Goal: Task Accomplishment & Management: Manage account settings

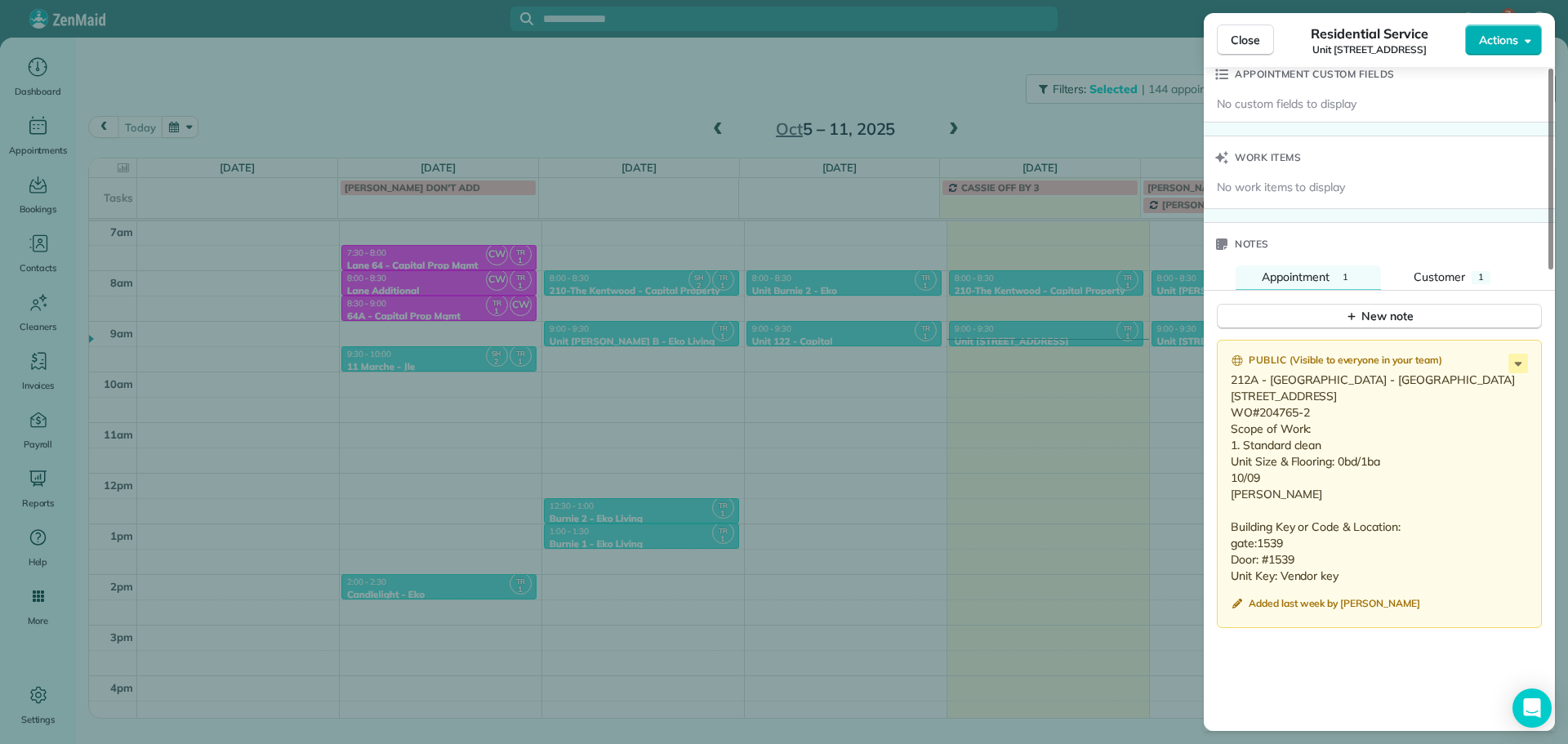
scroll to position [1228, 0]
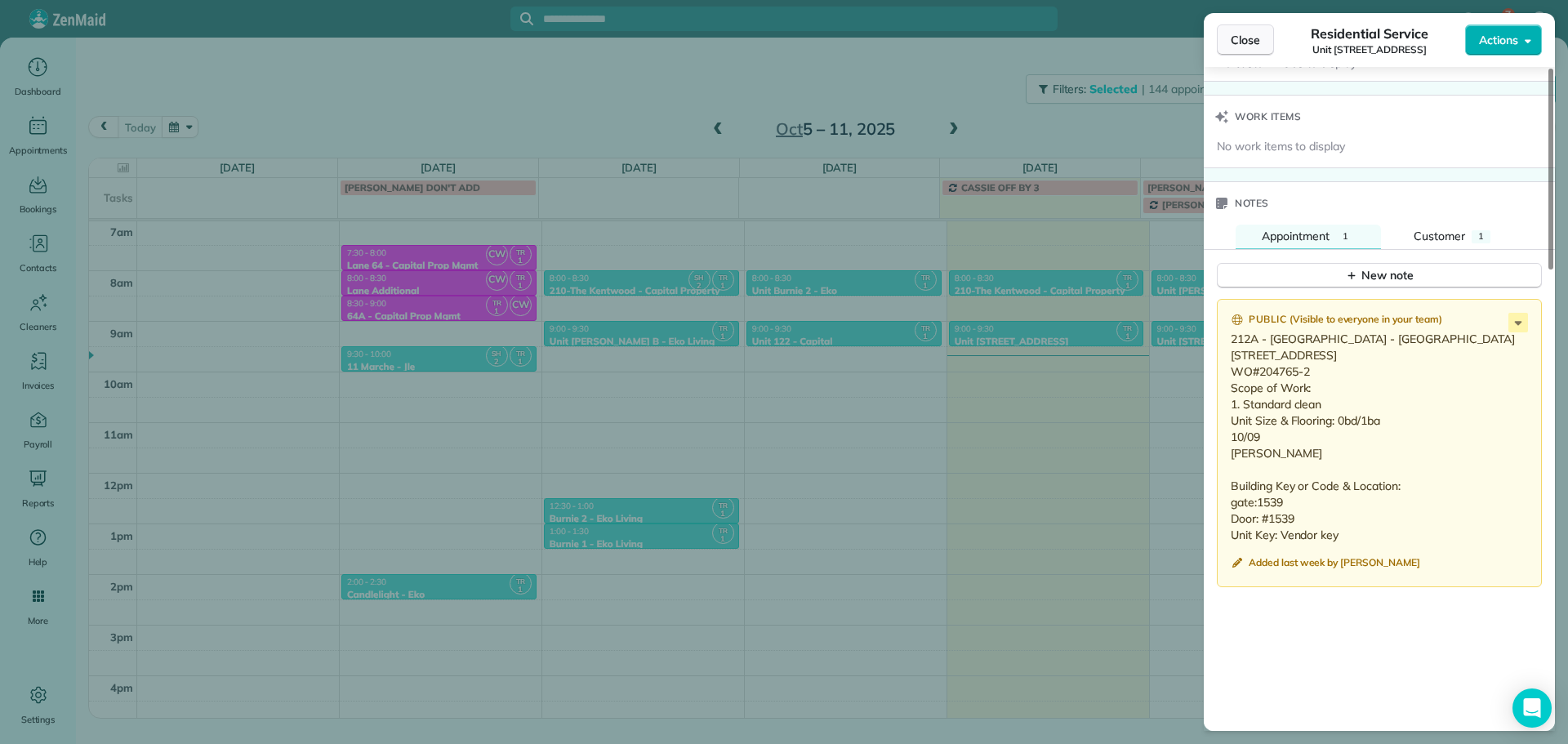
click at [1232, 53] on button "Close" at bounding box center [1245, 40] width 57 height 31
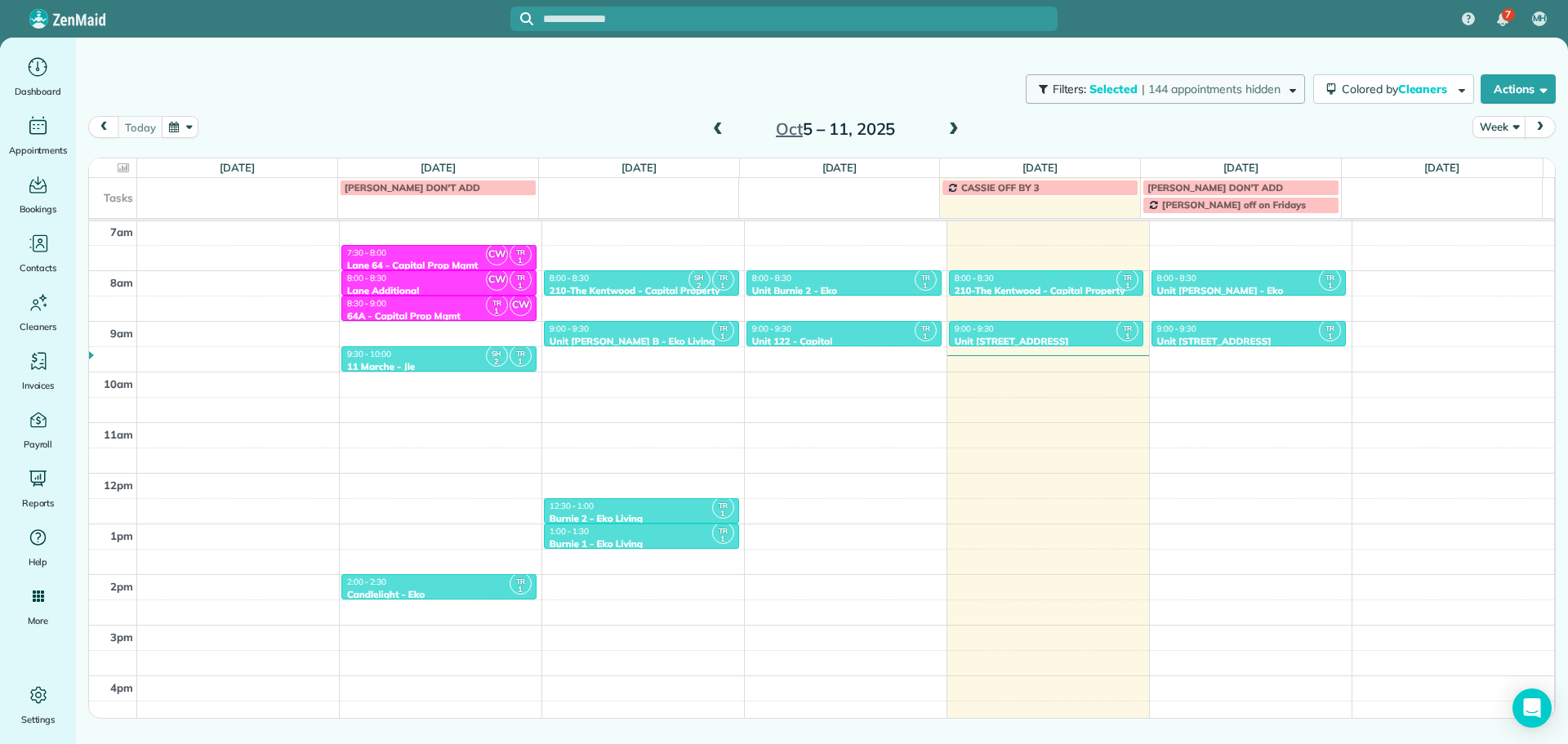
click at [1175, 90] on span "| 144 appointments hidden" at bounding box center [1210, 89] width 138 height 15
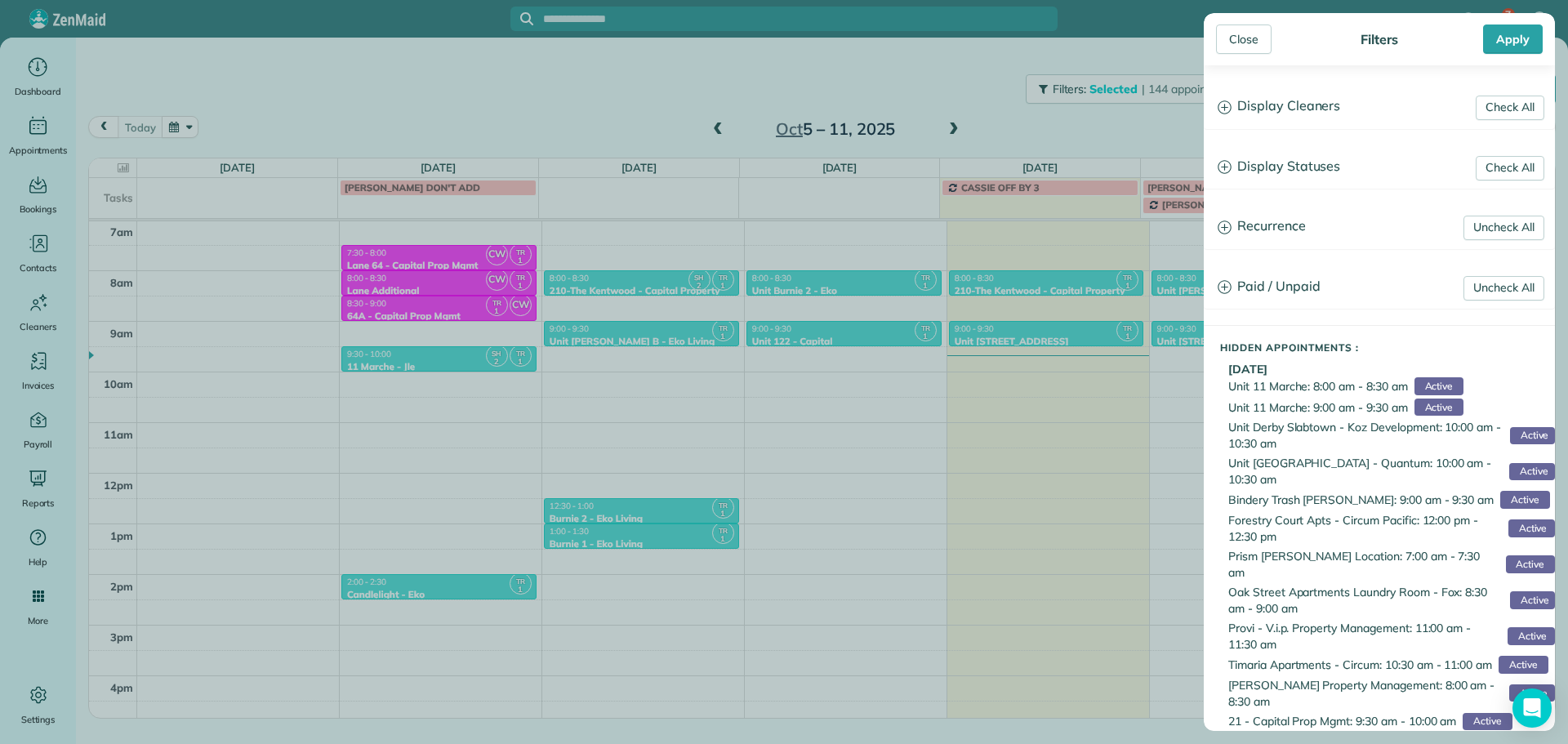
click at [1305, 118] on h3 "Display Cleaners" at bounding box center [1380, 107] width 350 height 42
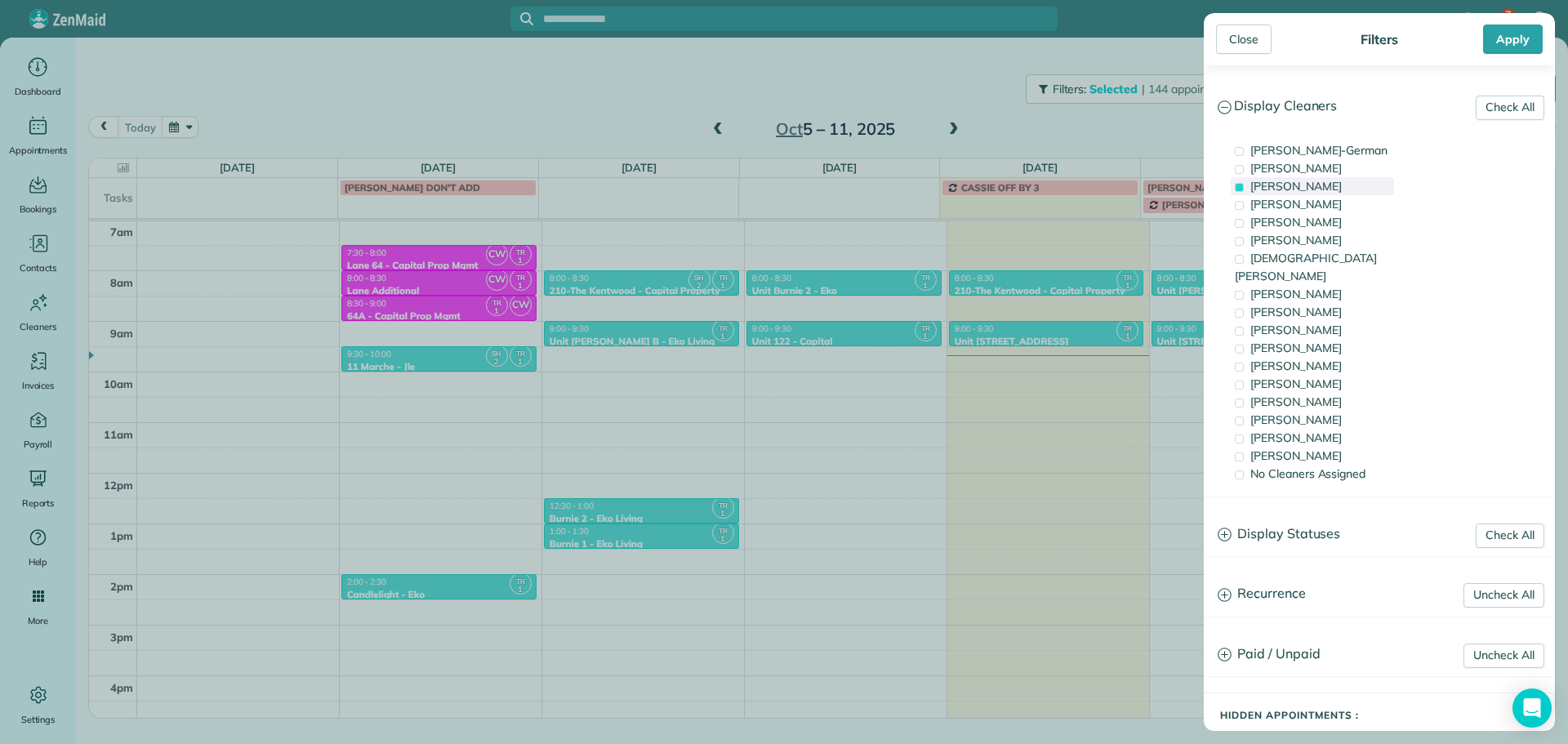
click at [1319, 186] on span "Tawnya Reynolds" at bounding box center [1296, 186] width 92 height 15
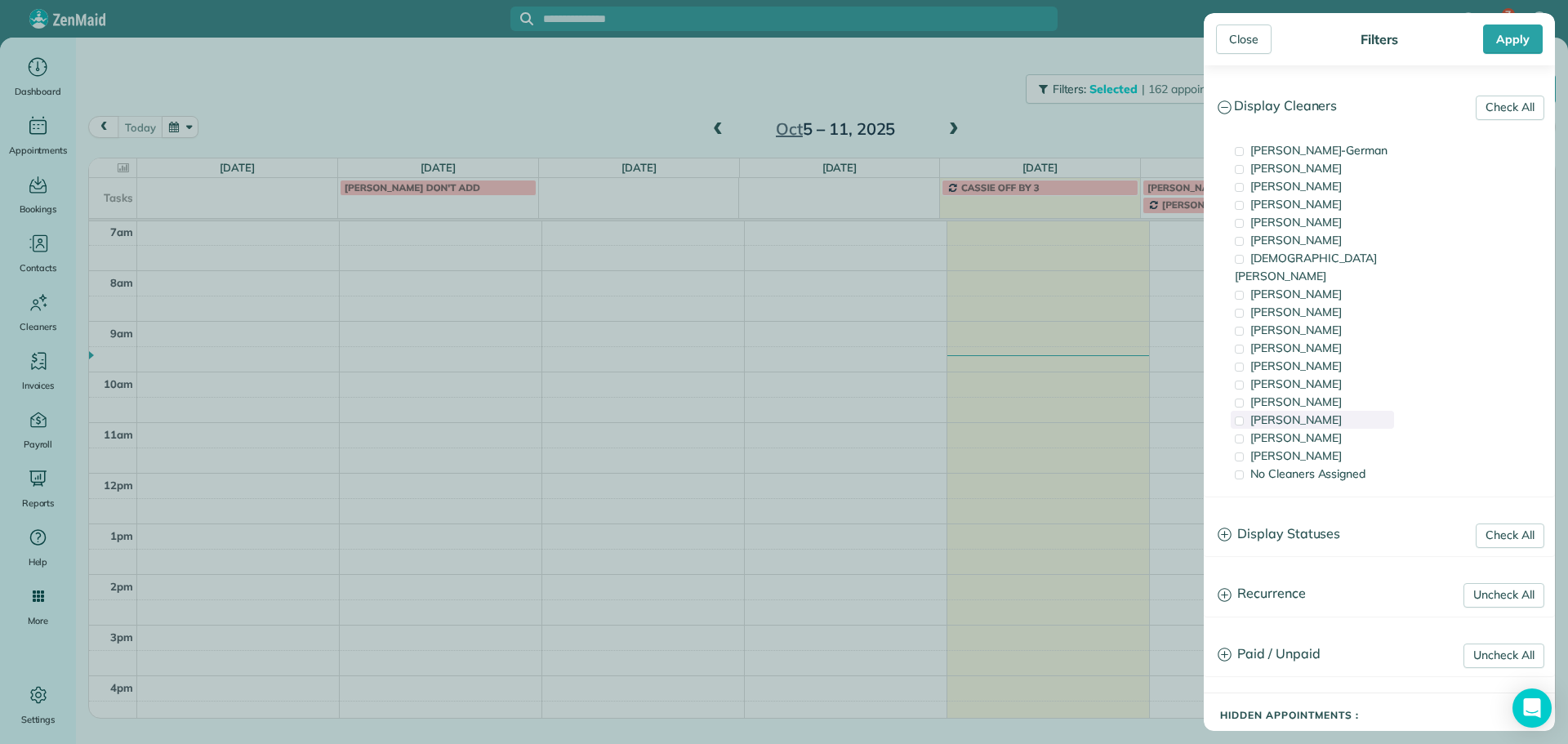
click at [1328, 410] on div "Cristina Sainz" at bounding box center [1313, 419] width 163 height 18
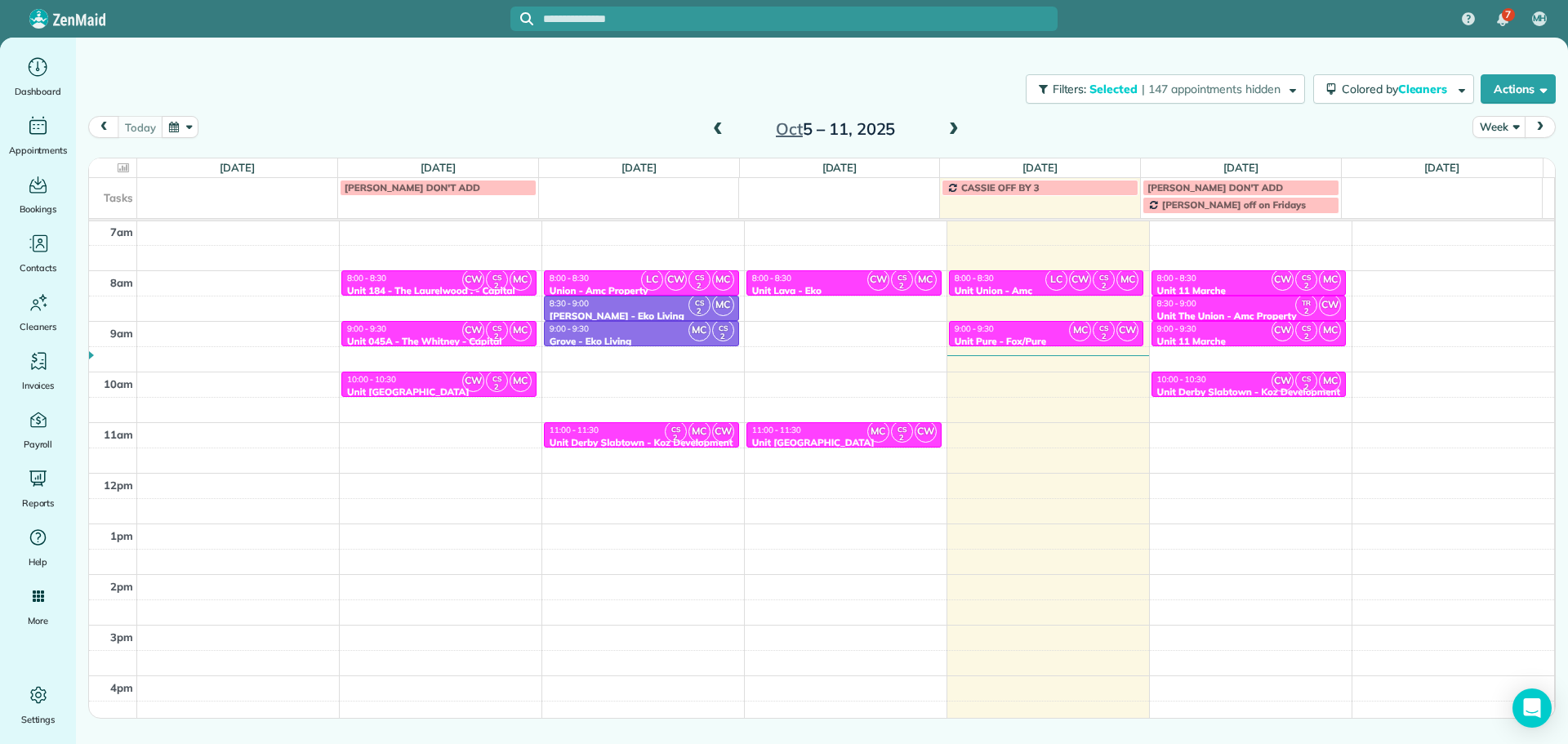
click at [677, 382] on div "Close Filters Apply Check All Display Cleaners Christina Wright-German Cassie F…" at bounding box center [784, 372] width 1568 height 744
click at [618, 426] on div "11:00 - 11:30" at bounding box center [642, 429] width 185 height 11
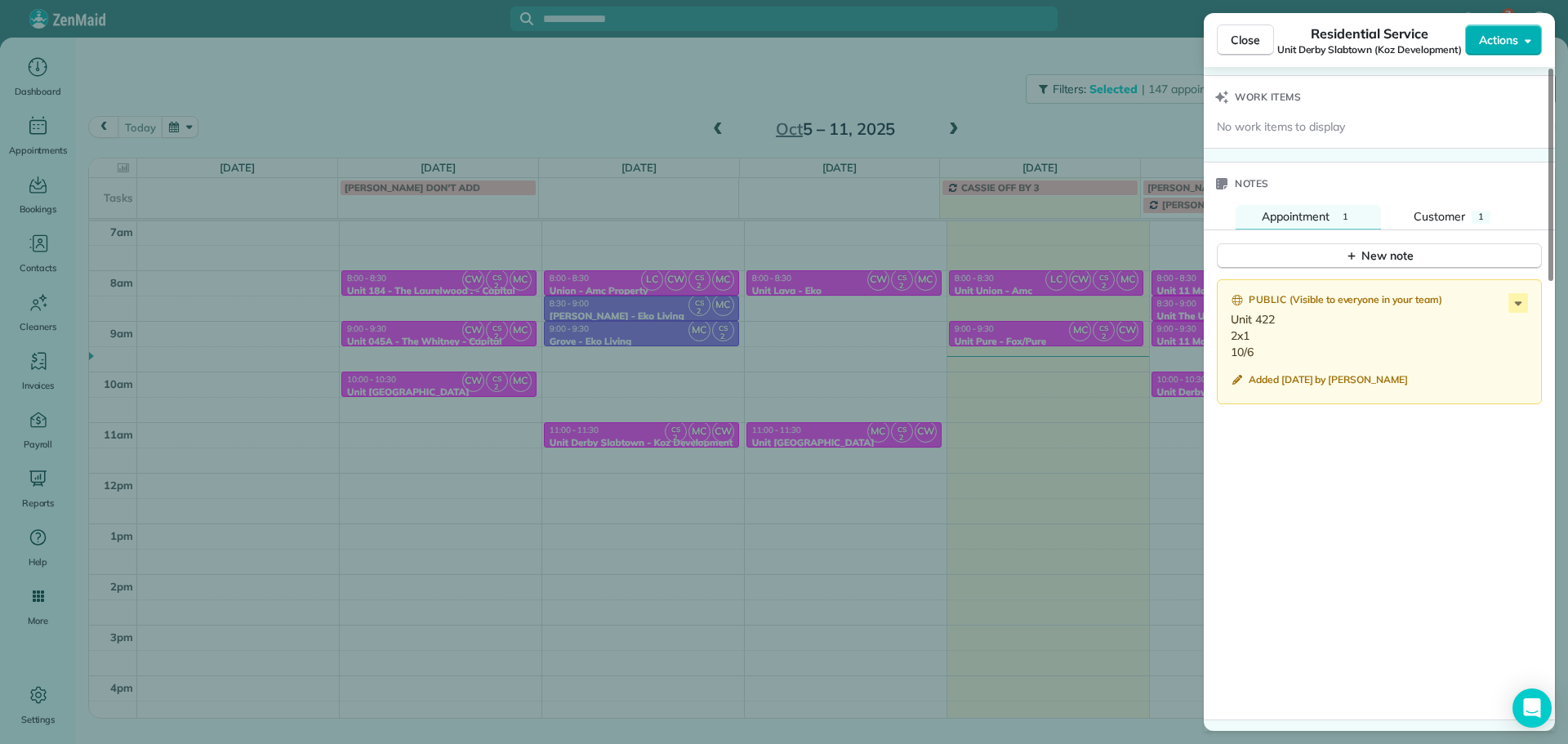
scroll to position [1313, 0]
click at [1248, 45] on span "Close" at bounding box center [1246, 40] width 30 height 16
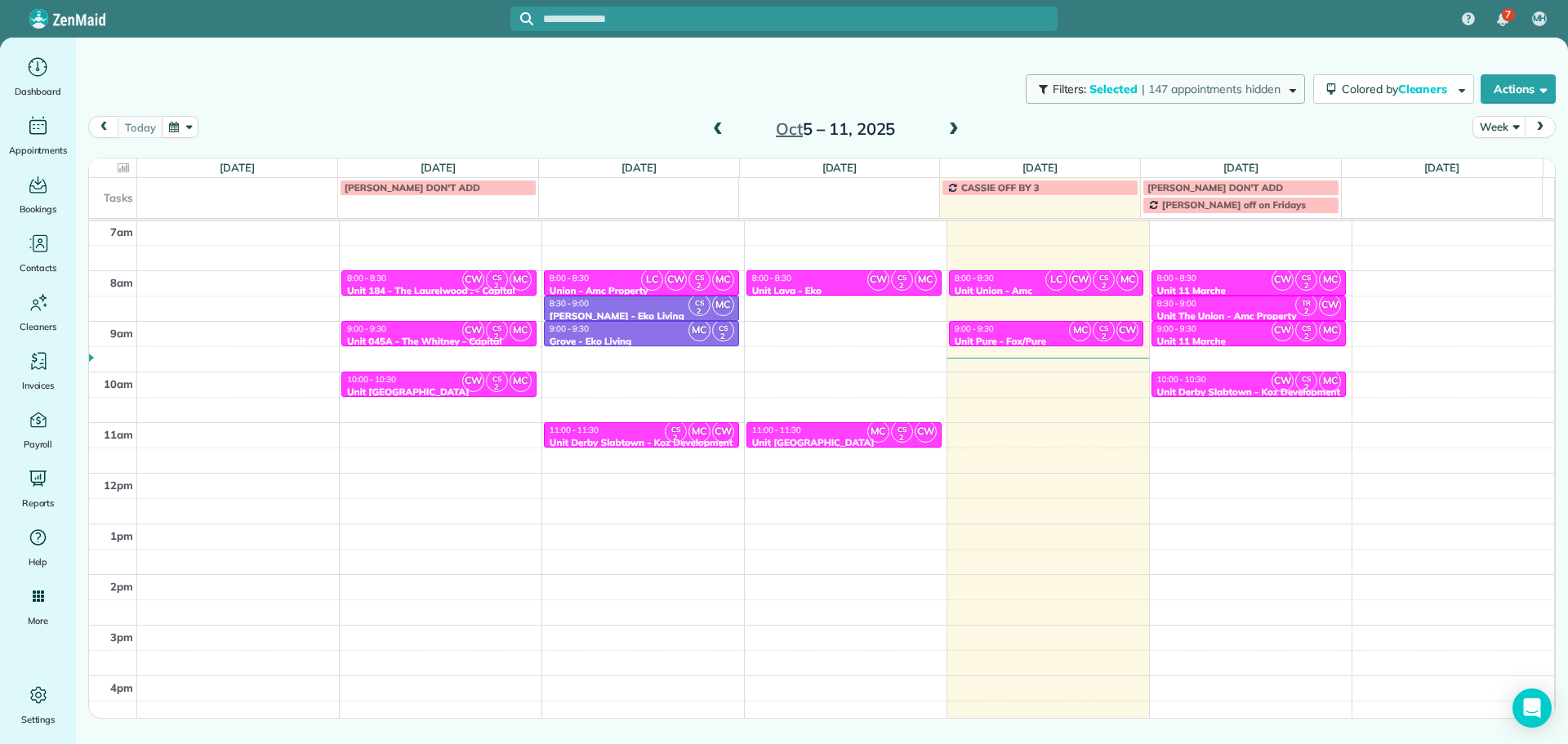
click at [1119, 87] on span "Selected" at bounding box center [1114, 89] width 49 height 15
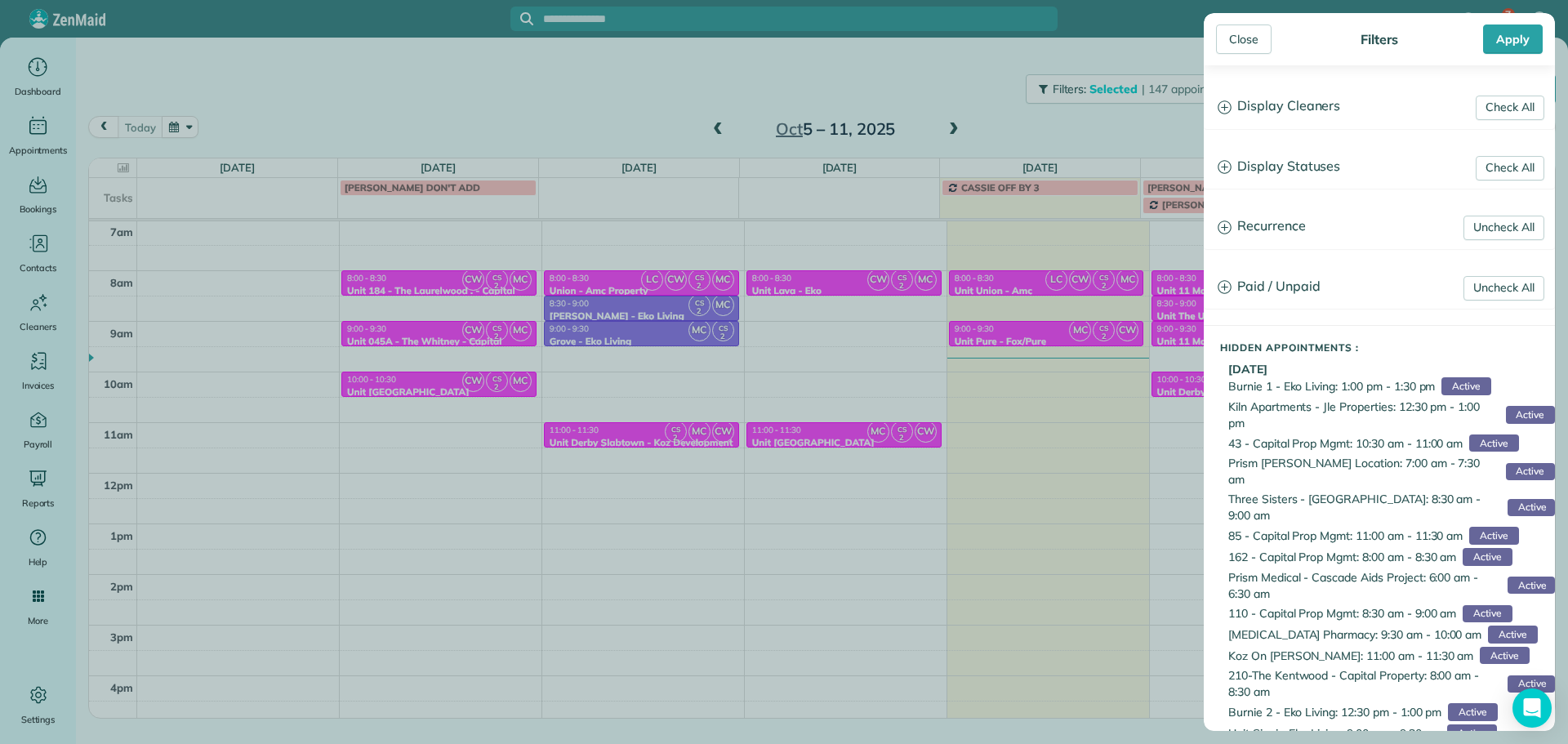
click at [1290, 114] on h3 "Display Cleaners" at bounding box center [1380, 107] width 350 height 42
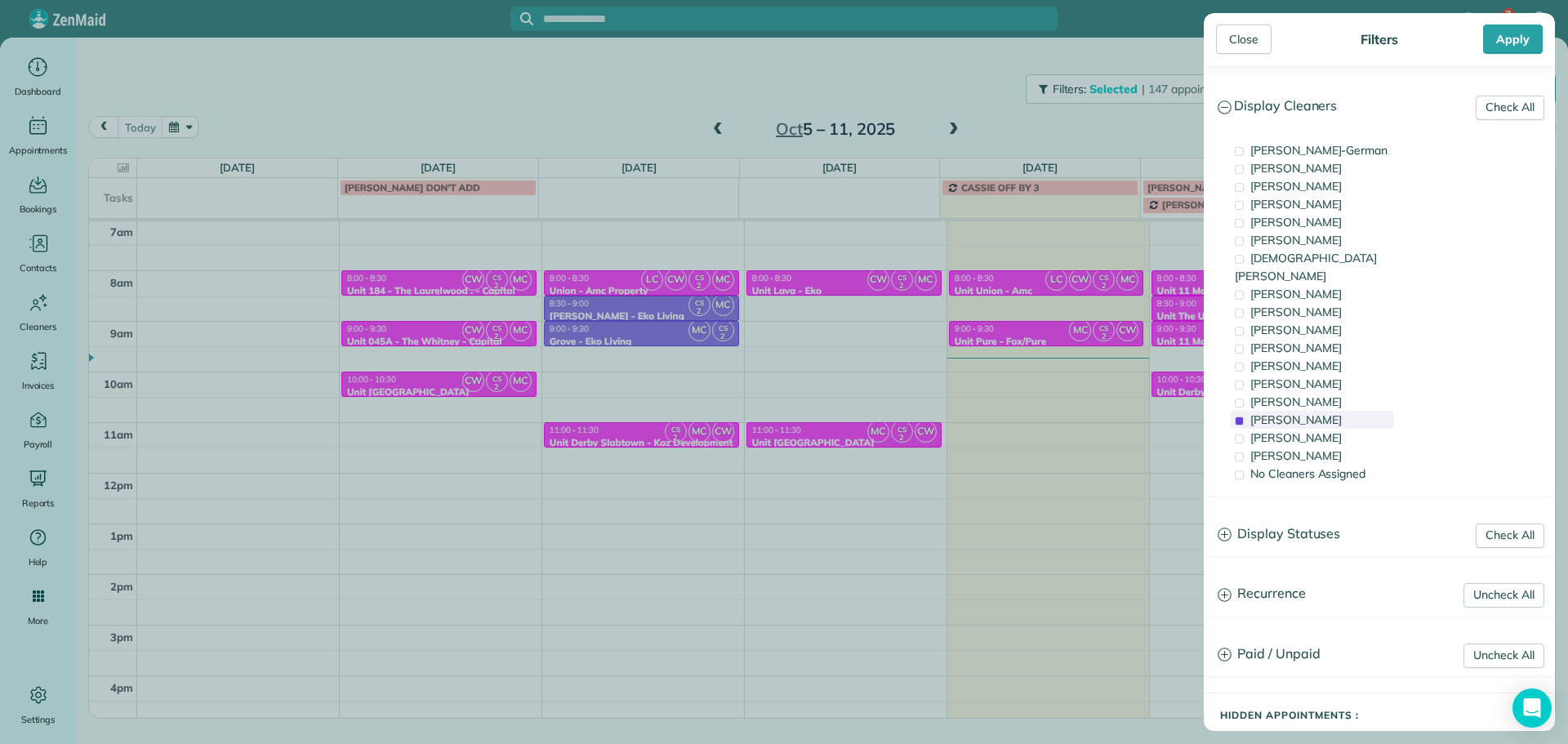
click at [1317, 412] on span "Cristina Sainz" at bounding box center [1296, 419] width 92 height 15
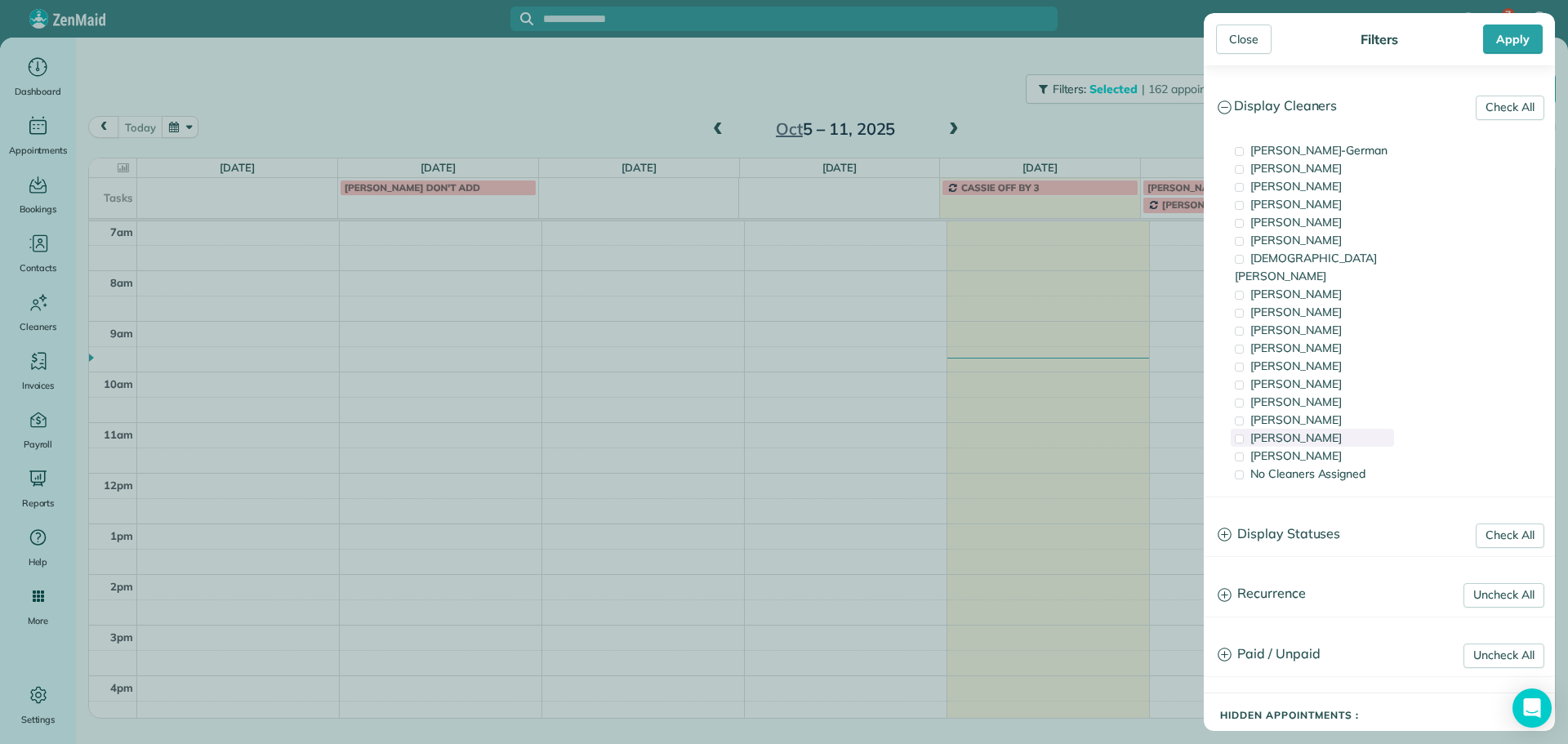
click at [1322, 430] on span "Laura Chavez" at bounding box center [1296, 437] width 92 height 15
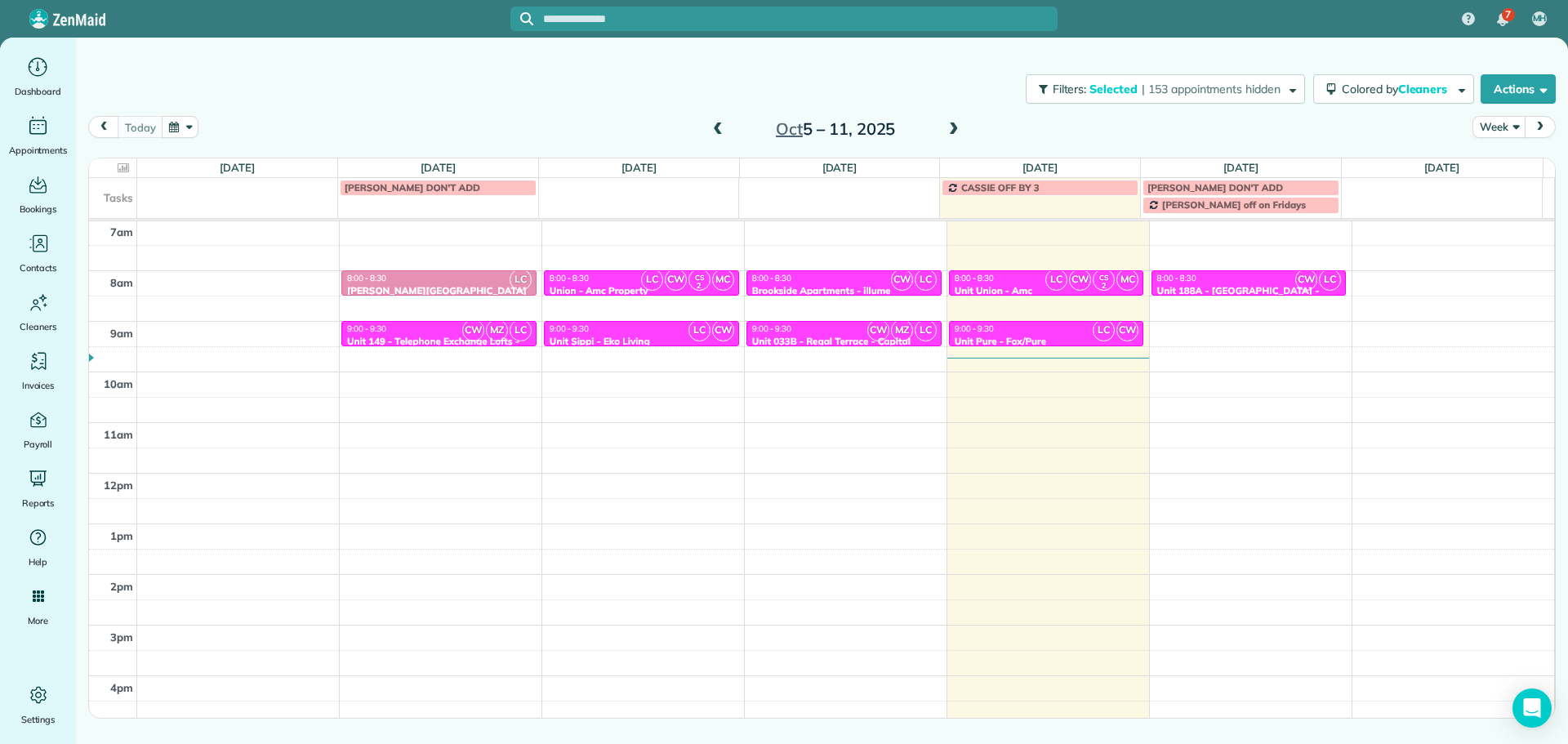
click at [863, 338] on div "Close Filters Apply Check All Display Cleaners Christina Wright-German Cassie F…" at bounding box center [784, 372] width 1568 height 744
click at [718, 125] on span at bounding box center [718, 129] width 18 height 15
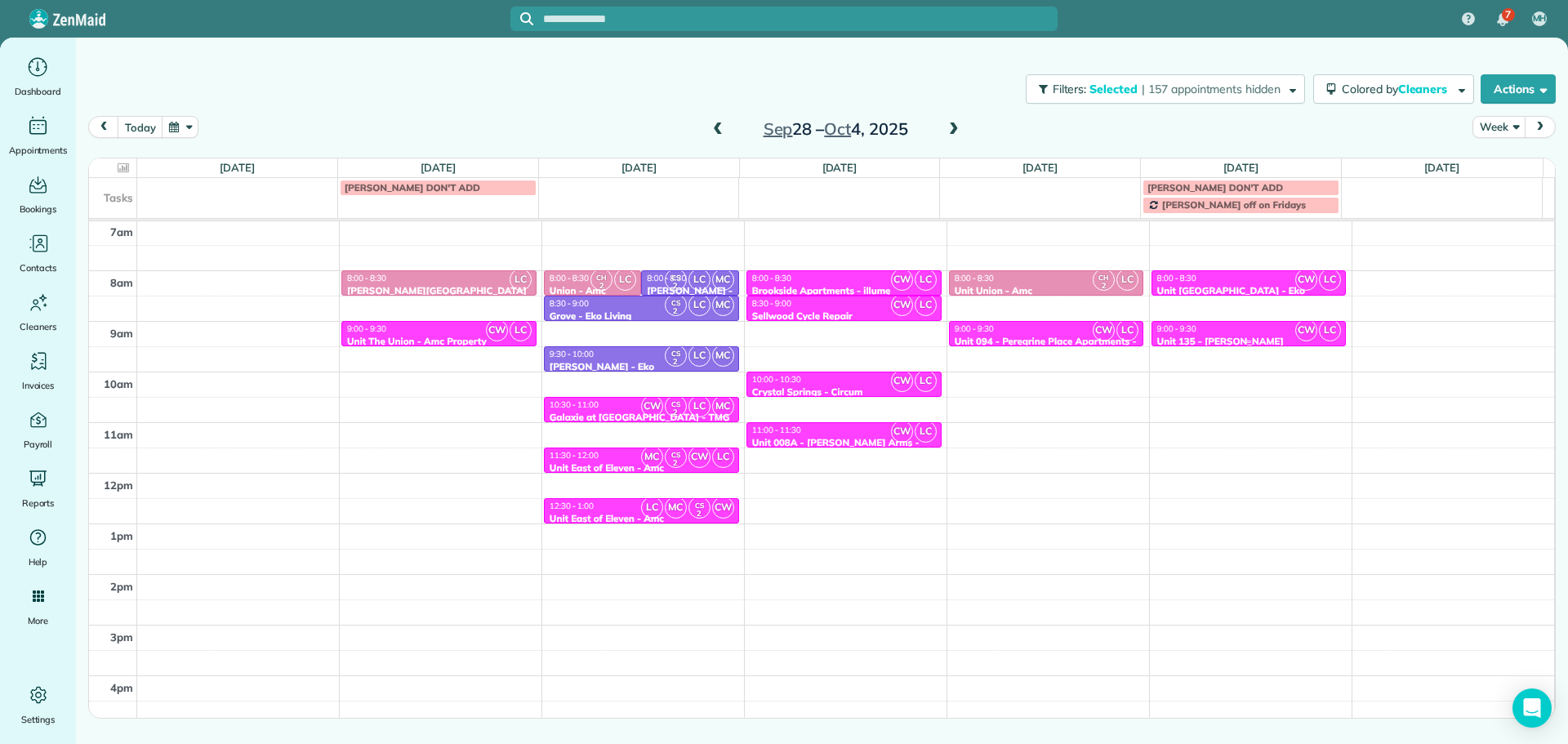
click at [1202, 330] on div "9:00 - 9:30" at bounding box center [1249, 329] width 185 height 11
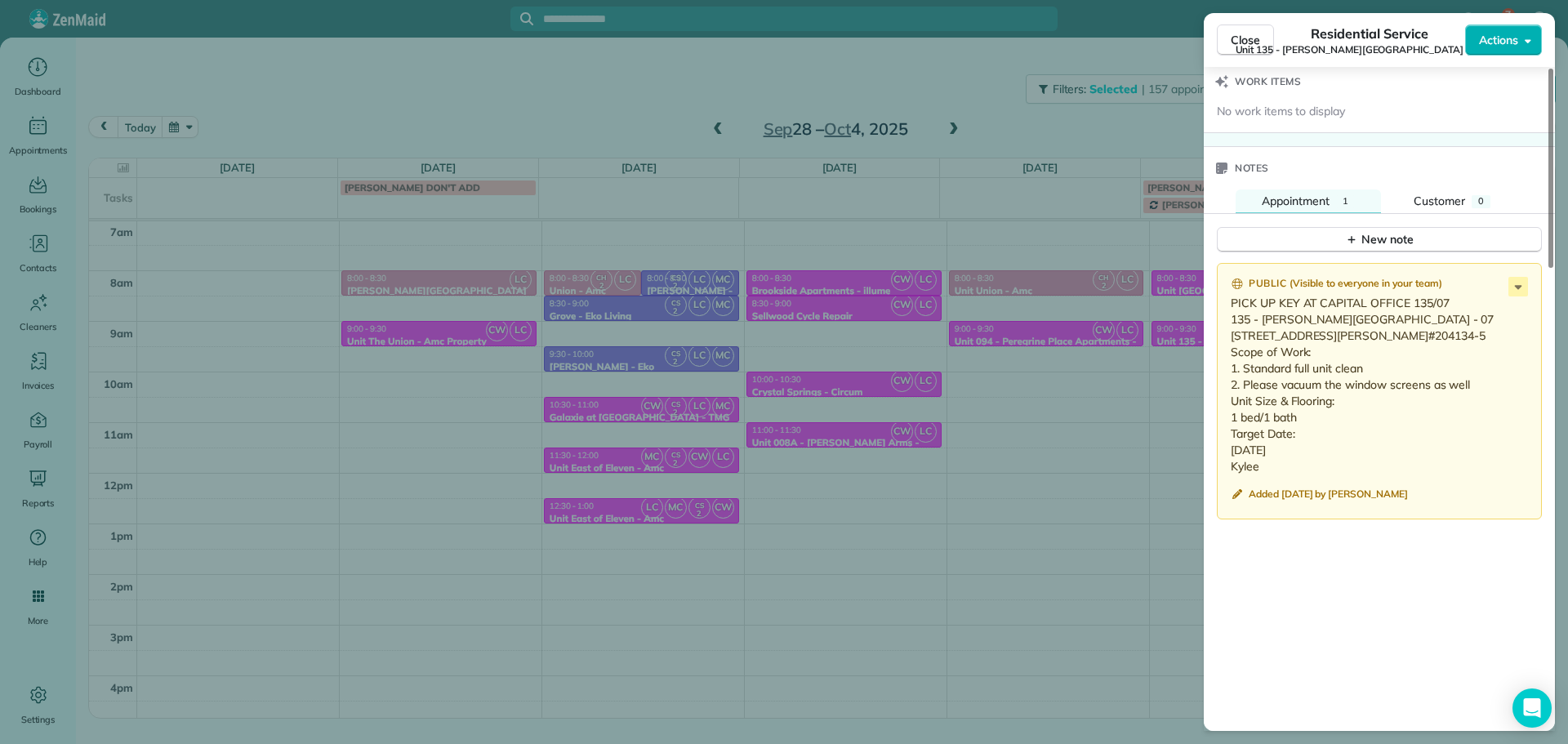
scroll to position [1312, 0]
click at [1096, 438] on div "Close Residential Service Unit 135 - Corbett Landing (Capital) Actions Status A…" at bounding box center [784, 372] width 1568 height 744
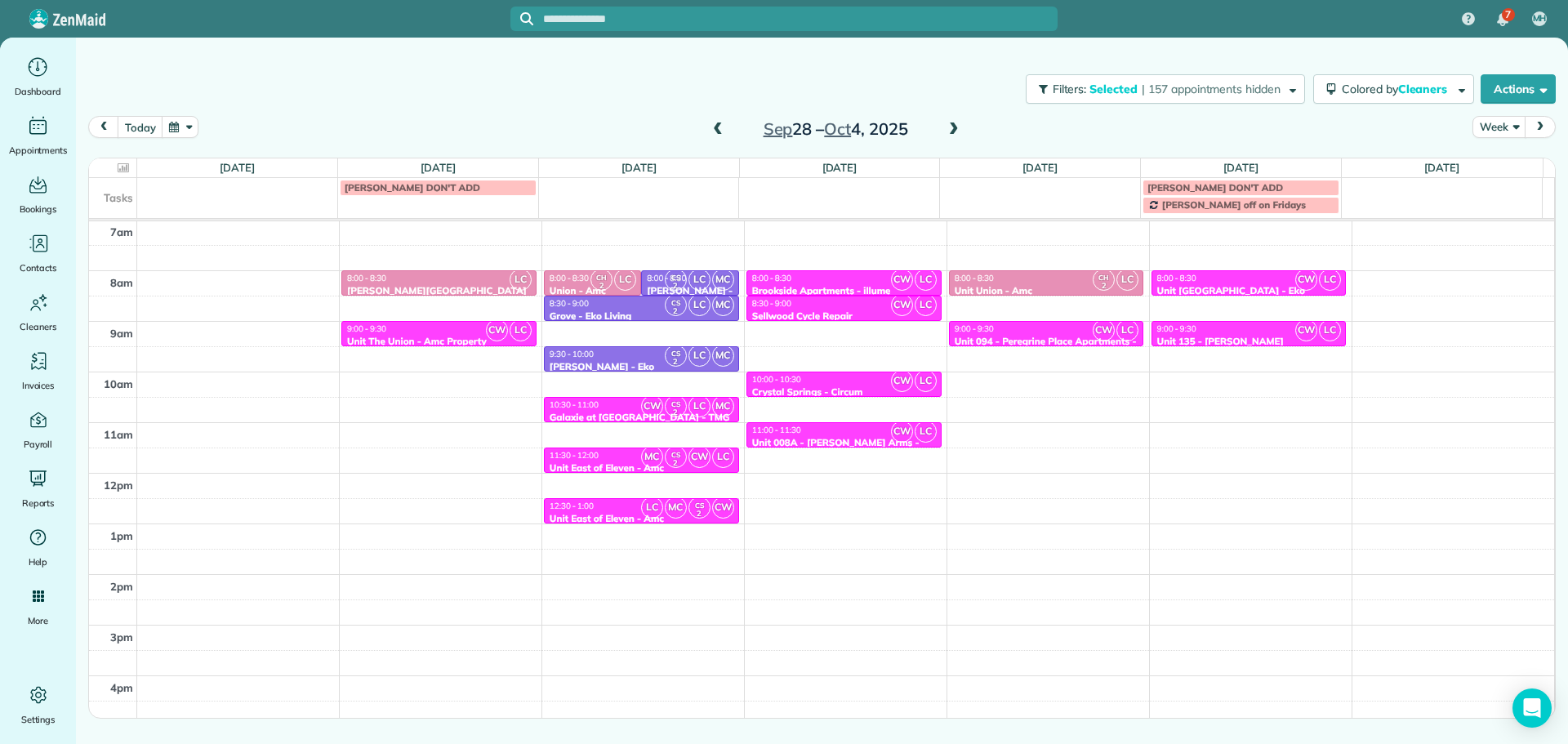
click at [835, 430] on div "11:00 - 11:30" at bounding box center [844, 429] width 185 height 11
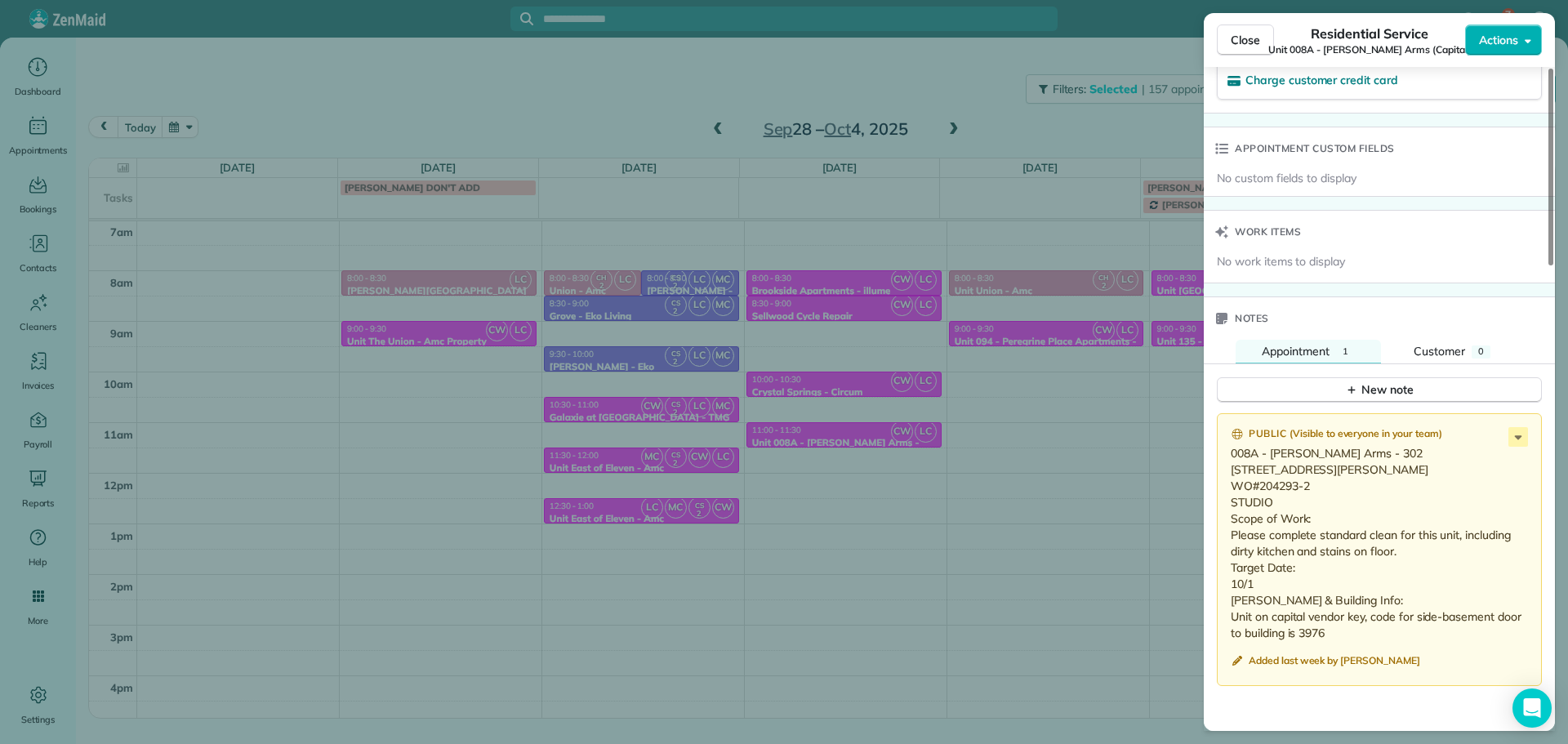
scroll to position [1323, 0]
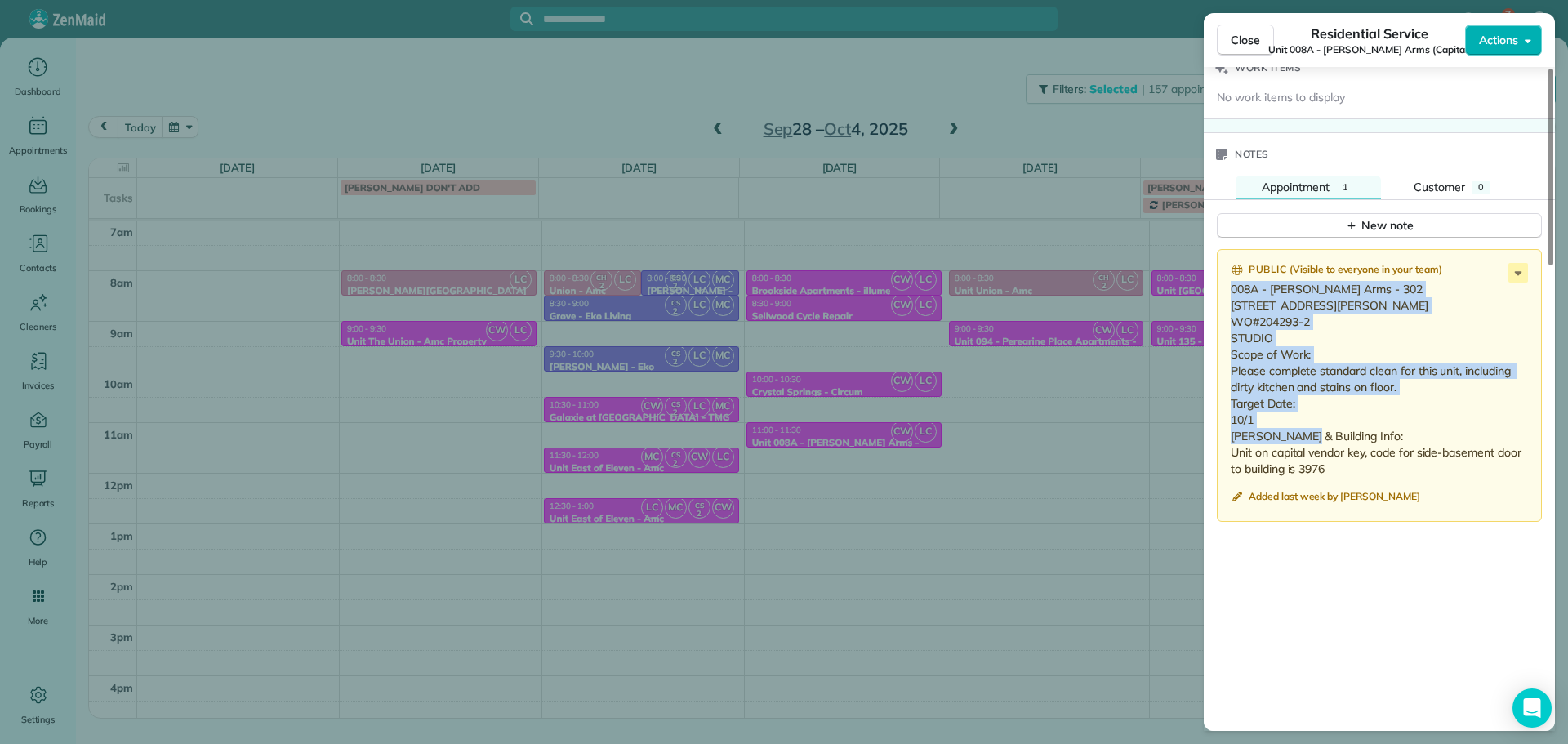
drag, startPoint x: 1264, startPoint y: 437, endPoint x: 1226, endPoint y: 271, distance: 170.3
click at [1226, 271] on div "Public ( Visible to everyone in your team ) 008A - Marshall Arms - 302 1715 NW …" at bounding box center [1380, 385] width 325 height 273
copy p "008A - Marshall Arms - 302 1715 NW Marshall St #302 Portland, OR 97209 WO#20429…"
click at [1516, 313] on p "008A - Marshall Arms - 302 1715 NW Marshall St #302 Portland, OR 97209 WO#20429…" at bounding box center [1382, 378] width 301 height 196
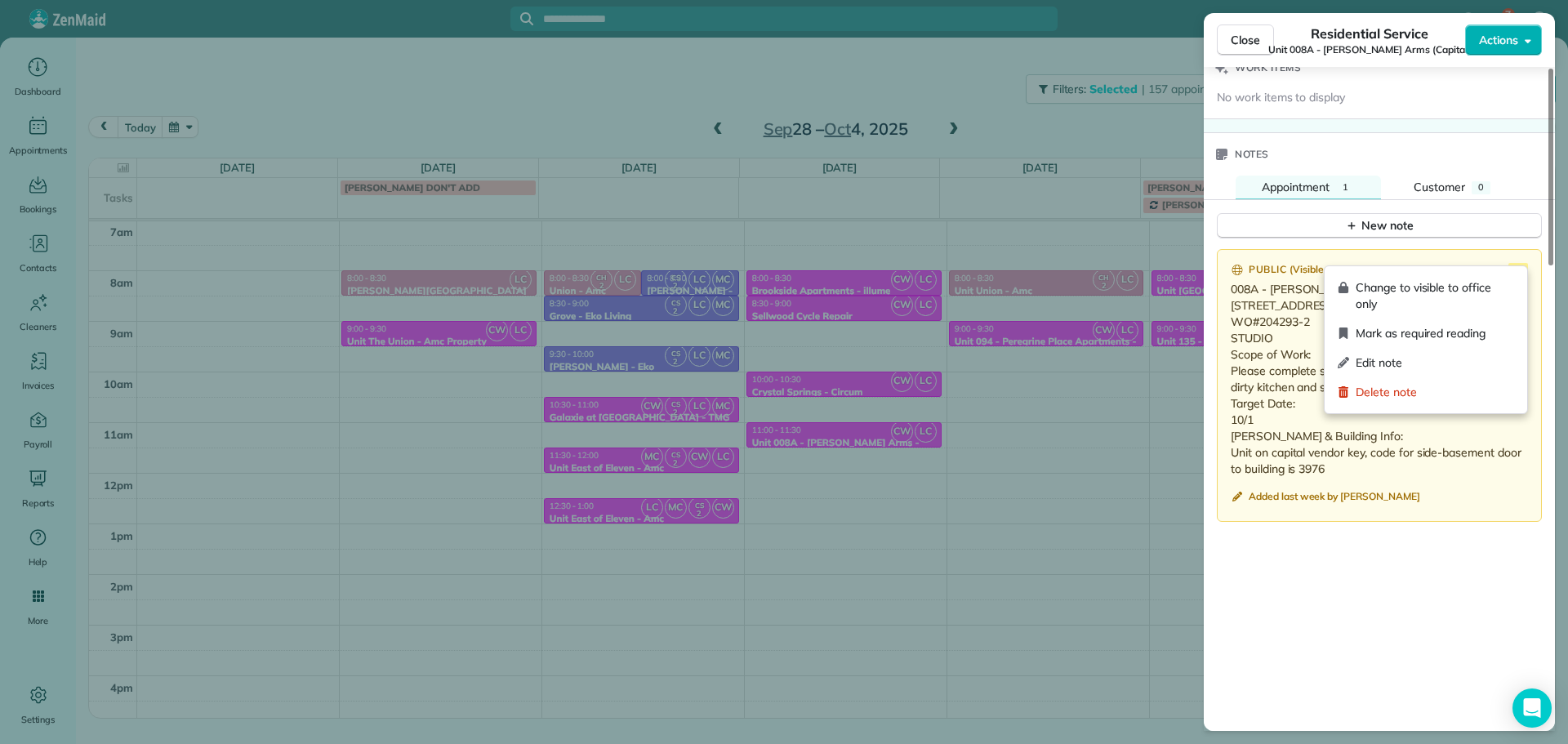
click at [1518, 263] on icon at bounding box center [1519, 273] width 20 height 20
click at [1444, 356] on span "Edit note" at bounding box center [1435, 363] width 158 height 16
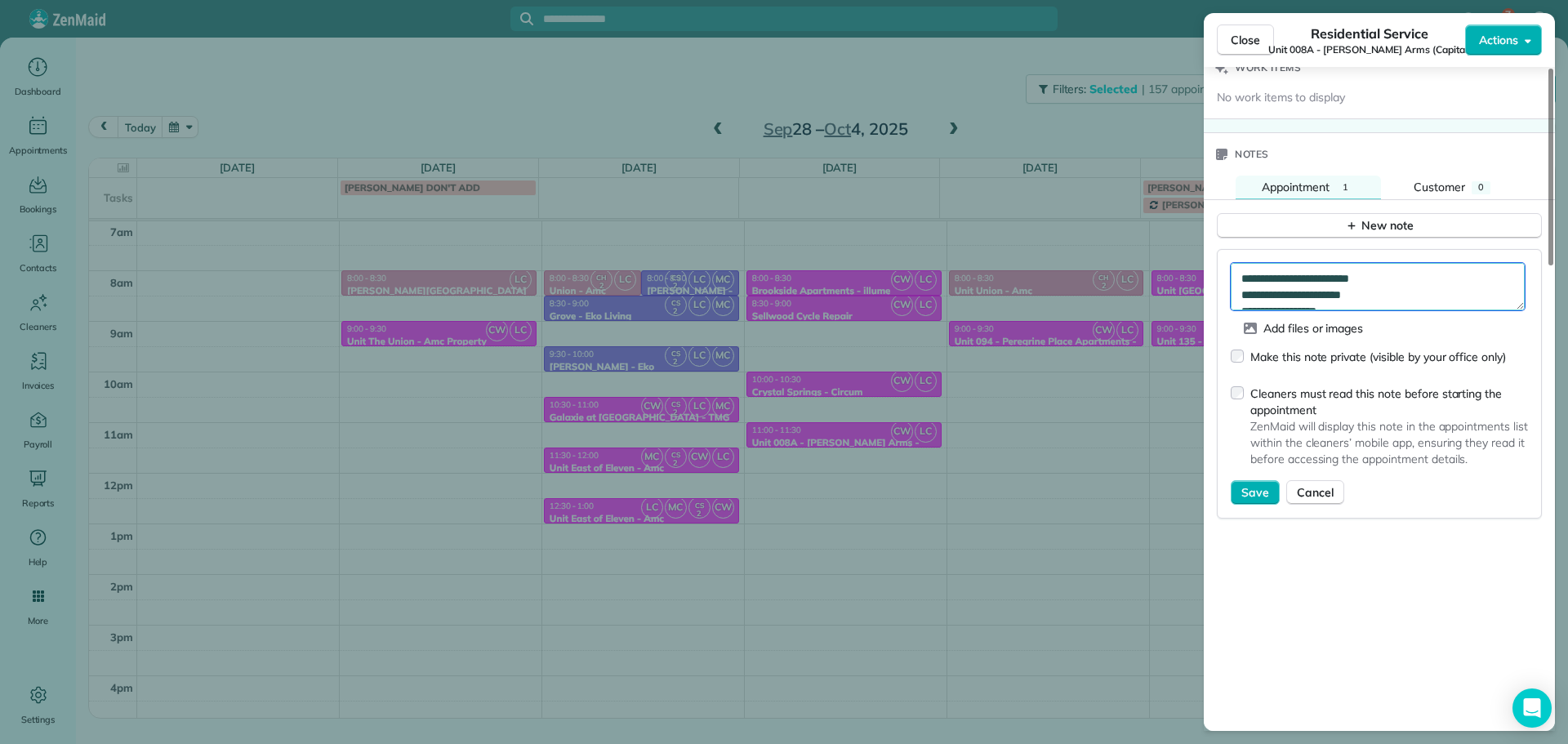
click at [1412, 263] on textarea "**********" at bounding box center [1378, 287] width 294 height 48
type textarea "**********"
click at [1252, 484] on span "Save" at bounding box center [1255, 492] width 28 height 16
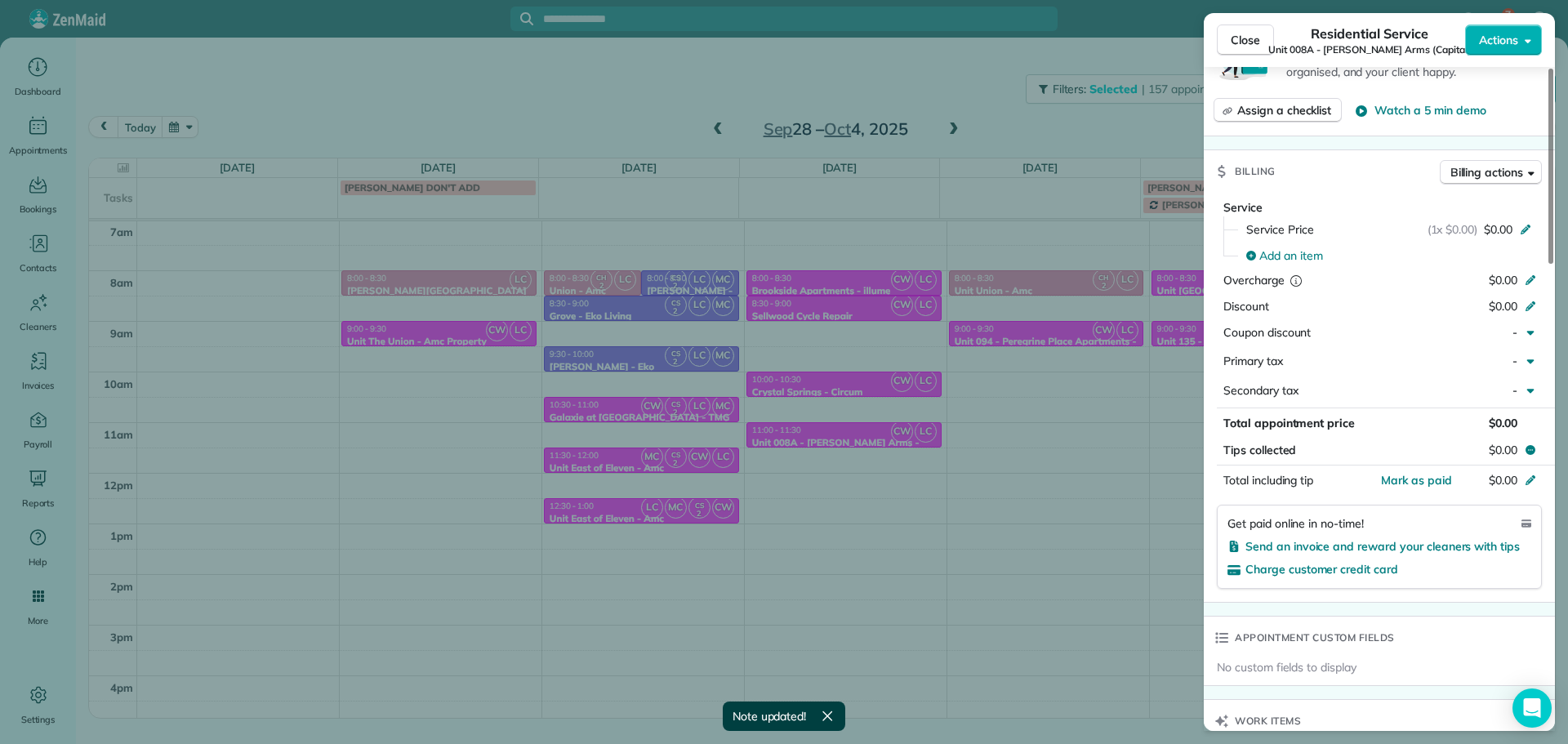
scroll to position [0, 0]
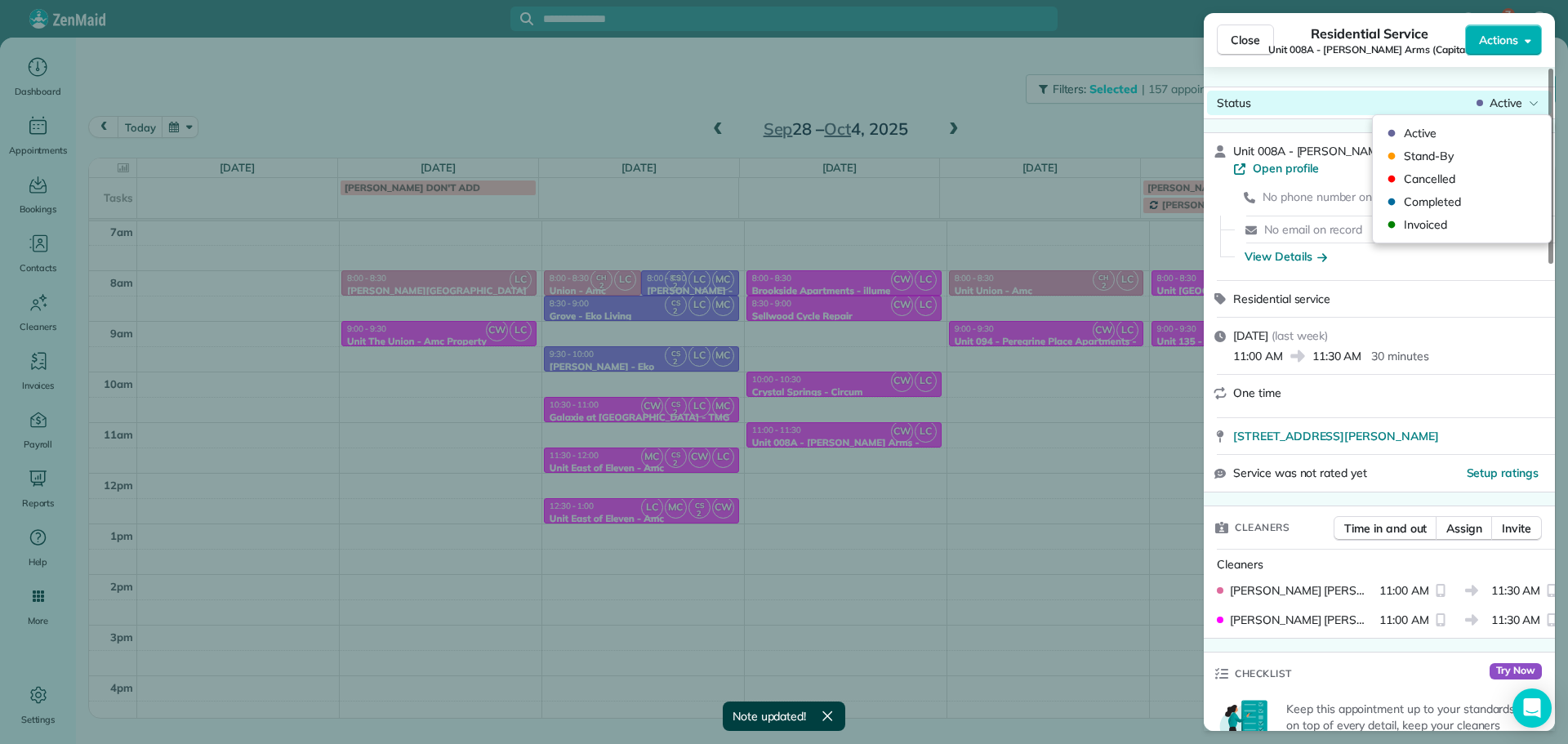
click at [1499, 105] on span "Active" at bounding box center [1506, 103] width 33 height 16
click at [1468, 220] on span "Invoiced" at bounding box center [1473, 224] width 137 height 16
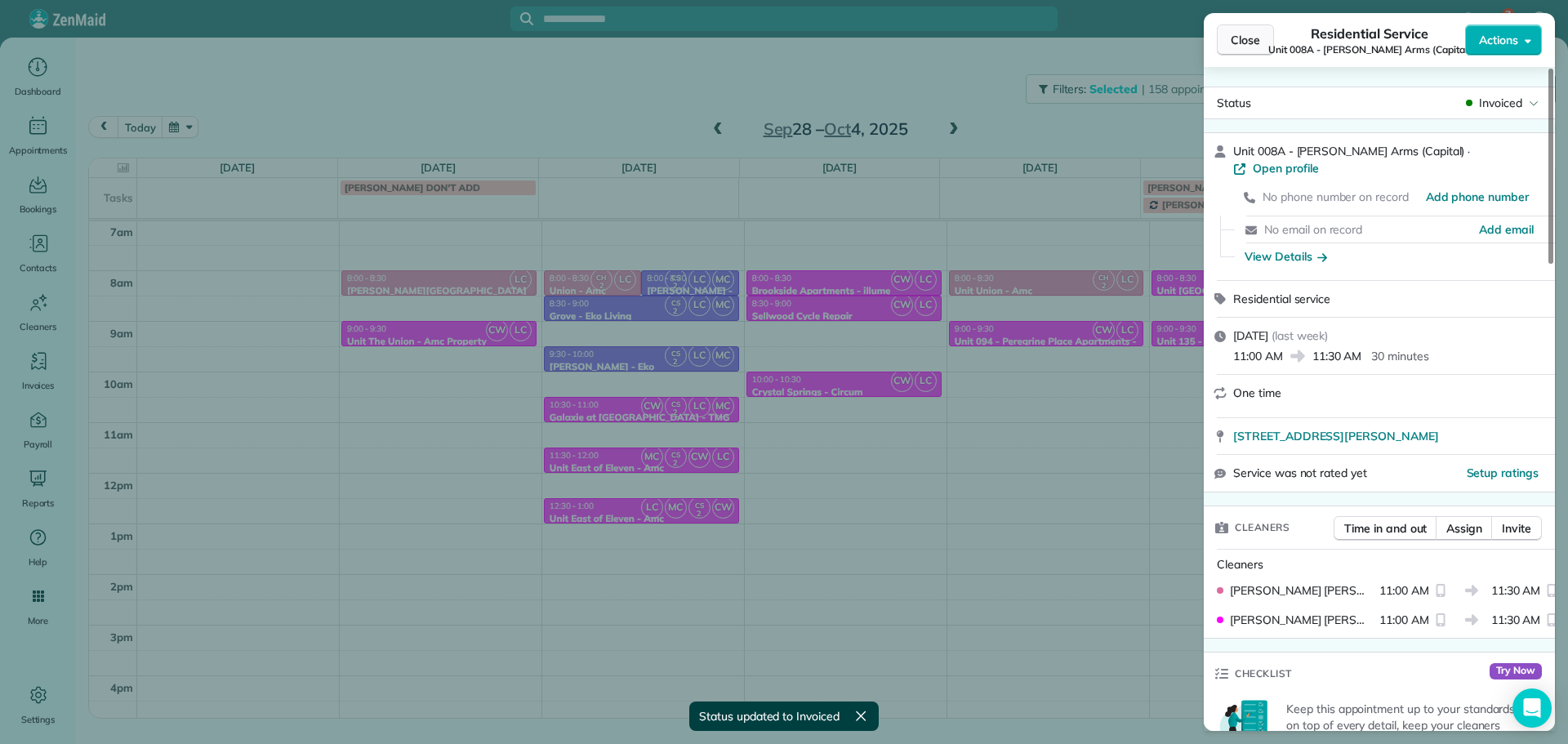
click at [1251, 44] on span "Close" at bounding box center [1246, 40] width 30 height 16
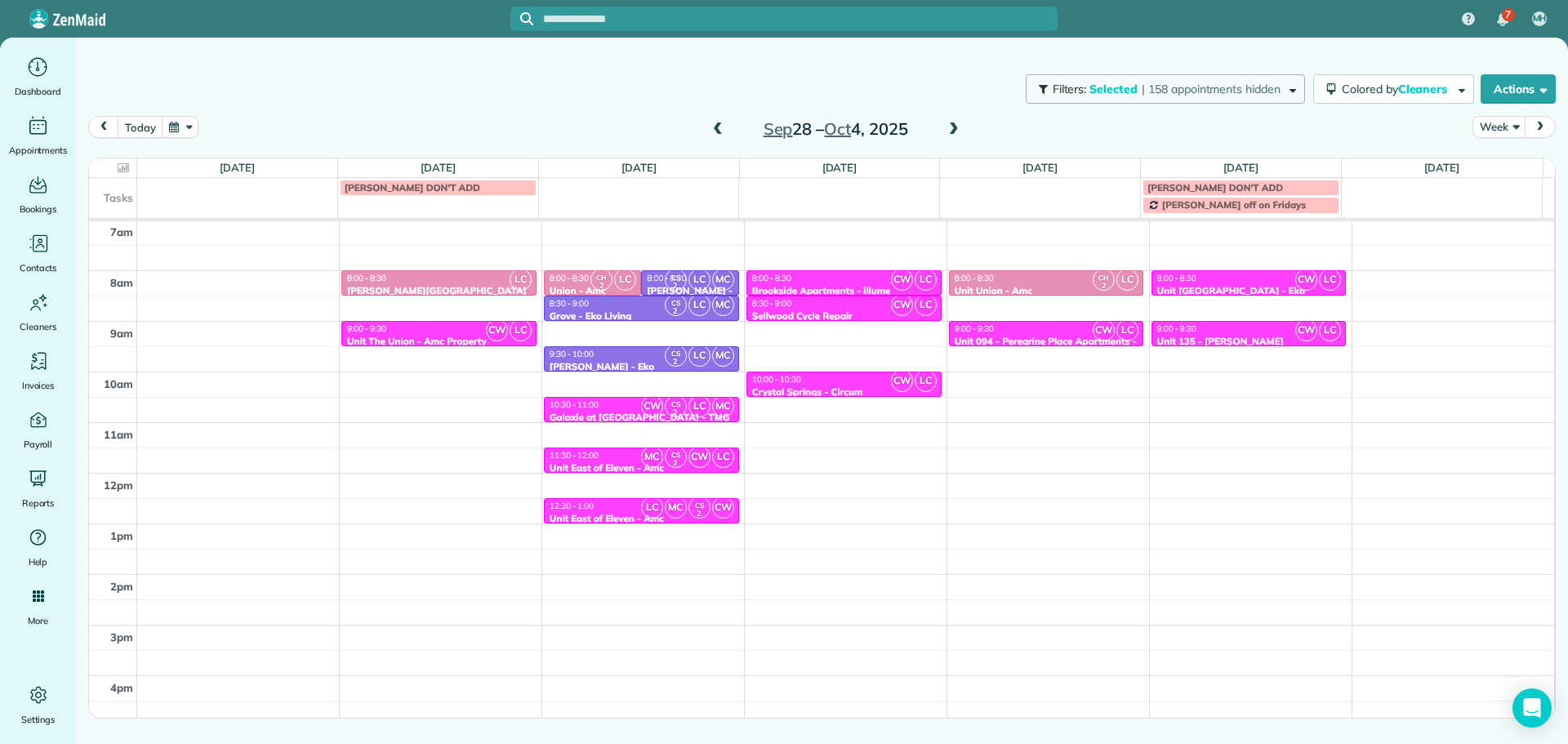
click at [1255, 90] on span "| 158 appointments hidden" at bounding box center [1210, 89] width 138 height 15
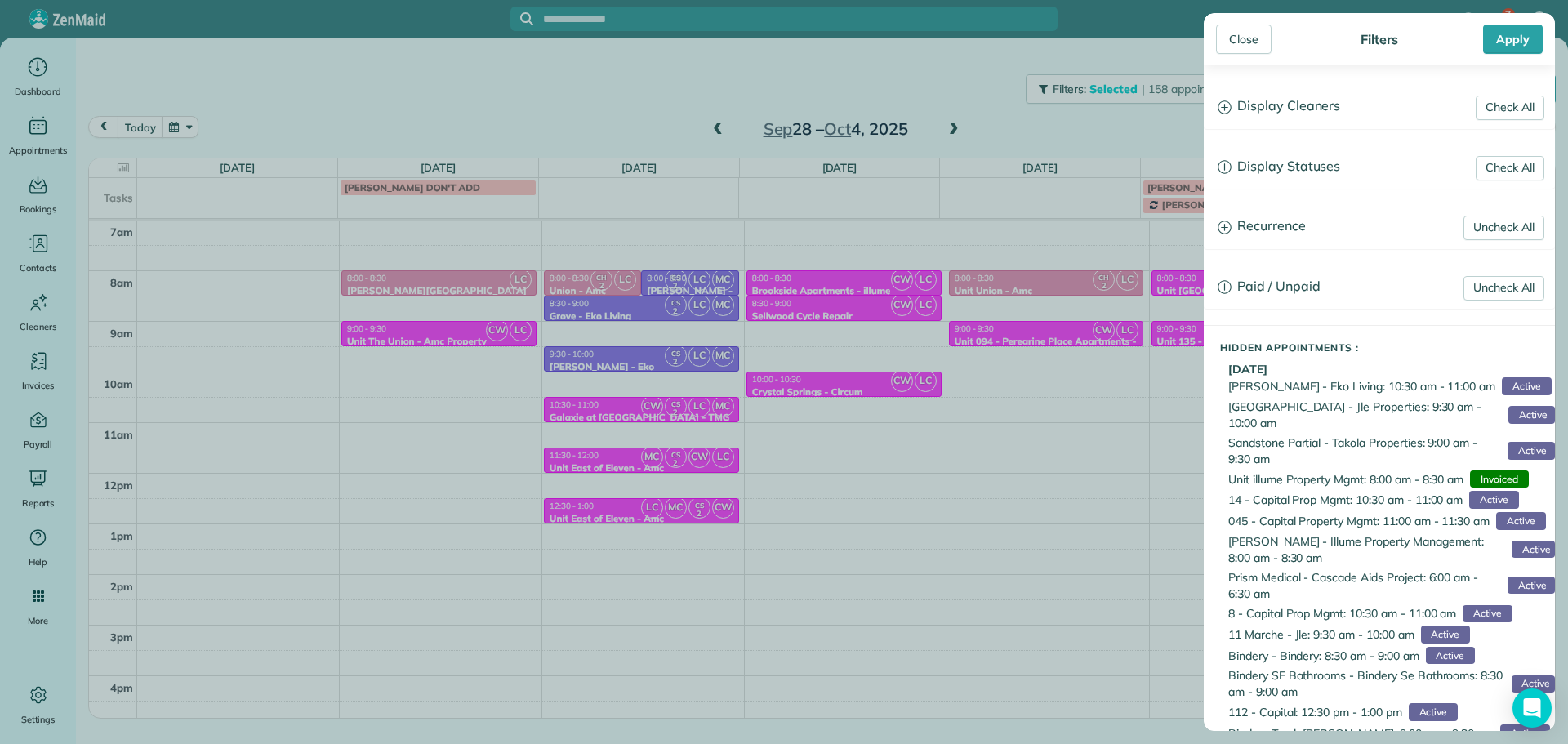
click at [1264, 105] on h3 "Display Cleaners" at bounding box center [1380, 107] width 350 height 42
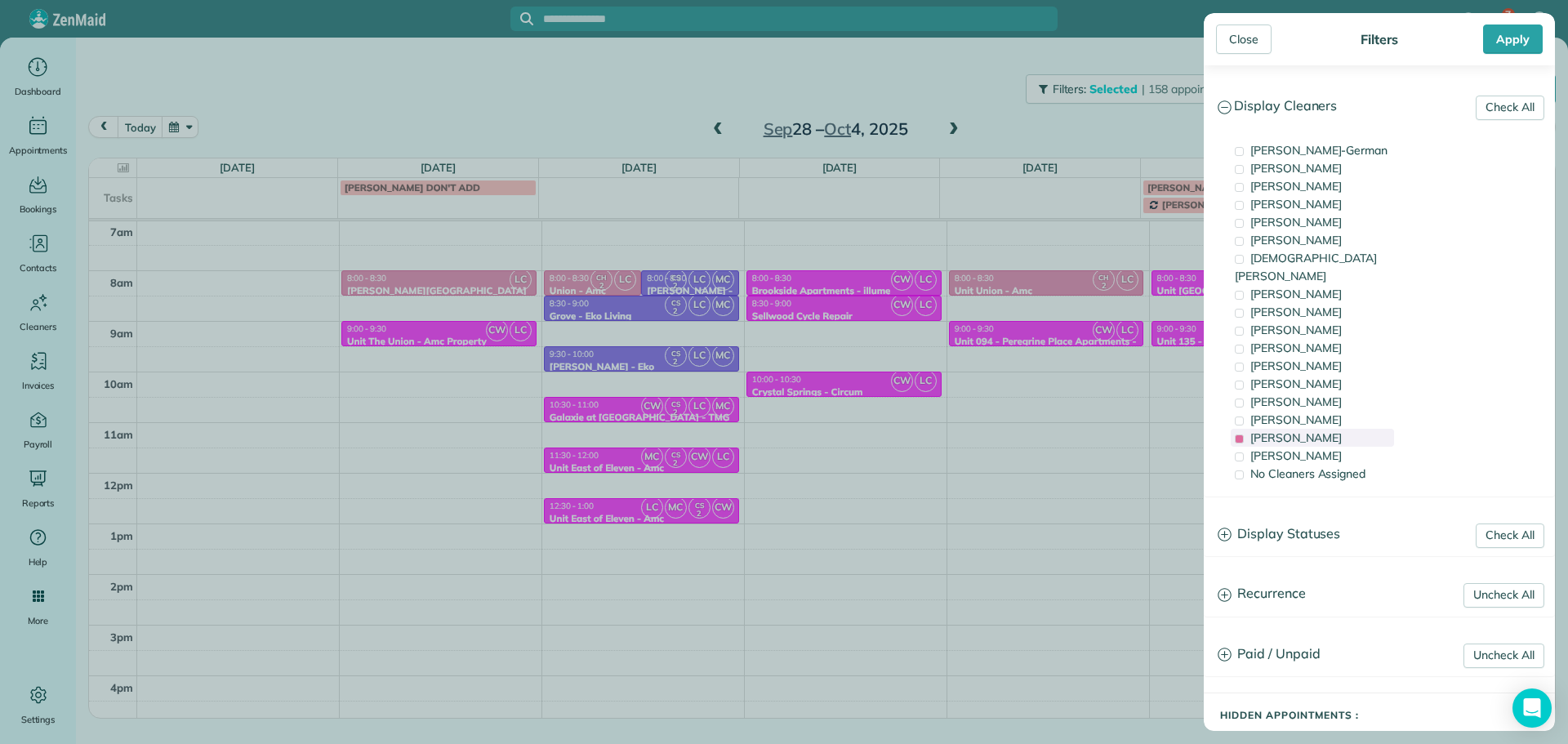
click at [1307, 430] on span "Laura Chavez" at bounding box center [1296, 437] width 92 height 15
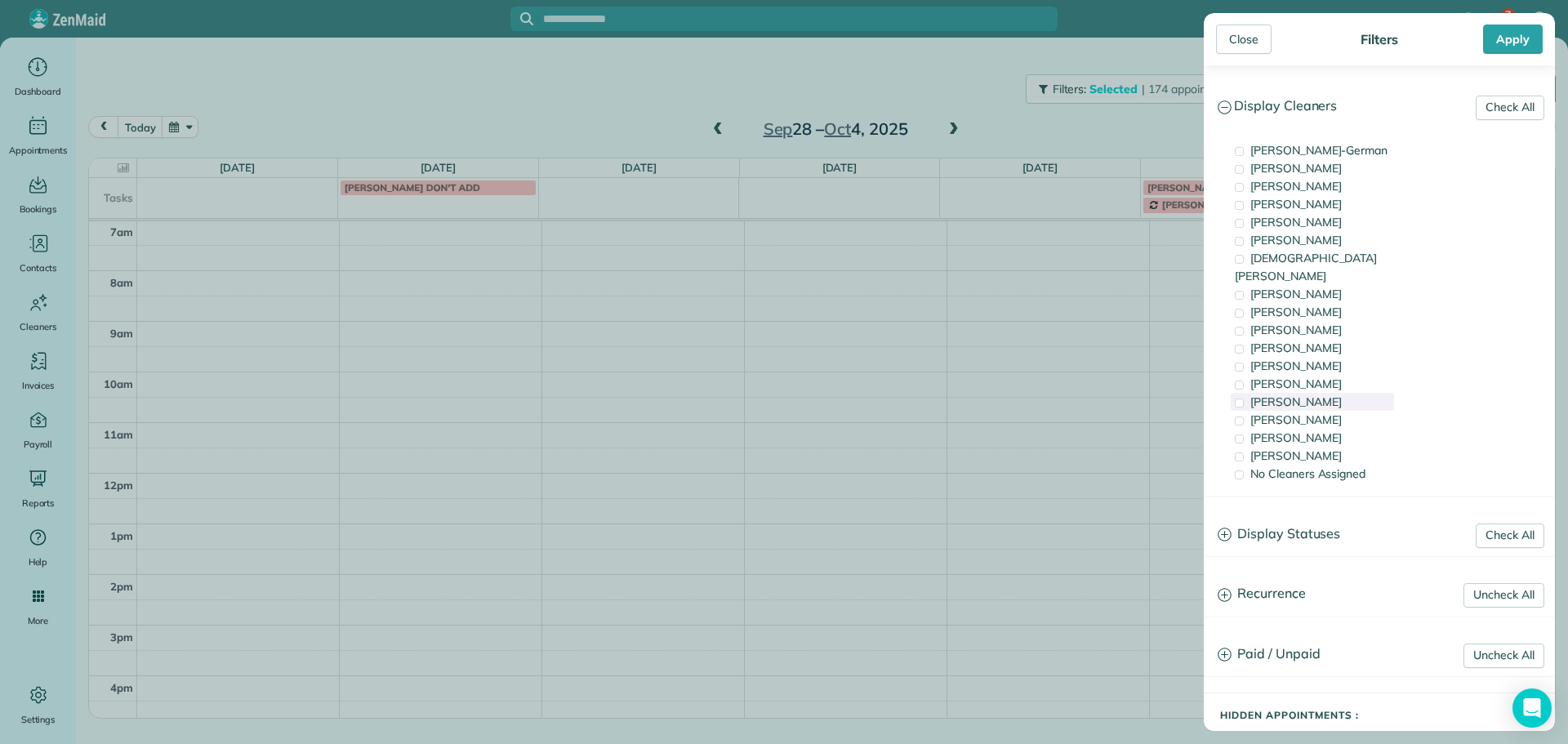
click at [1307, 394] on span "Meralda Harris" at bounding box center [1296, 401] width 92 height 15
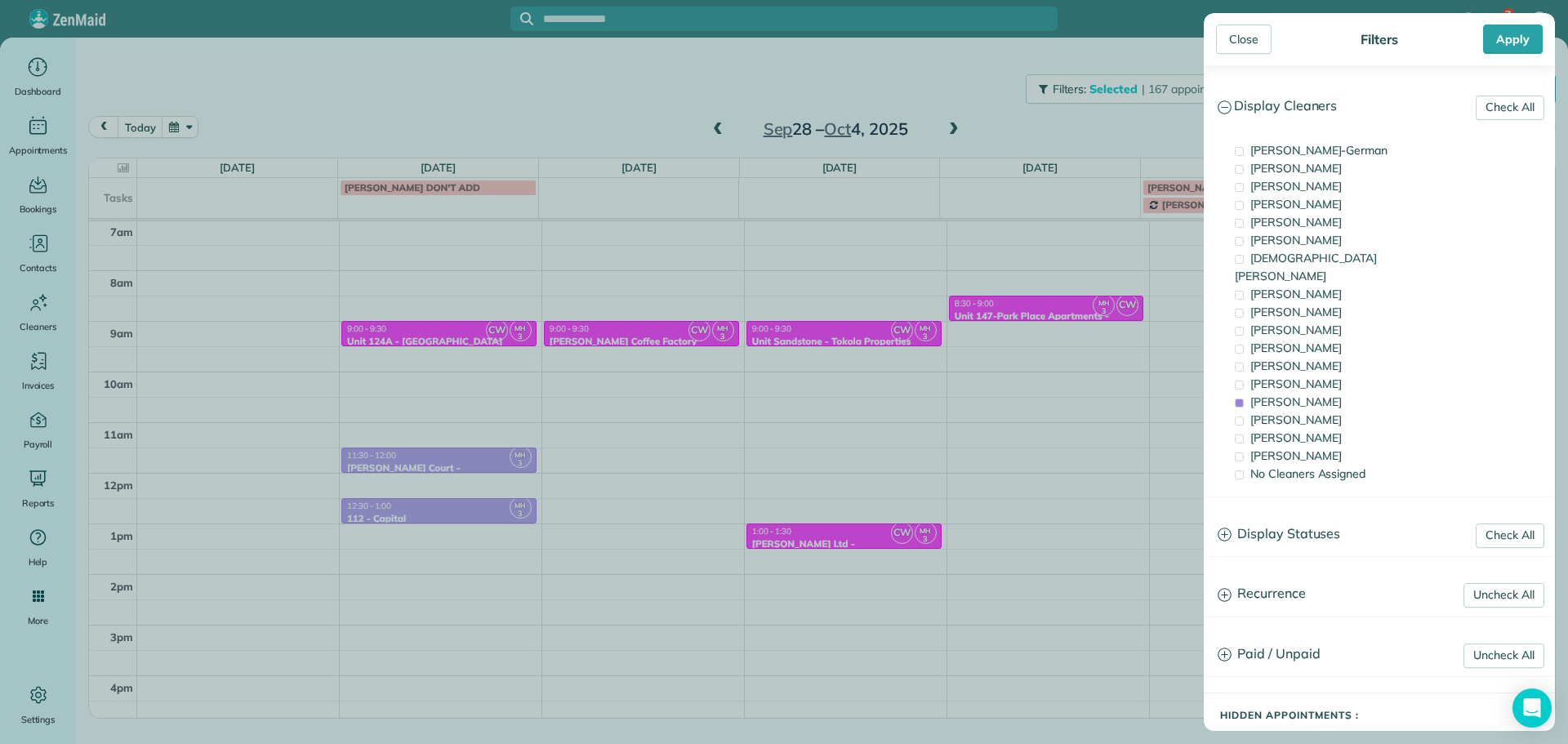
click at [1016, 378] on div "Close Filters Apply Check All Display Cleaners Christina Wright-German Cassie F…" at bounding box center [784, 372] width 1568 height 744
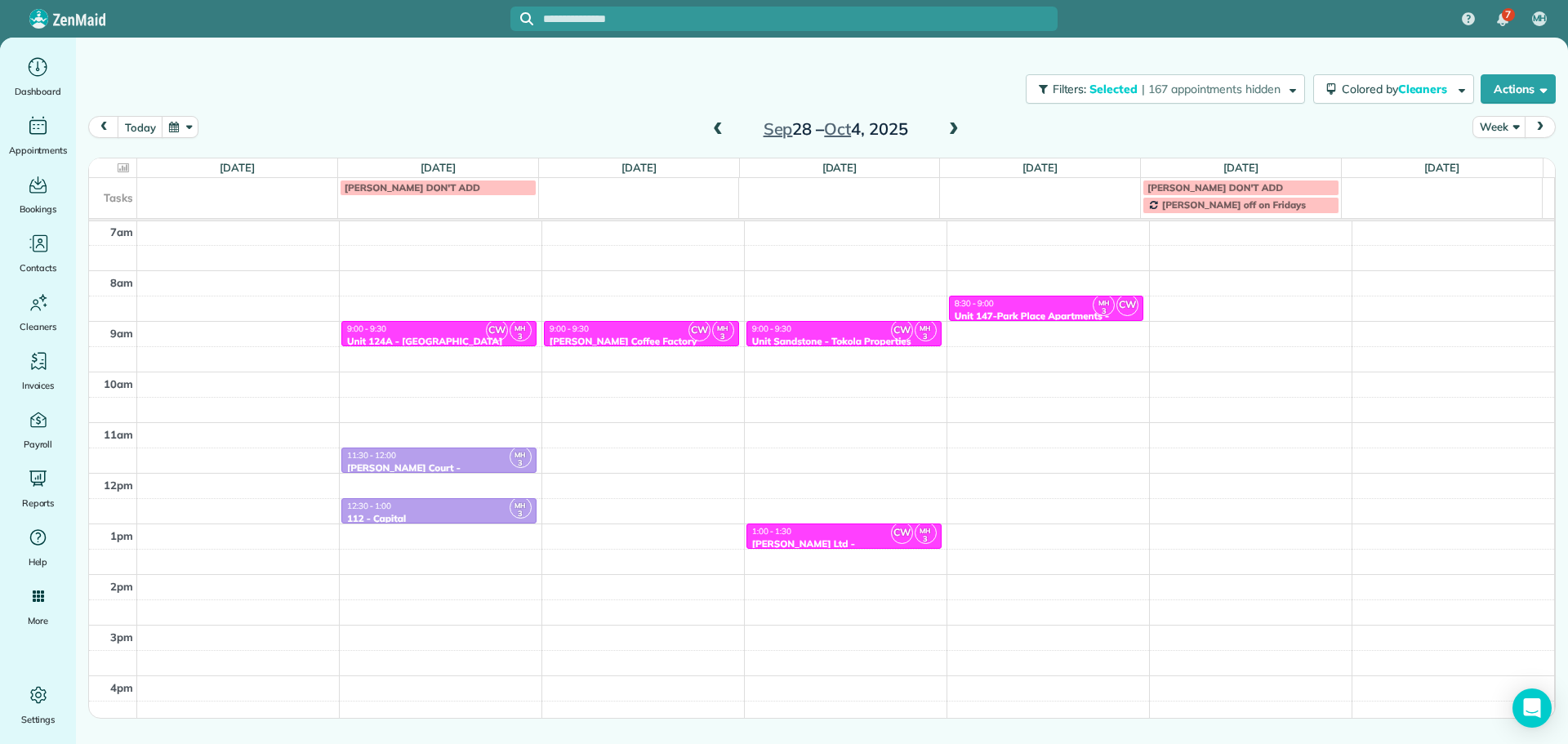
click at [862, 336] on div "Unit Sandstone - Tokola Properties" at bounding box center [844, 341] width 185 height 11
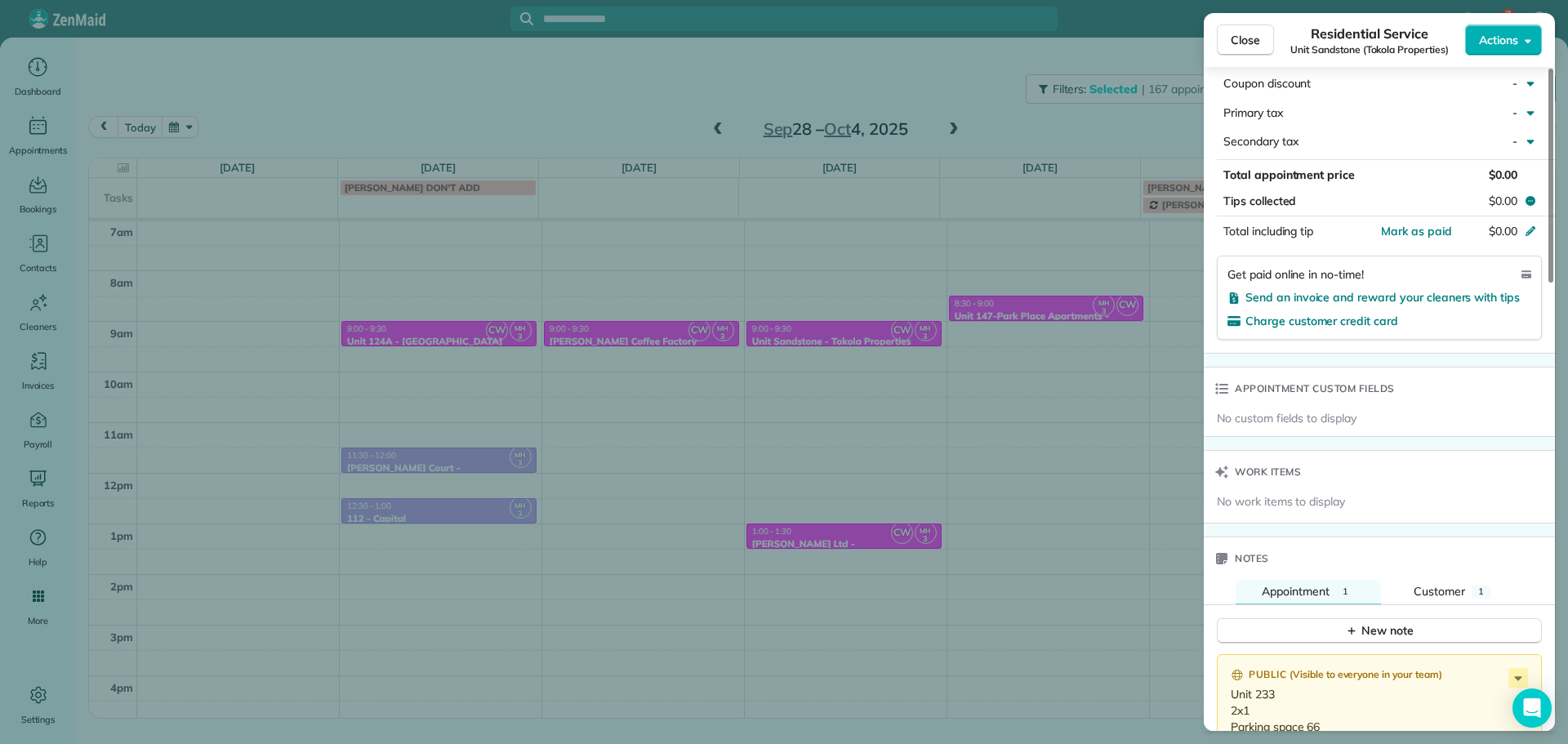
scroll to position [1148, 0]
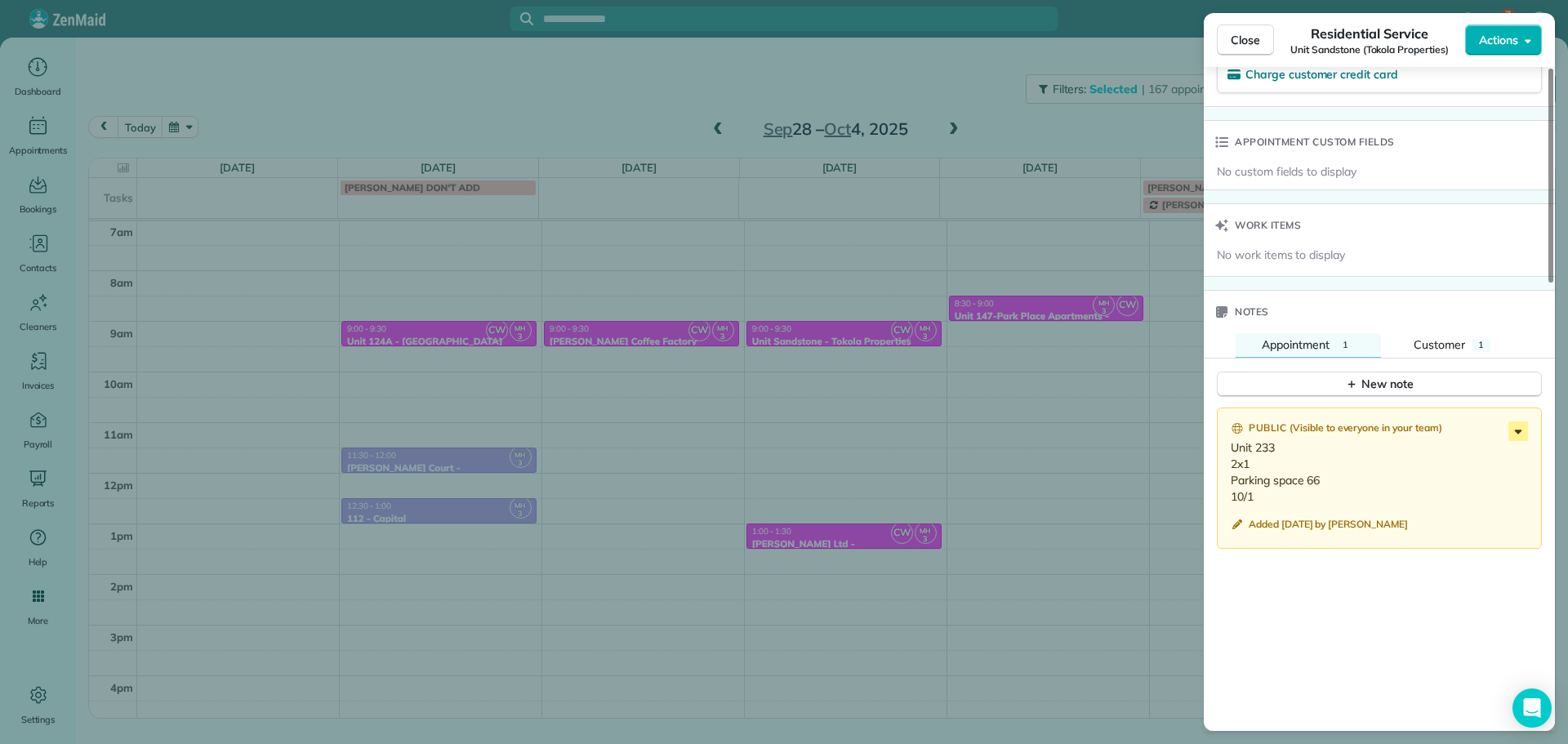
click at [1514, 434] on icon at bounding box center [1519, 431] width 20 height 20
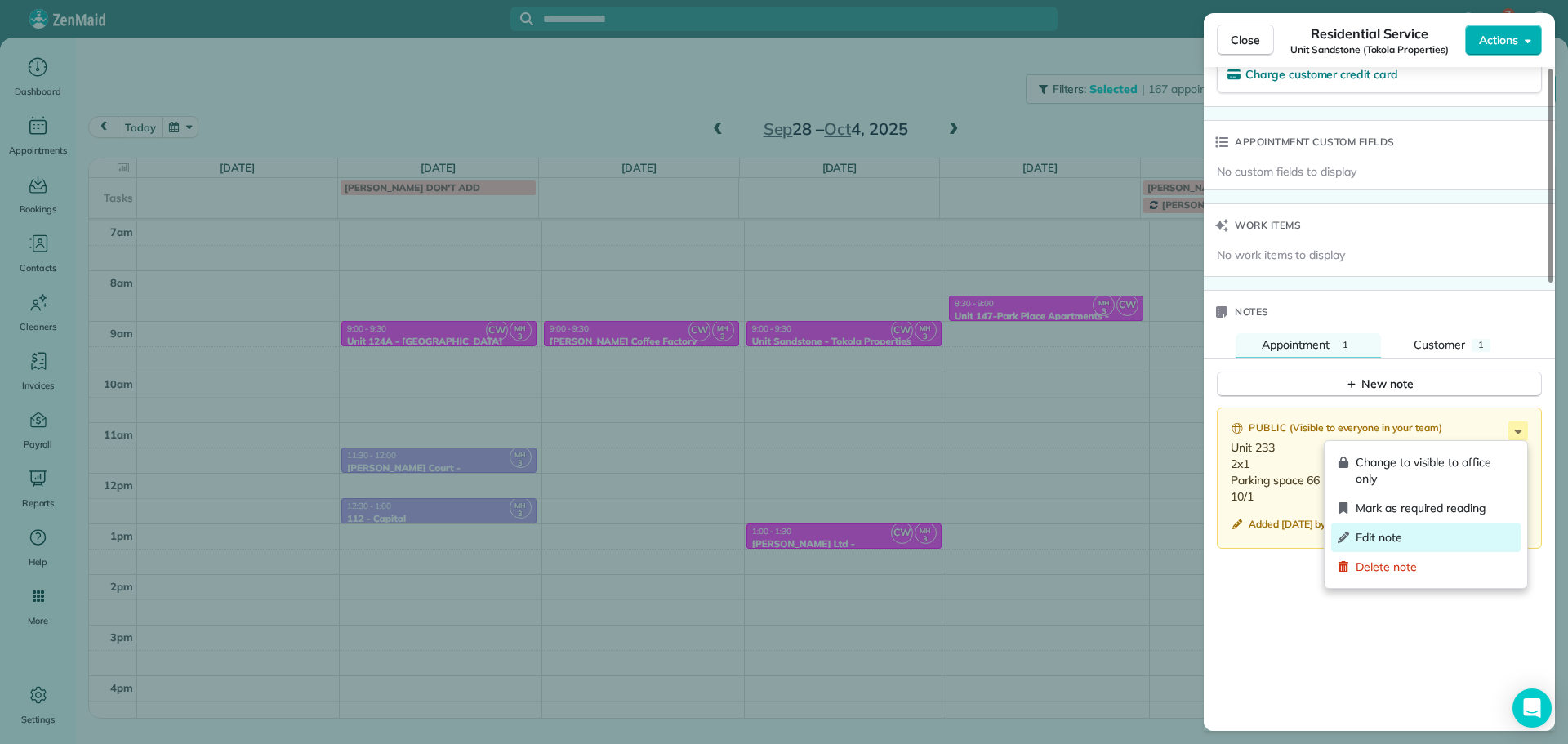
click at [1435, 528] on div "Edit note" at bounding box center [1427, 538] width 189 height 30
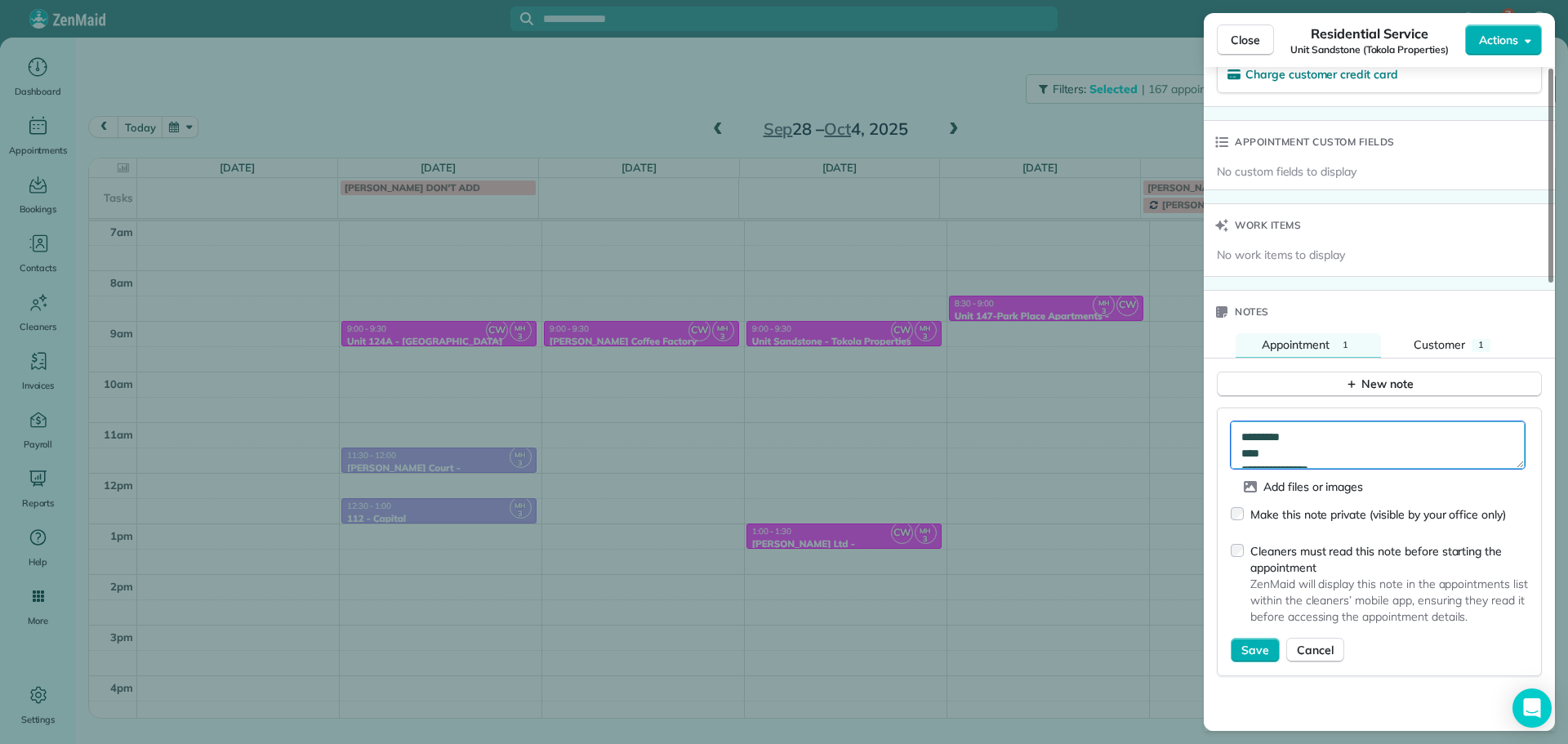
click at [1386, 446] on textarea "**********" at bounding box center [1378, 445] width 294 height 48
type textarea "**********"
click at [1248, 649] on span "Save" at bounding box center [1255, 650] width 28 height 16
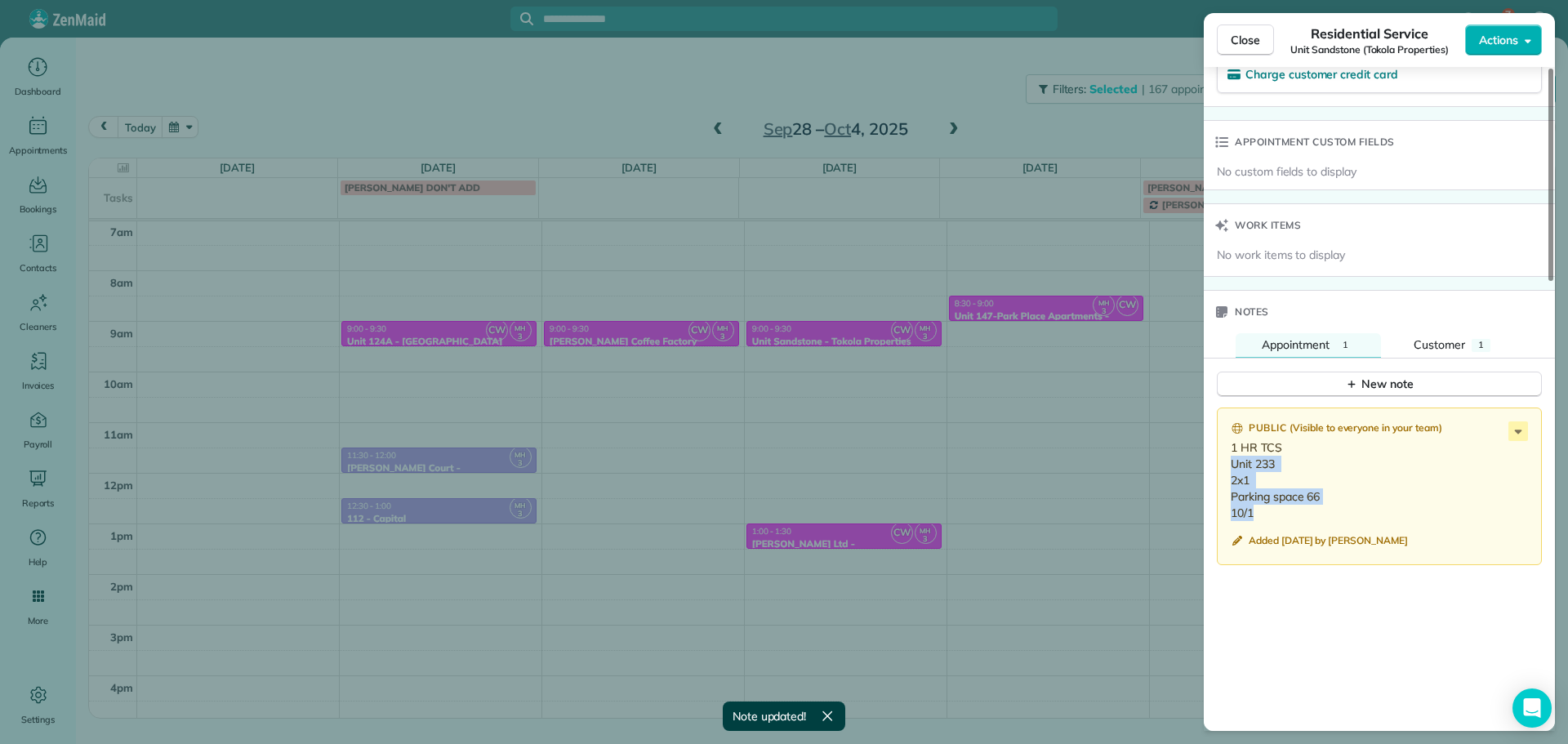
drag, startPoint x: 1260, startPoint y: 515, endPoint x: 1228, endPoint y: 462, distance: 61.9
click at [1228, 462] on div "Public ( Visible to everyone in your team ) 1 HR TCS Unit 233 2x1 Parking space…" at bounding box center [1380, 486] width 325 height 158
copy p "Unit 233 2x1 Parking space 66 10/1"
click at [1413, 475] on p "1 HR TCS Unit 233 2x1 Parking space 66 10/1" at bounding box center [1382, 480] width 301 height 82
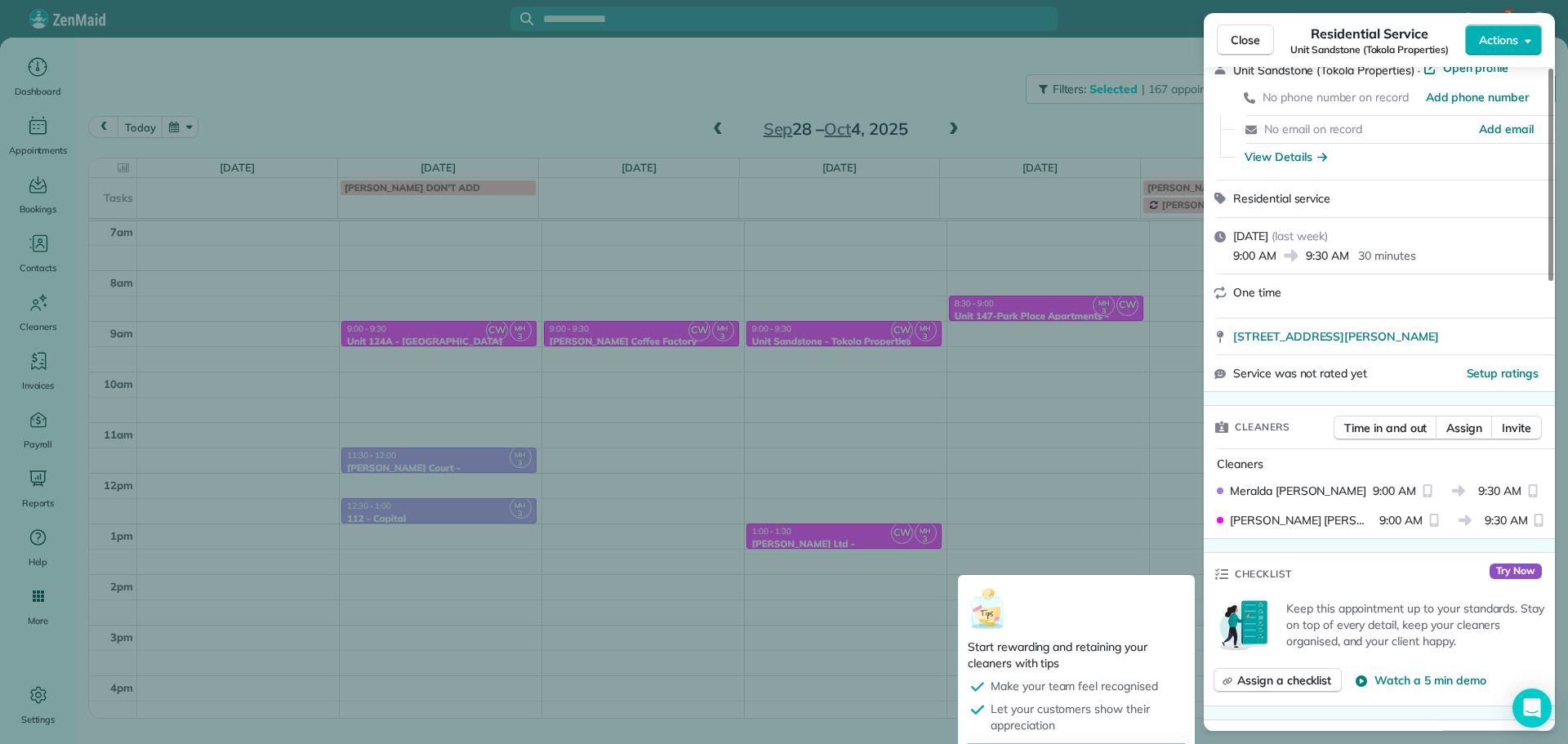
scroll to position [5, 0]
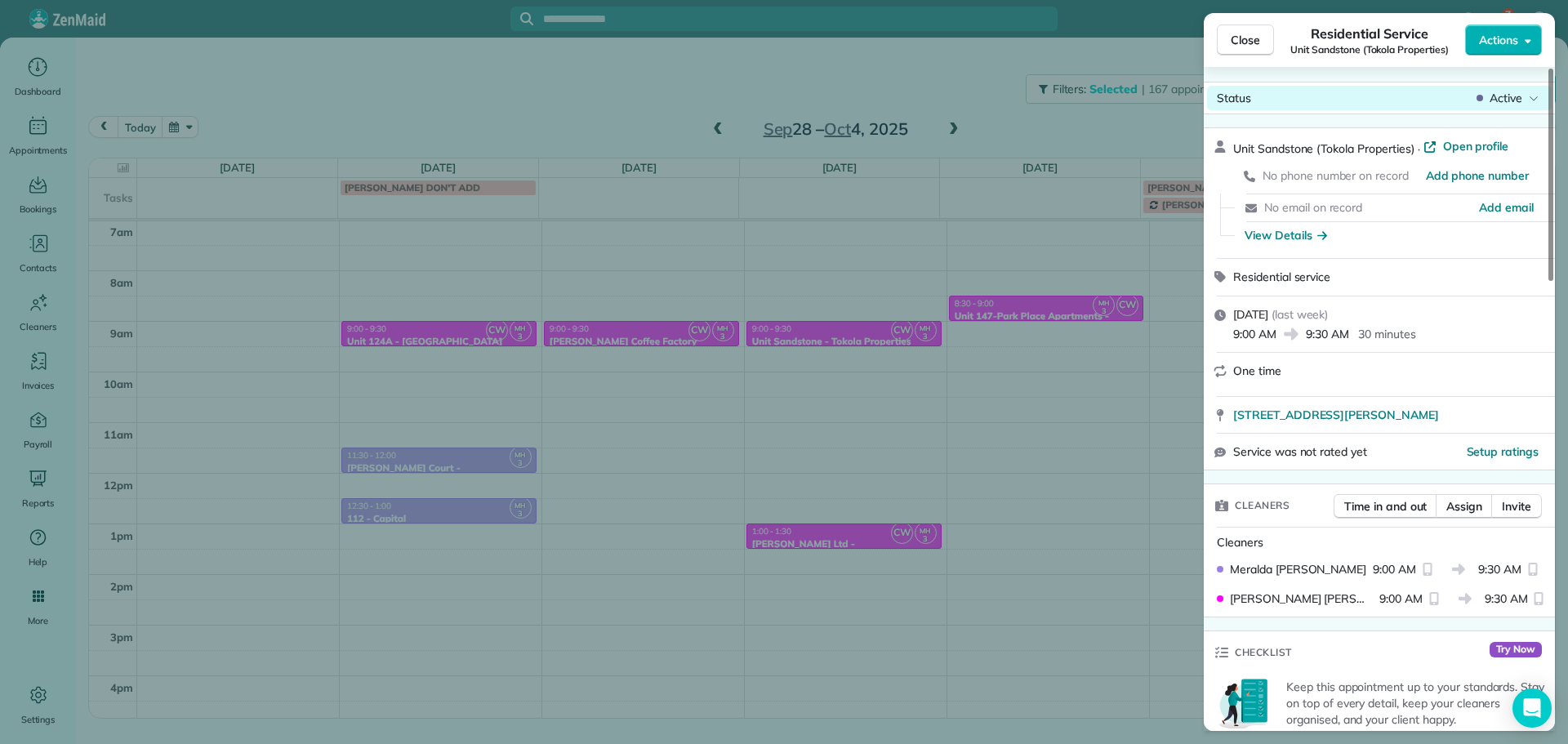
click at [1507, 98] on span "Active" at bounding box center [1506, 98] width 33 height 16
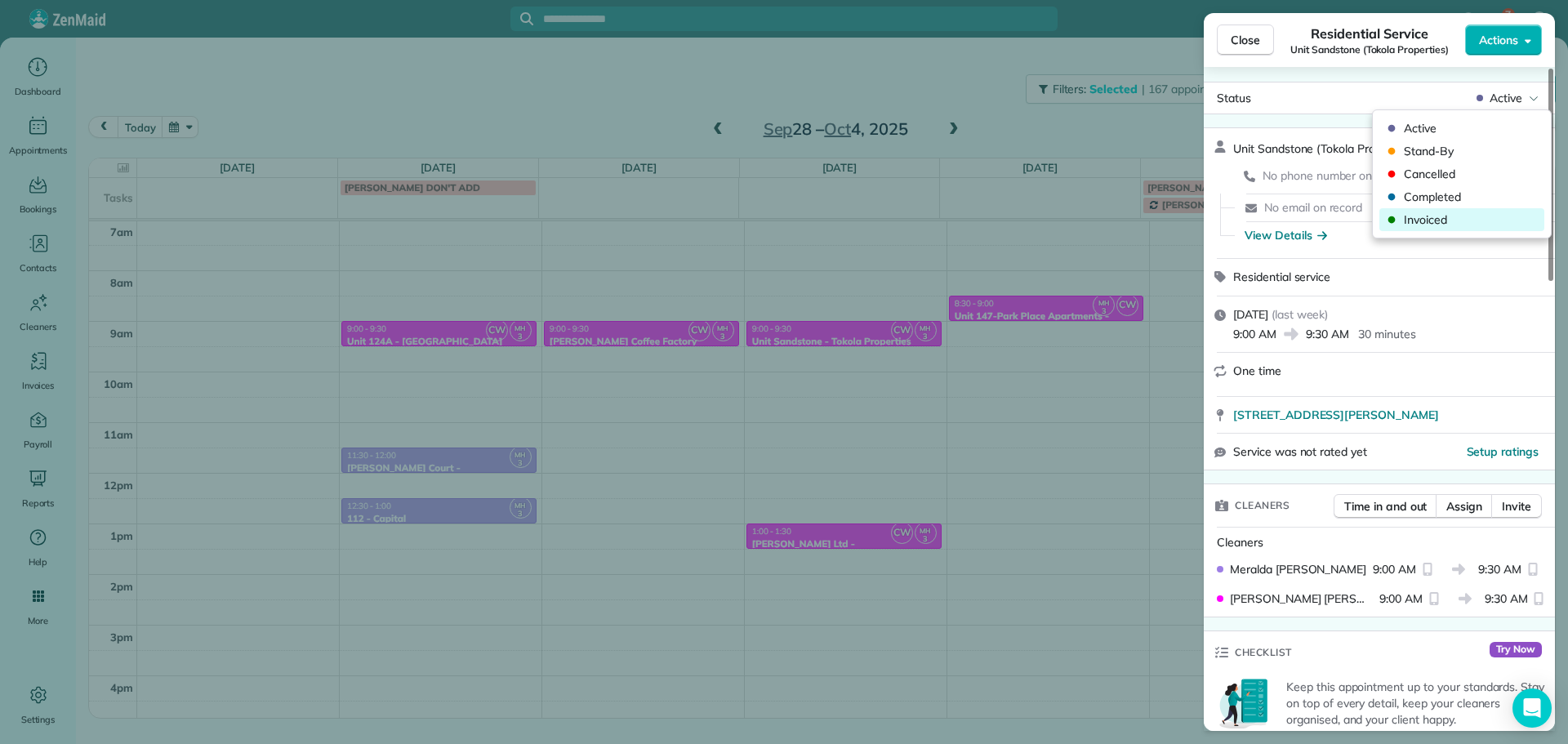
click at [1472, 229] on div "Invoiced" at bounding box center [1462, 219] width 165 height 23
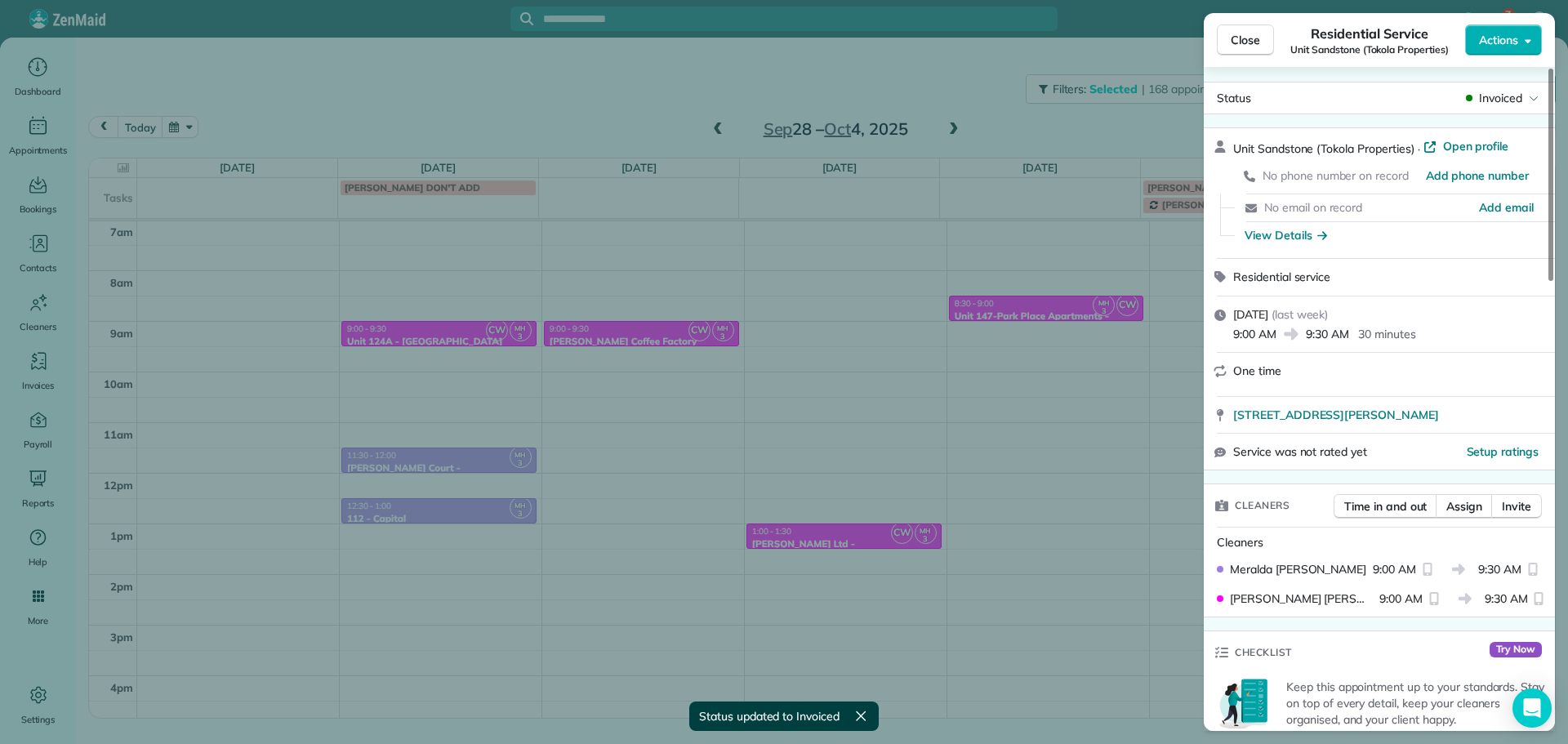
click at [1059, 370] on div "Close Residential Service Unit Sandstone (Tokola Properties) Actions Status Inv…" at bounding box center [784, 372] width 1568 height 744
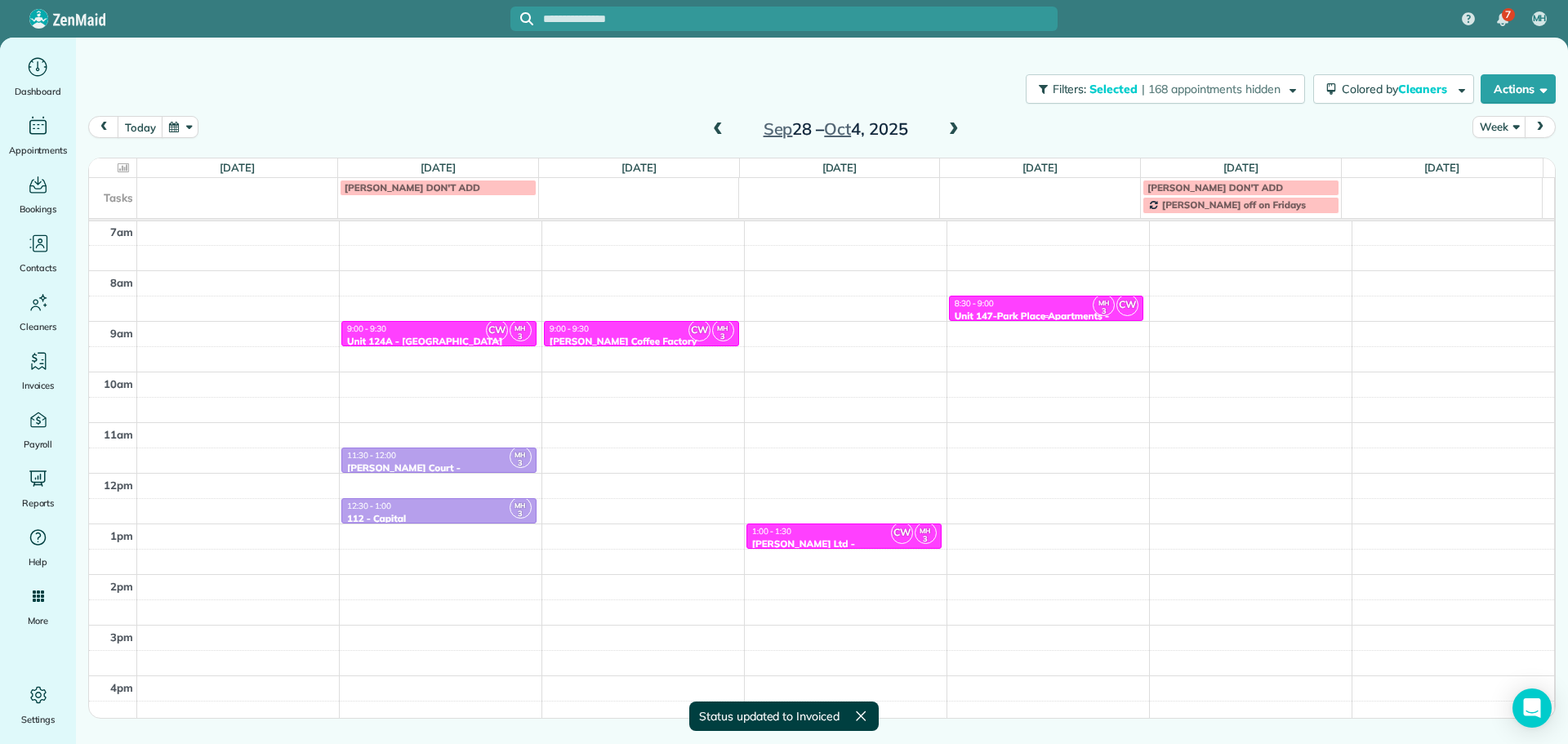
click at [1055, 309] on div "8:30 - 9:00" at bounding box center [1047, 303] width 185 height 11
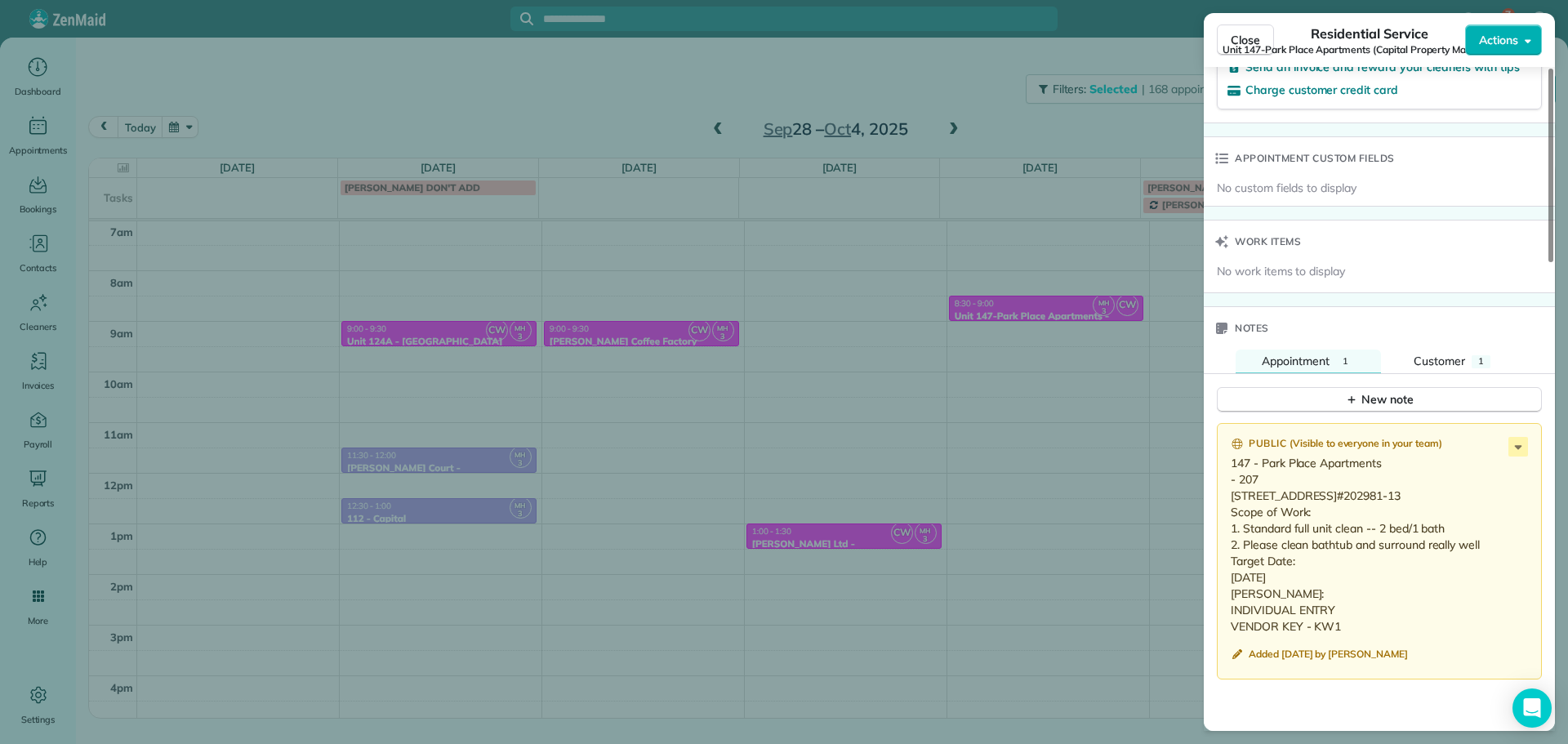
scroll to position [1314, 0]
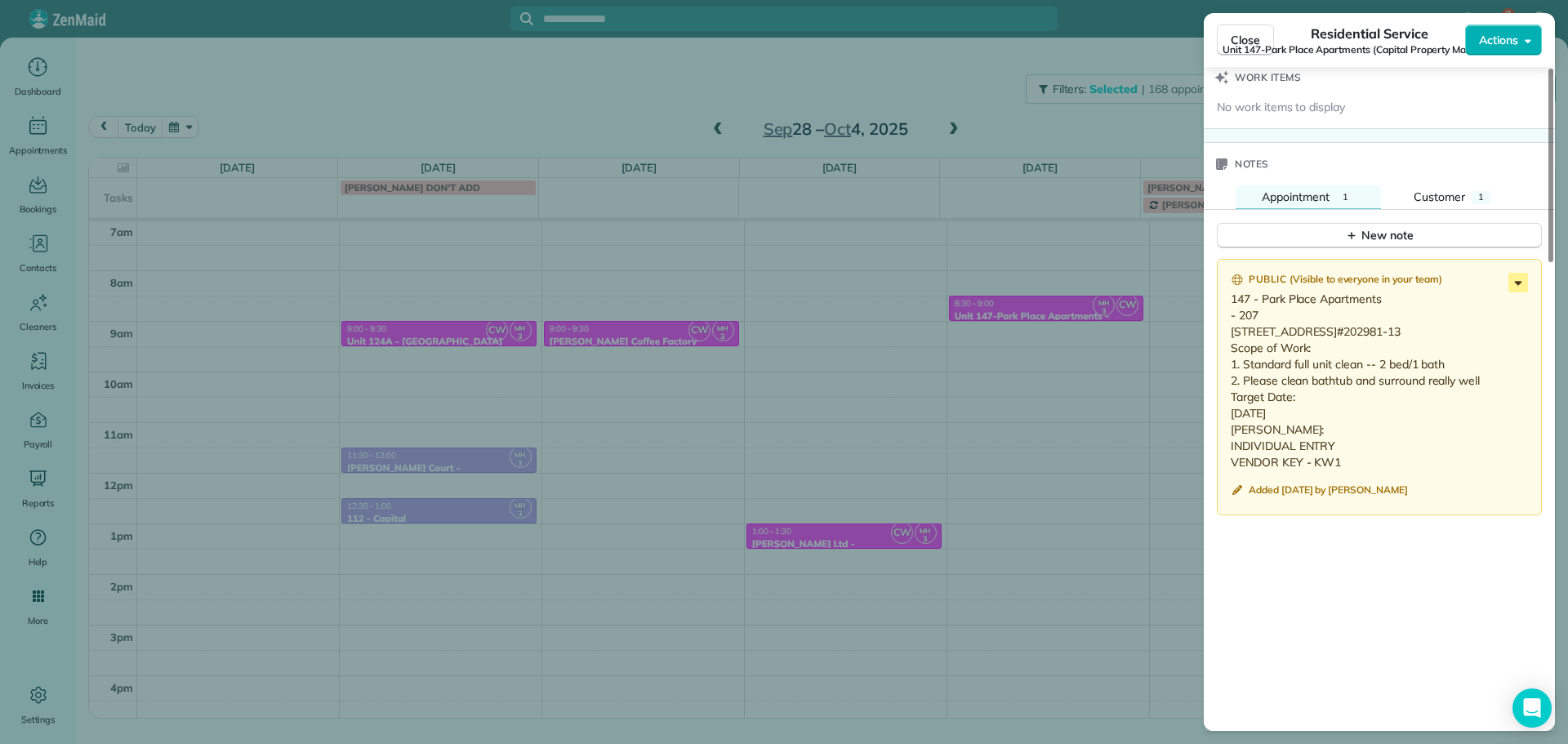
click at [1517, 284] on icon at bounding box center [1519, 283] width 20 height 20
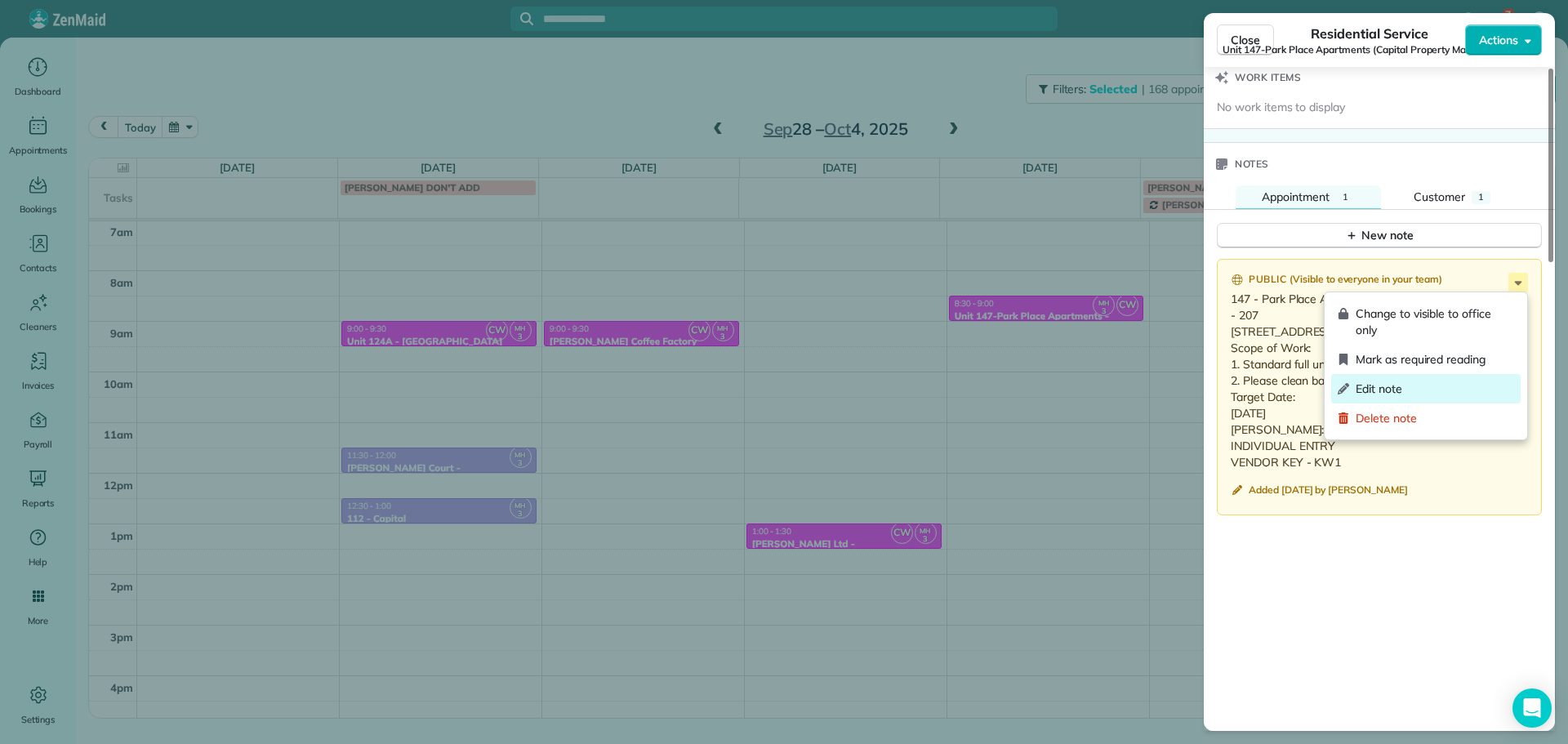
click at [1424, 391] on span "Edit note" at bounding box center [1435, 388] width 158 height 16
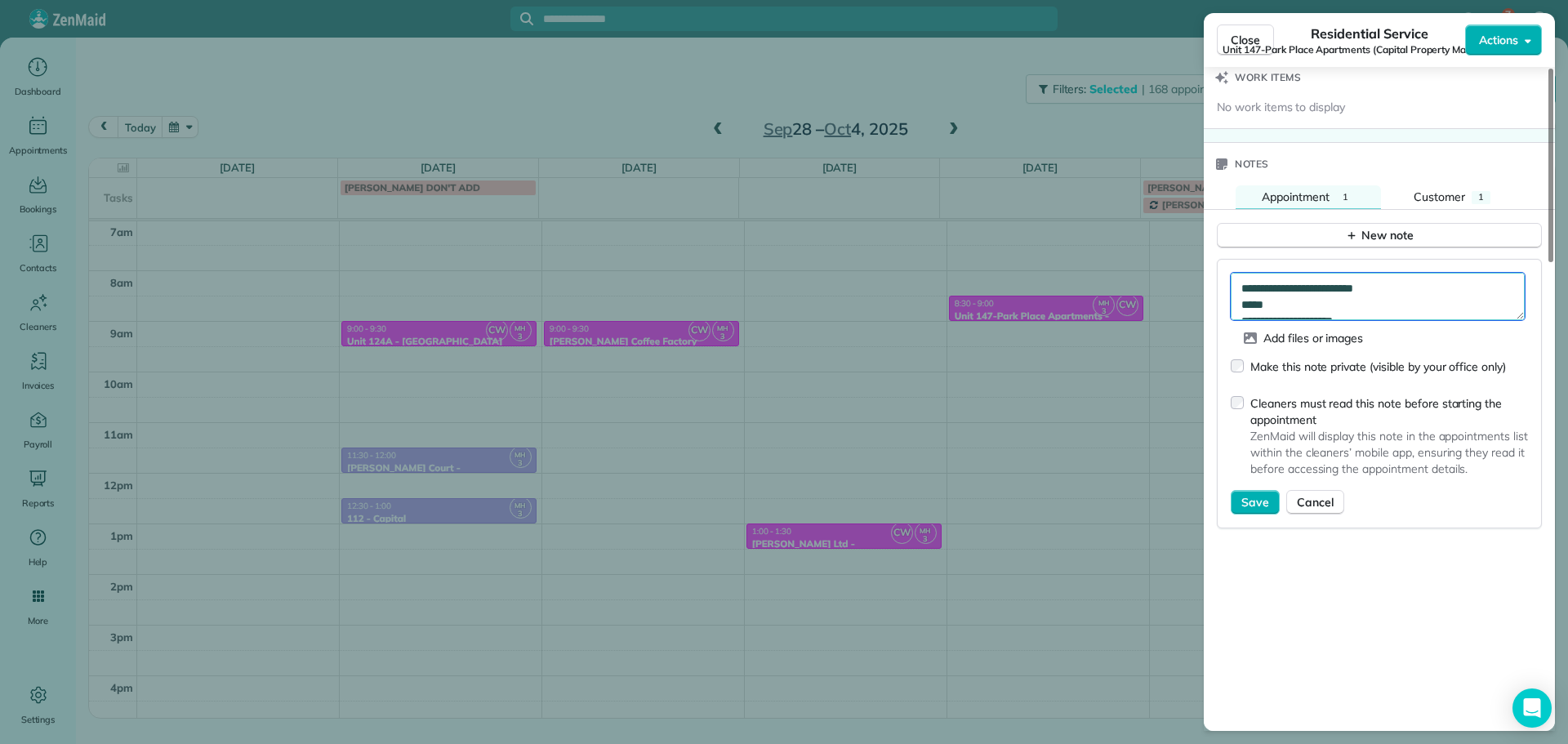
click at [1419, 316] on textarea "**********" at bounding box center [1378, 297] width 294 height 48
type textarea "**********"
click at [1247, 504] on span "Save" at bounding box center [1255, 502] width 28 height 16
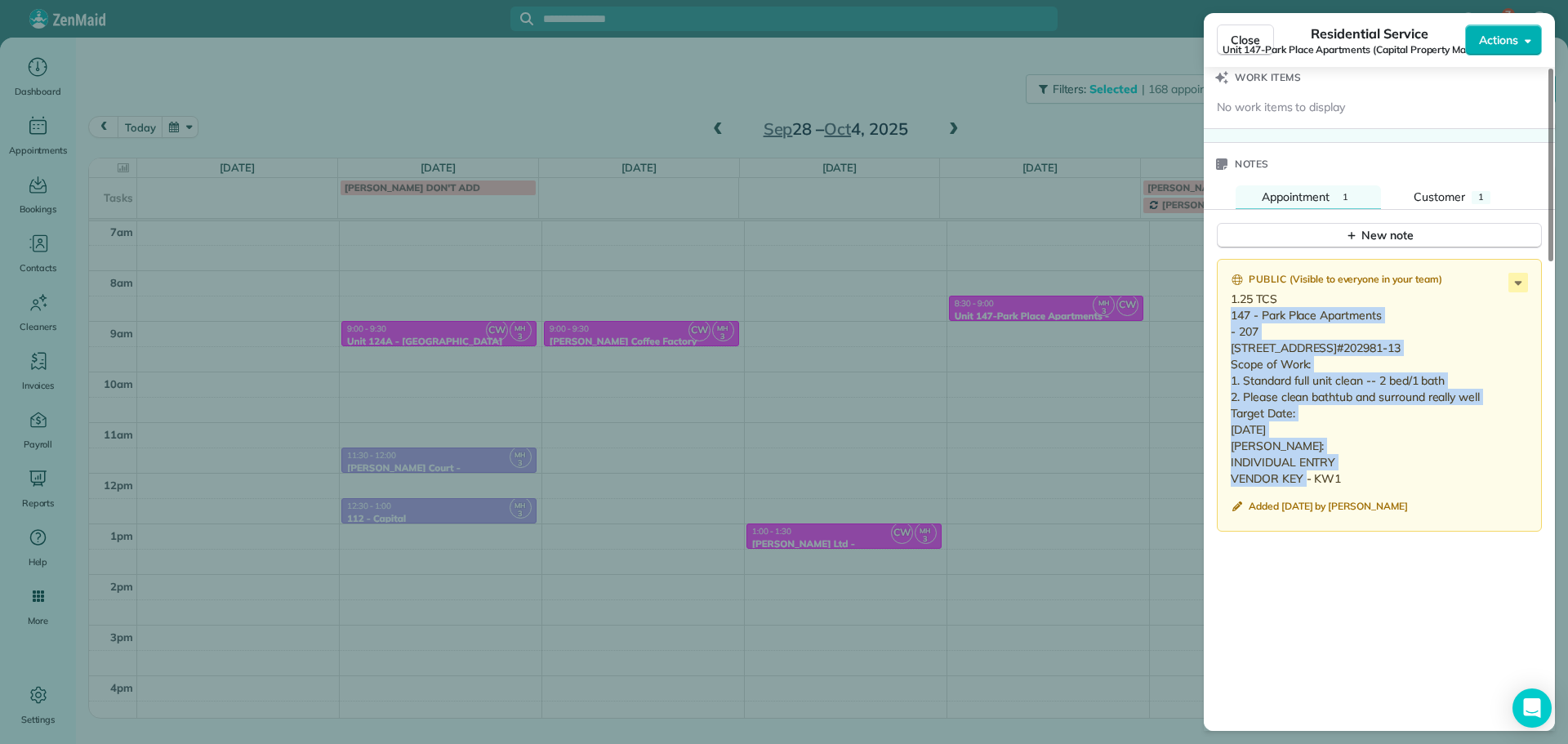
drag, startPoint x: 1260, startPoint y: 495, endPoint x: 1224, endPoint y: 315, distance: 183.6
click at [1224, 315] on div "Public ( Visible to everyone in your team ) 1.25 TCS 147 - Park Place Apartment…" at bounding box center [1380, 395] width 325 height 273
copy p "147 - Park Place Apartments - 207 2628 NE Red Sunset Dr. #207 Gresham, OR 97030…"
click at [1410, 371] on p "1.25 TCS 147 - Park Place Apartments - 207 2628 NE Red Sunset Dr. #207 Gresham,…" at bounding box center [1382, 388] width 301 height 196
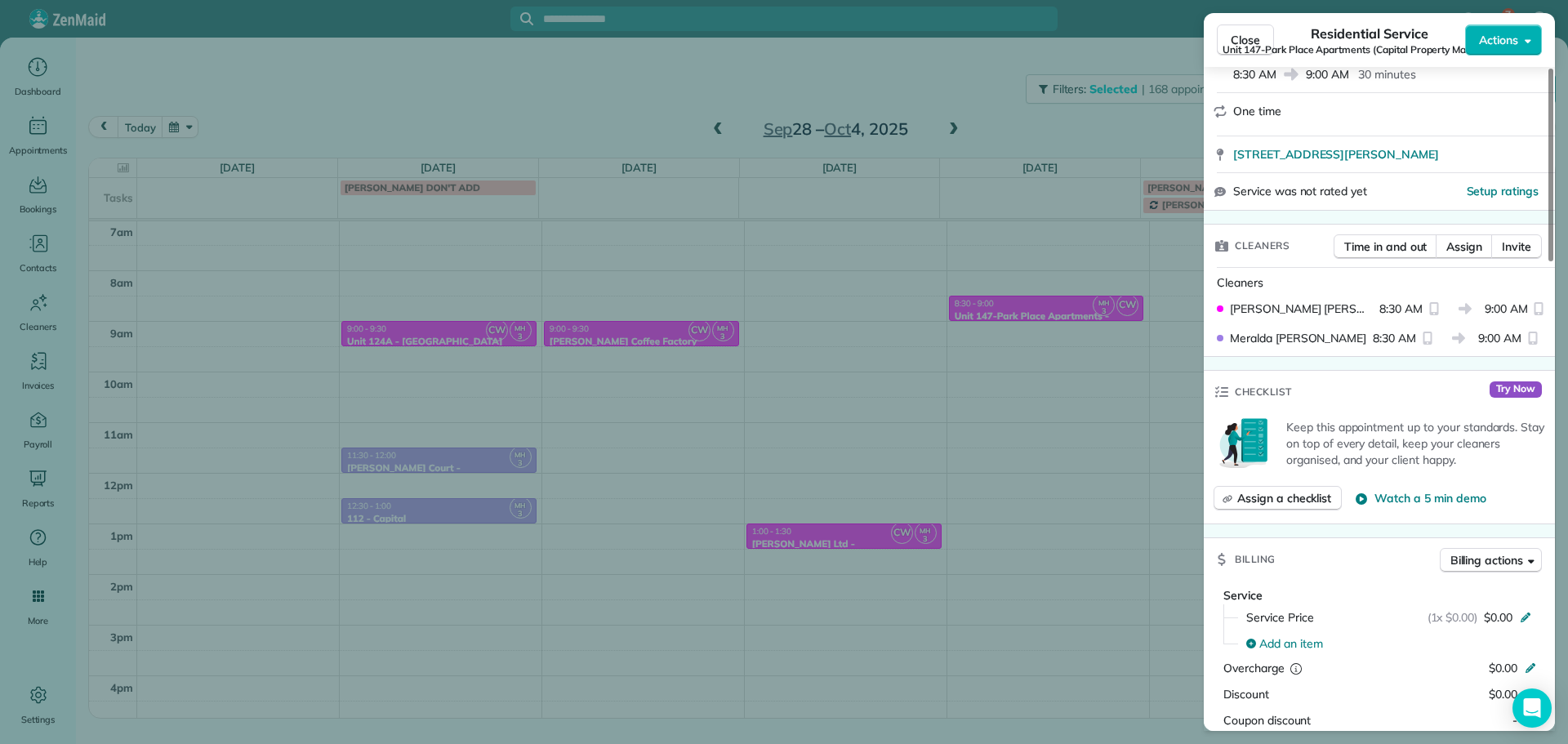
scroll to position [0, 0]
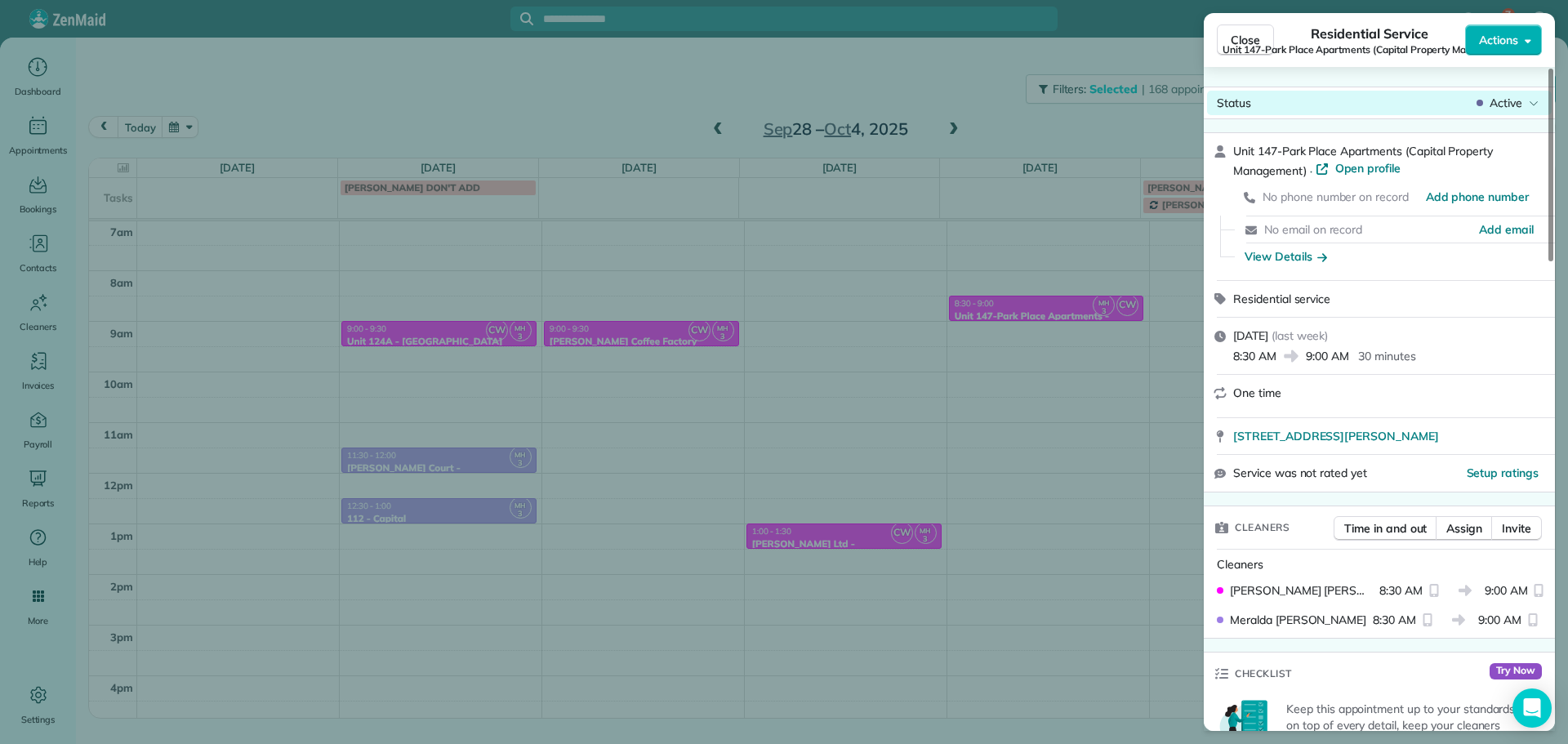
click at [1509, 110] on span "Active" at bounding box center [1506, 103] width 33 height 16
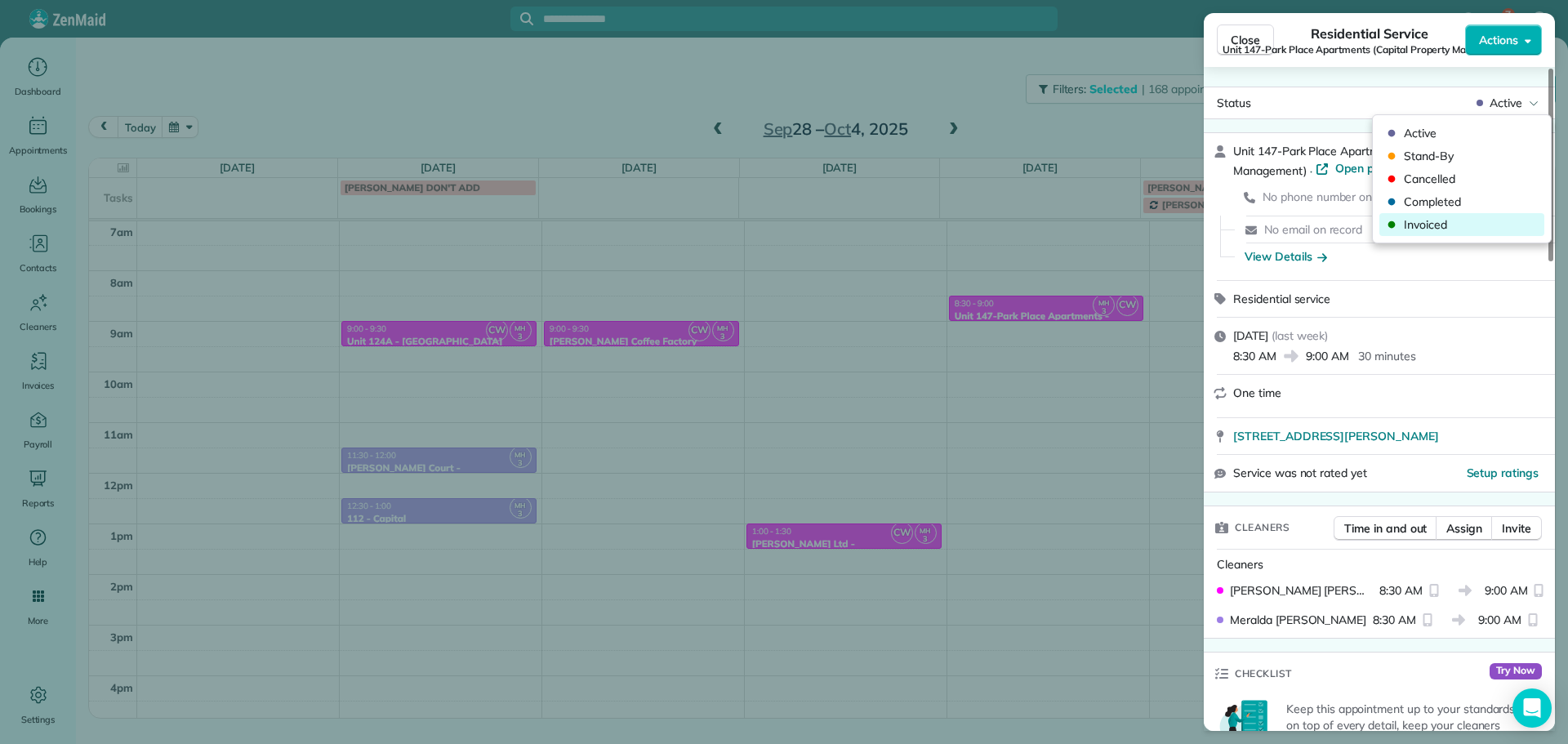
click at [1463, 218] on span "Invoiced" at bounding box center [1473, 224] width 137 height 16
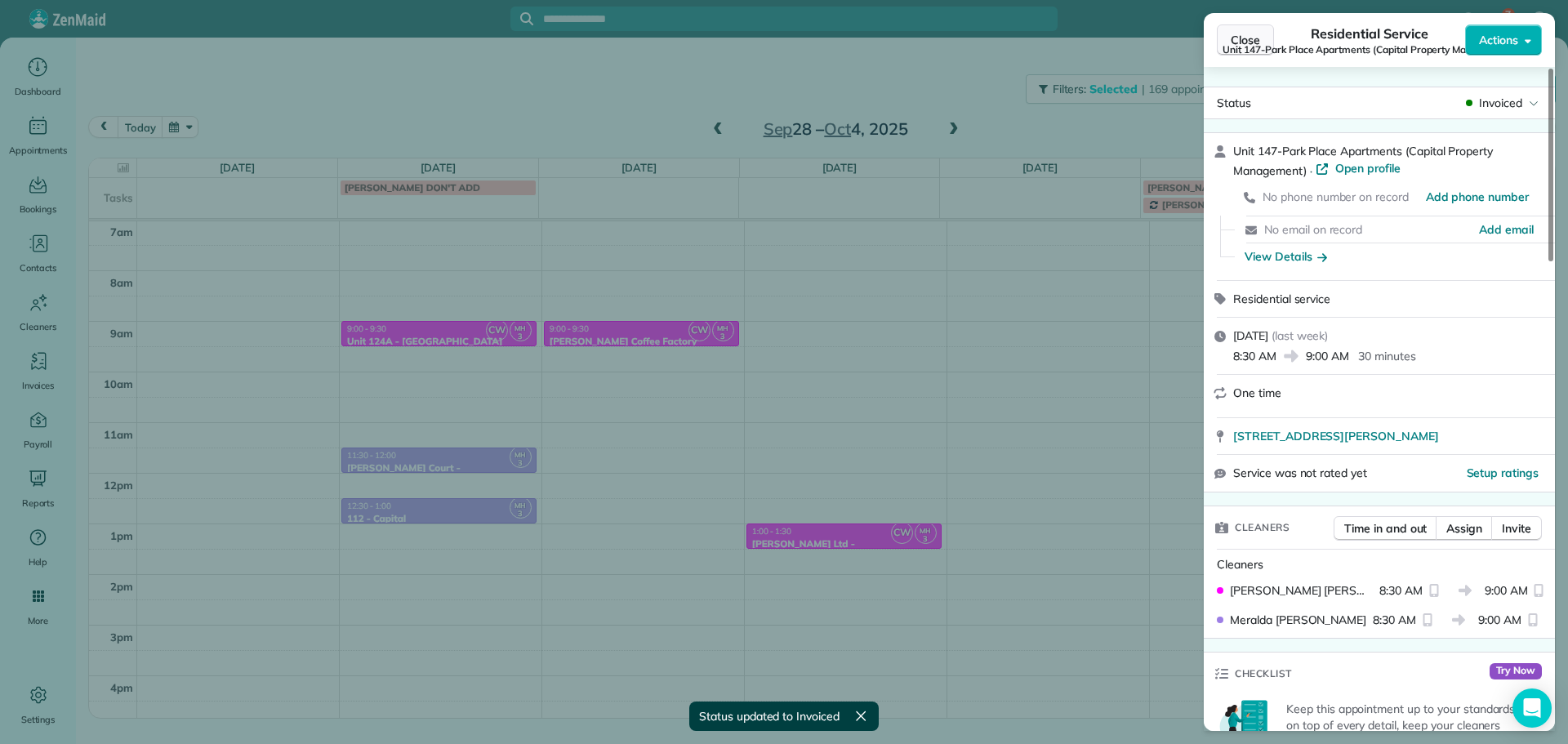
click at [1248, 32] on span "Close" at bounding box center [1246, 40] width 30 height 16
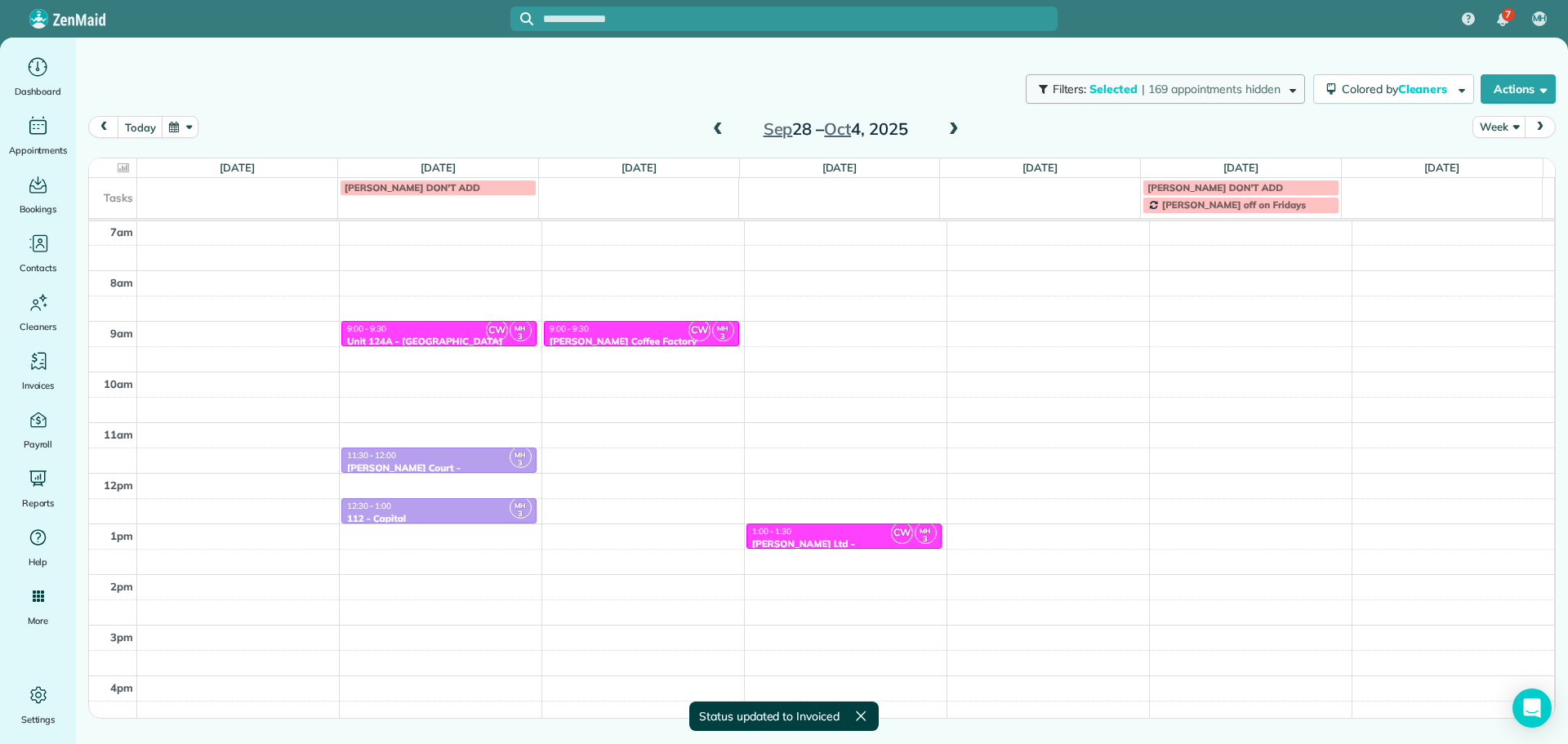
click at [1130, 87] on span "Selected" at bounding box center [1114, 89] width 49 height 15
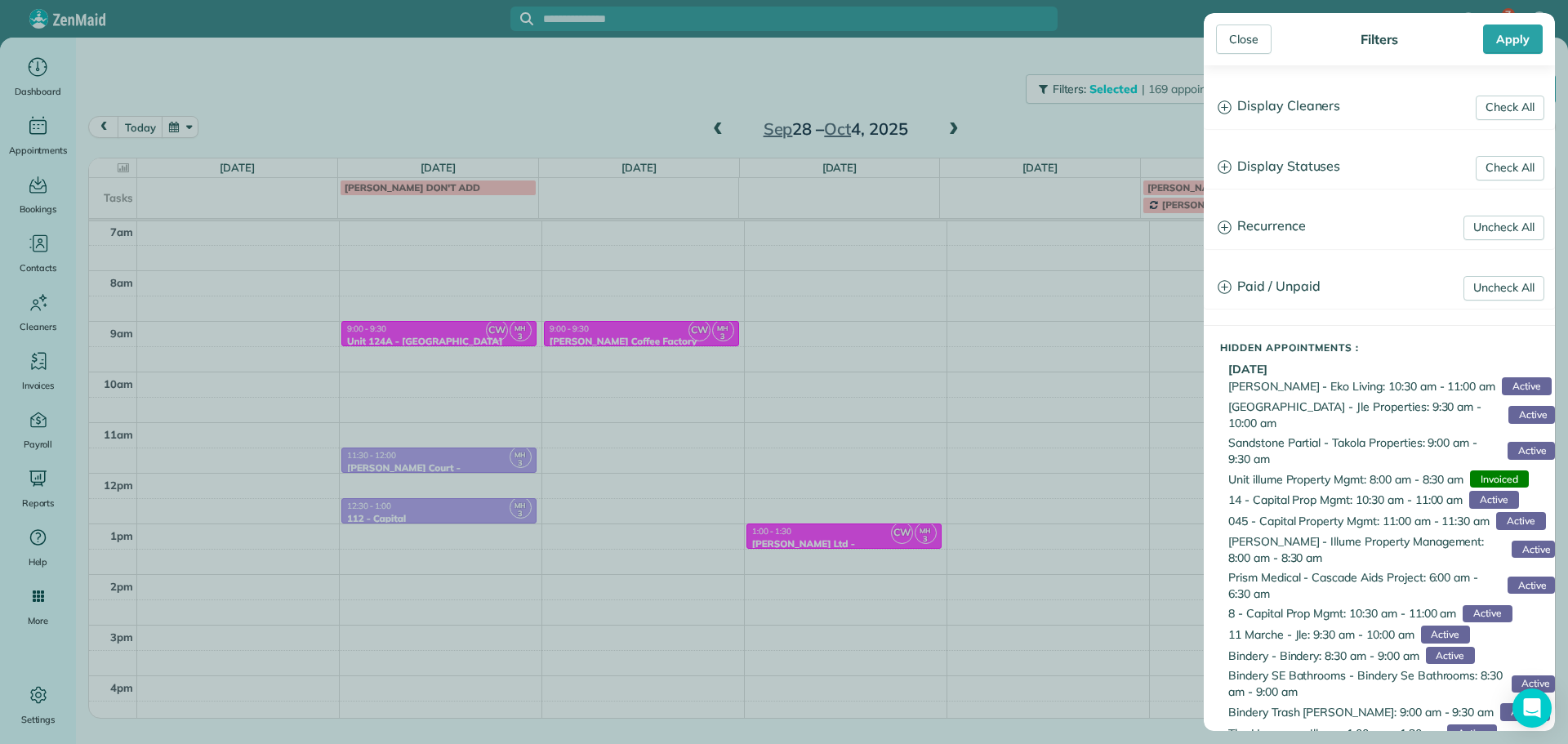
click at [1301, 123] on h3 "Display Cleaners" at bounding box center [1380, 107] width 350 height 42
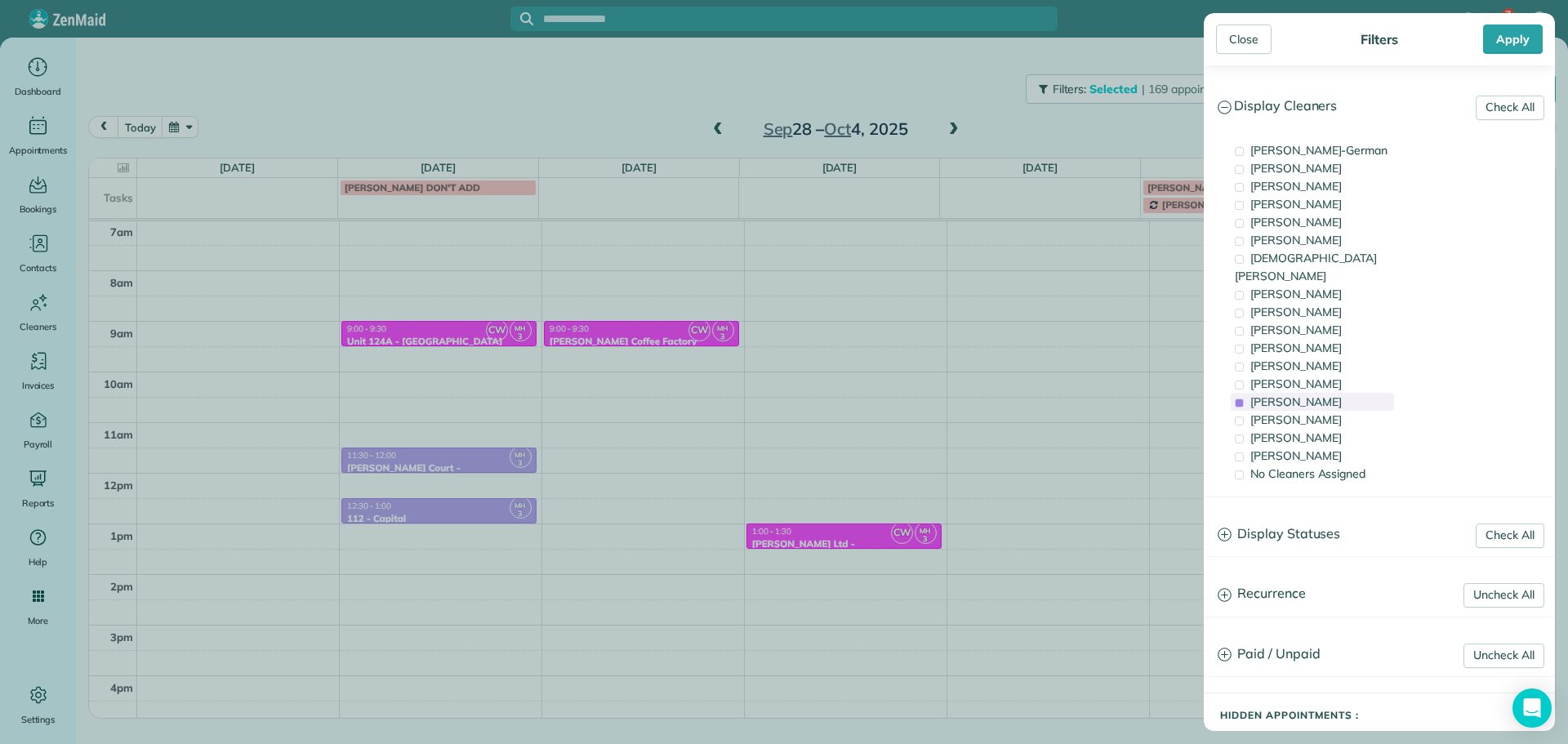
click at [1302, 394] on span "Meralda Harris" at bounding box center [1296, 401] width 92 height 15
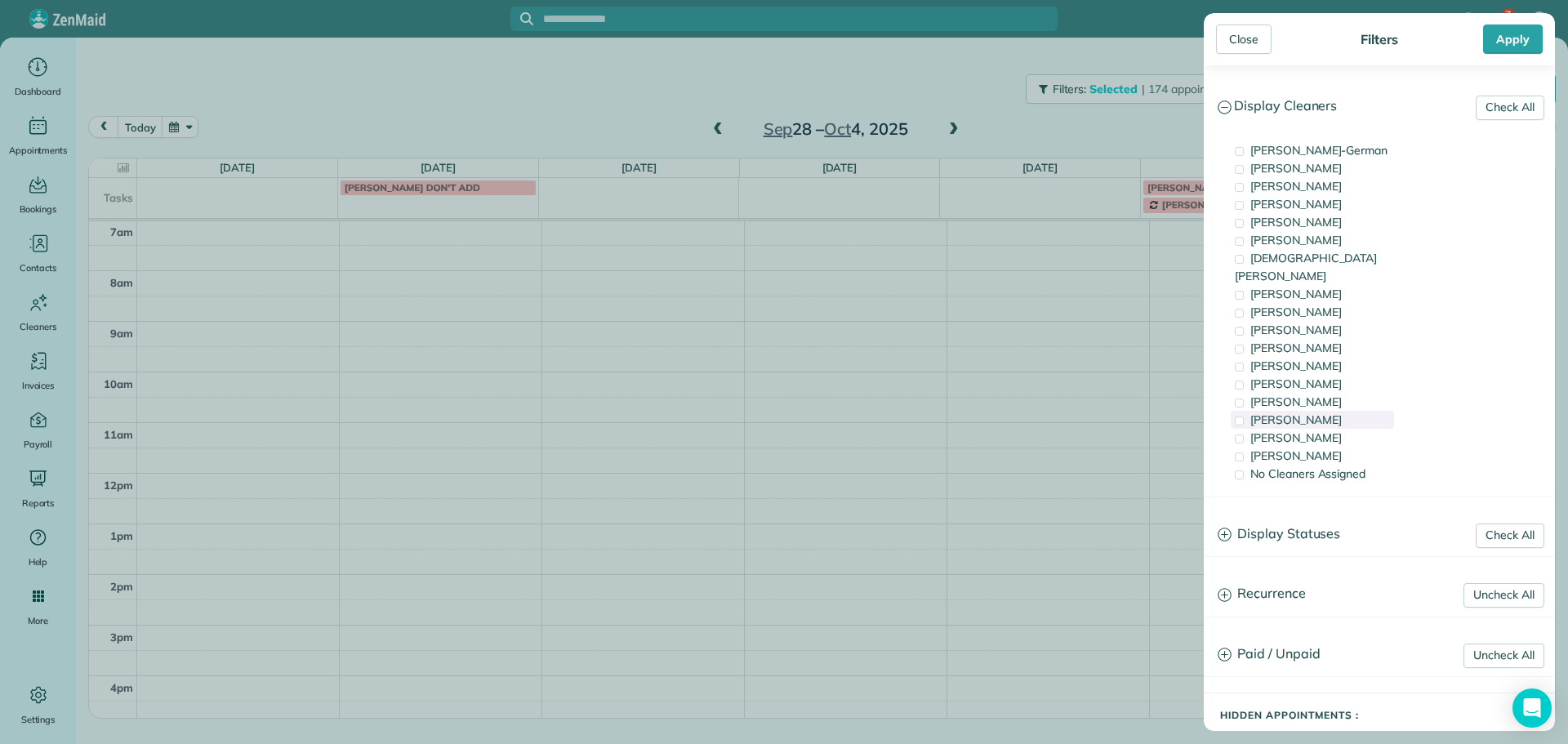
click at [1312, 412] on span "Cristina Sainz" at bounding box center [1296, 419] width 92 height 15
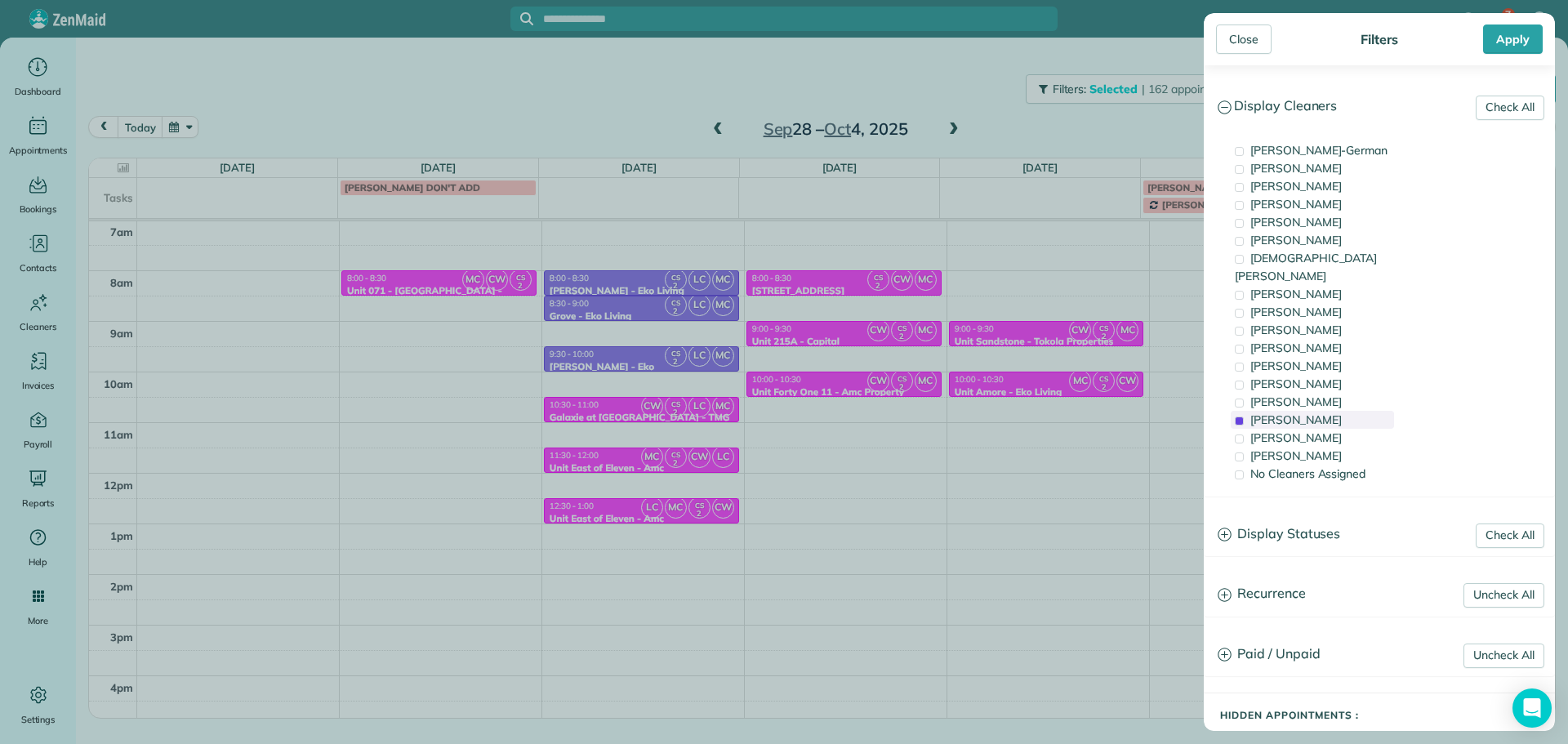
click at [1312, 412] on span "Cristina Sainz" at bounding box center [1296, 419] width 92 height 15
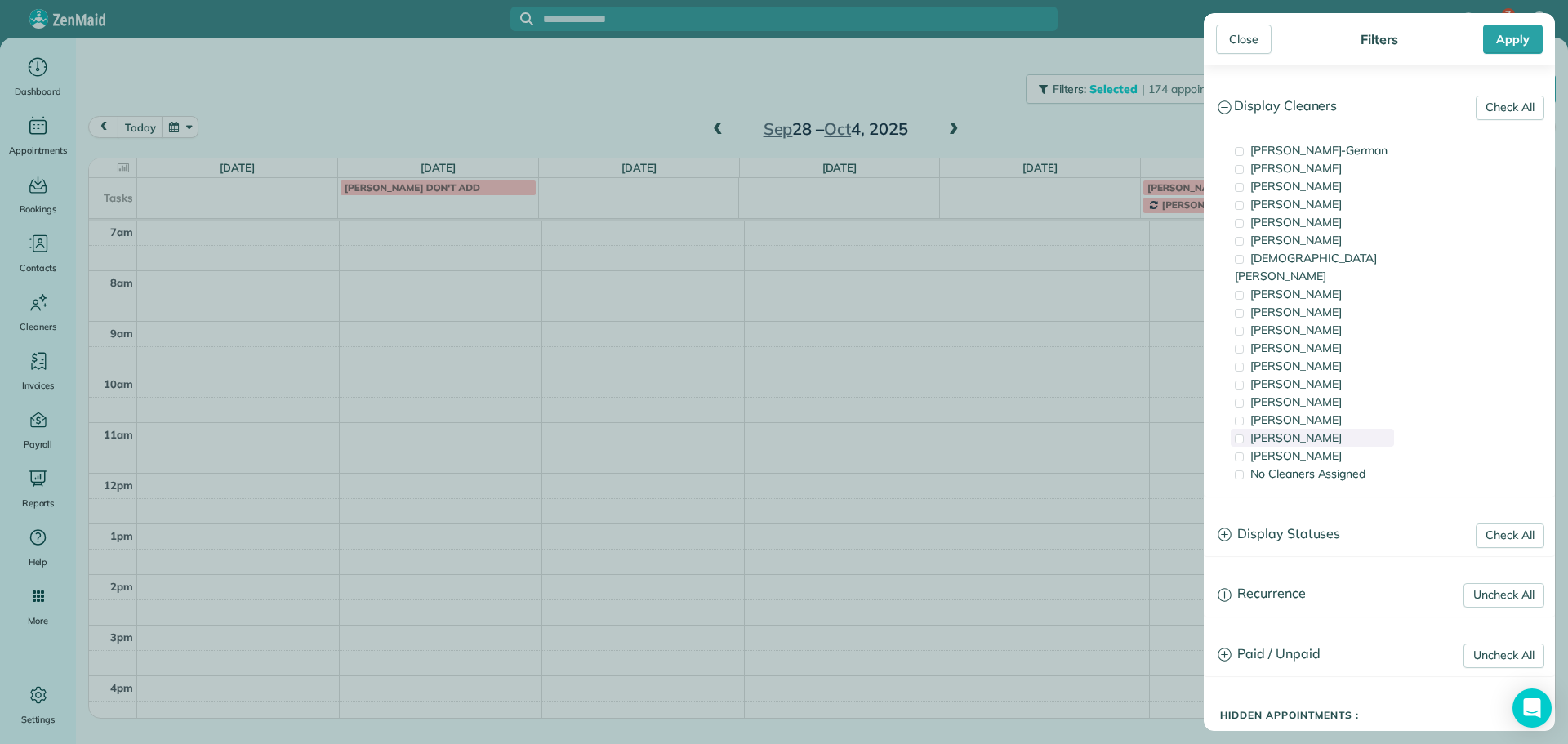
click at [1315, 430] on span "Laura Chavez" at bounding box center [1296, 437] width 92 height 15
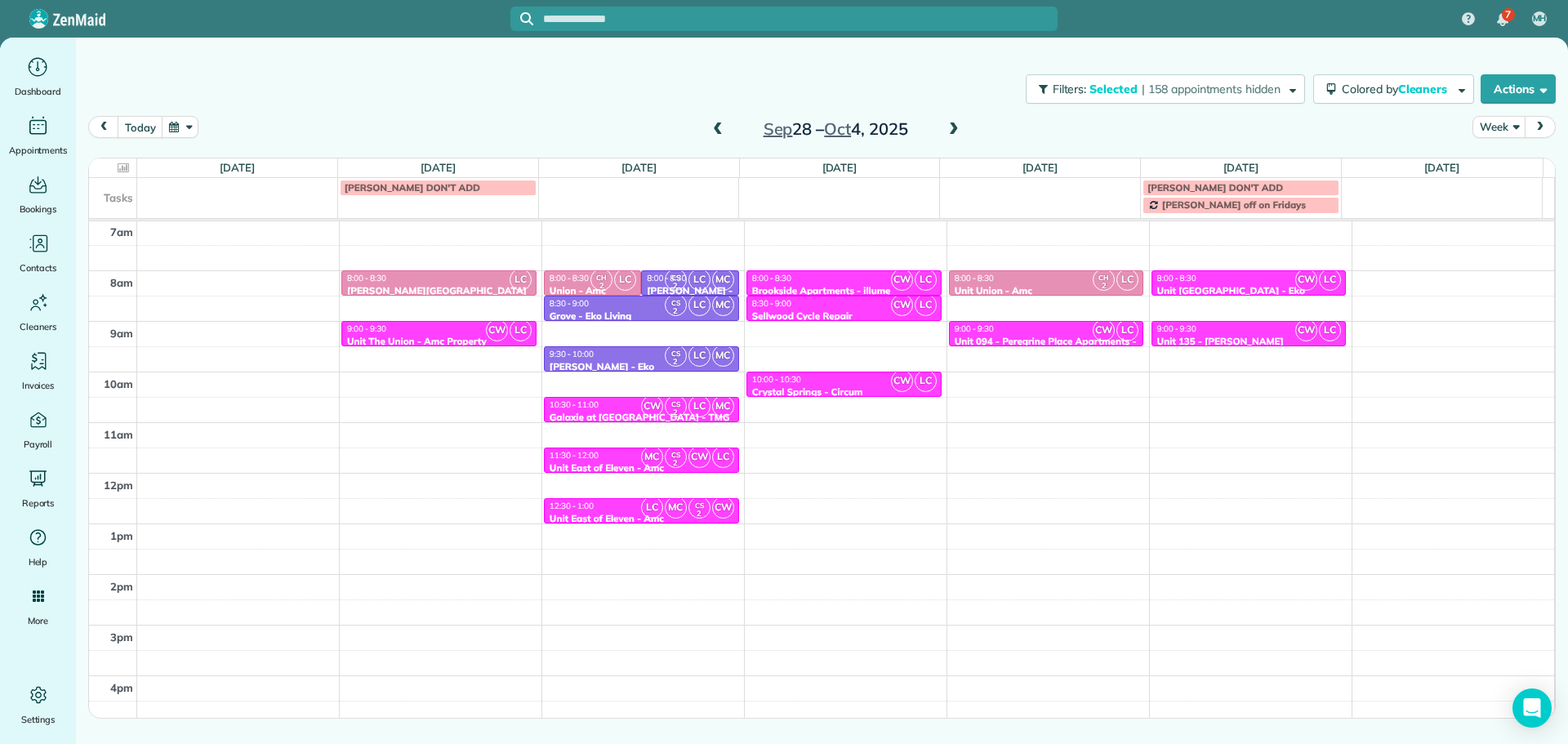
click at [1102, 394] on div "Close Filters Apply Check All Display Cleaners Christina Wright-German Cassie F…" at bounding box center [784, 372] width 1568 height 744
click at [1196, 332] on div "9:00 - 9:30" at bounding box center [1249, 329] width 185 height 11
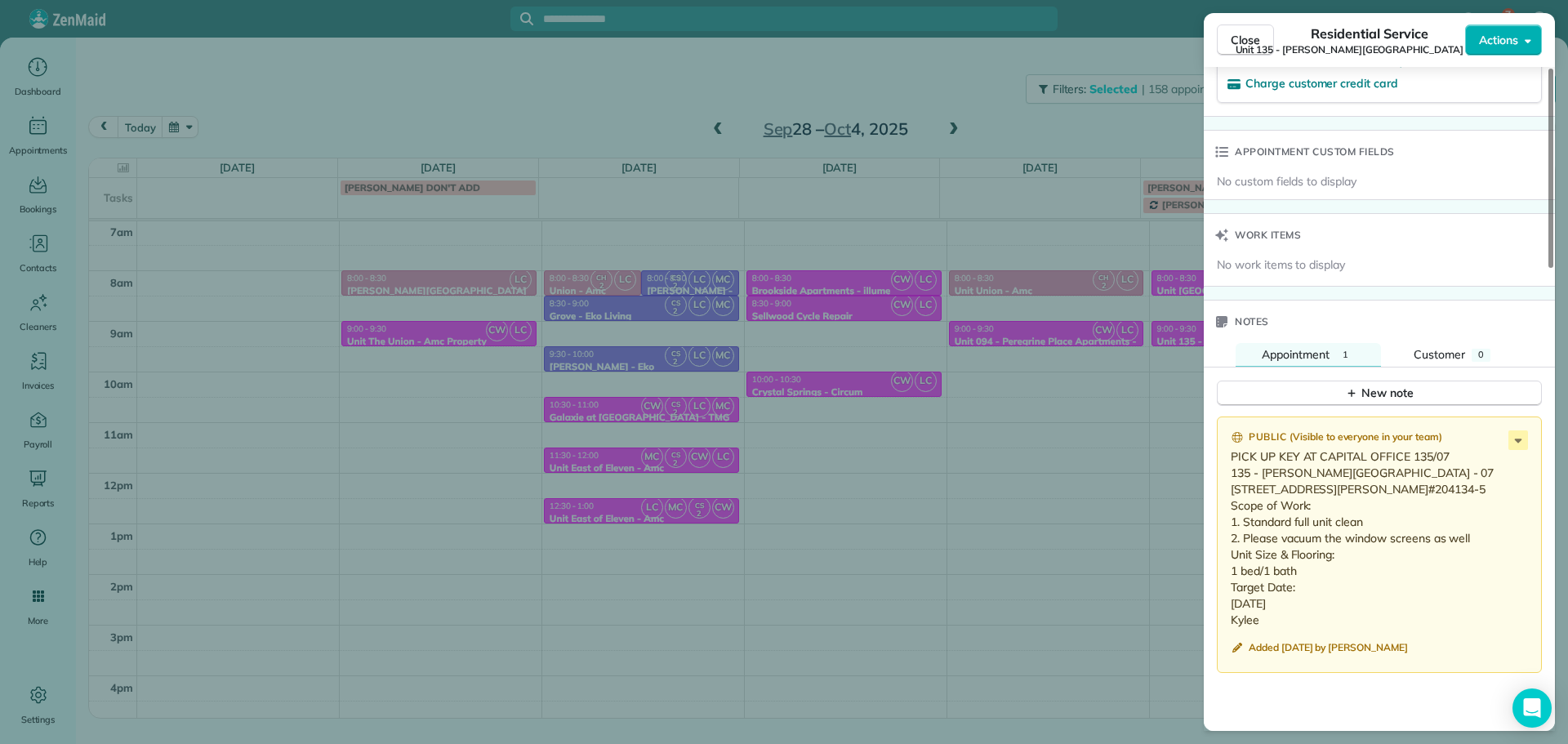
scroll to position [1319, 0]
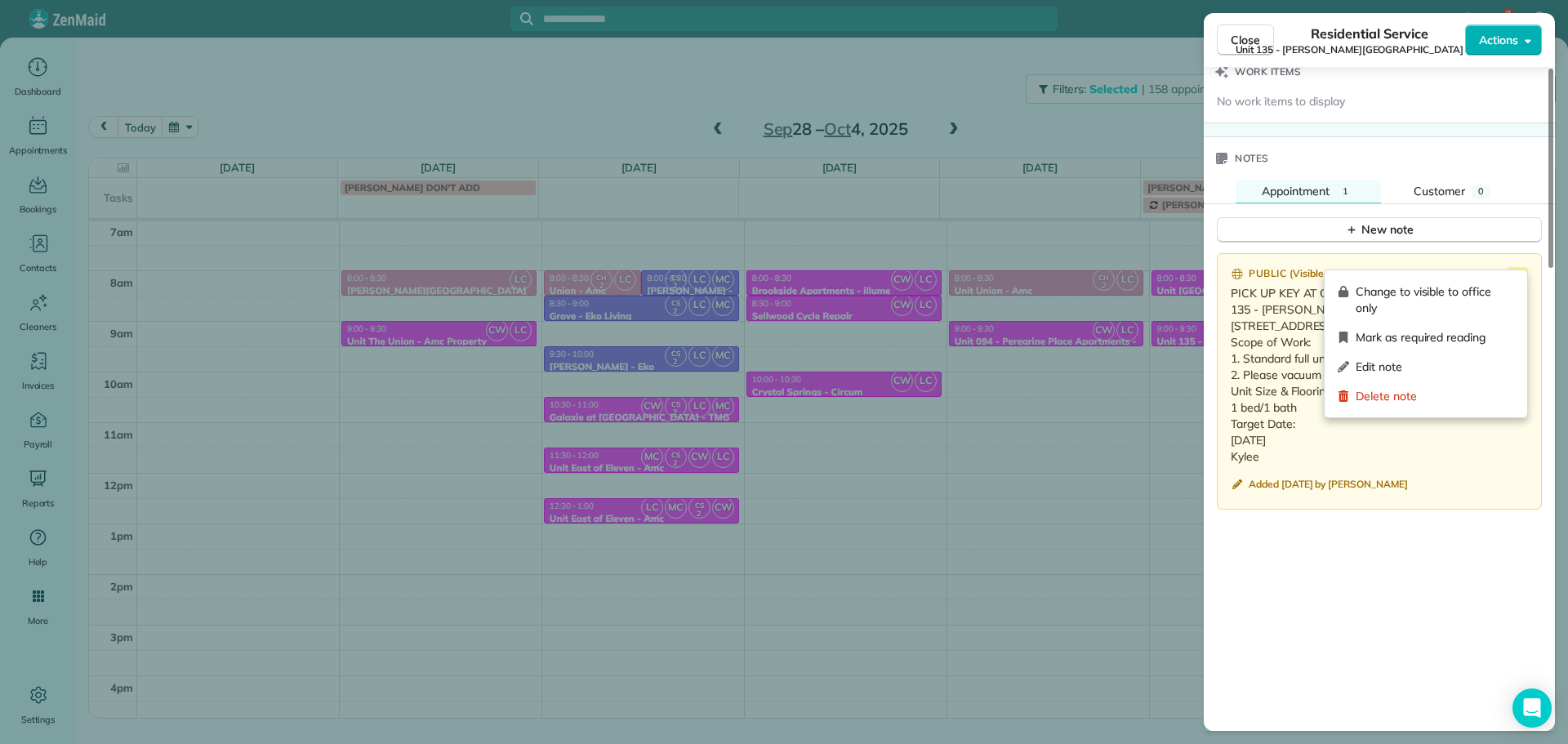
click at [1509, 267] on icon at bounding box center [1519, 277] width 20 height 20
click at [1445, 368] on span "Edit note" at bounding box center [1435, 367] width 158 height 16
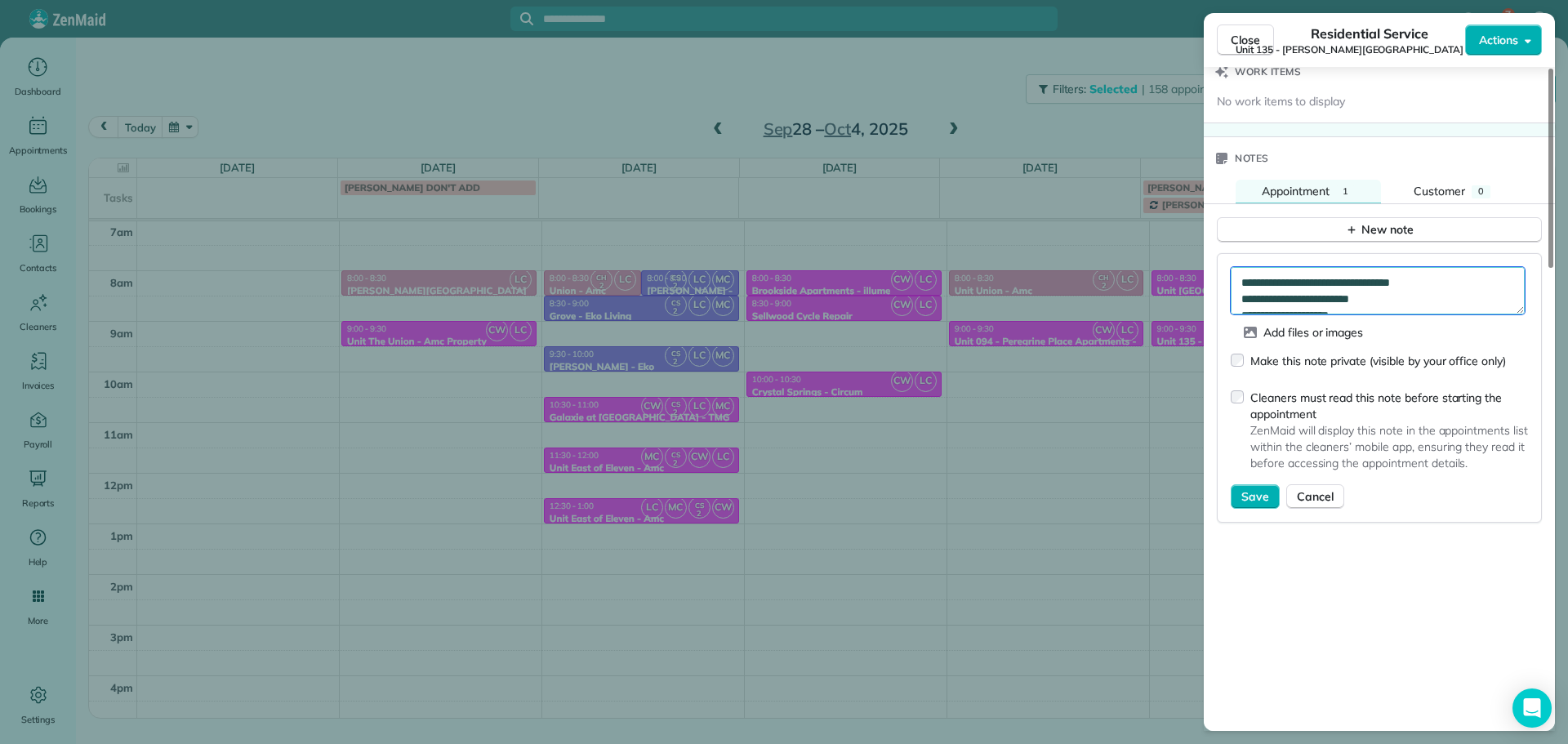
click at [1473, 267] on textarea "**********" at bounding box center [1378, 291] width 294 height 48
type textarea "**********"
click at [1273, 484] on button "Save" at bounding box center [1255, 496] width 49 height 25
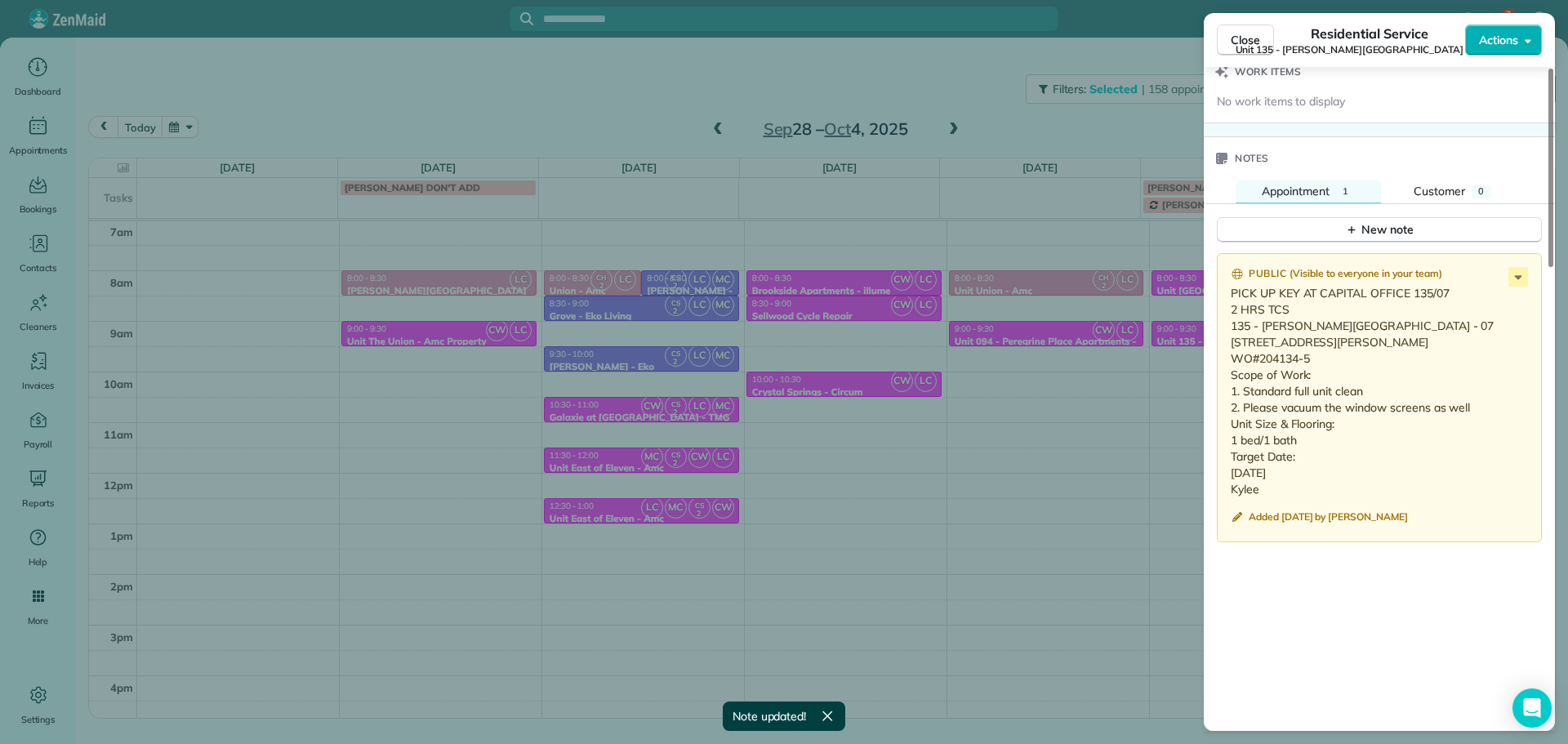
drag, startPoint x: 1261, startPoint y: 491, endPoint x: 1231, endPoint y: 311, distance: 182.5
click at [1231, 311] on p "PICK UP KEY AT CAPITAL OFFICE 135/07 2 HRS TCS 135 - Corbett Landing - 07 6425 …" at bounding box center [1382, 390] width 301 height 212
copy p "135 - Corbett Landing - 07 6425 S Corbett Ave #7 Portland, OR 97239 WO#204134-5…"
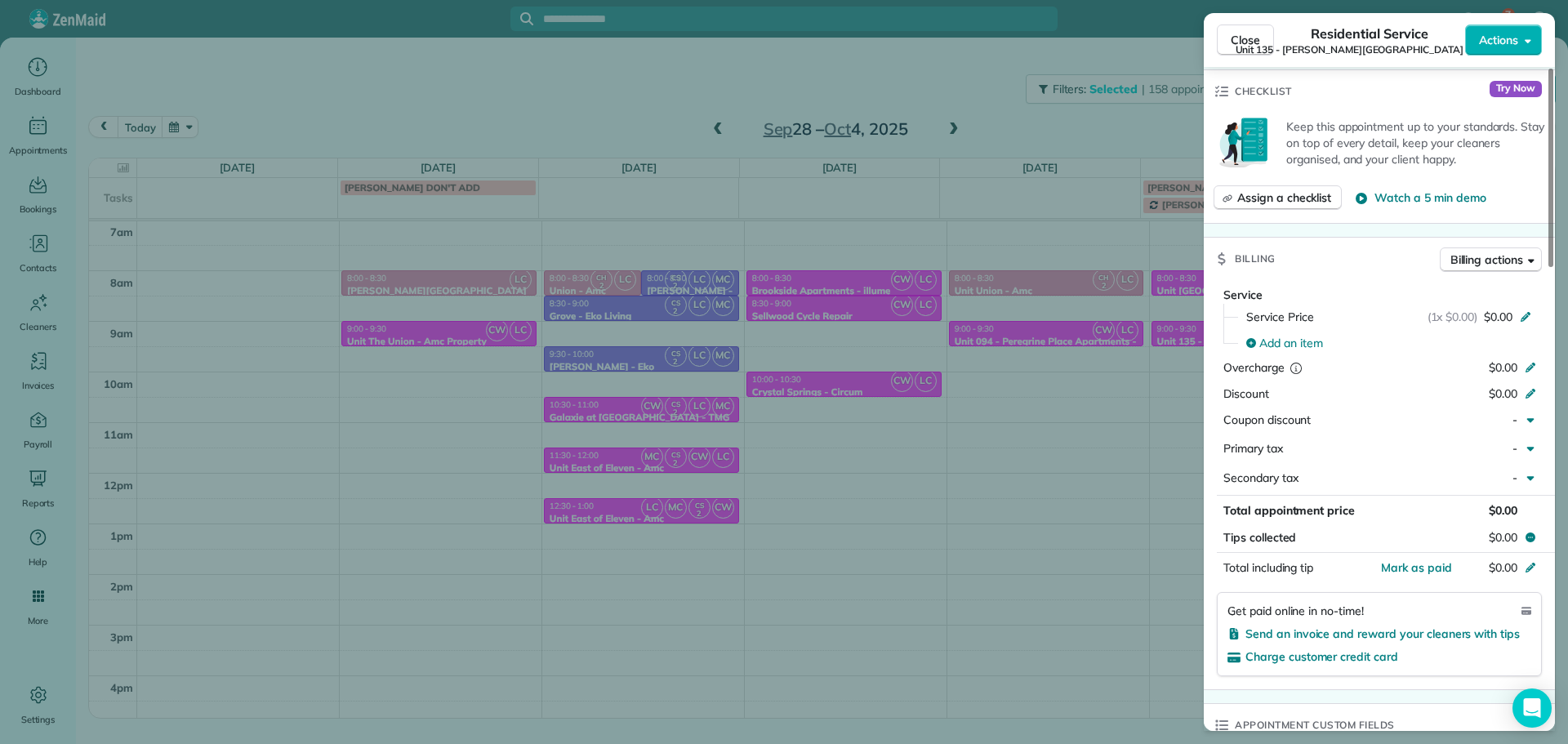
scroll to position [0, 0]
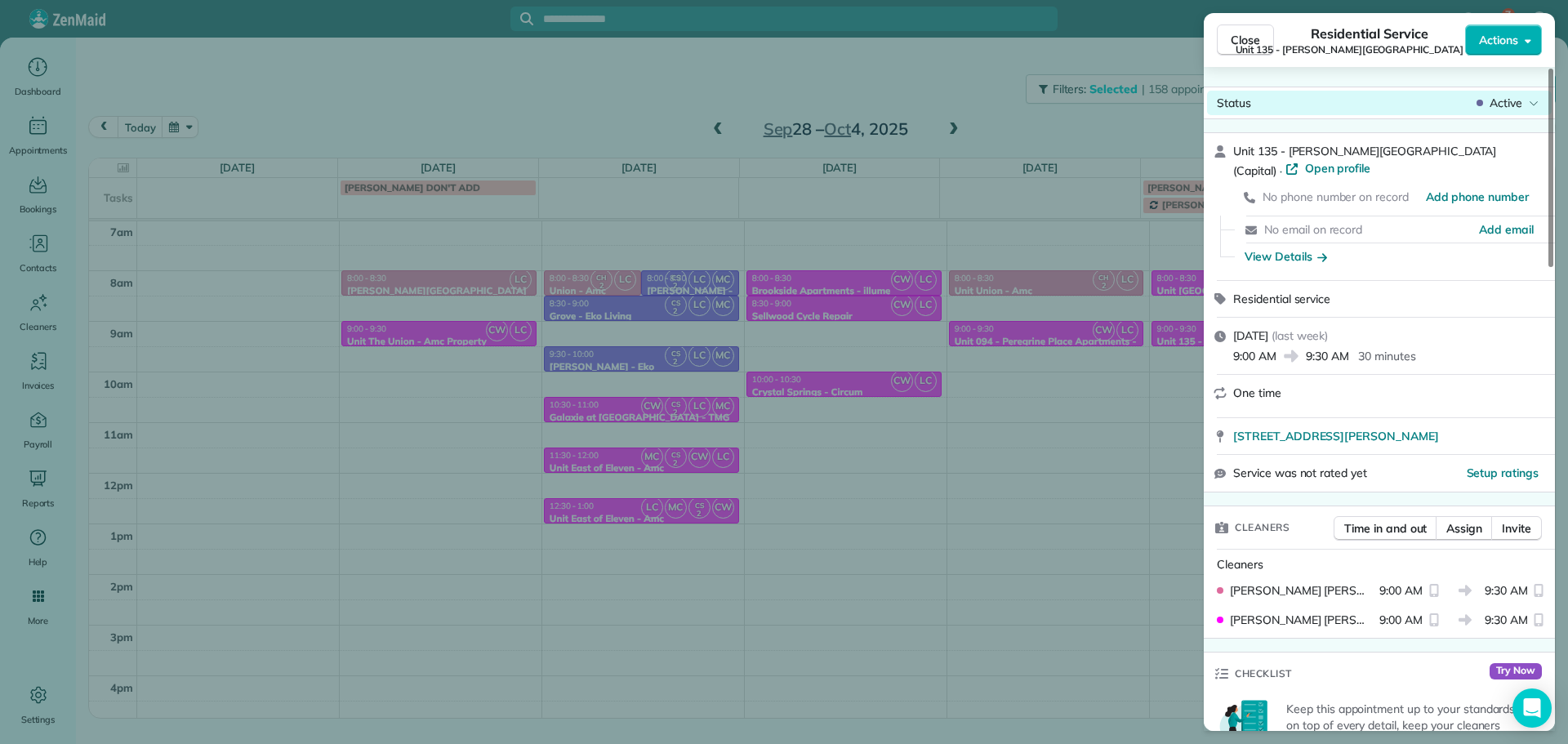
click at [1514, 104] on span "Active" at bounding box center [1506, 103] width 33 height 16
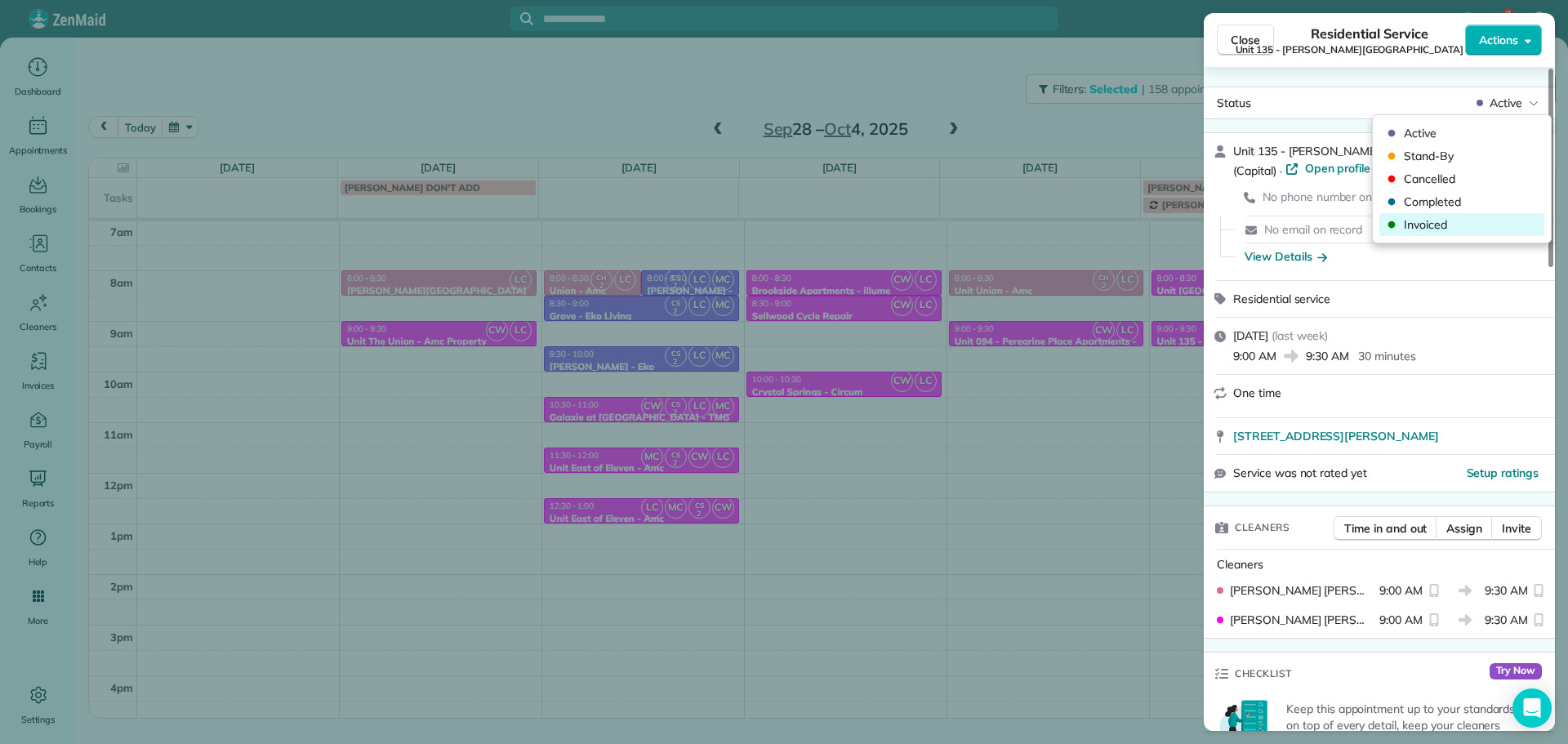
click at [1479, 224] on span "Invoiced" at bounding box center [1473, 224] width 137 height 16
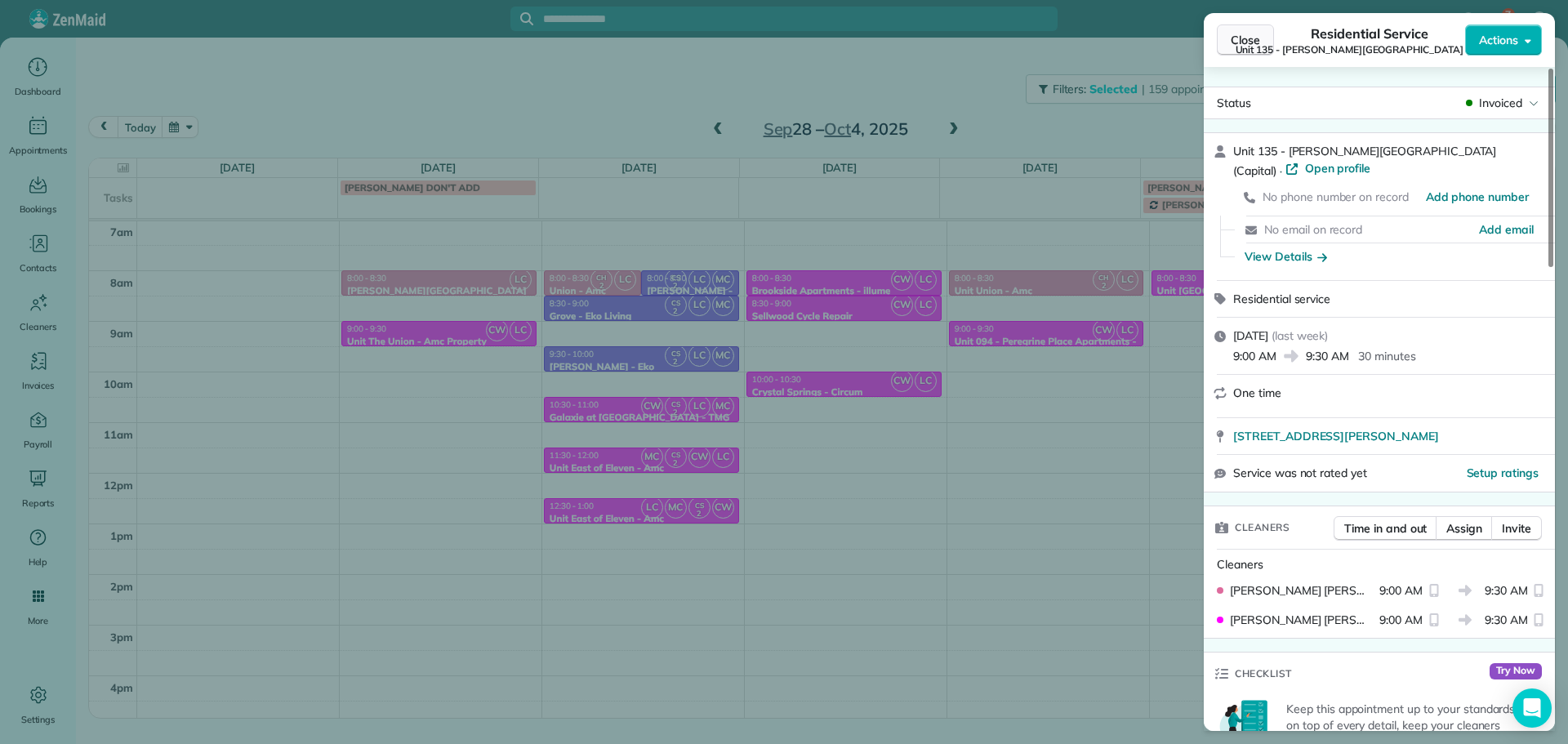
click at [1247, 47] on span "Close" at bounding box center [1246, 40] width 30 height 16
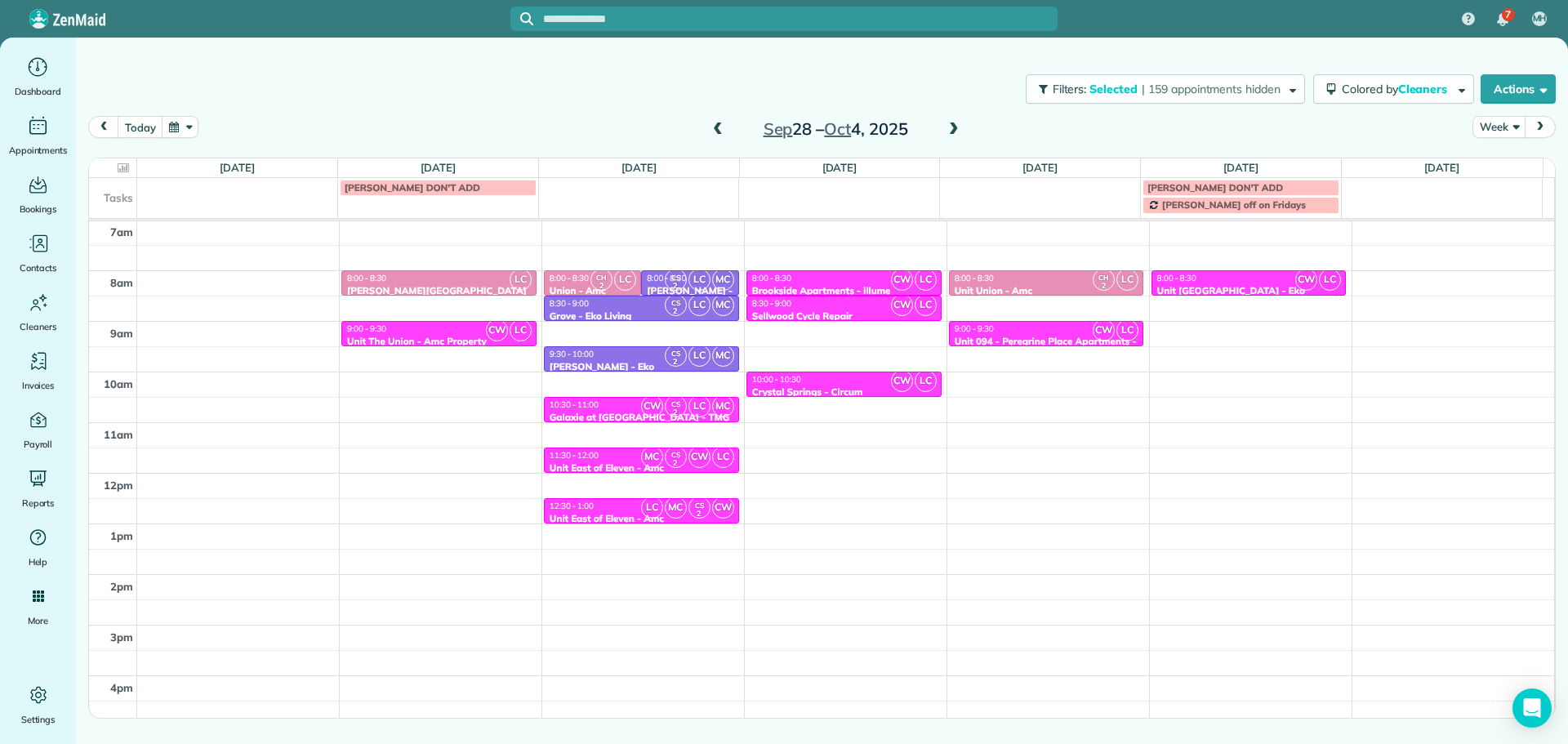
click at [949, 127] on span at bounding box center [954, 129] width 18 height 15
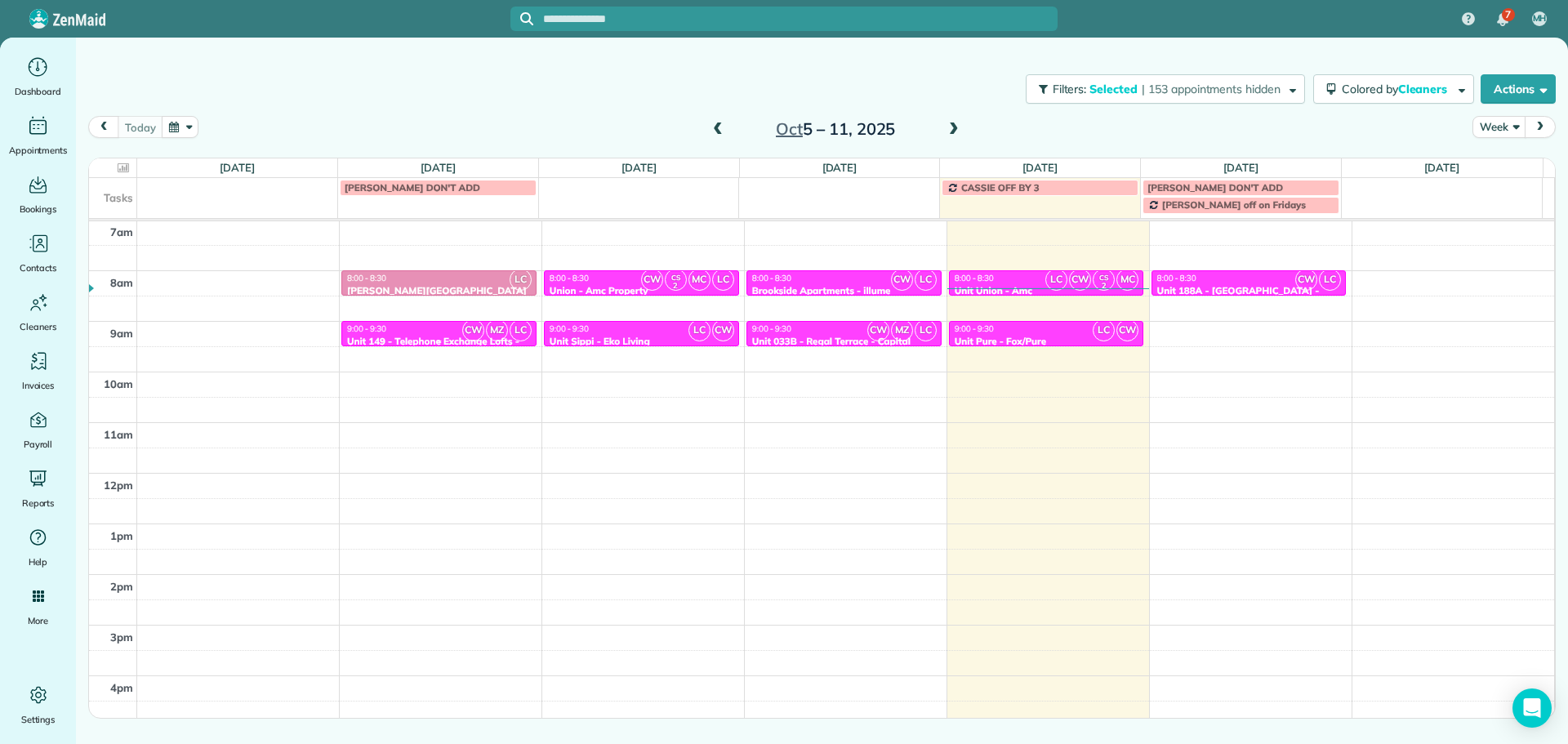
click at [433, 339] on div at bounding box center [439, 342] width 193 height 7
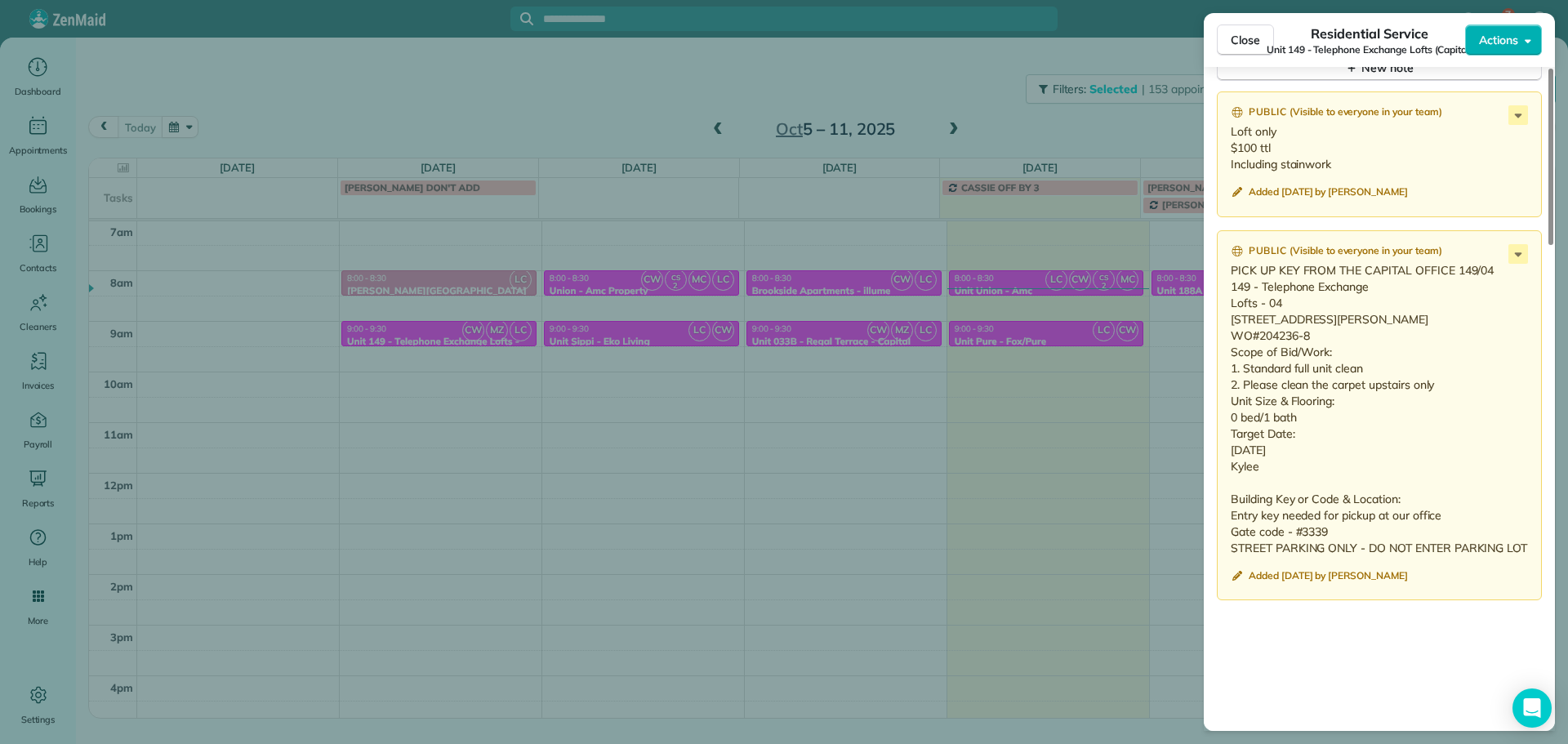
scroll to position [1554, 0]
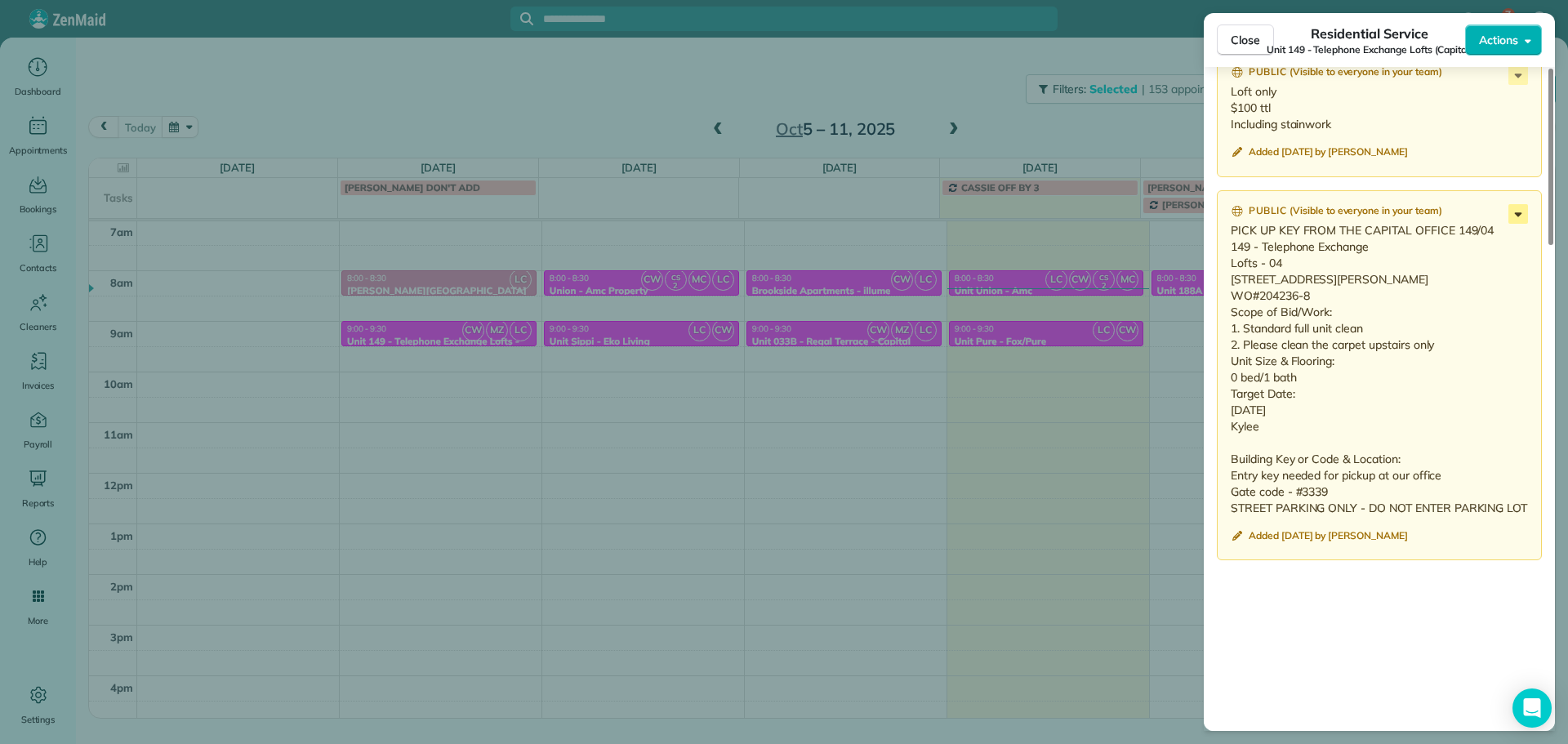
click at [1515, 216] on icon at bounding box center [1519, 214] width 20 height 20
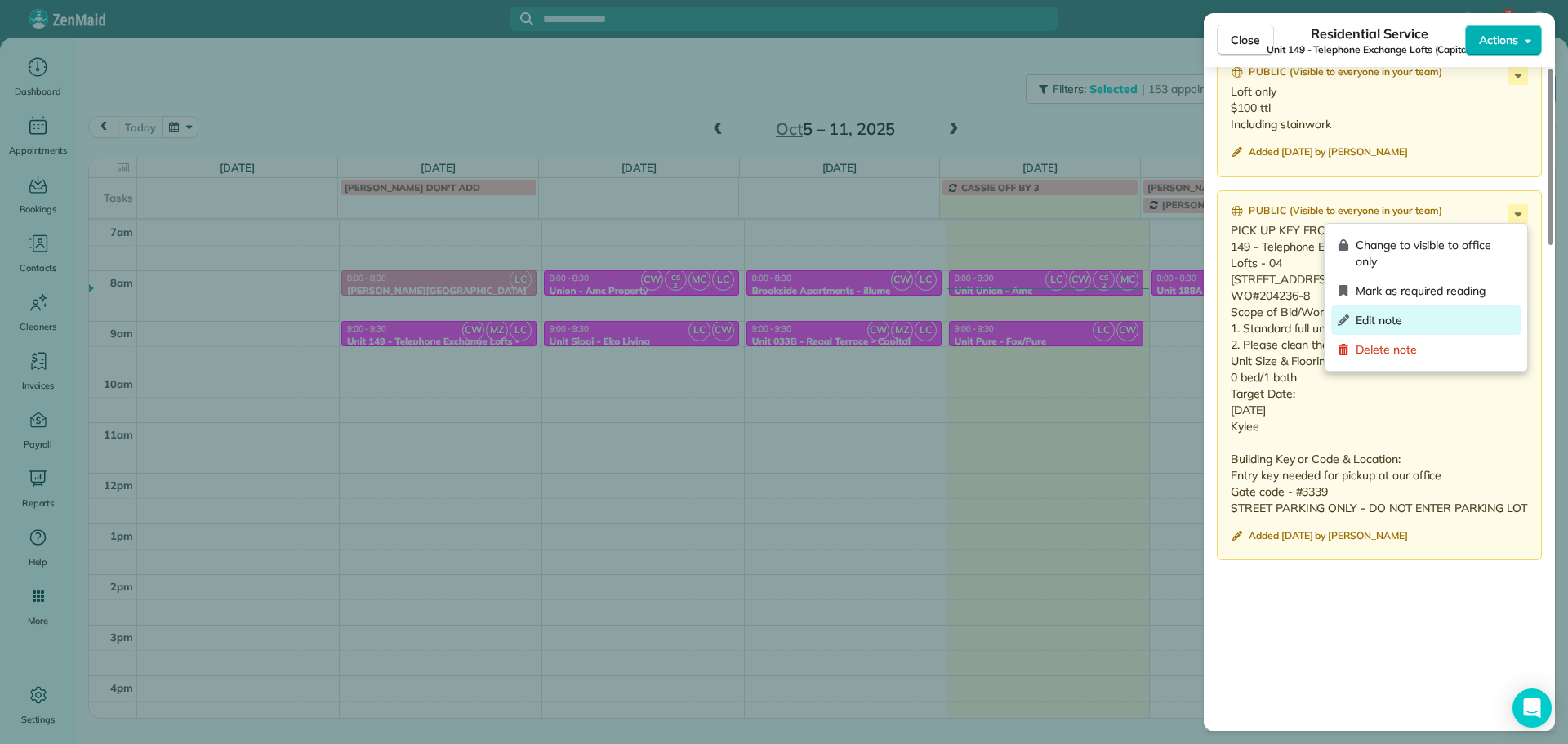
click at [1438, 320] on span "Edit note" at bounding box center [1435, 320] width 158 height 16
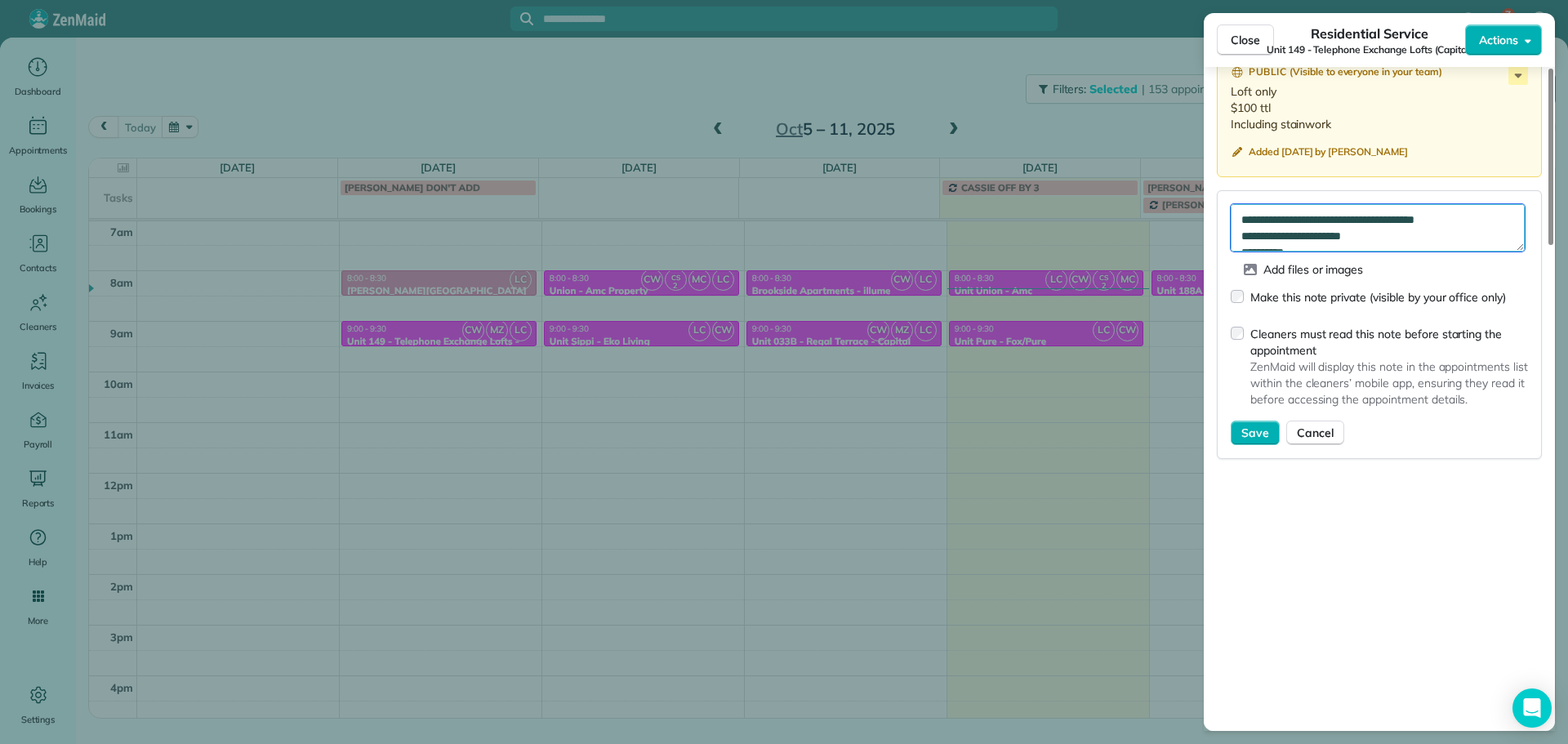
click at [1480, 207] on textarea "**********" at bounding box center [1378, 228] width 294 height 48
type textarea "**********"
click at [1255, 434] on span "Save" at bounding box center [1255, 432] width 28 height 16
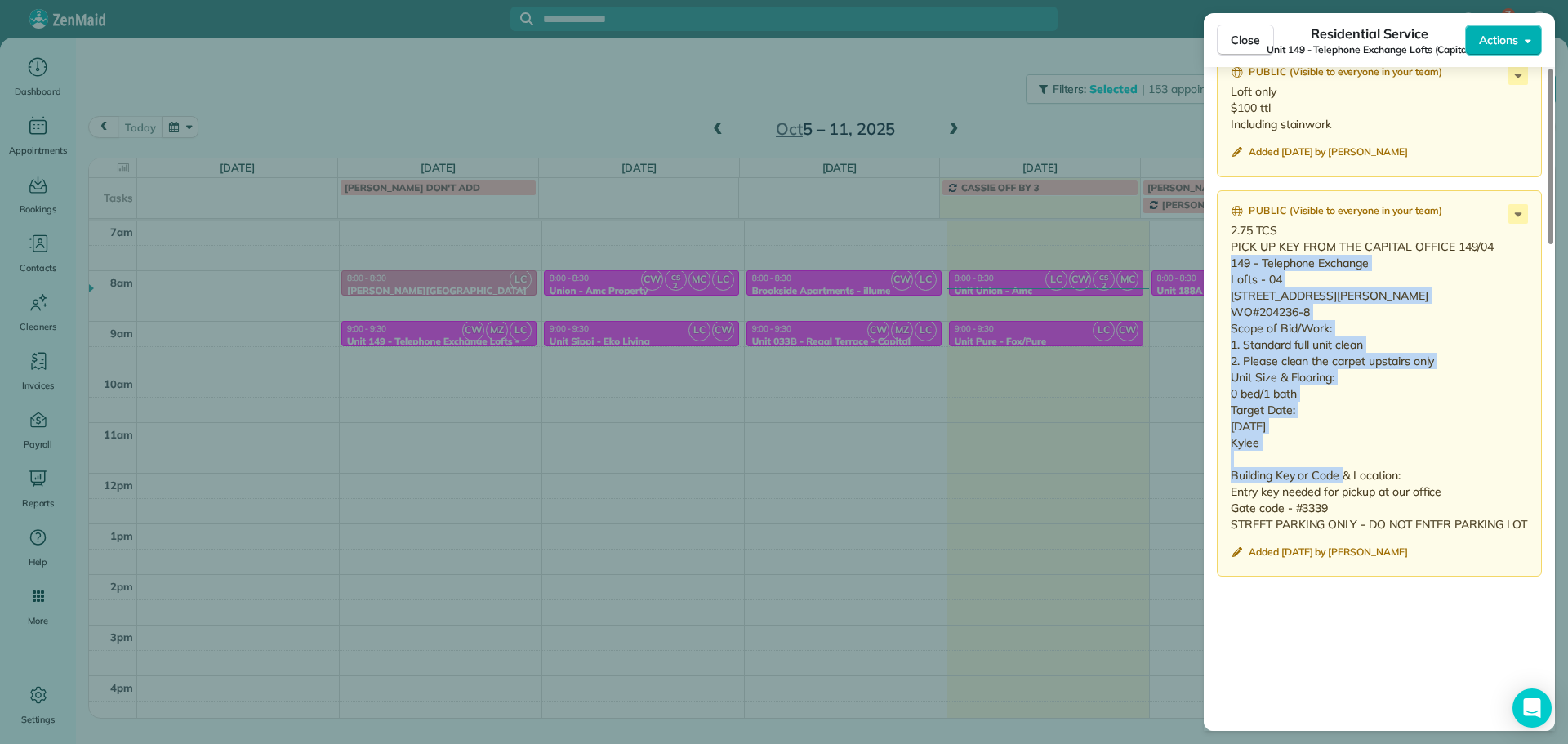
drag, startPoint x: 1260, startPoint y: 459, endPoint x: 1223, endPoint y: 258, distance: 204.4
click at [1223, 258] on div "Public ( Visible to everyone in your team ) 2.75 TCS PICK UP KEY FROM THE CAPIT…" at bounding box center [1380, 383] width 325 height 387
copy p "149 - Telephone Exchange Lofts - 04 1011 N Killingsworth St. #4 Portland, OR 97…"
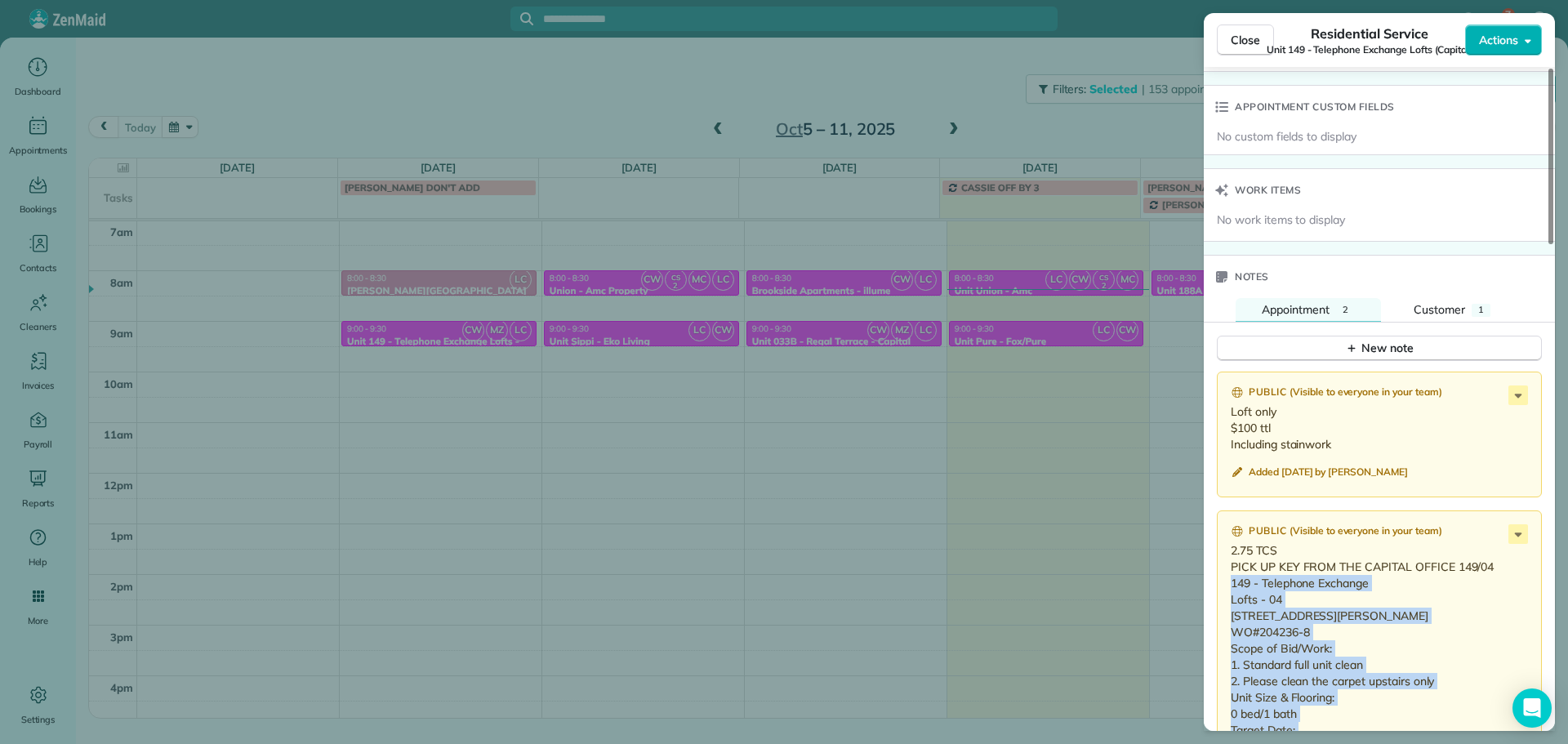
scroll to position [1227, 0]
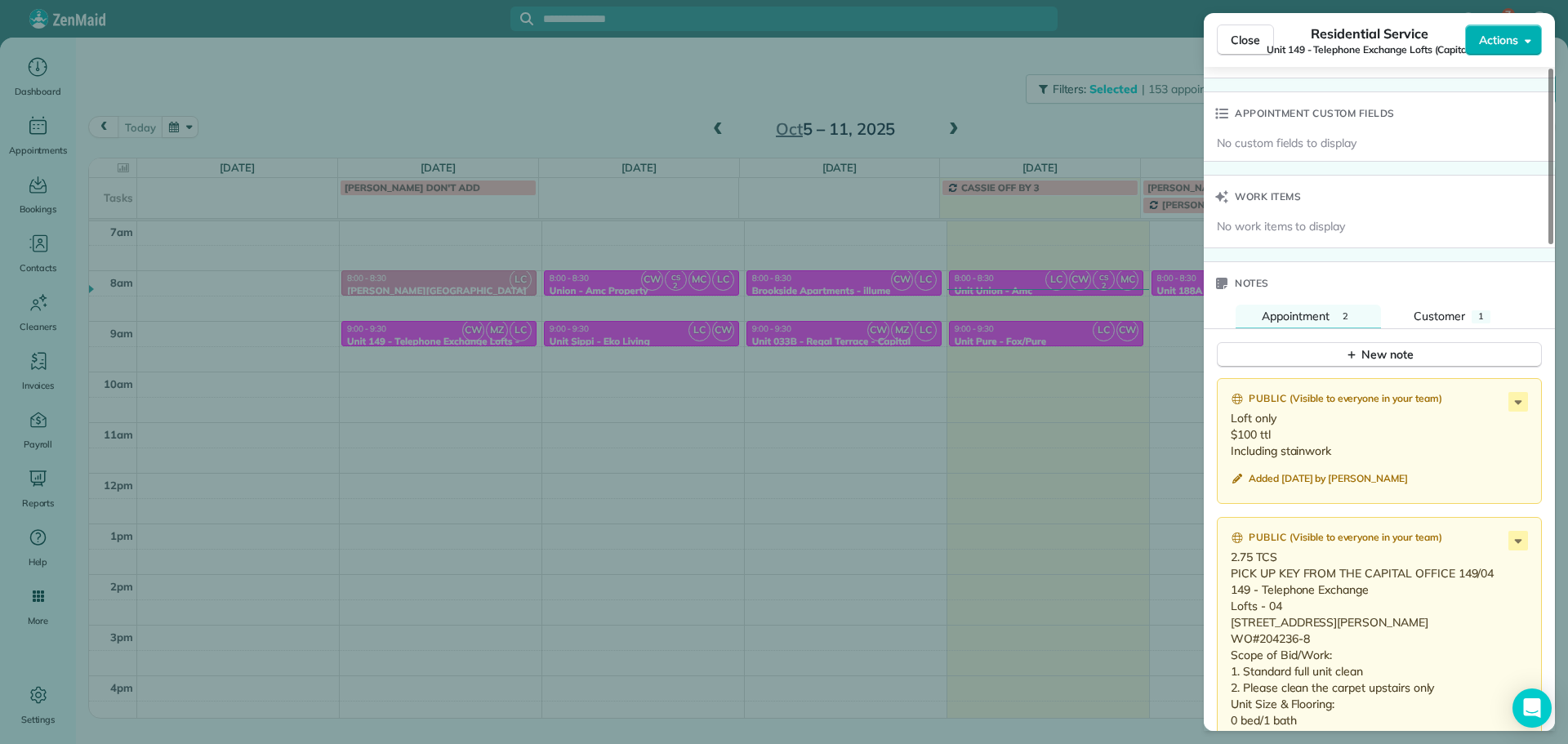
click at [1337, 450] on p "Loft only $100 ttl Including stainwork" at bounding box center [1382, 434] width 301 height 49
drag, startPoint x: 1337, startPoint y: 450, endPoint x: 1234, endPoint y: 424, distance: 106.2
click at [1234, 424] on p "Loft only $100 ttl Including stainwork" at bounding box center [1382, 434] width 301 height 49
copy div "Loft only $100 ttl Including stainwork"
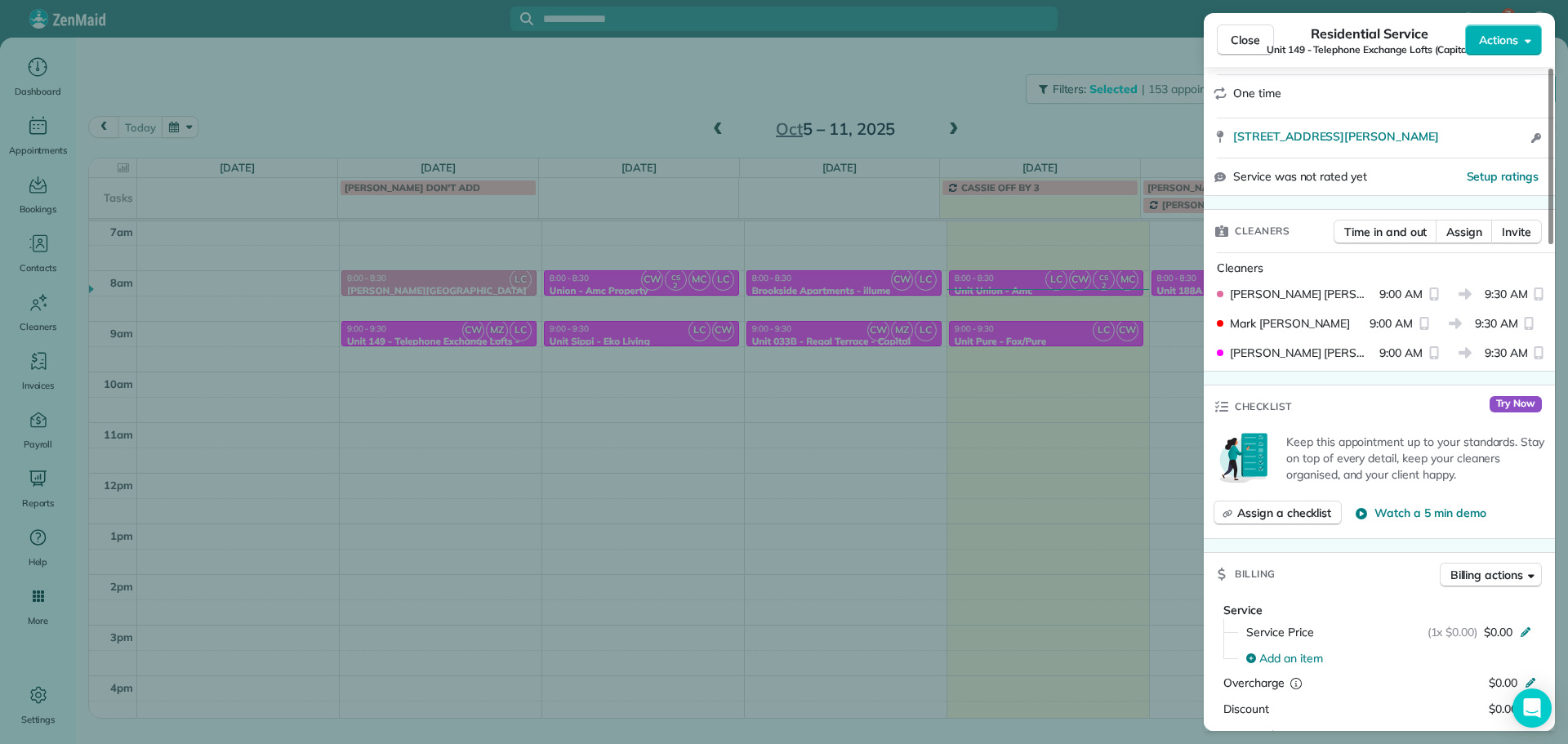
scroll to position [0, 0]
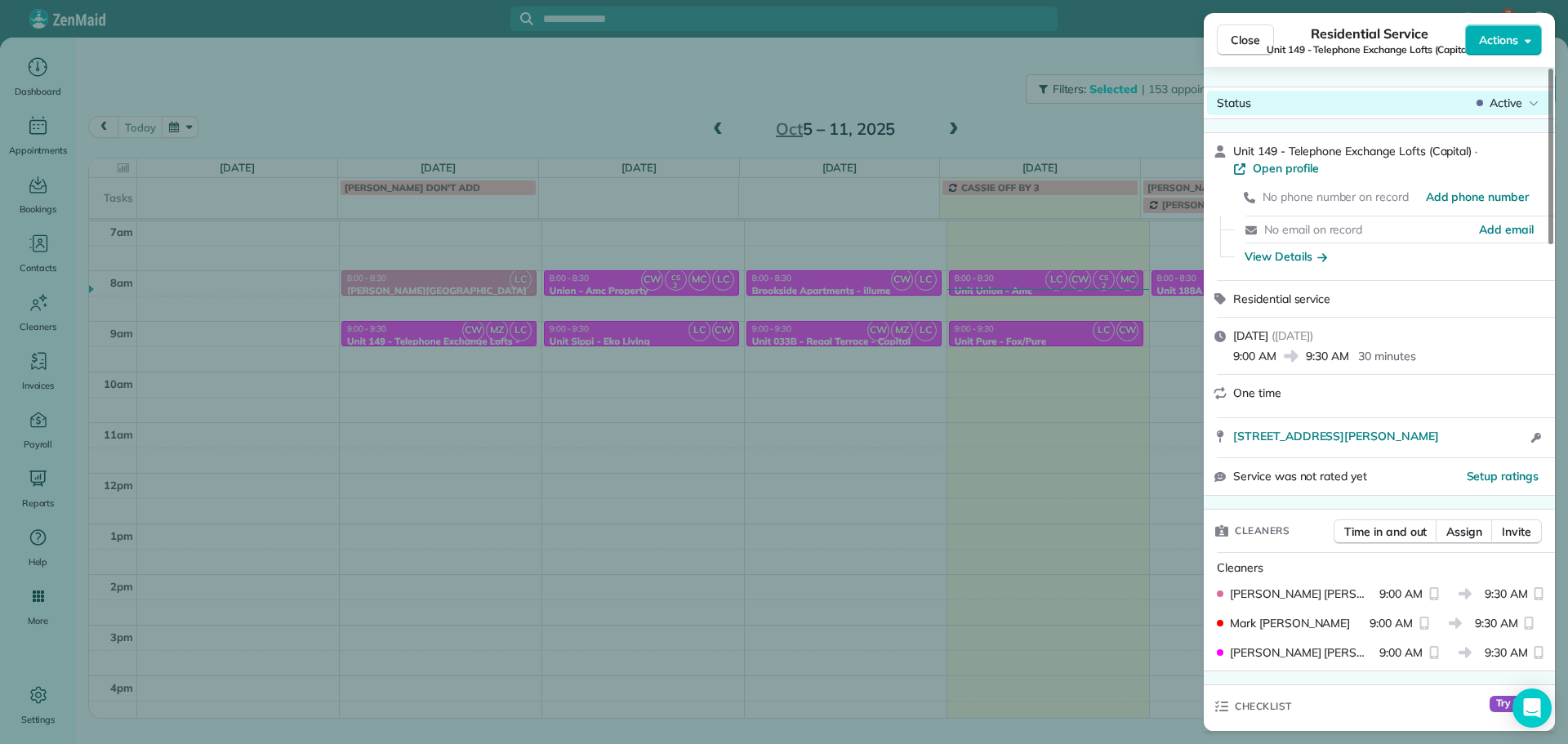
click at [1498, 103] on span "Active" at bounding box center [1506, 103] width 33 height 16
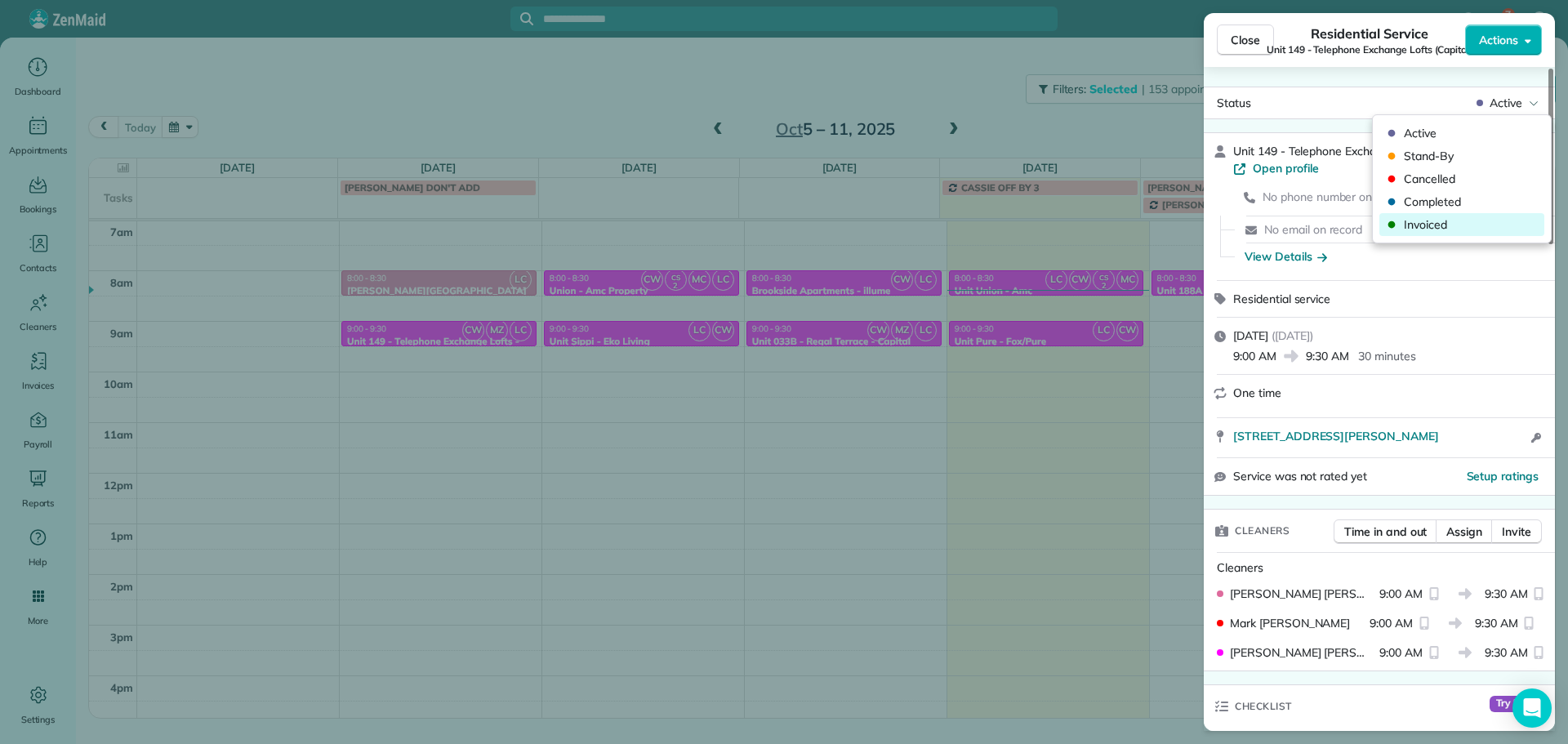
click at [1433, 220] on span "Invoiced" at bounding box center [1473, 224] width 137 height 16
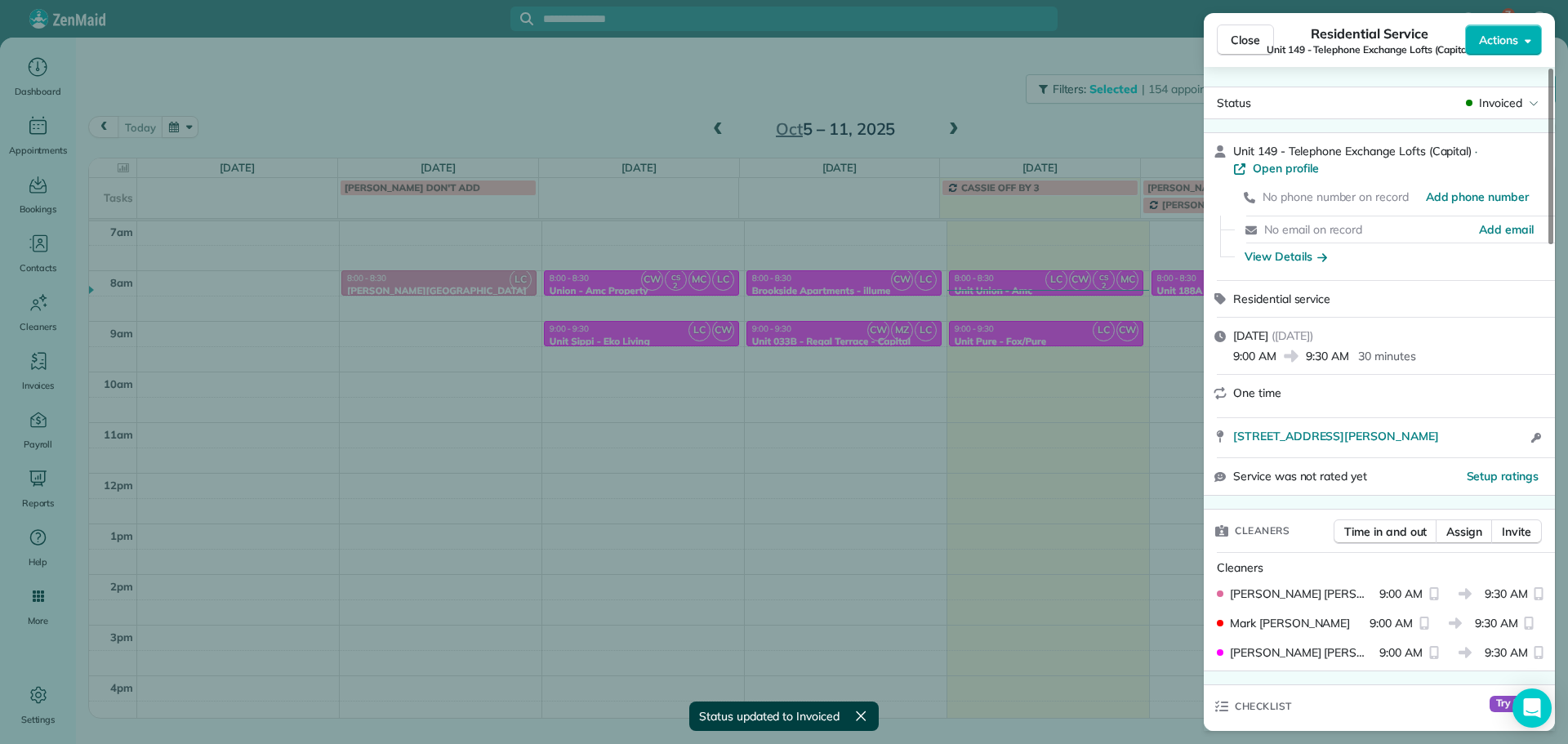
click at [830, 80] on div "Close Residential Service Unit 149 - Telephone Exchange Lofts (Capital) Actions…" at bounding box center [784, 372] width 1568 height 744
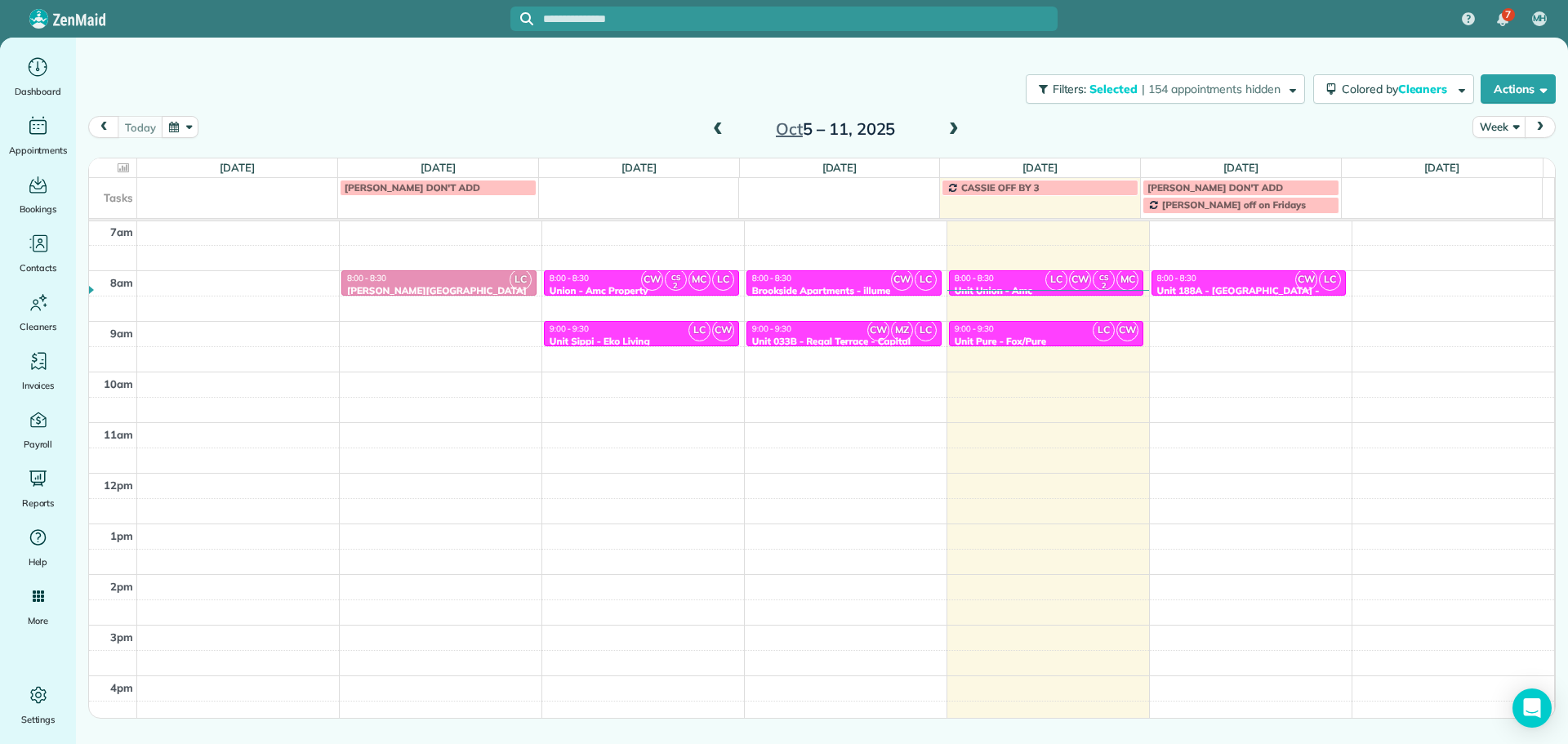
click at [819, 338] on div "Unit 033B - Regal Terrace - Capital" at bounding box center [844, 341] width 185 height 11
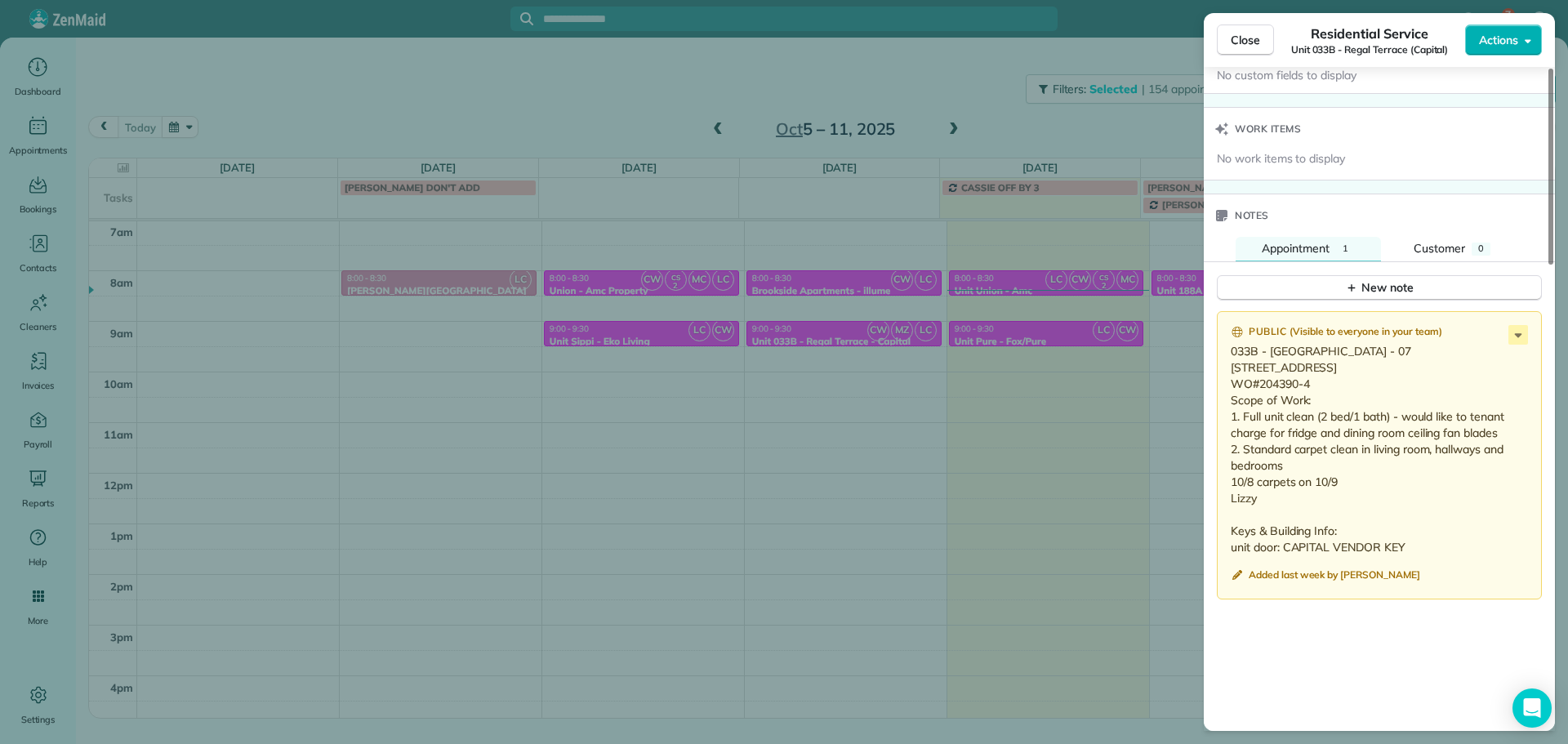
scroll to position [1312, 0]
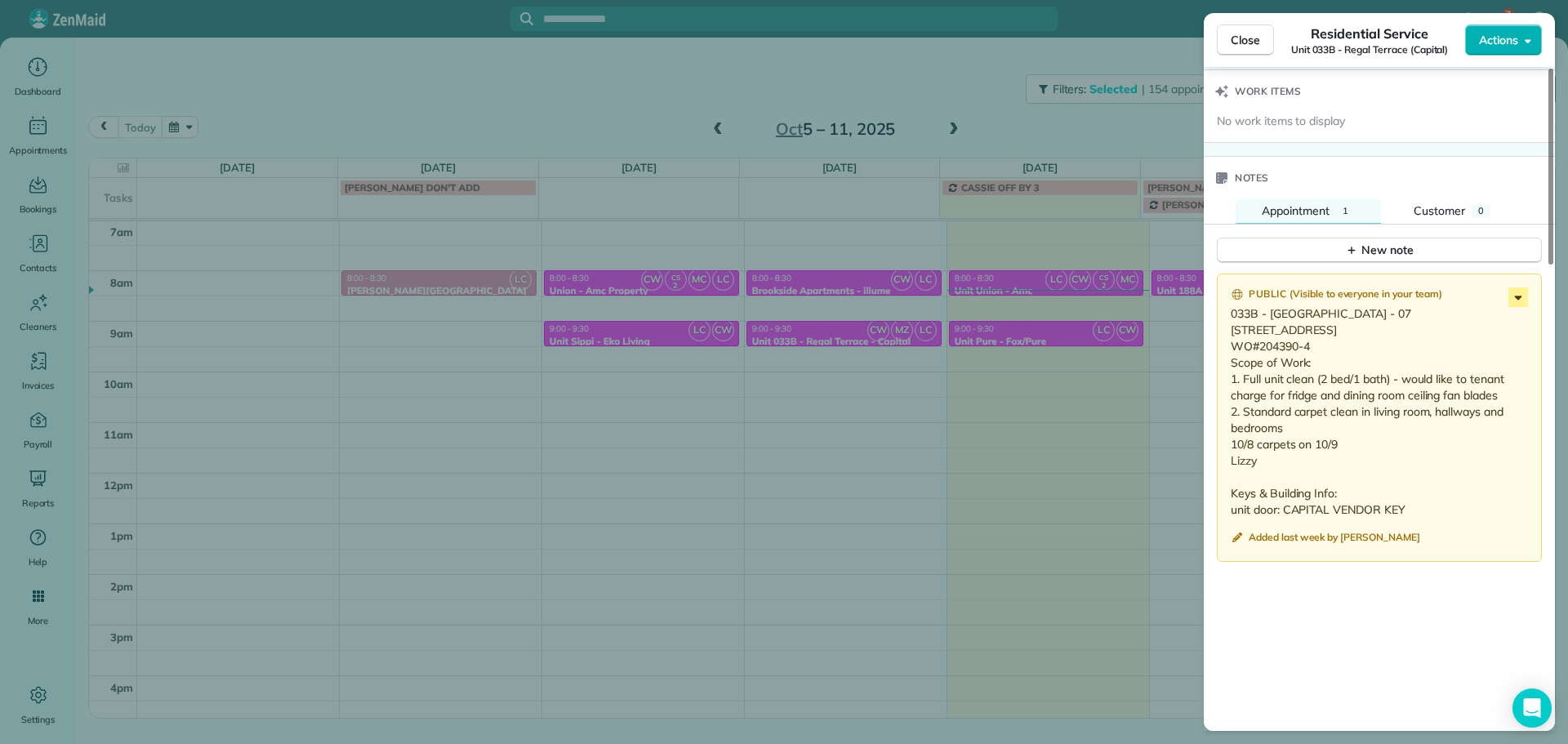
click at [1516, 299] on icon at bounding box center [1519, 298] width 20 height 20
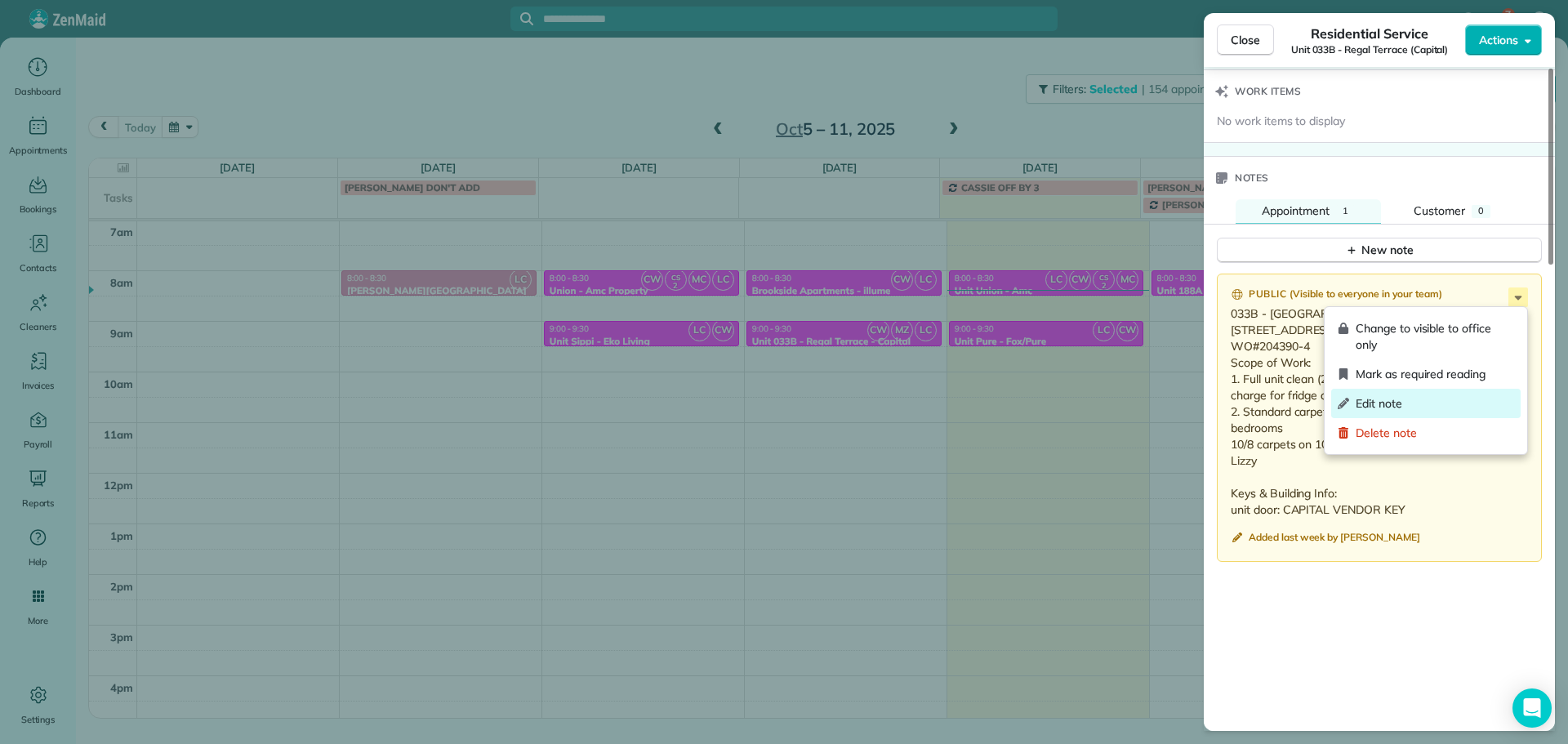
click at [1453, 394] on div "Edit note" at bounding box center [1427, 403] width 189 height 30
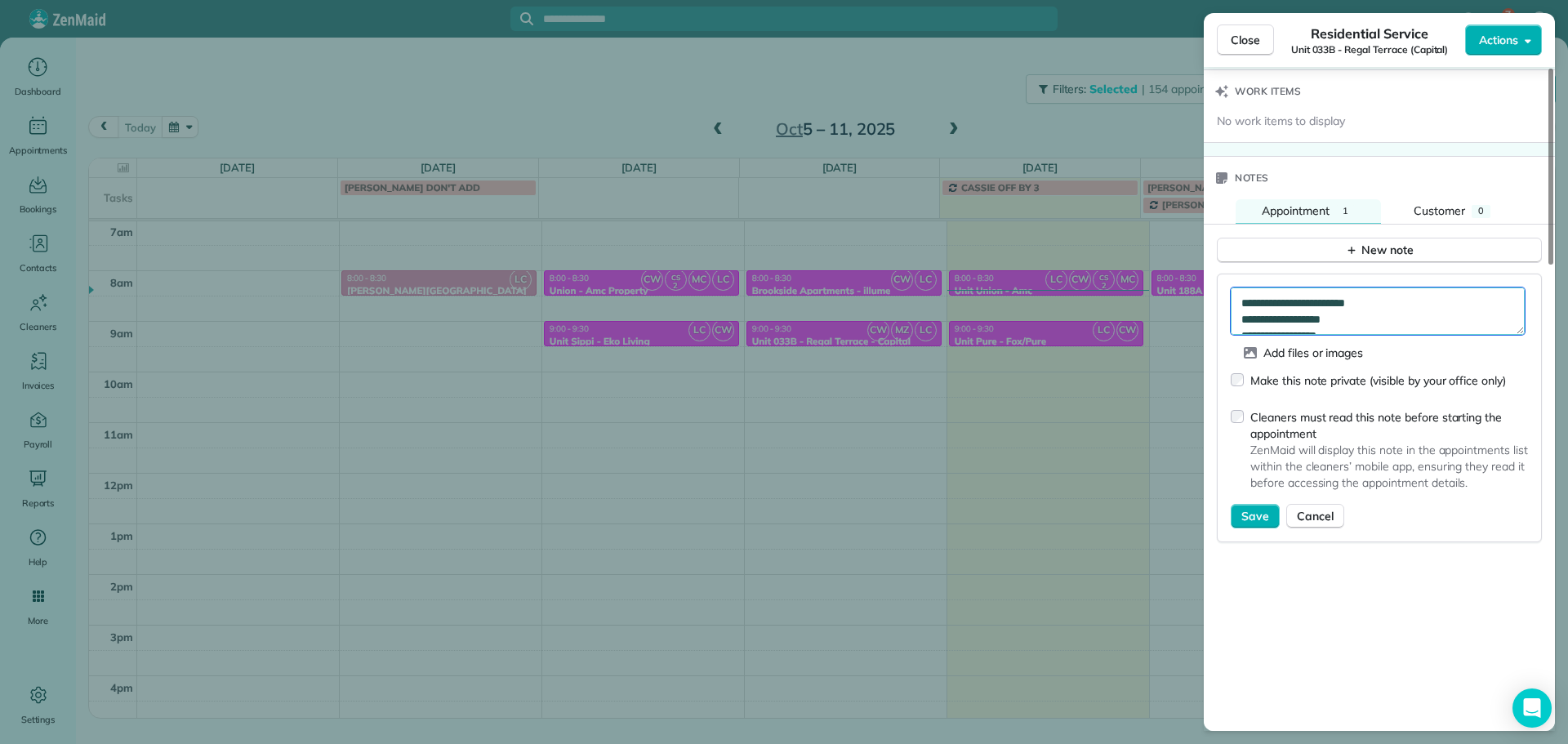
click at [1396, 302] on textarea "**********" at bounding box center [1378, 312] width 294 height 48
type textarea "**********"
click at [1251, 511] on span "Save" at bounding box center [1255, 516] width 28 height 16
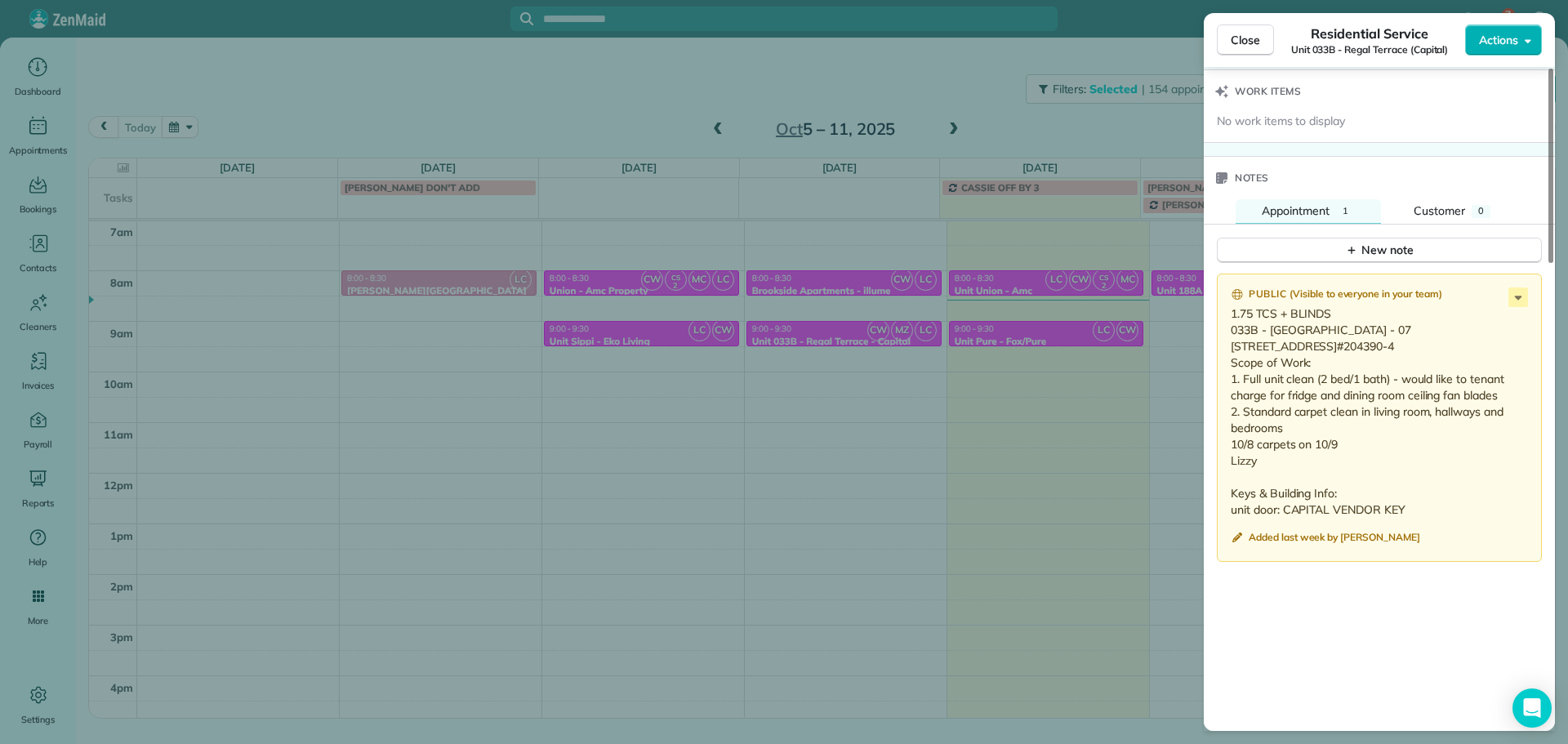
click at [1093, 116] on div "Close Residential Service Unit 033B - Regal Terrace (Capital) Actions Status Ac…" at bounding box center [784, 372] width 1568 height 744
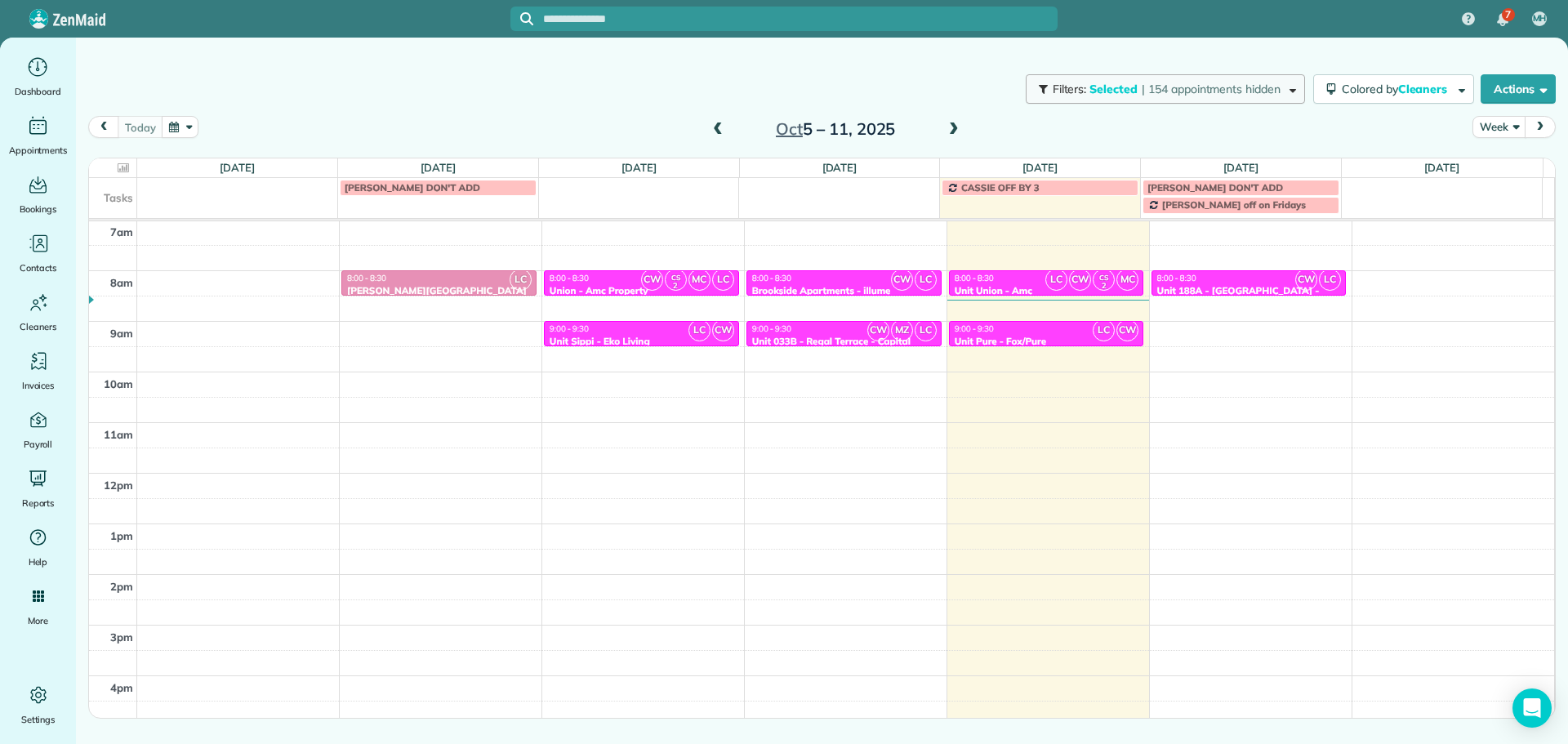
click at [1142, 97] on button "Filters: Selected | 154 appointments hidden" at bounding box center [1166, 90] width 279 height 30
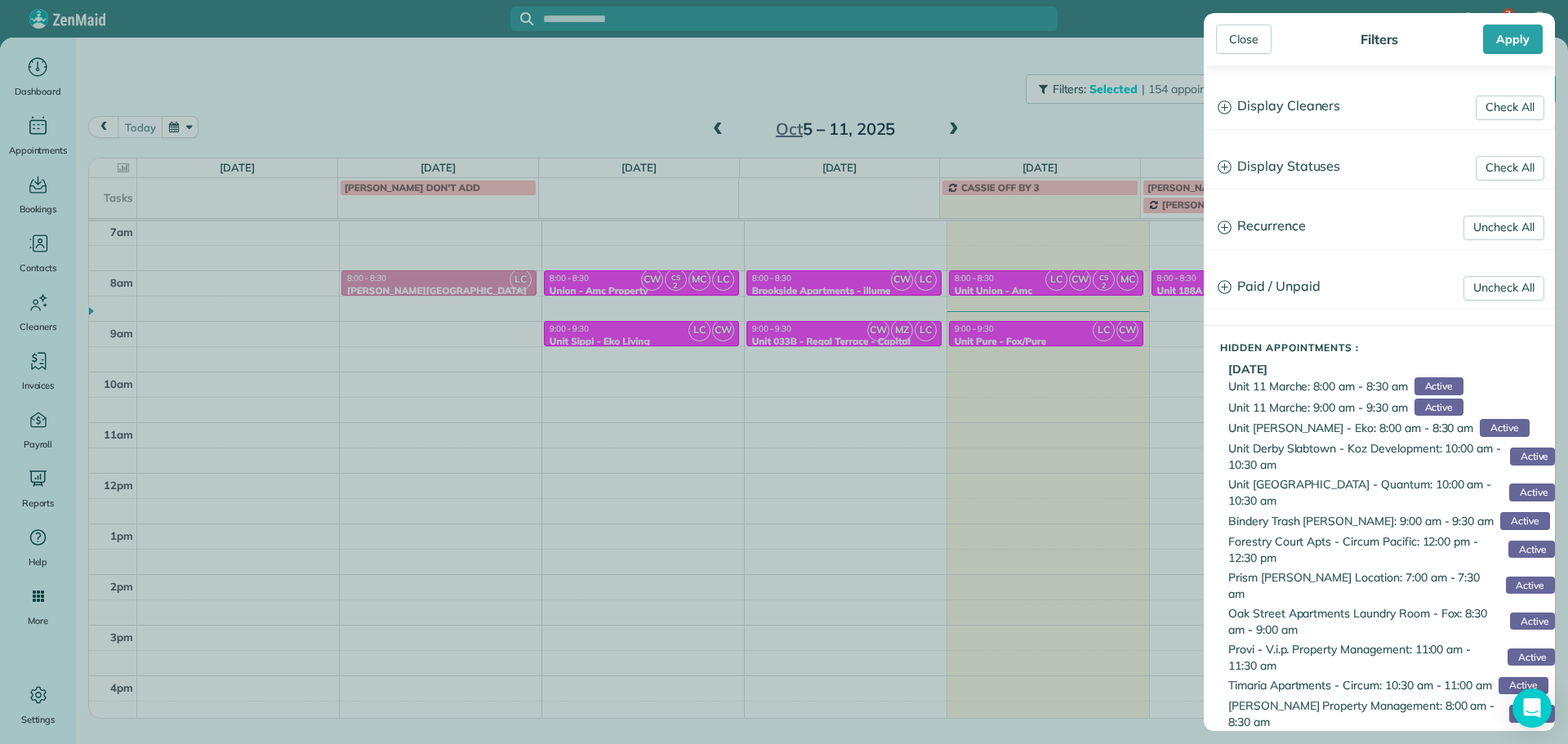
click at [741, 71] on div "Close Filters Apply Check All Display Cleaners Christina Wright-German Cassie F…" at bounding box center [784, 372] width 1568 height 744
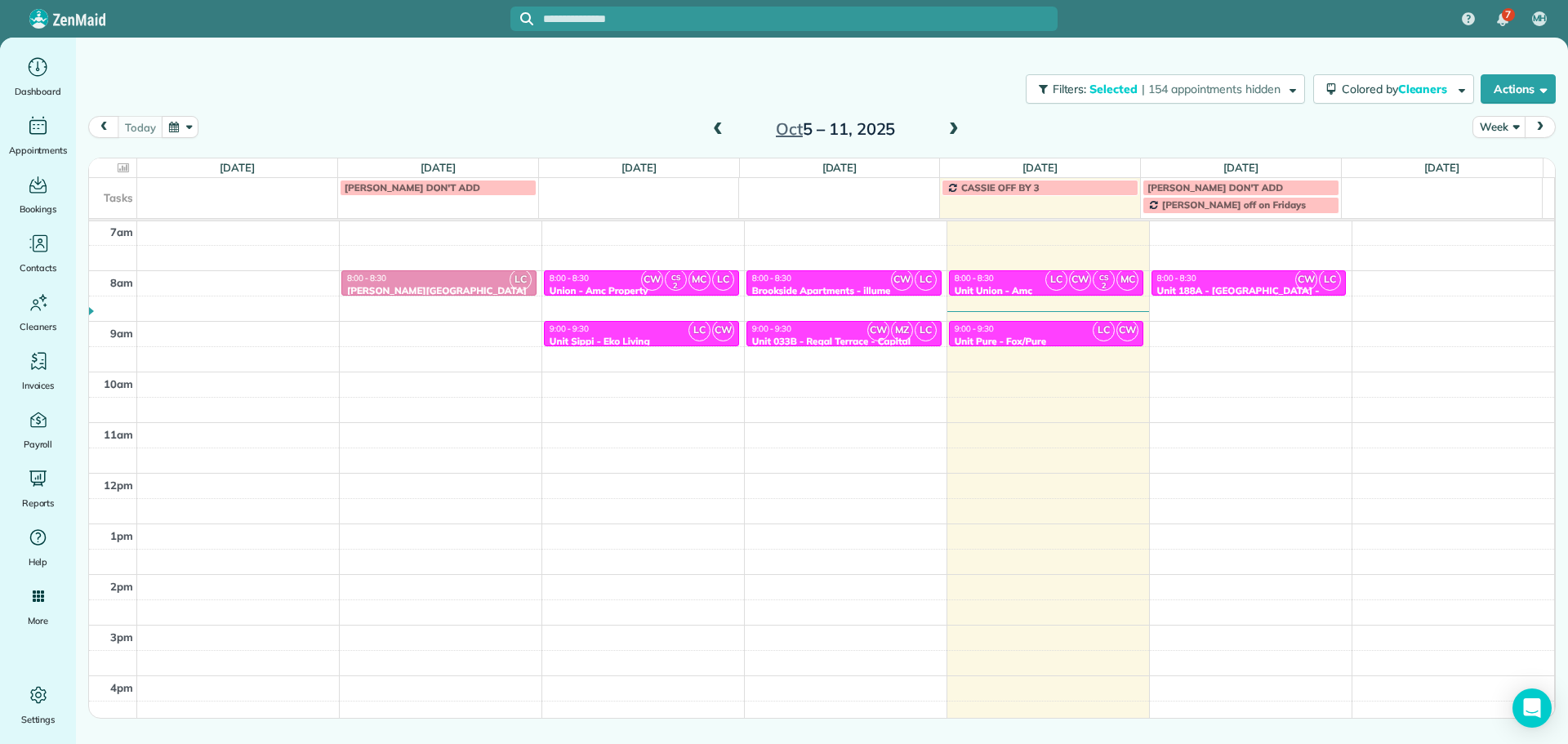
click at [947, 124] on span at bounding box center [954, 129] width 18 height 15
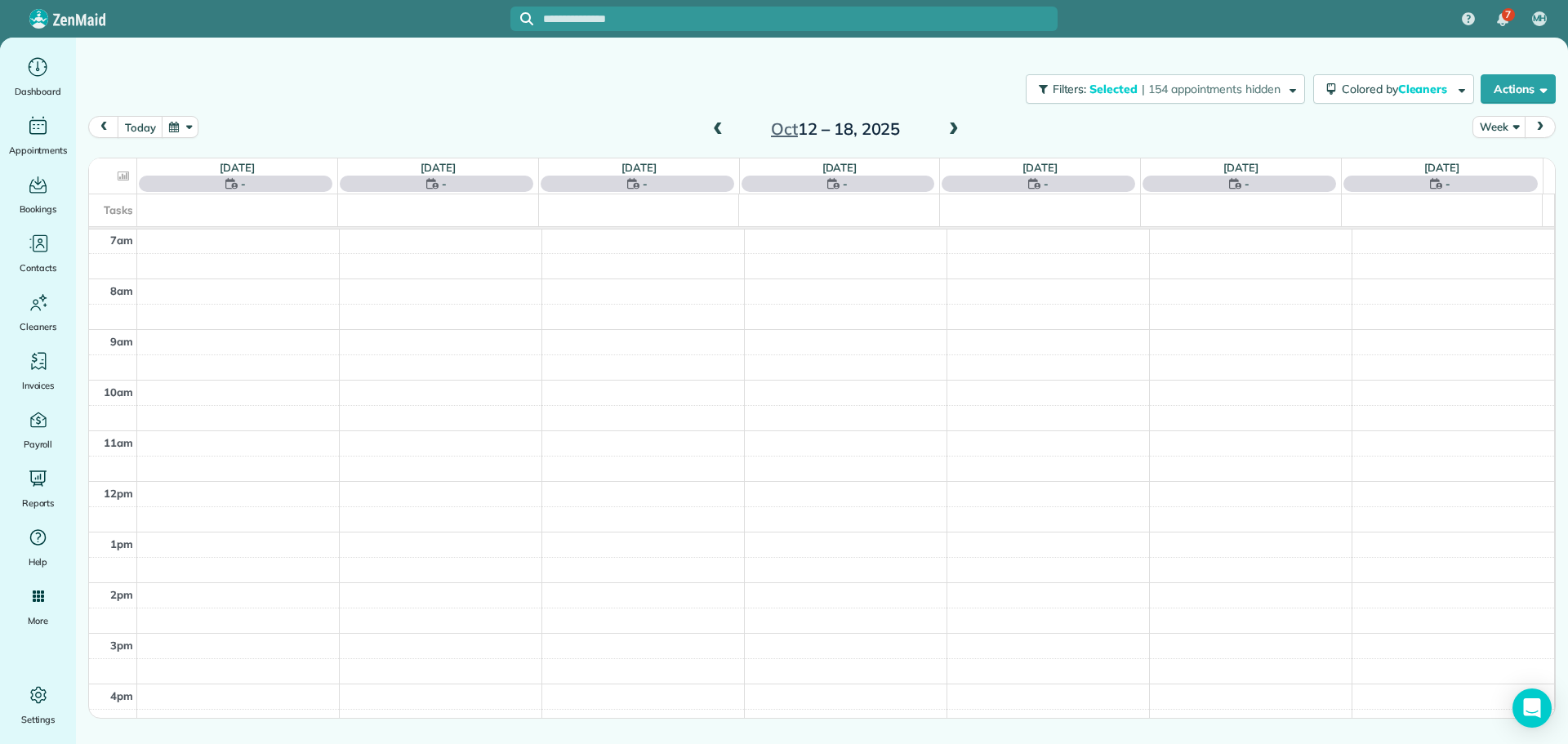
click at [947, 124] on span at bounding box center [954, 129] width 18 height 15
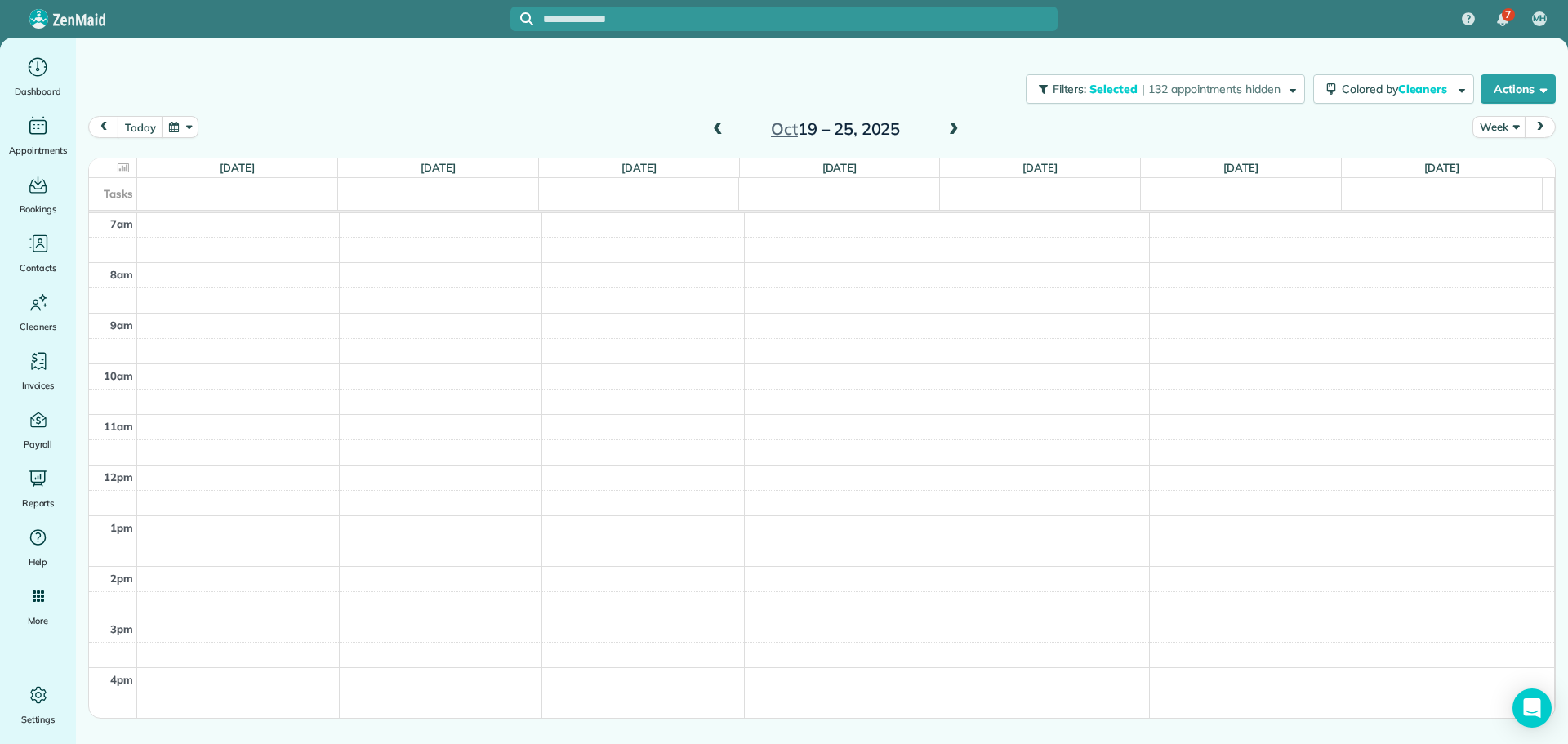
click at [716, 120] on span at bounding box center [718, 129] width 18 height 25
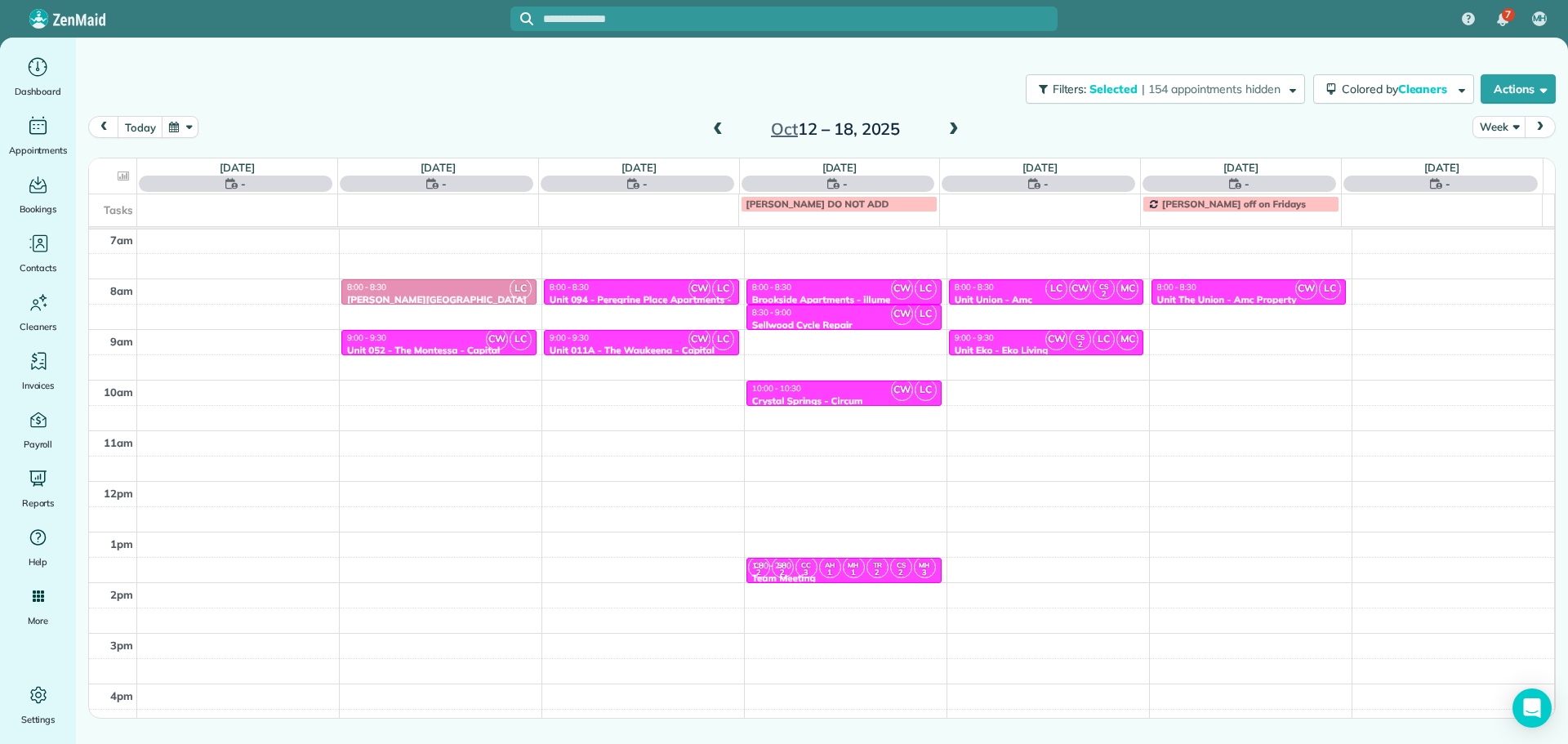
click at [715, 133] on span at bounding box center [718, 129] width 18 height 15
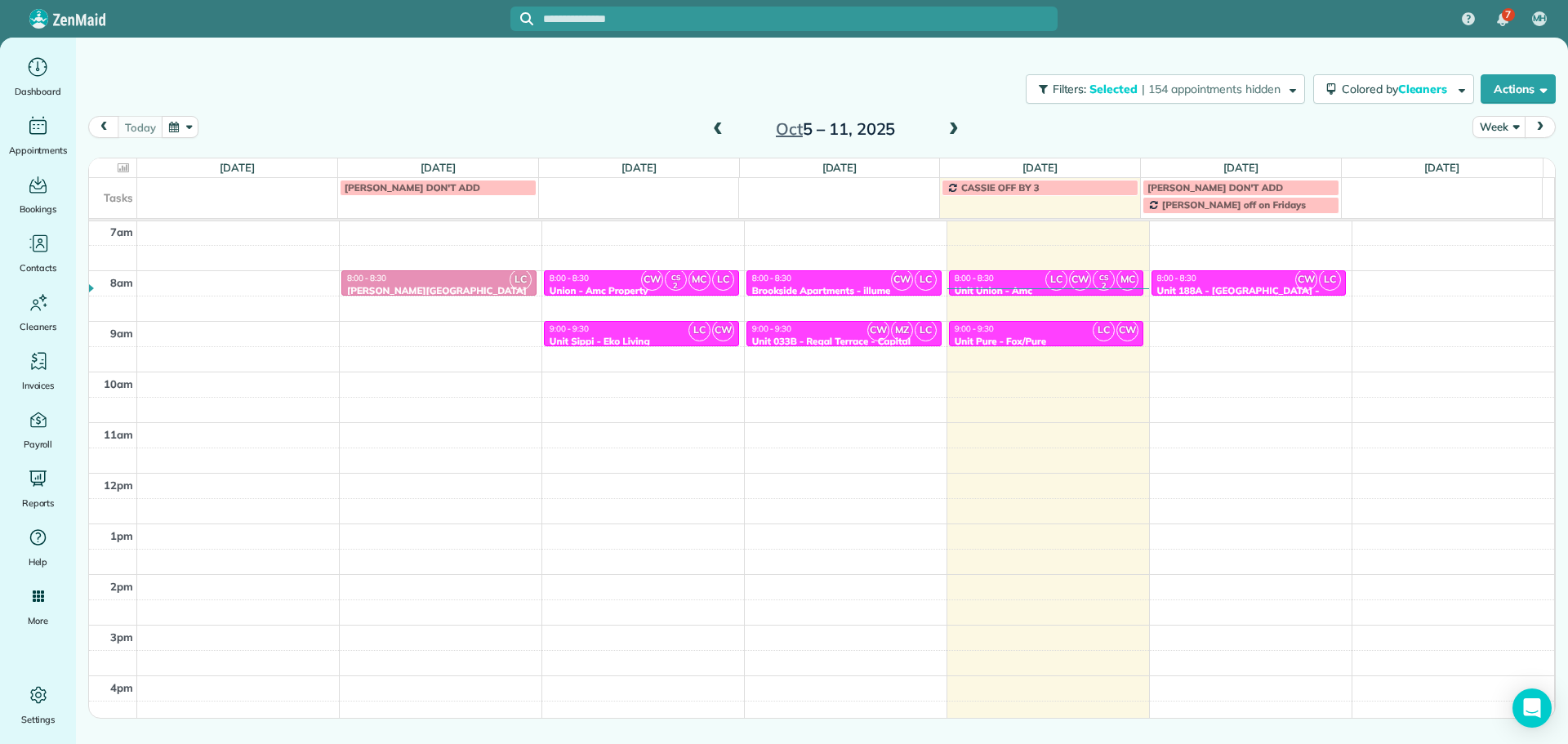
click at [953, 126] on span at bounding box center [954, 129] width 18 height 15
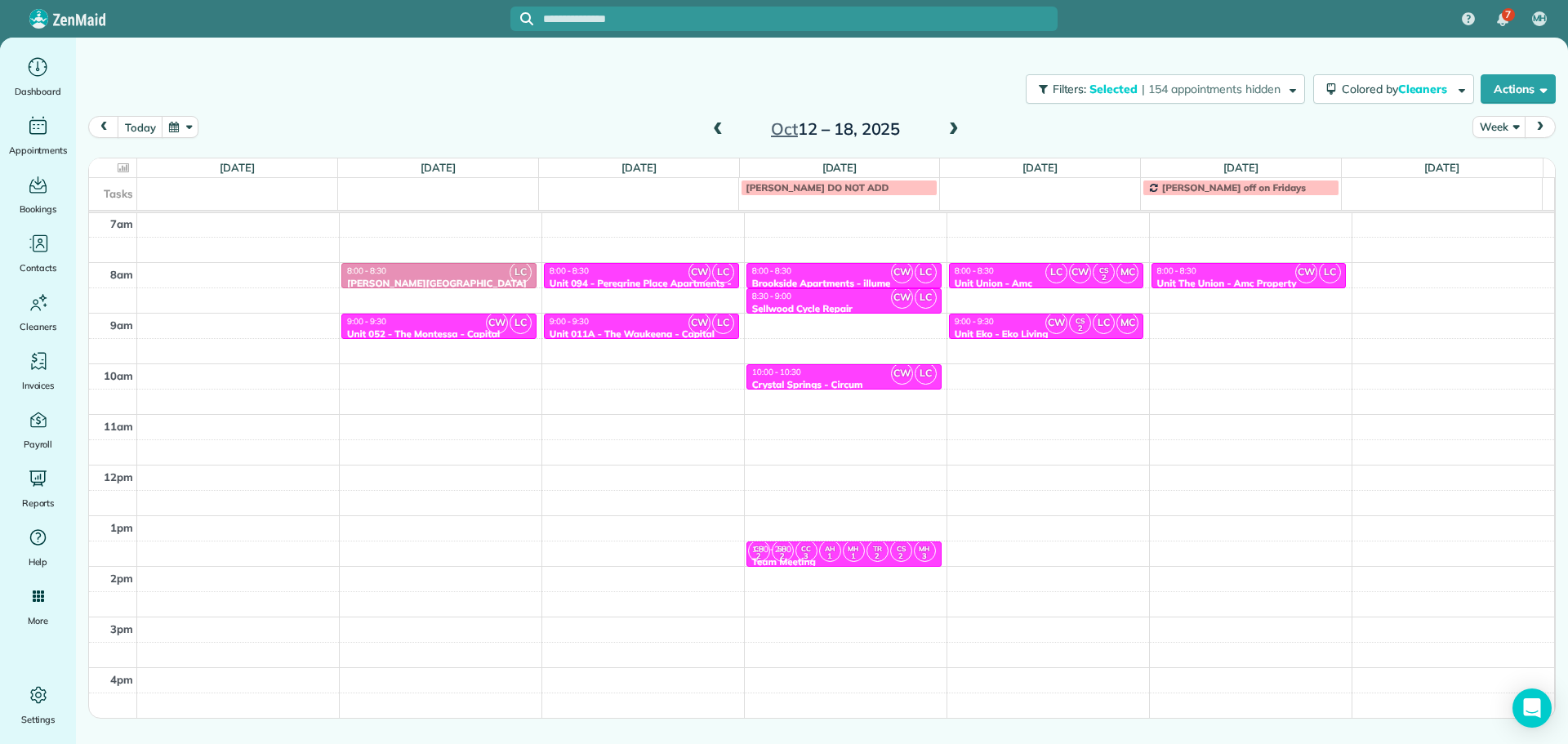
click at [954, 129] on span at bounding box center [954, 129] width 18 height 15
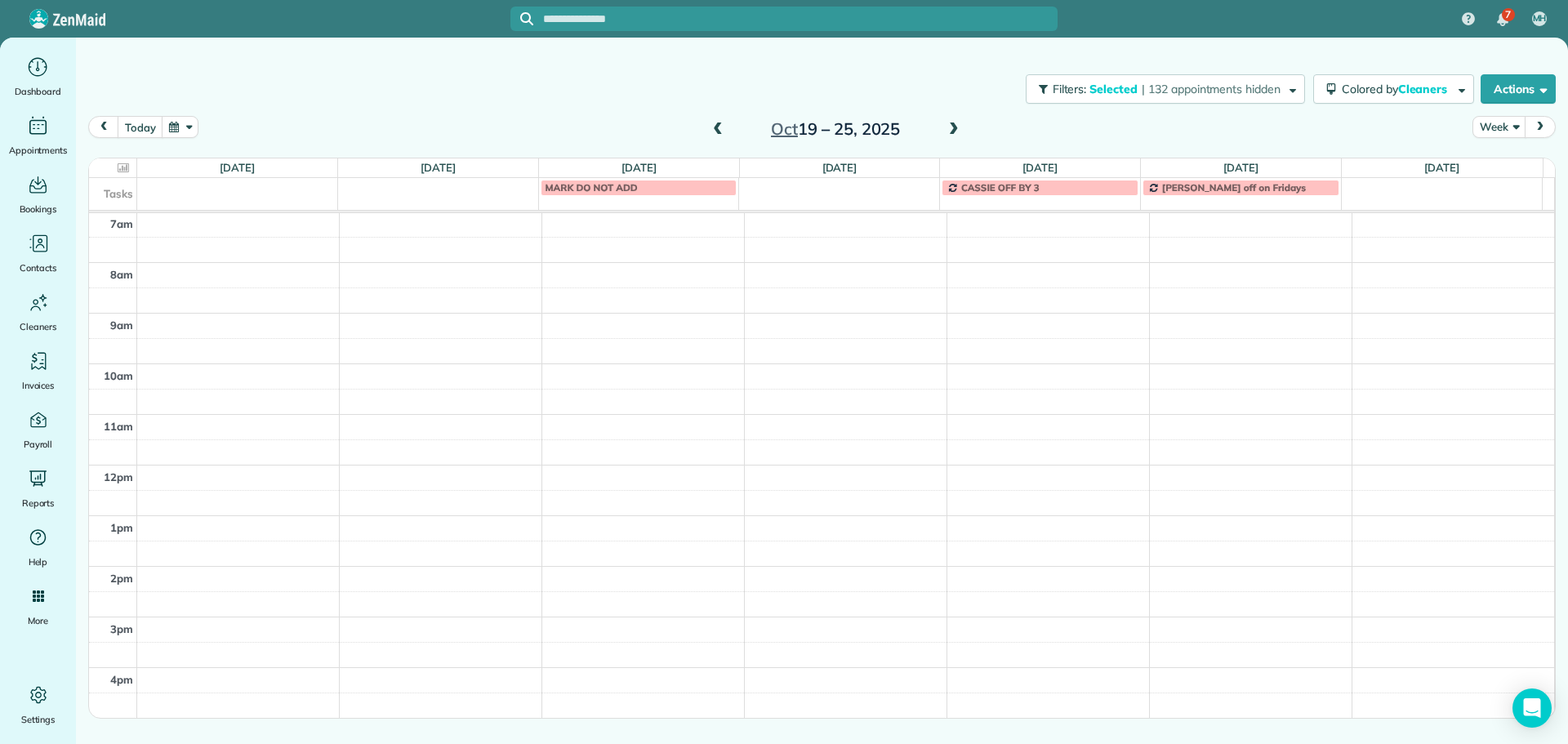
click at [713, 128] on span at bounding box center [718, 129] width 18 height 15
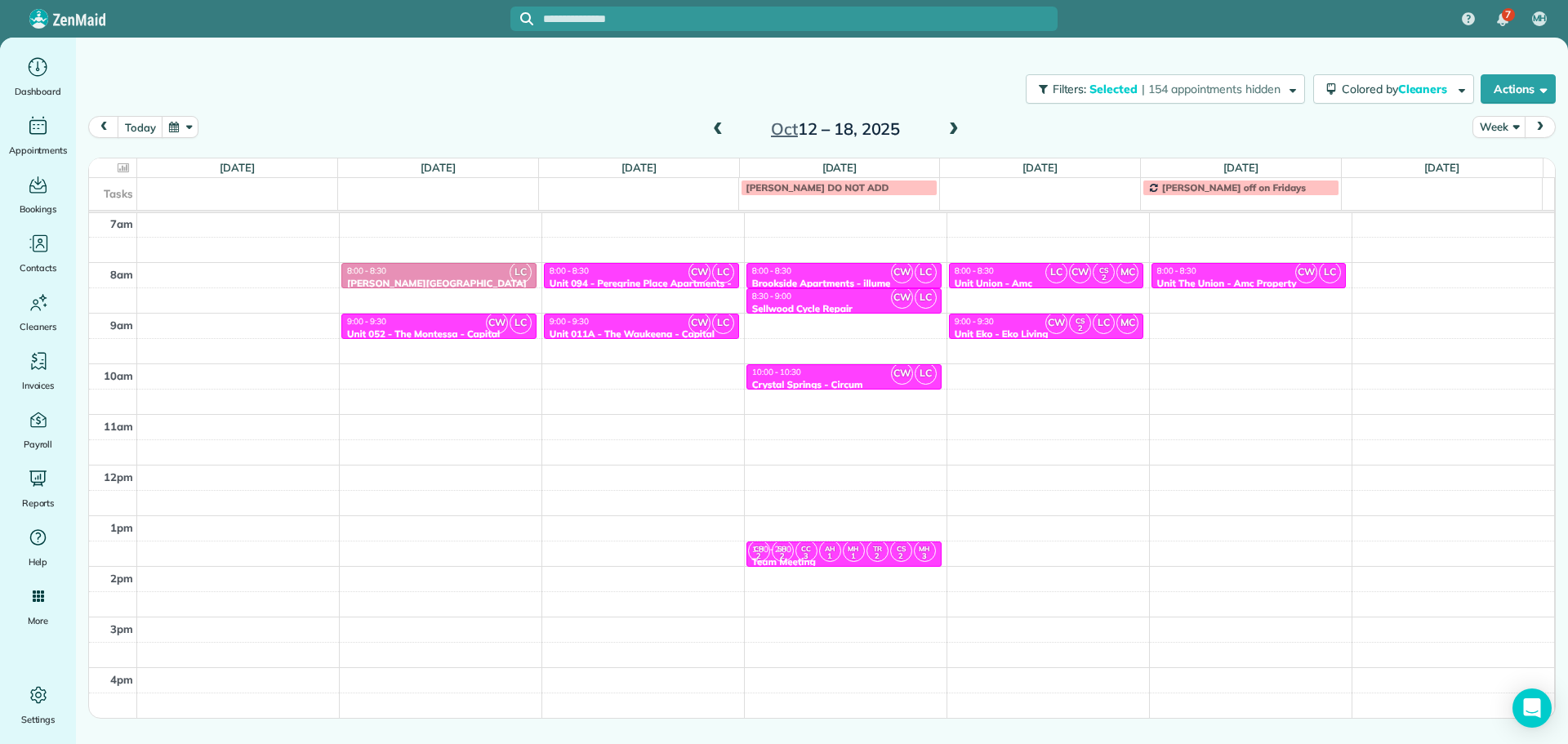
click at [712, 128] on span at bounding box center [718, 129] width 18 height 15
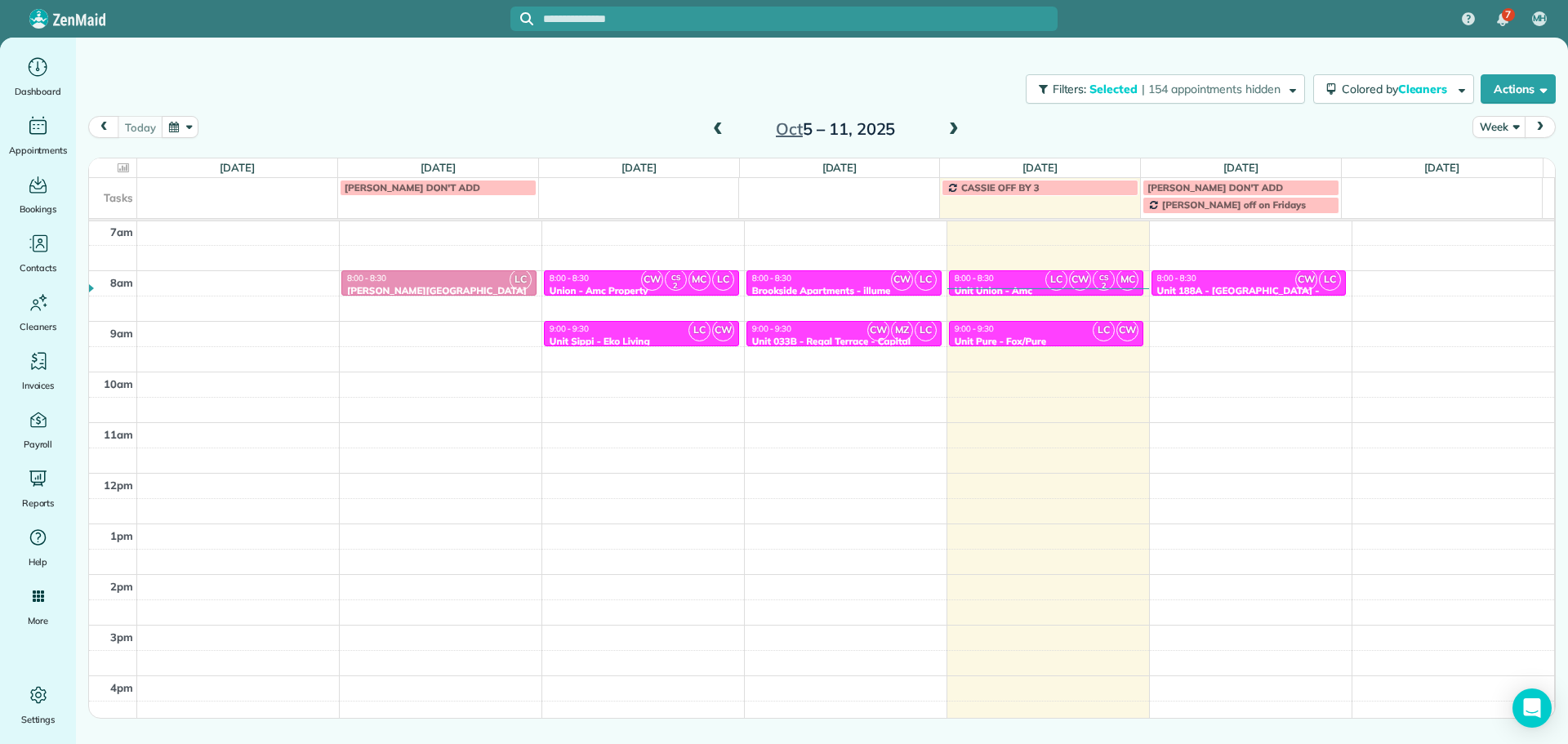
click at [952, 130] on span at bounding box center [954, 129] width 18 height 15
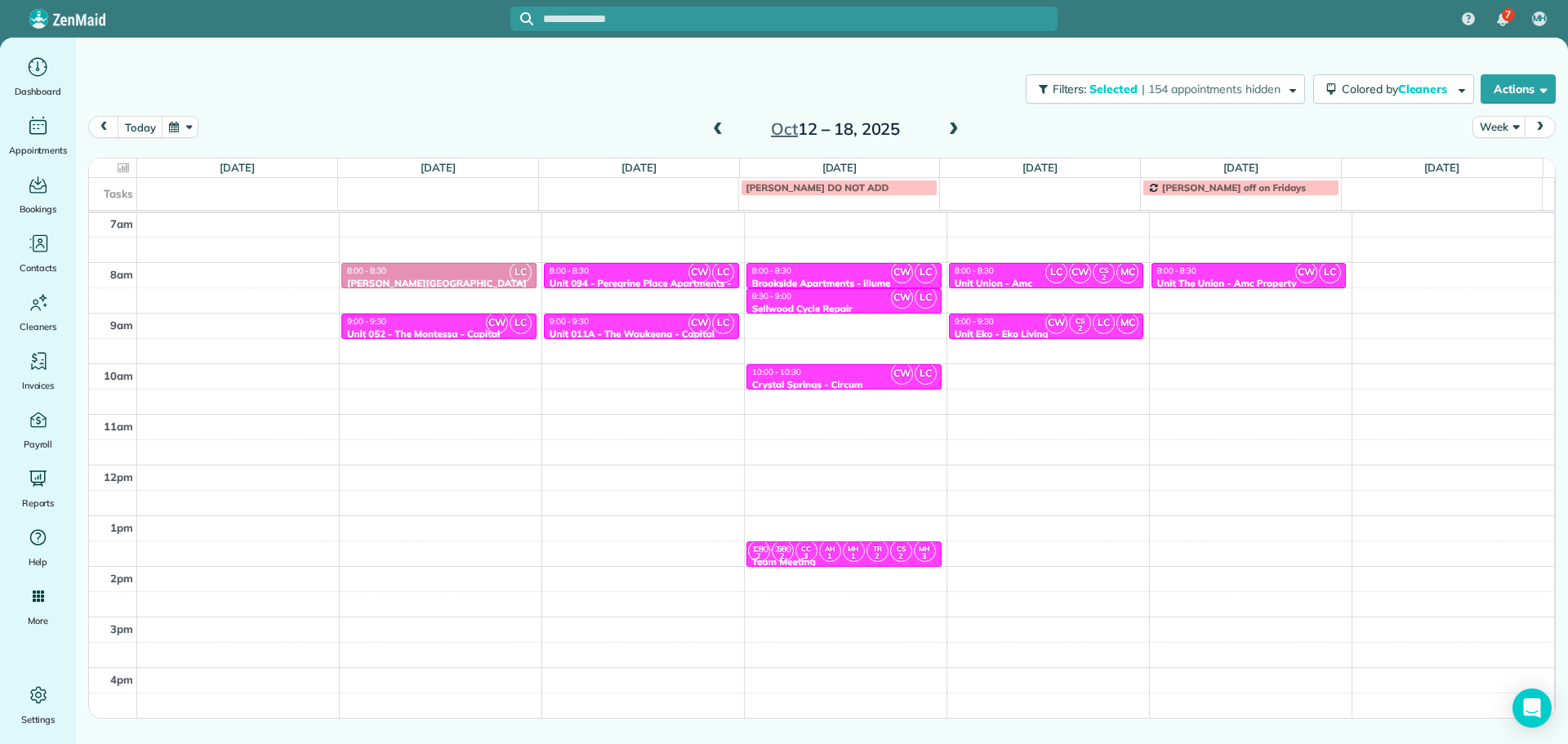
click at [716, 130] on span at bounding box center [718, 129] width 18 height 15
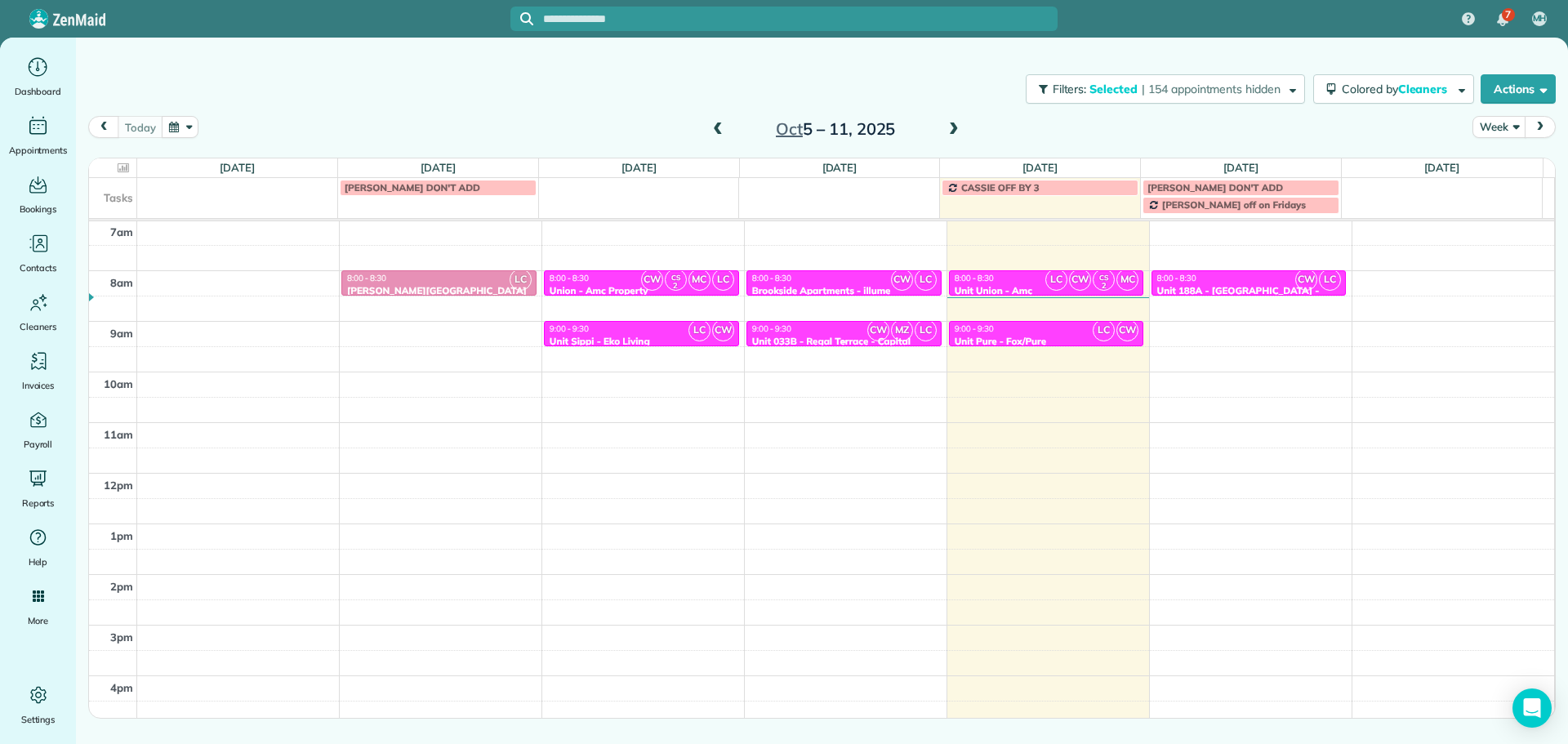
click at [787, 334] on div "9:00 - 9:30" at bounding box center [844, 329] width 185 height 11
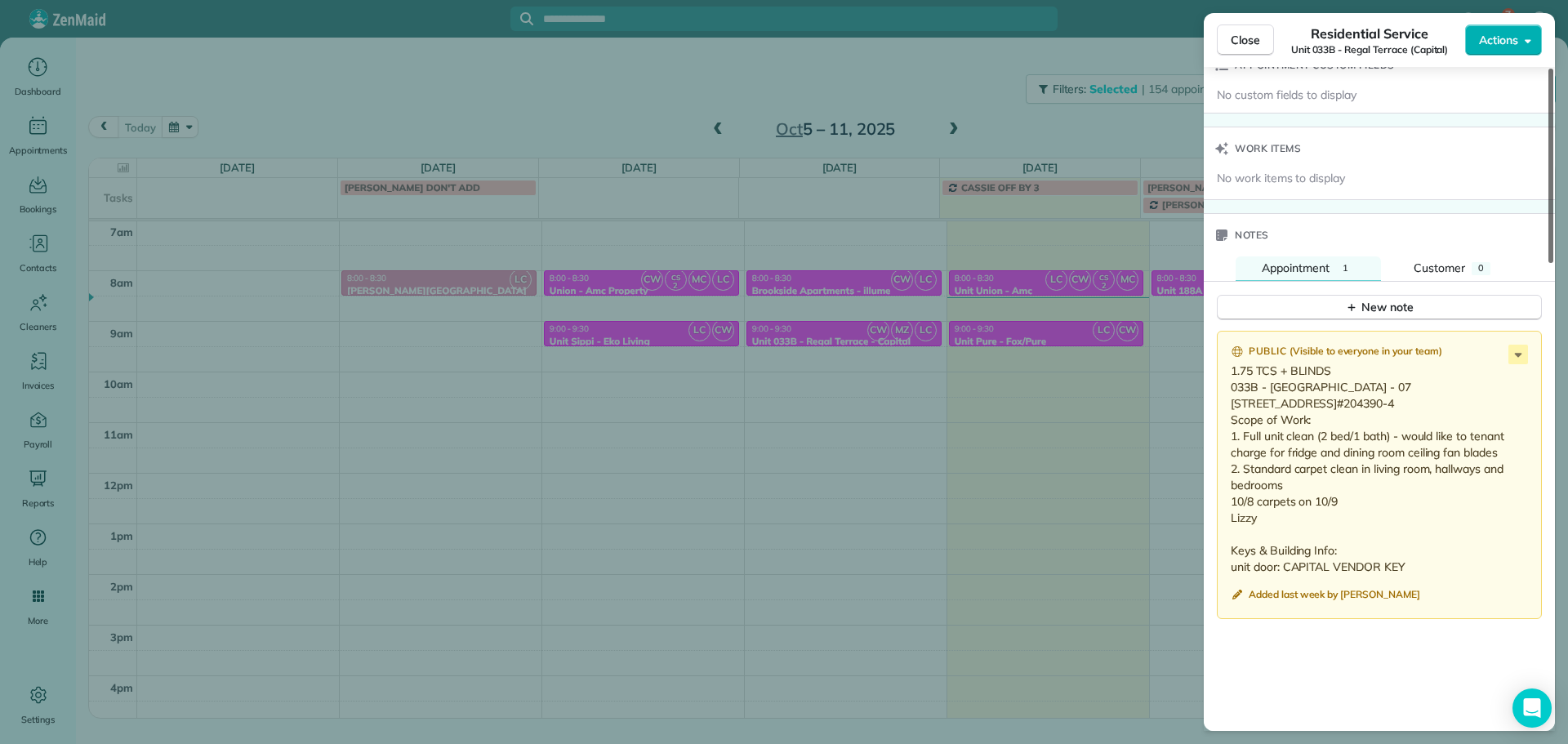
scroll to position [1302, 0]
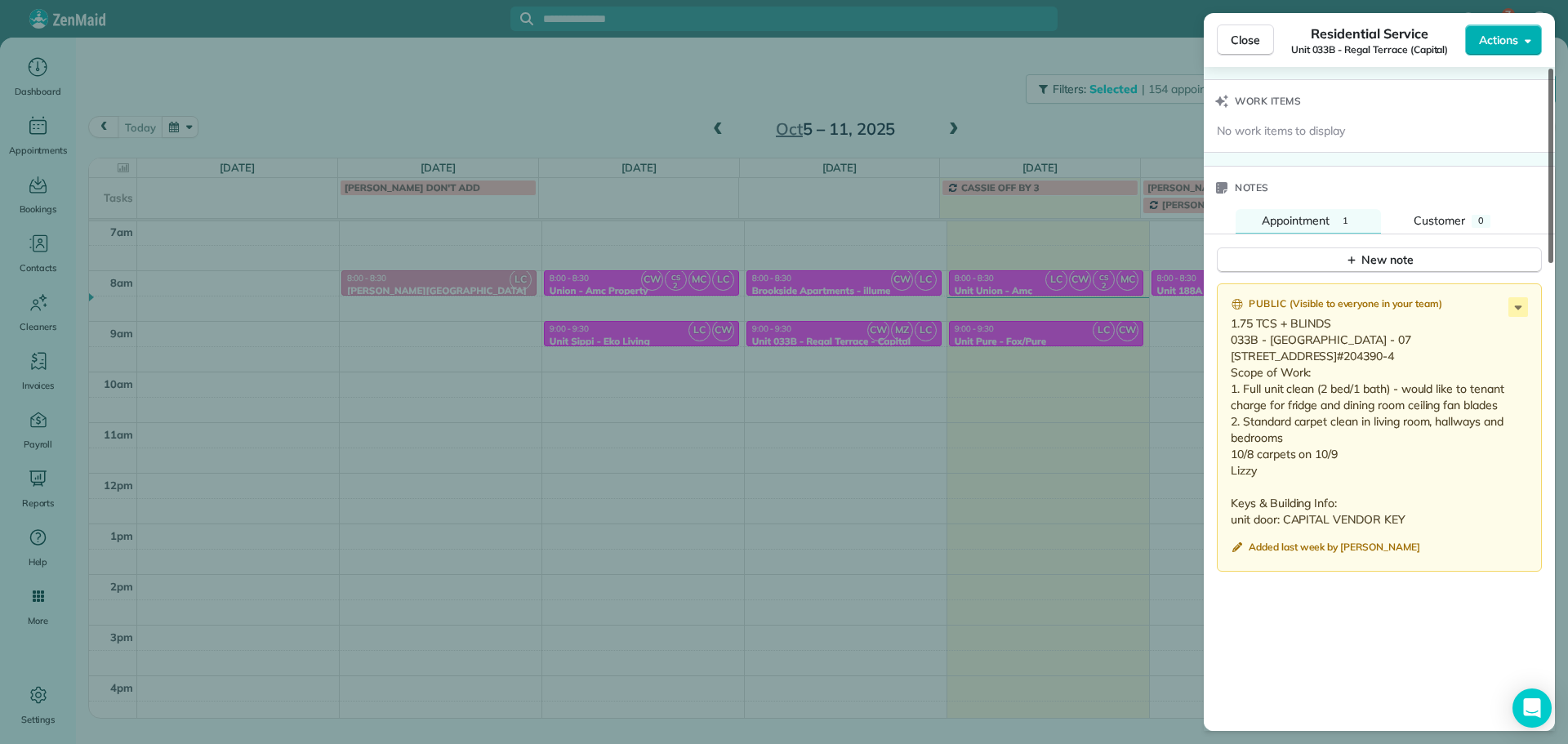
drag, startPoint x: 1550, startPoint y: 165, endPoint x: 1546, endPoint y: 546, distance: 381.0
click at [1549, 263] on div at bounding box center [1551, 165] width 5 height 194
click at [1410, 266] on div "New note" at bounding box center [1380, 260] width 69 height 17
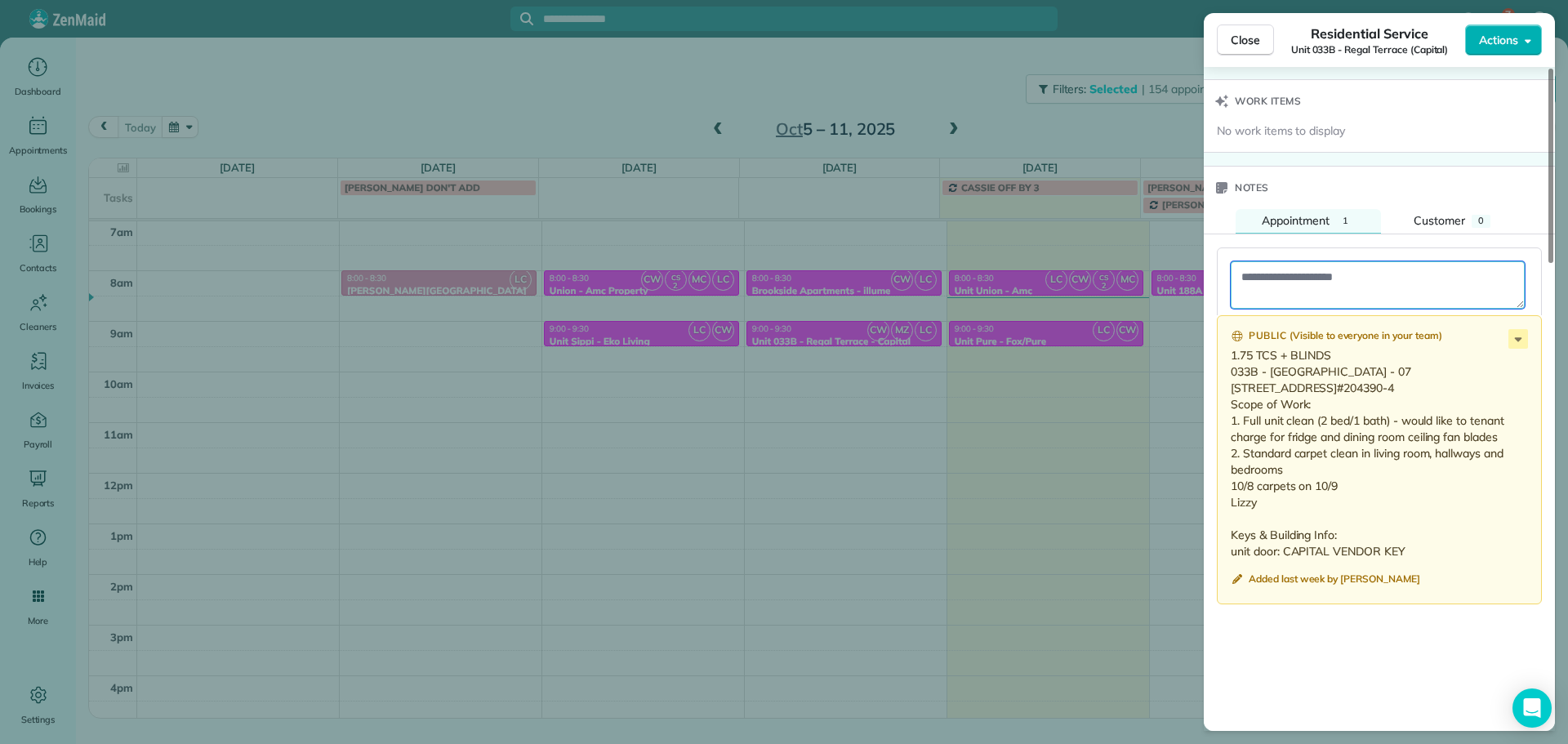
click at [1410, 280] on textarea at bounding box center [1378, 285] width 294 height 48
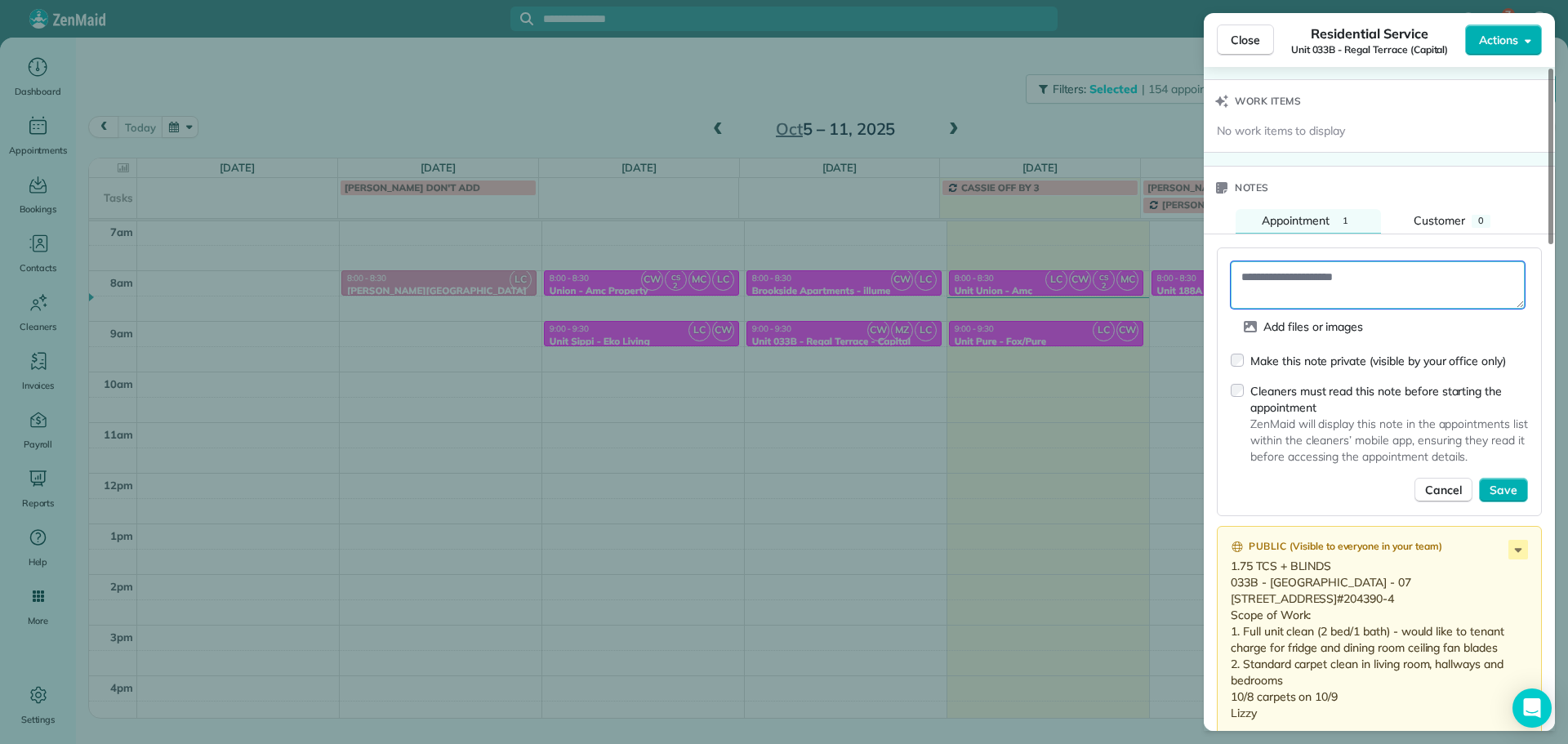
paste textarea "**********"
type textarea "**********"
click at [1498, 488] on span "Save" at bounding box center [1504, 490] width 28 height 16
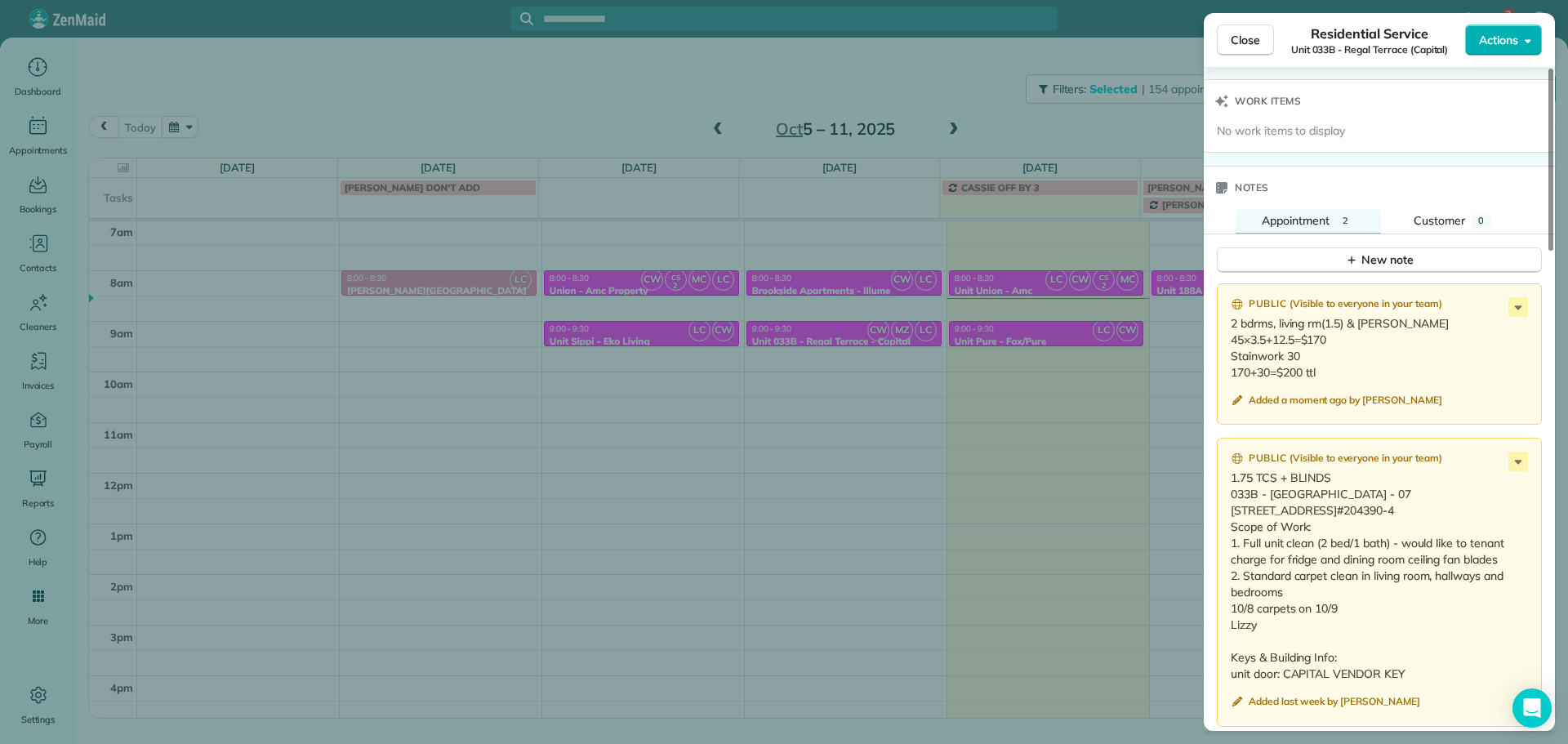
scroll to position [1385, 0]
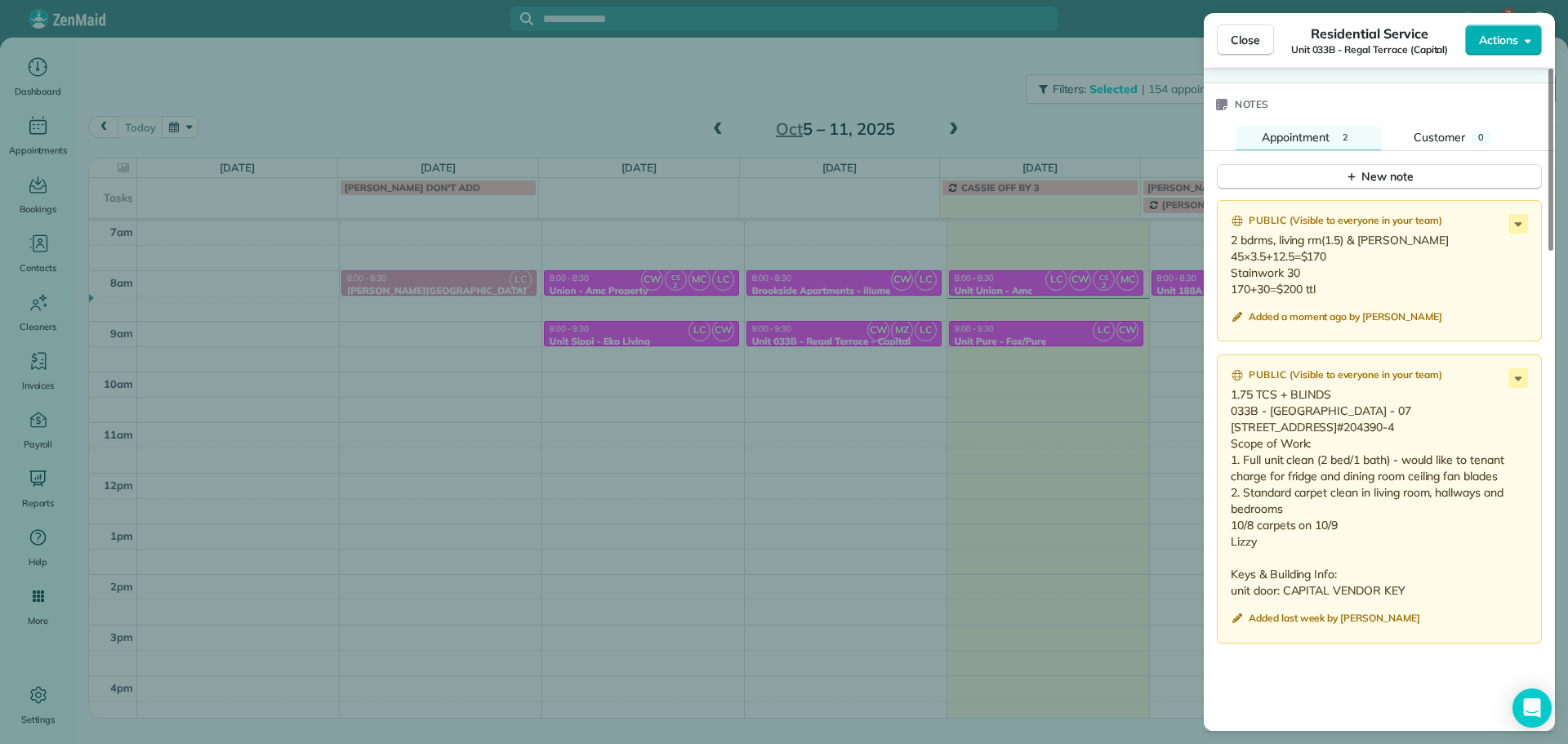
drag, startPoint x: 1260, startPoint y: 573, endPoint x: 1225, endPoint y: 411, distance: 165.7
click at [1225, 411] on div "Public ( Visible to everyone in your team ) 1.75 TCS + BLINDS 033B - Regal Terr…" at bounding box center [1380, 499] width 325 height 289
copy p "033B - Regal Terrace - 07 2111 NE 15th Ave #7 Portland, OR 97212 WO#204390-4 Sc…"
click at [1351, 281] on p "2 bdrms, living rm(1.5) & sm hall 45×3.5+12.5=$170 Stainwork 30 170+30=$200 ttl" at bounding box center [1382, 265] width 301 height 66
drag, startPoint x: 1323, startPoint y: 289, endPoint x: 1228, endPoint y: 246, distance: 104.3
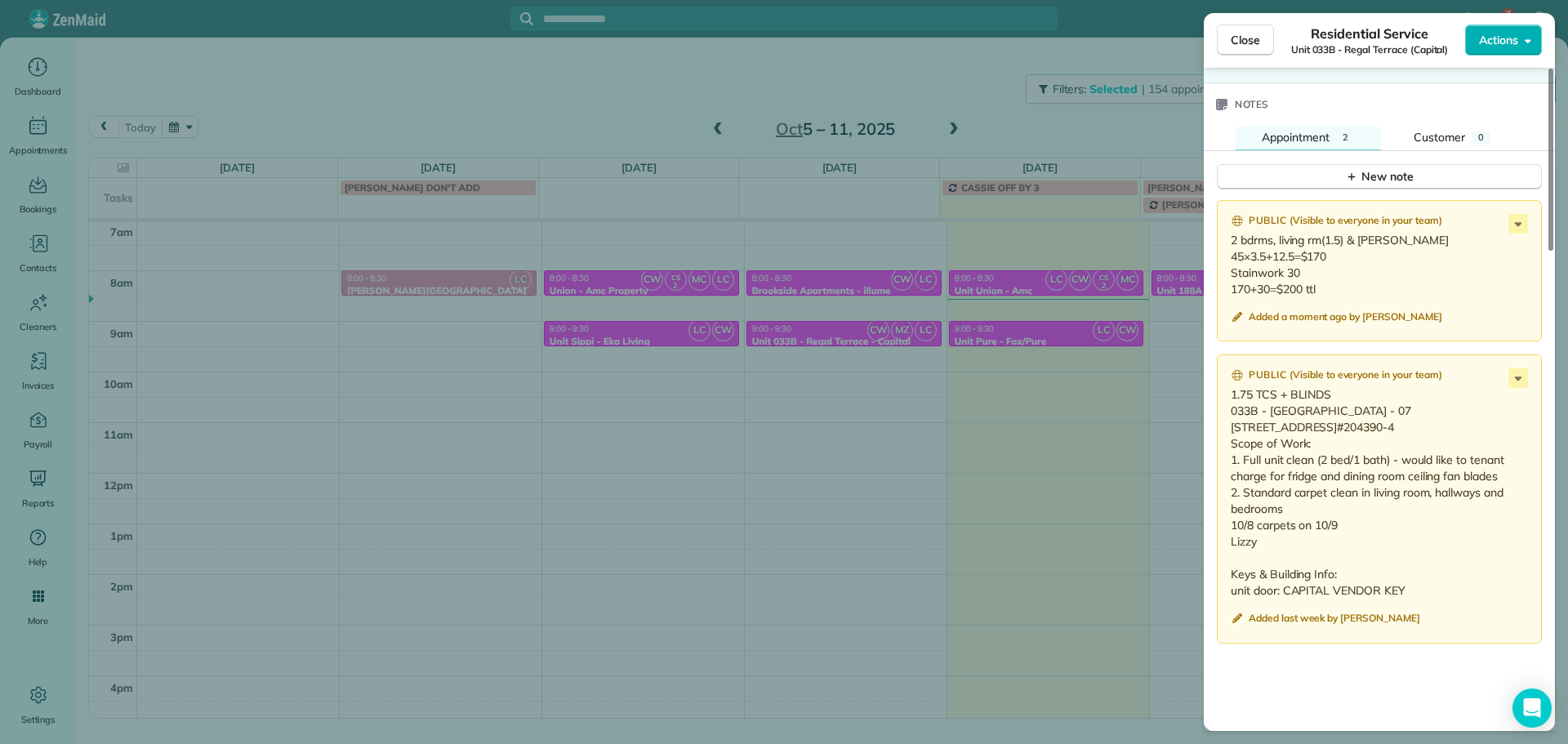
click at [1228, 246] on div "Public ( Visible to everyone in your team ) 2 bdrms, living rm(1.5) & sm hall 4…" at bounding box center [1380, 271] width 325 height 142
copy p "2 bdrms, living rm(1.5) & sm hall 45×3.5+12.5=$170 Stainwork 30 170+30=$200 ttl"
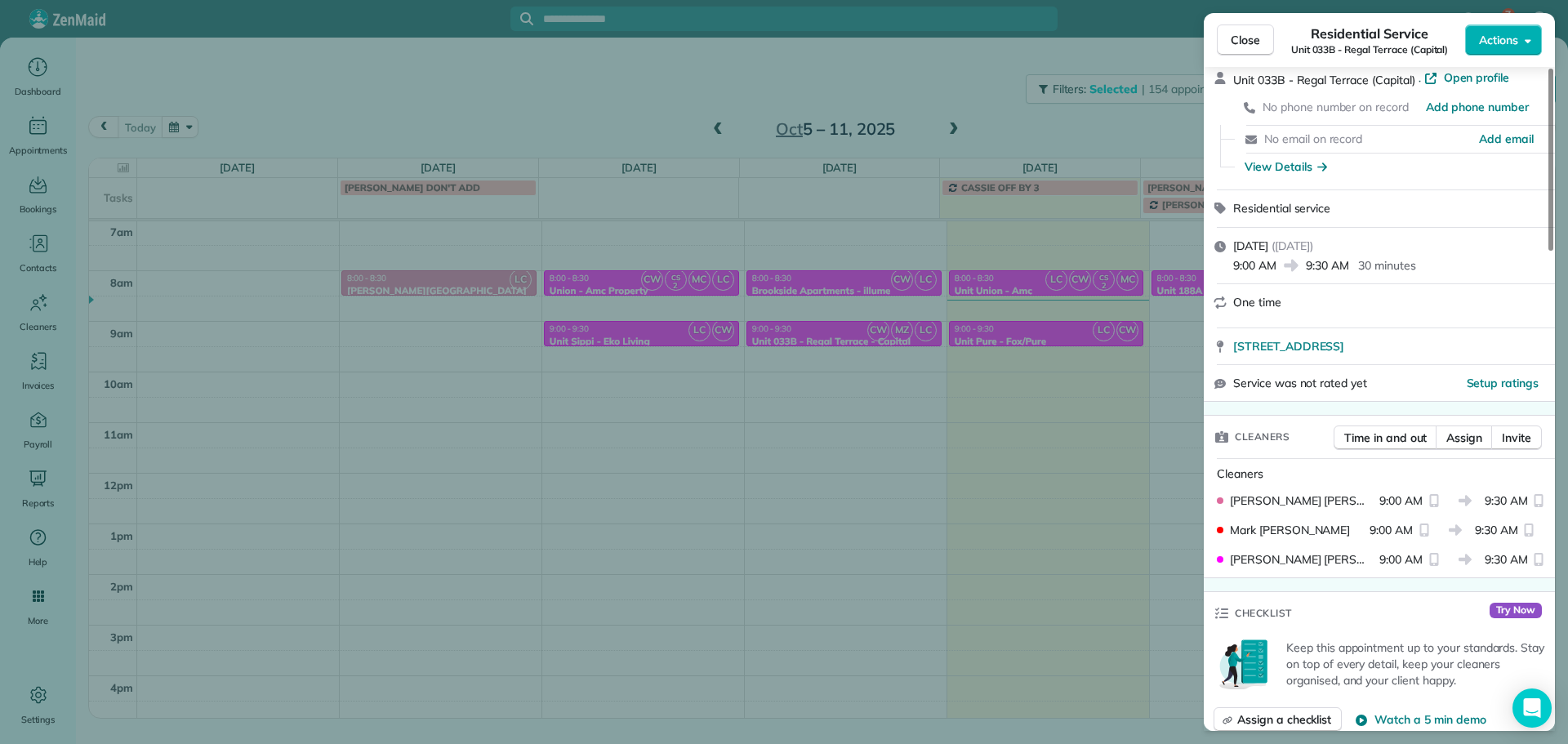
scroll to position [0, 0]
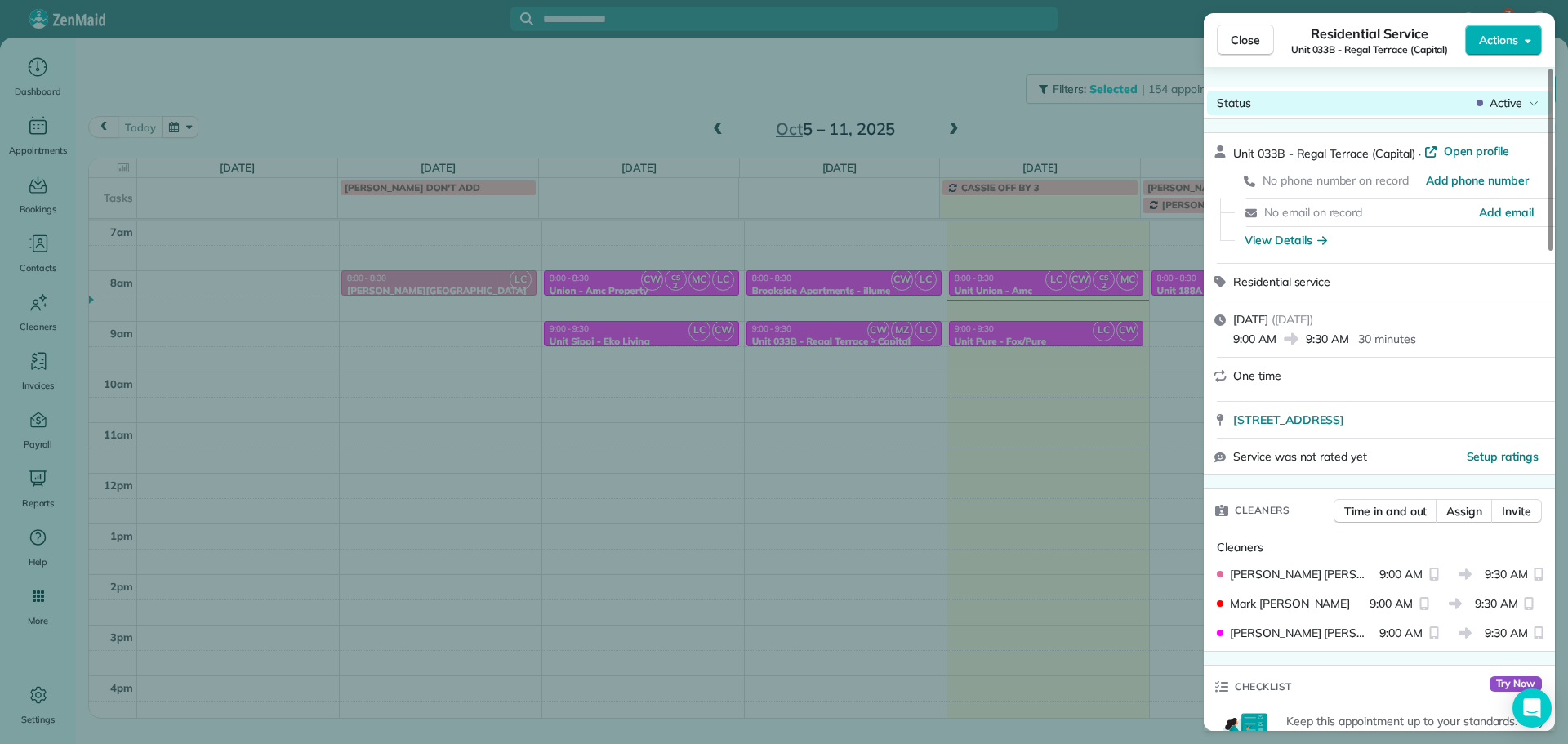
click at [1504, 103] on span "Active" at bounding box center [1506, 103] width 33 height 16
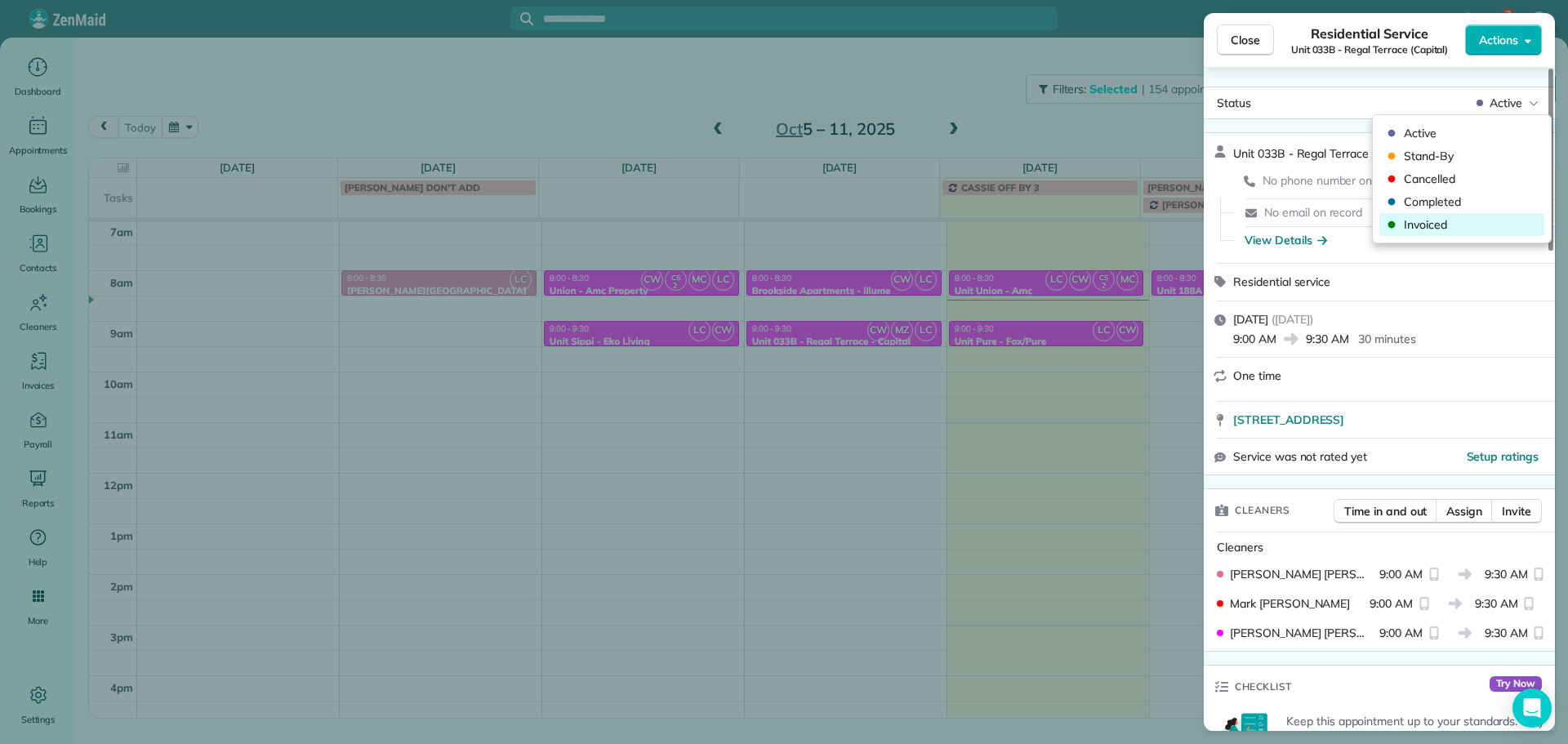
click at [1464, 223] on span "Invoiced" at bounding box center [1473, 224] width 137 height 16
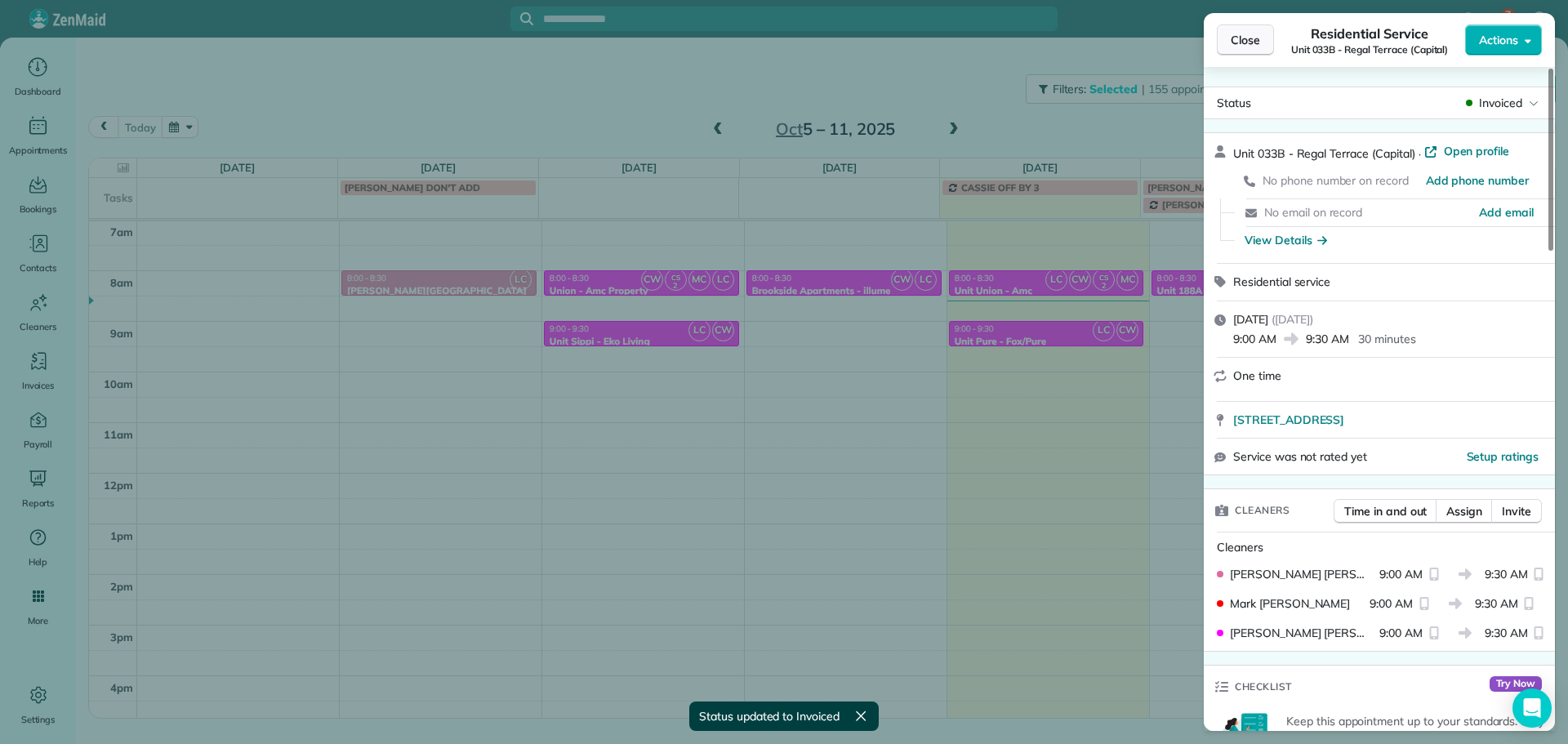
click at [1241, 39] on span "Close" at bounding box center [1246, 40] width 30 height 16
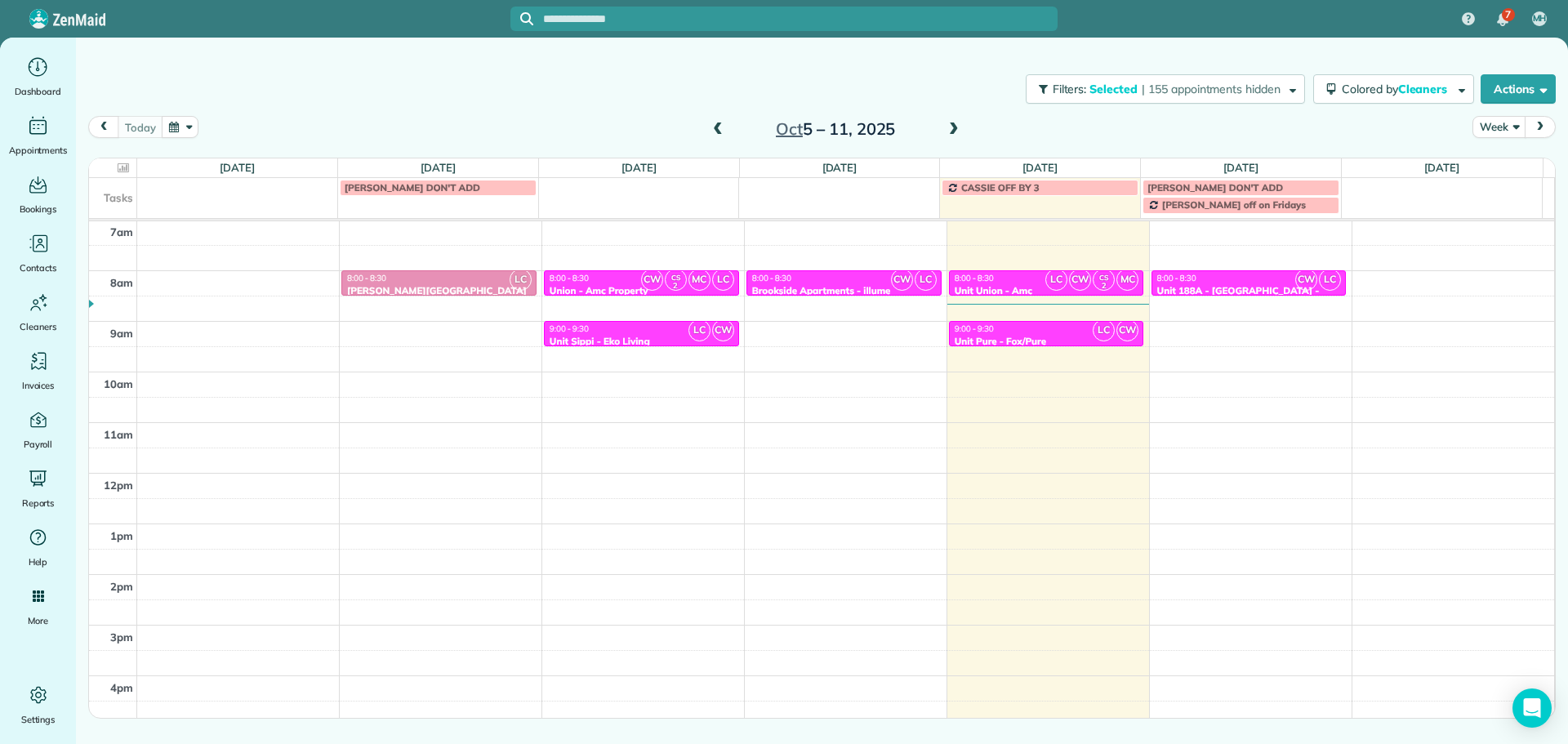
click at [955, 134] on span at bounding box center [954, 129] width 18 height 15
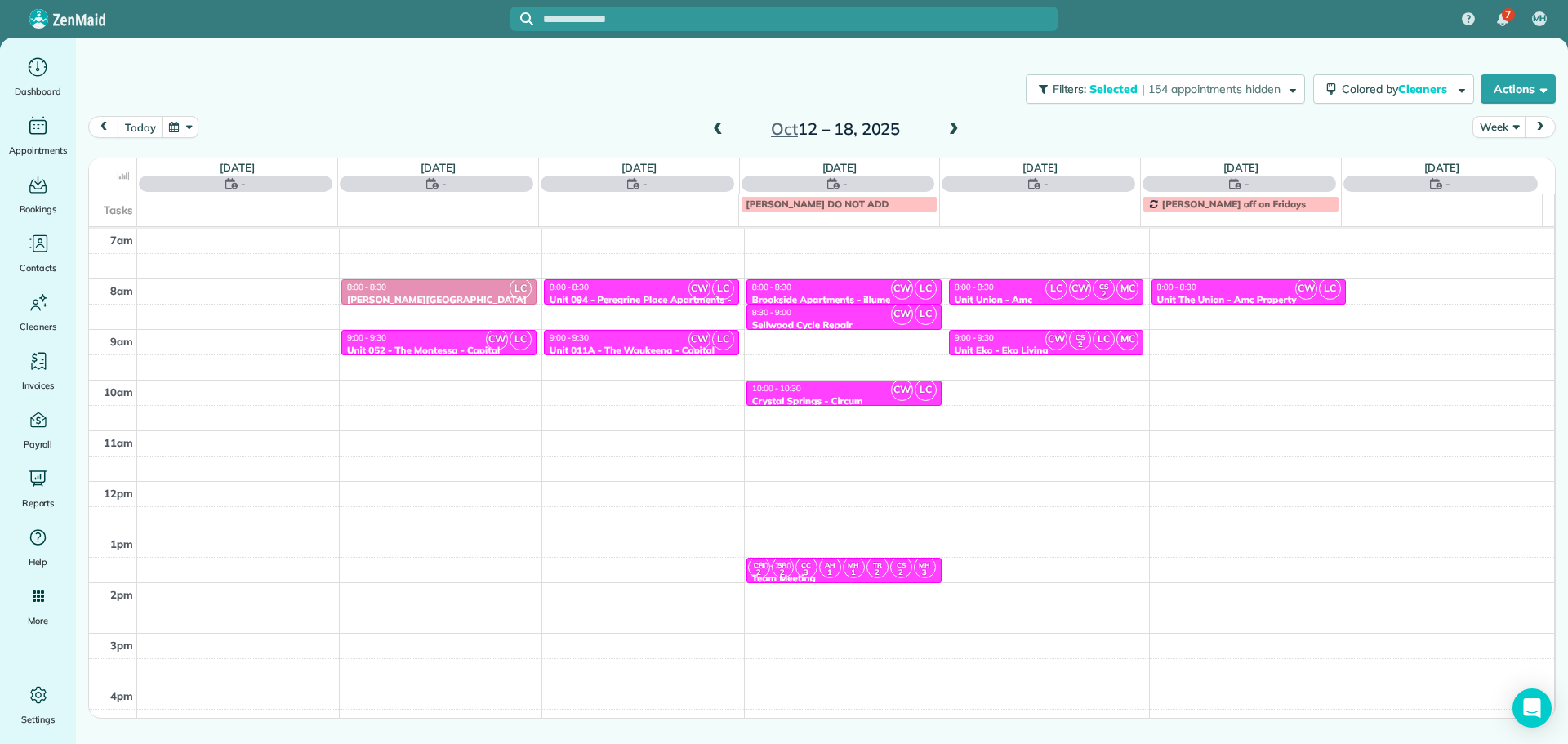
click at [955, 134] on span at bounding box center [954, 129] width 18 height 15
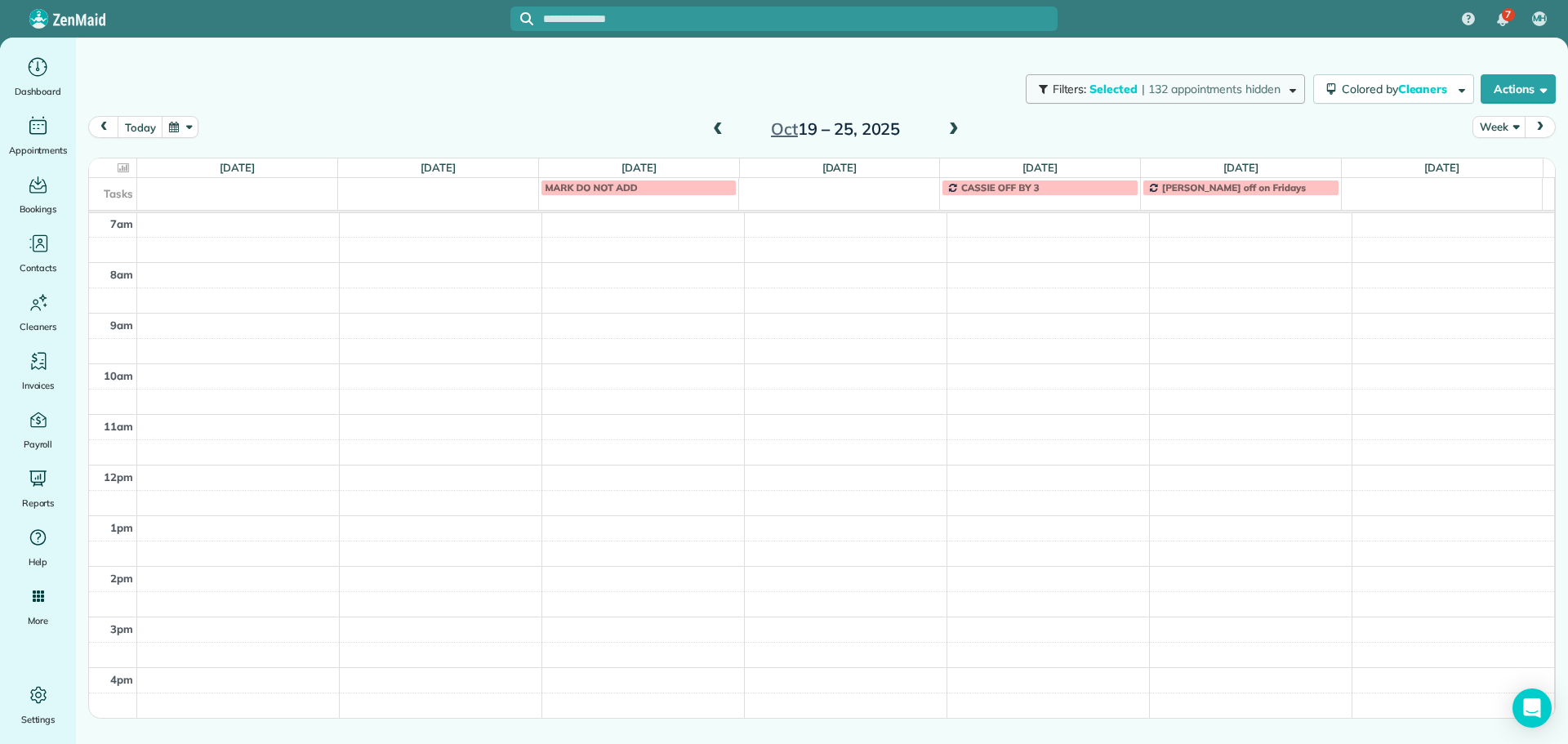
click at [1115, 91] on span "Selected" at bounding box center [1114, 89] width 49 height 15
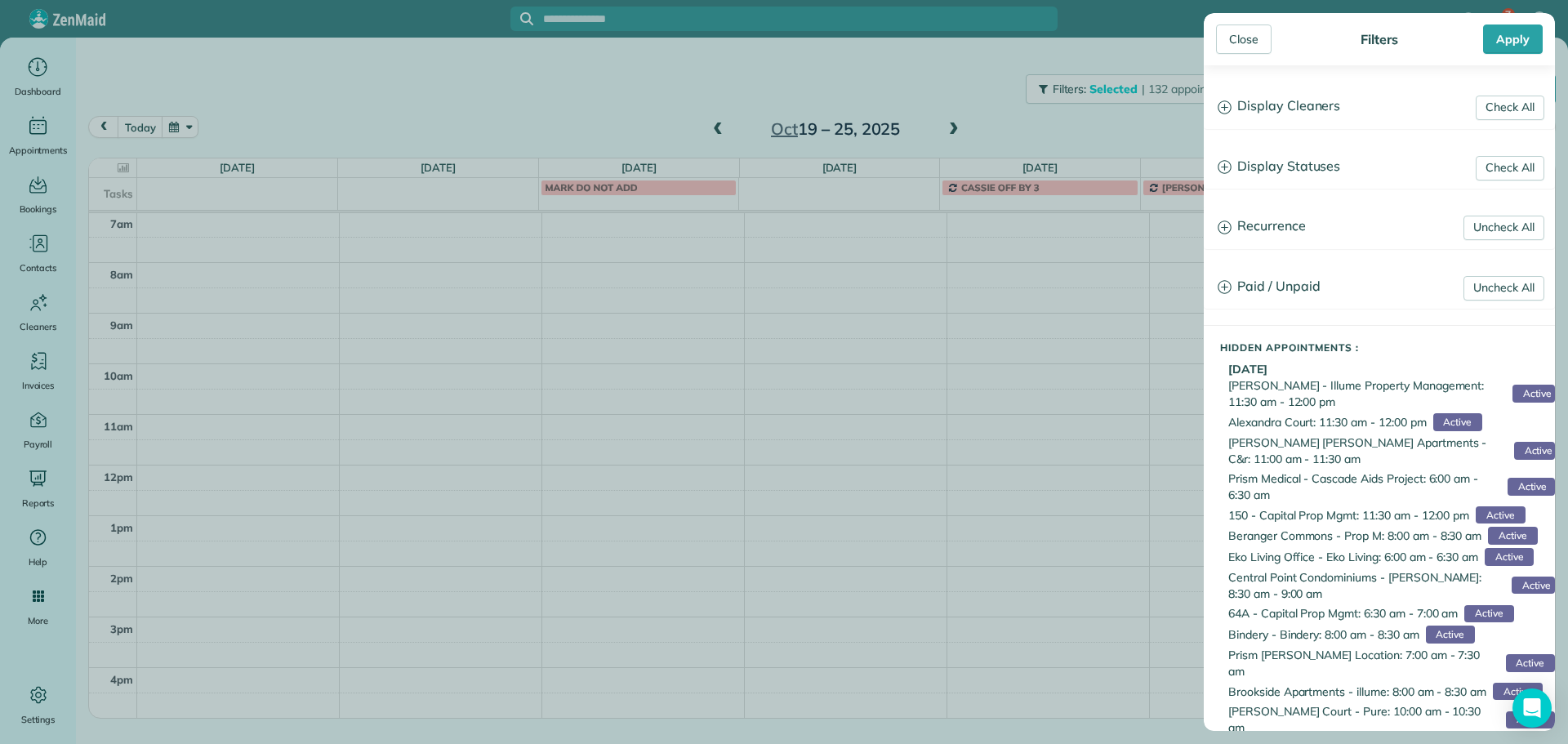
click at [1274, 109] on h3 "Display Cleaners" at bounding box center [1380, 107] width 350 height 42
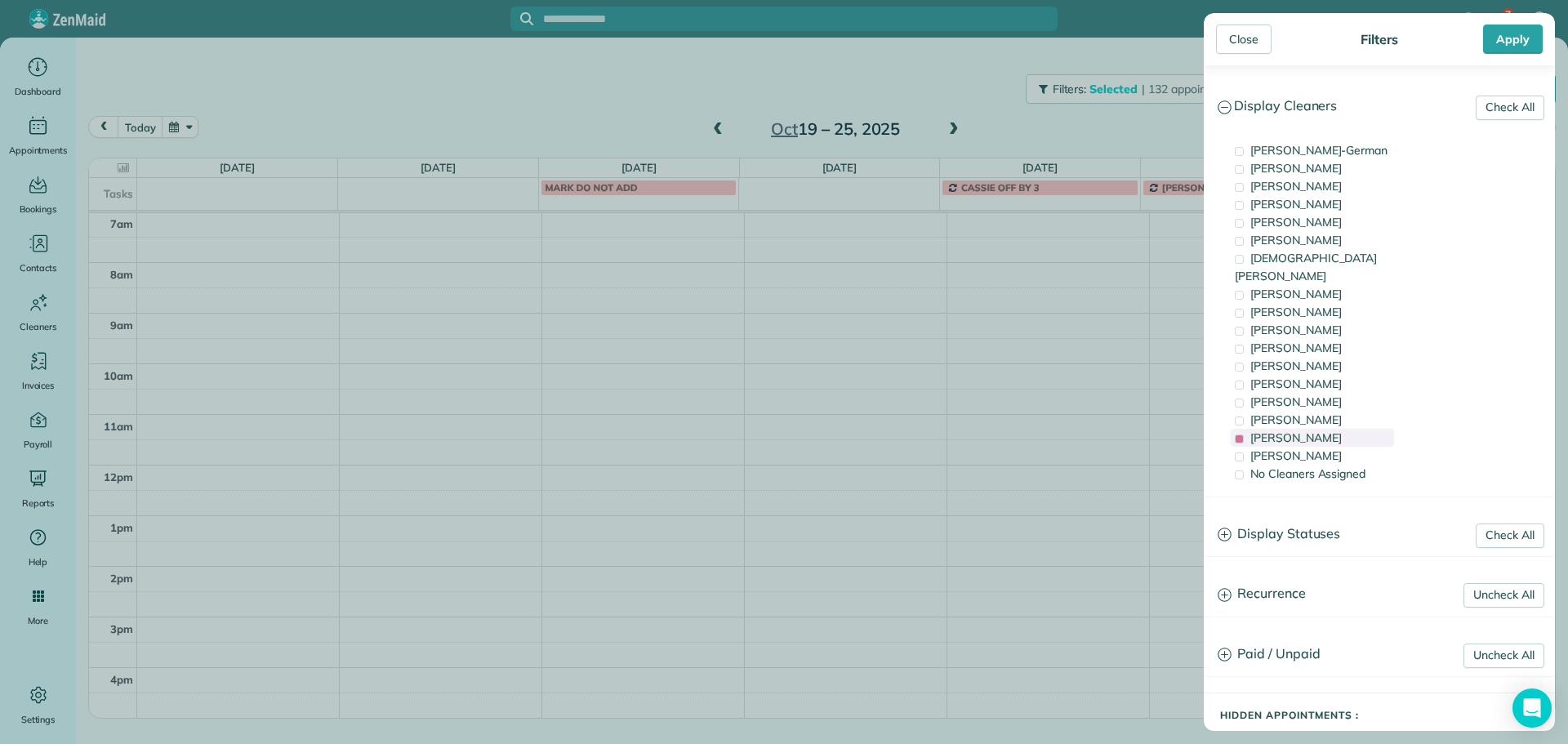
click at [1310, 430] on span "Laura Chavez" at bounding box center [1296, 437] width 92 height 15
click at [1310, 182] on span "Tawnya Reynolds" at bounding box center [1296, 186] width 92 height 15
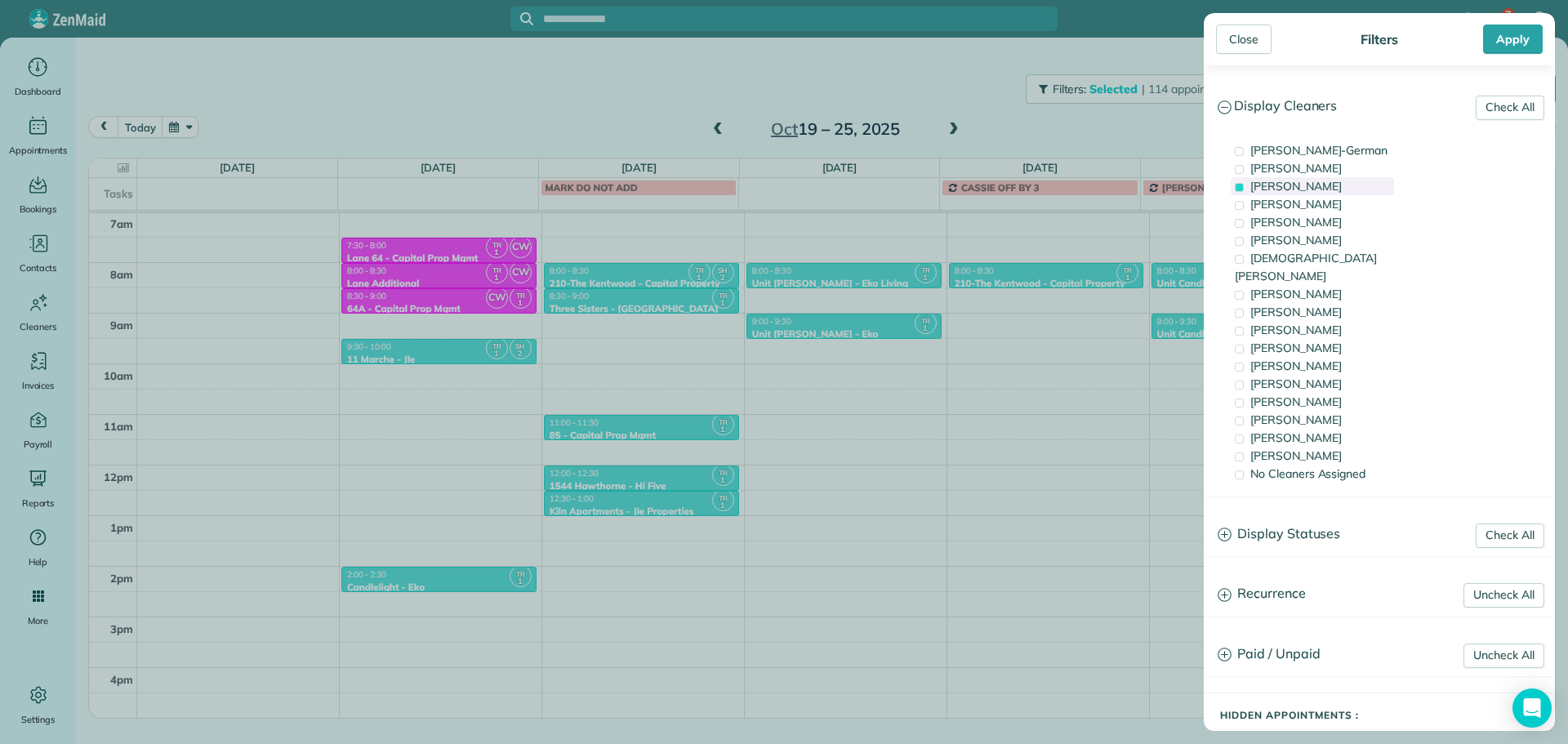
click at [1310, 182] on span "Tawnya Reynolds" at bounding box center [1296, 186] width 92 height 15
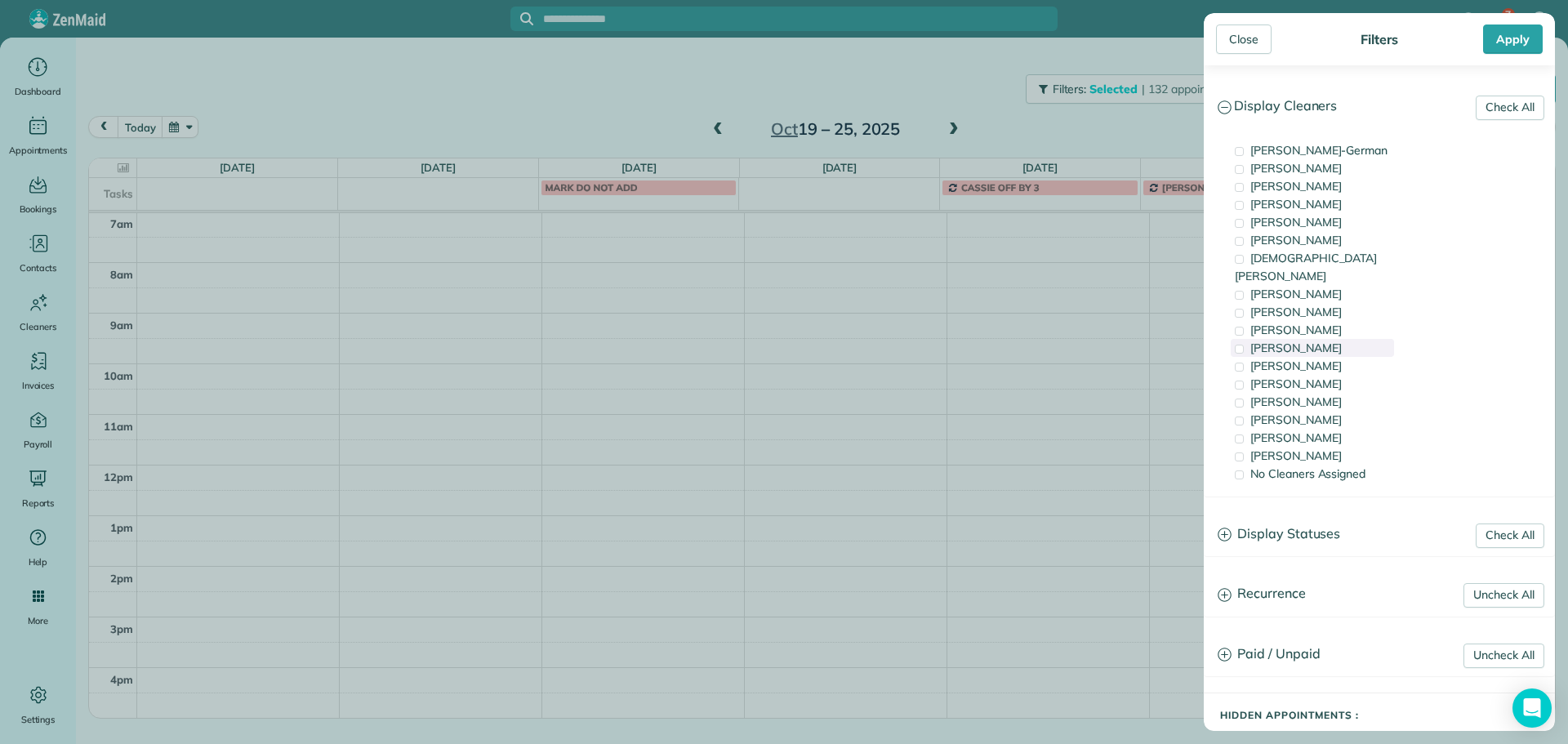
click at [1309, 341] on span "Cyndi Holm" at bounding box center [1296, 348] width 92 height 15
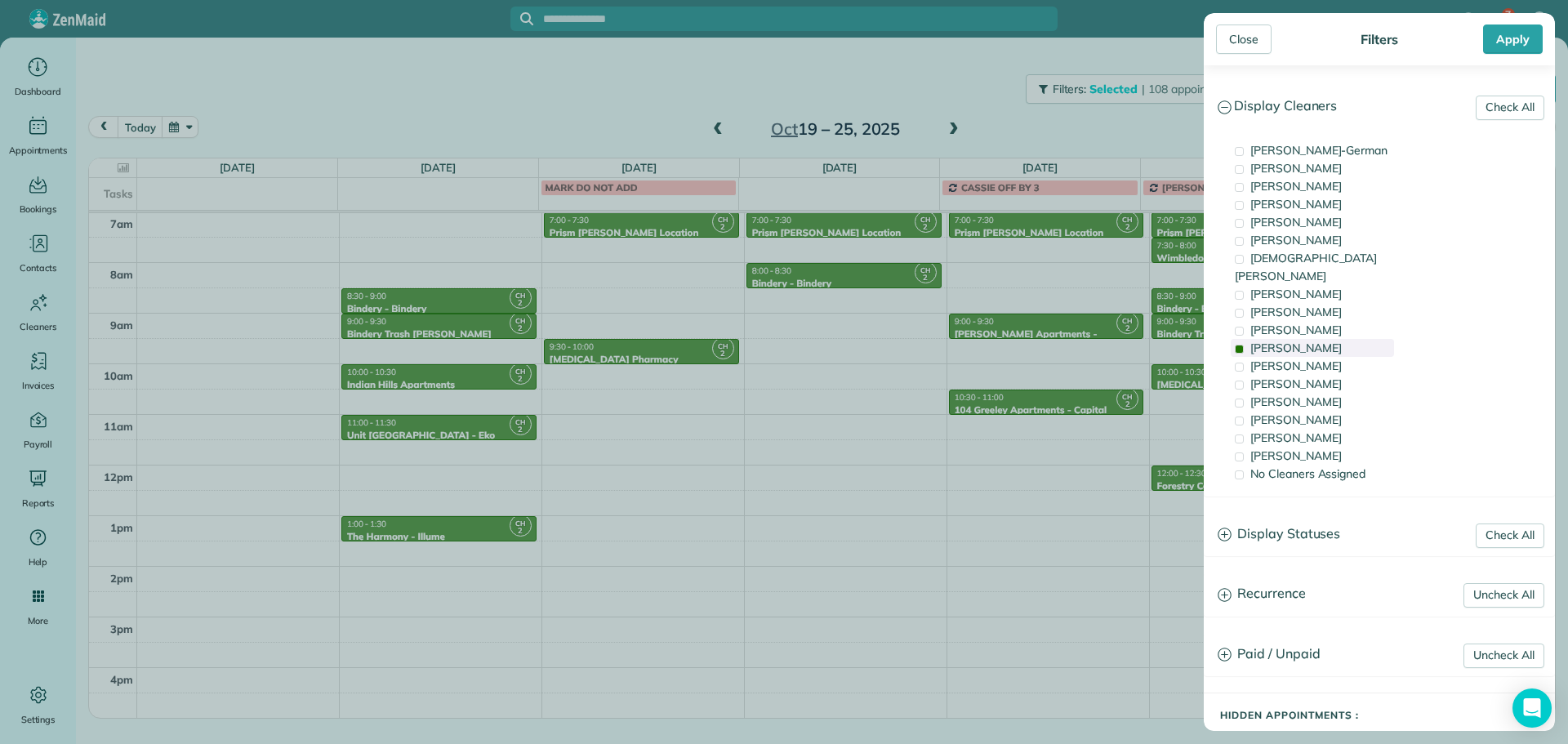
click at [1309, 341] on span "Cyndi Holm" at bounding box center [1296, 348] width 92 height 15
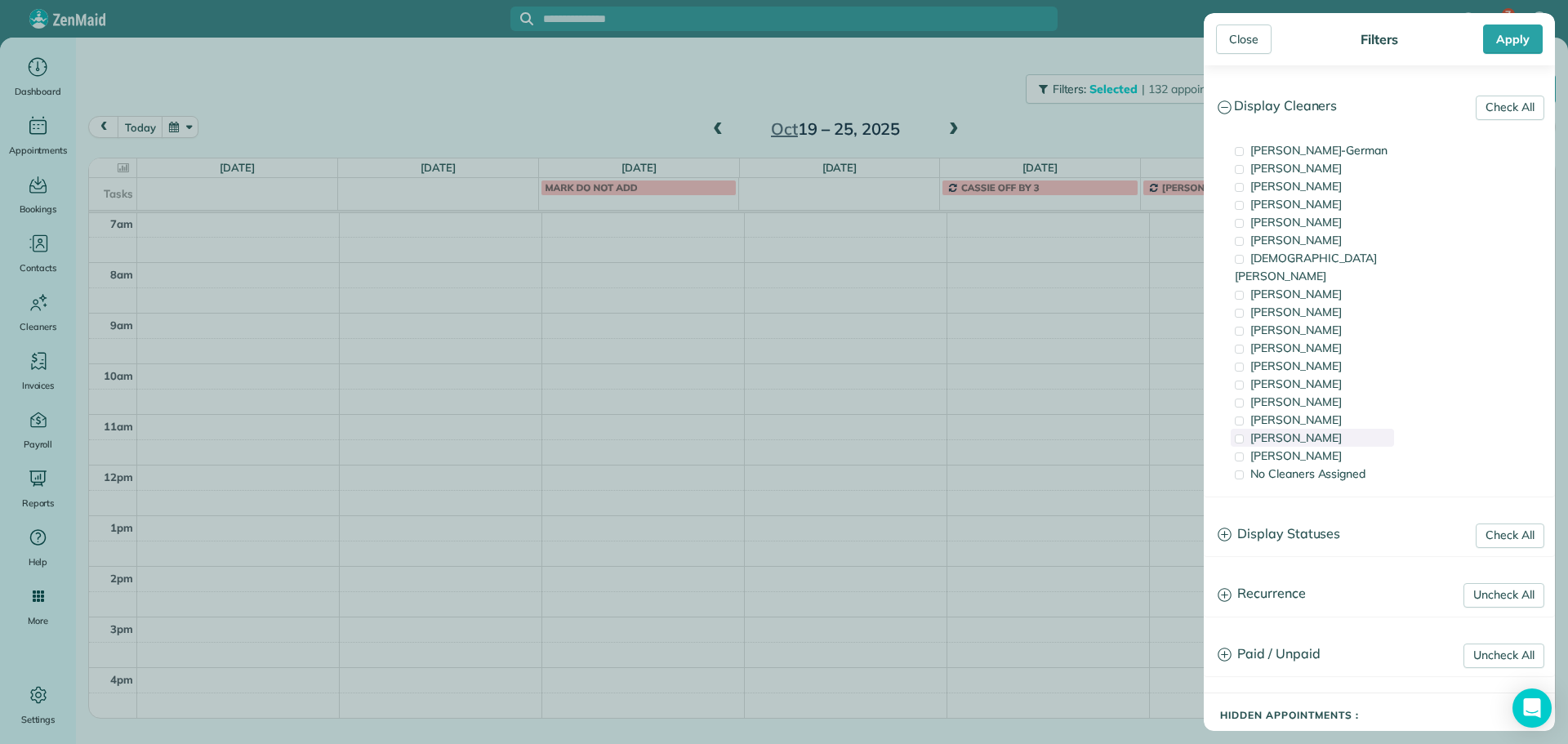
click at [1324, 429] on div "Laura Chavez" at bounding box center [1313, 438] width 163 height 18
click at [1329, 447] on div "Mayra Cota" at bounding box center [1313, 456] width 163 height 18
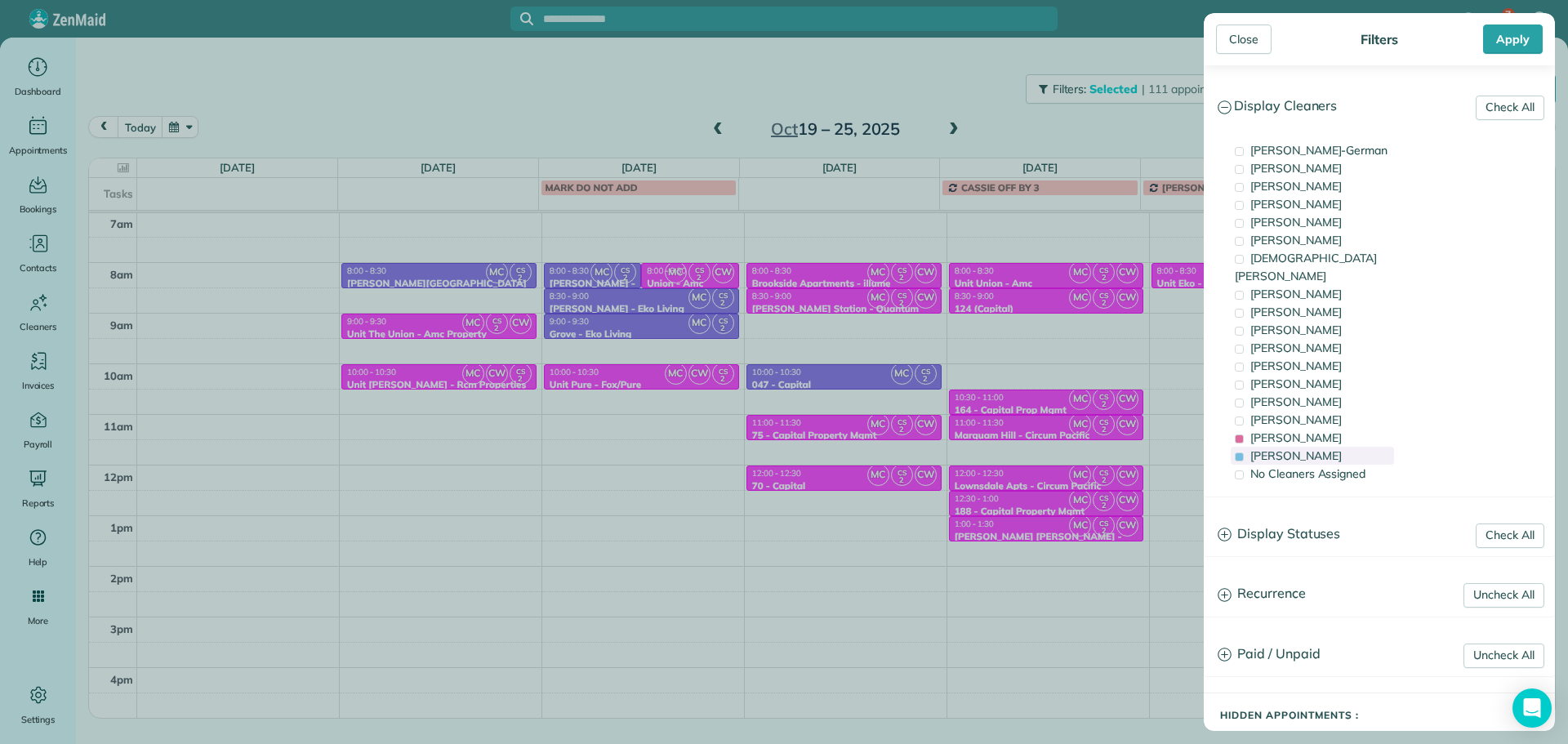
click at [1329, 447] on div "Mayra Cota" at bounding box center [1313, 456] width 163 height 18
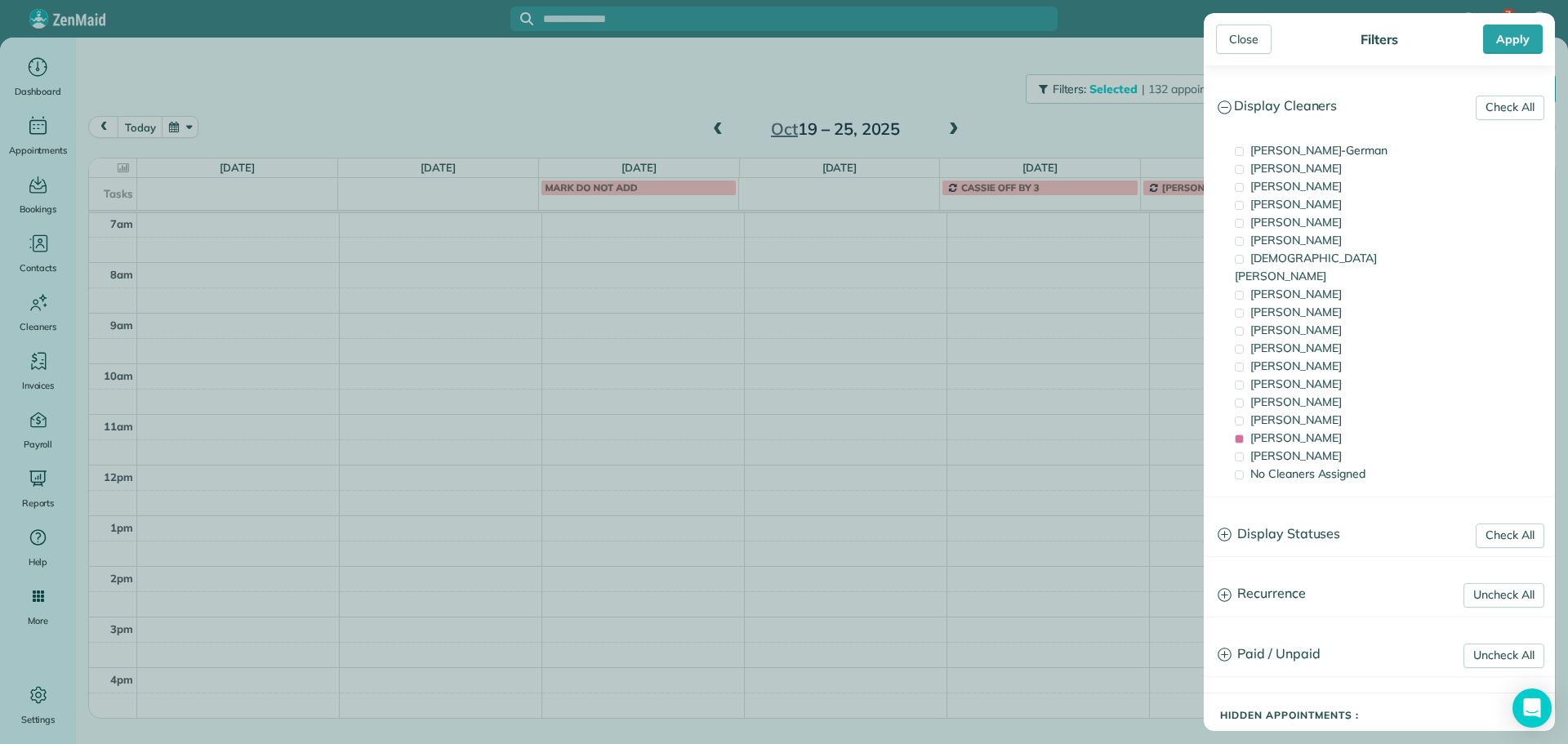
click at [649, 270] on div "Close Filters Apply Check All Display Cleaners Christina Wright-German Cassie F…" at bounding box center [784, 372] width 1568 height 744
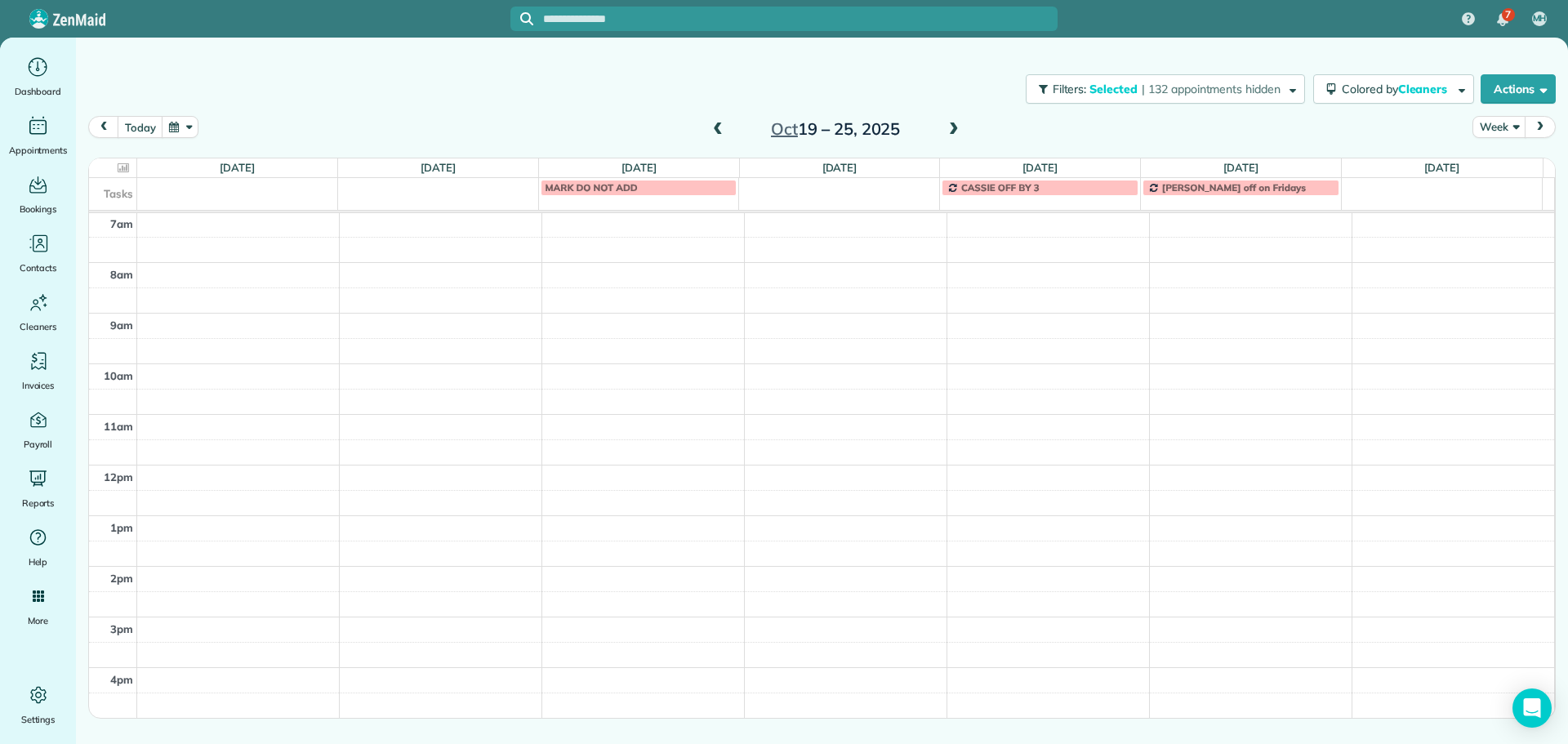
click at [649, 270] on div "4am 5am 6am 7am 8am 9am 10am 11am 12pm 1pm 2pm 3pm 4pm 5pm" at bounding box center [821, 414] width 1465 height 708
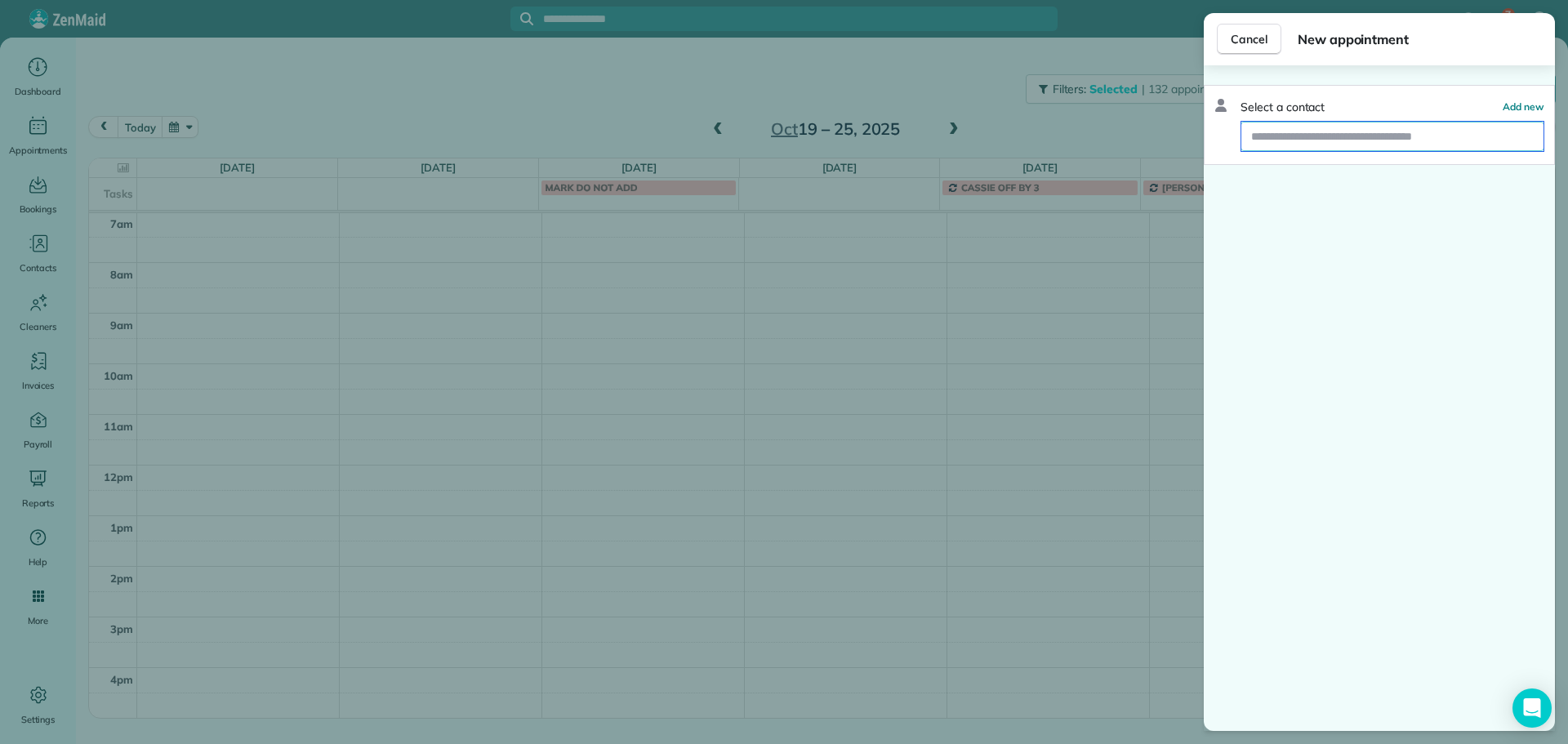
click at [1322, 143] on input "text" at bounding box center [1392, 136] width 302 height 30
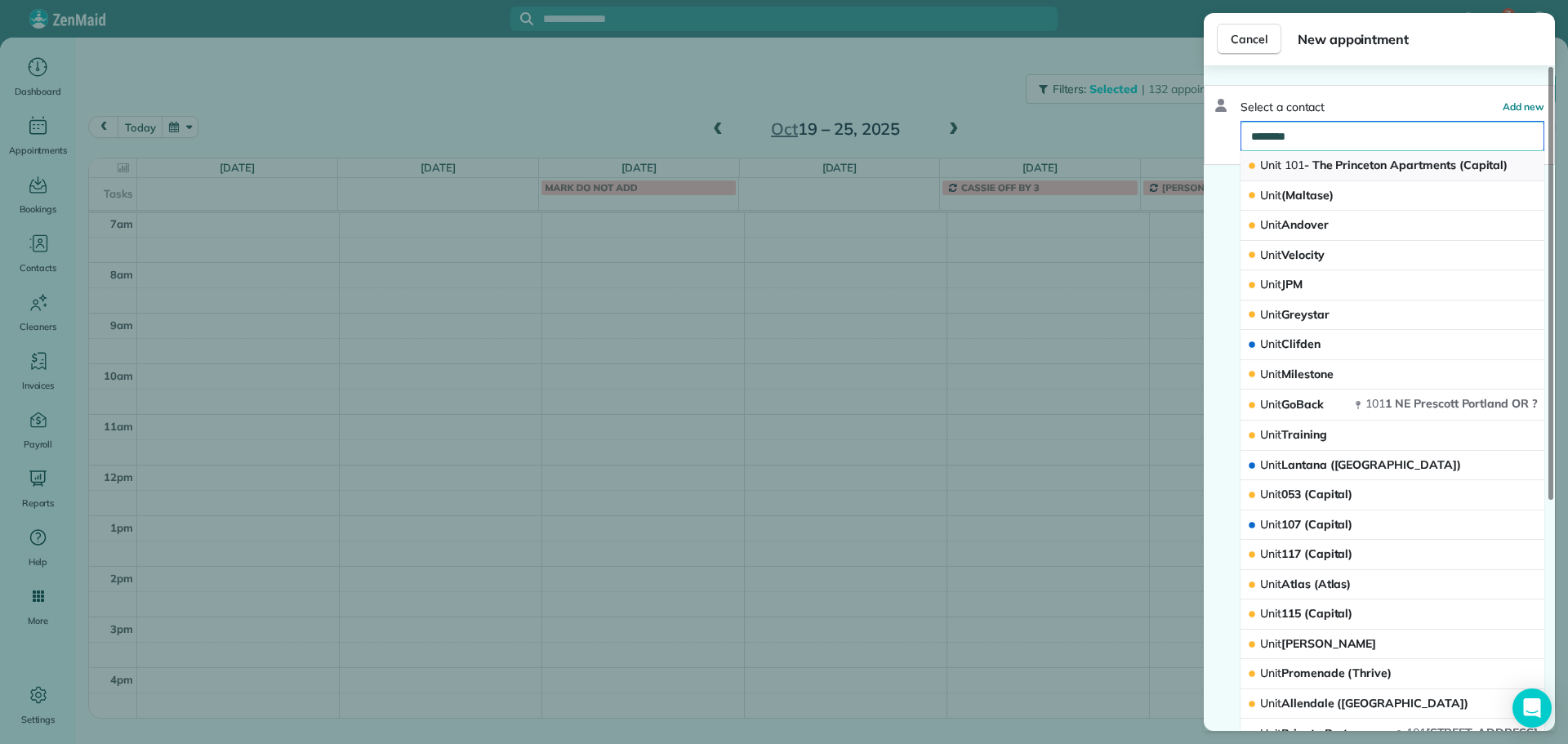
type input "********"
click at [1324, 161] on span "Unit 101 - The Princeton Apartments (Capital)" at bounding box center [1384, 164] width 247 height 15
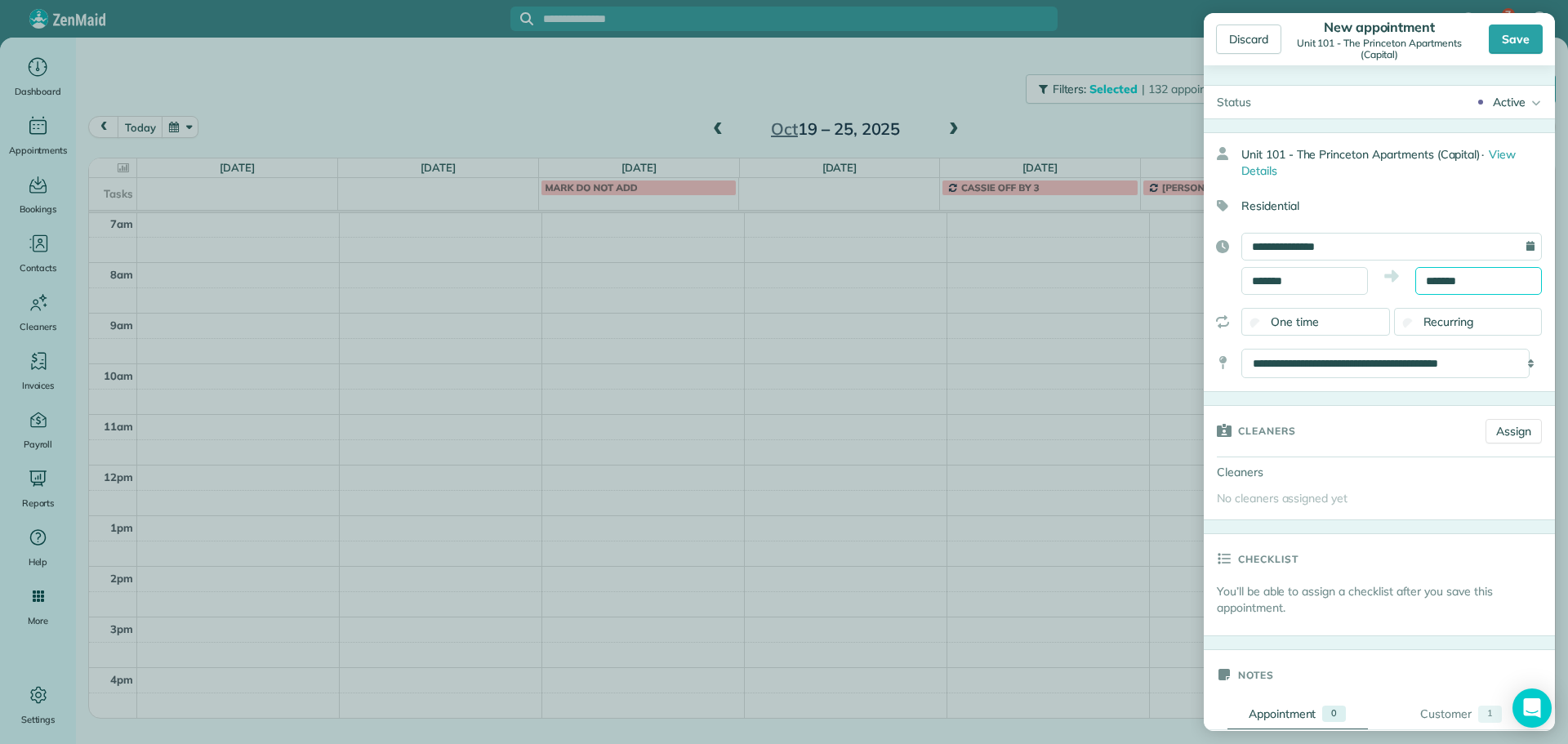
click at [1437, 276] on input "*******" at bounding box center [1478, 281] width 127 height 28
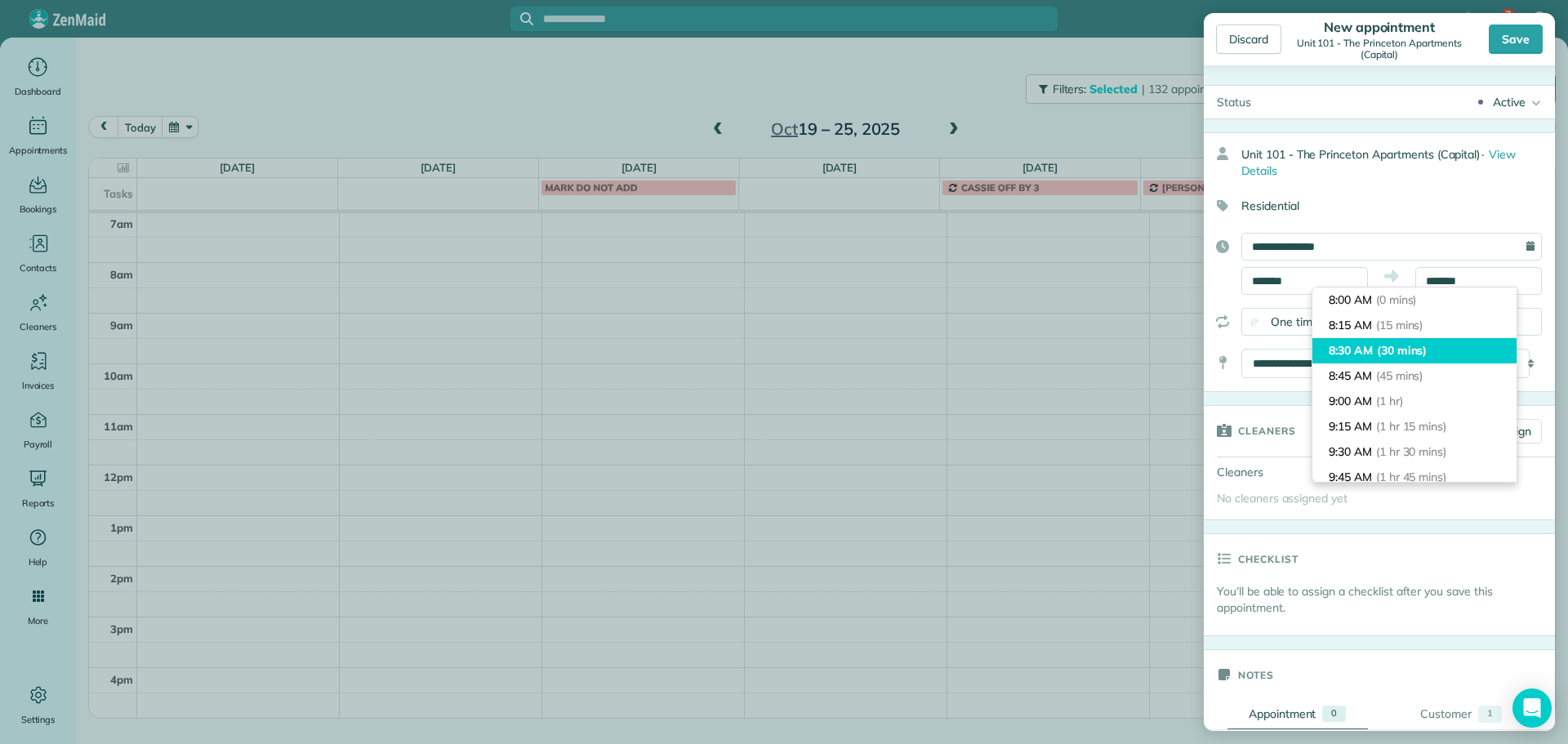
type input "*******"
click at [1425, 351] on span "(30 mins)" at bounding box center [1403, 350] width 51 height 15
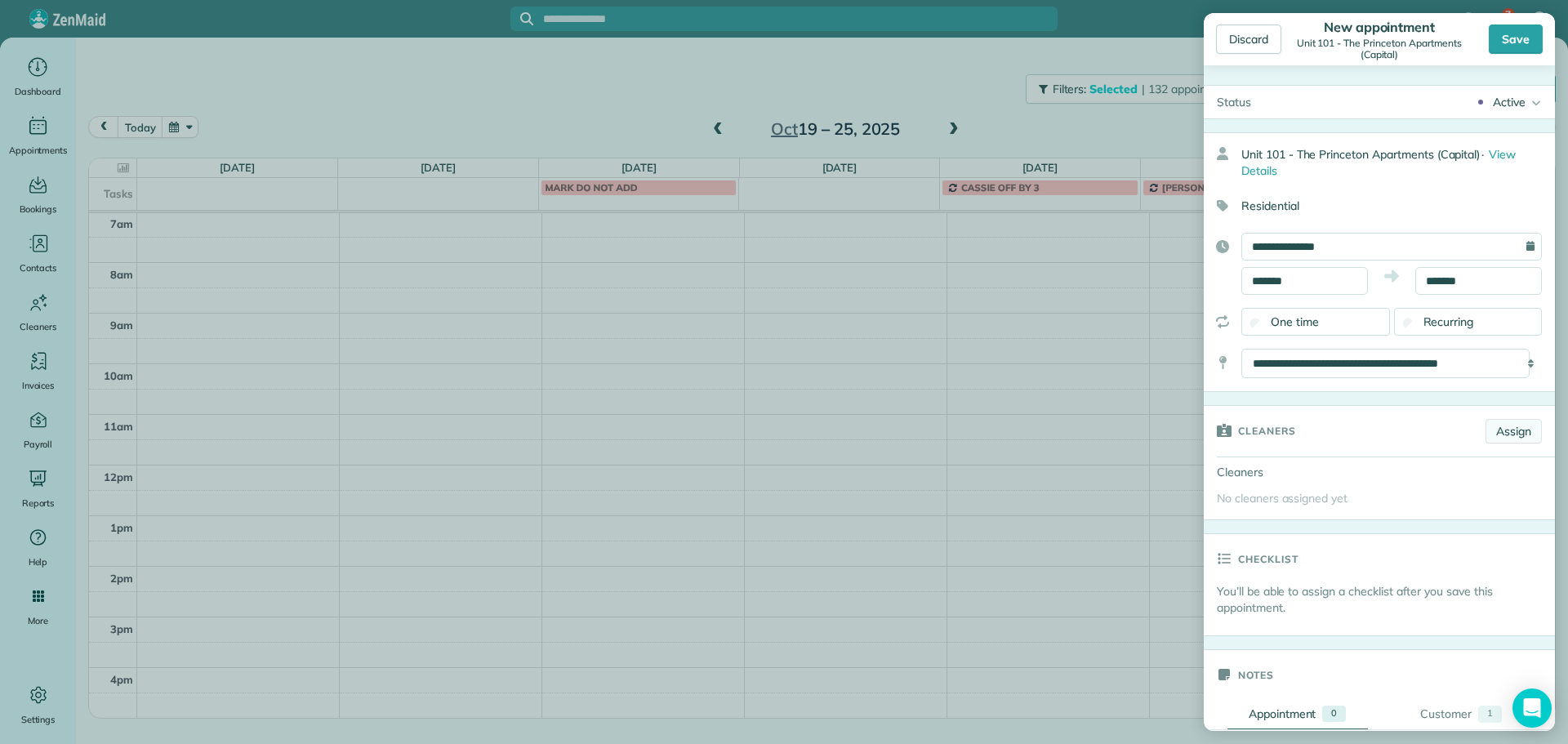
click at [1509, 429] on link "Assign" at bounding box center [1514, 431] width 57 height 25
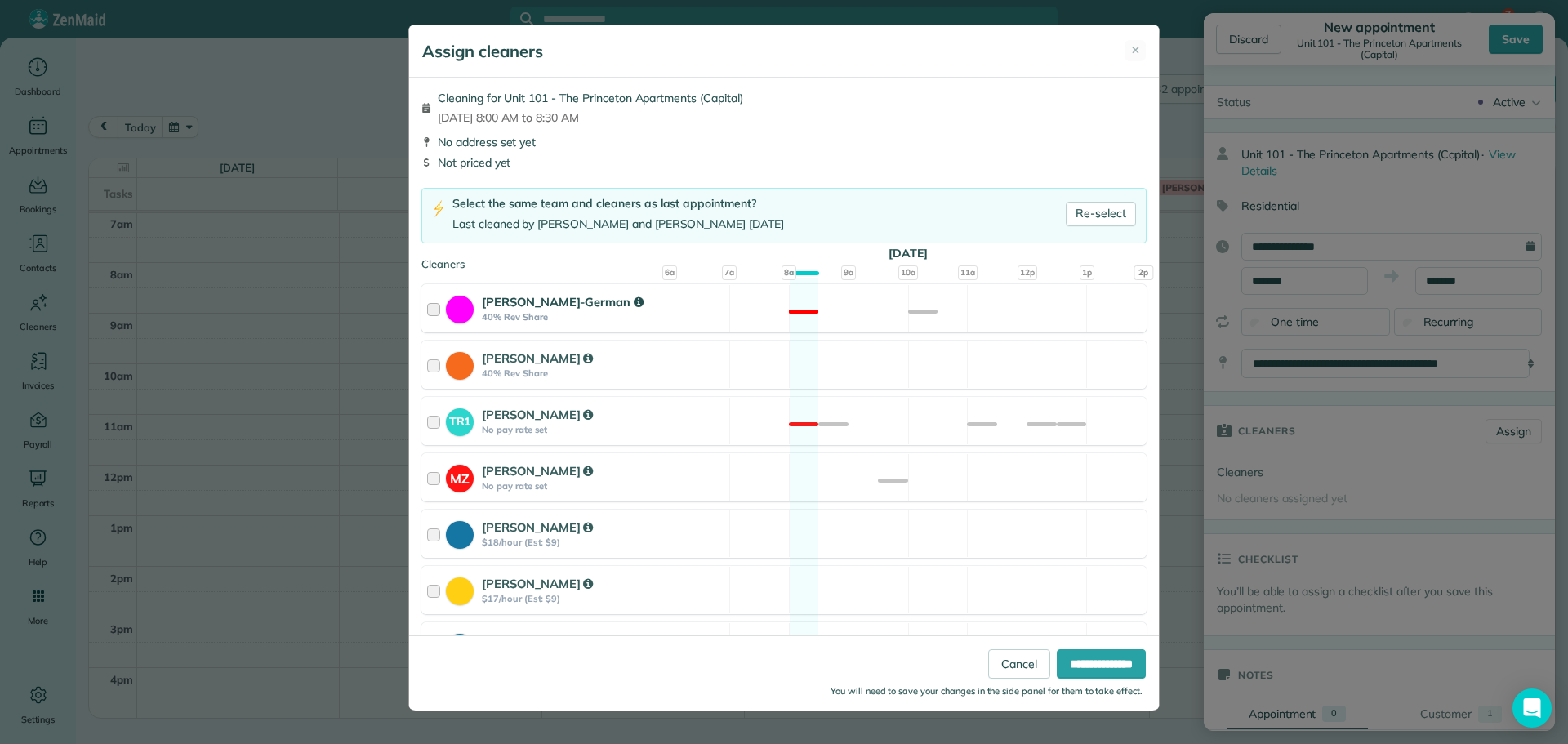
click at [1035, 325] on div "Christina Wright-German 40% Rev Share Not available" at bounding box center [784, 308] width 725 height 48
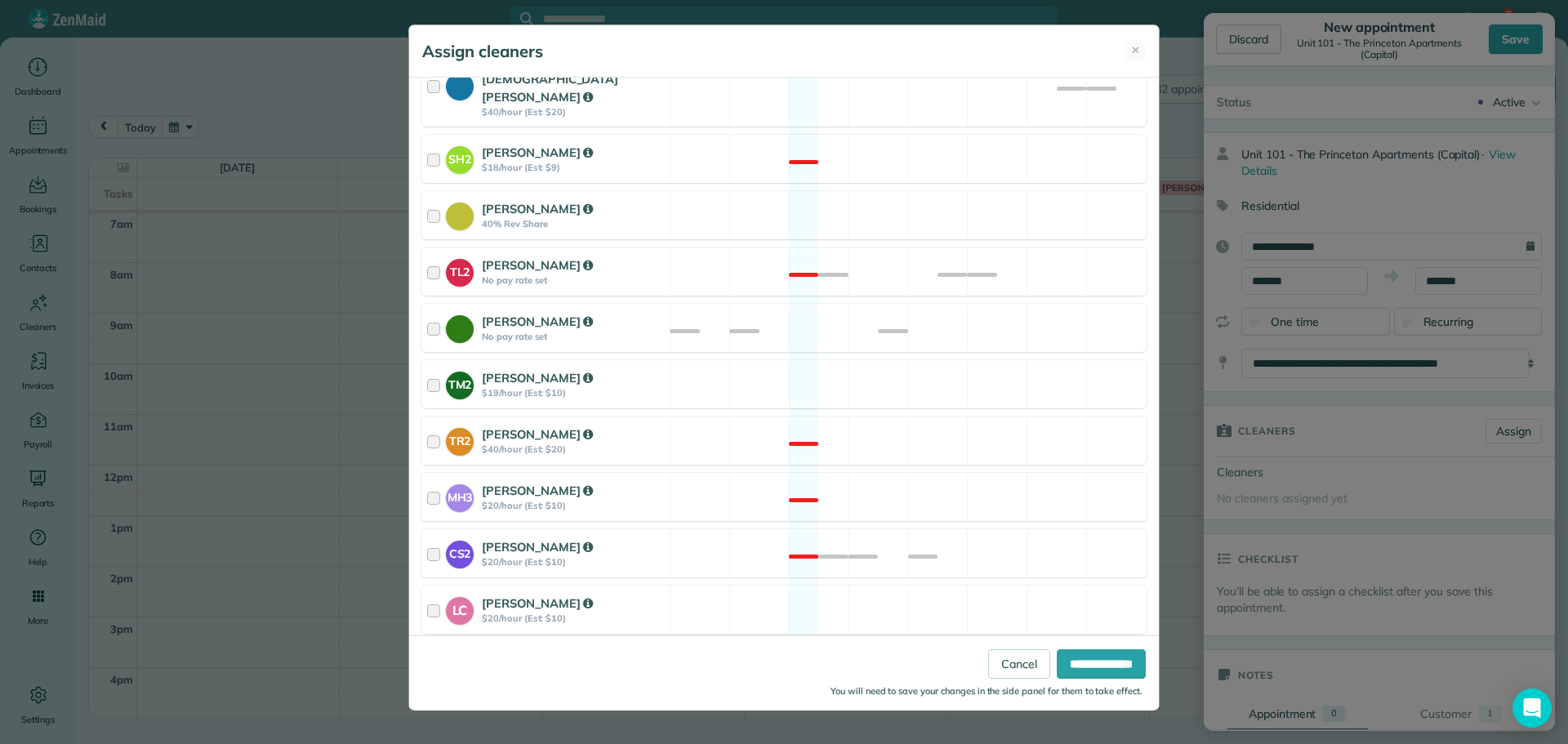
scroll to position [620, 0]
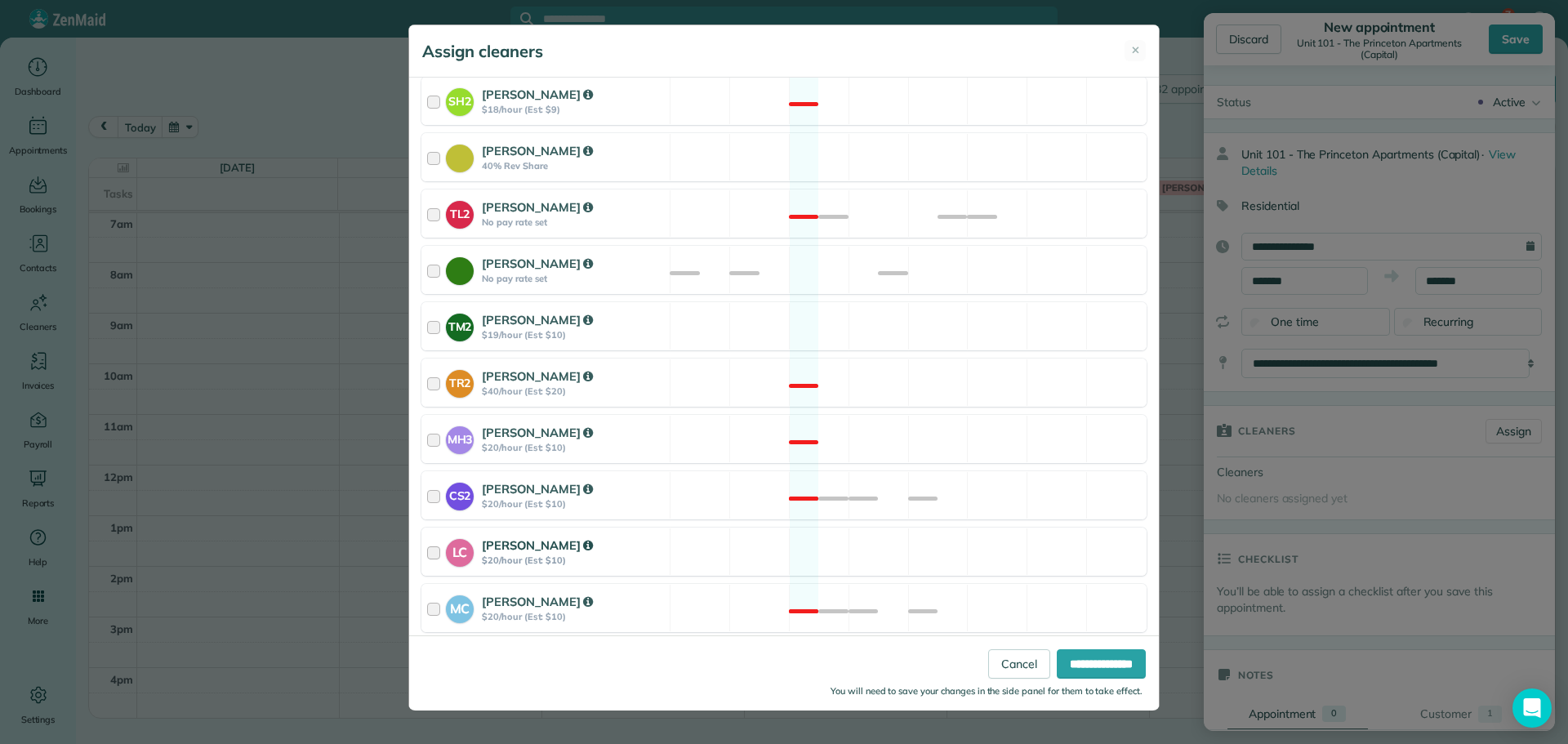
drag, startPoint x: 939, startPoint y: 526, endPoint x: 950, endPoint y: 530, distance: 11.7
click at [940, 528] on div "LC Laura Chavez $20/hour (Est: $10) Available" at bounding box center [784, 552] width 725 height 48
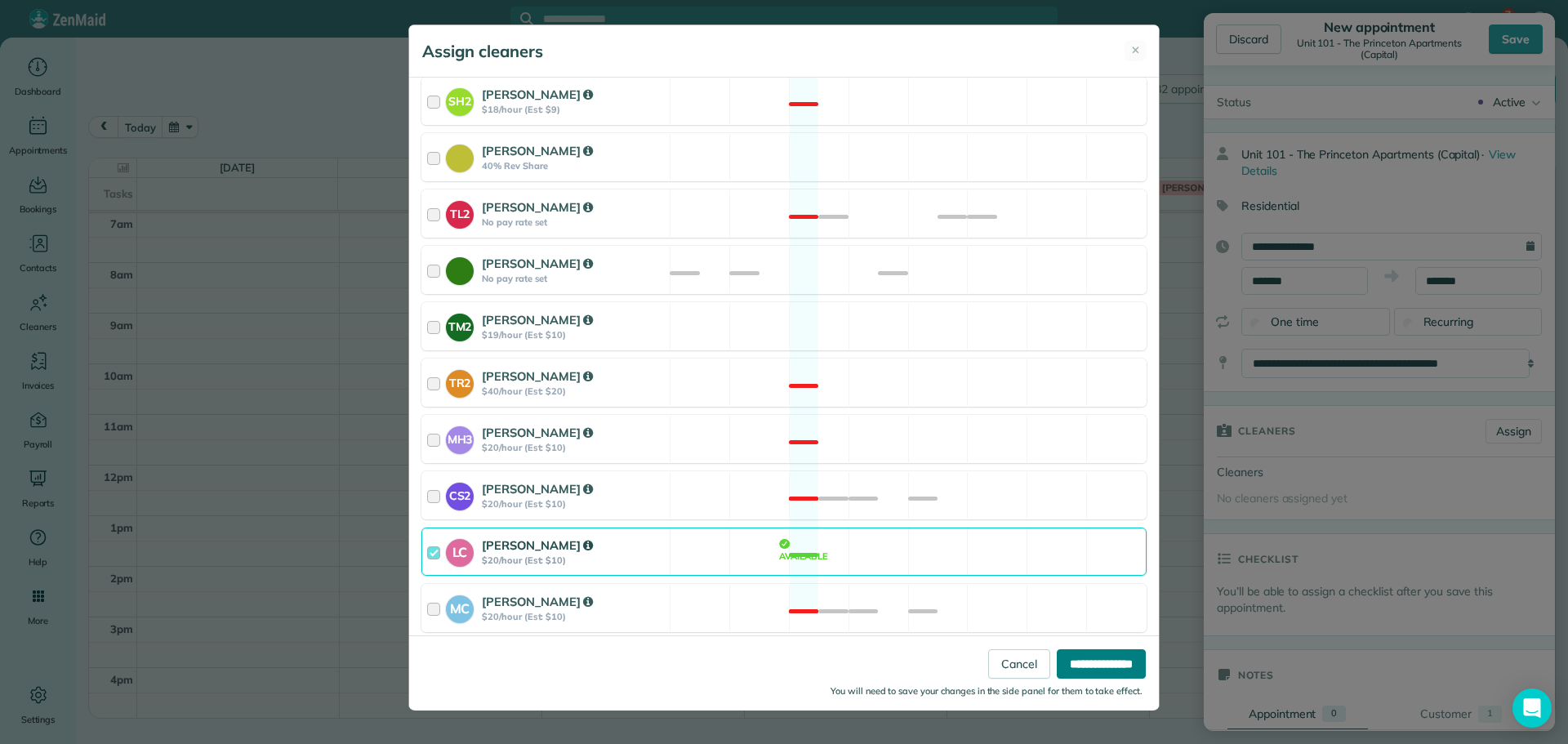
click at [1082, 653] on input "**********" at bounding box center [1101, 664] width 89 height 30
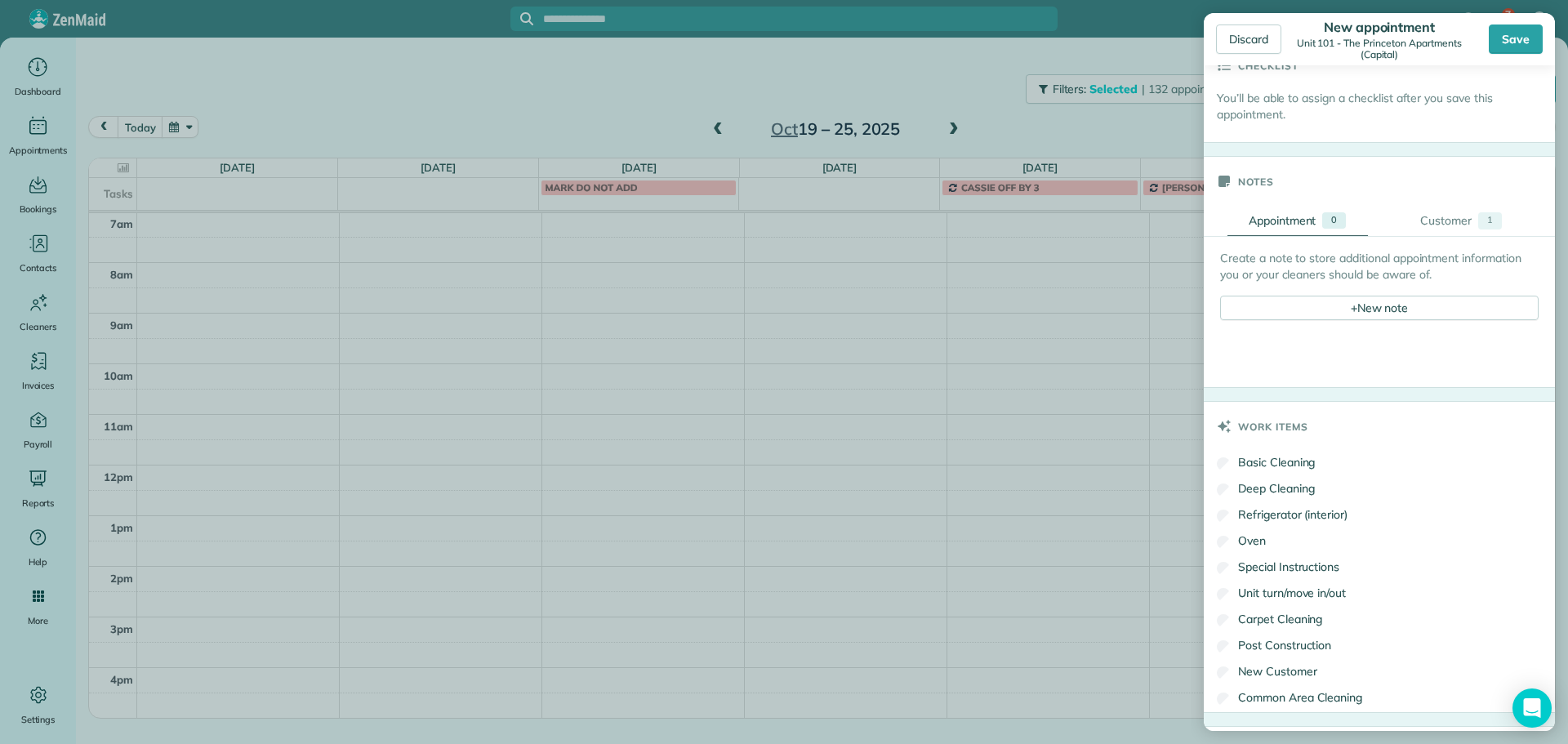
scroll to position [572, 0]
click at [1378, 299] on div "+ New note" at bounding box center [1380, 301] width 319 height 25
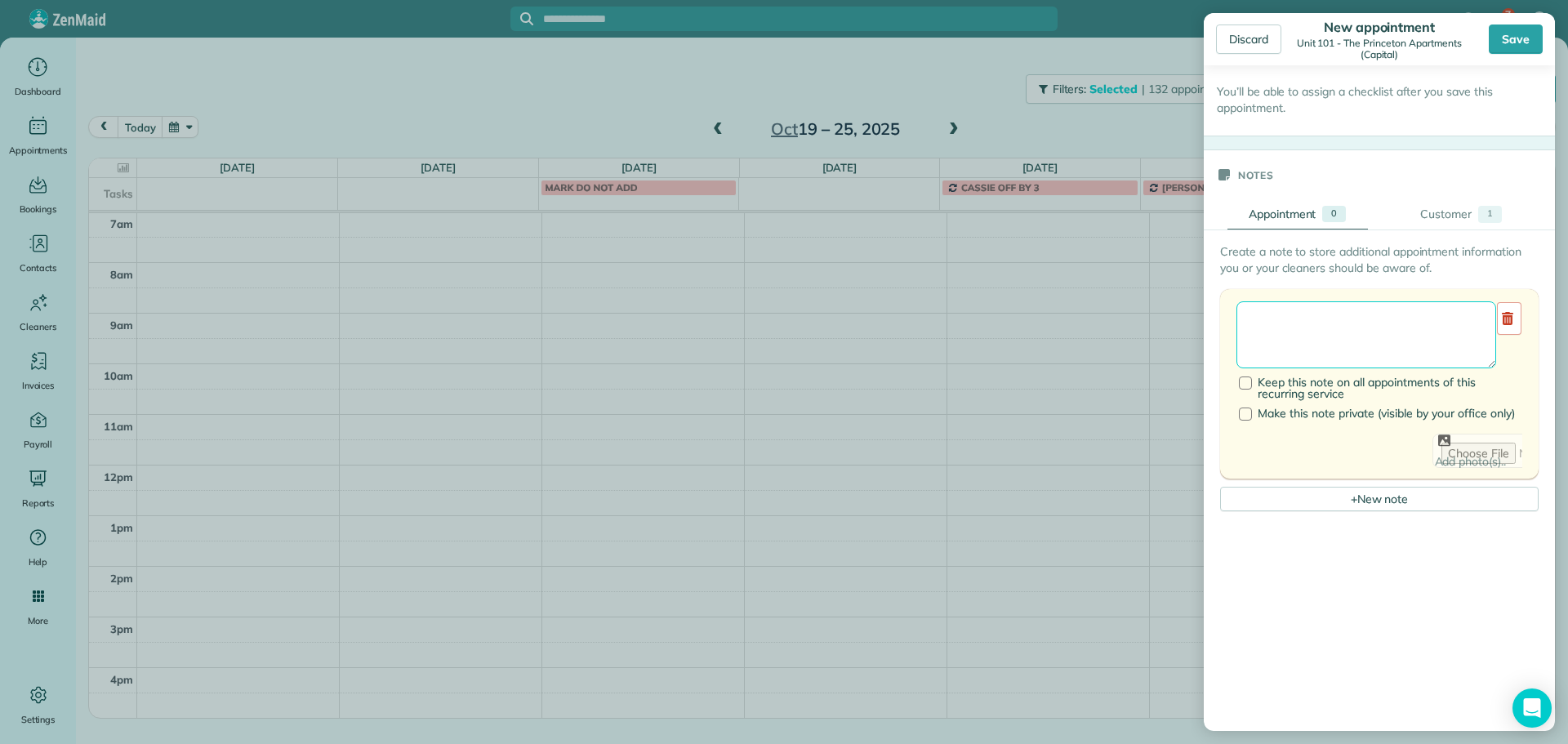
click at [1387, 320] on textarea at bounding box center [1367, 335] width 260 height 67
paste textarea "**********"
paste textarea "********"
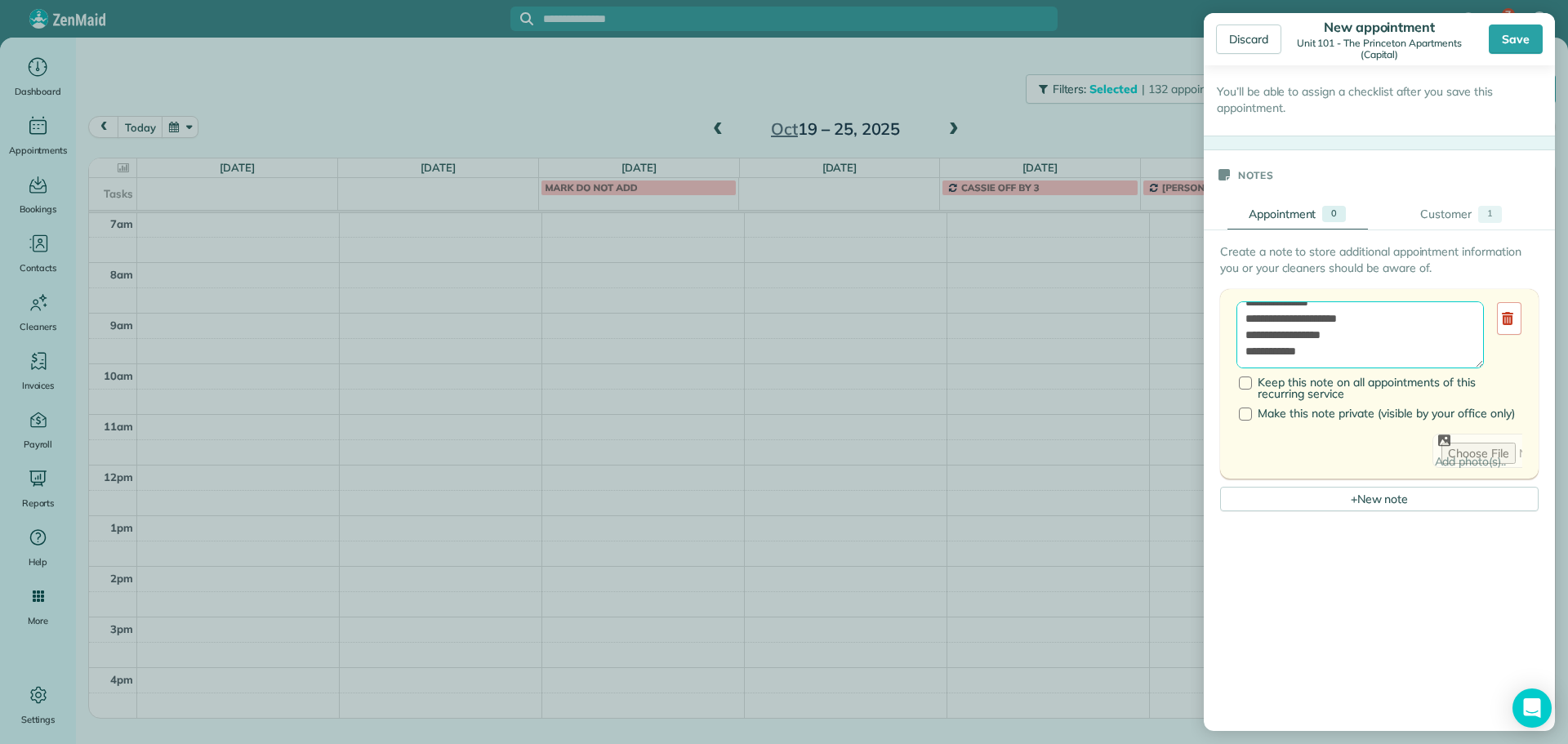
paste textarea "**********"
type textarea "**********"
click at [1519, 33] on div "Save" at bounding box center [1516, 40] width 54 height 30
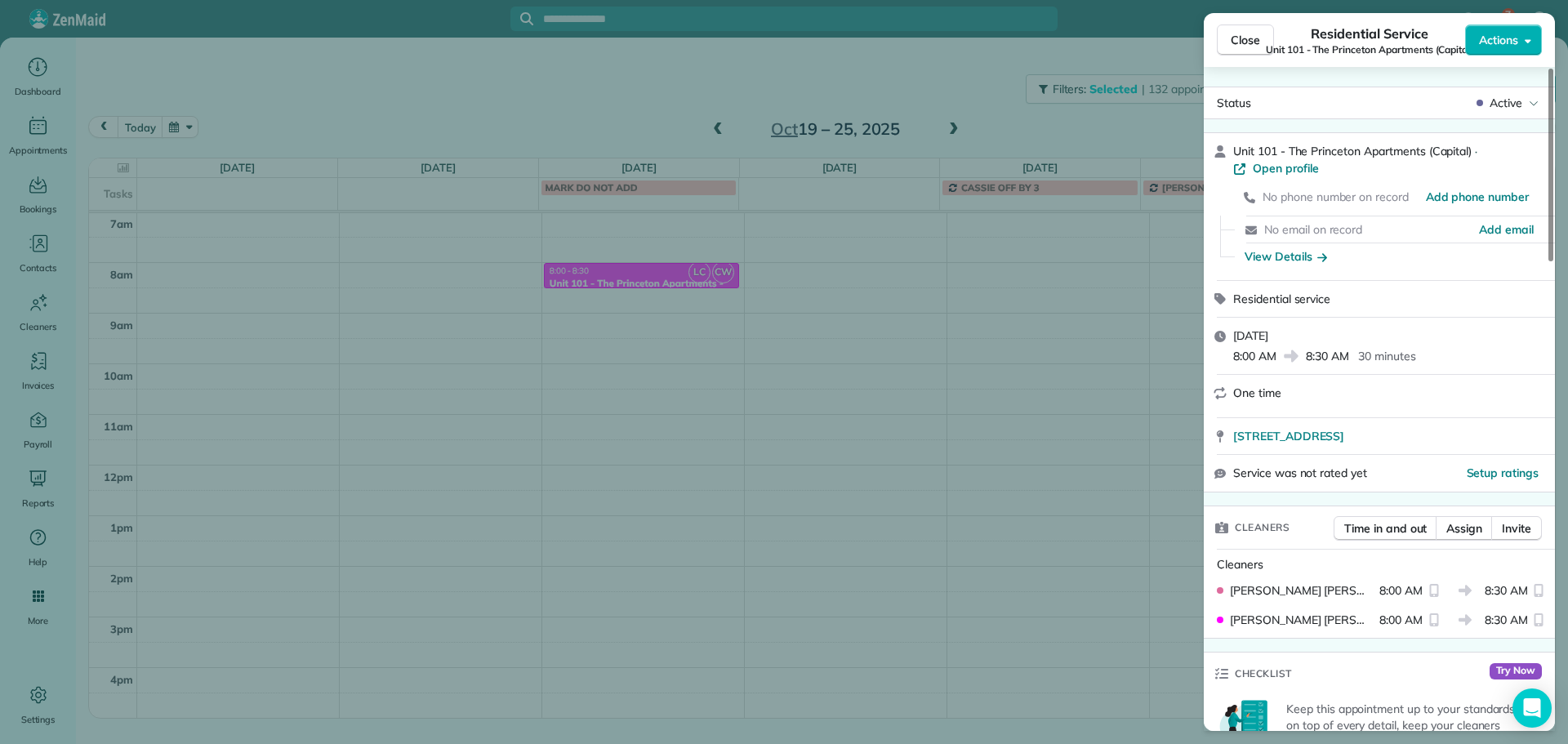
click at [913, 89] on div "Close Residential Service Unit 101 - The Princeton Apartments (Capital) Actions…" at bounding box center [784, 372] width 1568 height 744
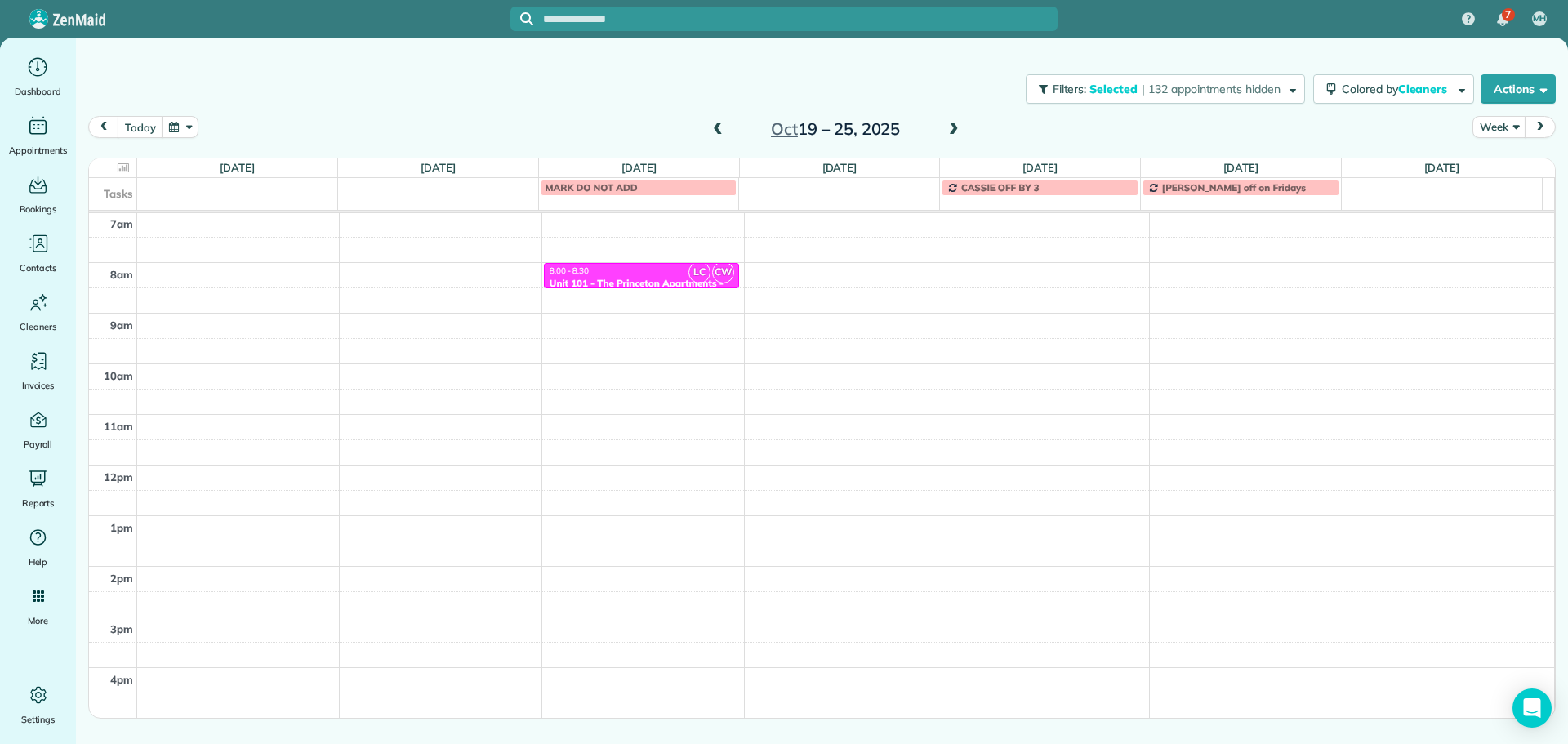
click at [710, 124] on span at bounding box center [718, 129] width 18 height 15
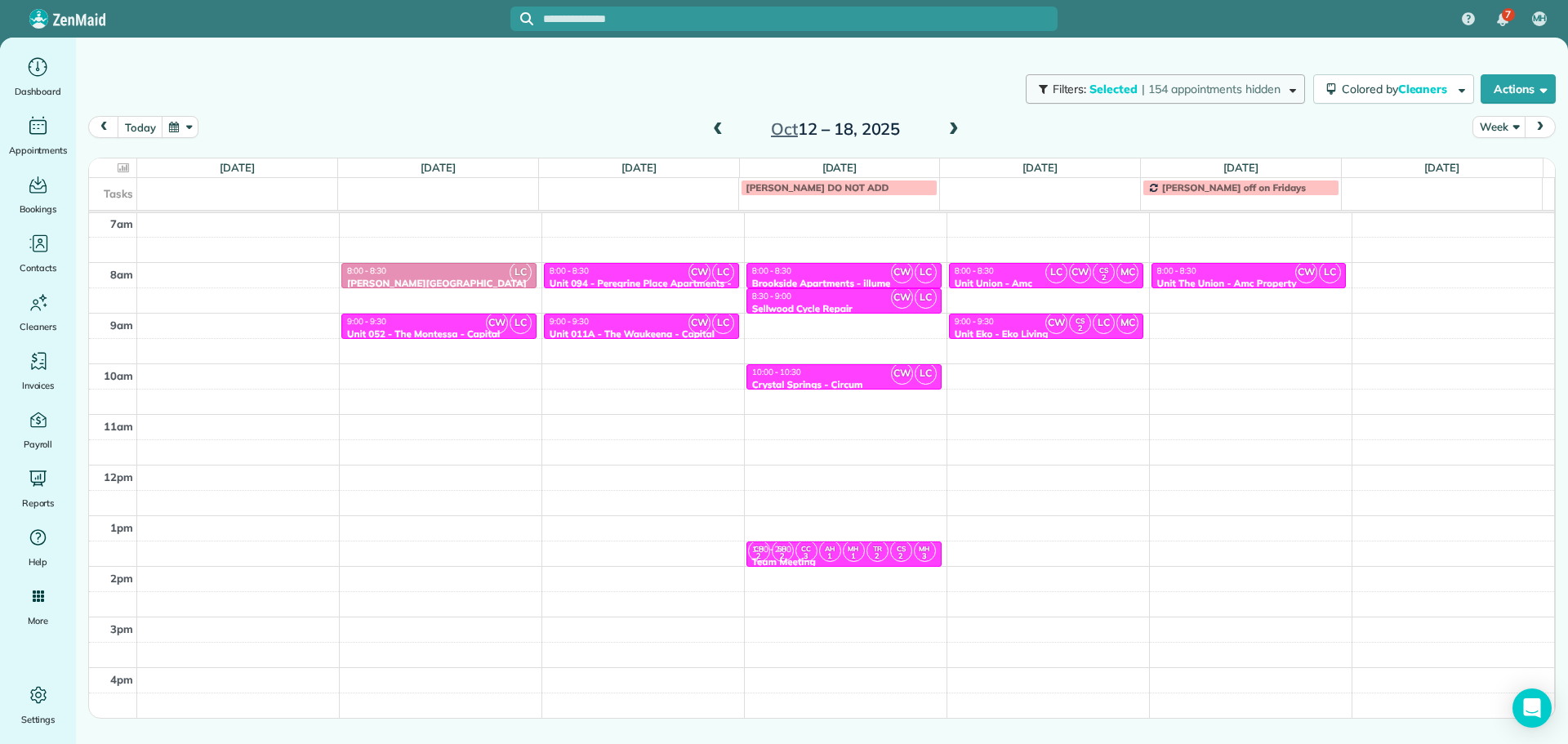
click at [1199, 91] on span "| 154 appointments hidden" at bounding box center [1210, 89] width 138 height 15
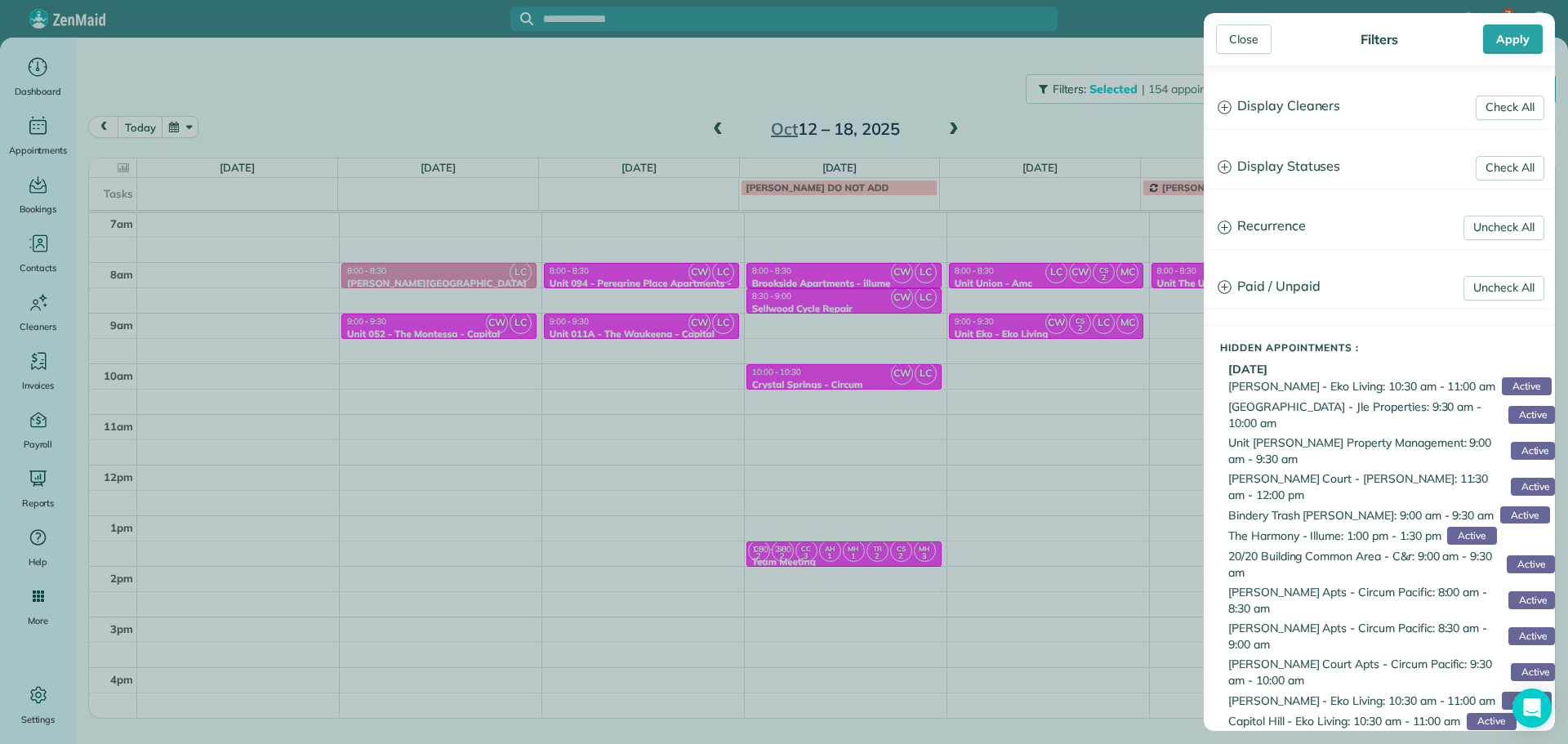
click at [1283, 96] on h3 "Display Cleaners" at bounding box center [1380, 107] width 350 height 42
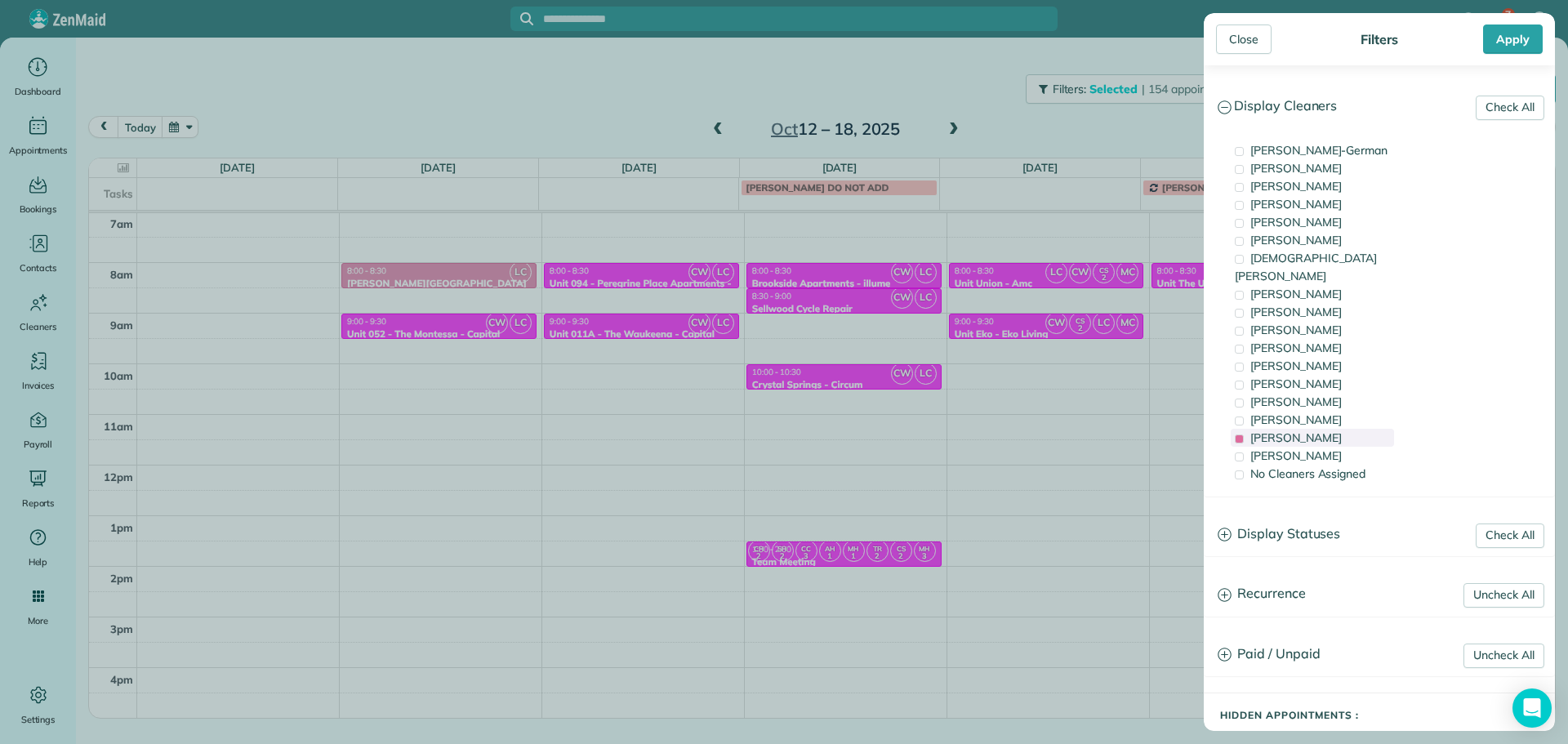
click at [1333, 429] on div "Laura Chavez" at bounding box center [1313, 438] width 163 height 18
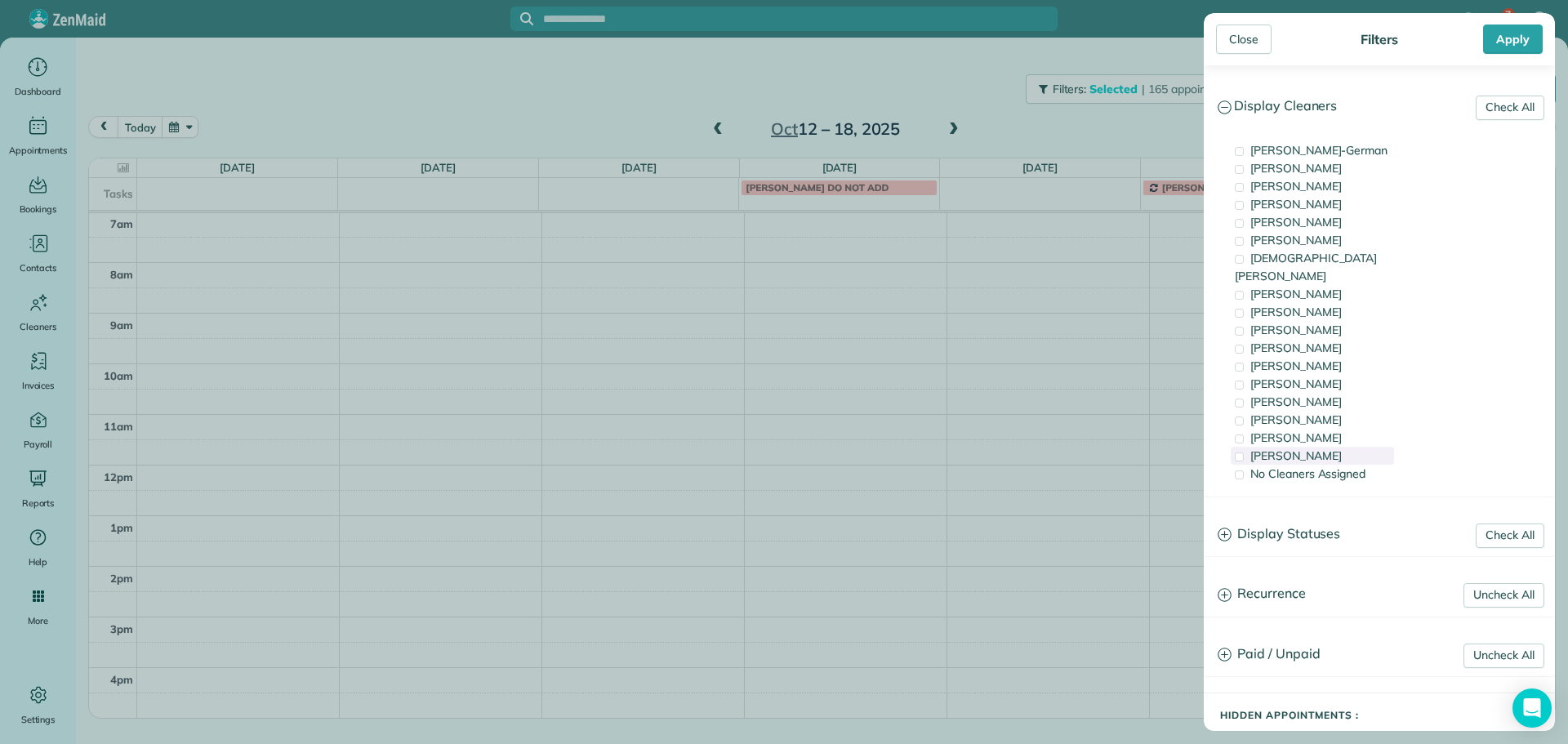
click at [1325, 447] on div "Mayra Cota" at bounding box center [1313, 456] width 163 height 18
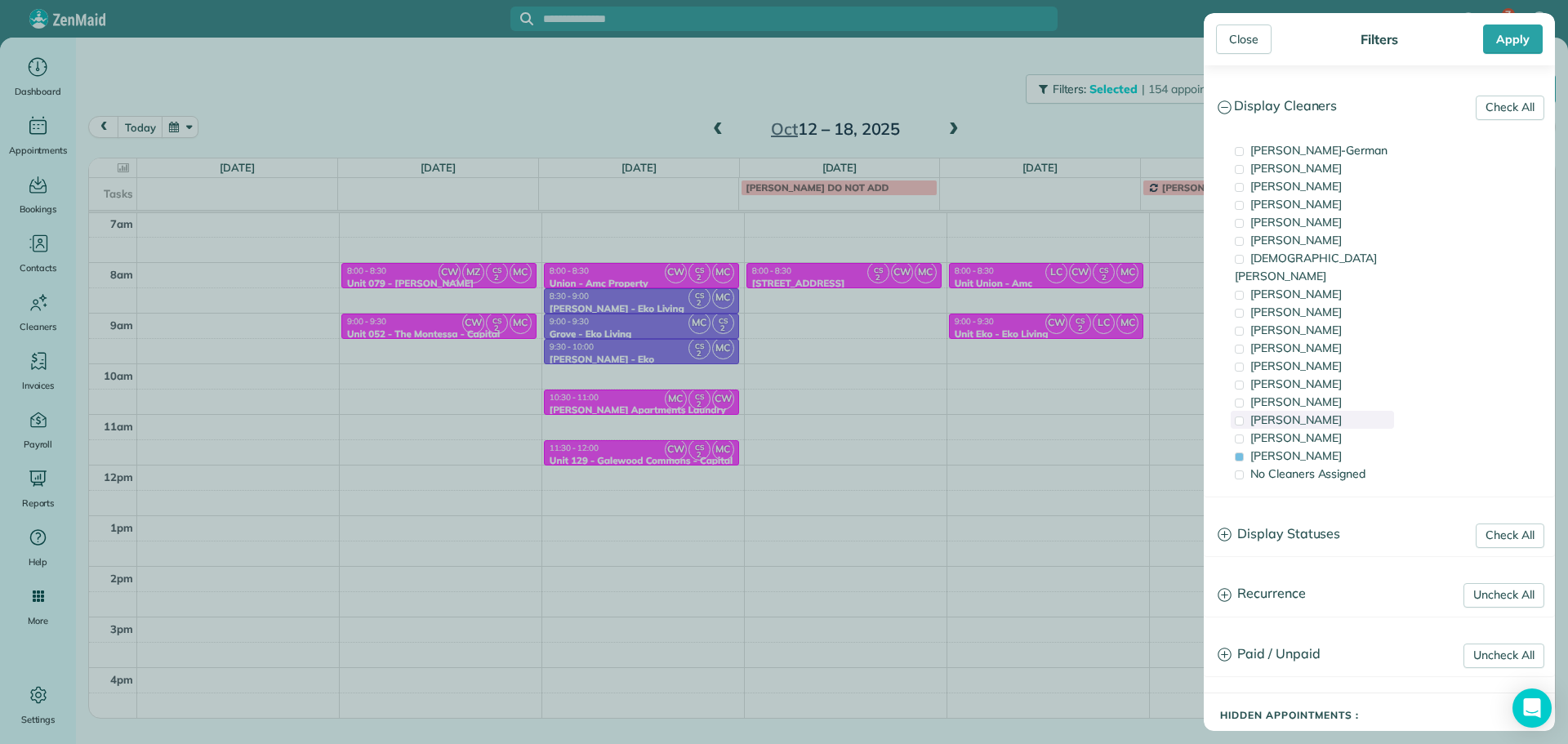
click at [1294, 412] on span "Cristina Sainz" at bounding box center [1296, 419] width 92 height 15
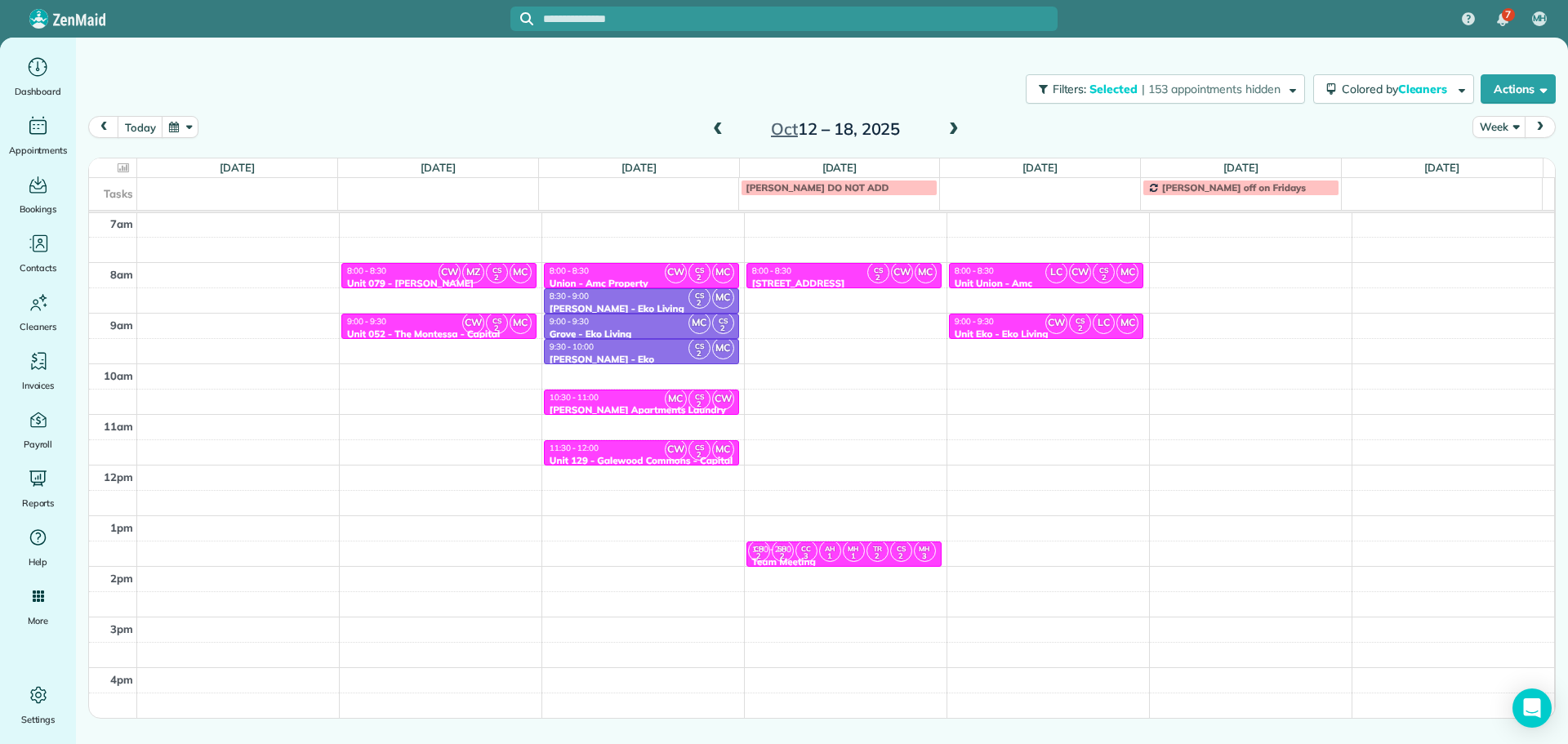
click at [862, 321] on div "Close Filters Apply Check All Display Cleaners Christina Wright-German Cassie F…" at bounding box center [784, 372] width 1568 height 744
click at [858, 321] on div "4am 5am 6am 7am 8am 9am 10am 11am 12pm 1pm 2pm 3pm 4pm 5pm CW MZ CS 2 MC 8:00 -…" at bounding box center [821, 414] width 1465 height 708
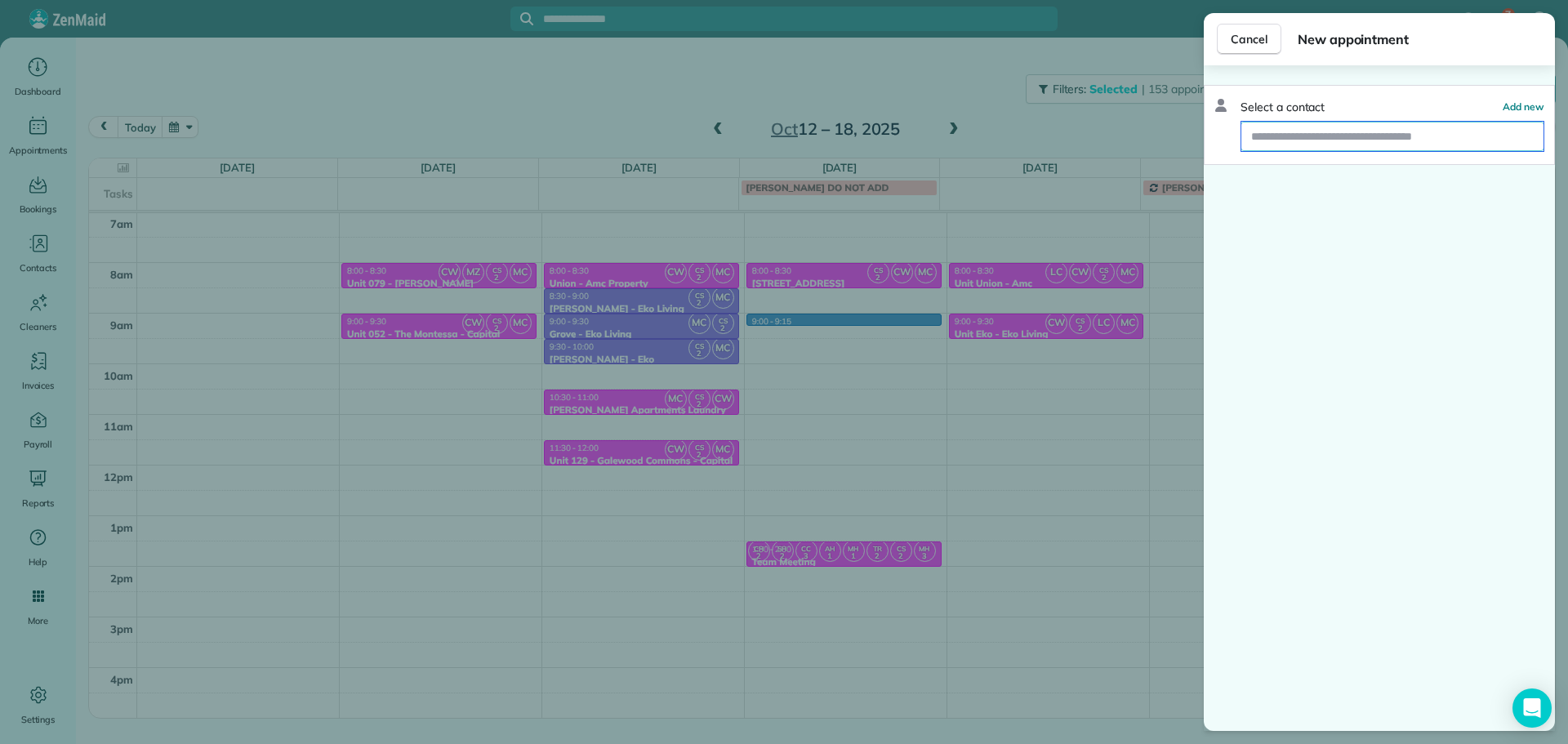
click at [1286, 142] on input "text" at bounding box center [1392, 136] width 302 height 30
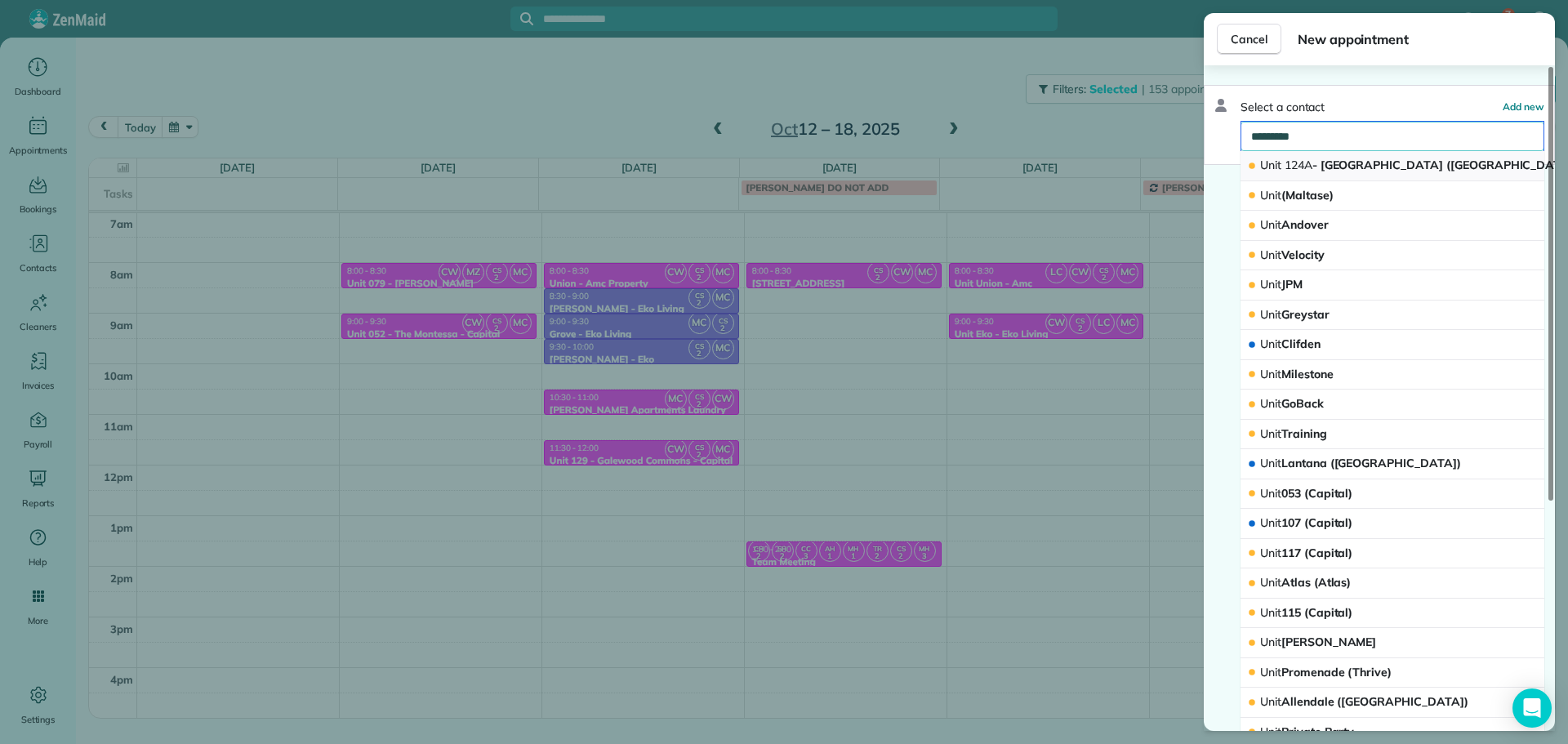
type input "*********"
click at [1321, 161] on span "Unit 124A - Le Maison de Jardin (Garden House) (Capital)" at bounding box center [1444, 164] width 370 height 15
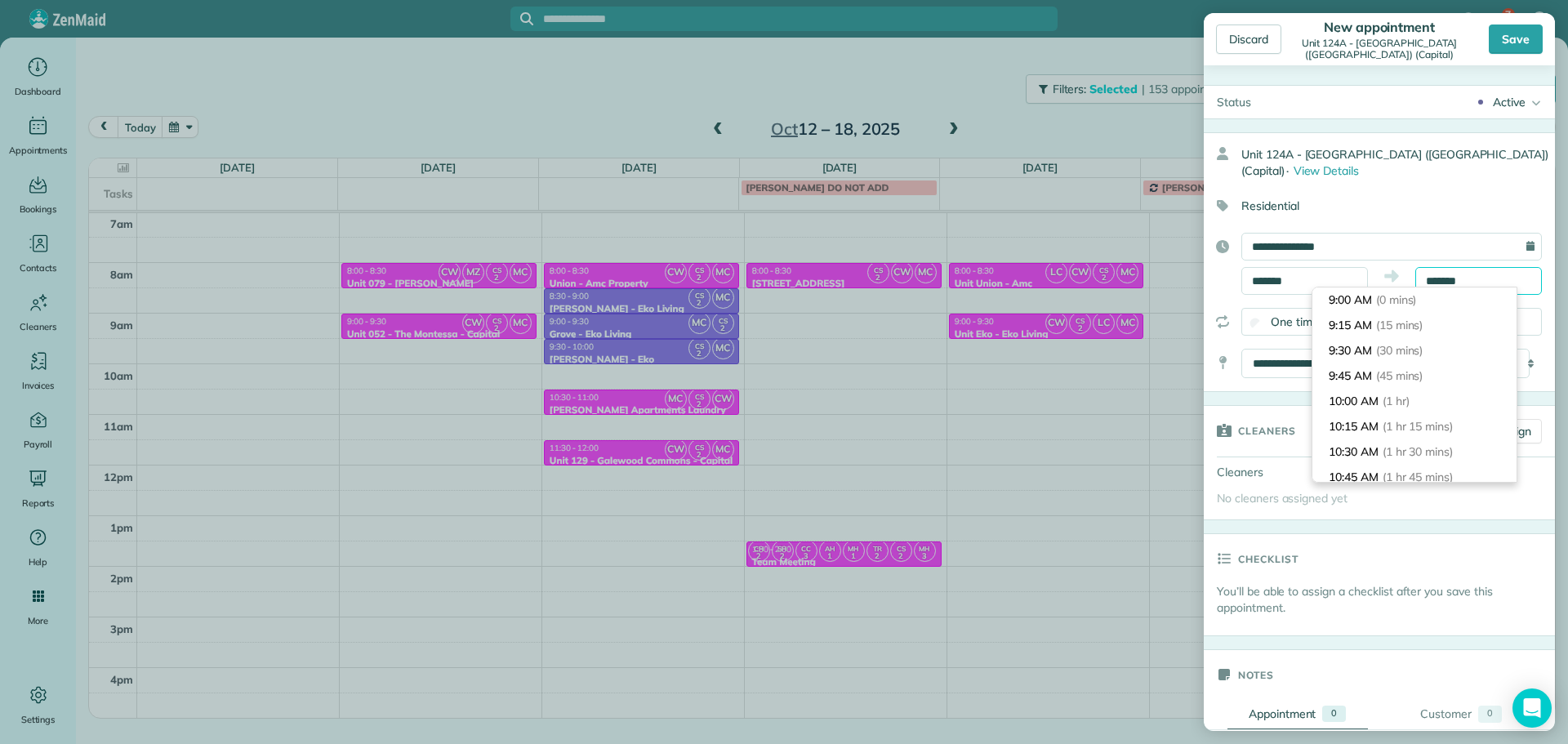
click at [1438, 276] on input "*******" at bounding box center [1478, 281] width 127 height 28
type input "*******"
click at [1417, 357] on span "(30 mins)" at bounding box center [1403, 350] width 51 height 15
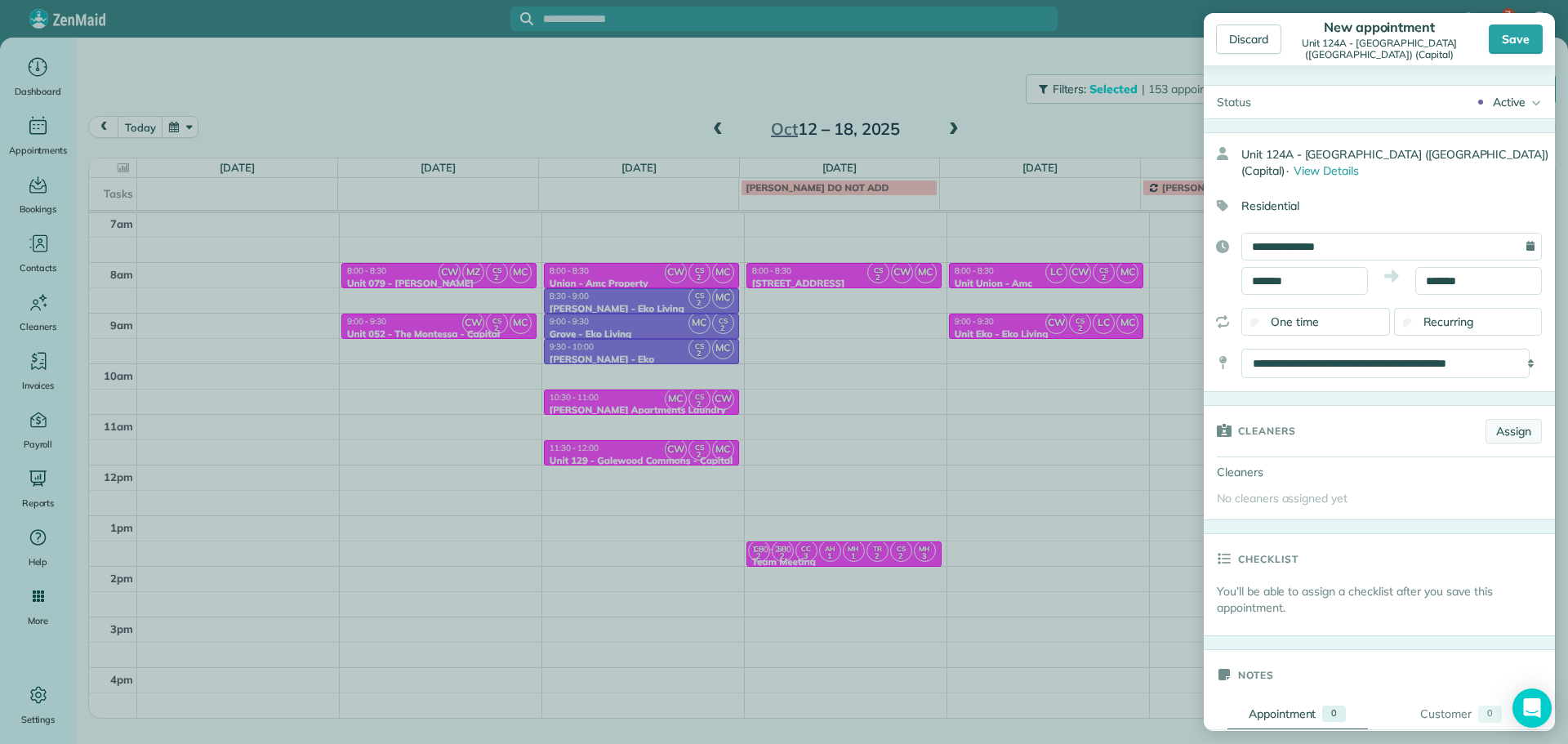
click at [1508, 427] on link "Assign" at bounding box center [1514, 431] width 57 height 25
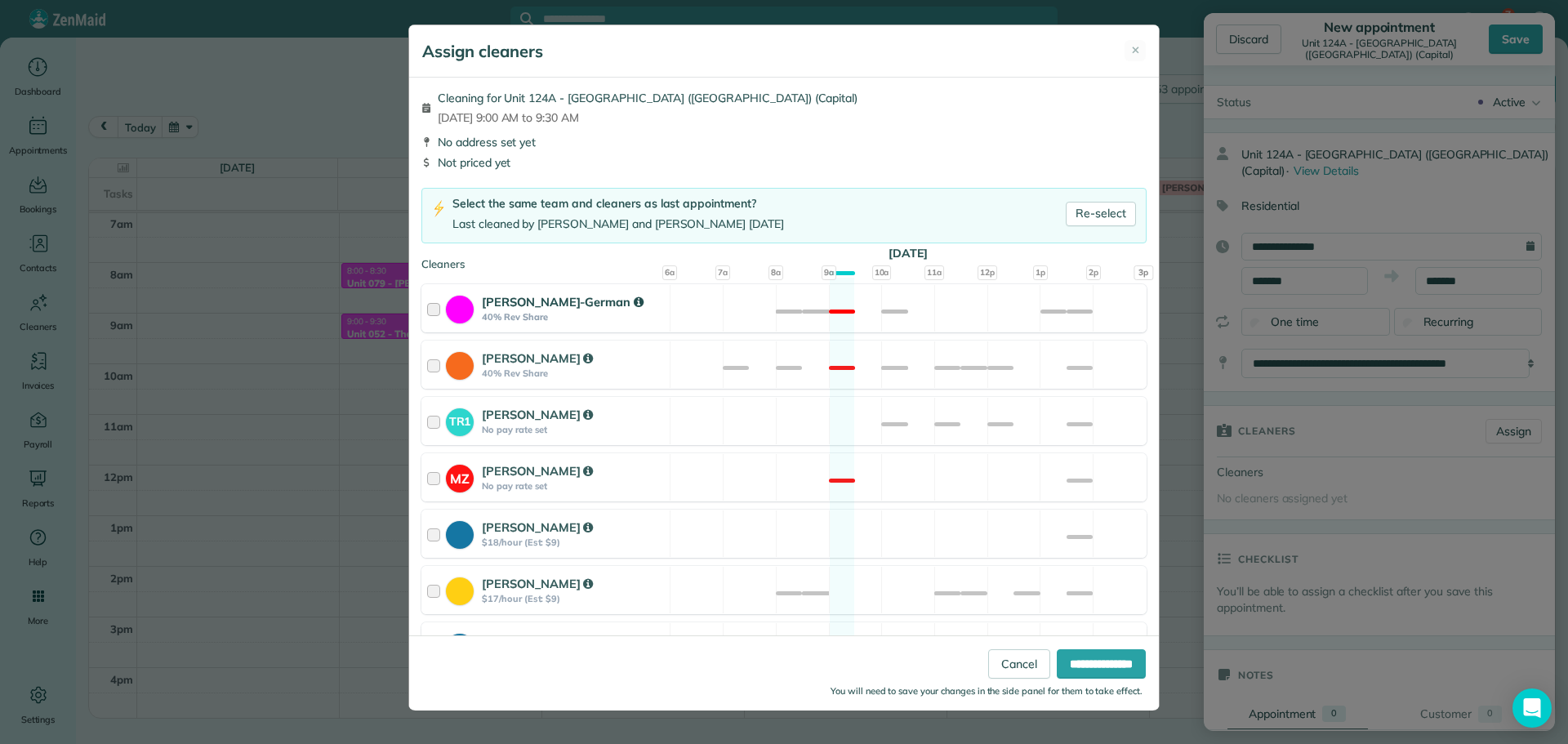
click at [899, 315] on div "Christina Wright-German 40% Rev Share Not available" at bounding box center [784, 308] width 725 height 48
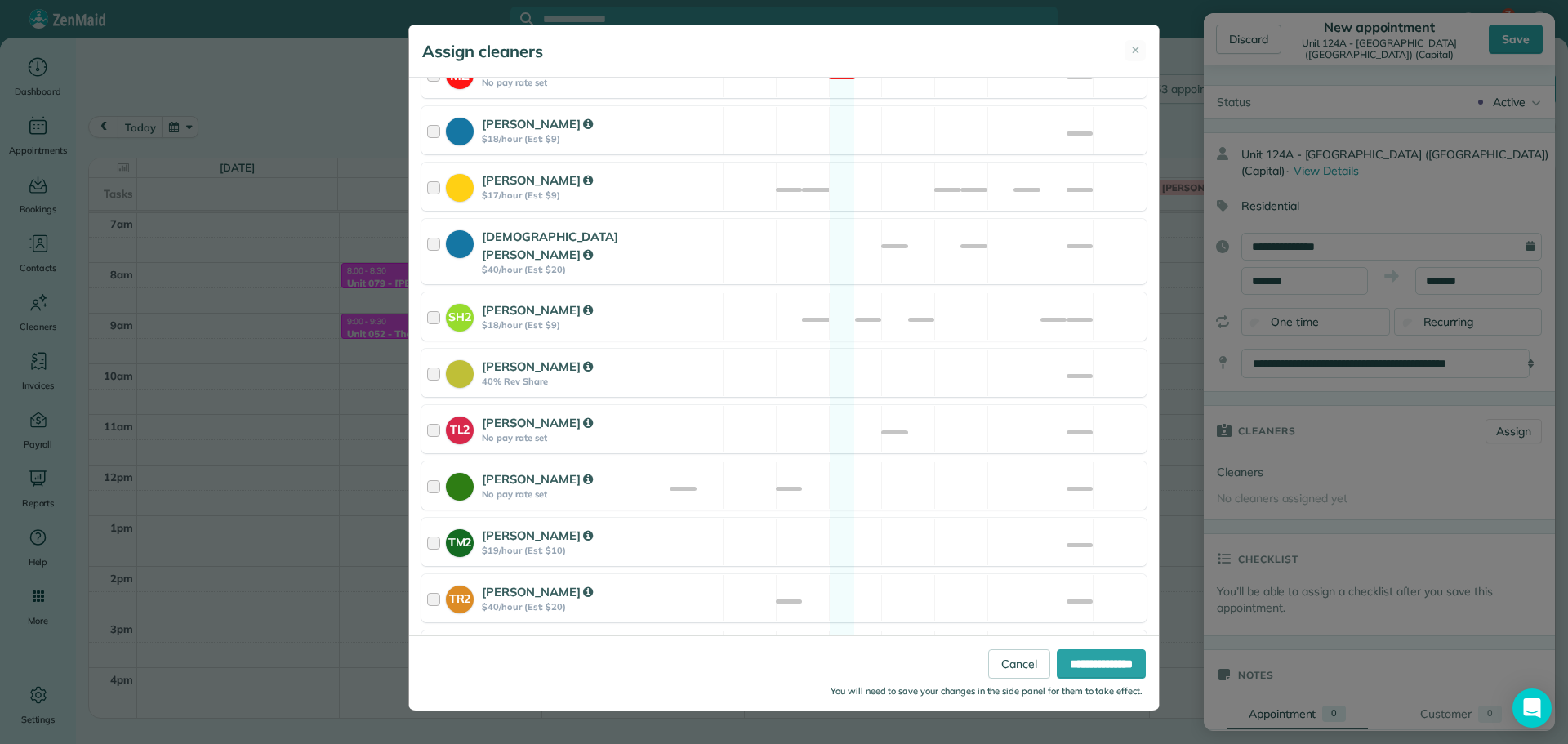
scroll to position [620, 0]
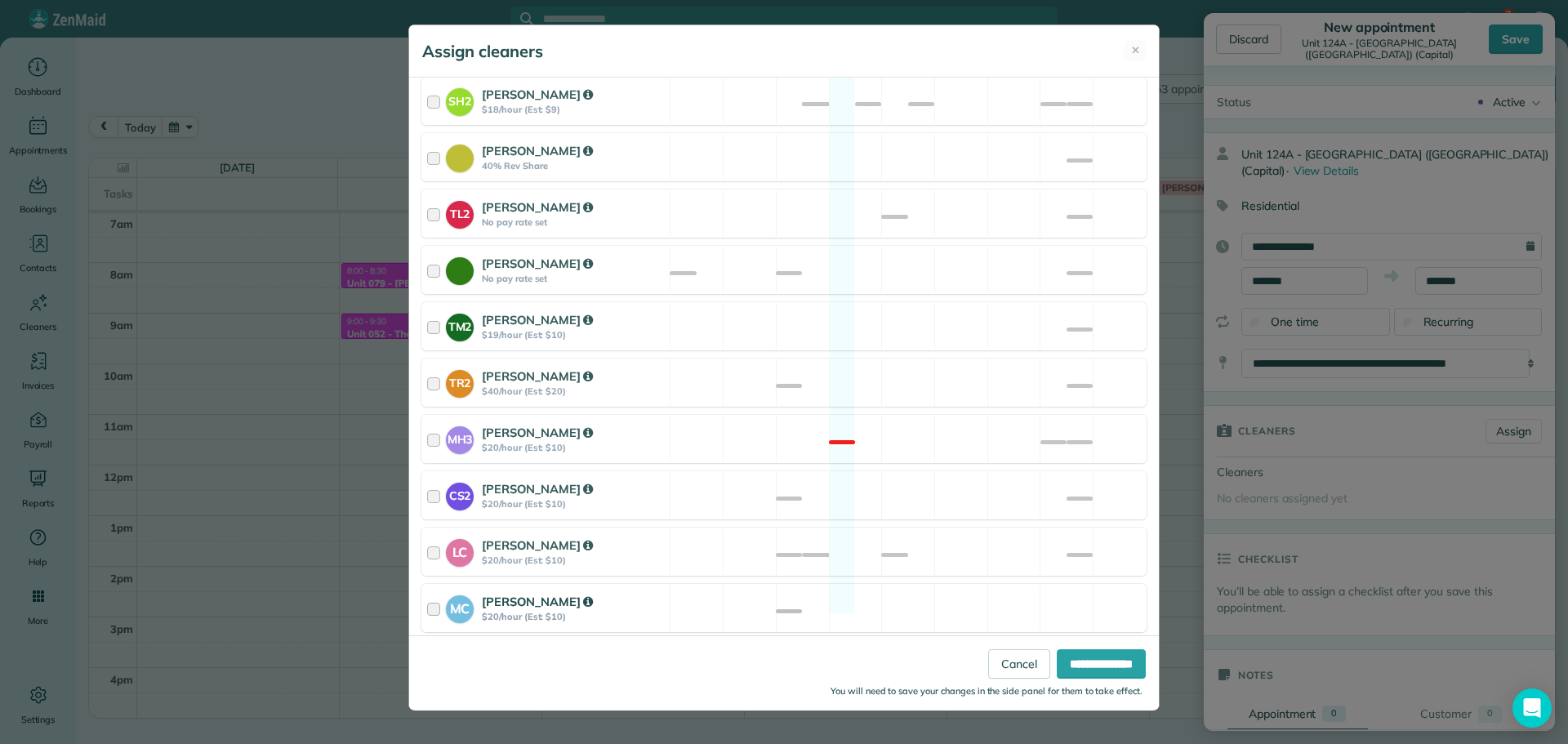
click at [933, 593] on div "MC Mayra Cota $20/hour (Est: $10) Available" at bounding box center [784, 608] width 725 height 48
click at [920, 479] on div "CS2 Cristina Sainz $20/hour (Est: $10) Available" at bounding box center [784, 495] width 725 height 48
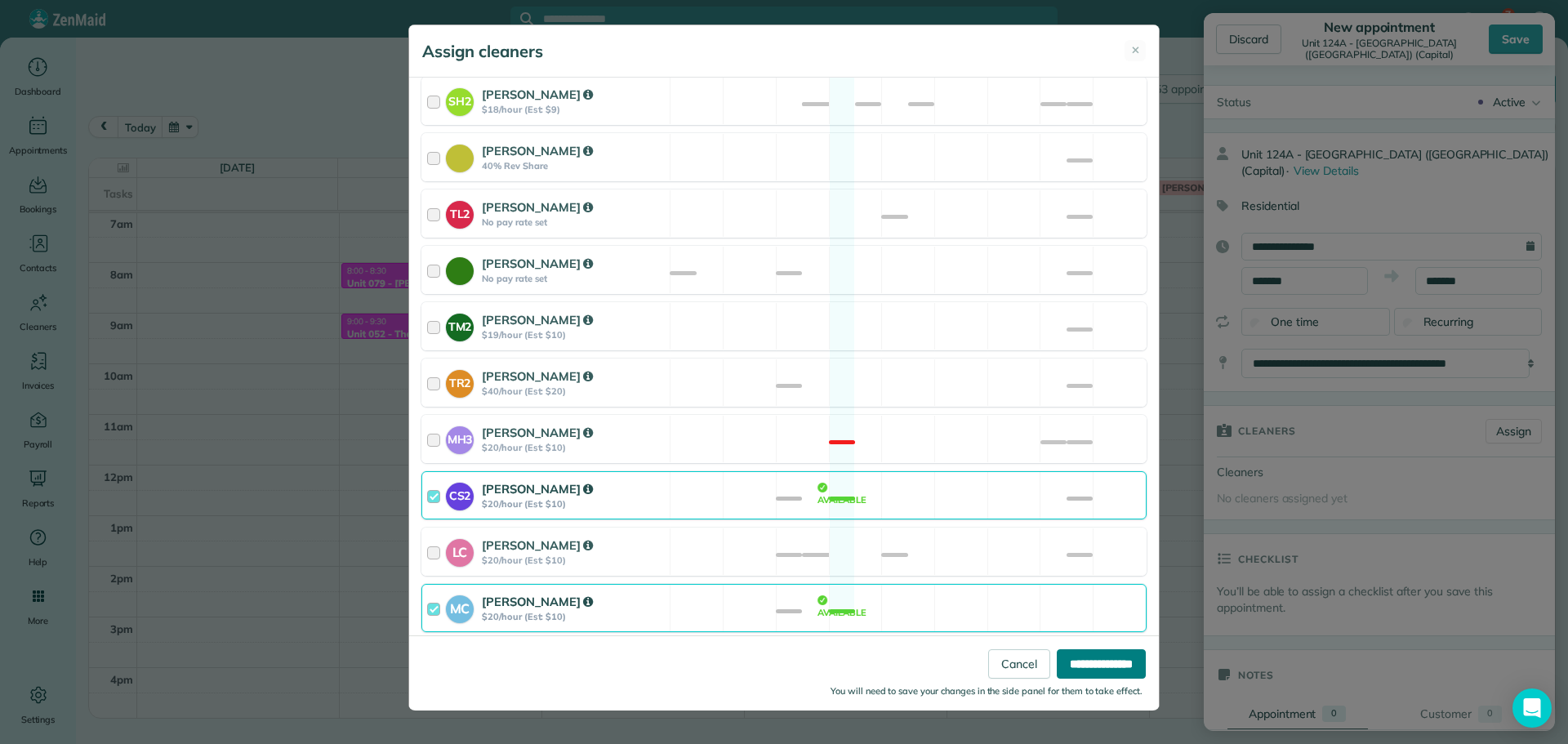
click at [1095, 657] on input "**********" at bounding box center [1101, 664] width 89 height 30
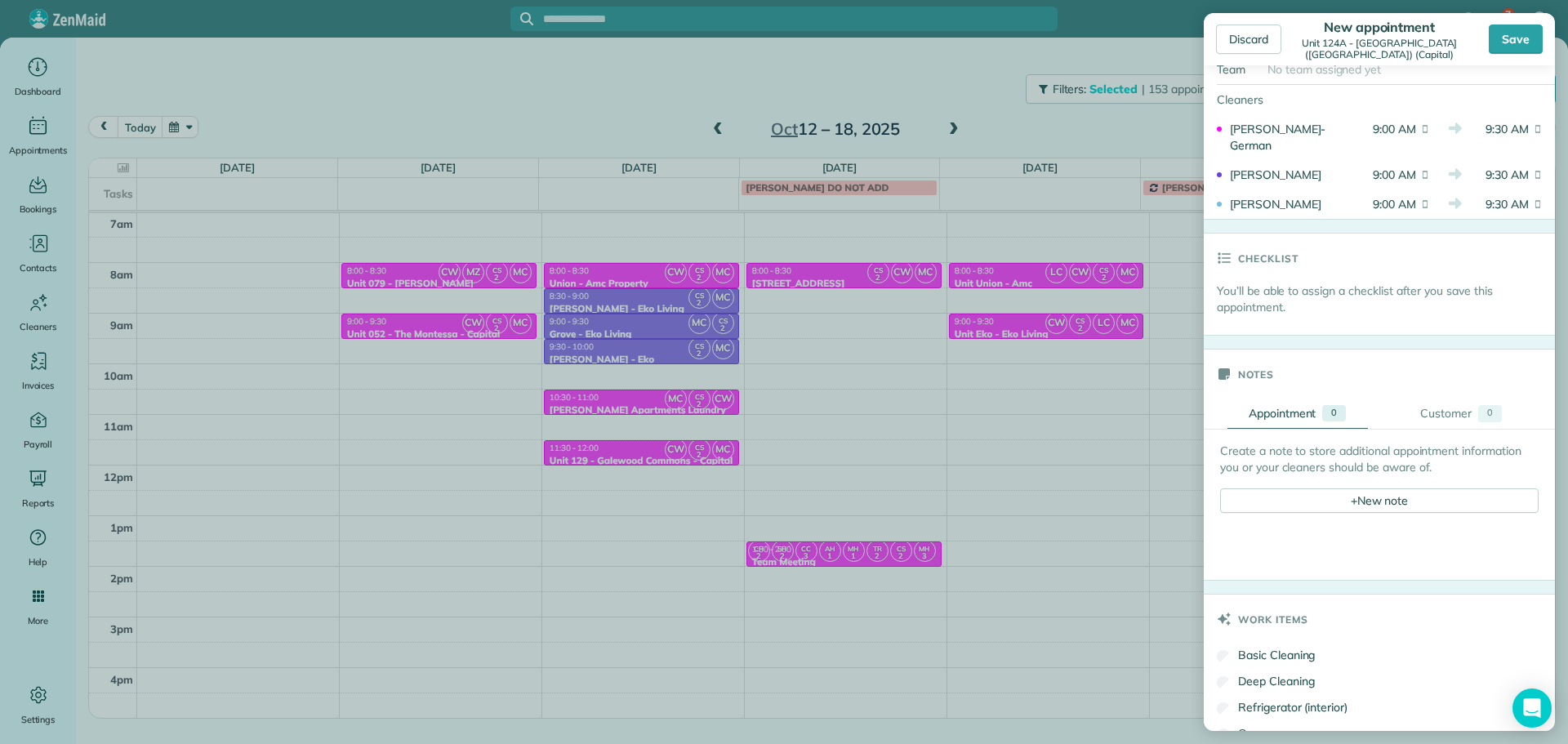
scroll to position [490, 0]
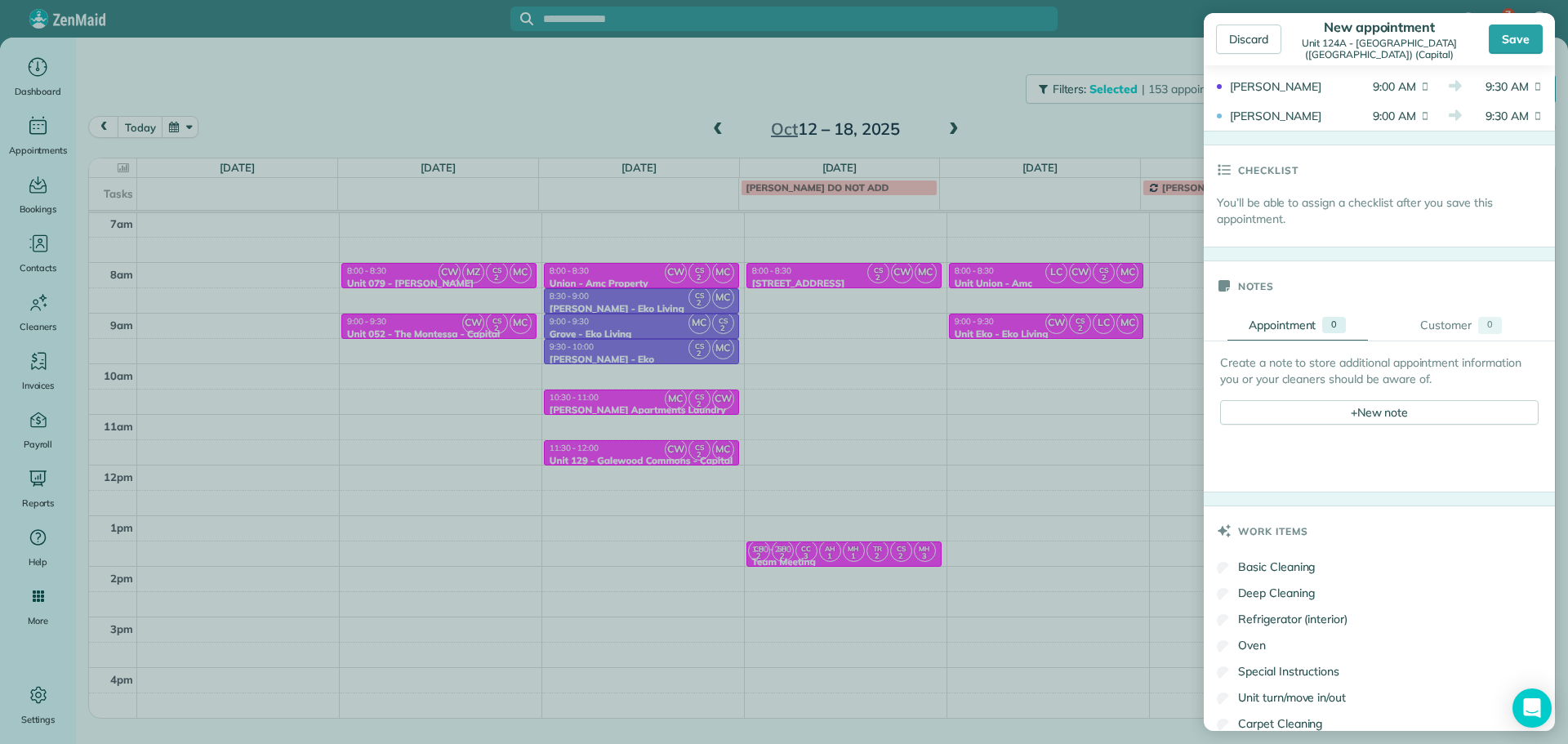
click at [1380, 399] on div "Create a note to store additional appointment information you or your cleaners …" at bounding box center [1380, 389] width 319 height 71
click at [1380, 421] on div "+ New note" at bounding box center [1380, 412] width 319 height 25
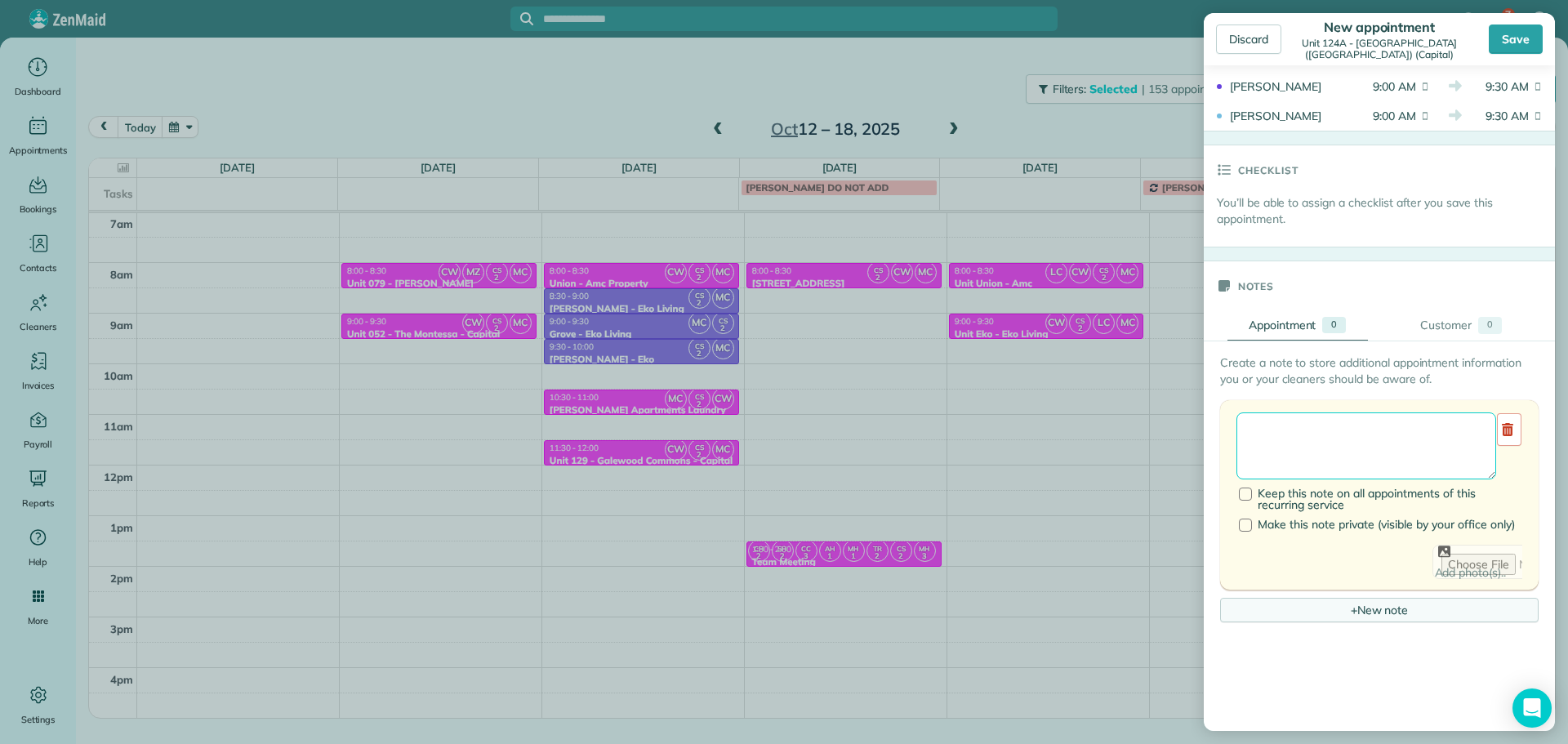
click at [1380, 421] on textarea at bounding box center [1367, 445] width 260 height 67
paste textarea "**********"
paste textarea "********"
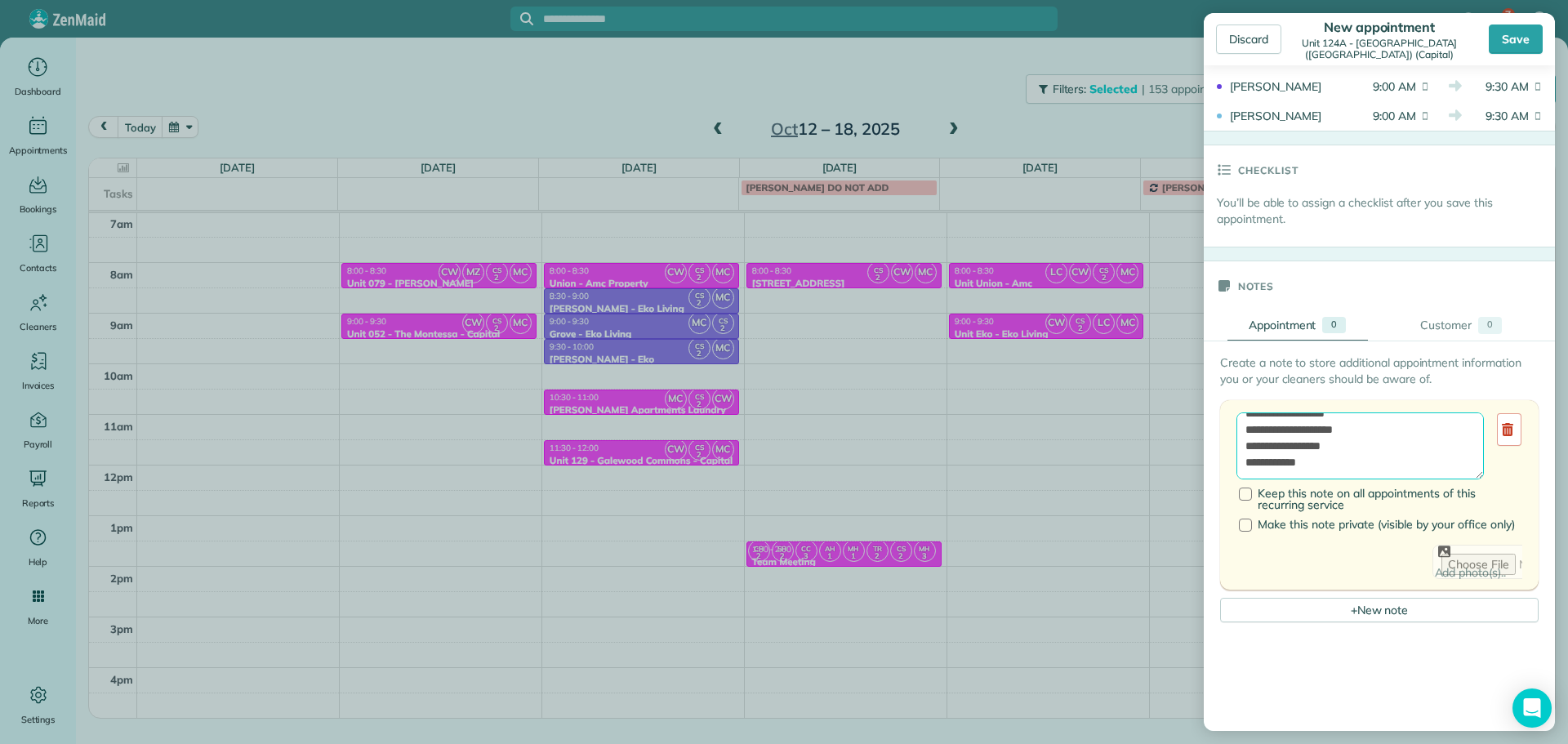
paste textarea "**********"
click at [1351, 424] on textarea "**********" at bounding box center [1361, 445] width 247 height 67
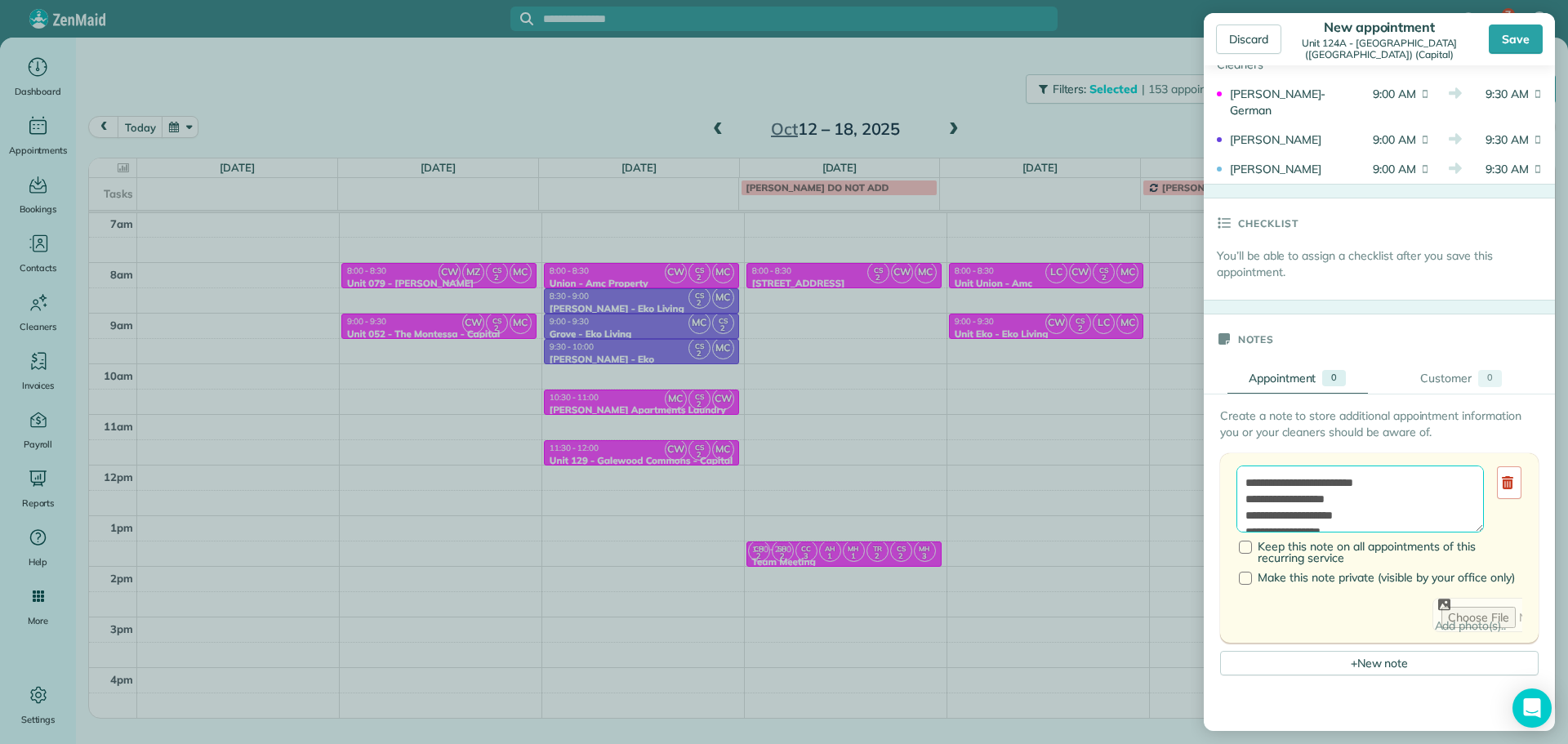
scroll to position [408, 0]
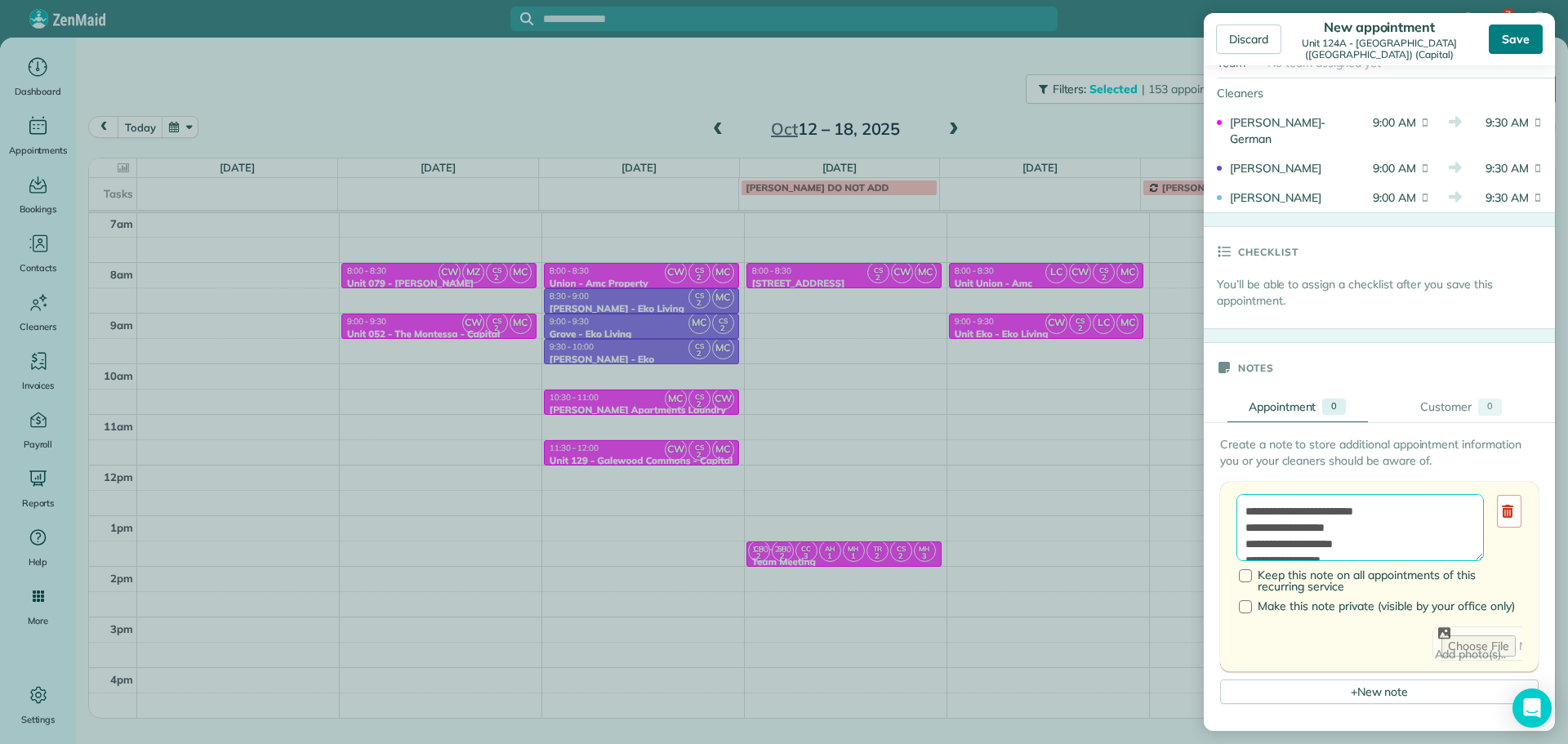
type textarea "**********"
click at [1519, 43] on div "Save" at bounding box center [1516, 40] width 54 height 30
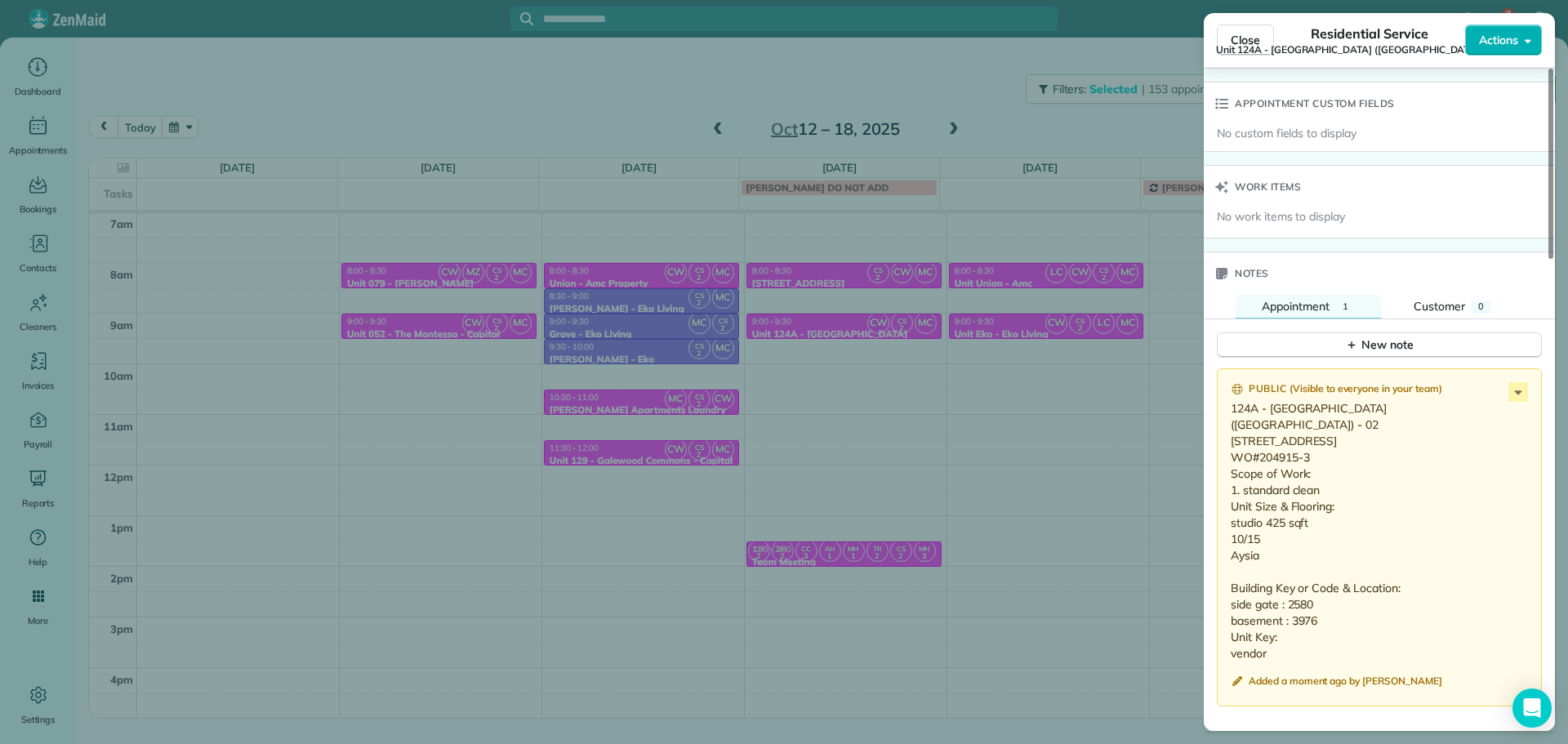
scroll to position [1396, 0]
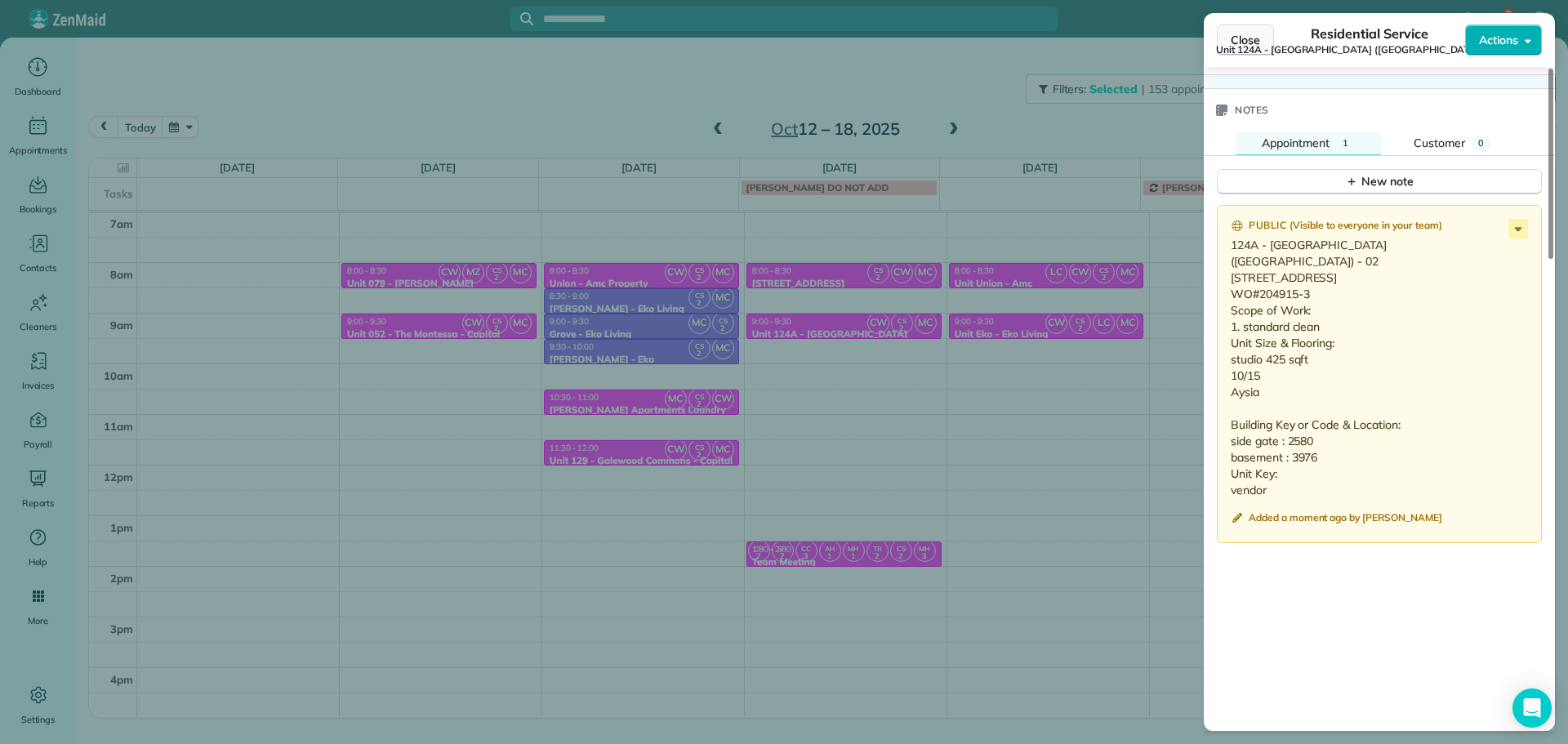
click at [1246, 42] on span "Close" at bounding box center [1246, 40] width 30 height 16
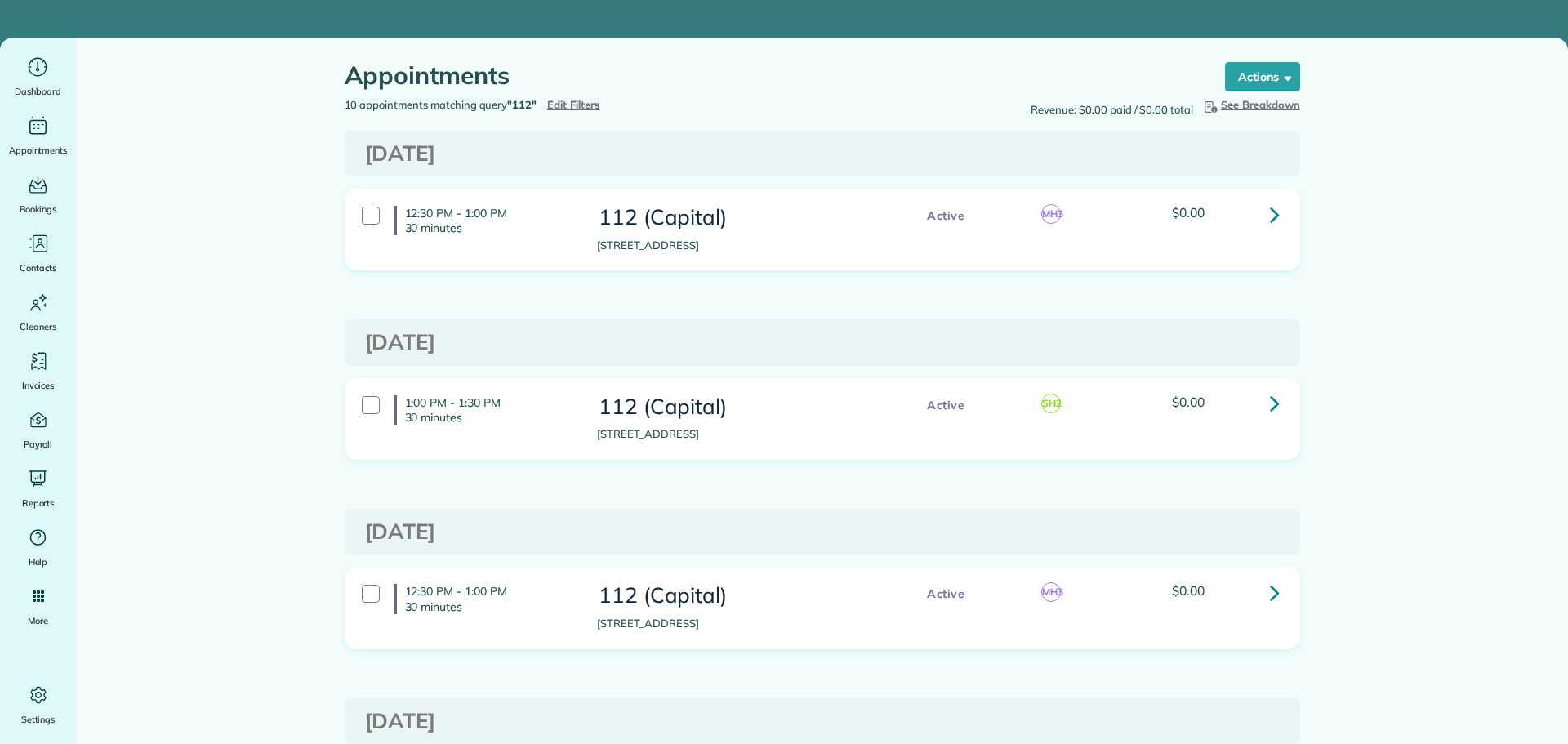
drag, startPoint x: 0, startPoint y: 0, endPoint x: 562, endPoint y: 98, distance: 570.5
click at [562, 98] on div "10 appointments matching query "112" Hide Filters Edit Filters" at bounding box center [578, 106] width 490 height 16
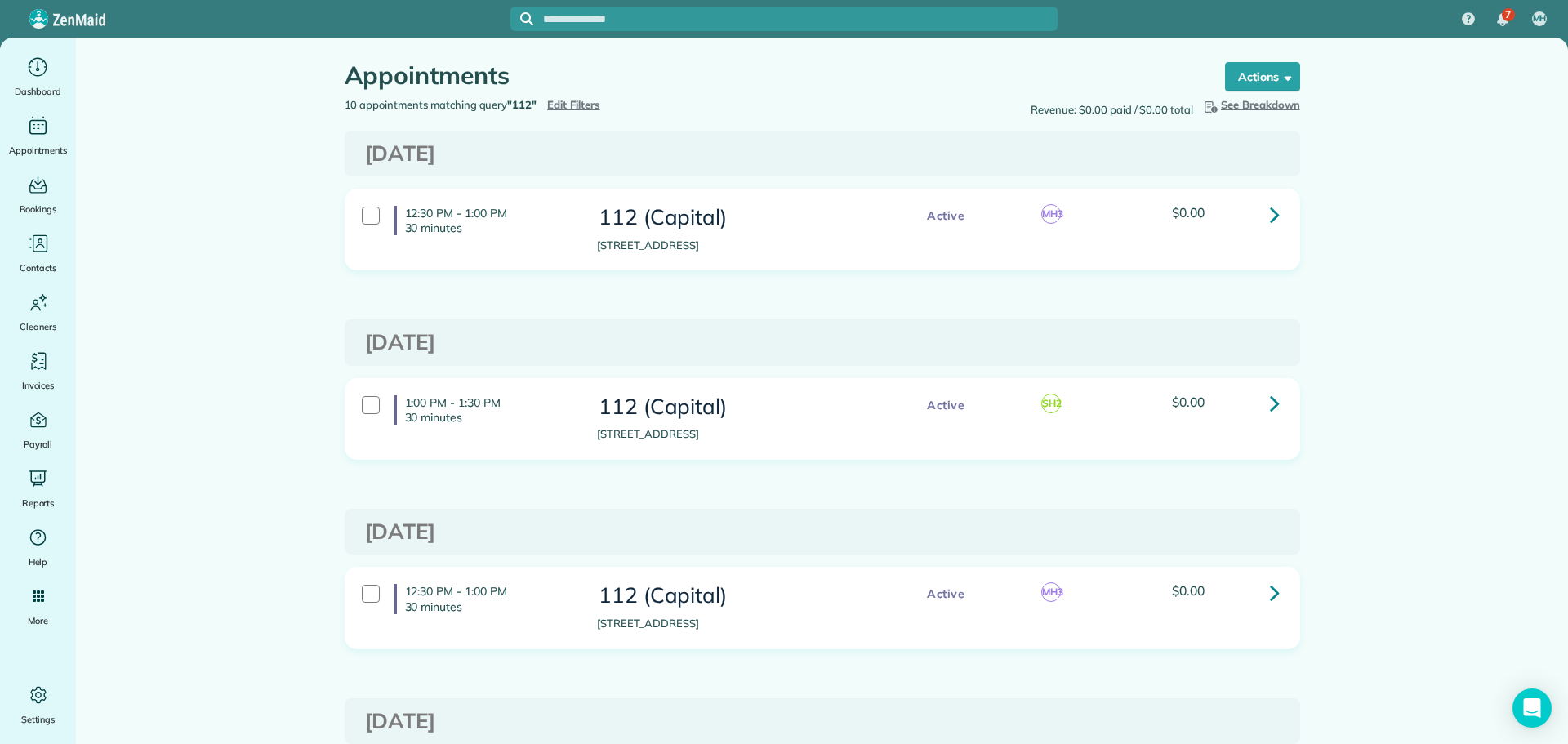
click at [574, 110] on span "Edit Filters" at bounding box center [573, 104] width 53 height 13
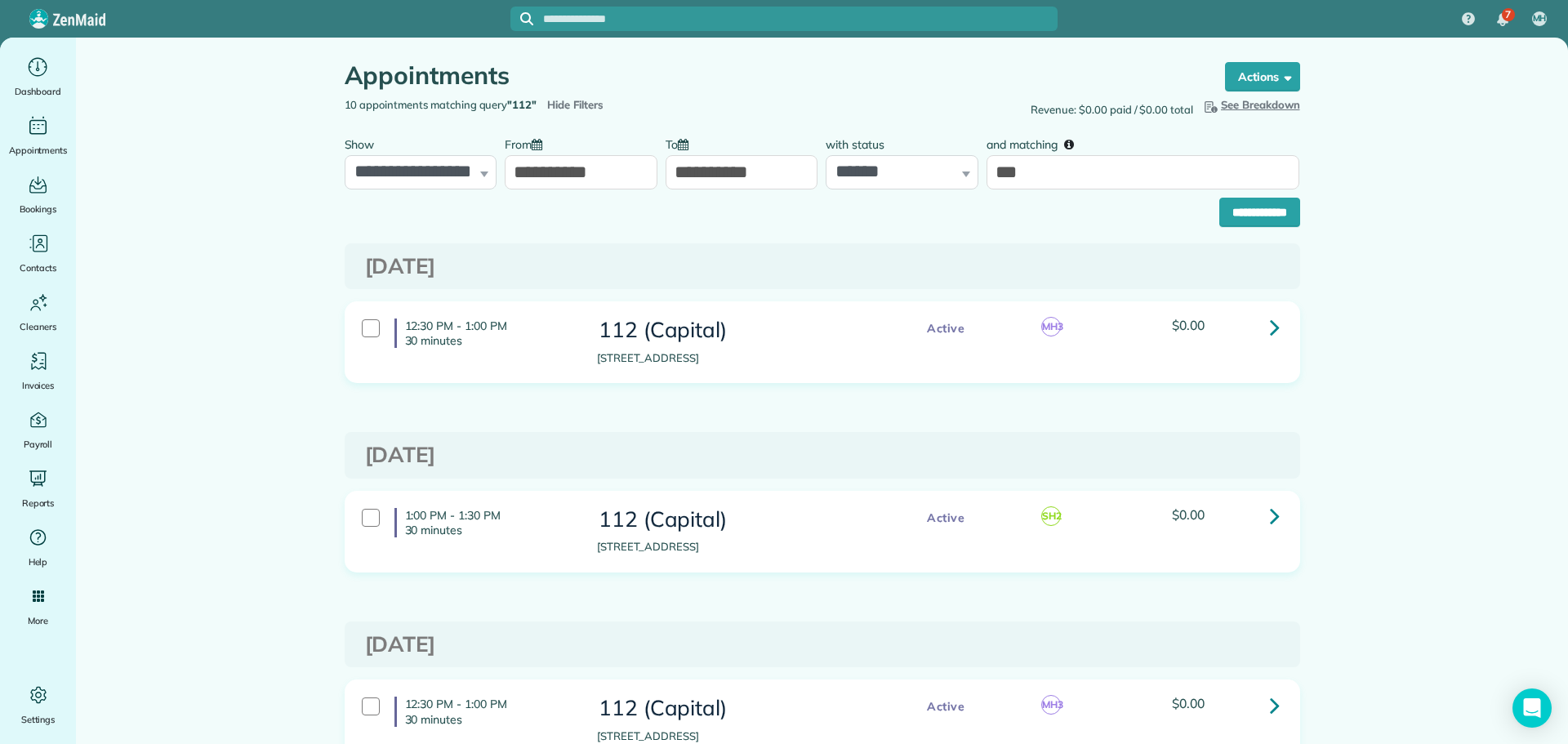
click at [751, 167] on input "**********" at bounding box center [741, 172] width 152 height 34
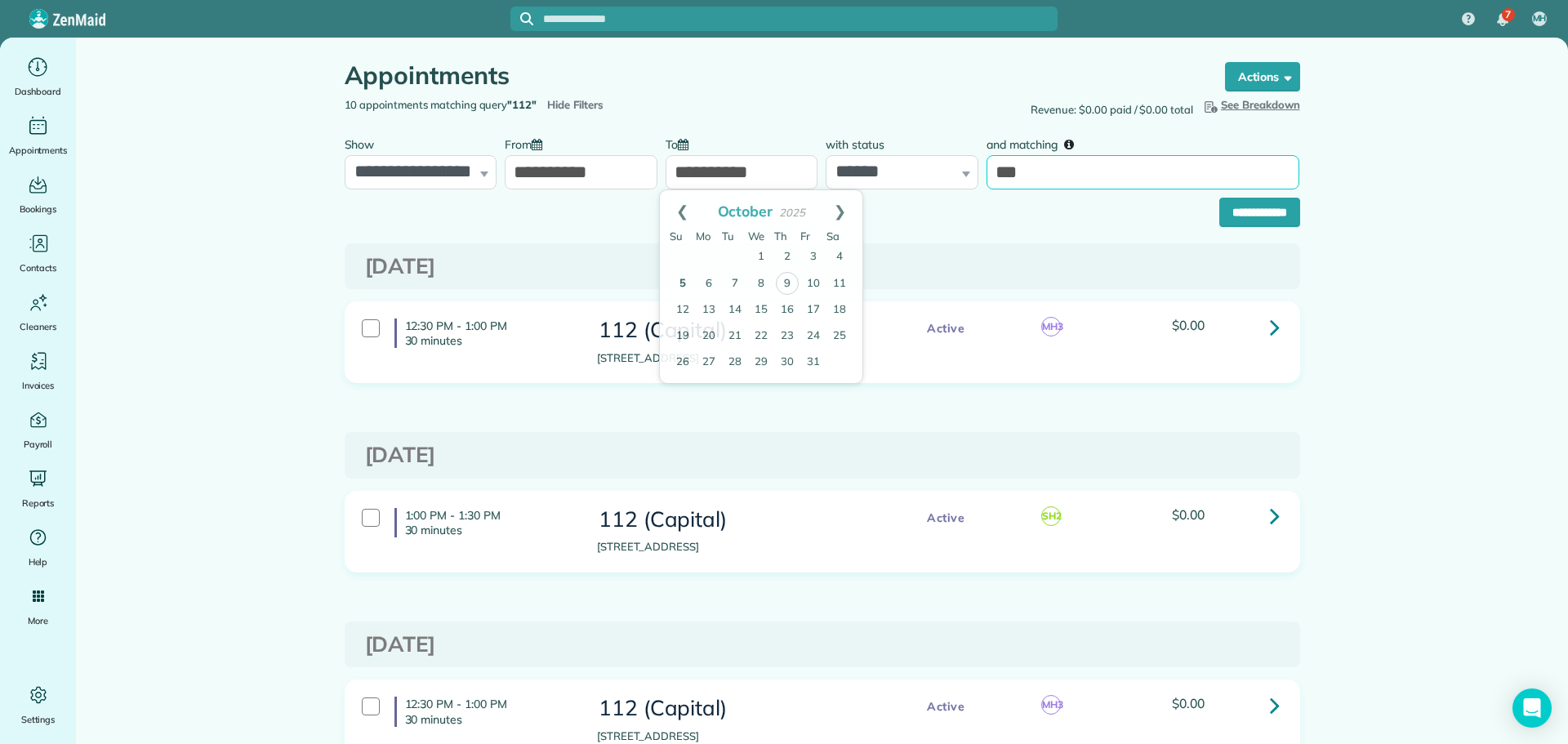
click at [1046, 184] on input "***" at bounding box center [1144, 172] width 313 height 34
drag, startPoint x: 1045, startPoint y: 183, endPoint x: 999, endPoint y: 183, distance: 46.0
click at [999, 183] on input "***" at bounding box center [1144, 172] width 313 height 34
type input "****"
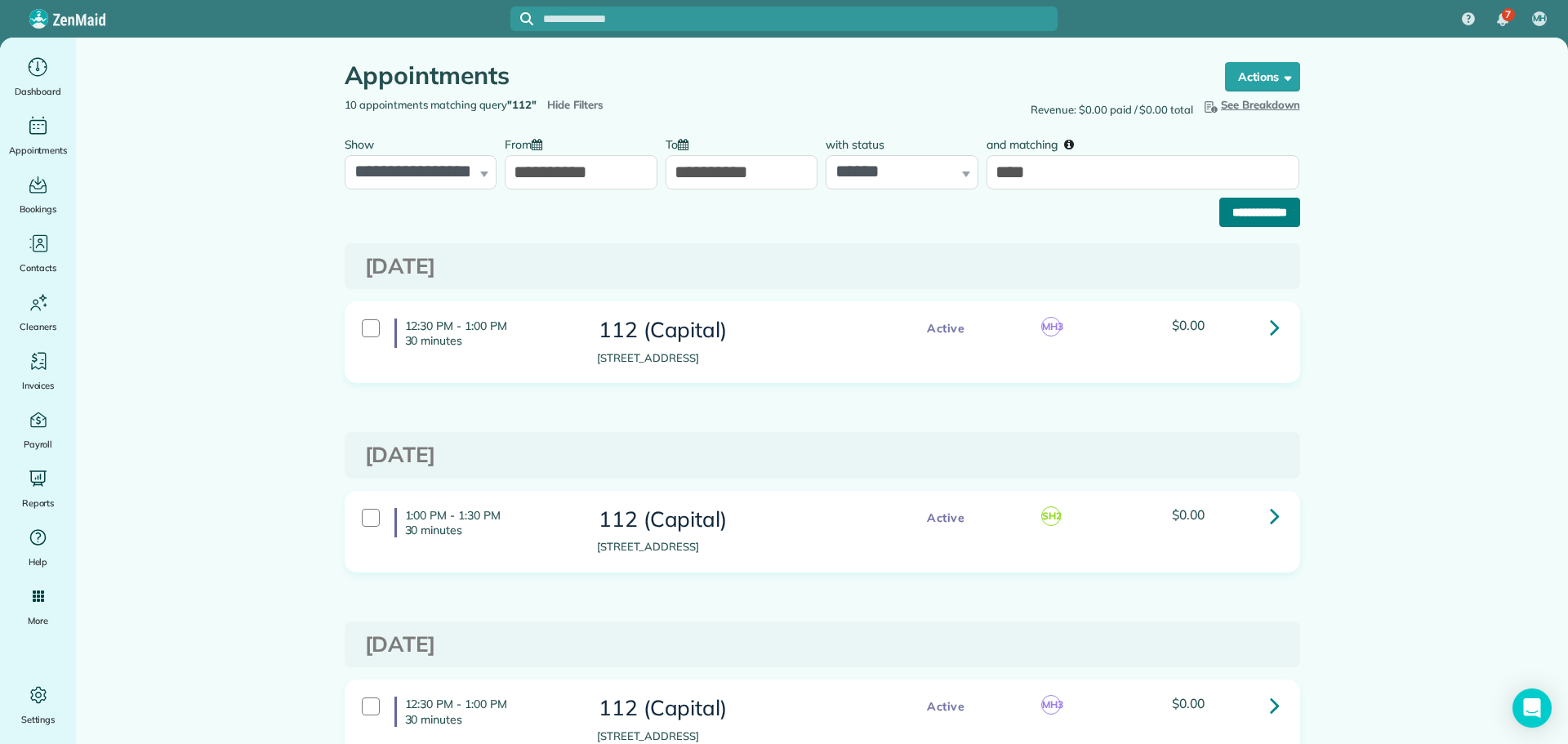
click at [1287, 215] on input "**********" at bounding box center [1259, 212] width 81 height 30
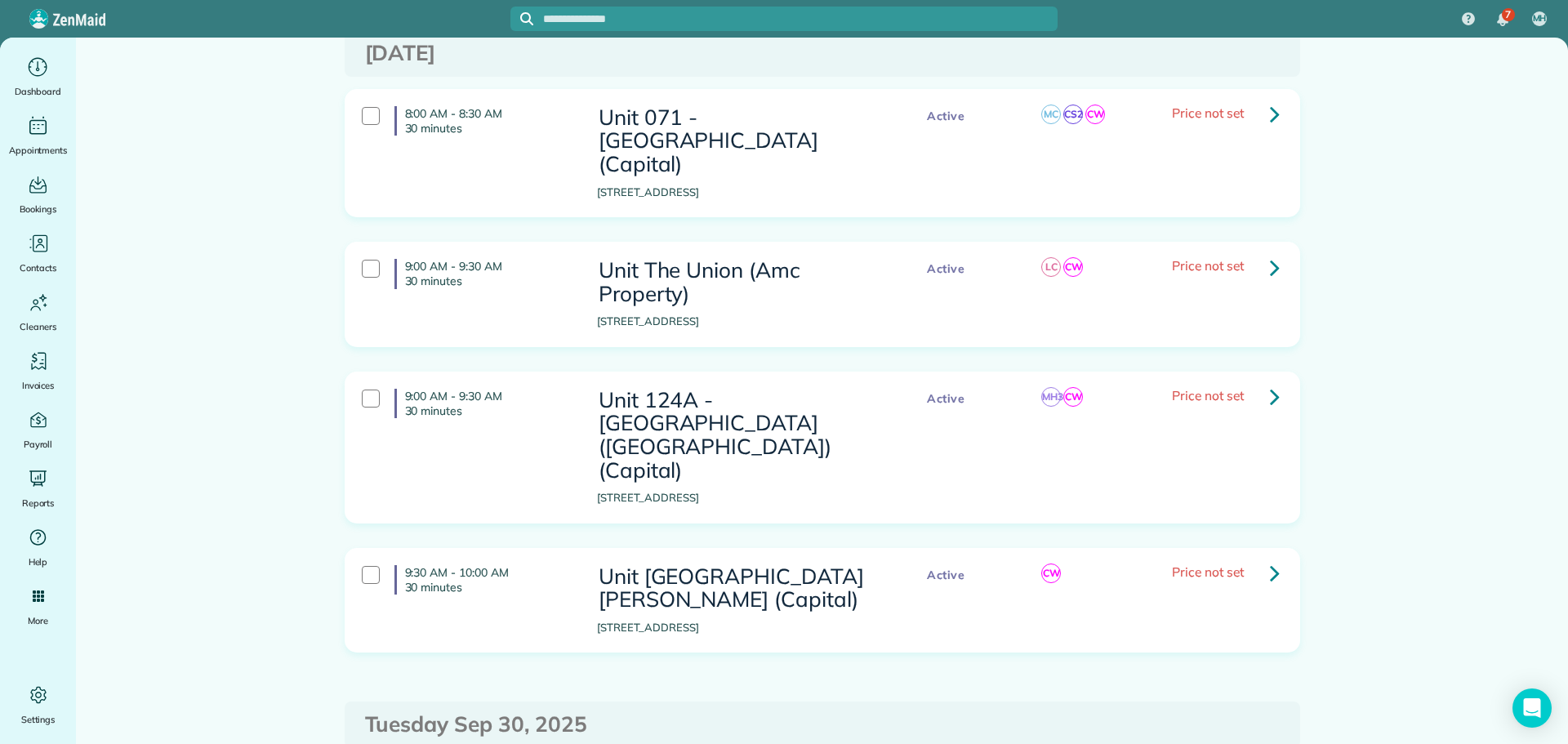
scroll to position [490, 0]
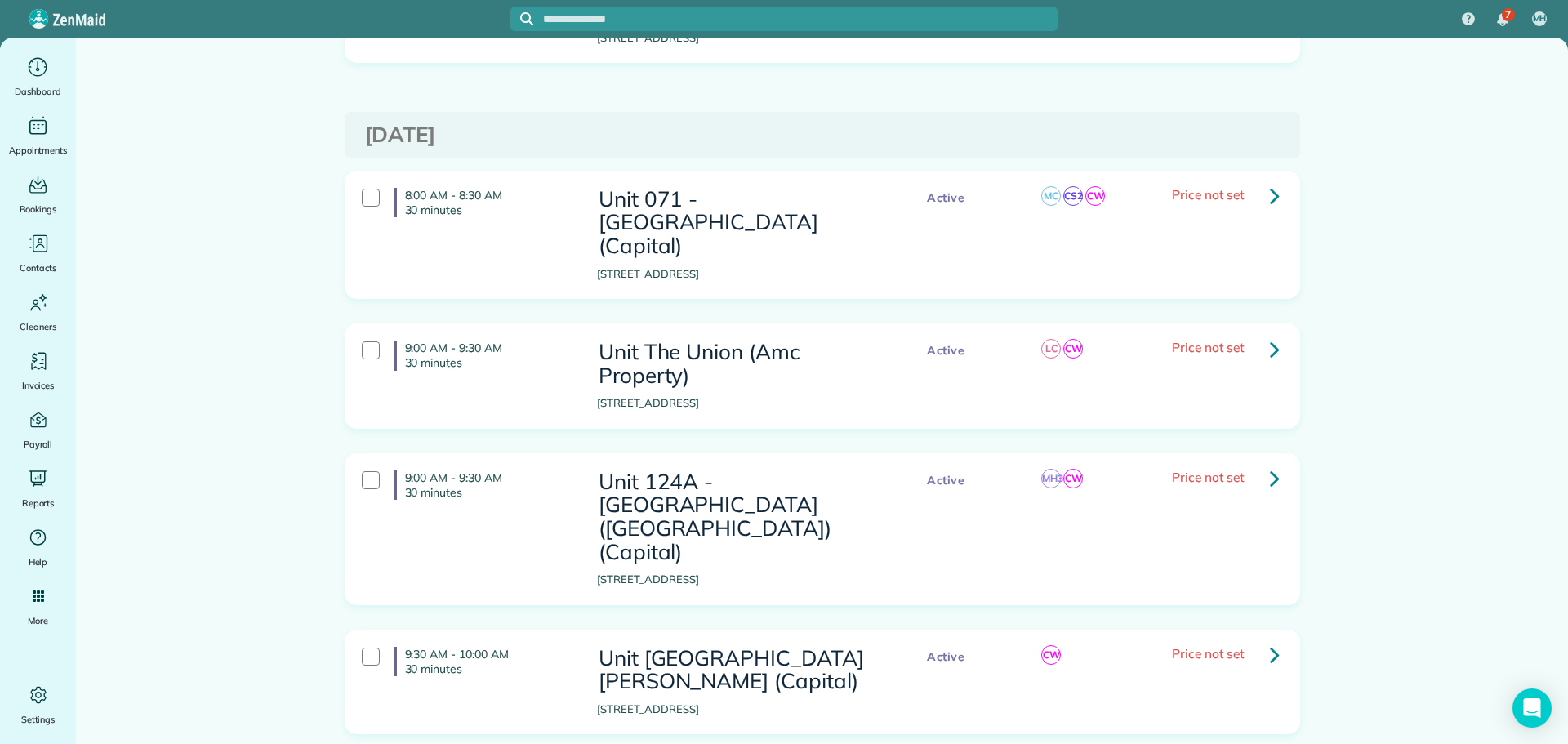
click at [1259, 201] on link at bounding box center [1275, 195] width 33 height 33
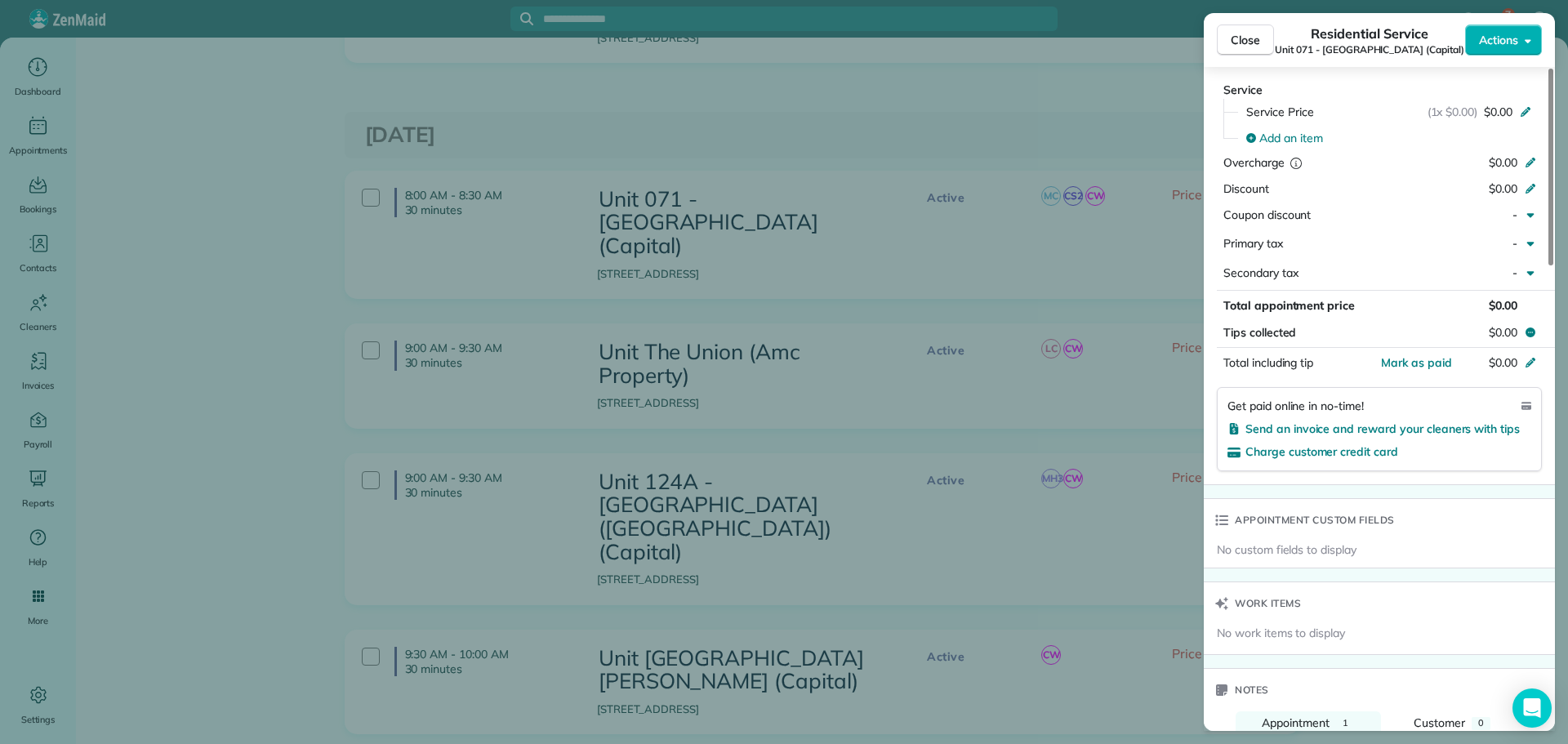
scroll to position [1307, 0]
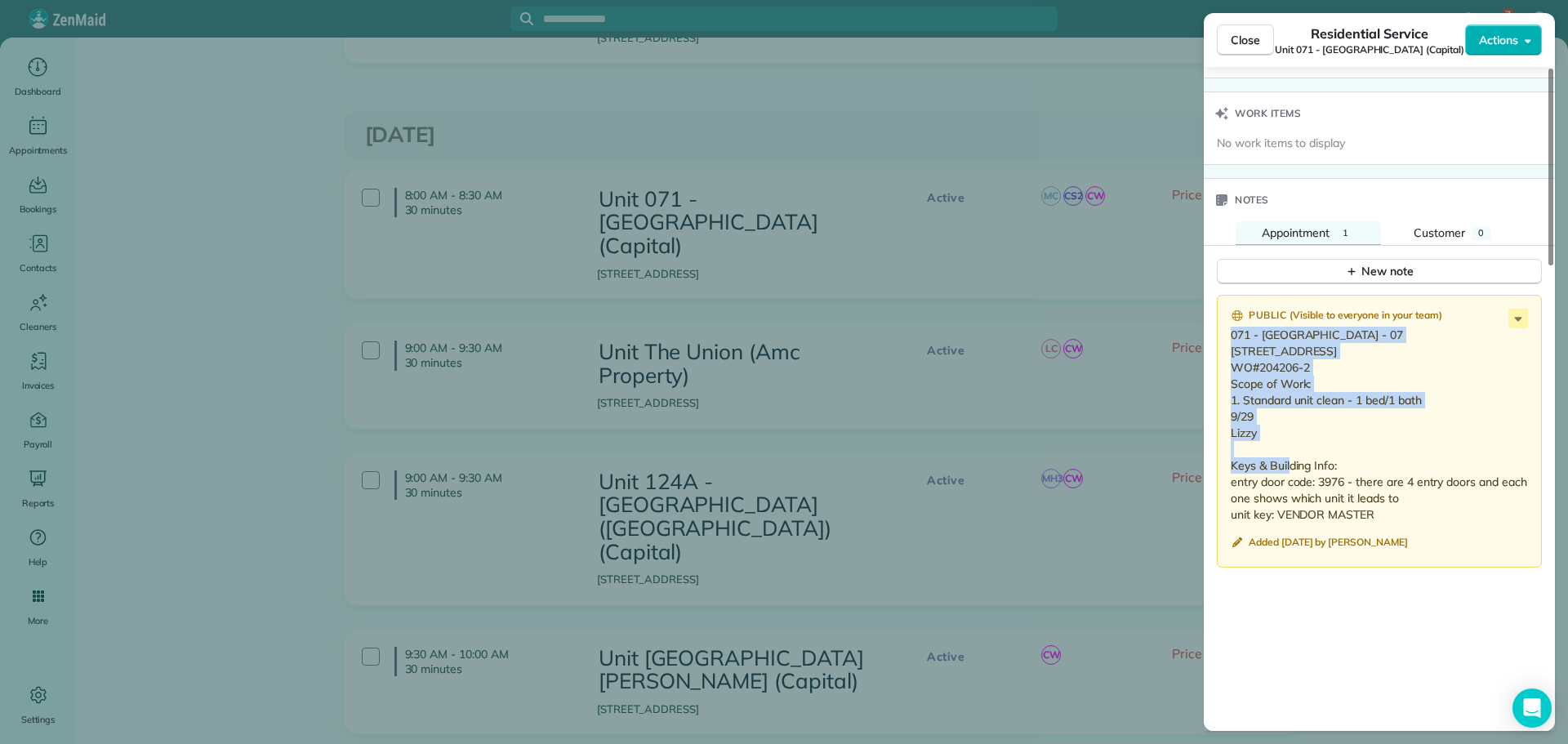
drag, startPoint x: 1264, startPoint y: 432, endPoint x: 1223, endPoint y: 326, distance: 113.7
click at [1223, 326] on div "Public ( Visible to everyone in your team ) 071 - Main Manor - 07 2728 SE Main …" at bounding box center [1380, 431] width 325 height 273
copy p "071 - Main Manor - 07 2728 SE Main St #7 Portland, OR 97214 WO#204206-2 Scope o…"
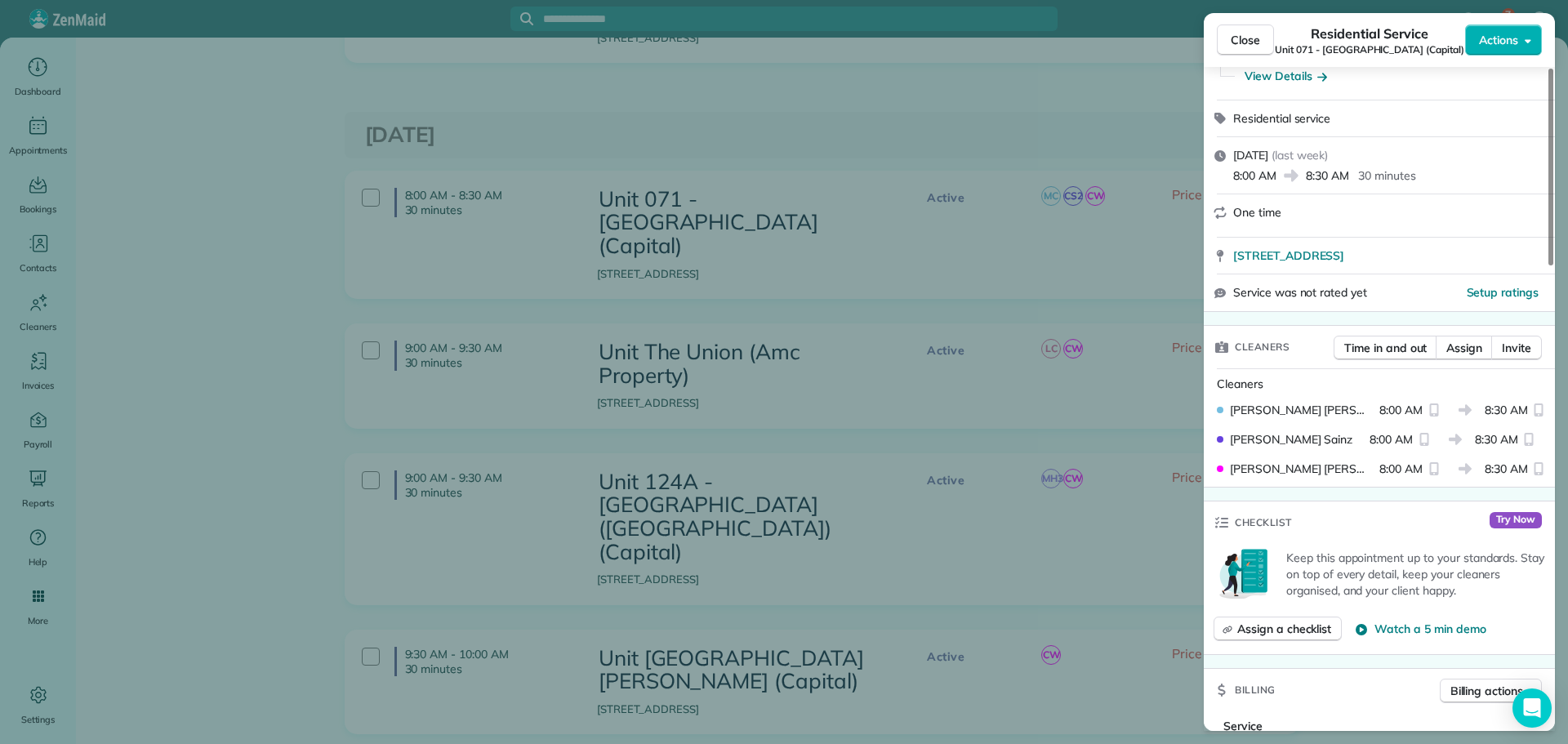
scroll to position [0, 0]
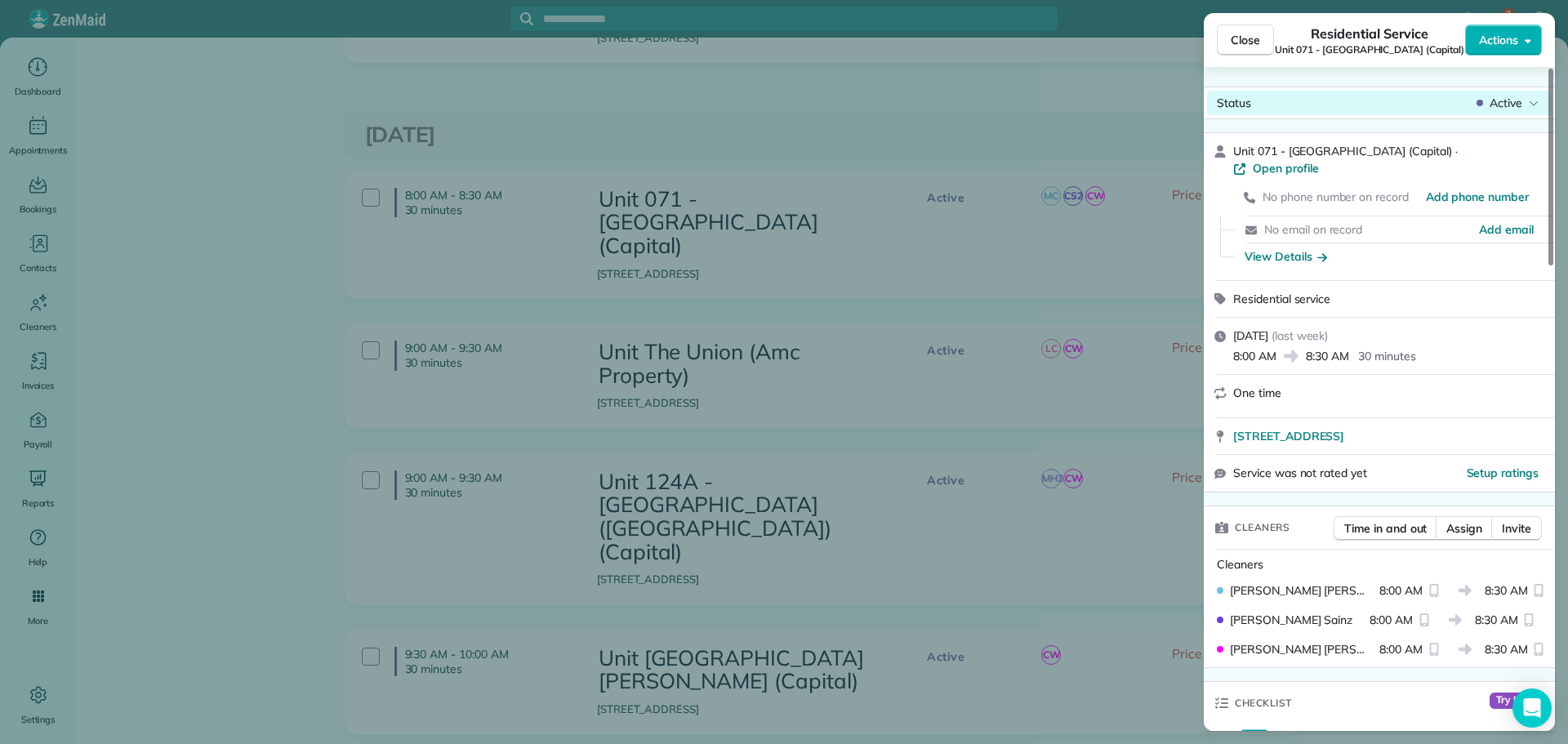
click at [1492, 104] on span "Active" at bounding box center [1506, 103] width 33 height 16
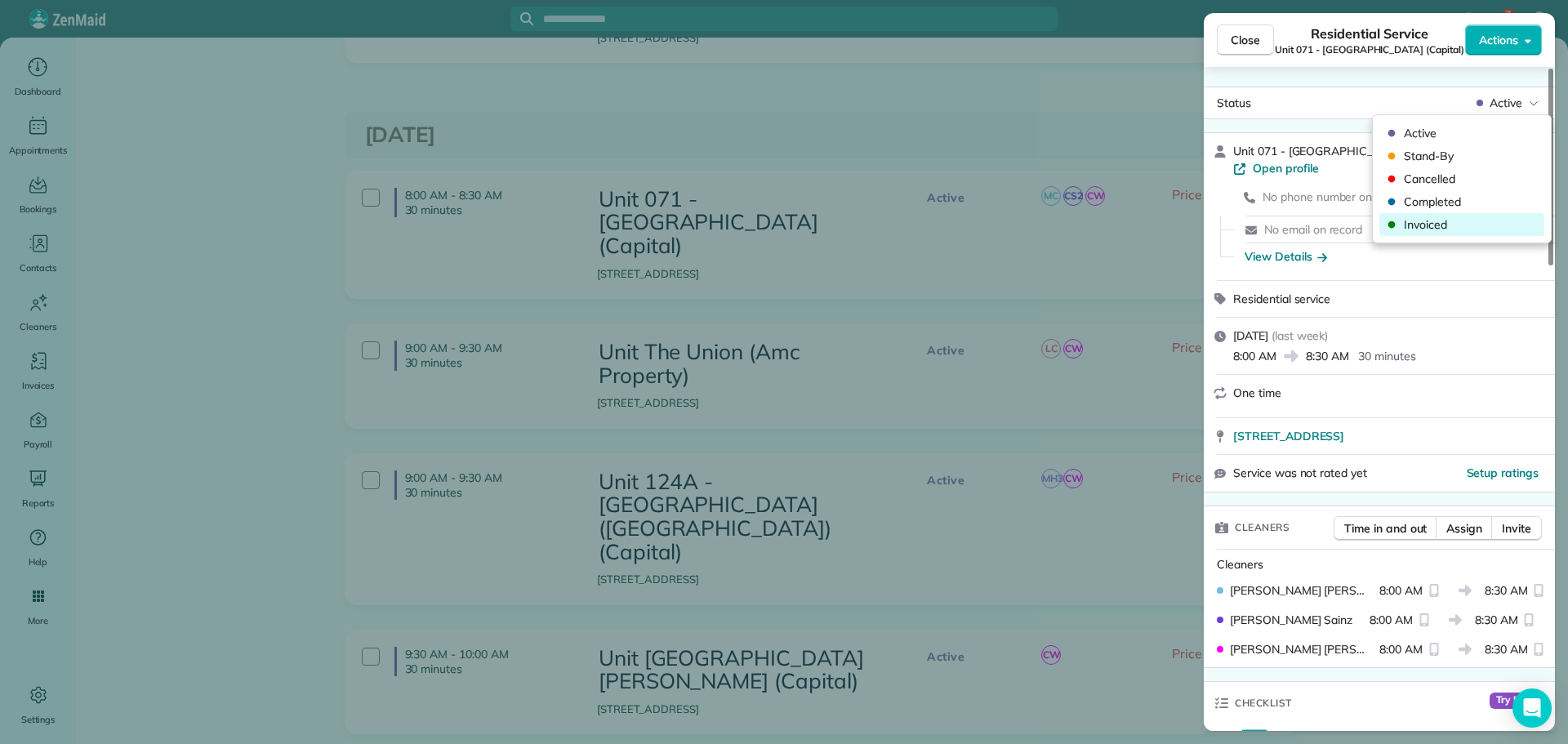
click at [1437, 219] on span "Invoiced" at bounding box center [1473, 224] width 137 height 16
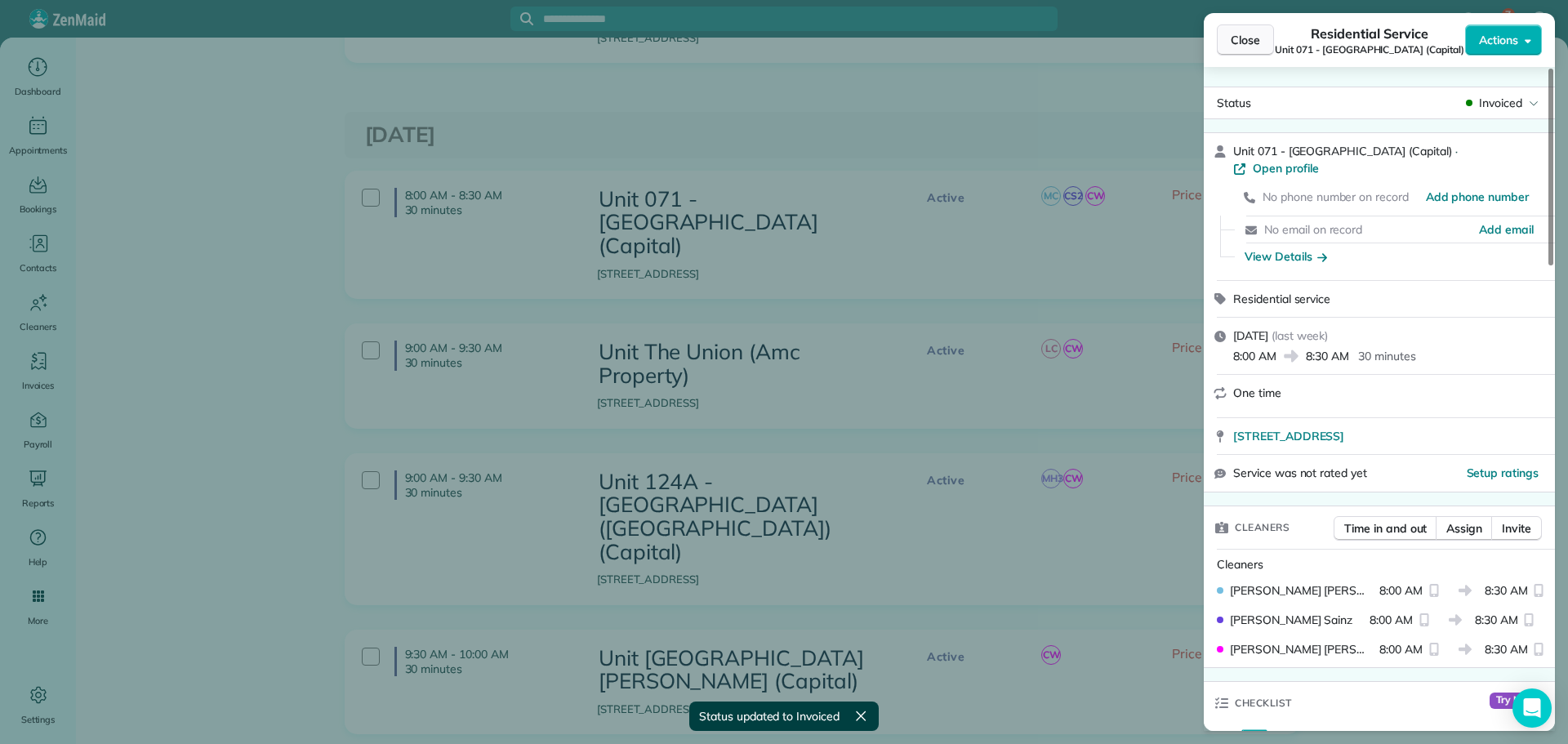
click at [1260, 43] on span "Close" at bounding box center [1246, 40] width 30 height 16
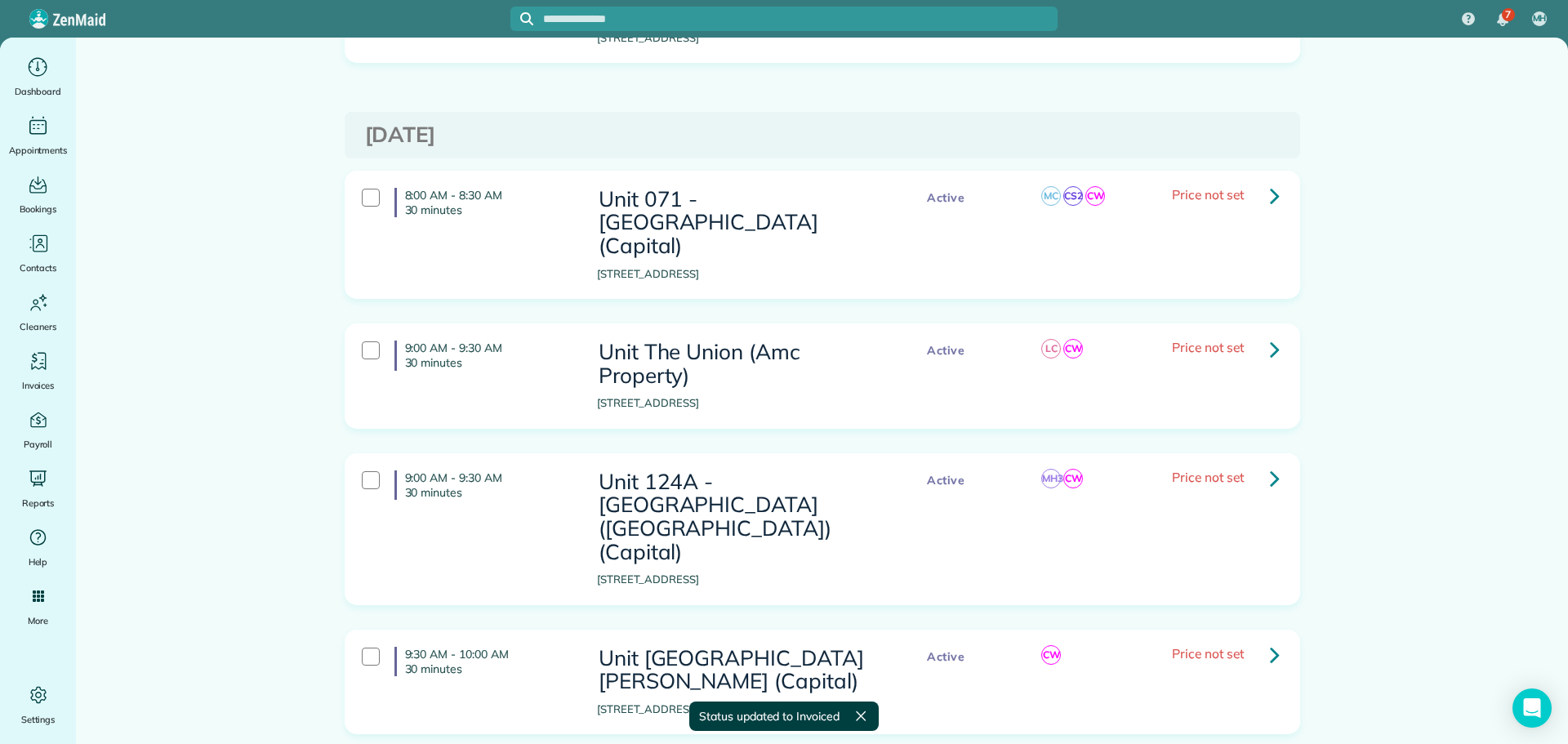
click at [1270, 335] on icon at bounding box center [1275, 349] width 10 height 29
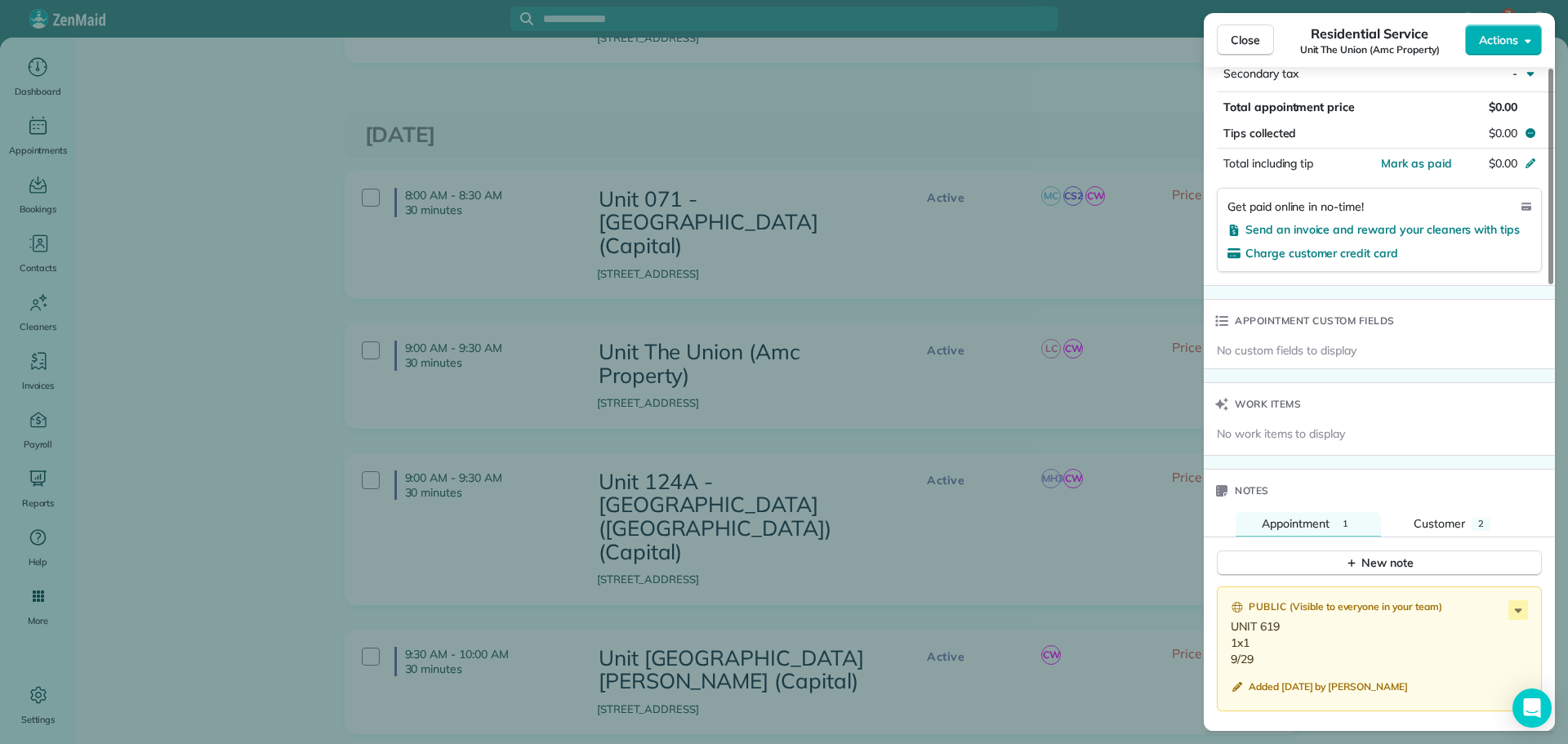
scroll to position [1307, 0]
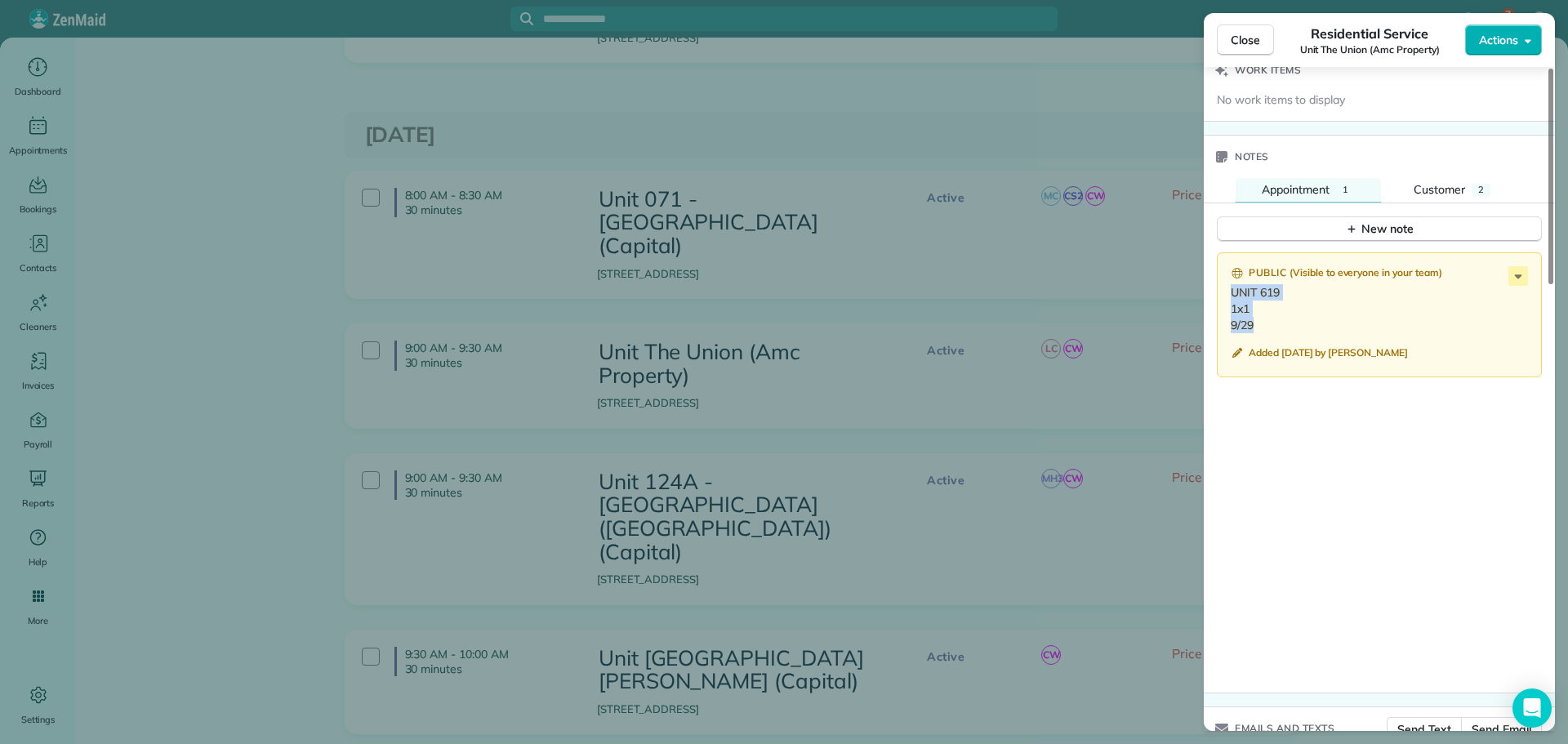
drag, startPoint x: 1255, startPoint y: 326, endPoint x: 1227, endPoint y: 295, distance: 41.8
click at [1227, 295] on div "Public ( Visible to everyone in your team ) UNIT 619 1x1 9/29 Added 2 weeks ago…" at bounding box center [1380, 315] width 325 height 125
copy p "UNIT 619 1x1 9/29"
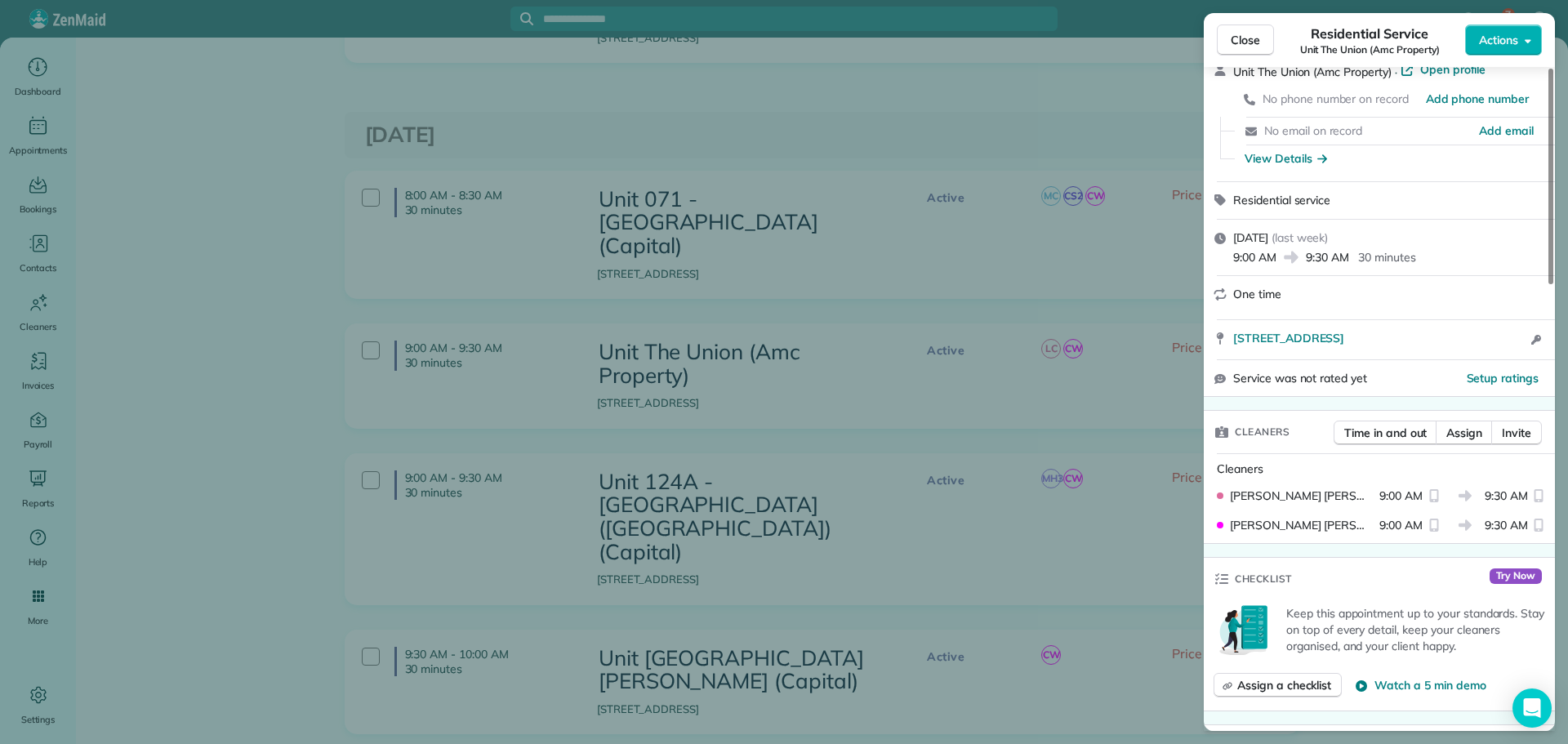
scroll to position [0, 0]
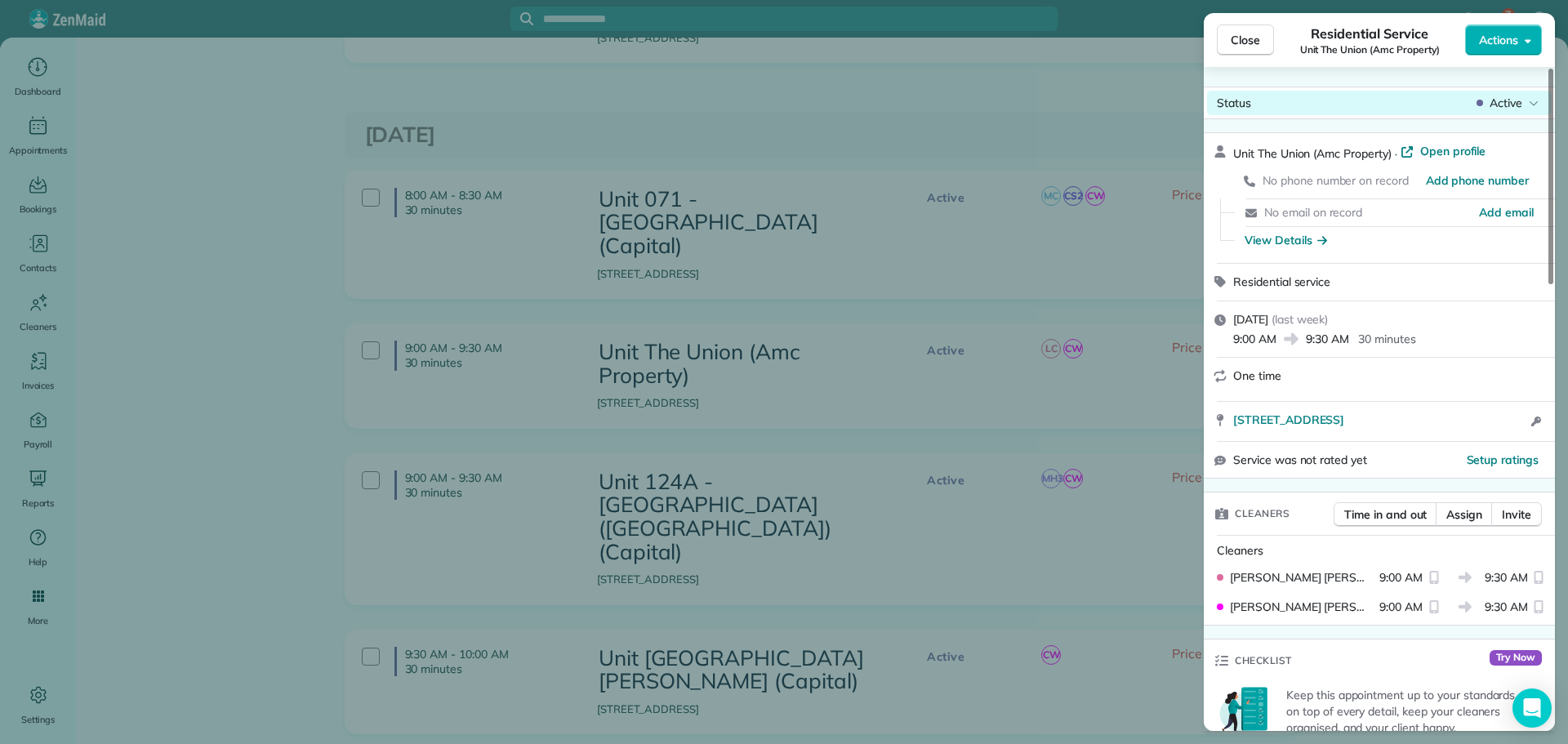
click at [1515, 109] on span "Active" at bounding box center [1506, 103] width 33 height 16
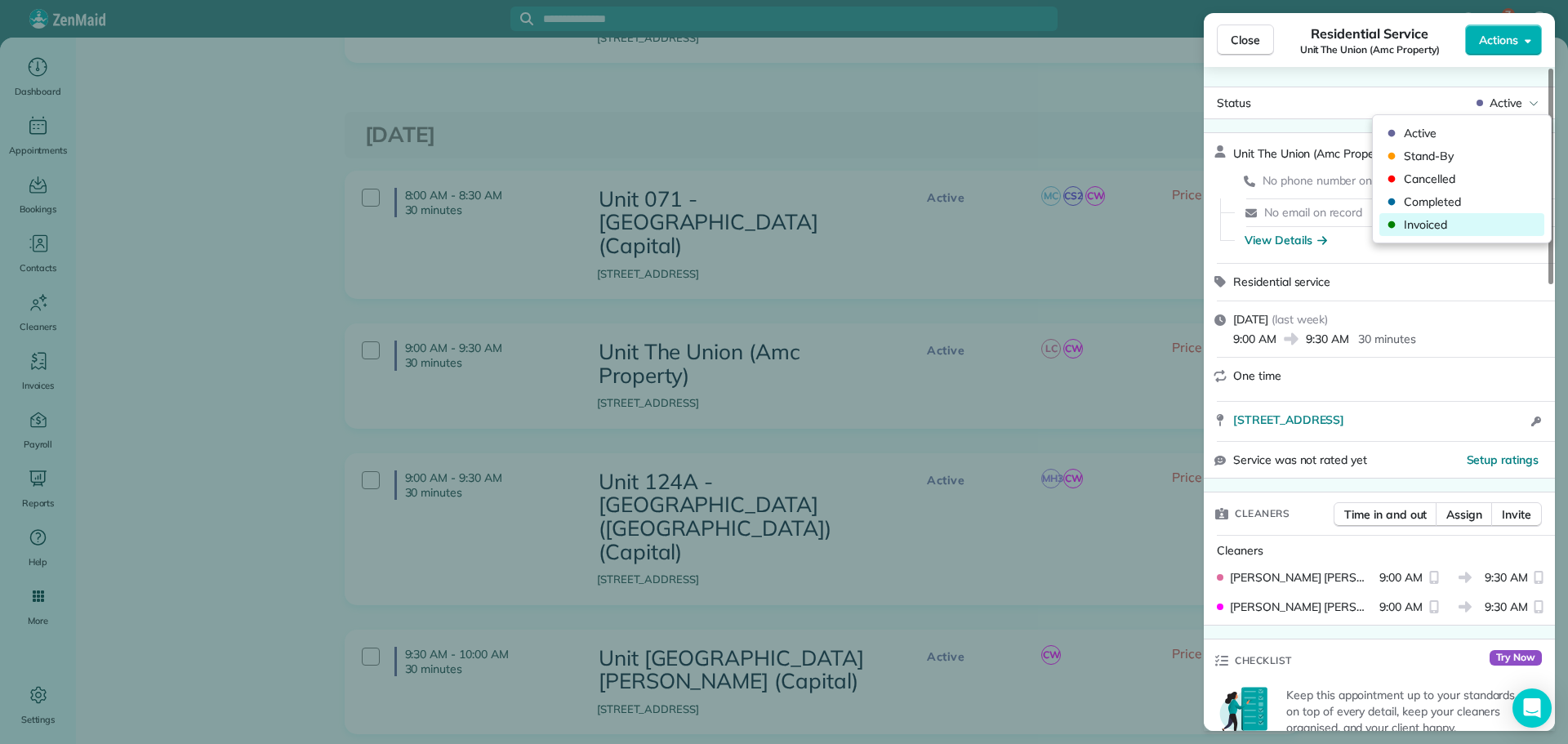
click at [1454, 220] on span "Invoiced" at bounding box center [1473, 224] width 137 height 16
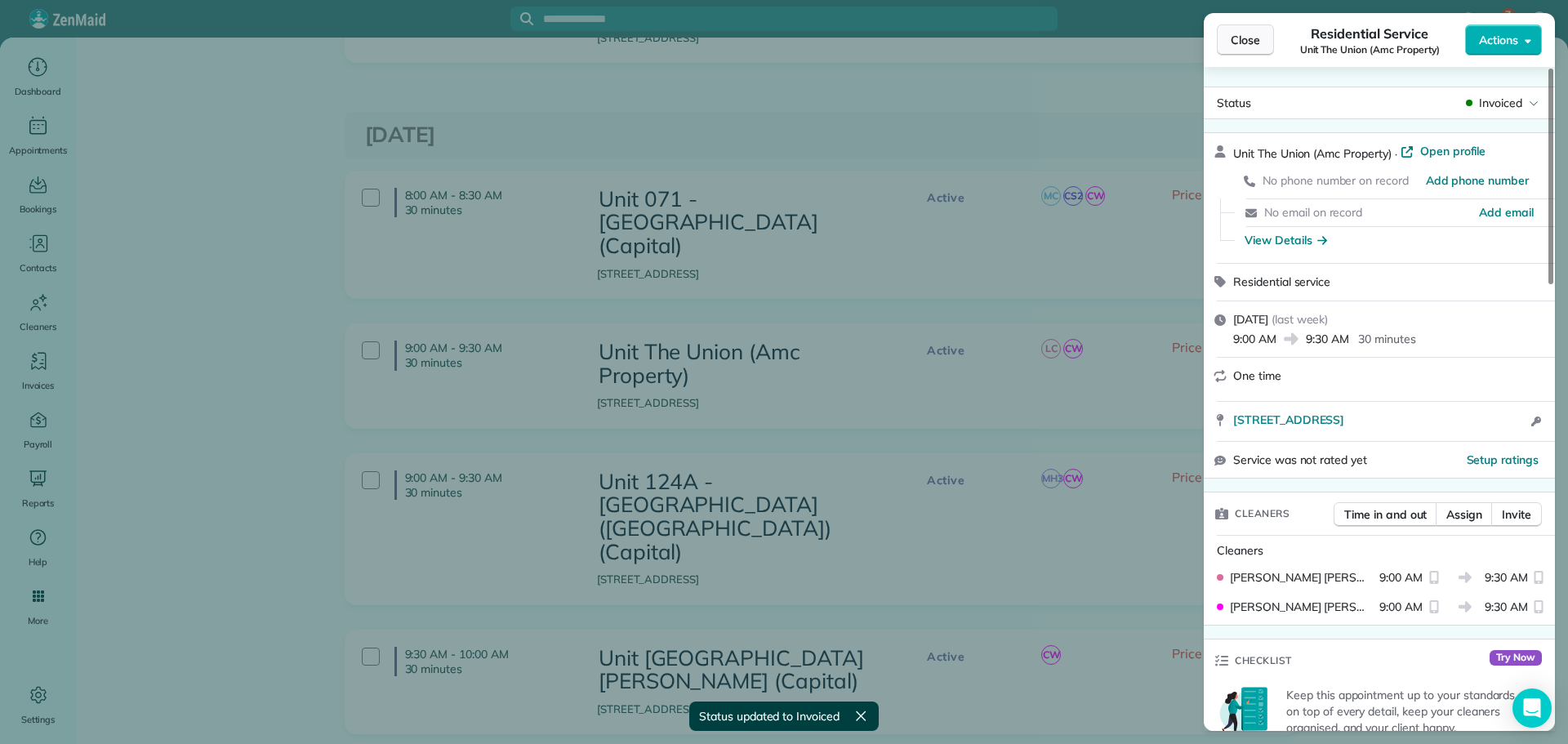
click at [1250, 43] on span "Close" at bounding box center [1246, 40] width 30 height 16
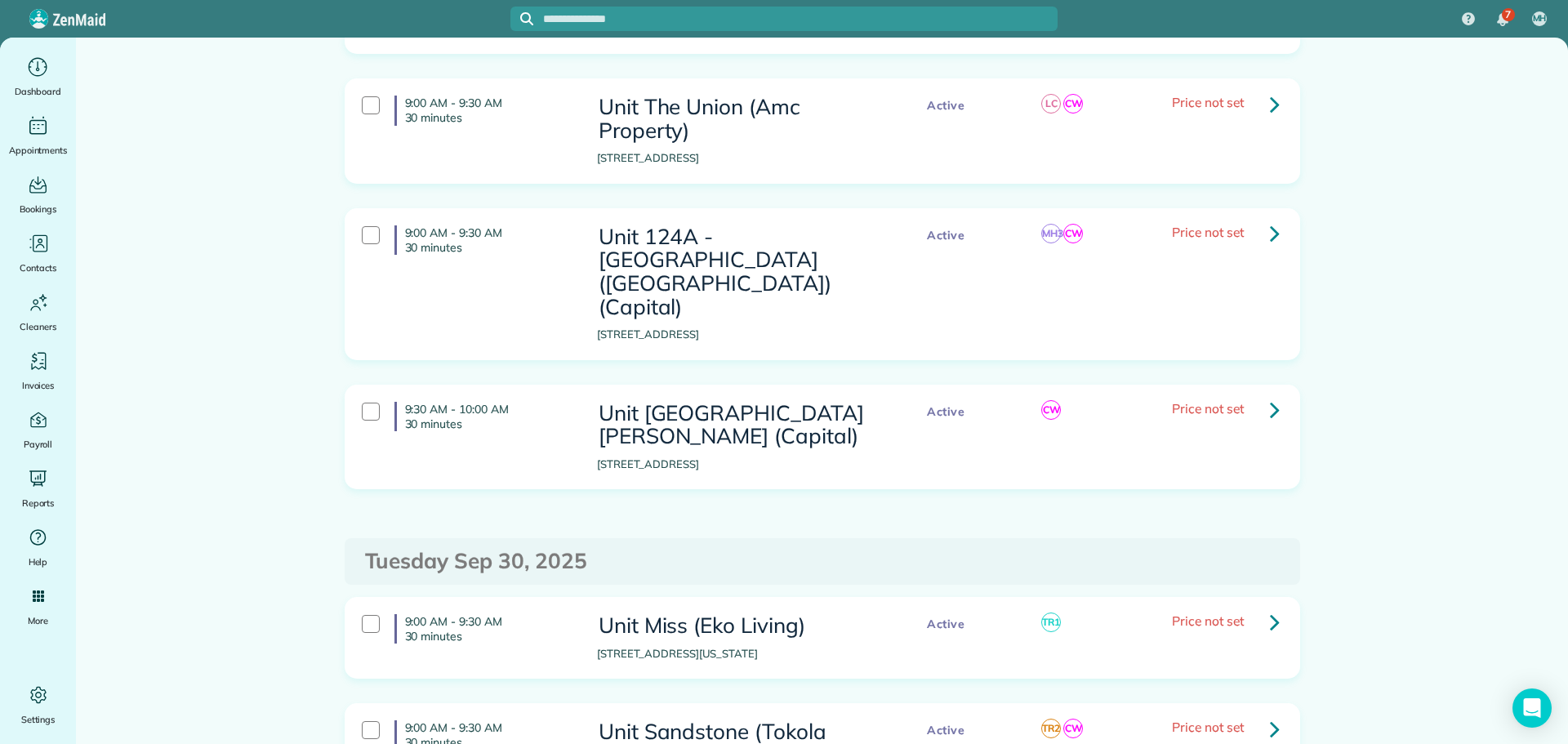
scroll to position [817, 0]
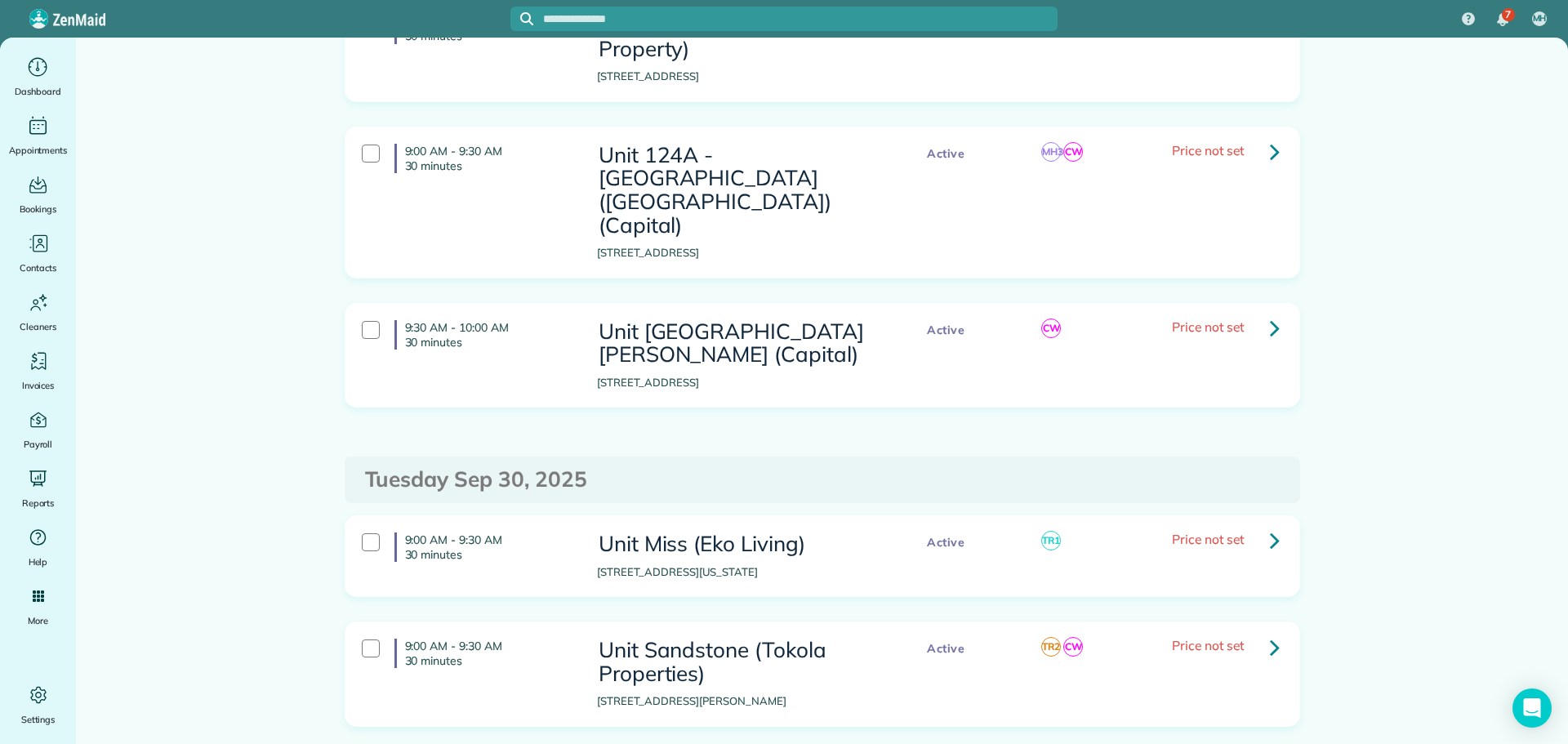
click at [1270, 137] on icon at bounding box center [1275, 151] width 10 height 29
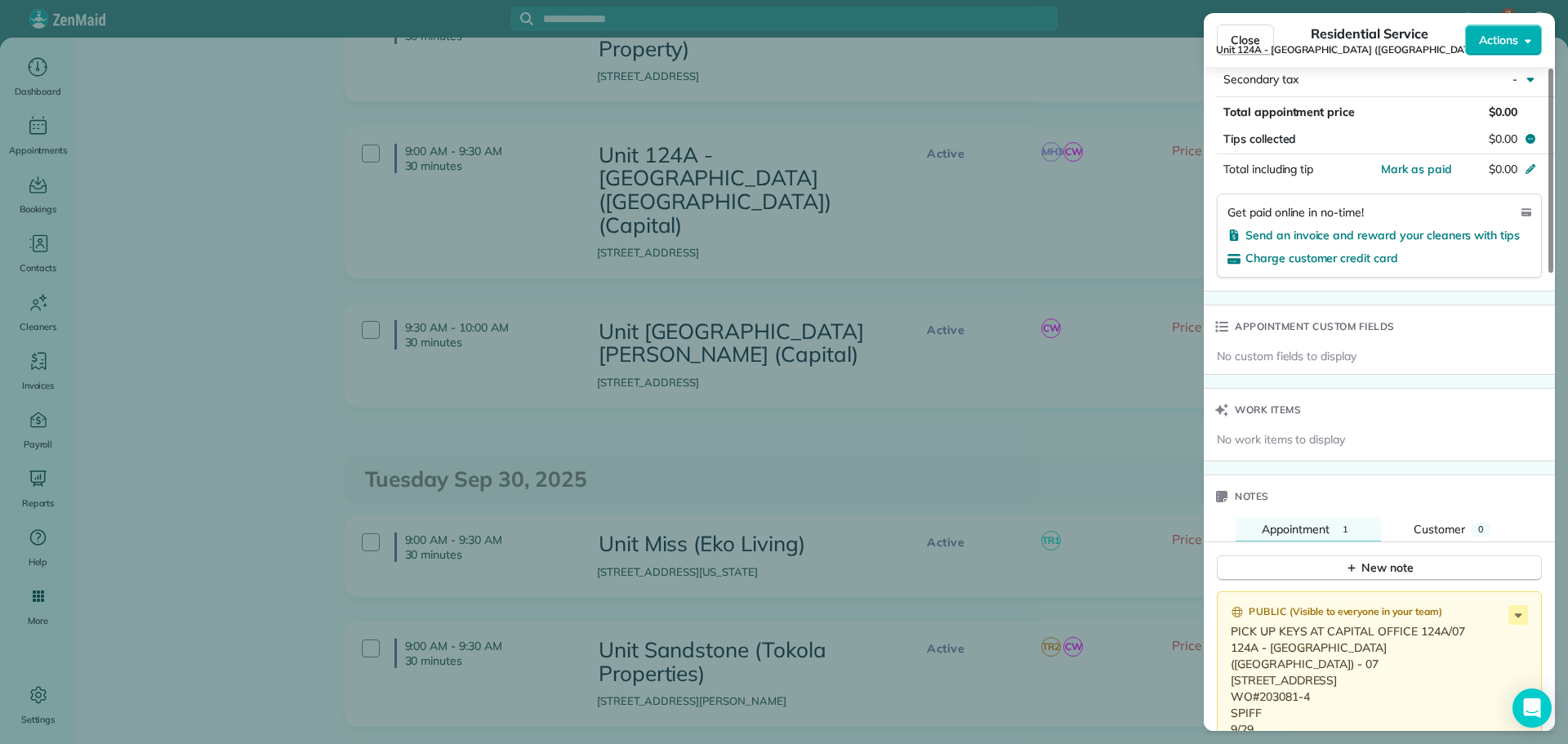
scroll to position [1308, 0]
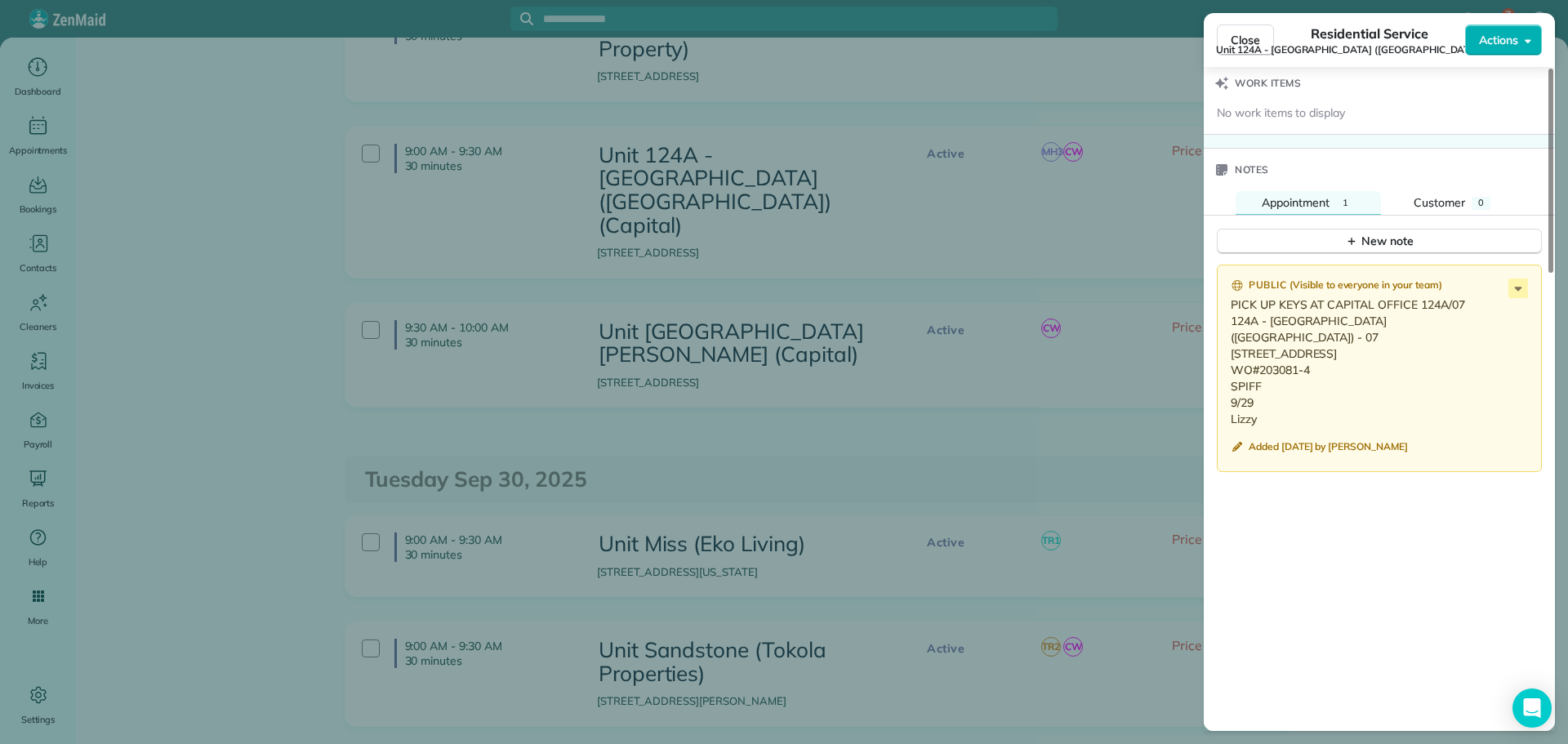
drag, startPoint x: 1260, startPoint y: 438, endPoint x: 1228, endPoint y: 325, distance: 117.4
click at [1228, 325] on div "Public ( Visible to everyone in your team ) PICK UP KEYS AT CAPITAL OFFICE 124A…" at bounding box center [1380, 369] width 325 height 207
copy p "124A - Le Maison de Jardin (Garden House) - 07 2238 SE Madison St #7 Portland, …"
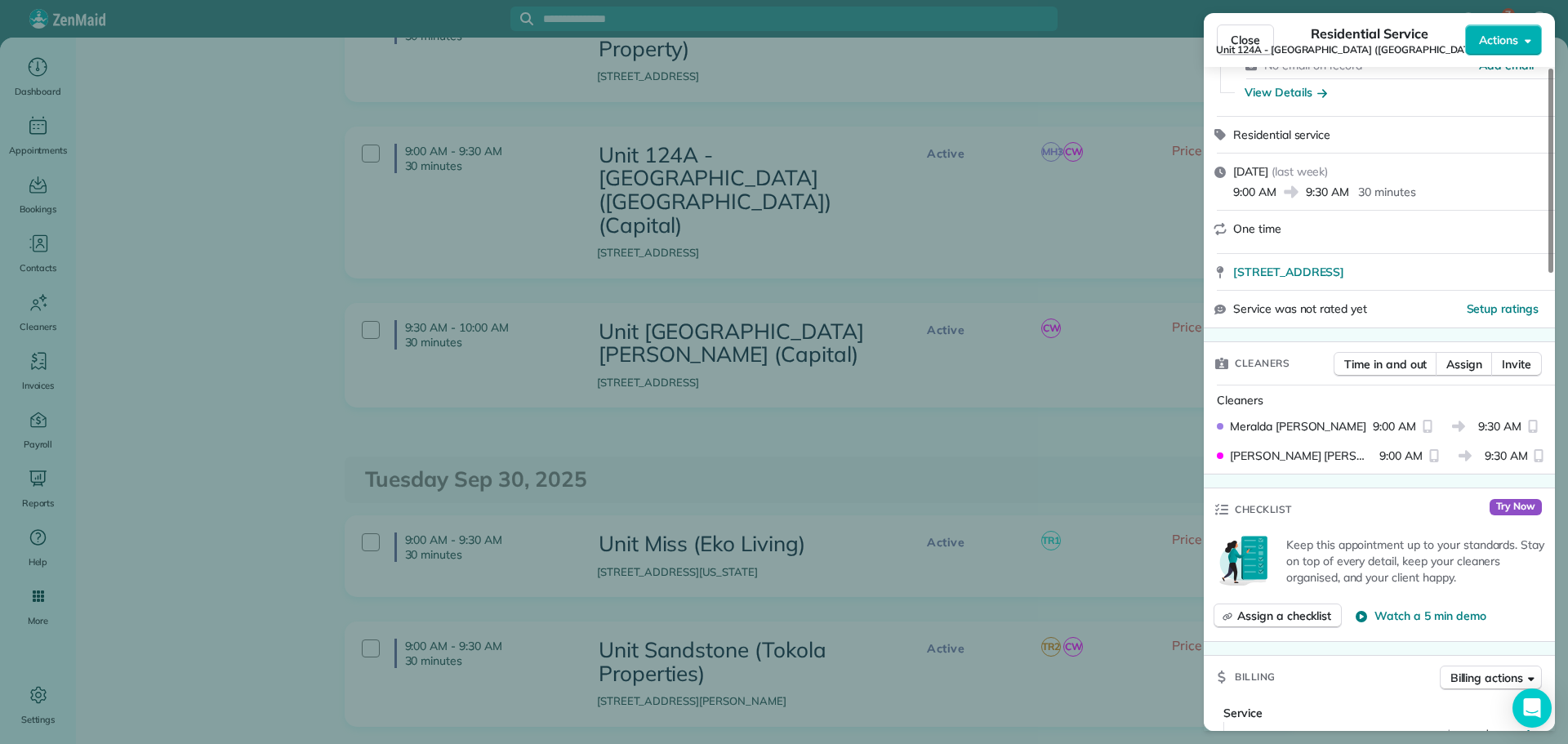
scroll to position [0, 0]
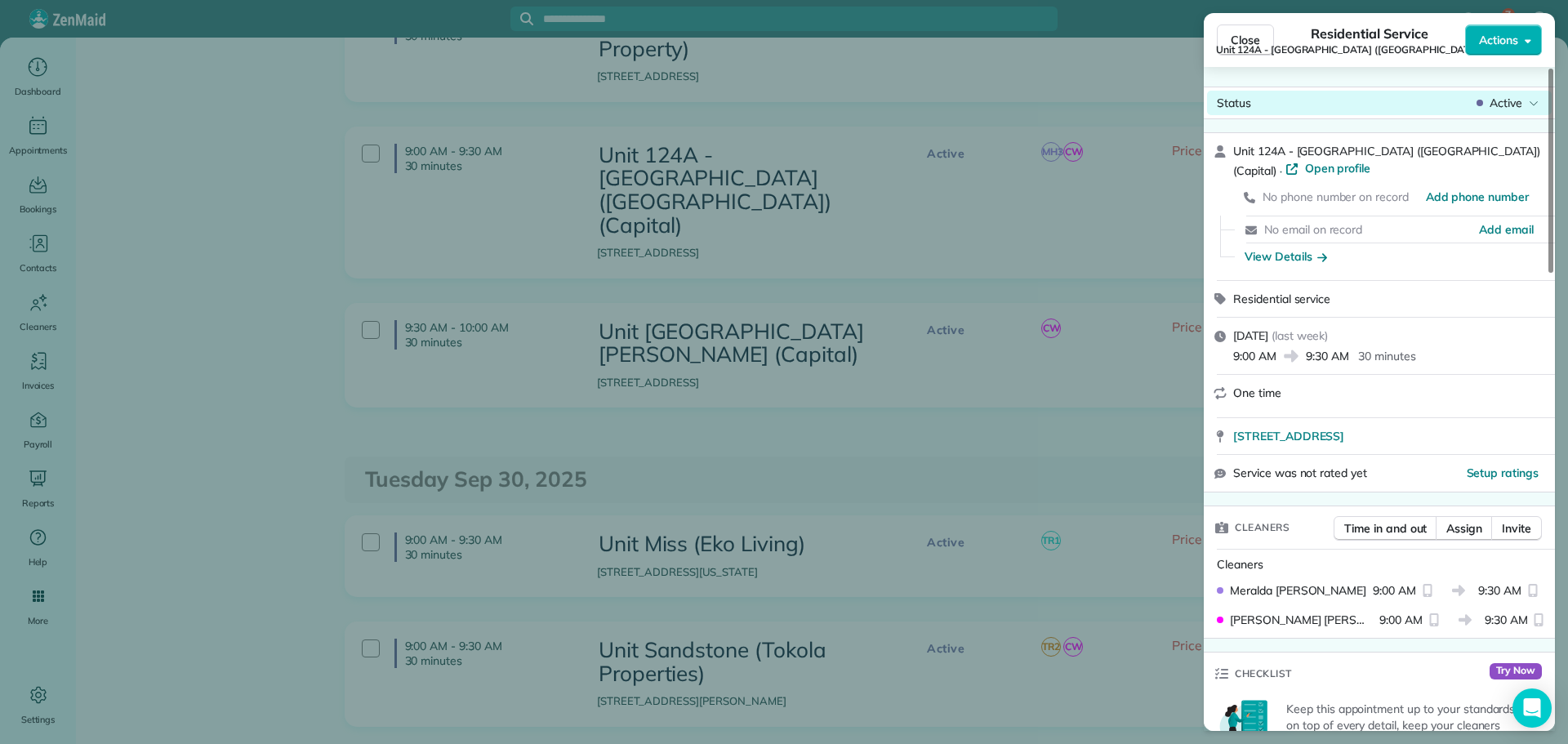
click at [1515, 108] on span "Active" at bounding box center [1506, 103] width 33 height 16
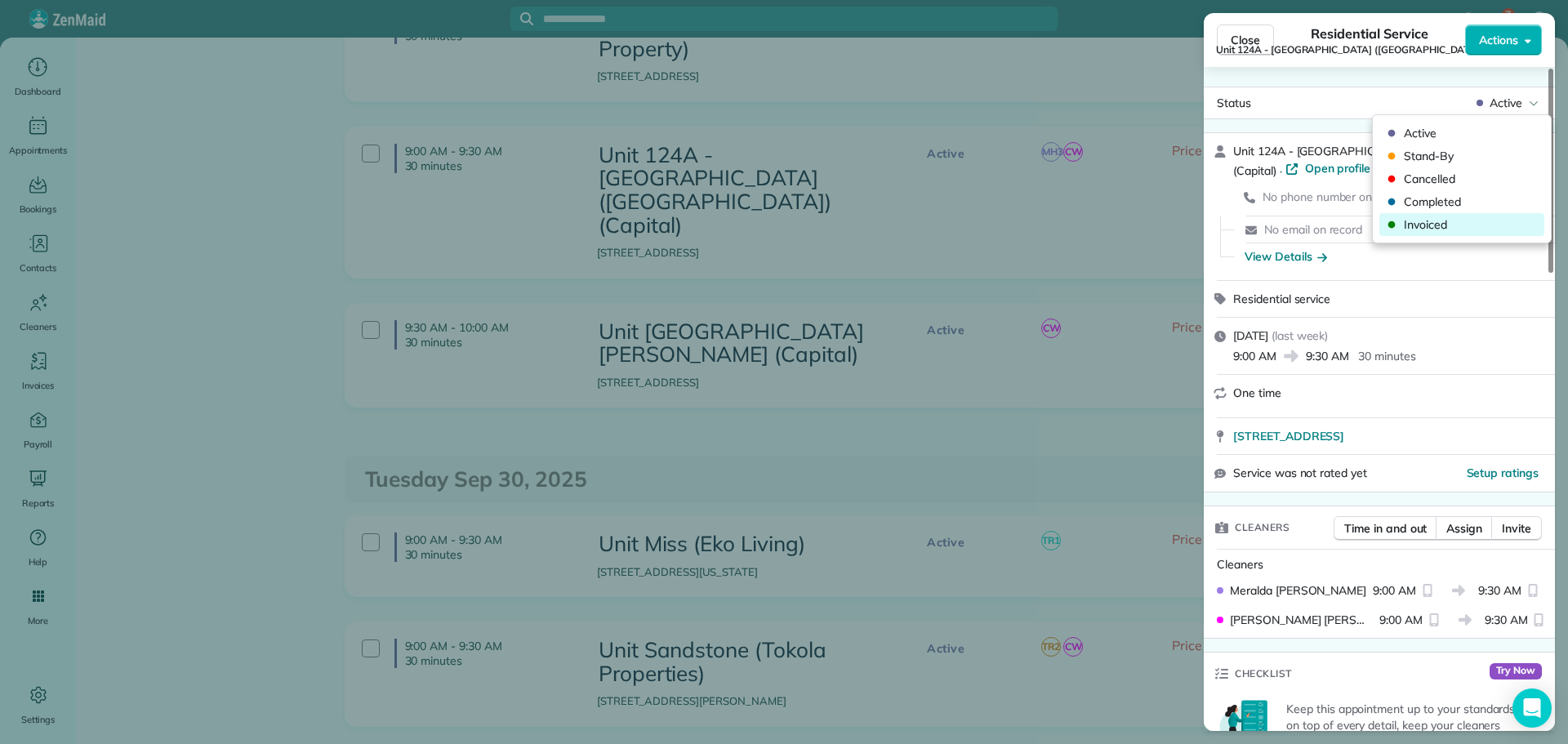
click at [1446, 220] on span "Invoiced" at bounding box center [1473, 224] width 137 height 16
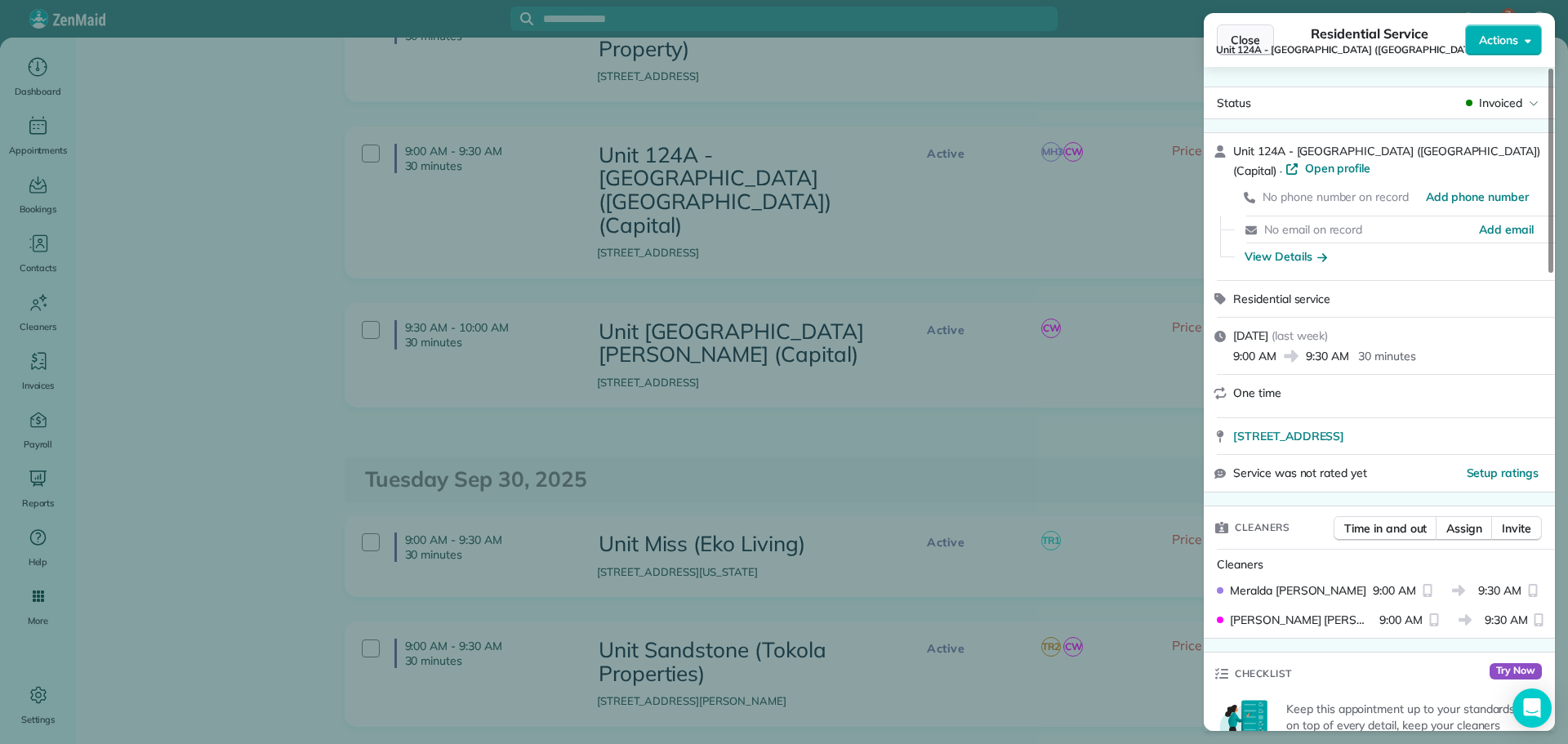
click at [1250, 39] on span "Close" at bounding box center [1246, 40] width 30 height 16
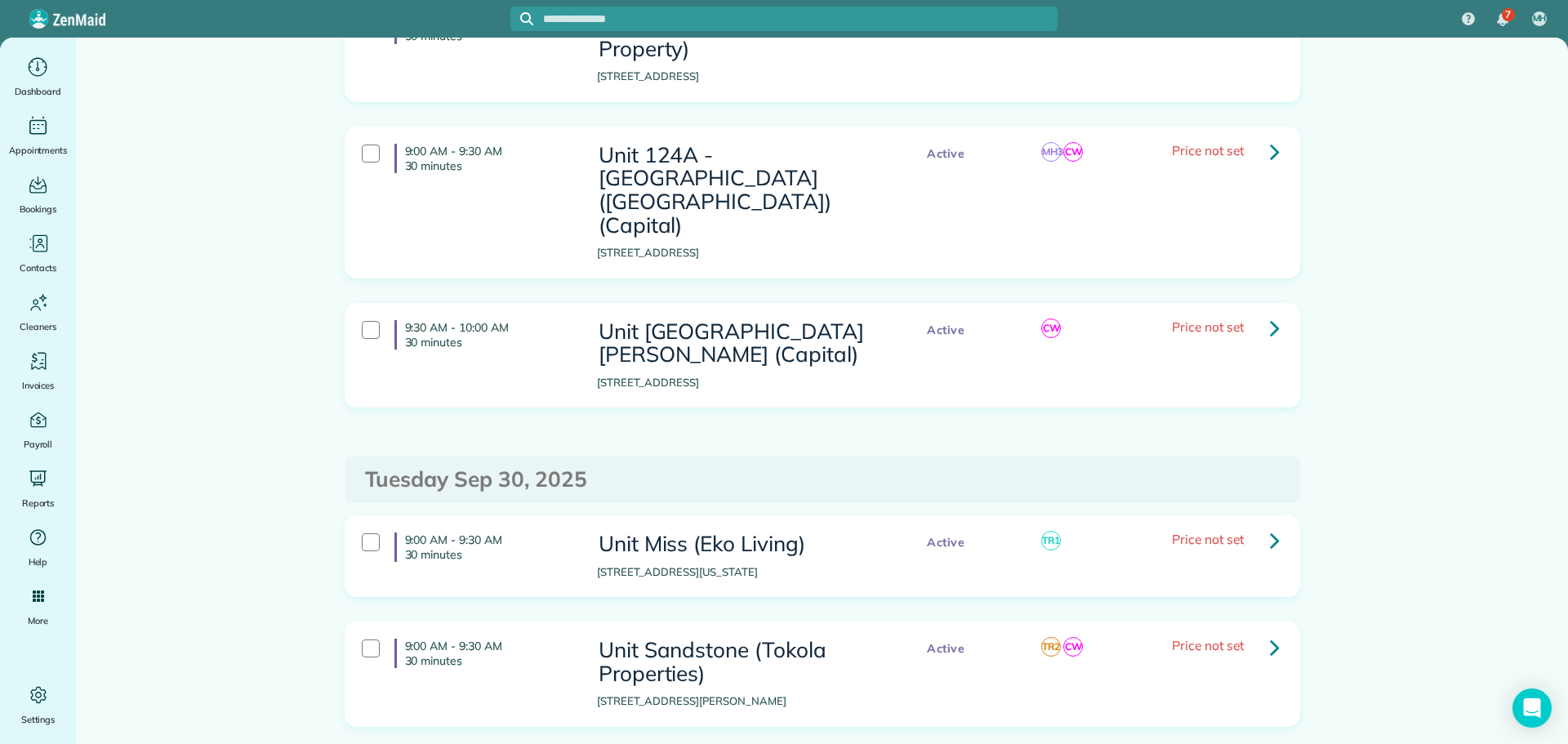
click at [1270, 314] on icon at bounding box center [1275, 328] width 10 height 29
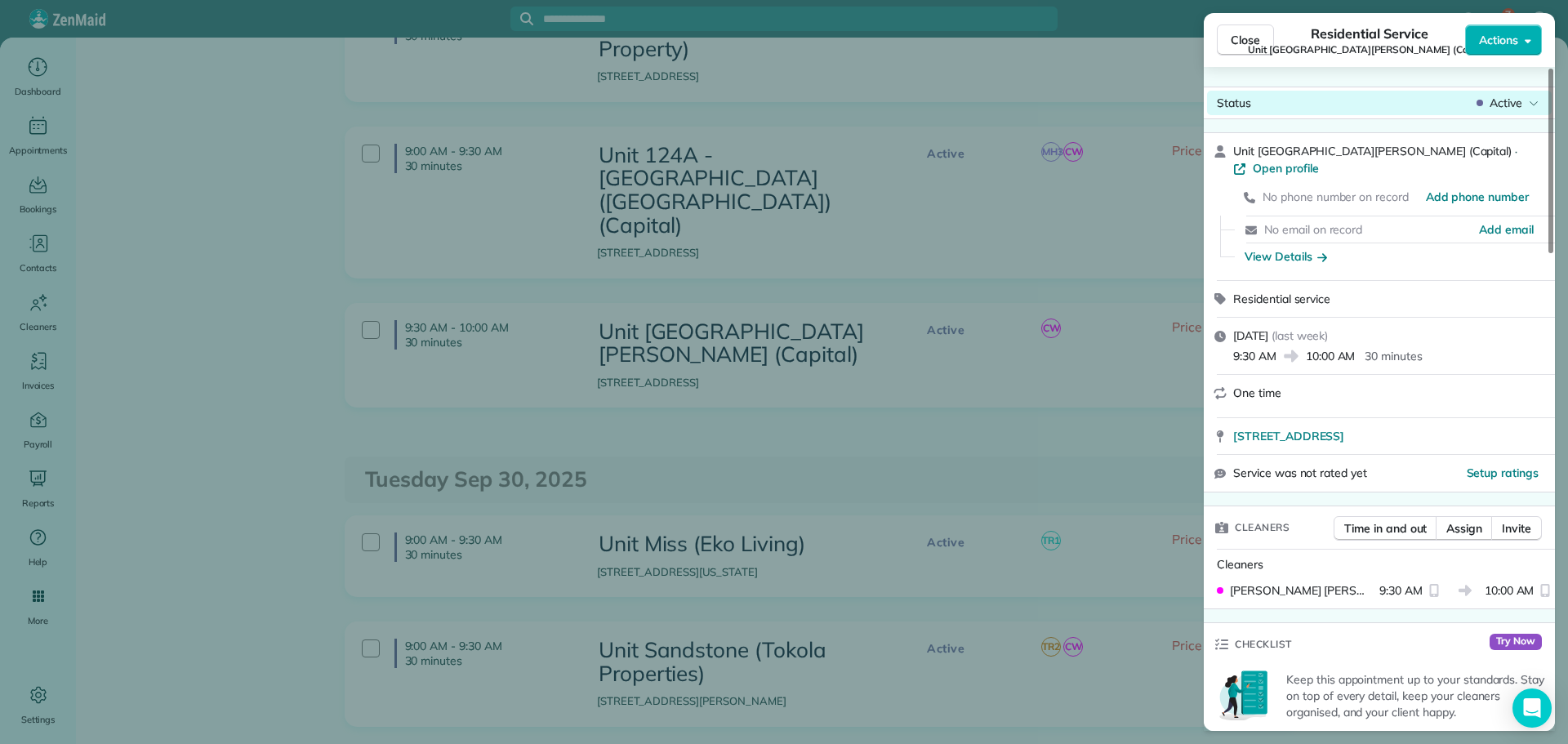
click at [1512, 102] on span "Active" at bounding box center [1506, 103] width 33 height 16
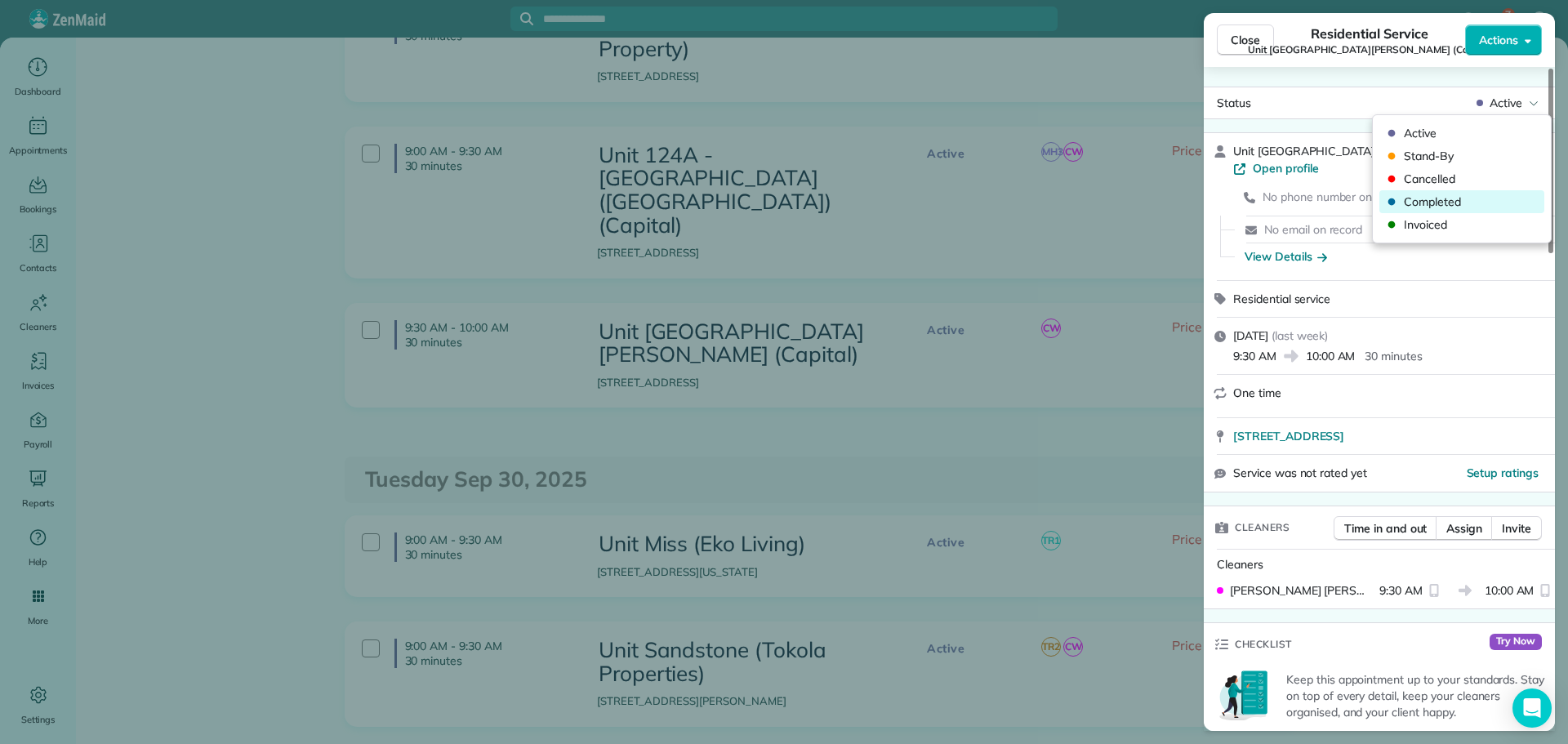
click at [1469, 197] on span "Completed" at bounding box center [1473, 201] width 137 height 16
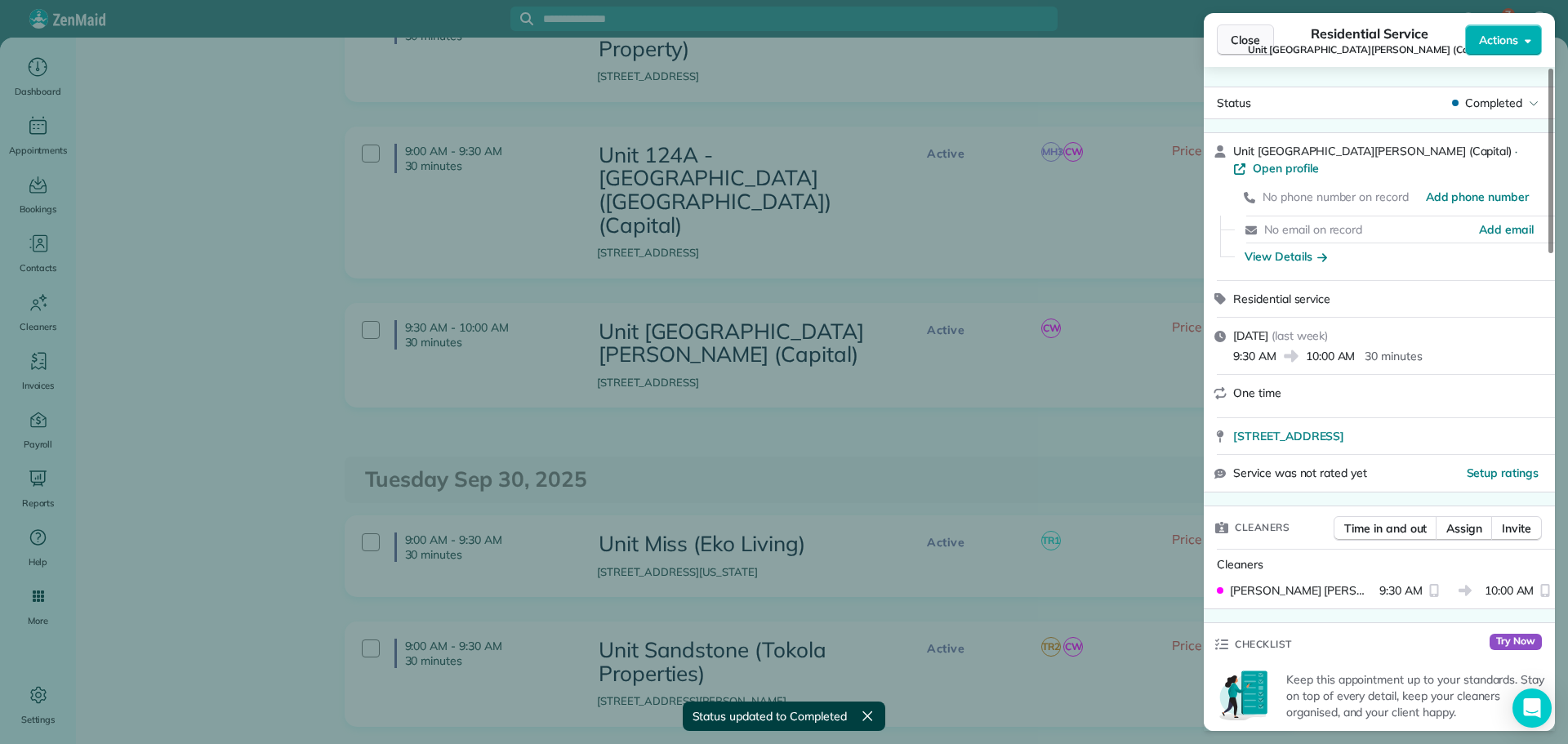
click at [1248, 43] on span "Close" at bounding box center [1246, 40] width 30 height 16
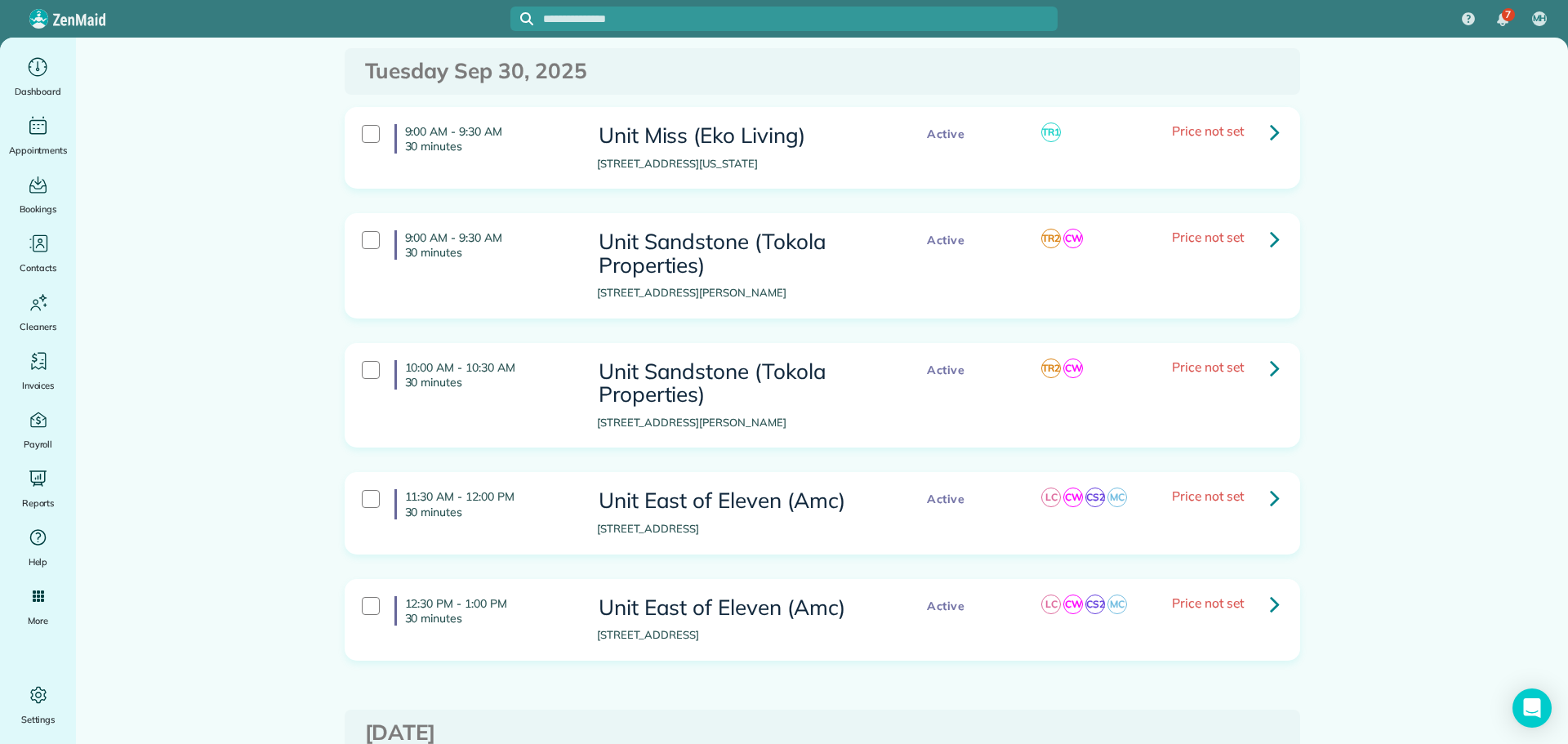
scroll to position [1143, 0]
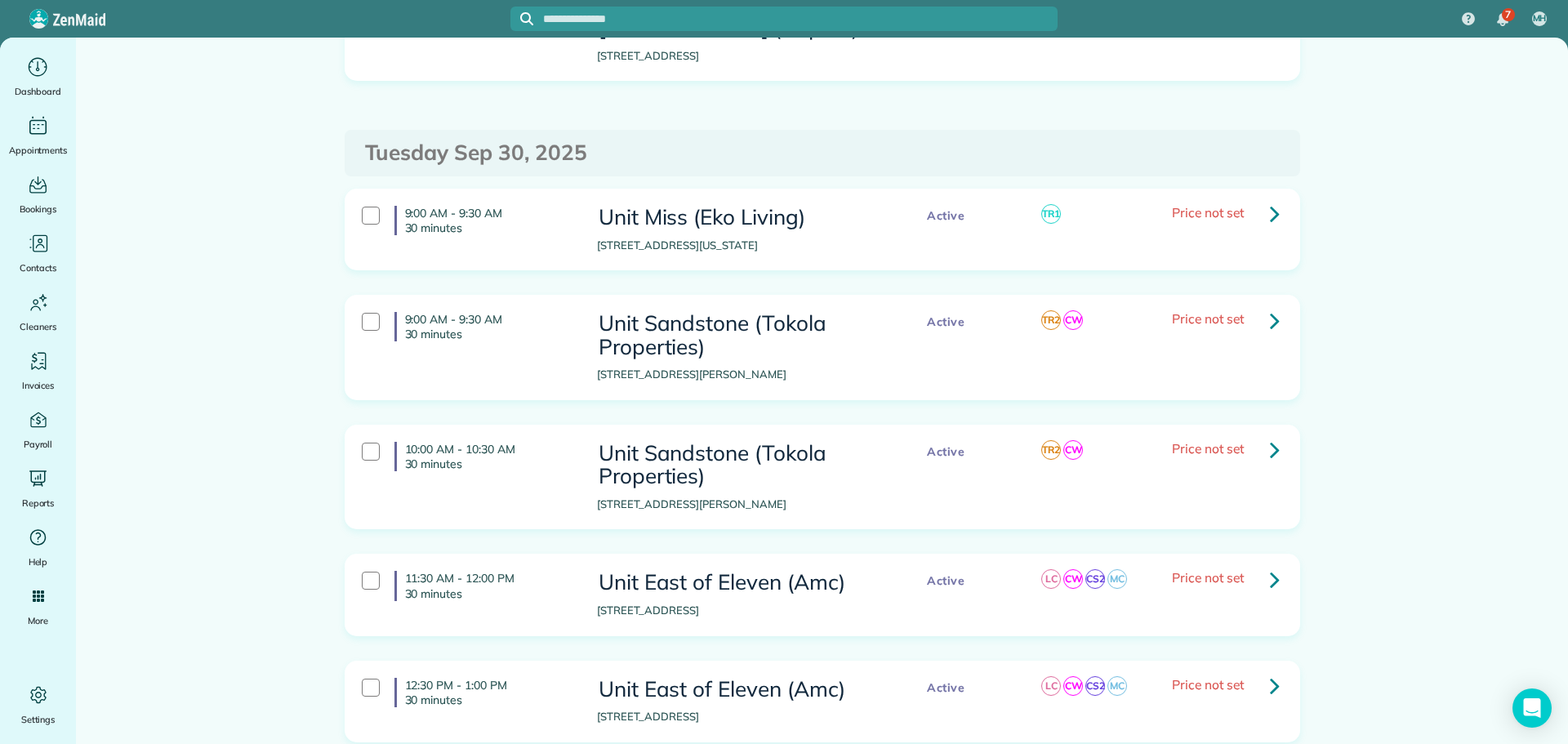
click at [1270, 199] on icon at bounding box center [1275, 213] width 10 height 29
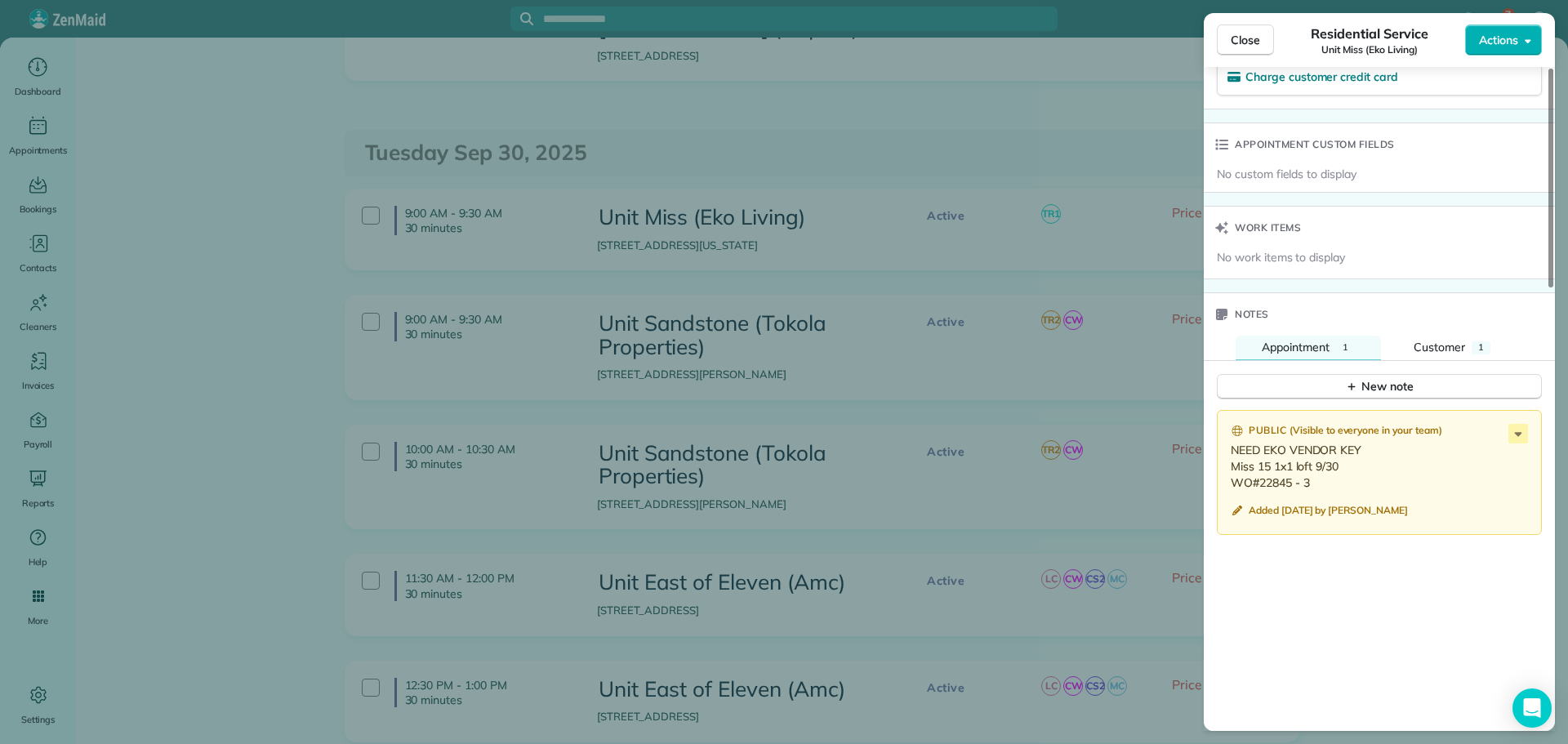
scroll to position [1226, 0]
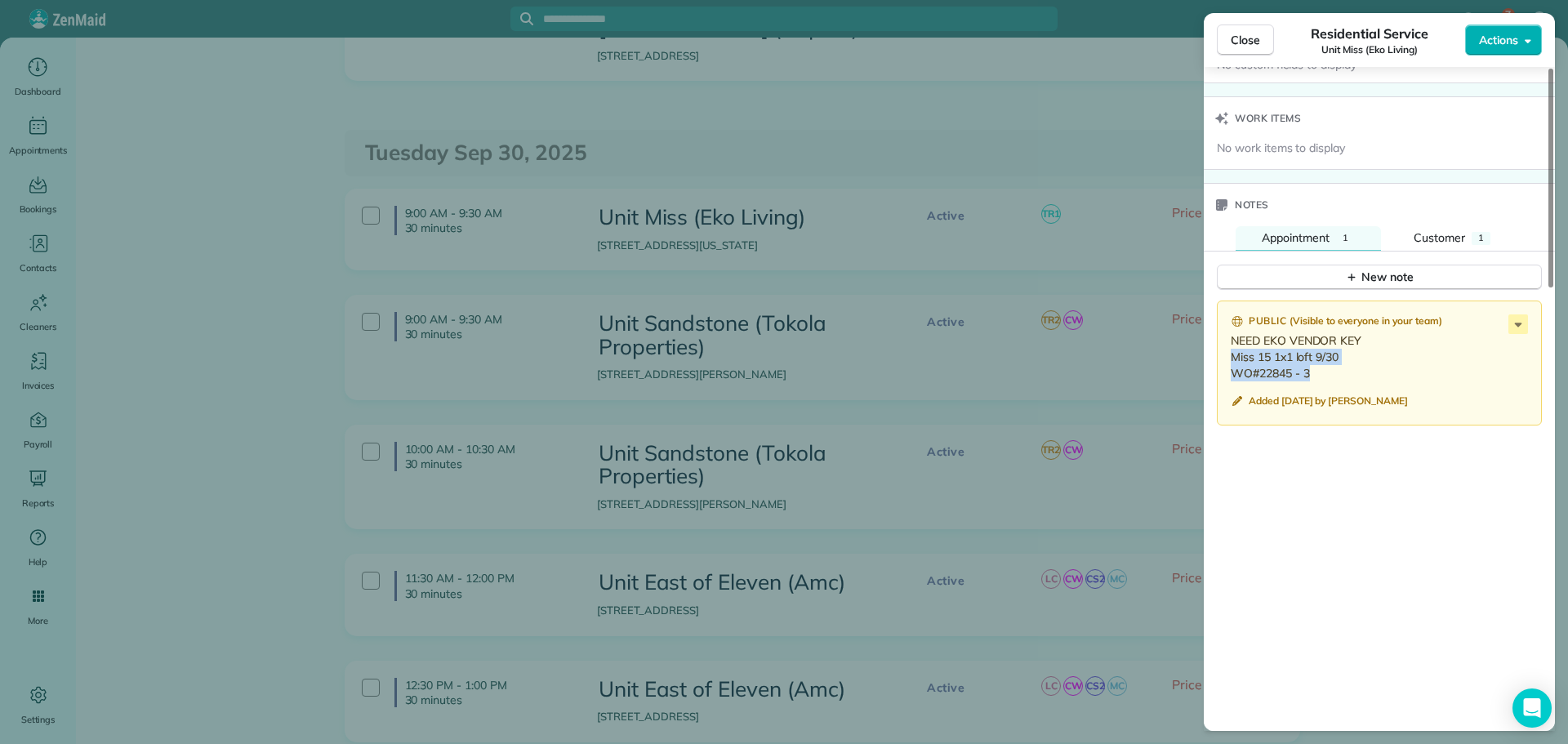
drag, startPoint x: 1313, startPoint y: 374, endPoint x: 1231, endPoint y: 364, distance: 82.6
click at [1231, 364] on p "NEED EKO VENDOR KEY Miss 15 1x1 loft 9/30 WO#22845 - 3" at bounding box center [1382, 357] width 301 height 49
copy p "Miss 15 1x1 loft 9/30 WO#22845 - 3"
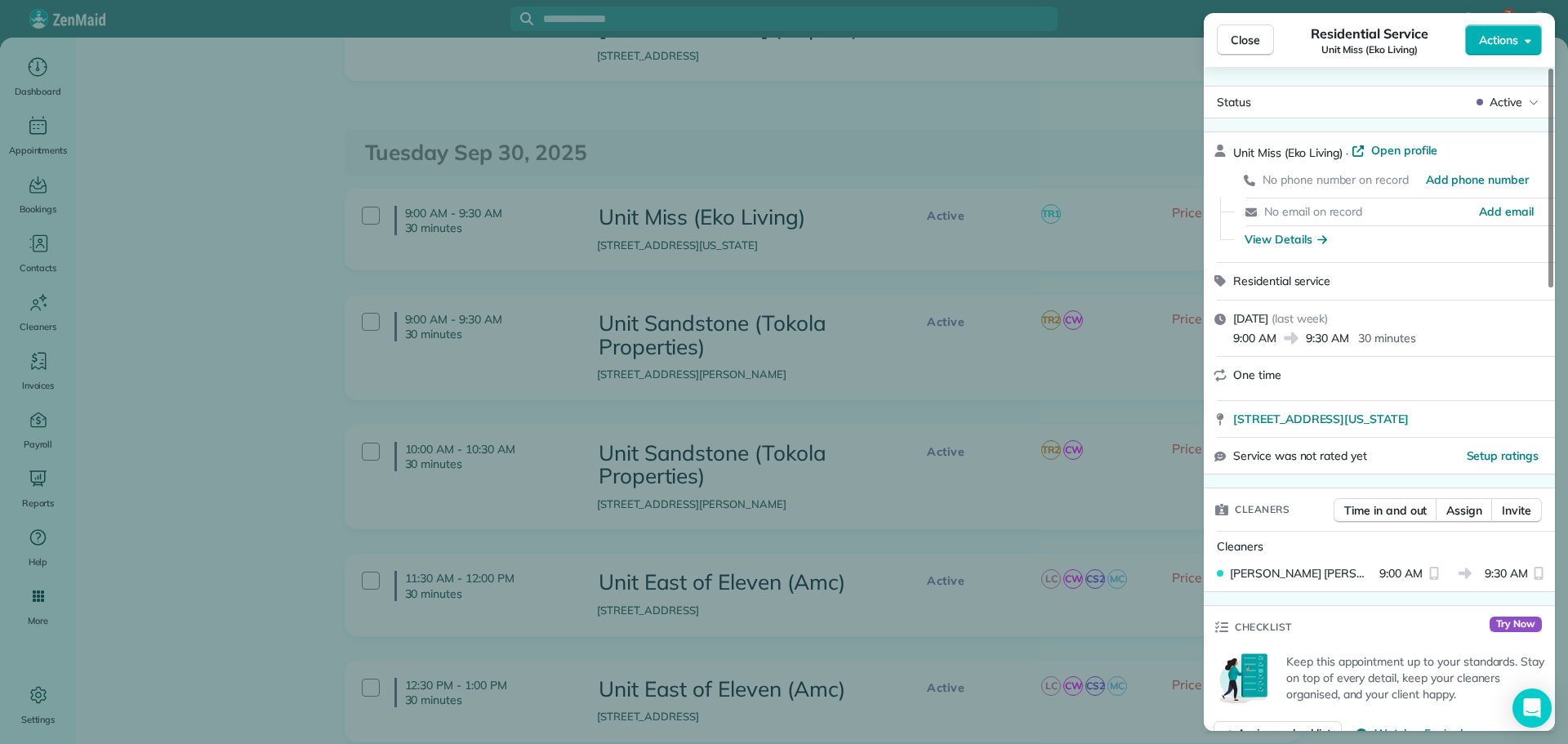
scroll to position [0, 0]
click at [1506, 96] on span "Active" at bounding box center [1506, 103] width 33 height 16
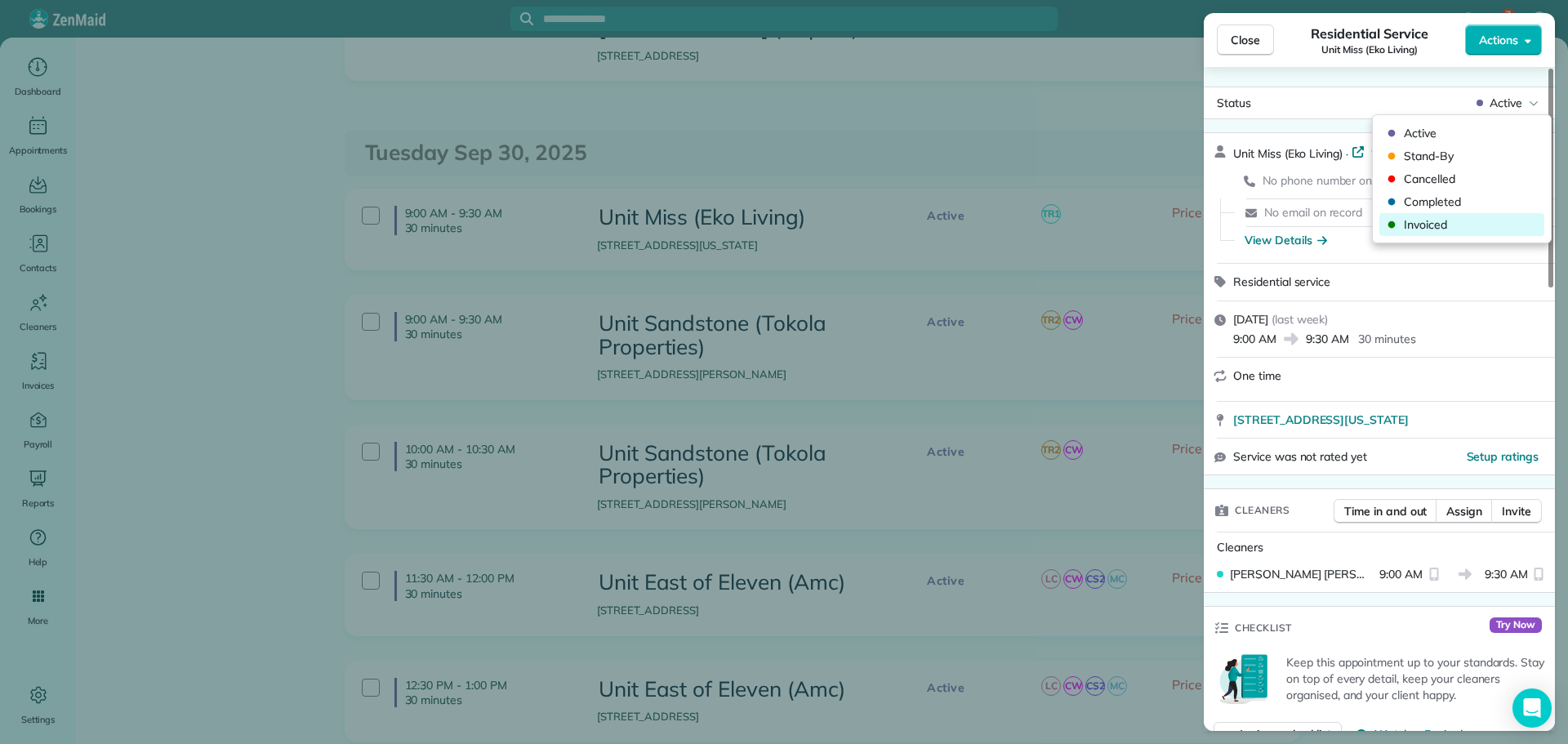
click at [1472, 226] on span "Invoiced" at bounding box center [1473, 224] width 137 height 16
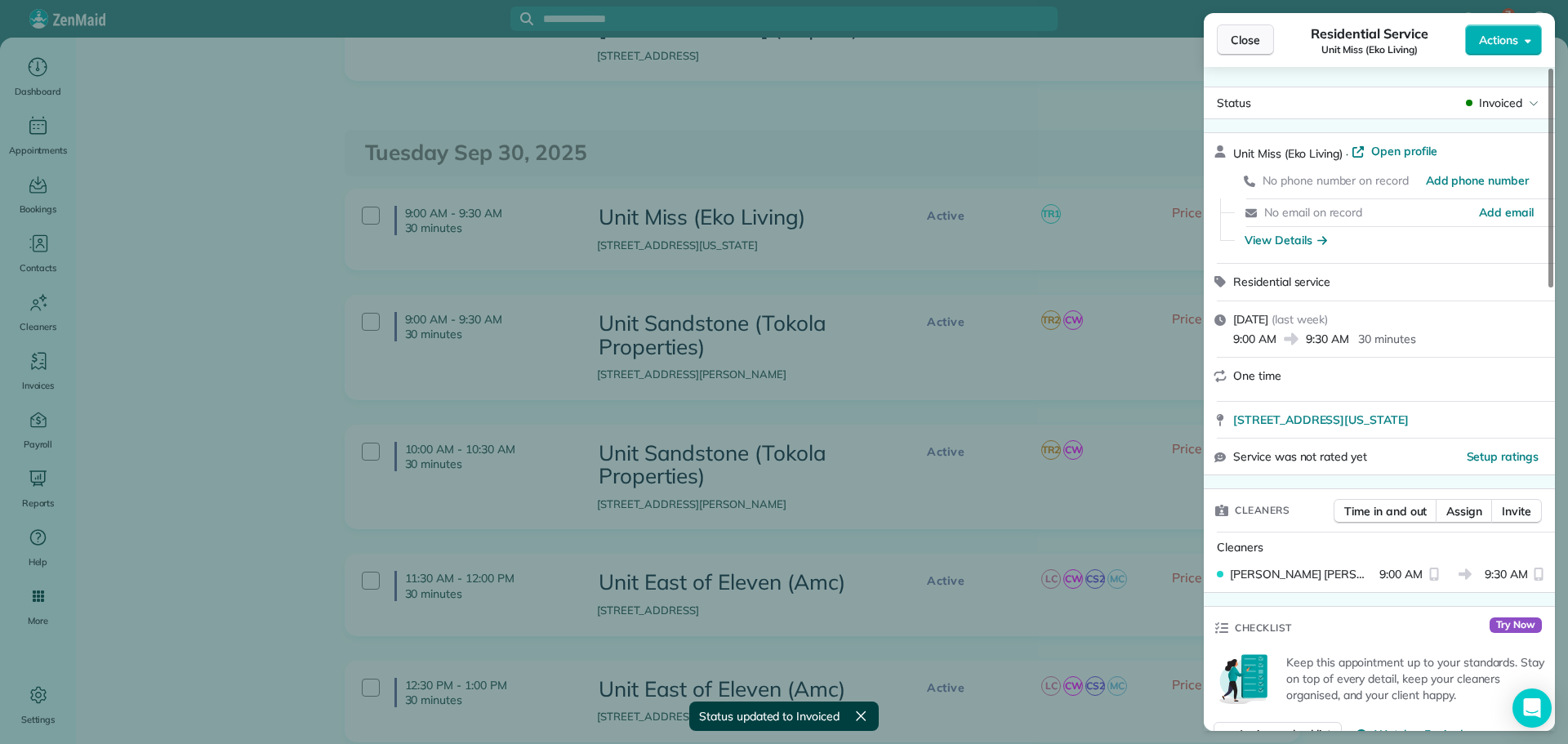
click at [1248, 43] on span "Close" at bounding box center [1246, 40] width 30 height 16
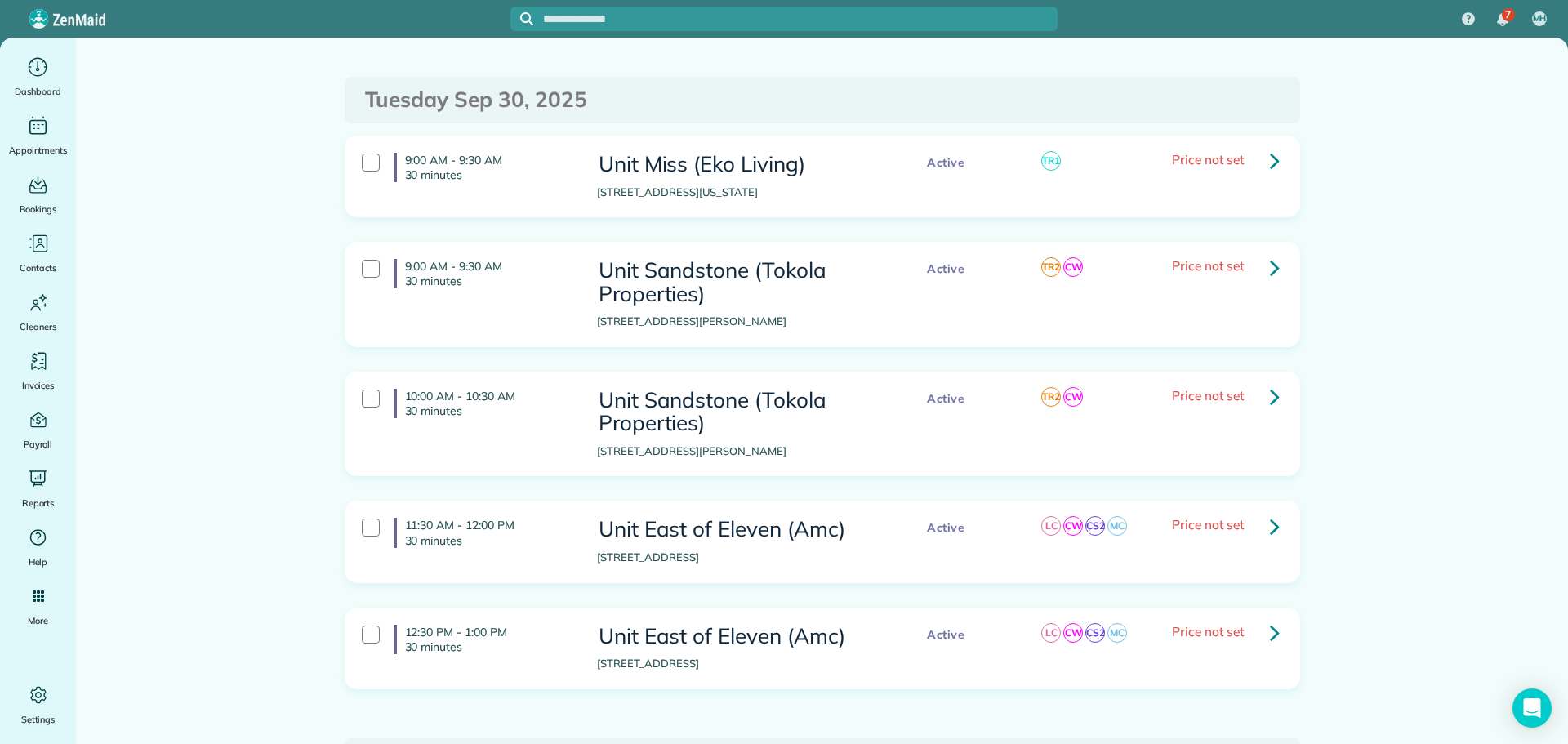
scroll to position [1225, 0]
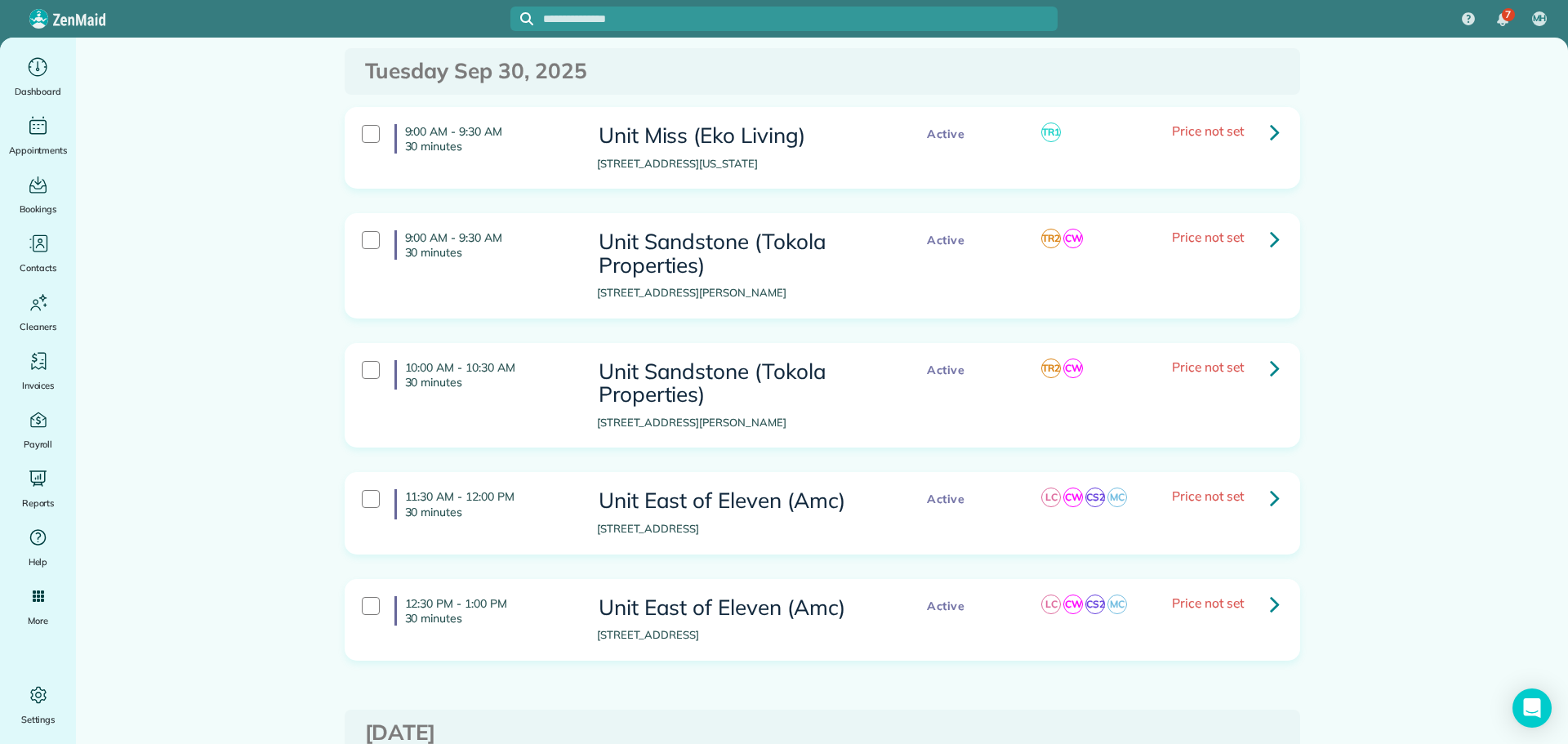
click at [1278, 222] on link at bounding box center [1275, 238] width 33 height 33
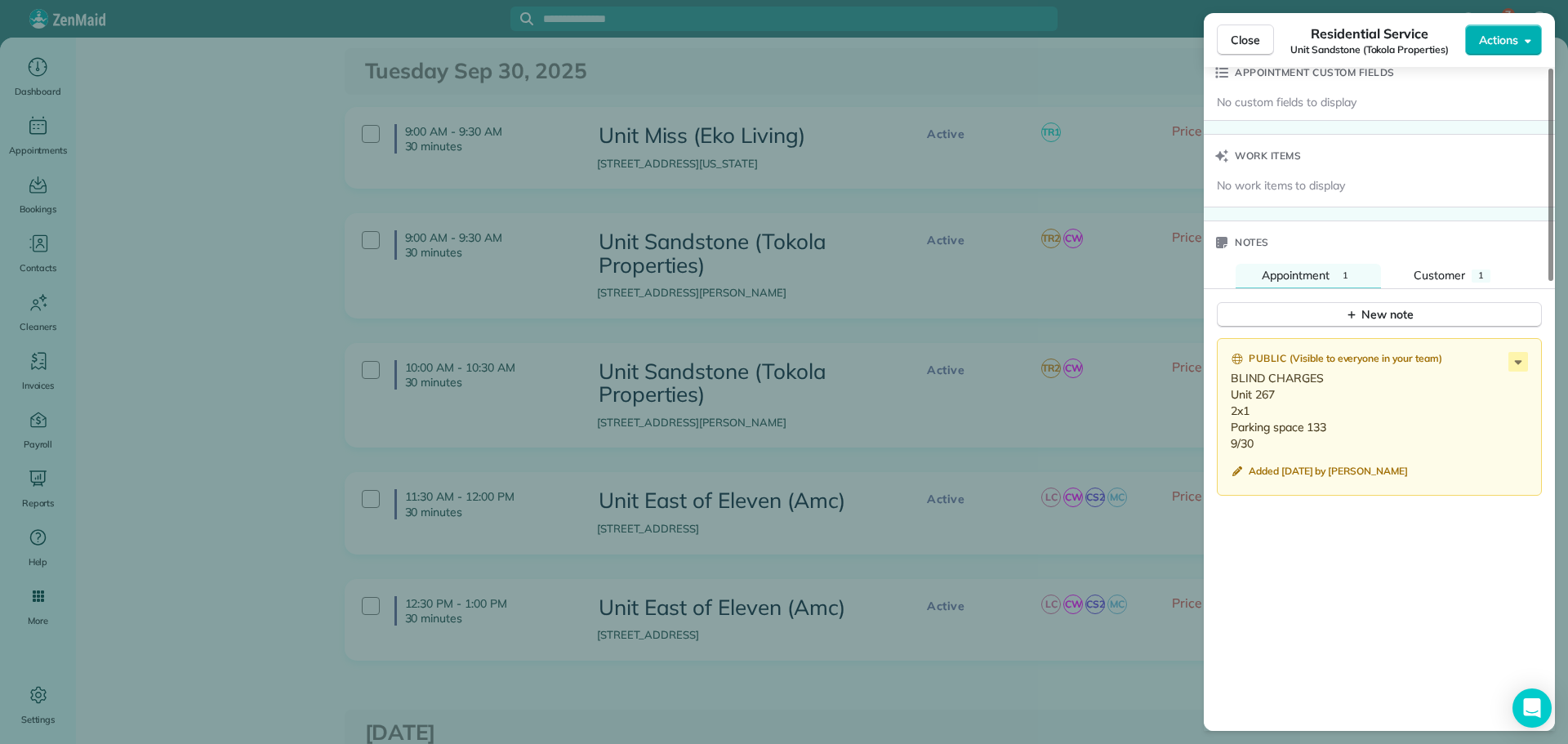
scroll to position [1225, 0]
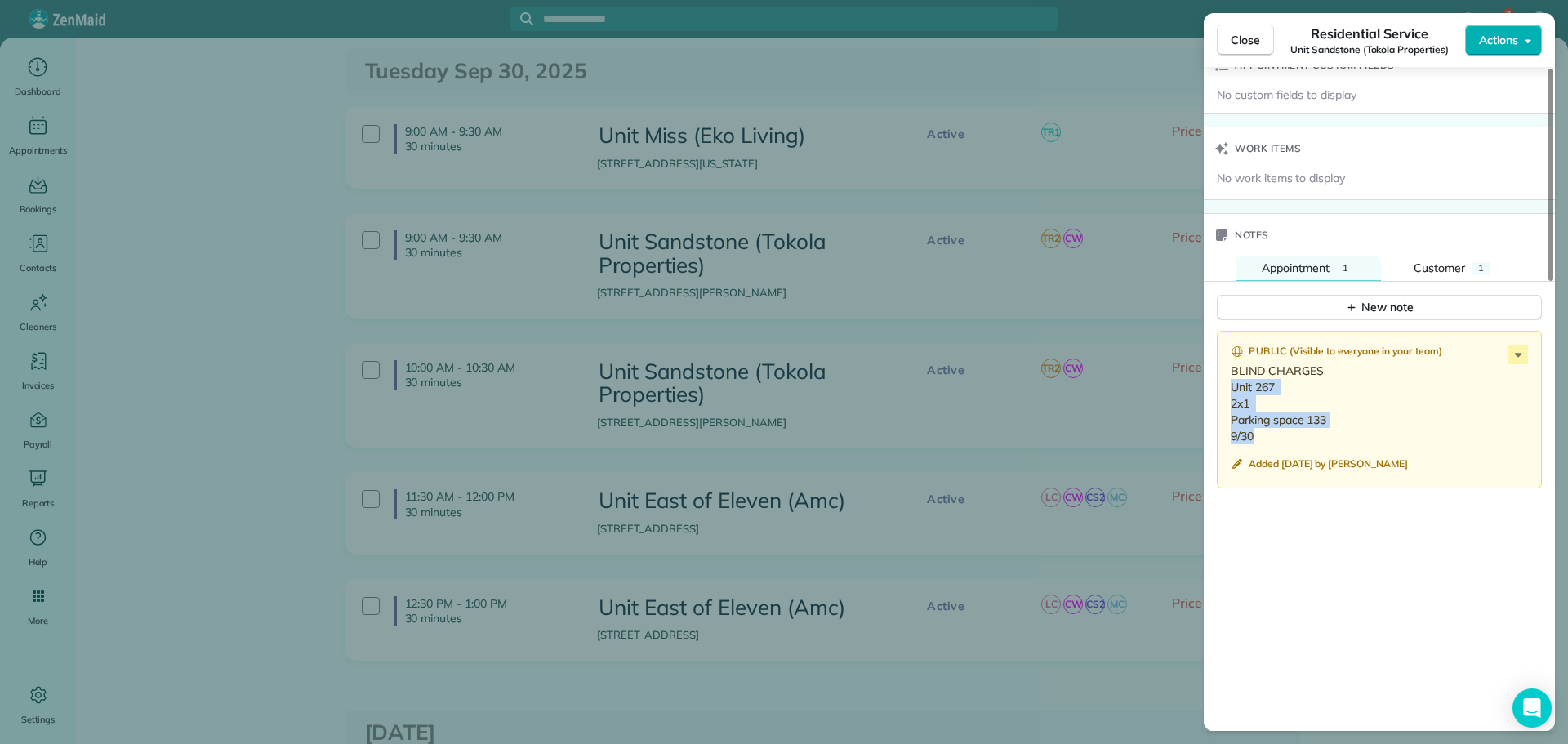
drag, startPoint x: 1257, startPoint y: 438, endPoint x: 1223, endPoint y: 389, distance: 59.6
click at [1223, 389] on div "Public ( Visible to everyone in your team ) BLIND CHARGES Unit 267 2x1 Parking …" at bounding box center [1380, 409] width 325 height 158
copy p "Unit 267 2x1 Parking space 133 9/30"
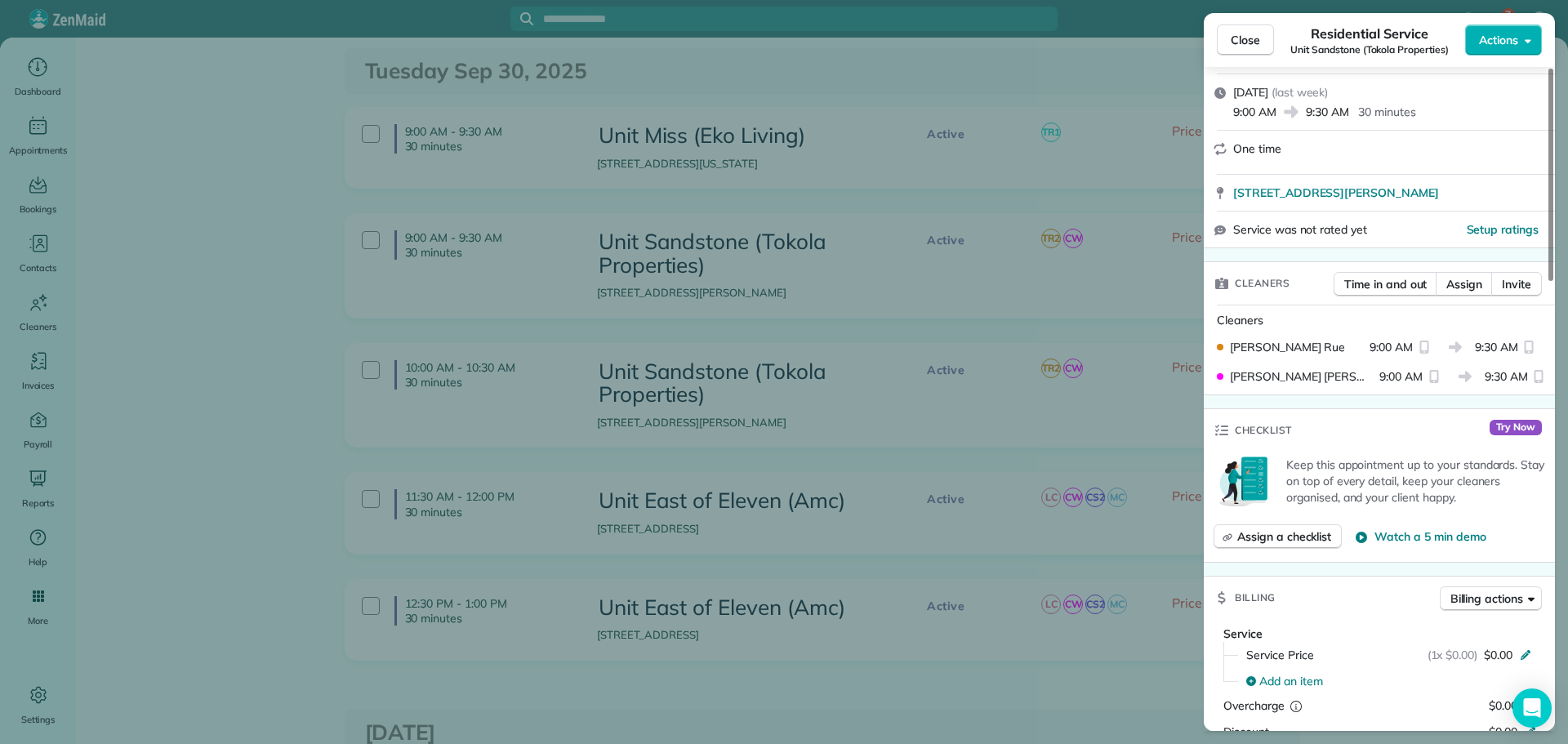
scroll to position [0, 0]
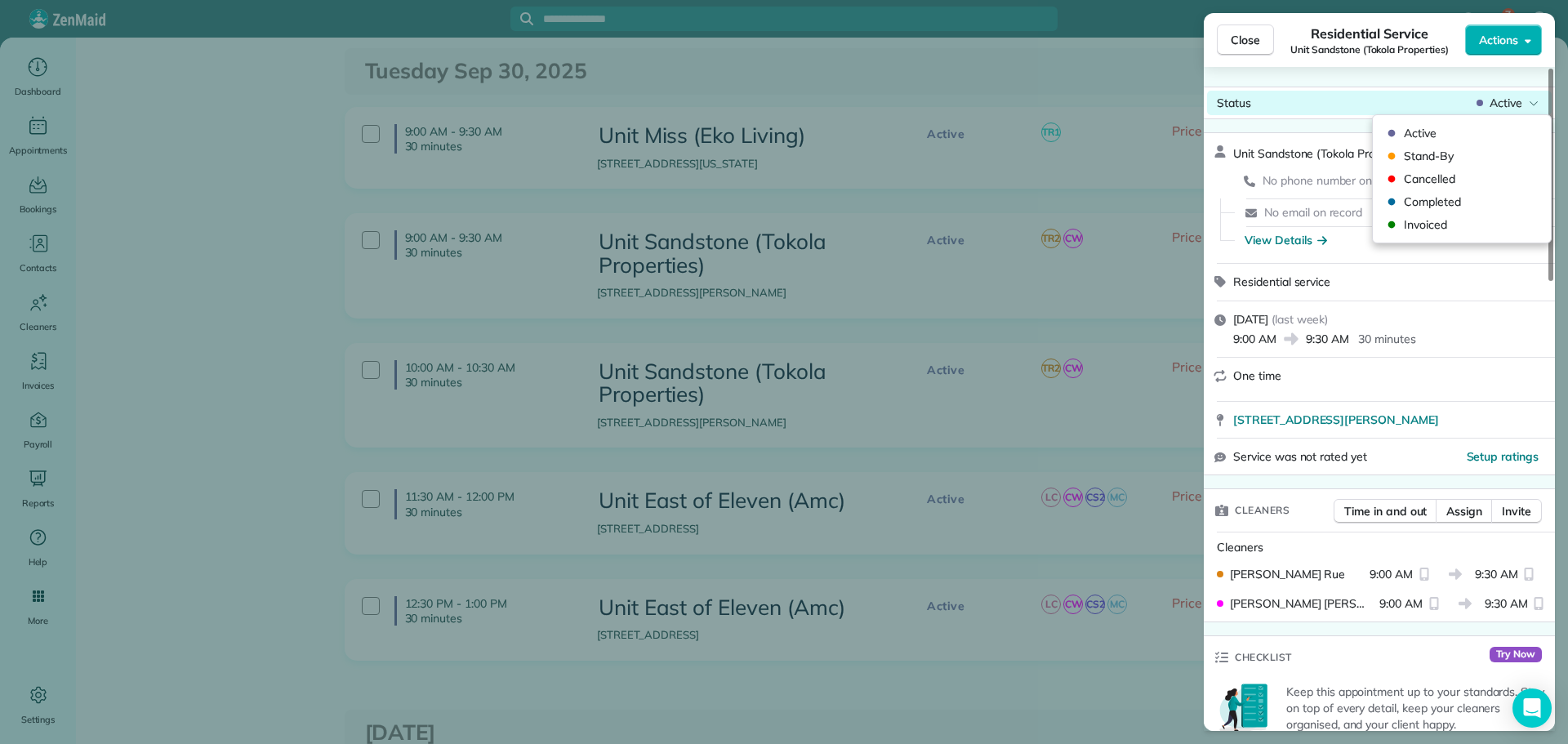
click at [1519, 107] on span "Active" at bounding box center [1506, 103] width 33 height 16
click at [1452, 222] on span "Invoiced" at bounding box center [1473, 224] width 137 height 16
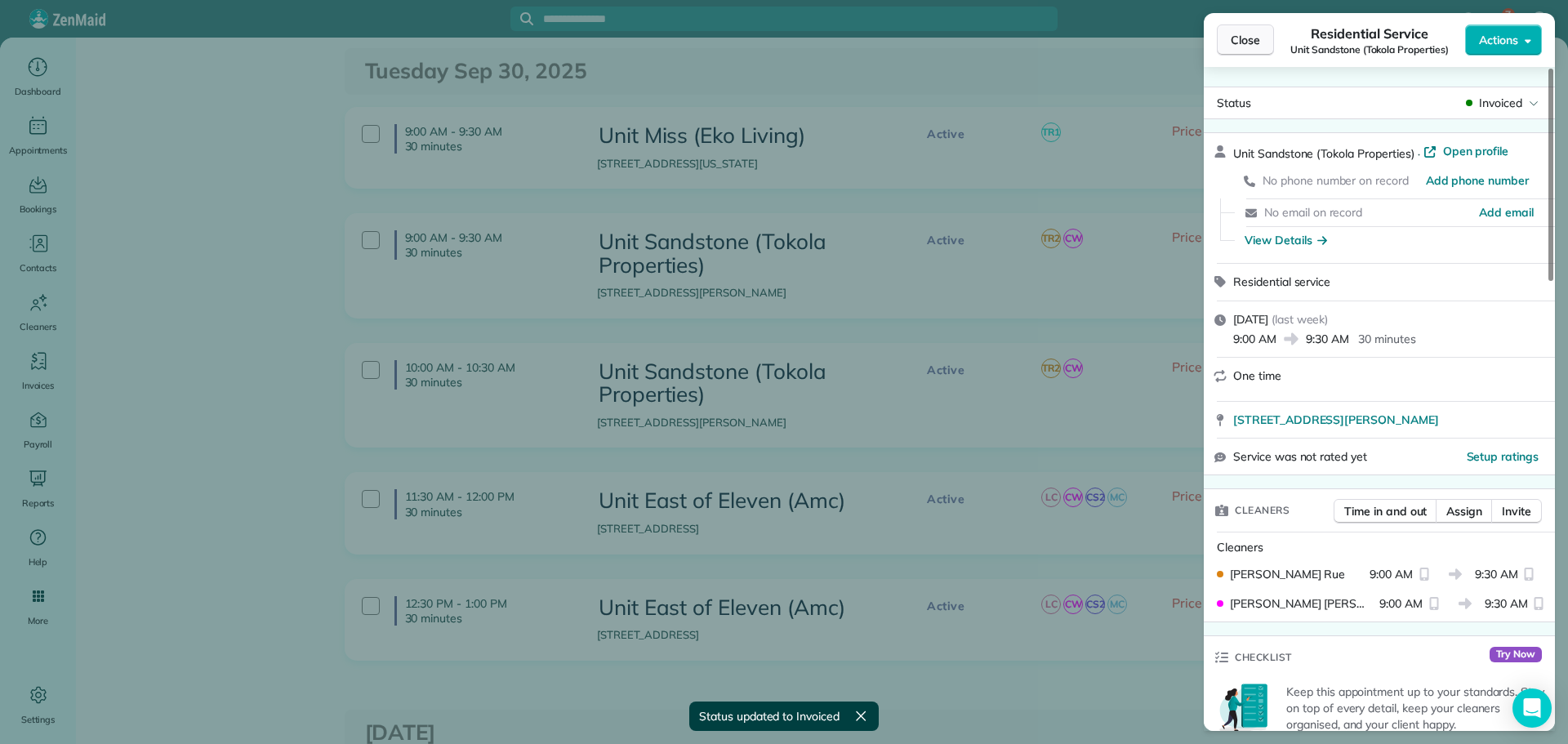
click at [1248, 44] on span "Close" at bounding box center [1246, 40] width 30 height 16
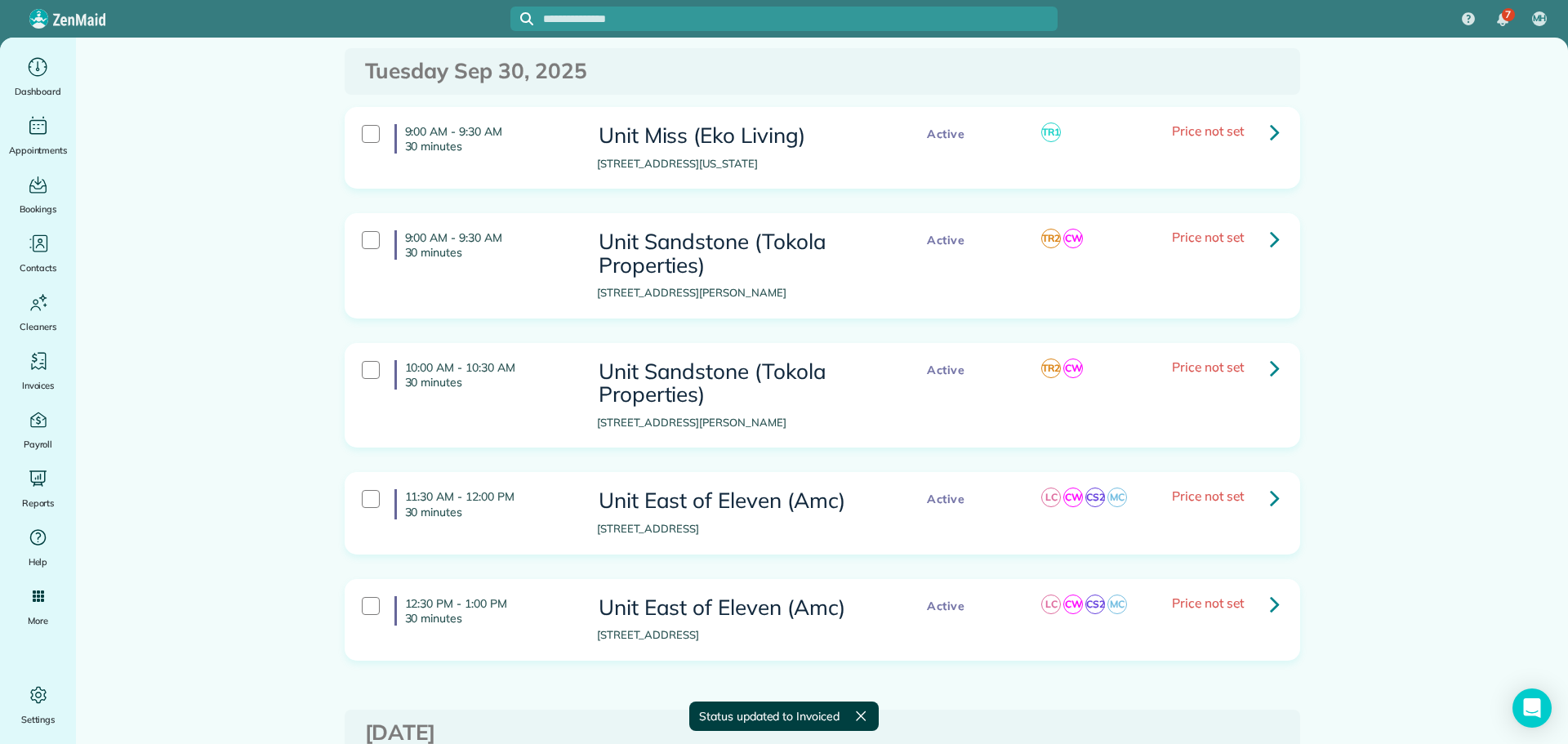
click at [1273, 225] on icon at bounding box center [1275, 239] width 10 height 29
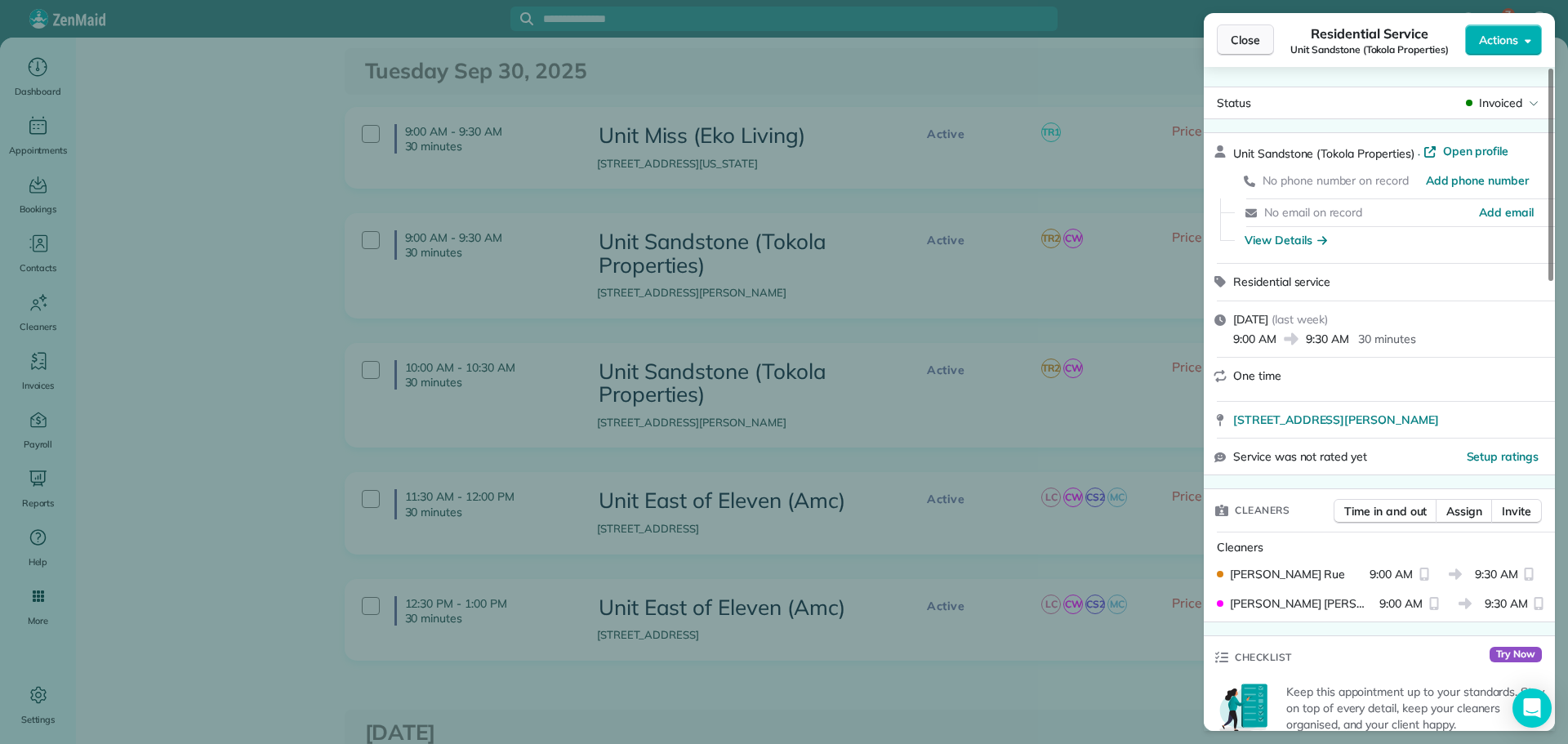
click at [1249, 52] on button "Close" at bounding box center [1245, 40] width 57 height 31
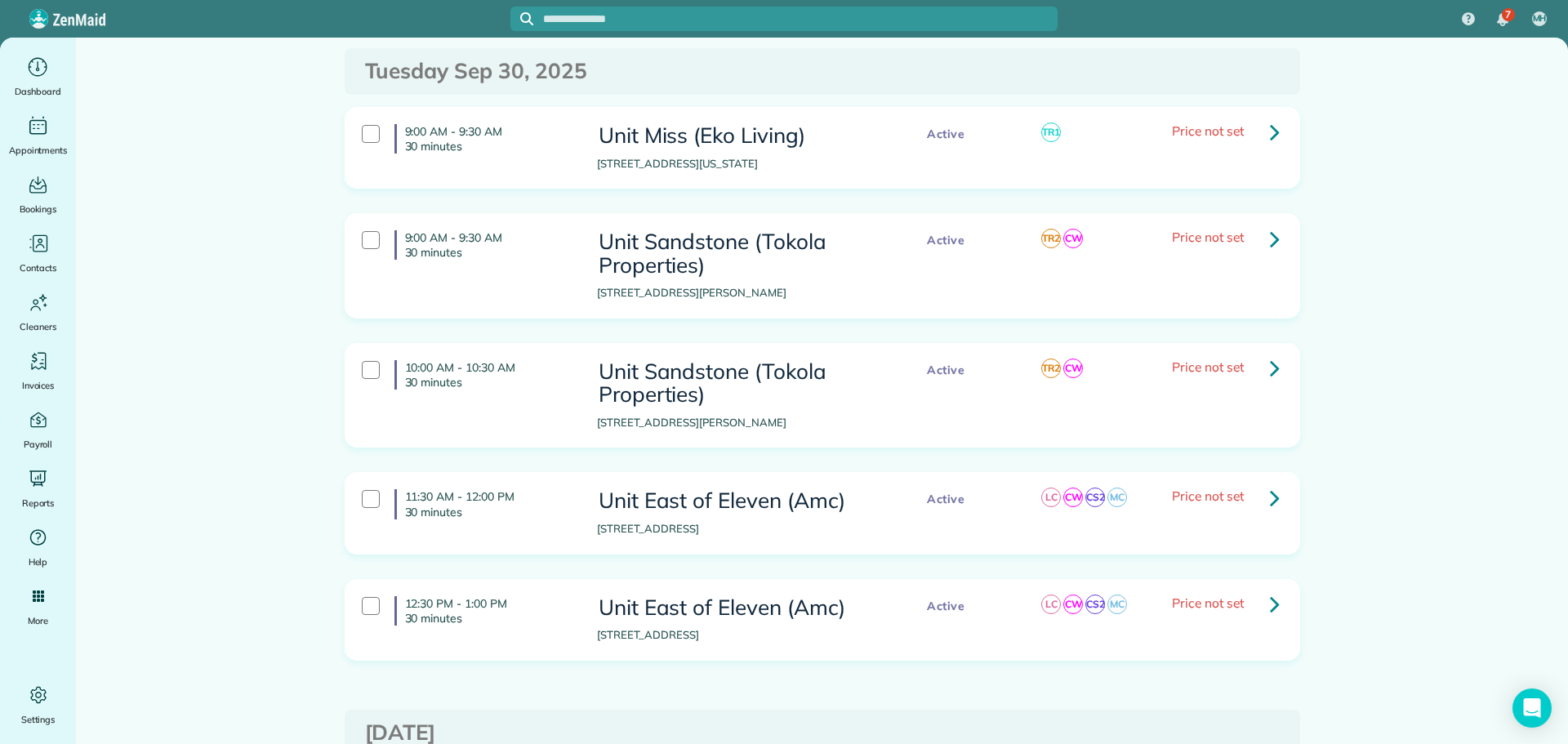
click at [1273, 354] on icon at bounding box center [1275, 368] width 10 height 29
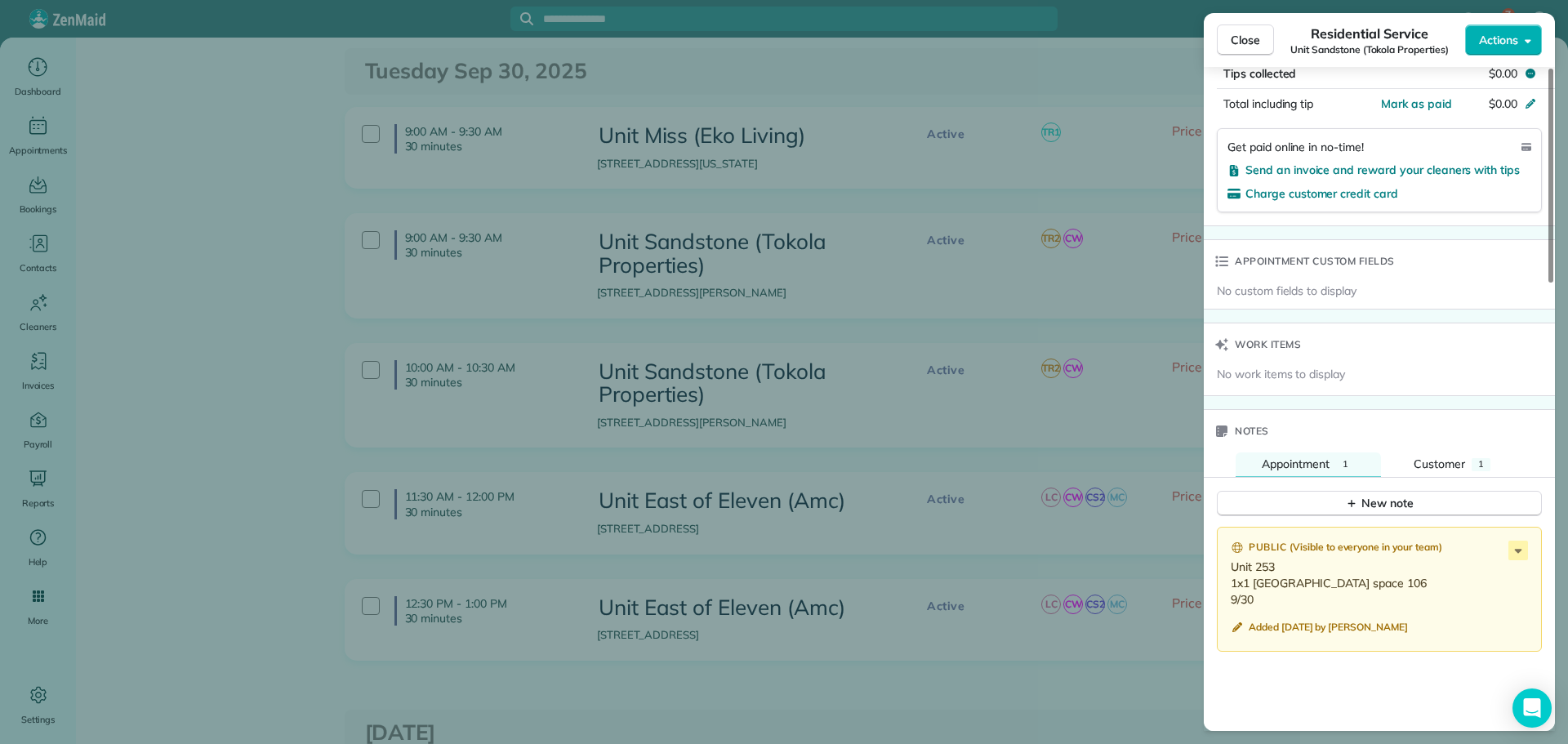
scroll to position [1225, 0]
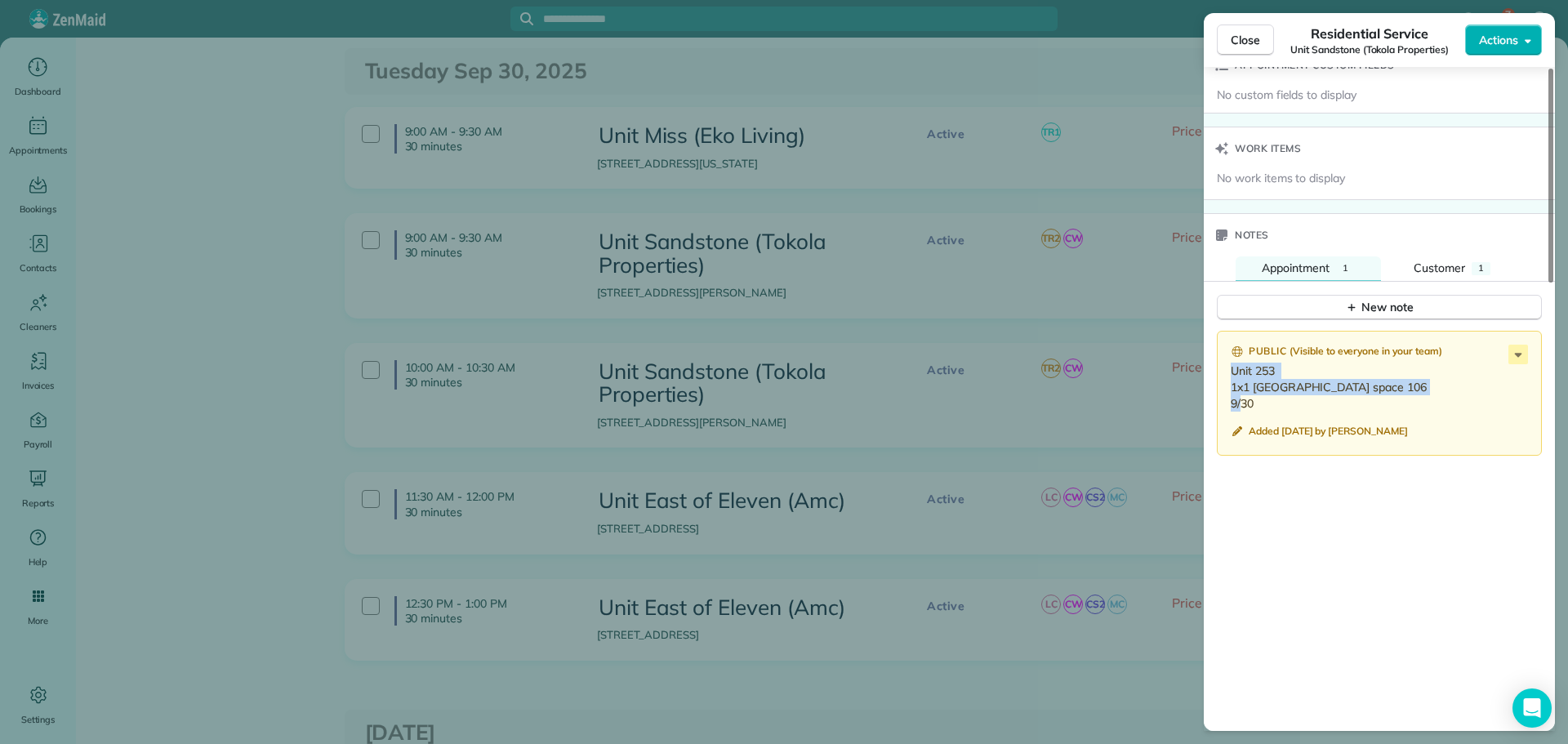
drag, startPoint x: 1255, startPoint y: 424, endPoint x: 1212, endPoint y: 372, distance: 67.5
click at [1212, 372] on div "Public ( Visible to everyone in your team ) Unit 253 1x1 Spiff Parking space 10…" at bounding box center [1380, 554] width 352 height 467
copy p "Unit 253 1x1 Spiff Parking space 106 9/30"
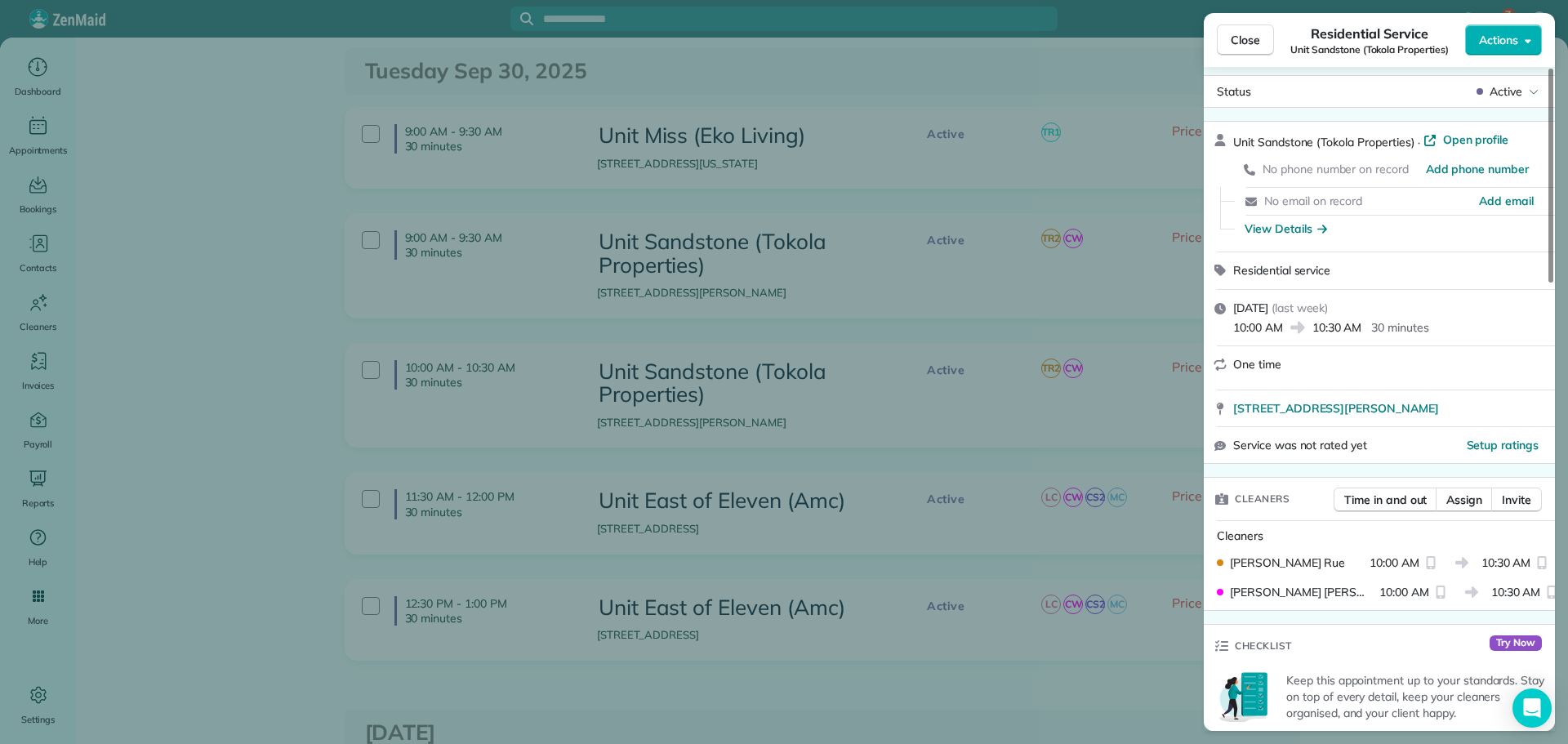
scroll to position [0, 0]
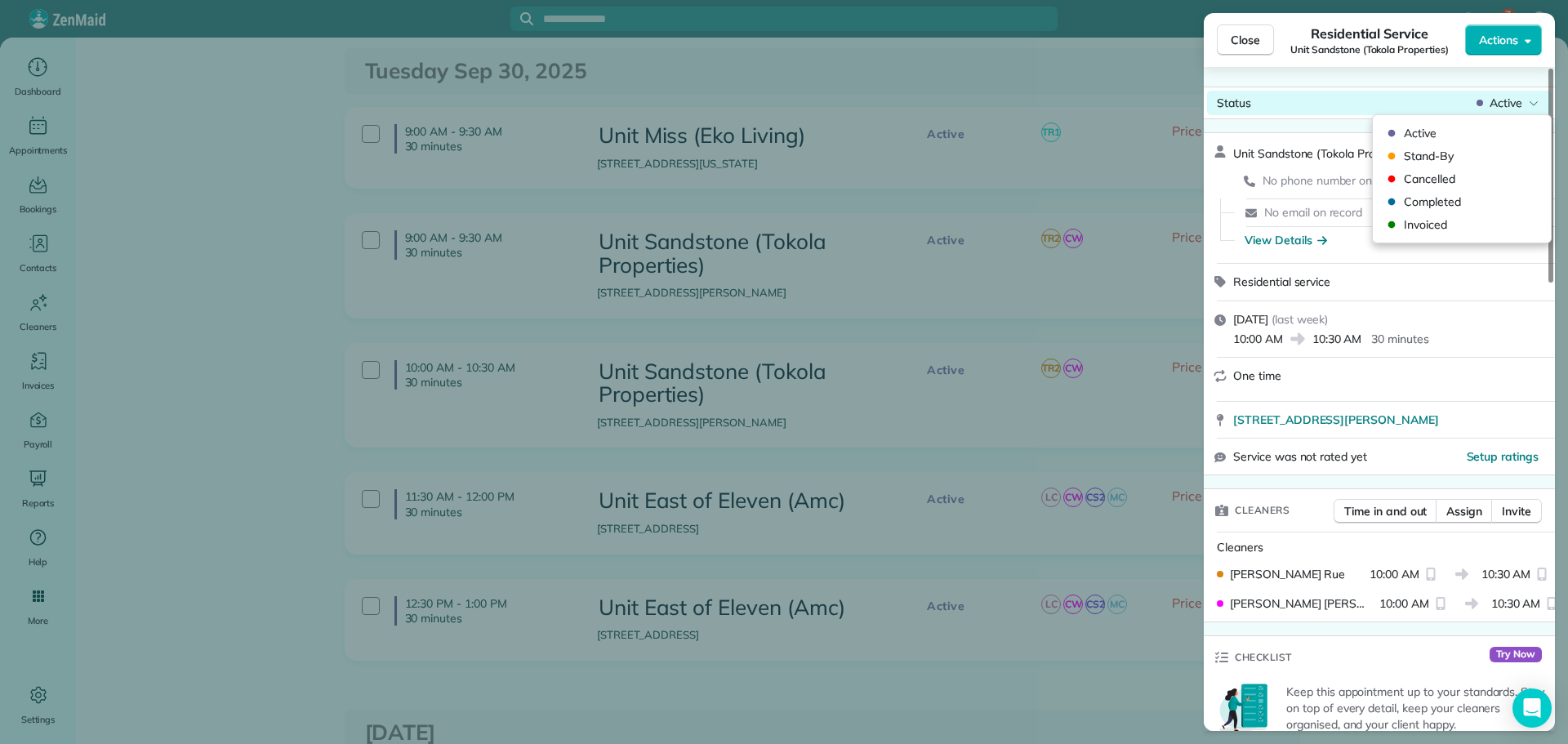
click at [1489, 115] on body "7 MH Dashboard Appointments Bookings Contacts Cleaners Invoices Payroll Reports…" at bounding box center [784, 372] width 1568 height 744
click at [1454, 232] on span "Invoiced" at bounding box center [1473, 224] width 137 height 16
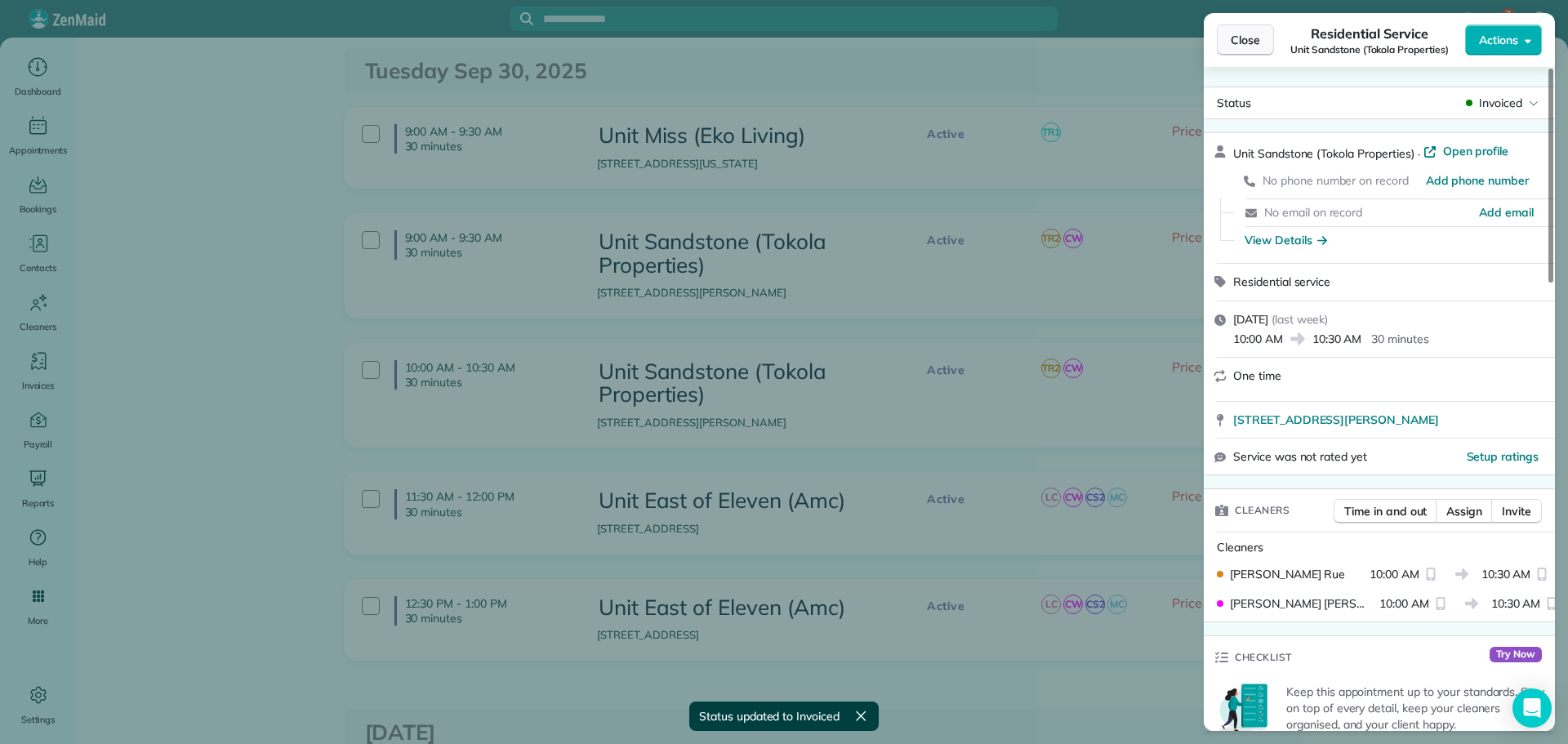
click at [1249, 35] on span "Close" at bounding box center [1246, 40] width 30 height 16
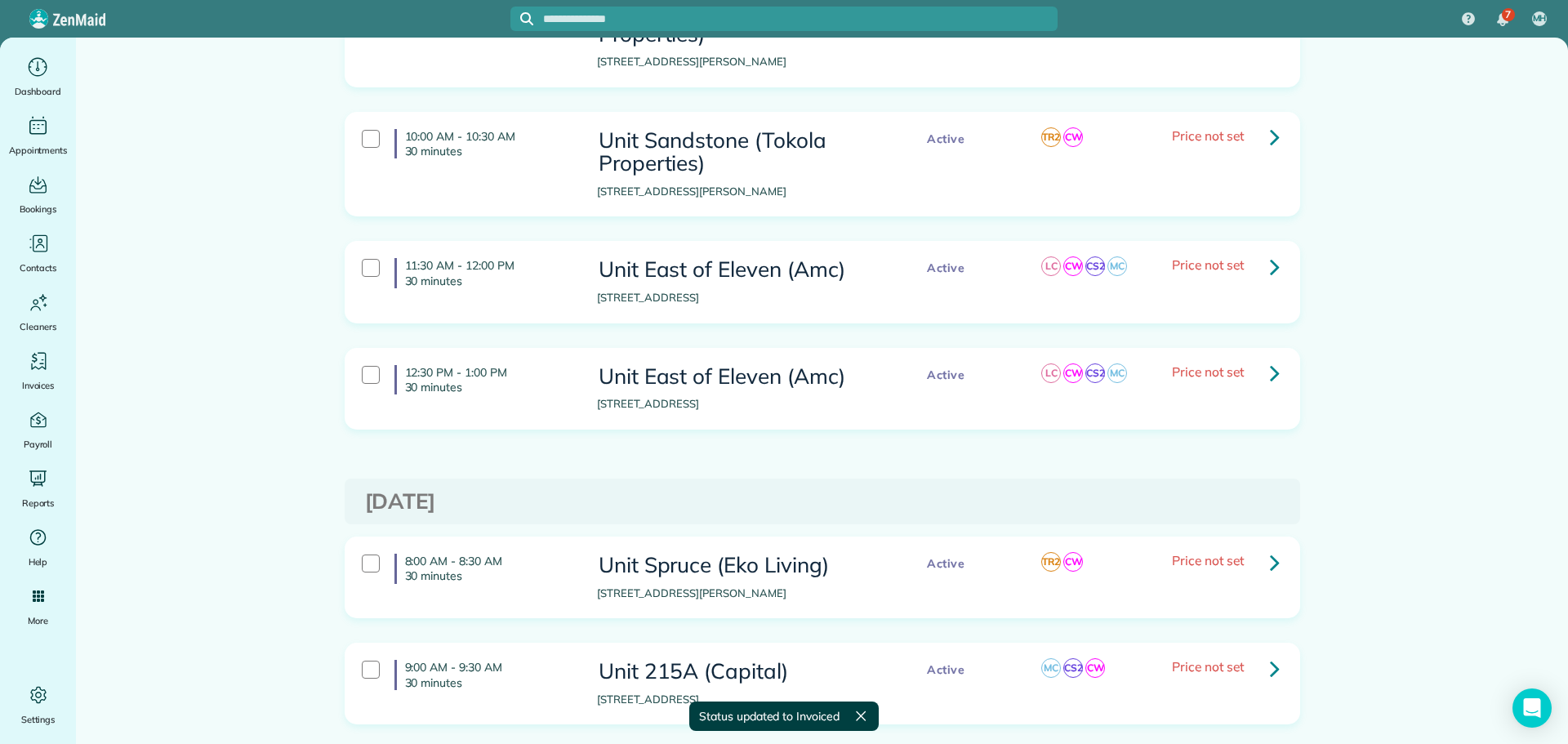
scroll to position [1552, 0]
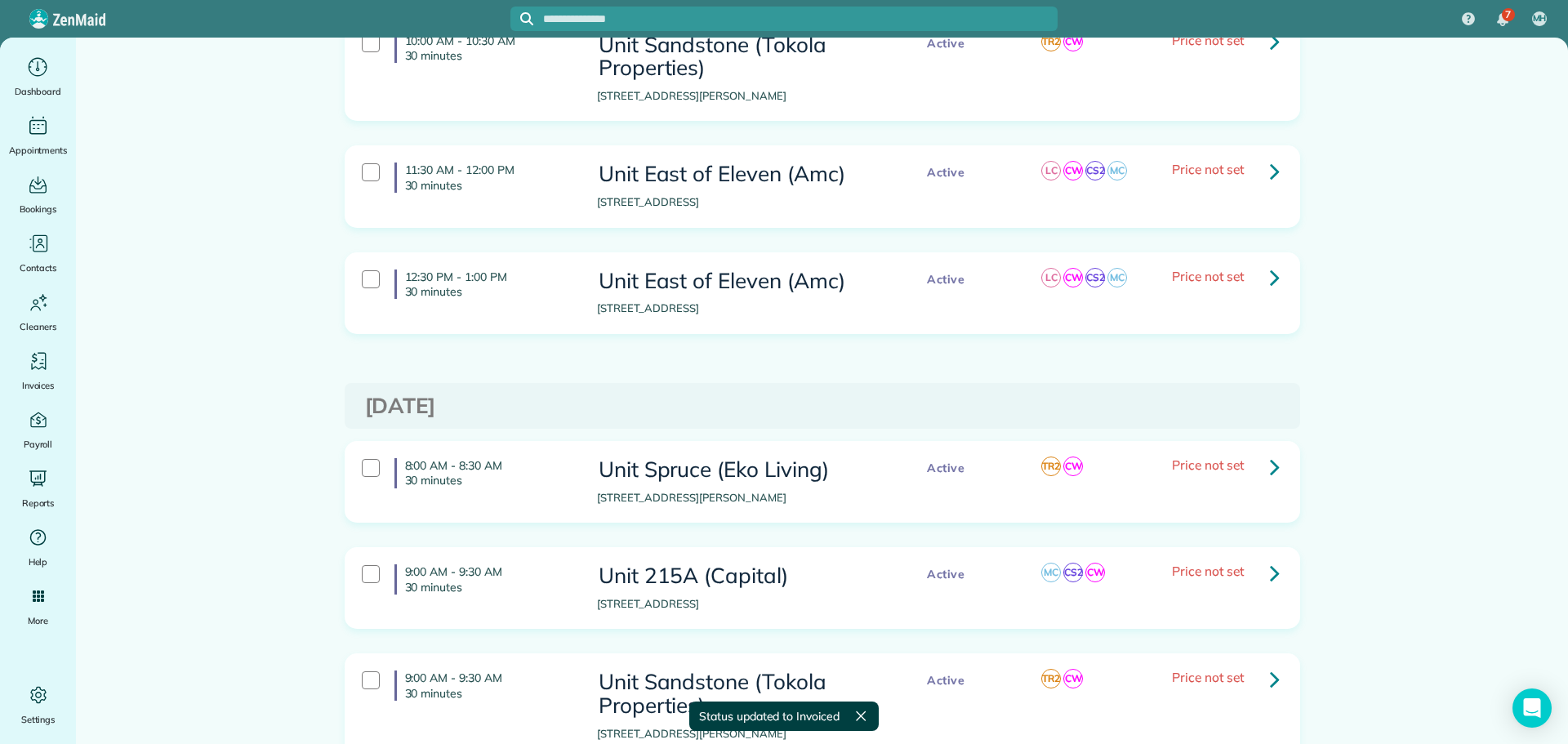
click at [1270, 156] on icon at bounding box center [1275, 170] width 10 height 29
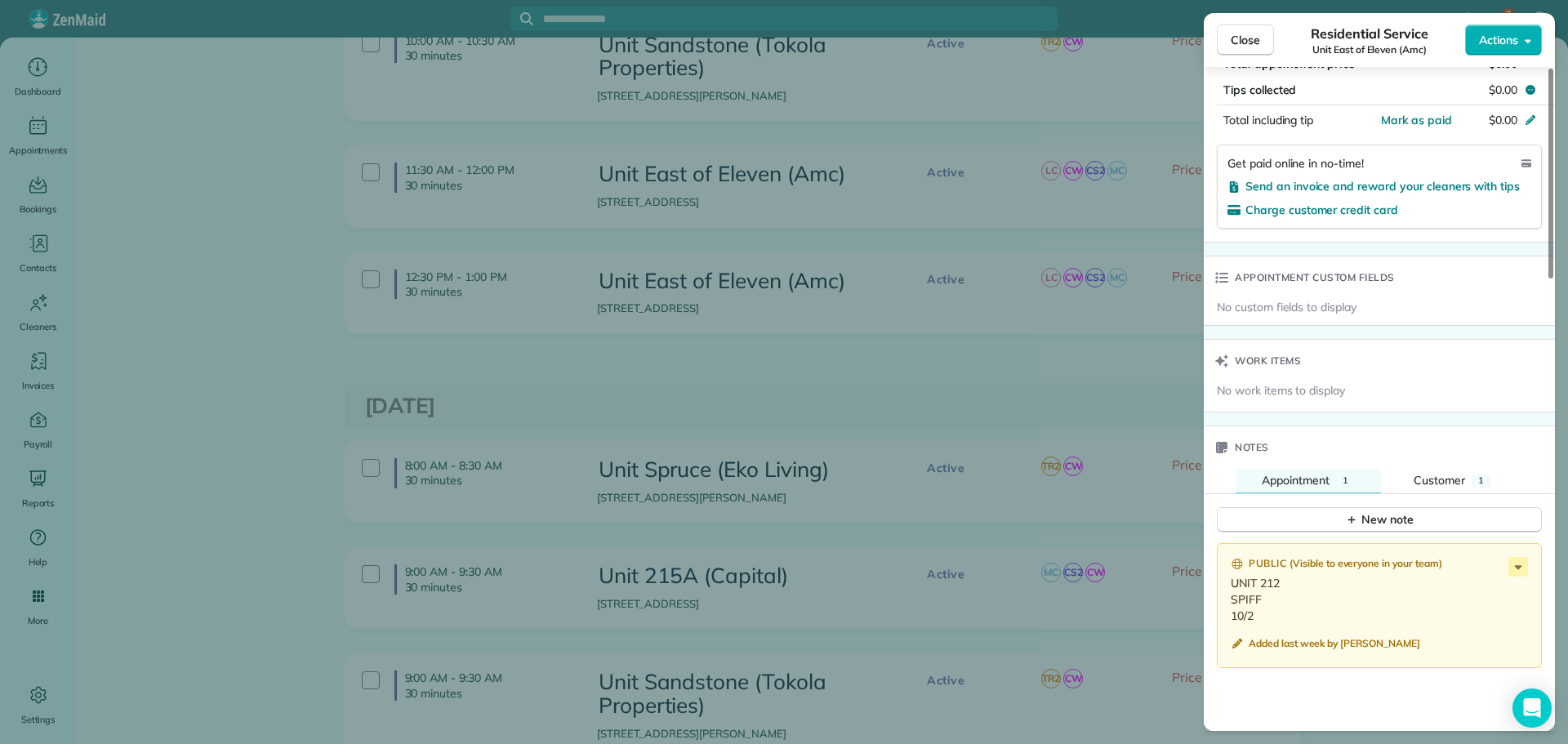
scroll to position [1307, 0]
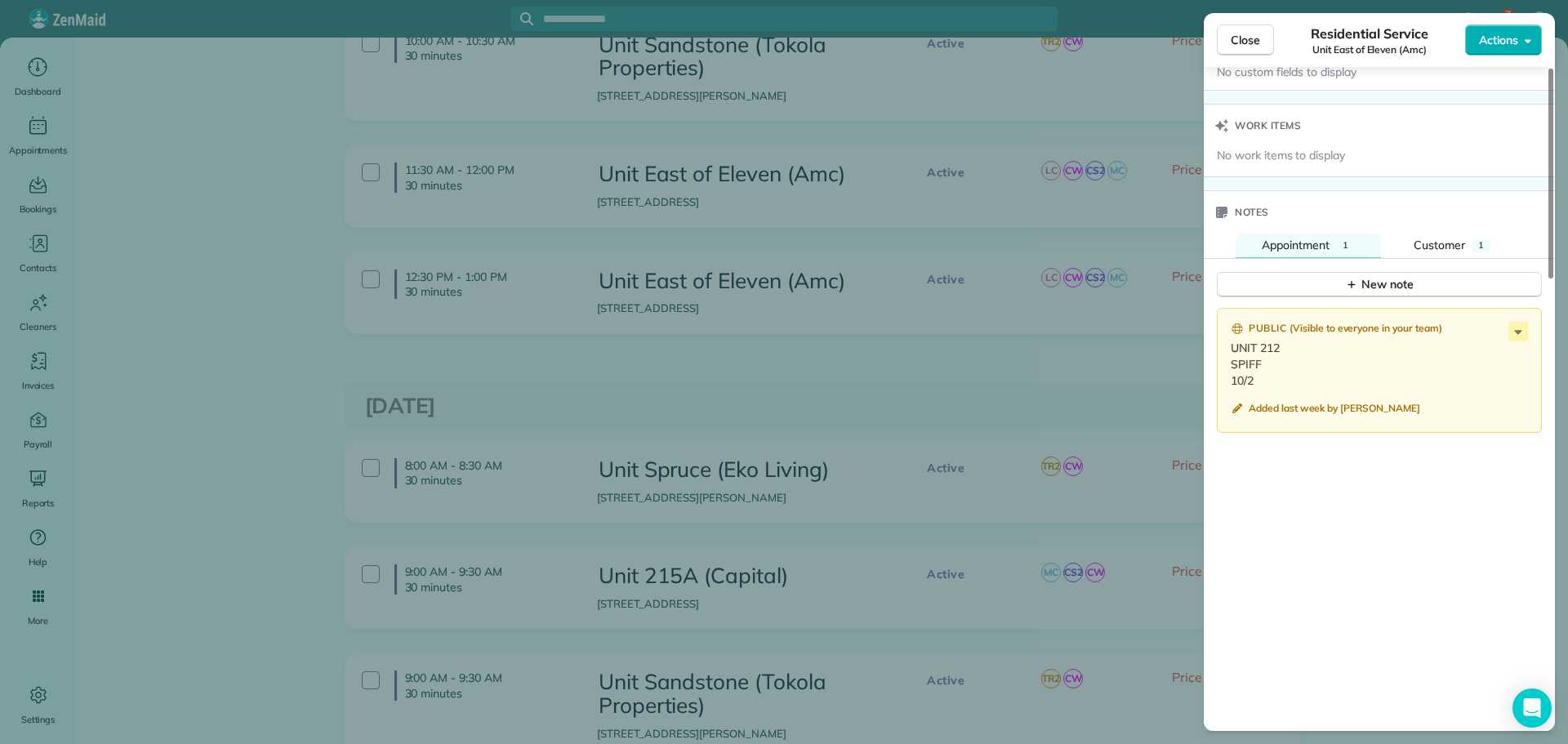
drag, startPoint x: 1255, startPoint y: 379, endPoint x: 1225, endPoint y: 351, distance: 41.0
click at [1225, 351] on div "Public ( Visible to everyone in your team ) UNIT 212 SPIFF 10/2 Added last week…" at bounding box center [1380, 371] width 325 height 125
copy p "UNIT 212 SPIFF 10/2"
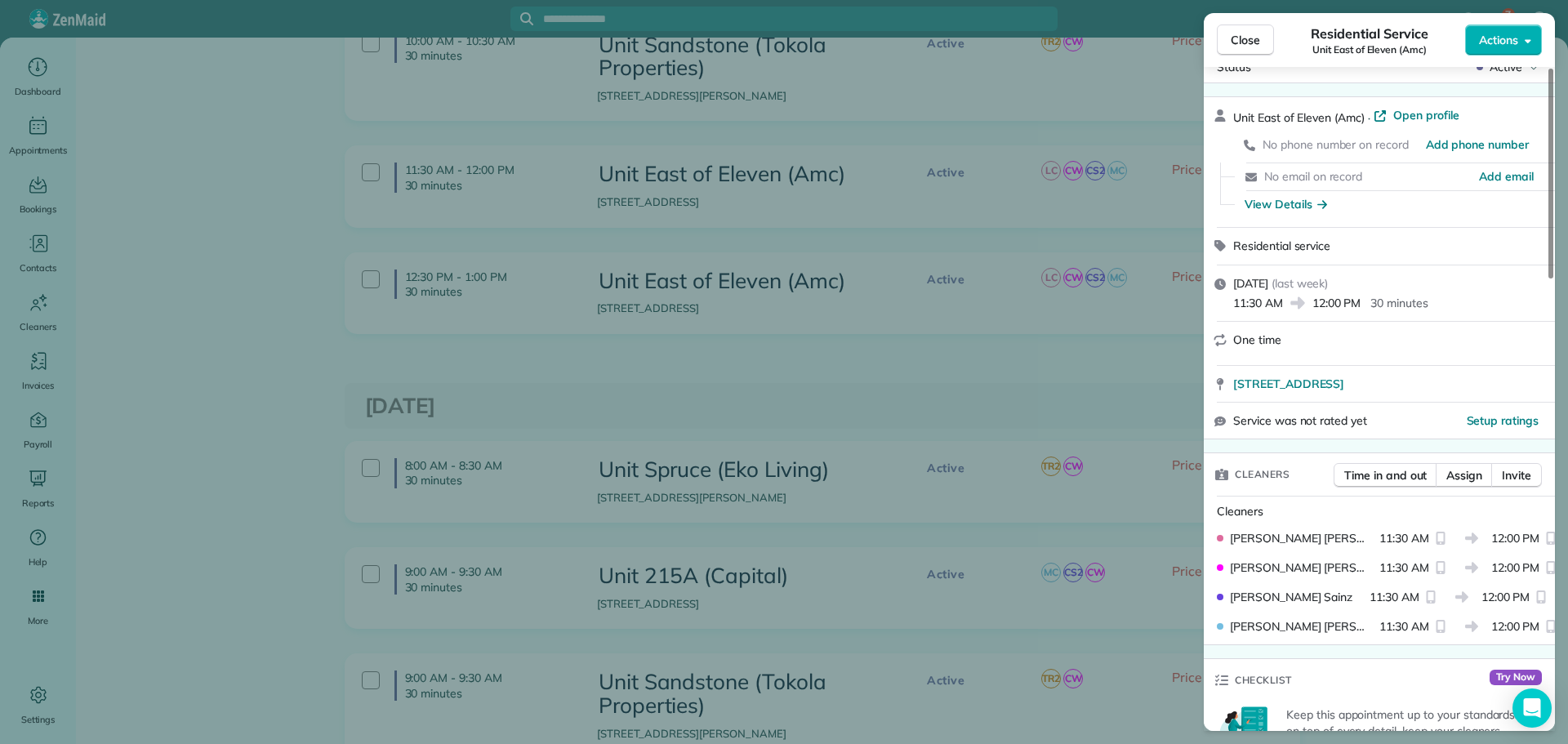
scroll to position [0, 0]
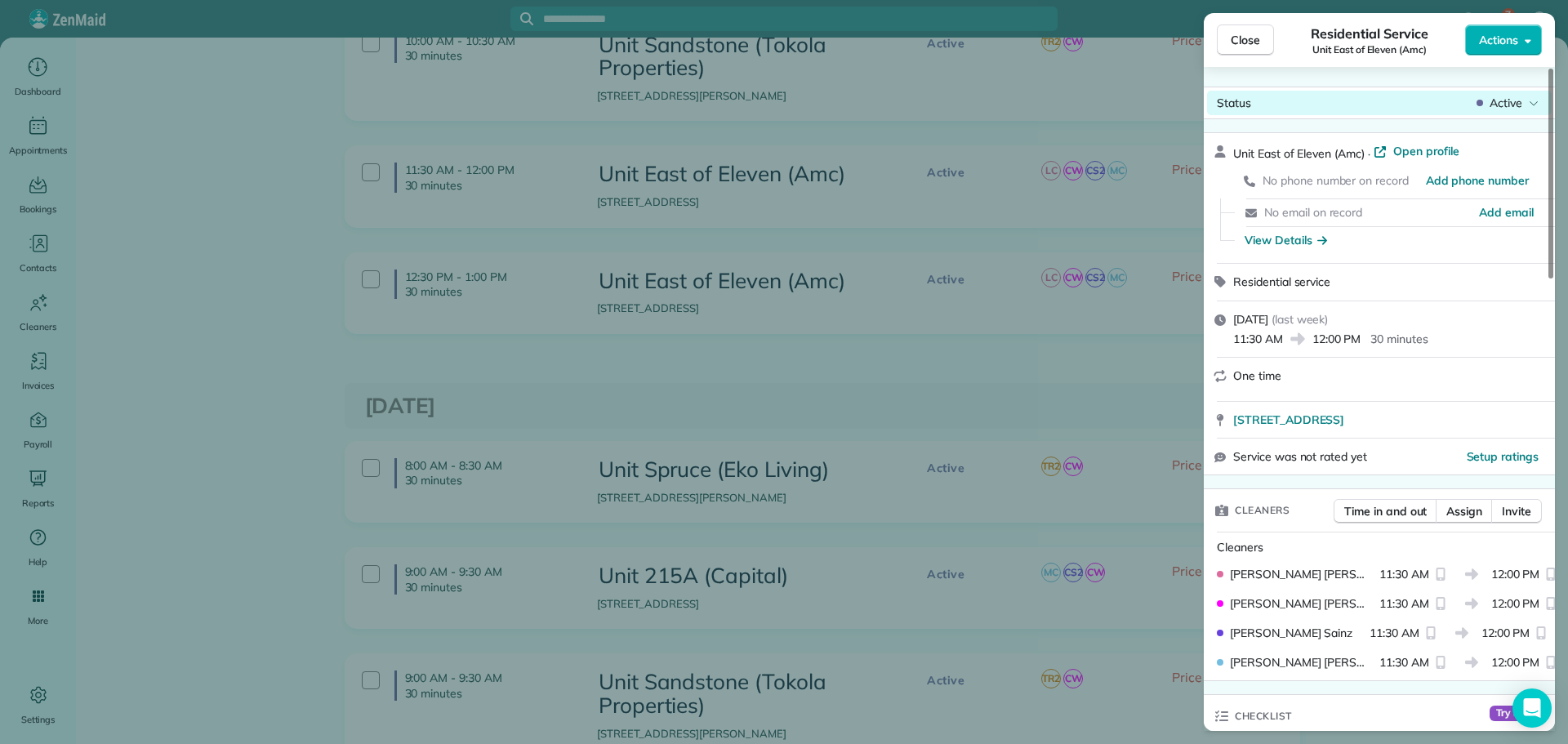
click at [1514, 105] on span "Active" at bounding box center [1506, 103] width 33 height 16
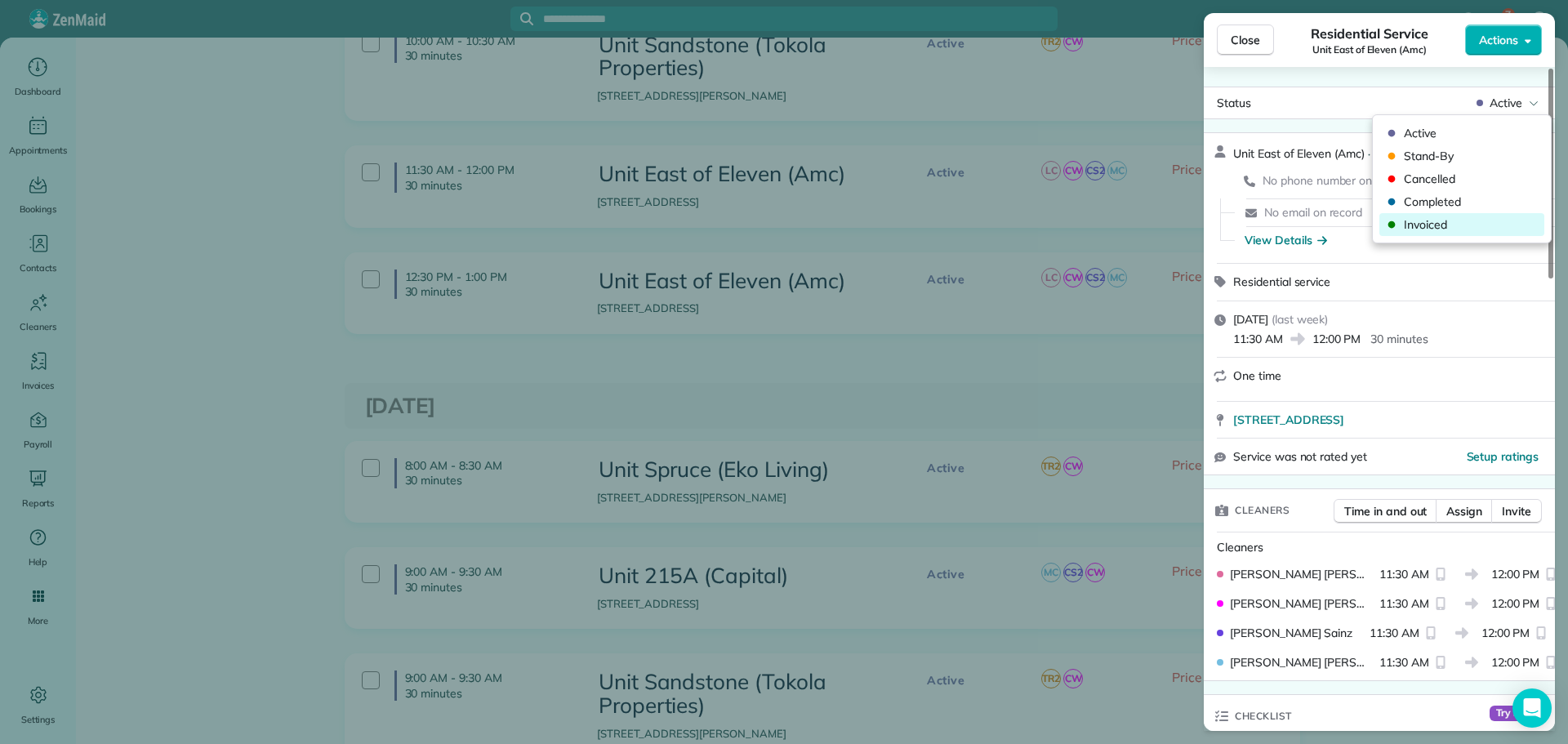
click at [1413, 220] on span "Invoiced" at bounding box center [1473, 224] width 137 height 16
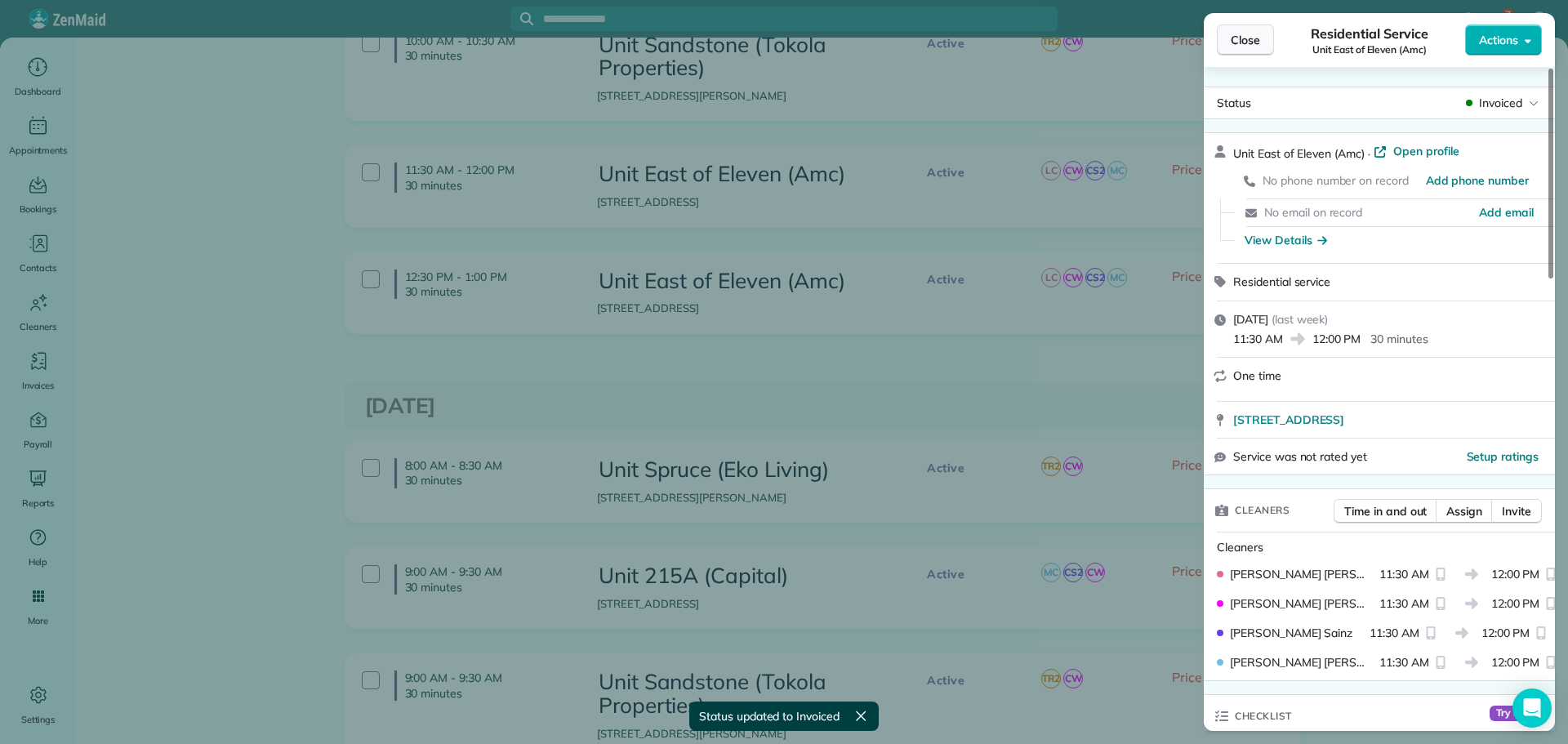
click at [1254, 45] on span "Close" at bounding box center [1246, 40] width 30 height 16
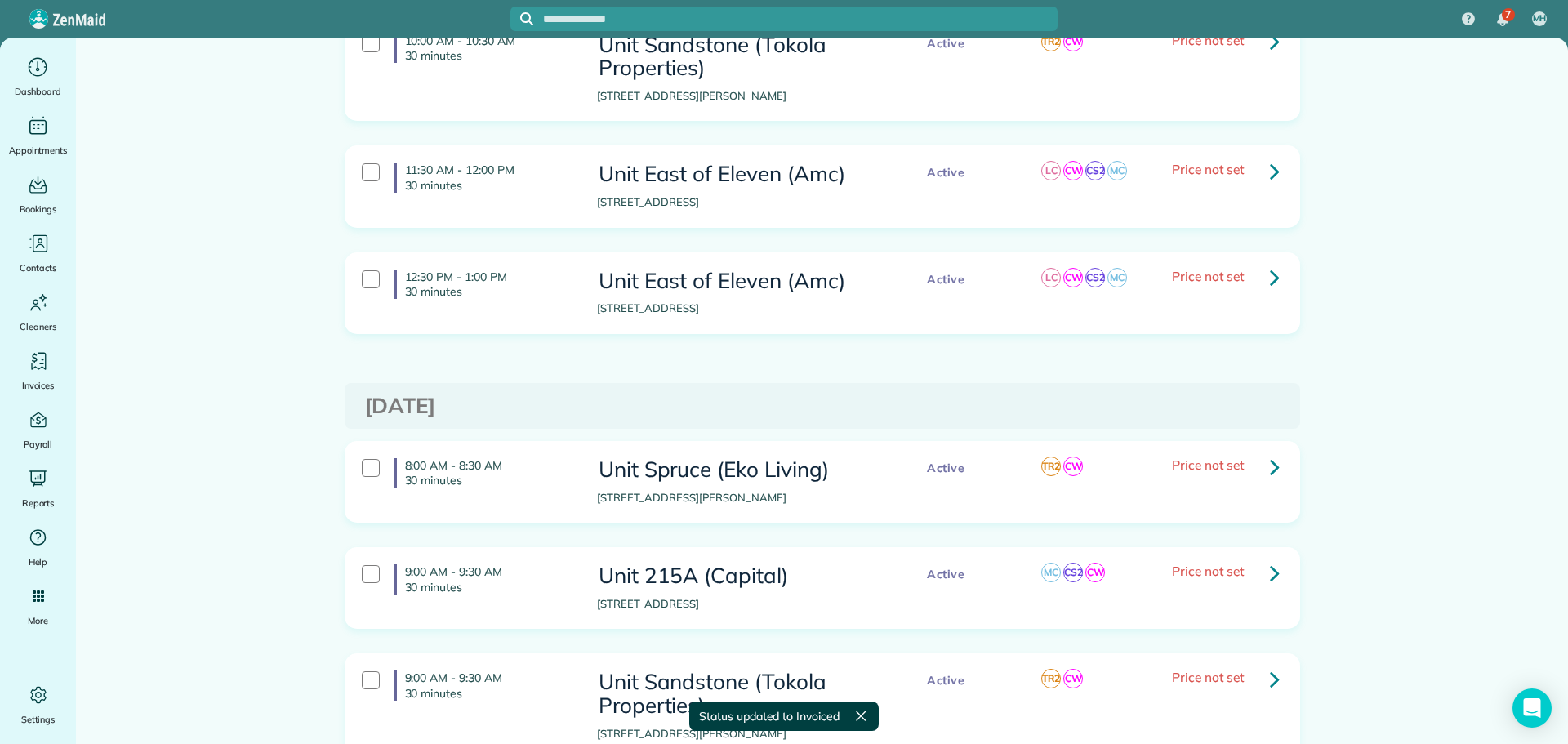
click at [1270, 263] on icon at bounding box center [1275, 277] width 10 height 29
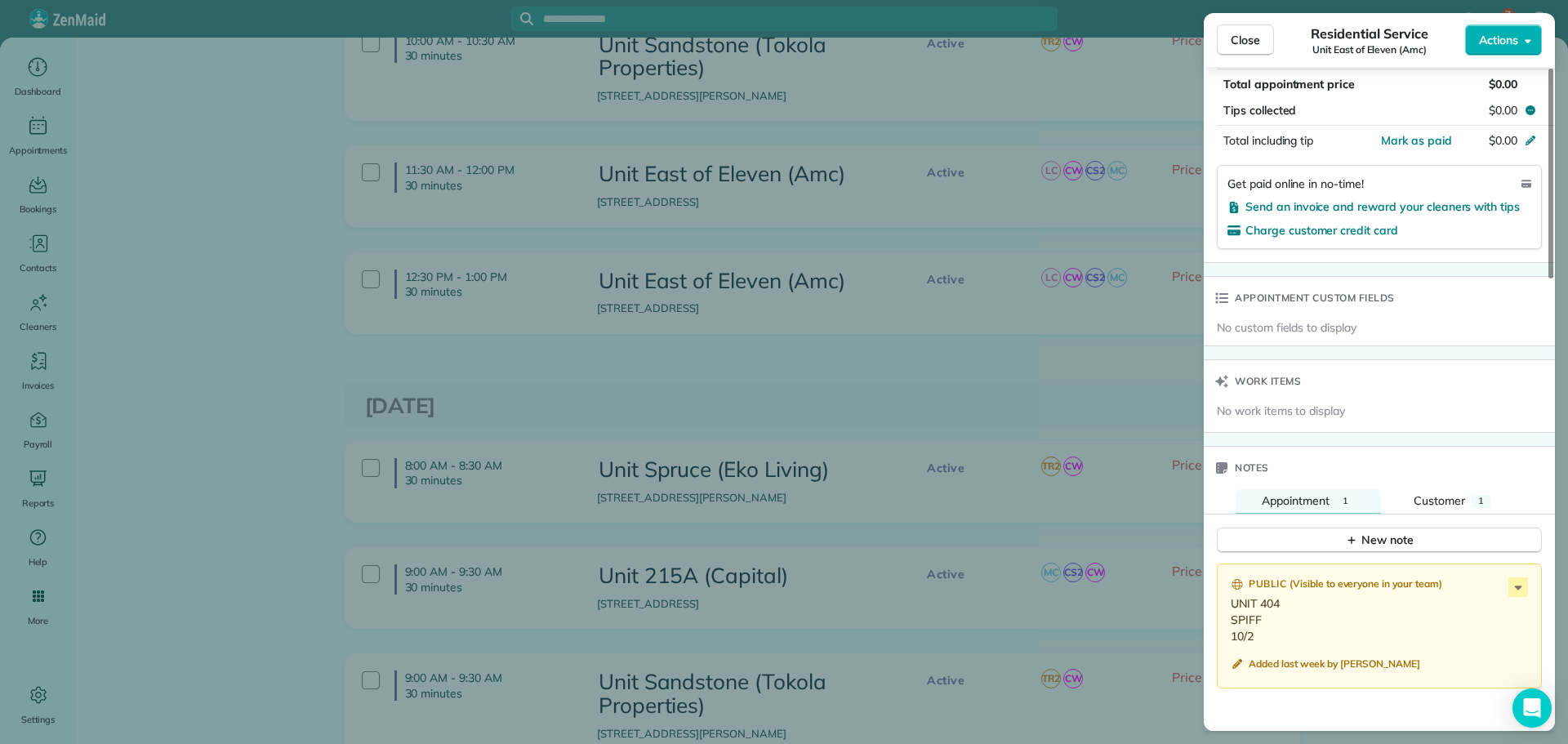
scroll to position [1063, 0]
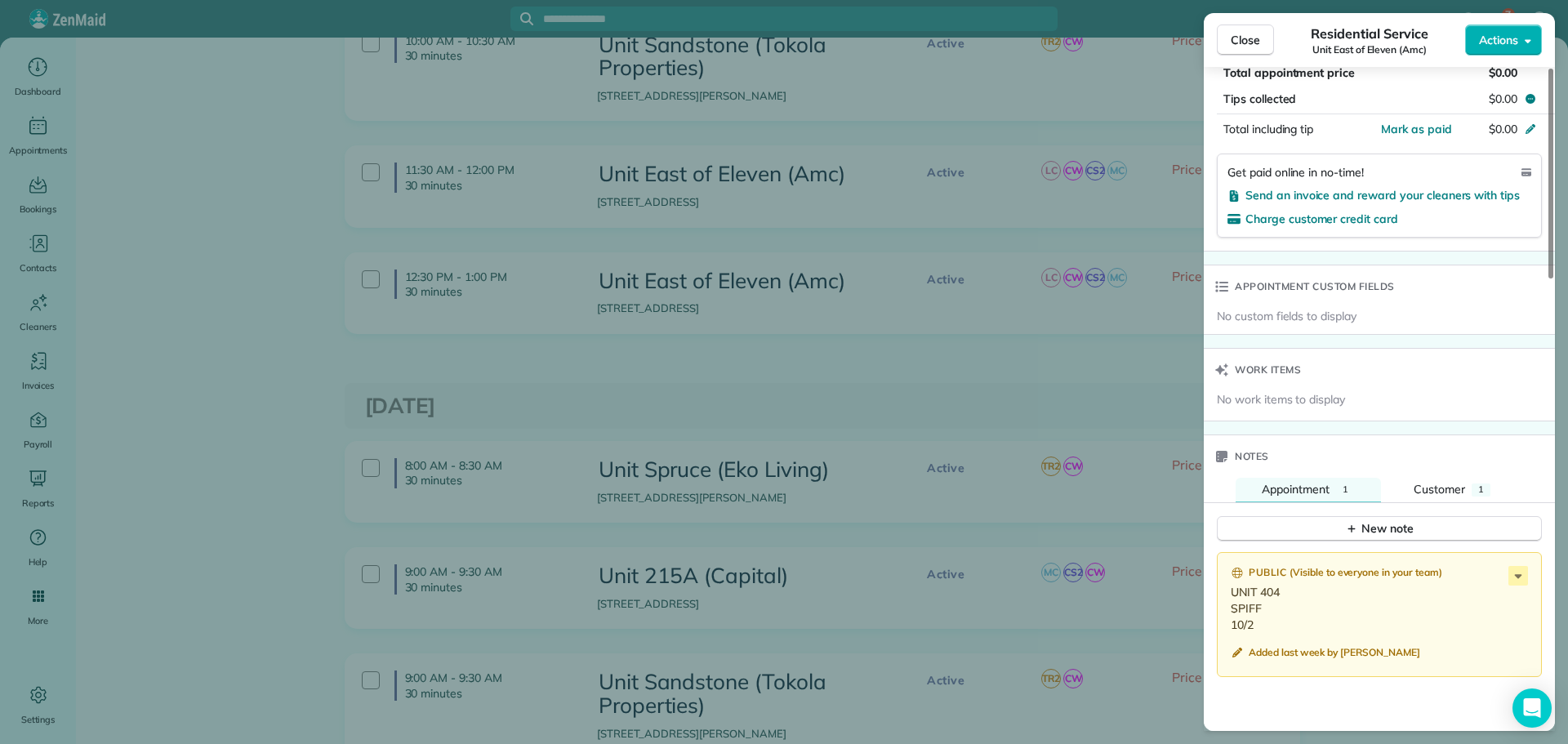
drag, startPoint x: 1259, startPoint y: 628, endPoint x: 1228, endPoint y: 598, distance: 43.1
click at [1228, 598] on div "Public ( Visible to everyone in your team ) UNIT 404 SPIFF 10/2 Added last week…" at bounding box center [1380, 615] width 325 height 125
copy p "UNIT 404 SPIFF 10/2"
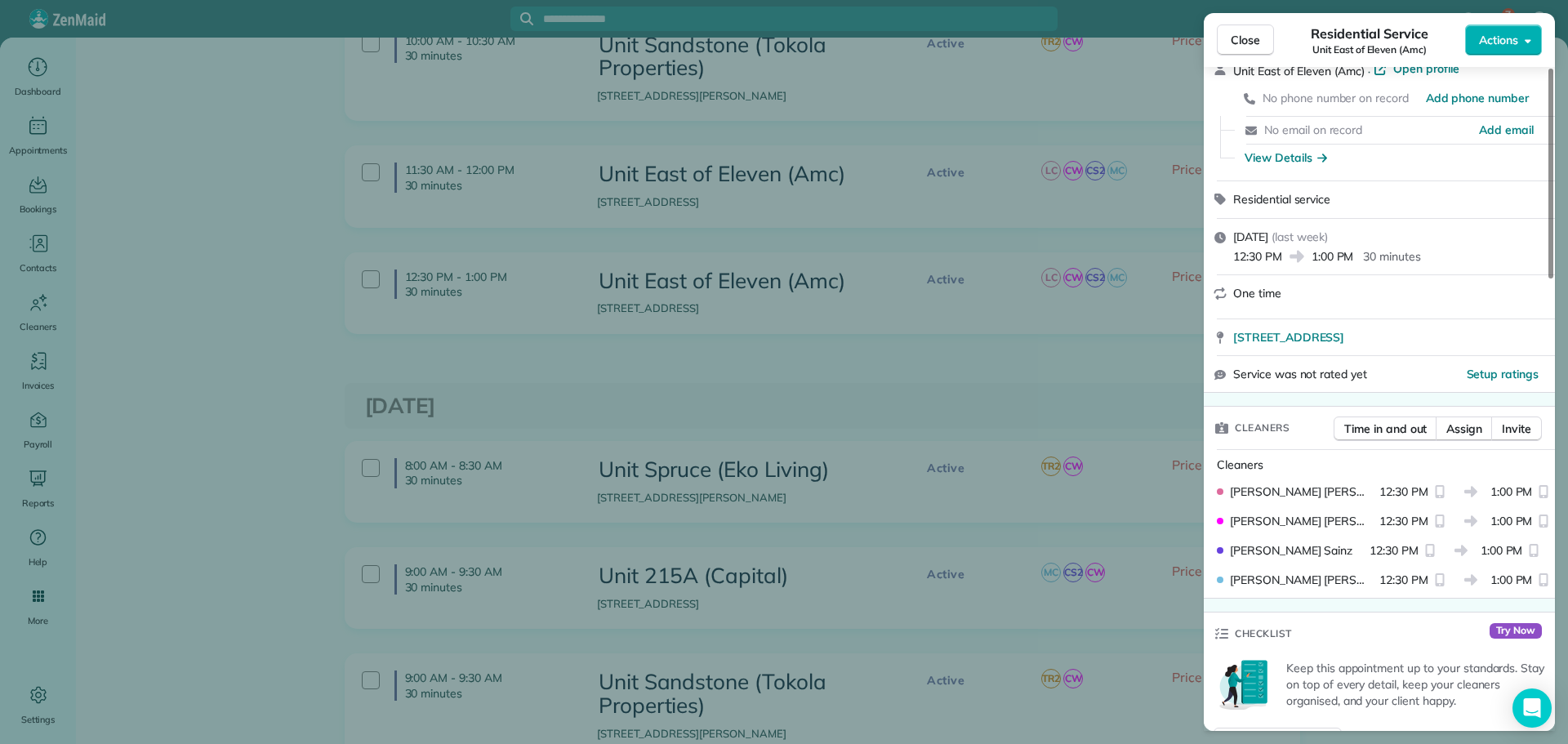
scroll to position [0, 0]
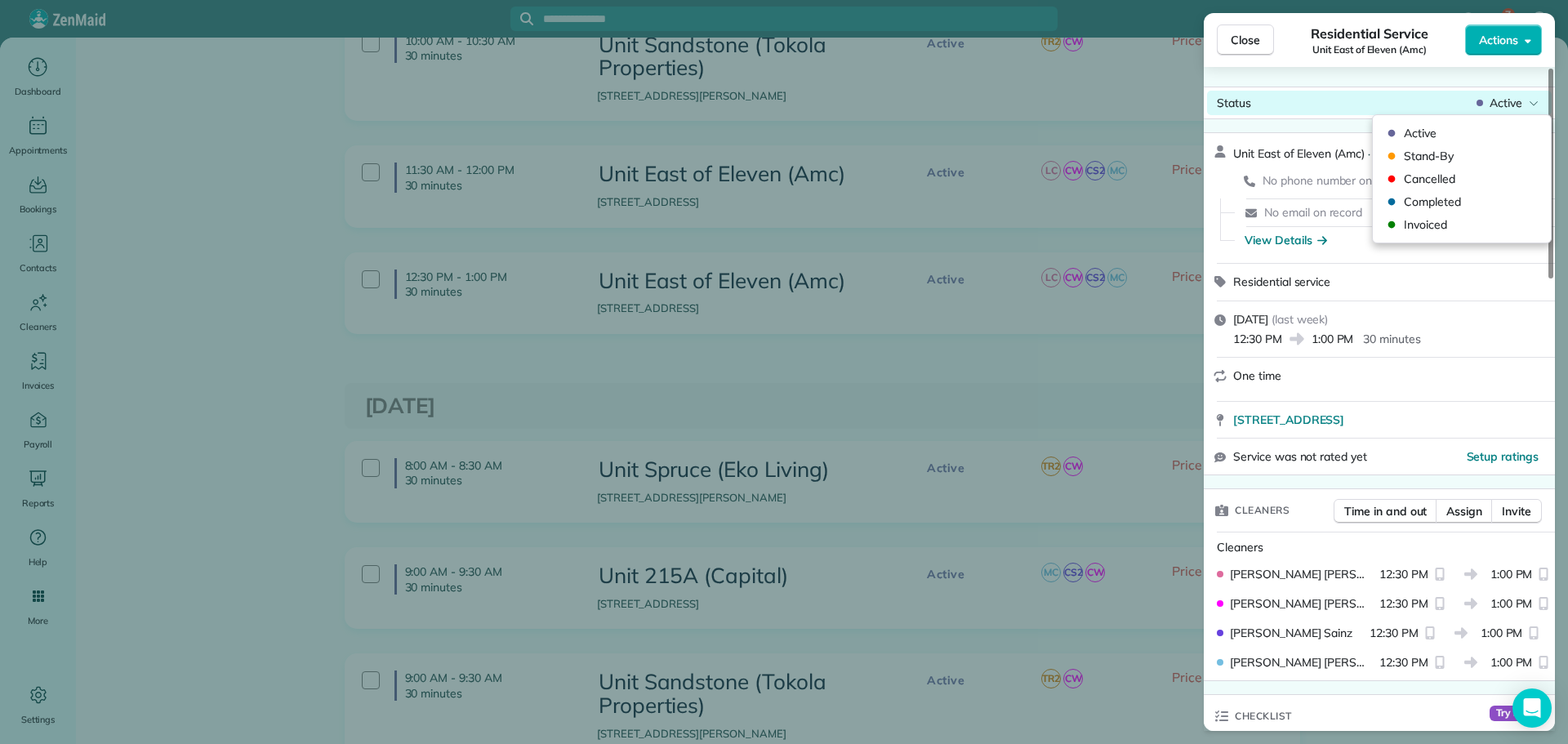
click at [1527, 102] on div "Active" at bounding box center [1507, 103] width 69 height 16
click at [1477, 222] on span "Invoiced" at bounding box center [1473, 224] width 137 height 16
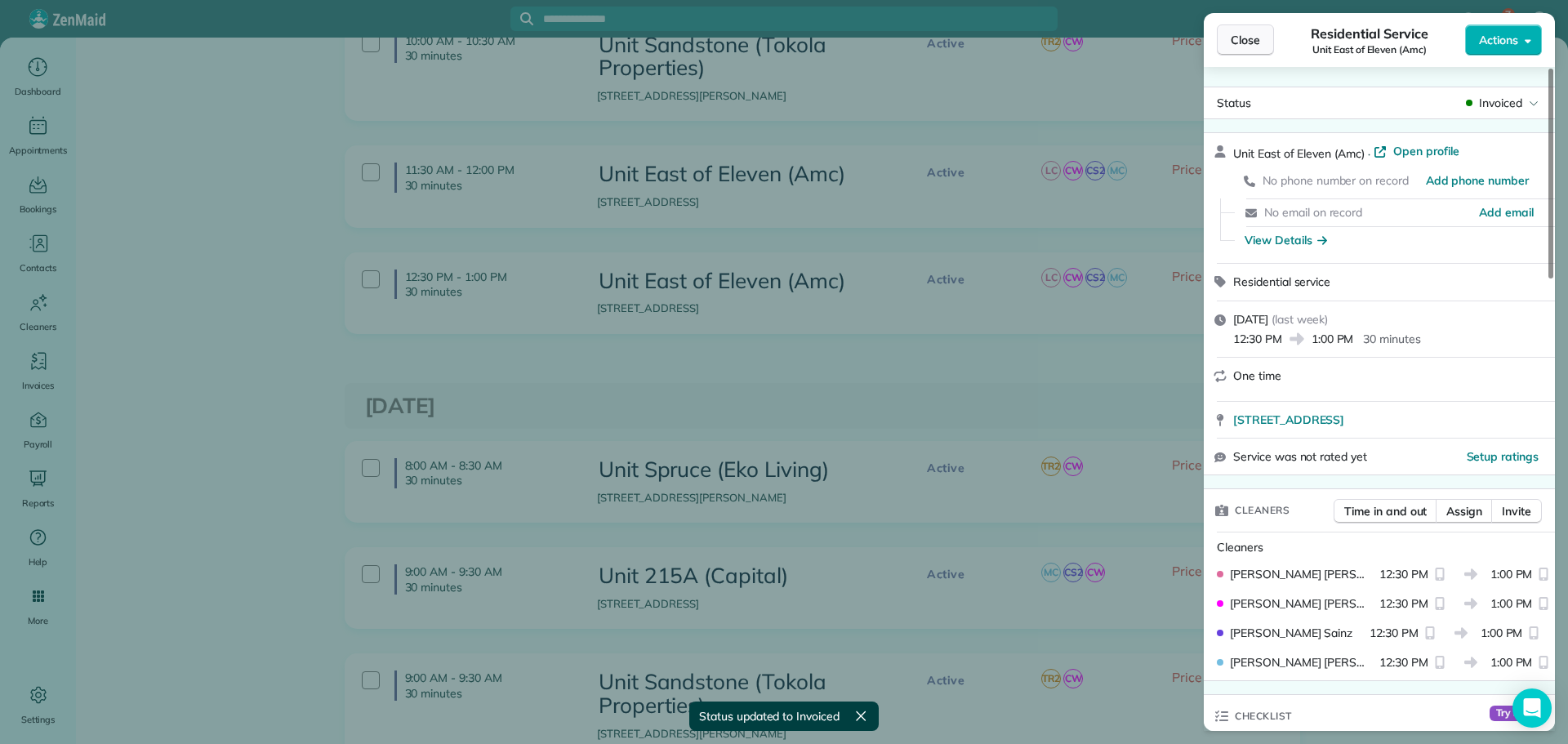
click at [1246, 53] on button "Close" at bounding box center [1245, 40] width 57 height 31
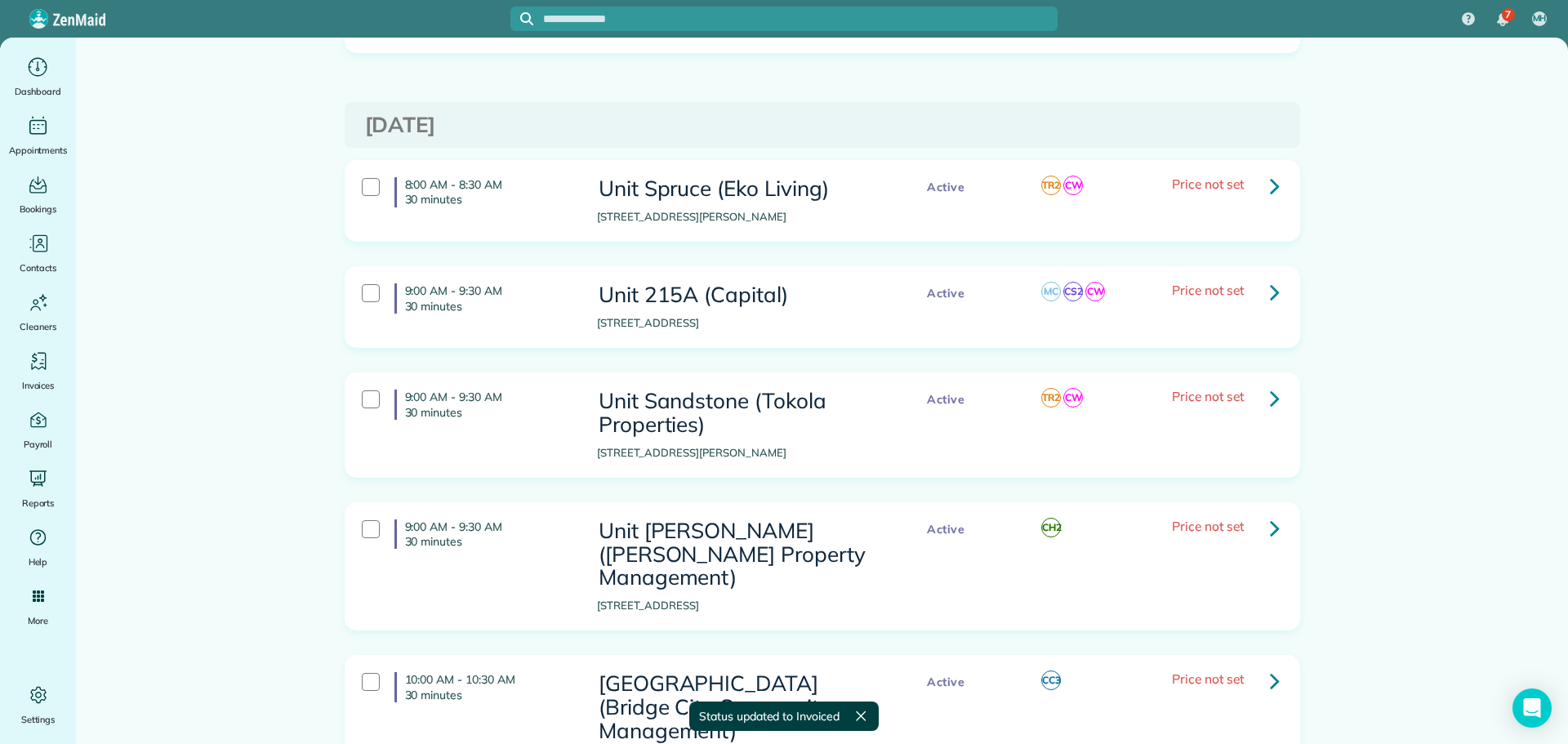
scroll to position [1797, 0]
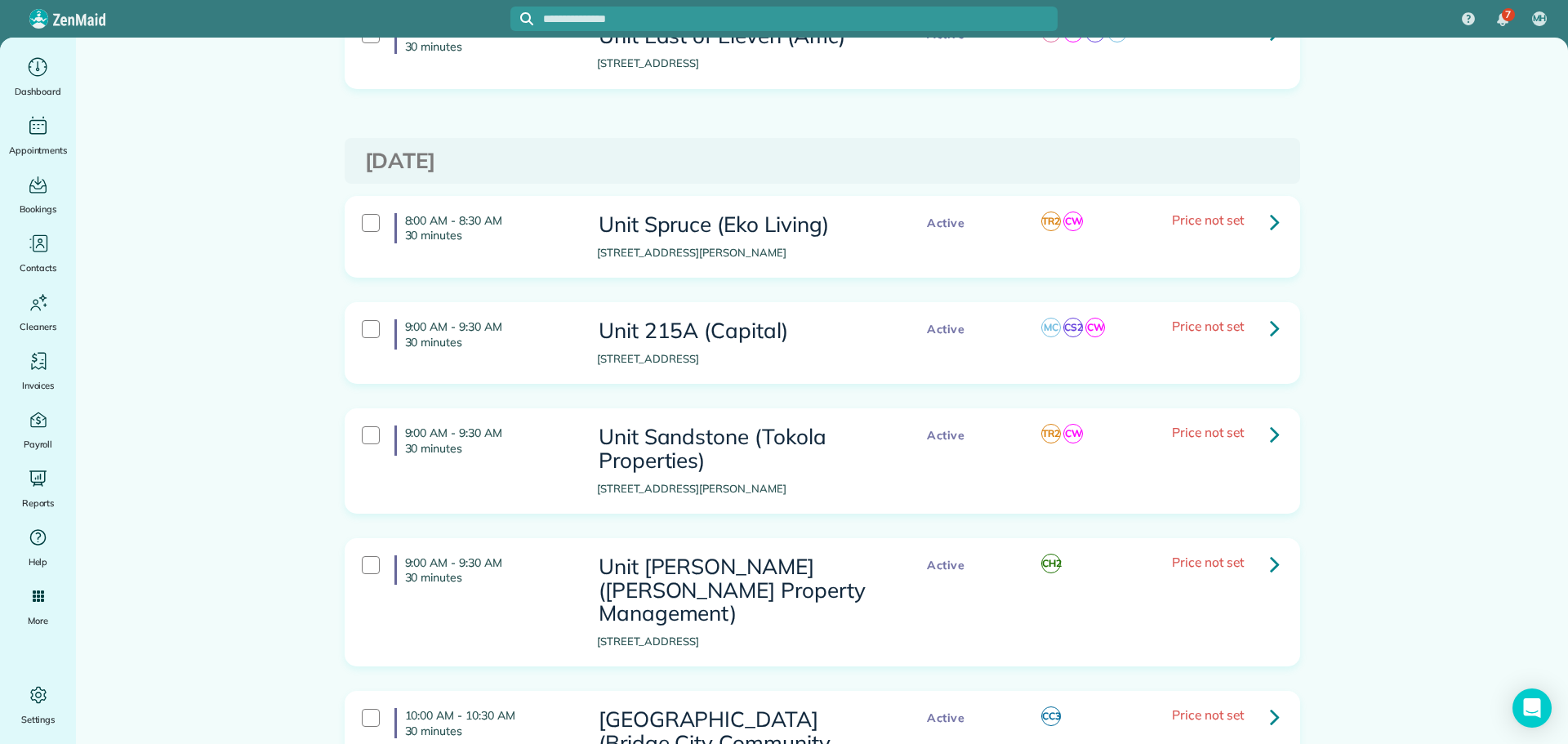
click at [1273, 207] on icon at bounding box center [1275, 221] width 10 height 29
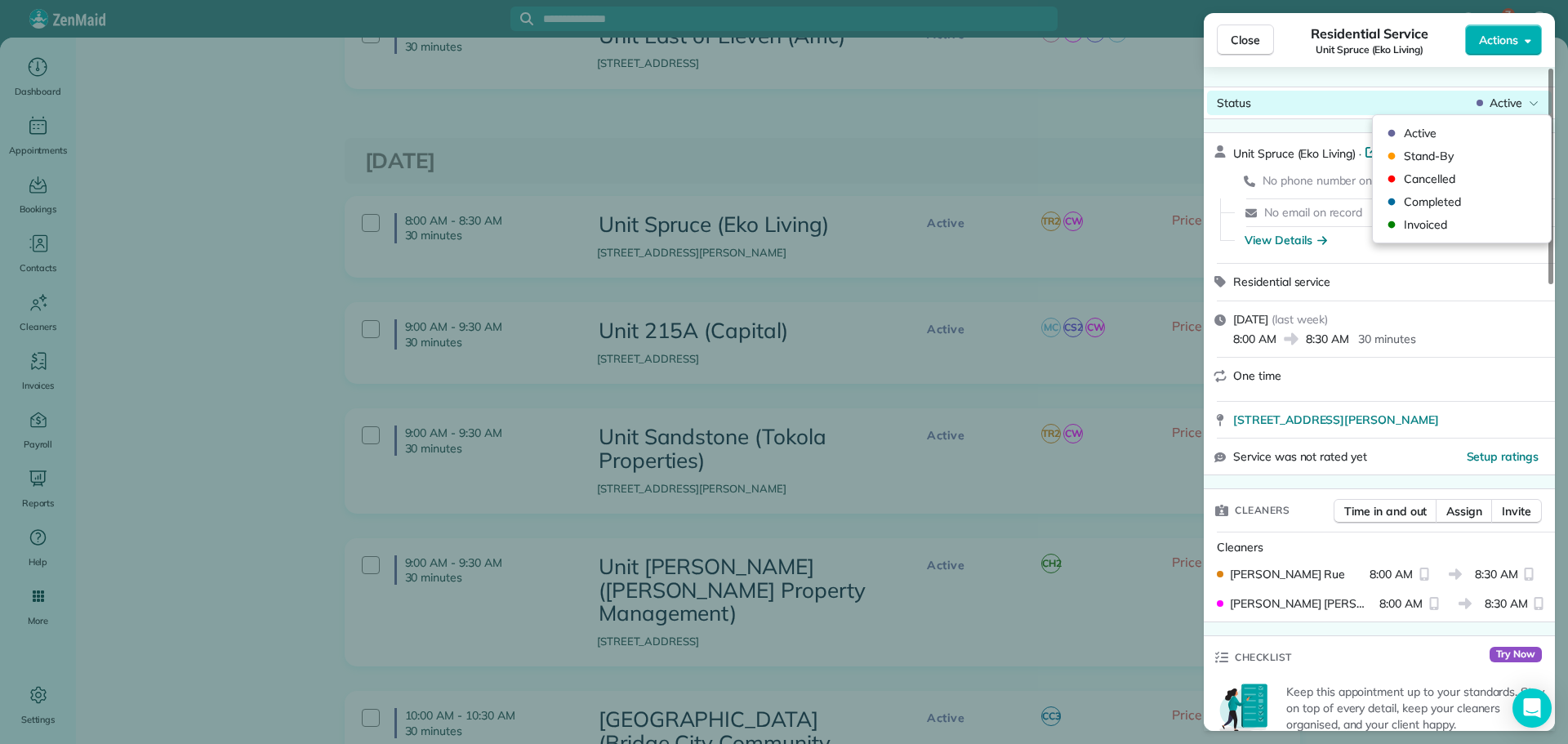
click at [1481, 98] on icon at bounding box center [1480, 103] width 7 height 16
click at [1455, 196] on span "Completed" at bounding box center [1473, 201] width 137 height 16
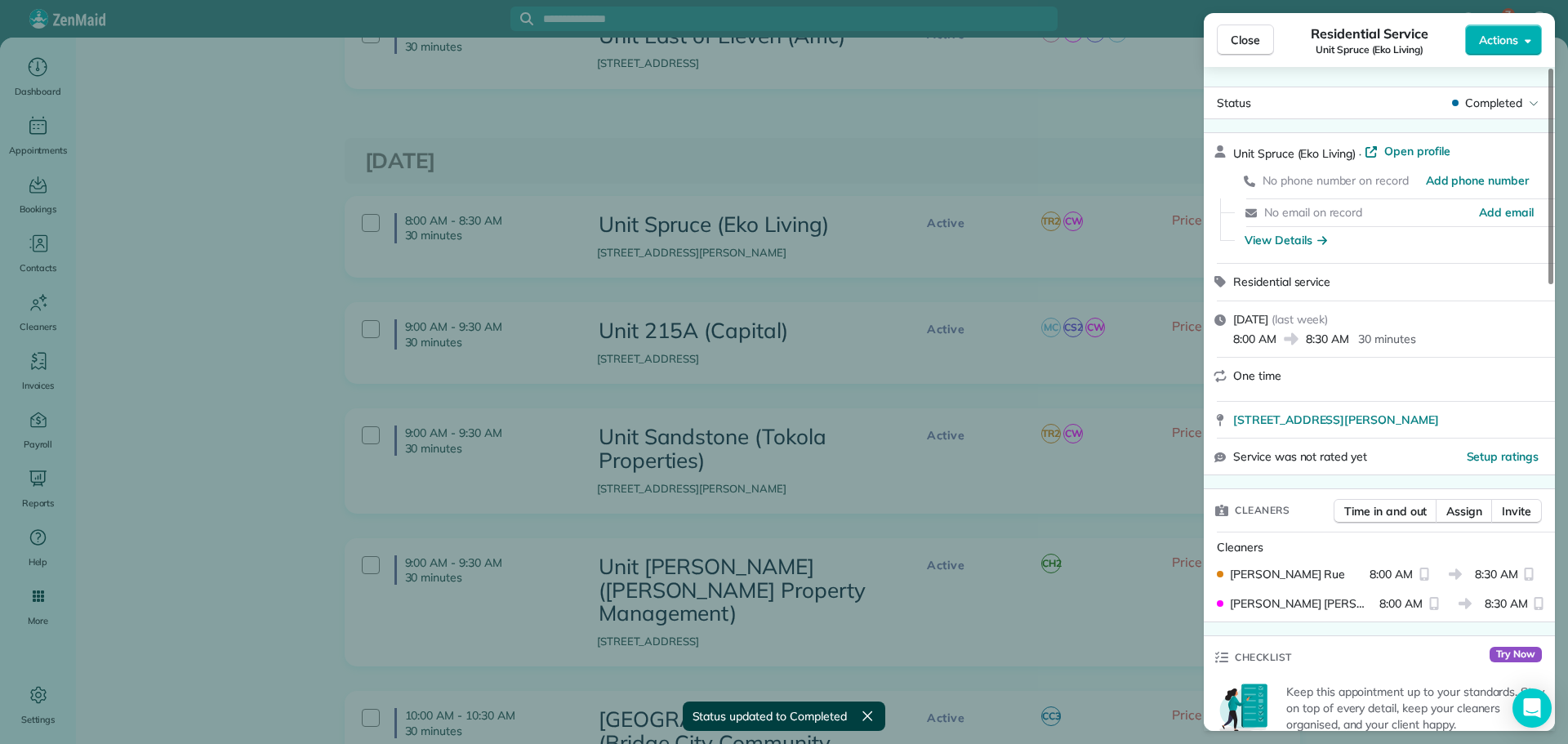
click at [1252, 43] on span "Close" at bounding box center [1246, 40] width 30 height 16
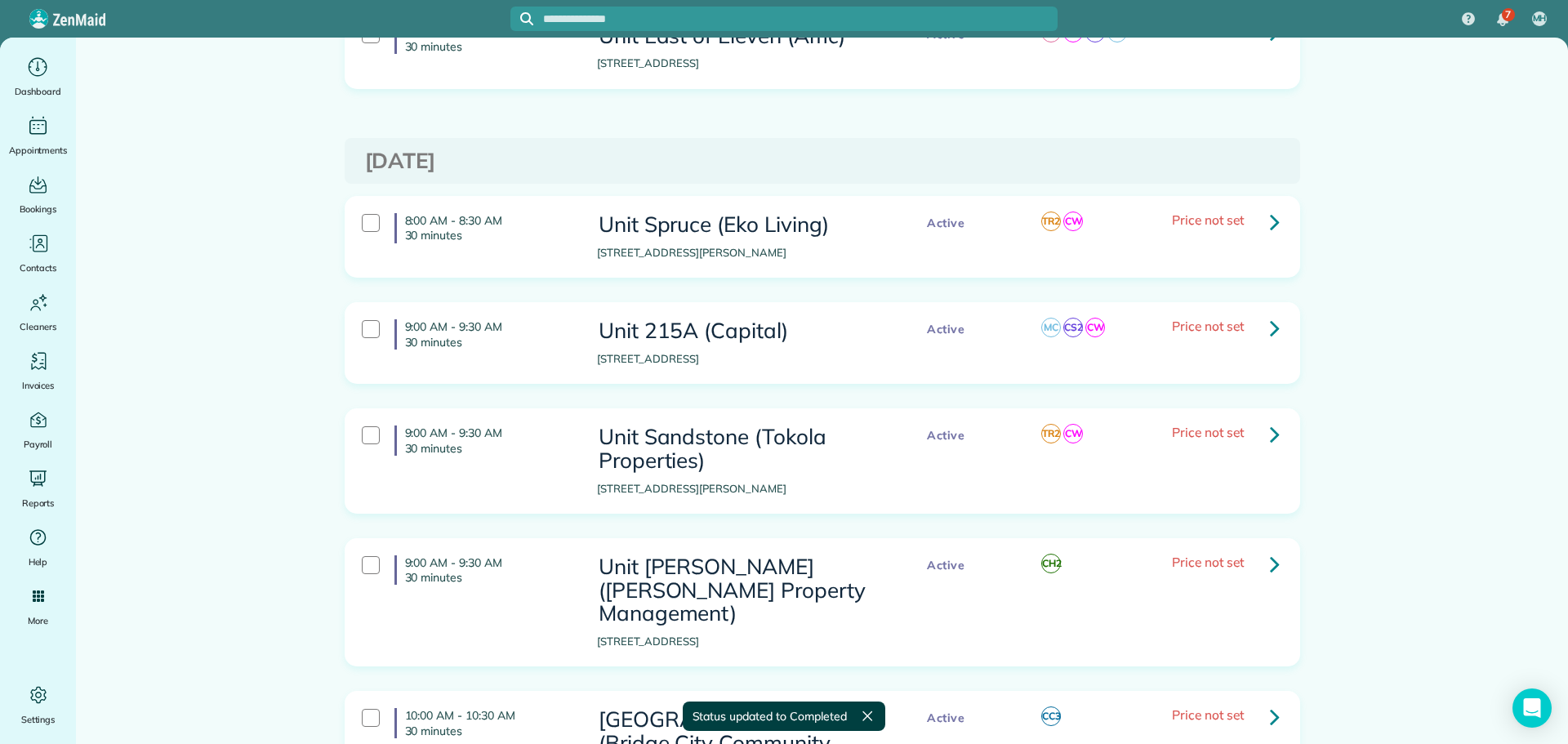
click at [1270, 314] on icon at bounding box center [1275, 328] width 10 height 29
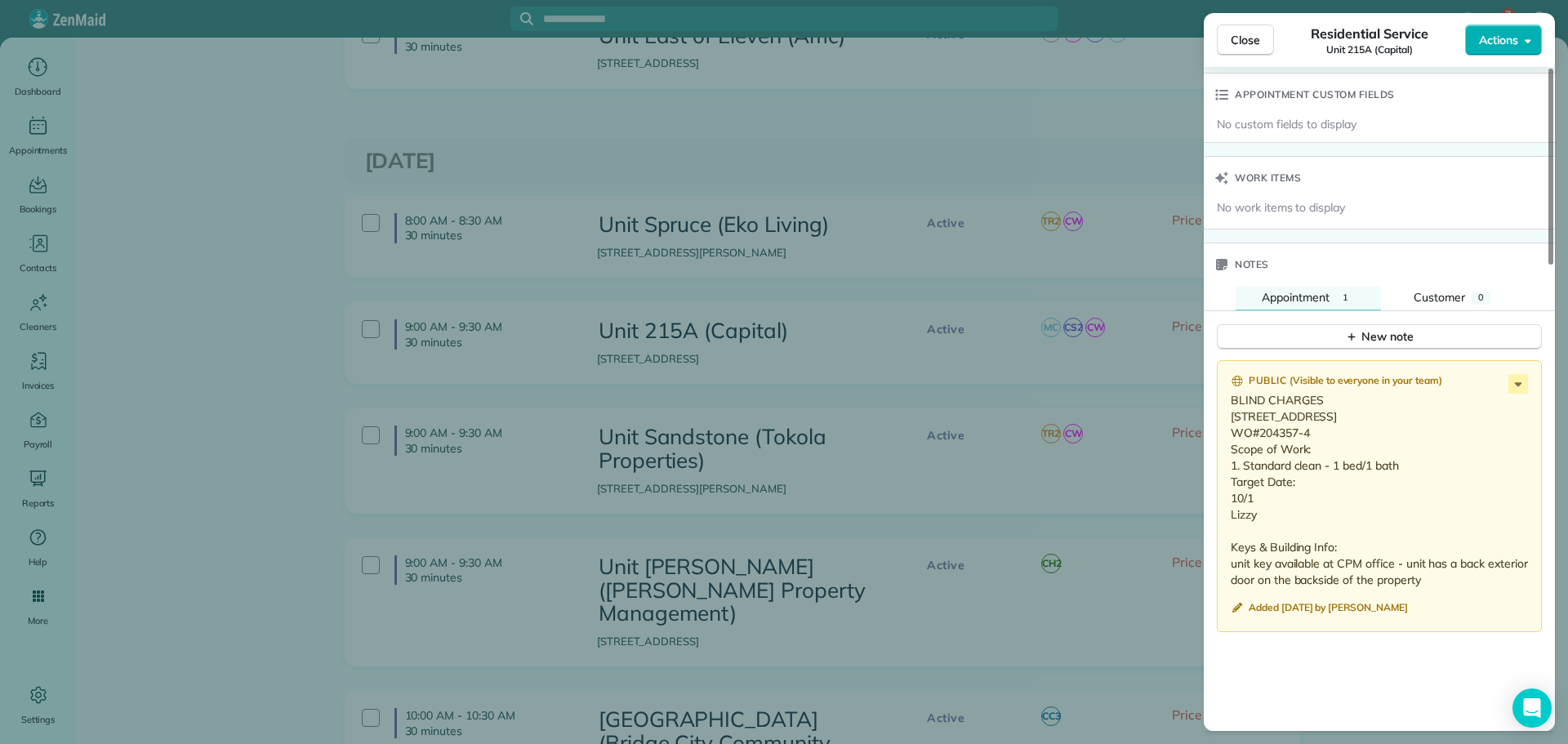
scroll to position [1388, 0]
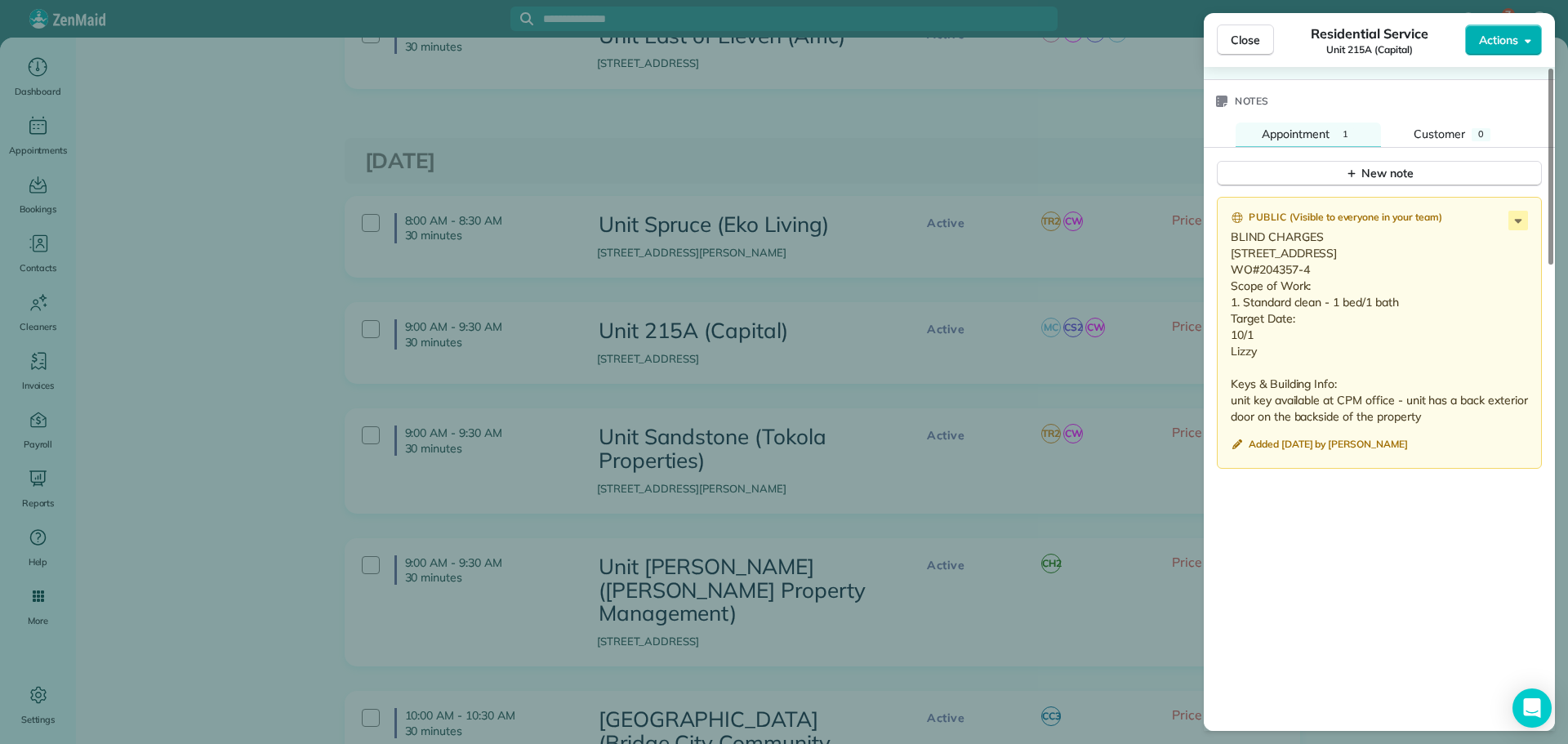
drag, startPoint x: 1261, startPoint y: 381, endPoint x: 1223, endPoint y: 258, distance: 128.7
click at [1223, 258] on div "Public ( Visible to everyone in your team ) BLIND CHARGES 215A - 03 230 NW 20th…" at bounding box center [1380, 334] width 325 height 273
copy p "215A - 03 230 NW 20th Ave #3 Portland, OR 97209 WO#204357-4 Scope of Work: 1. S…"
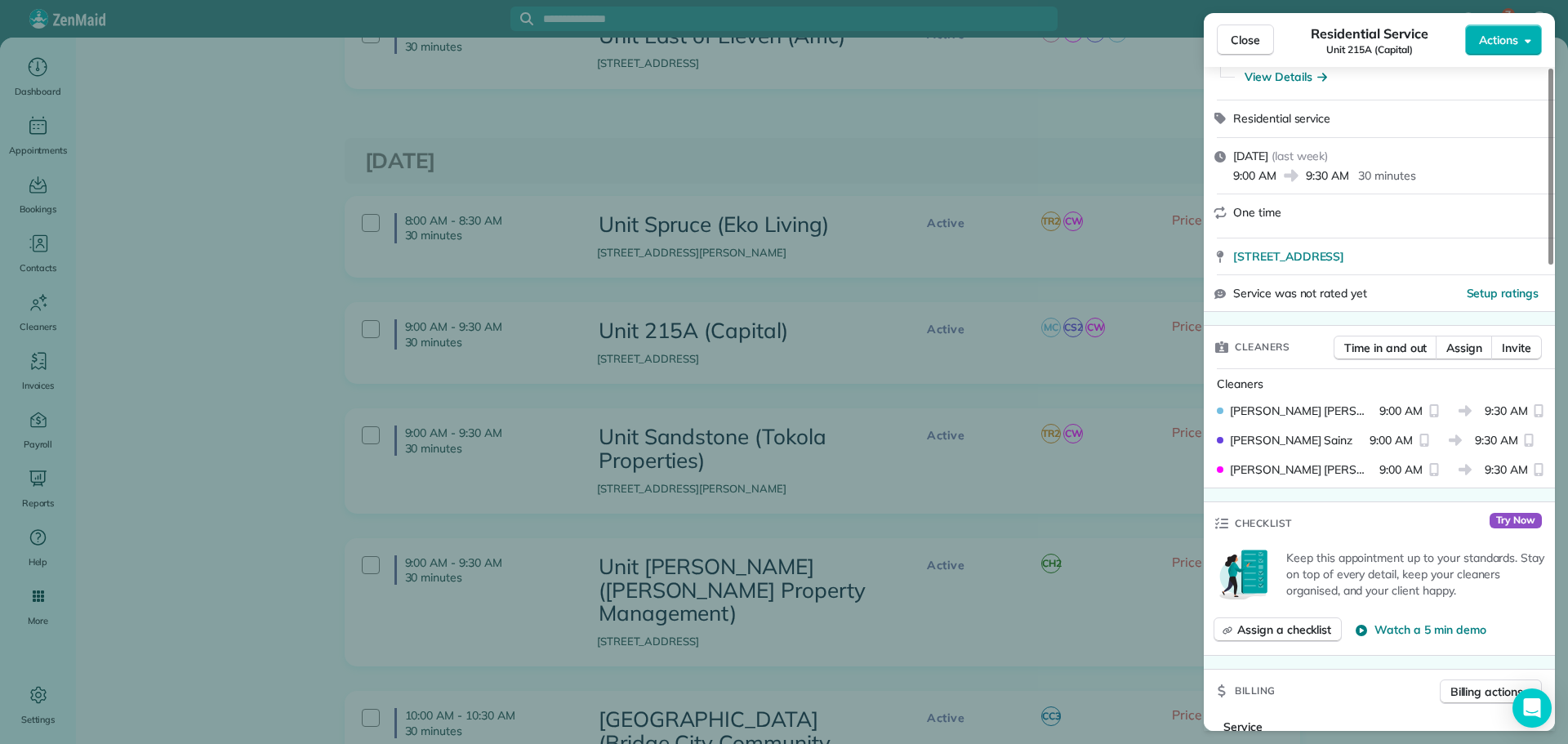
scroll to position [0, 0]
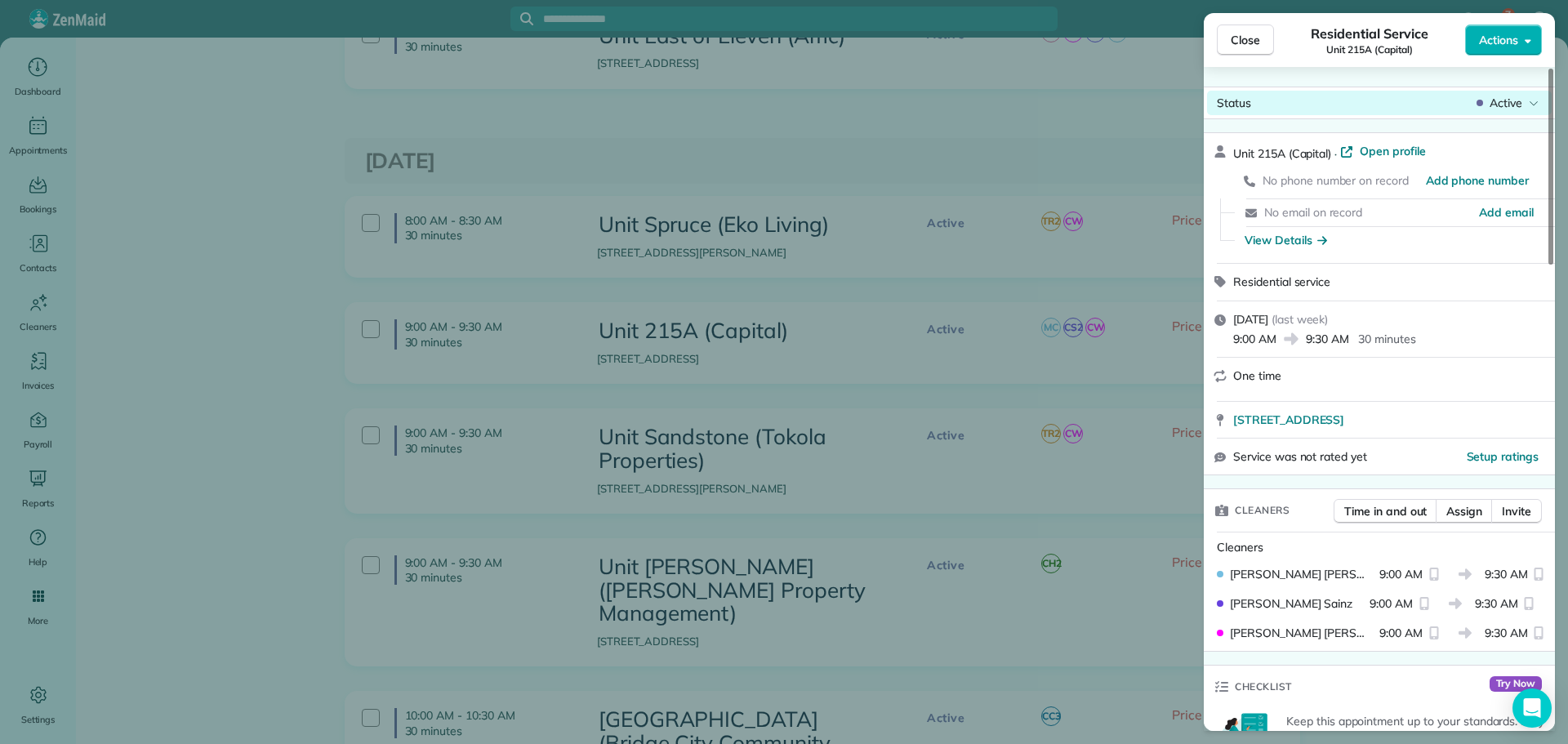
click at [1520, 105] on span "Active" at bounding box center [1506, 103] width 33 height 16
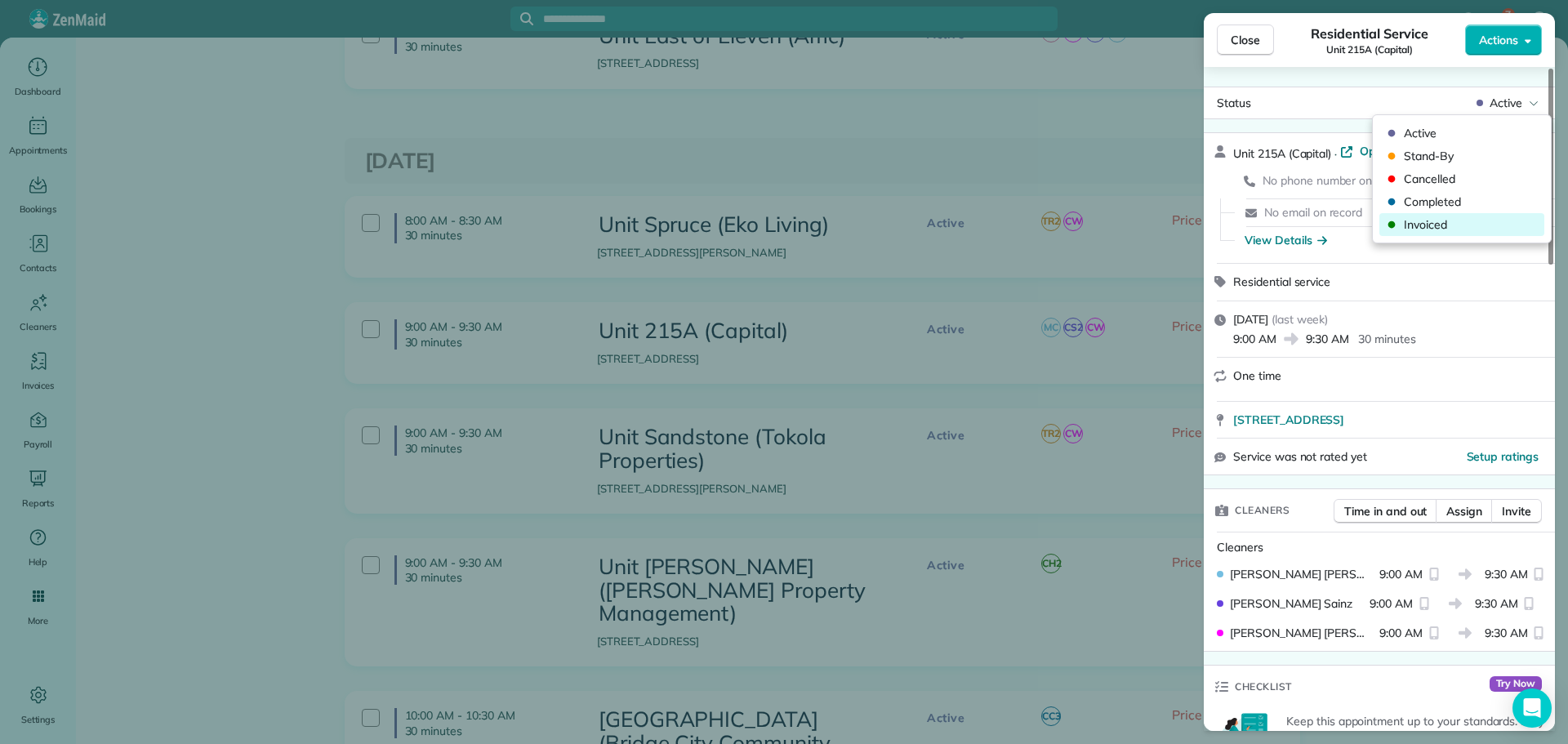
click at [1437, 222] on span "Invoiced" at bounding box center [1473, 224] width 137 height 16
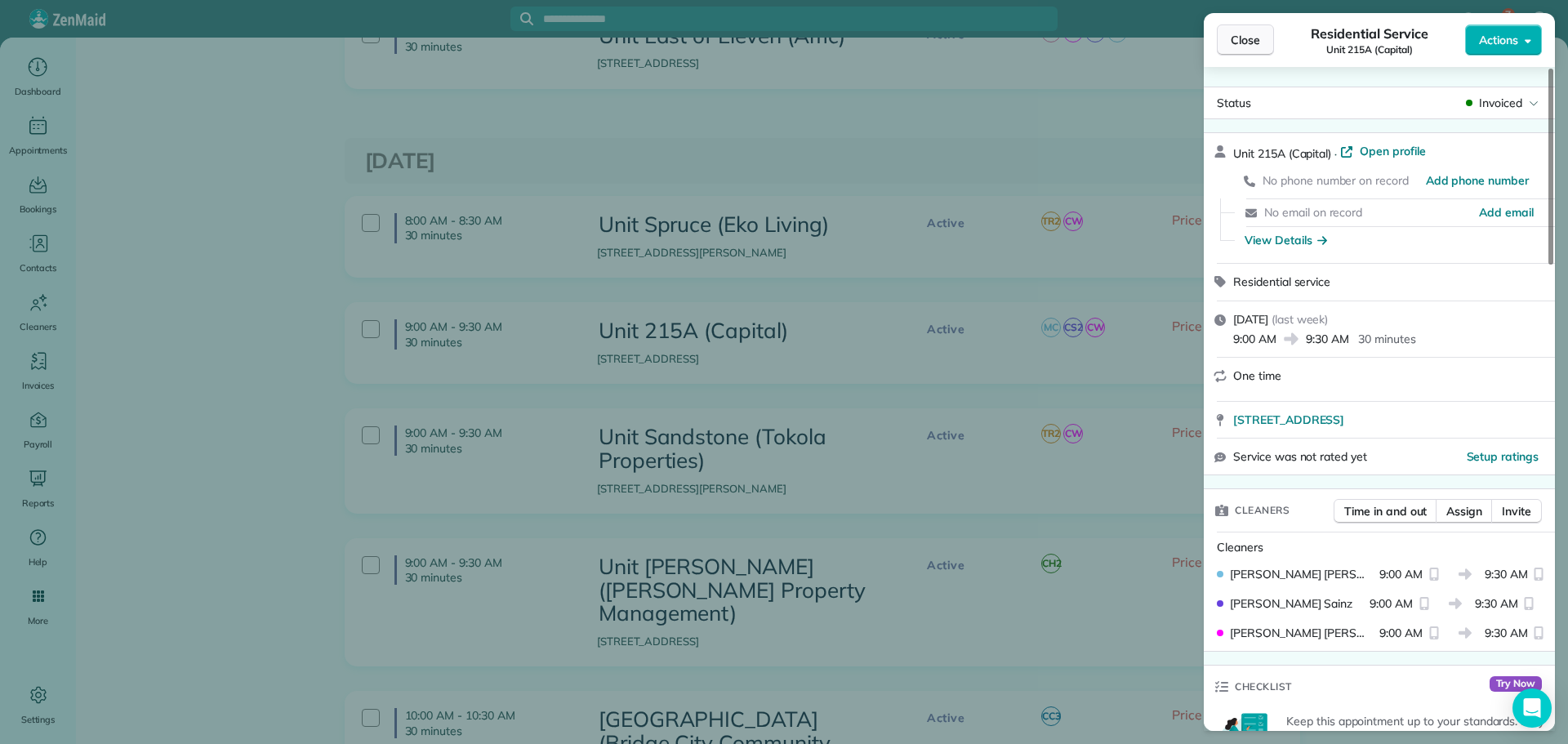
click at [1258, 42] on span "Close" at bounding box center [1246, 40] width 30 height 16
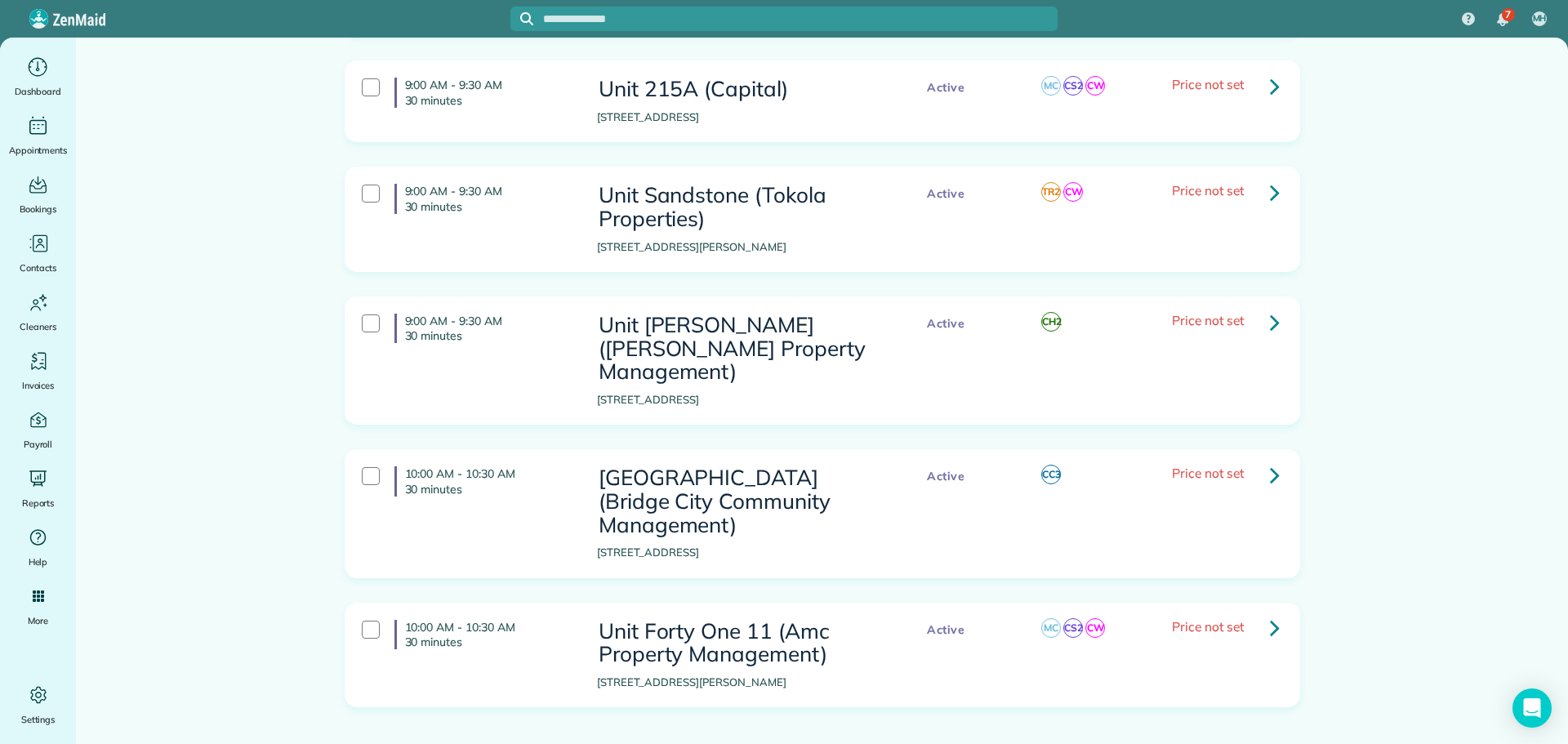
scroll to position [2042, 0]
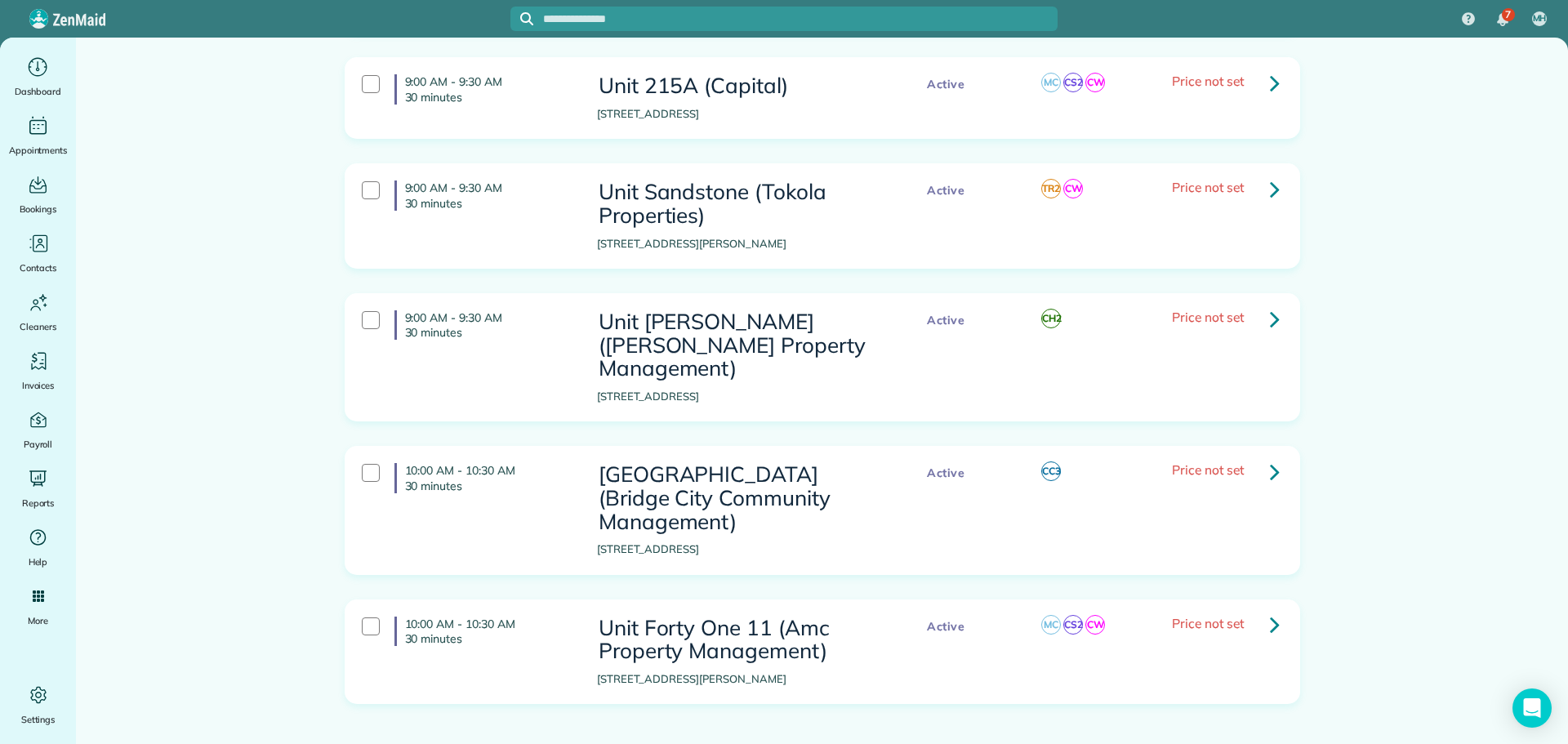
click at [1270, 174] on icon at bounding box center [1275, 188] width 10 height 29
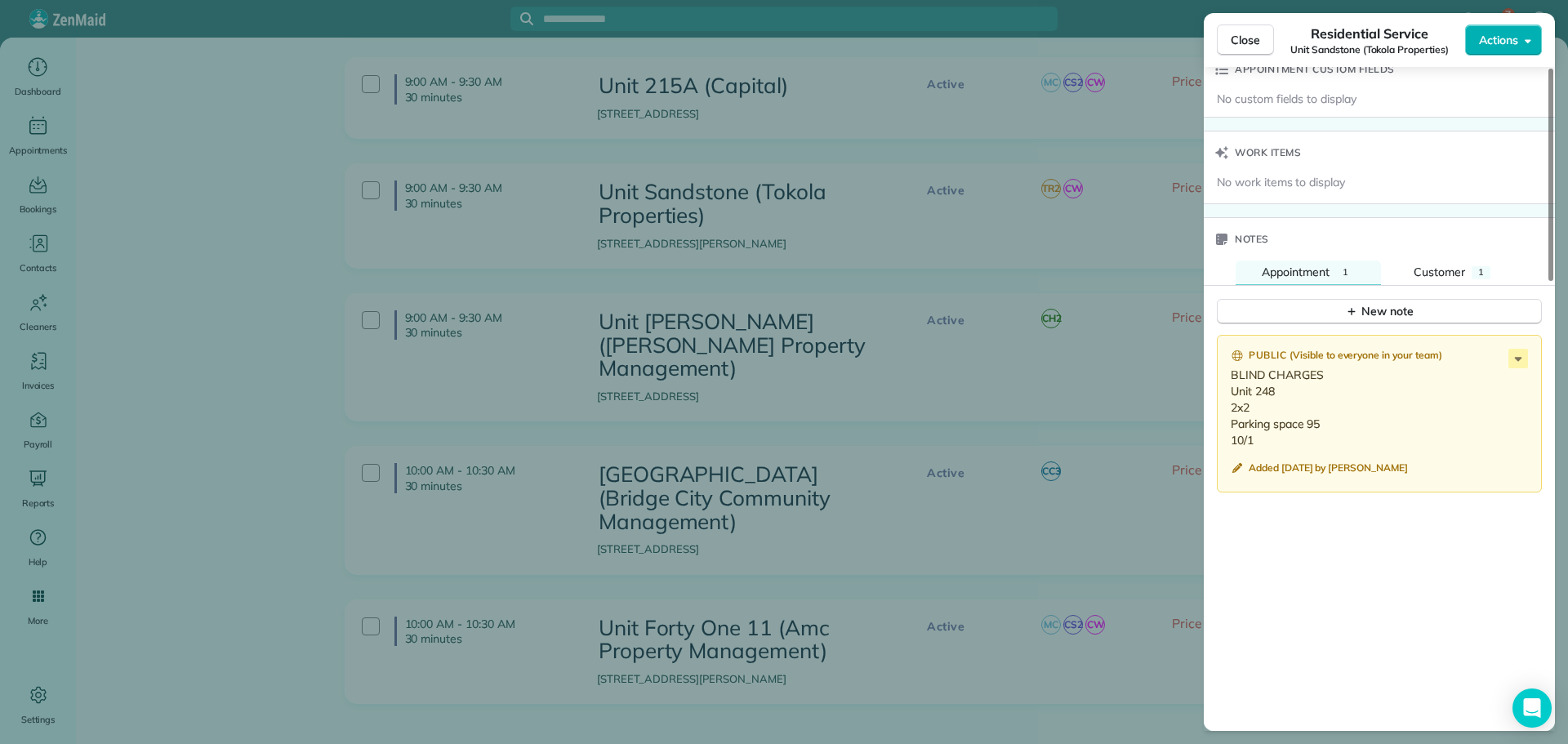
scroll to position [1224, 0]
drag, startPoint x: 1255, startPoint y: 437, endPoint x: 1221, endPoint y: 387, distance: 60.5
click at [1221, 387] on div "Public ( Visible to everyone in your team ) BLIND CHARGES Unit 248 2x2 Parking …" at bounding box center [1380, 410] width 325 height 158
copy p "Unit 248 2x2 Parking space 95 10/1"
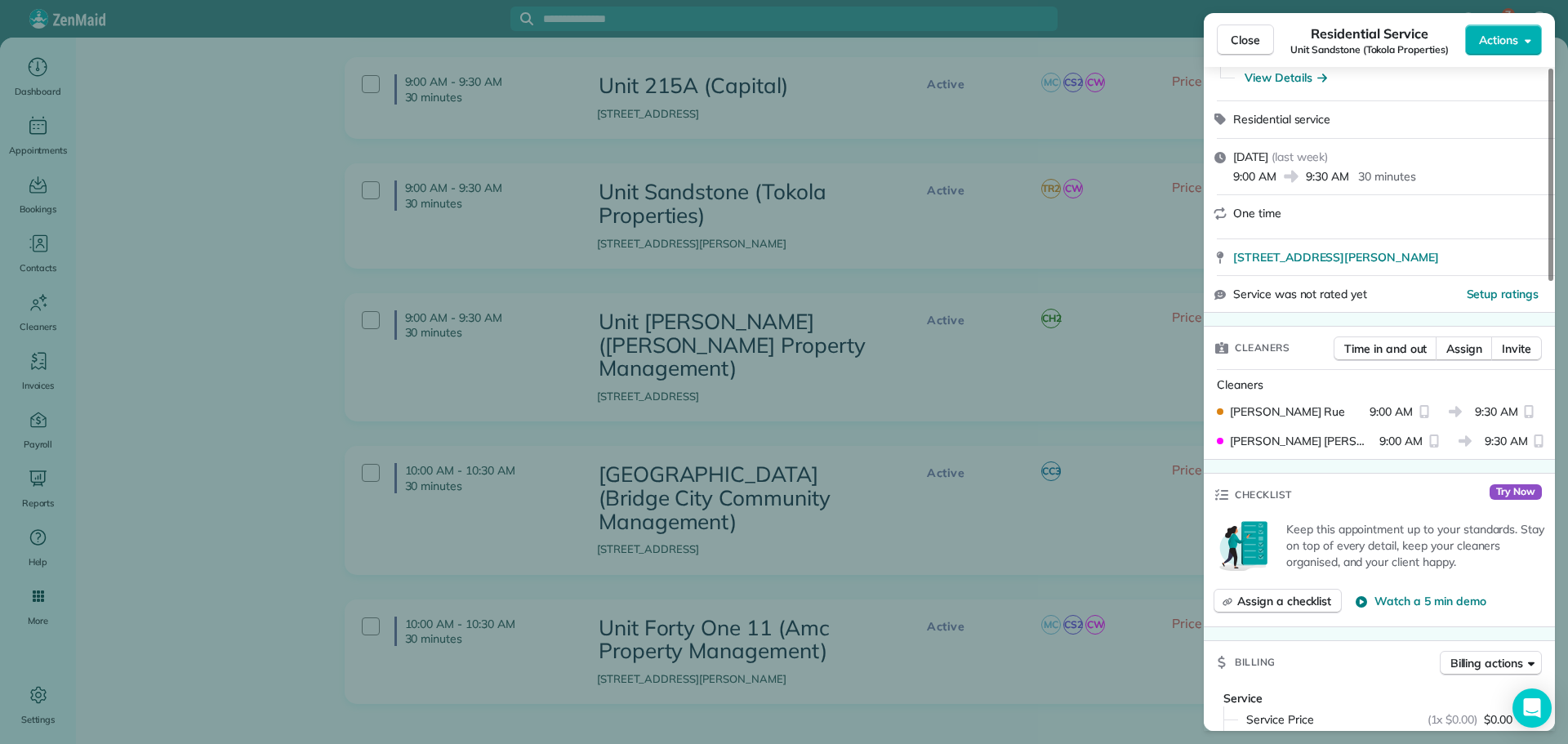
scroll to position [0, 0]
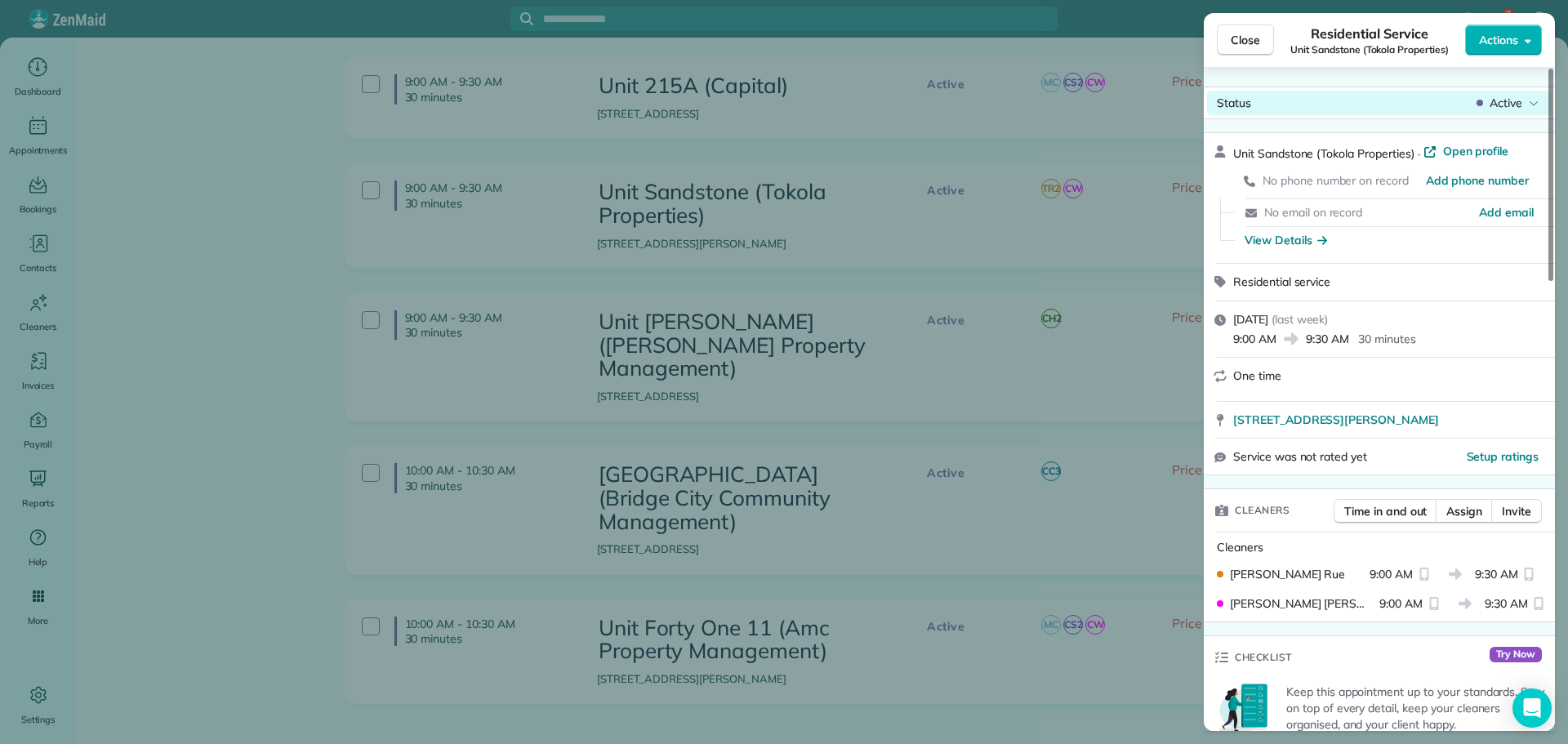
click at [1518, 106] on span "Active" at bounding box center [1506, 103] width 33 height 16
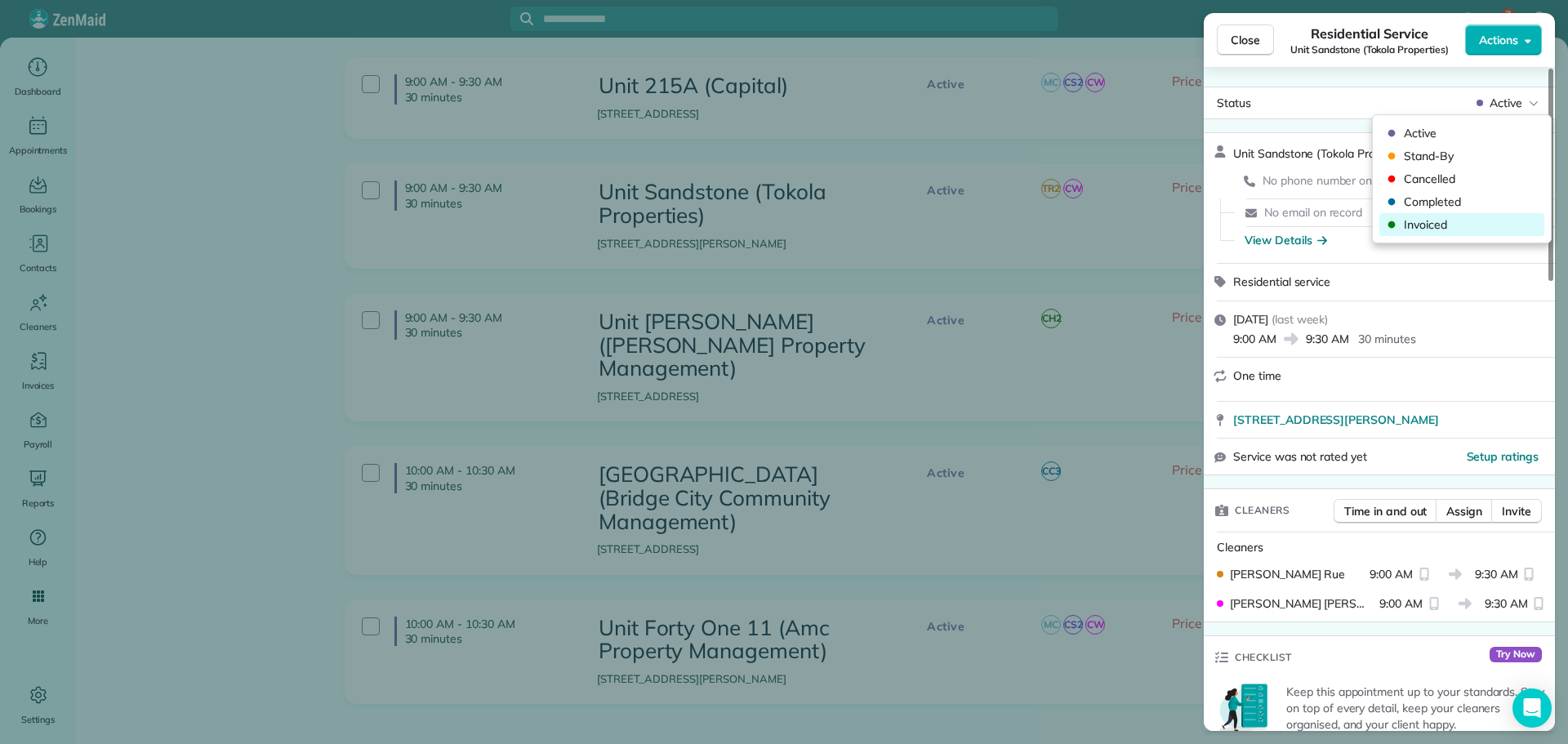
click at [1447, 221] on span "Invoiced" at bounding box center [1473, 224] width 137 height 16
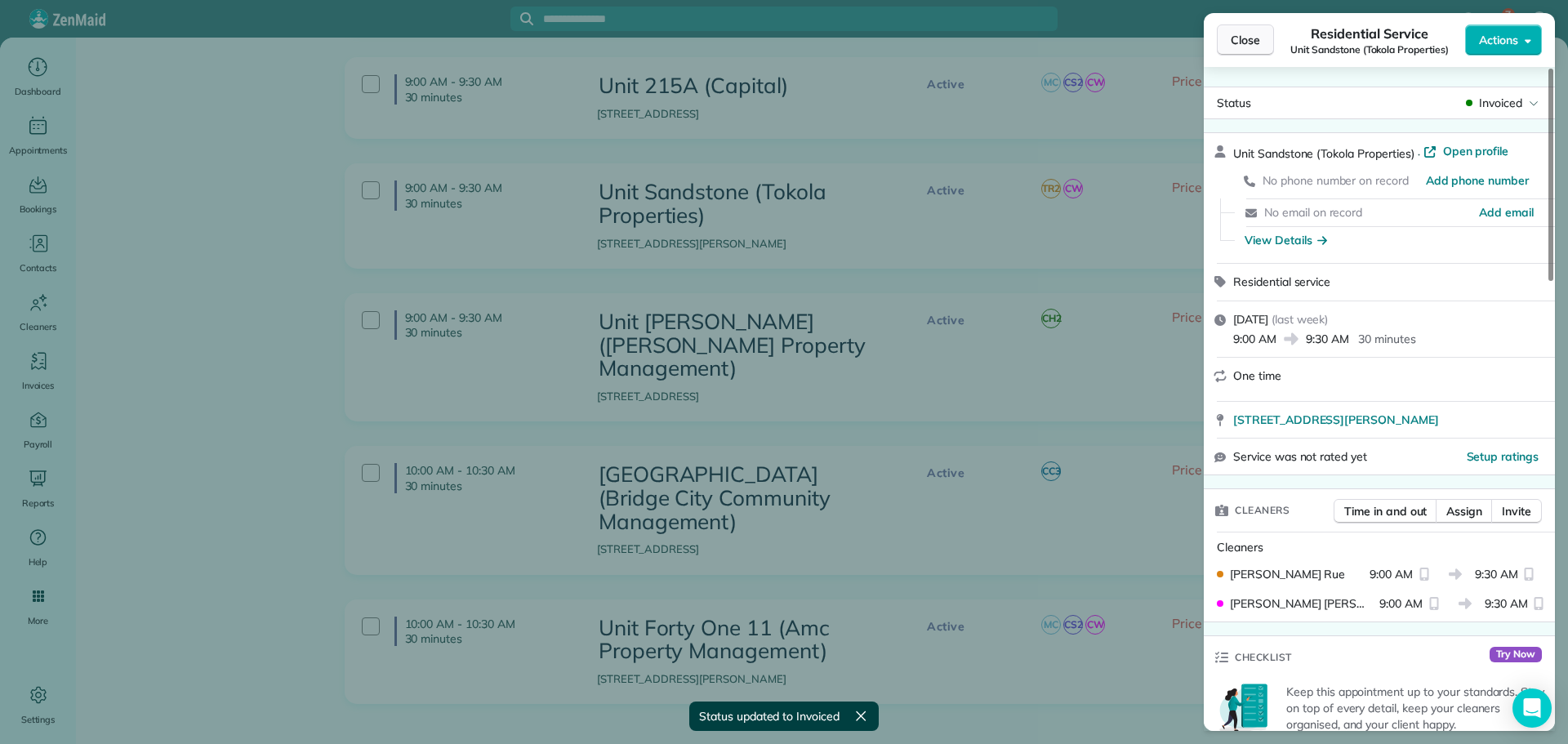
click at [1247, 43] on span "Close" at bounding box center [1246, 40] width 30 height 16
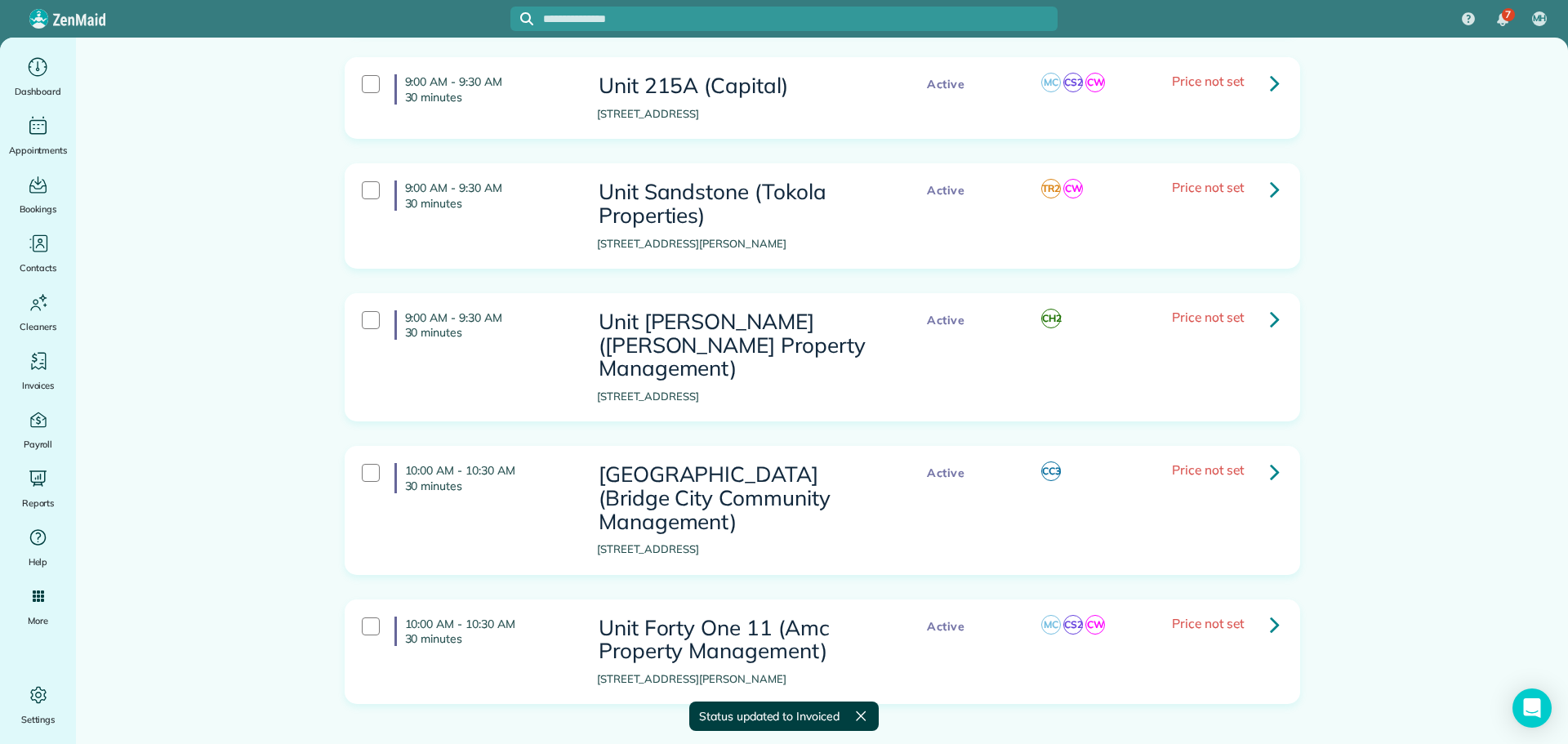
click at [1270, 174] on icon at bounding box center [1275, 188] width 10 height 29
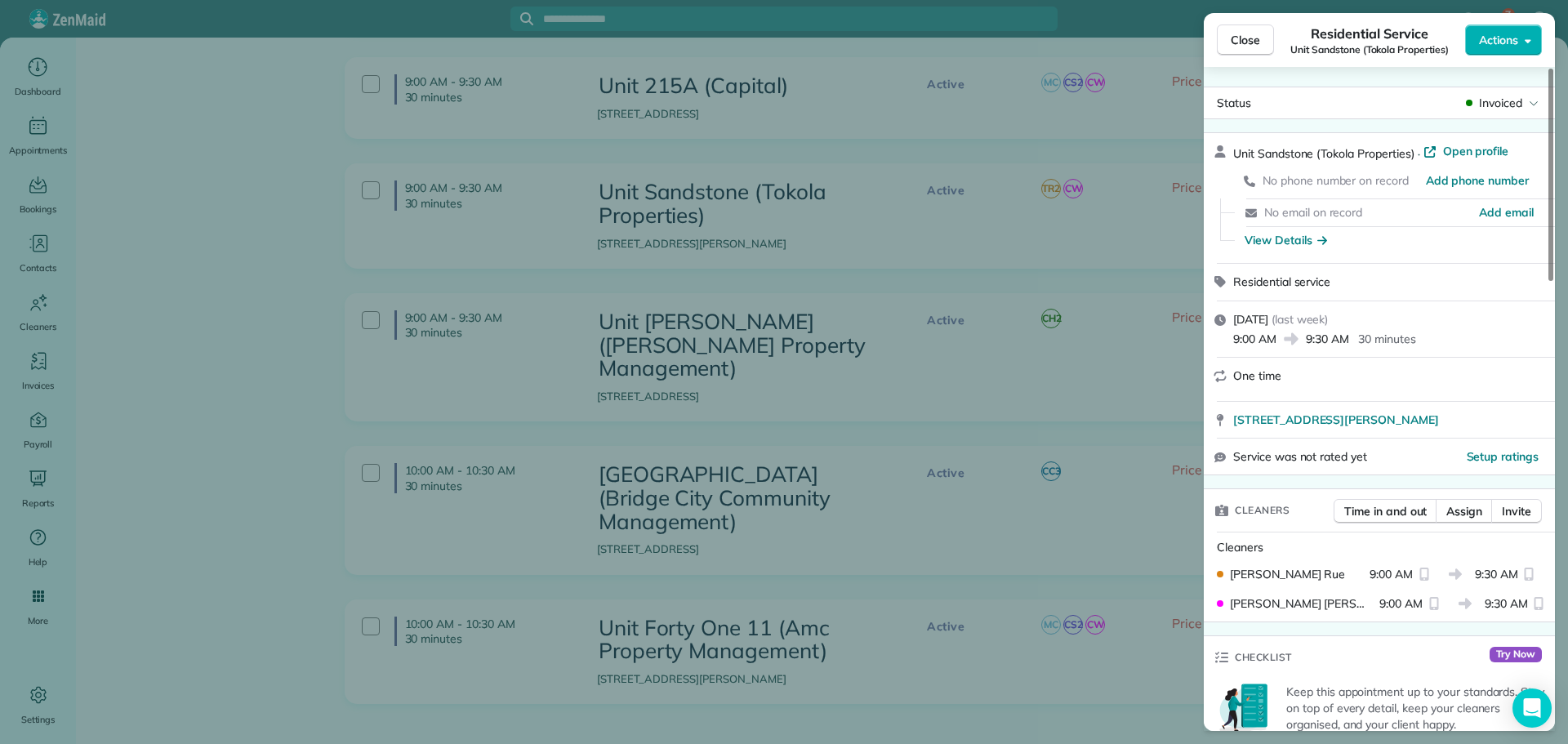
click at [1159, 137] on div "Close Residential Service Unit Sandstone (Tokola Properties) Actions Status Inv…" at bounding box center [784, 372] width 1568 height 744
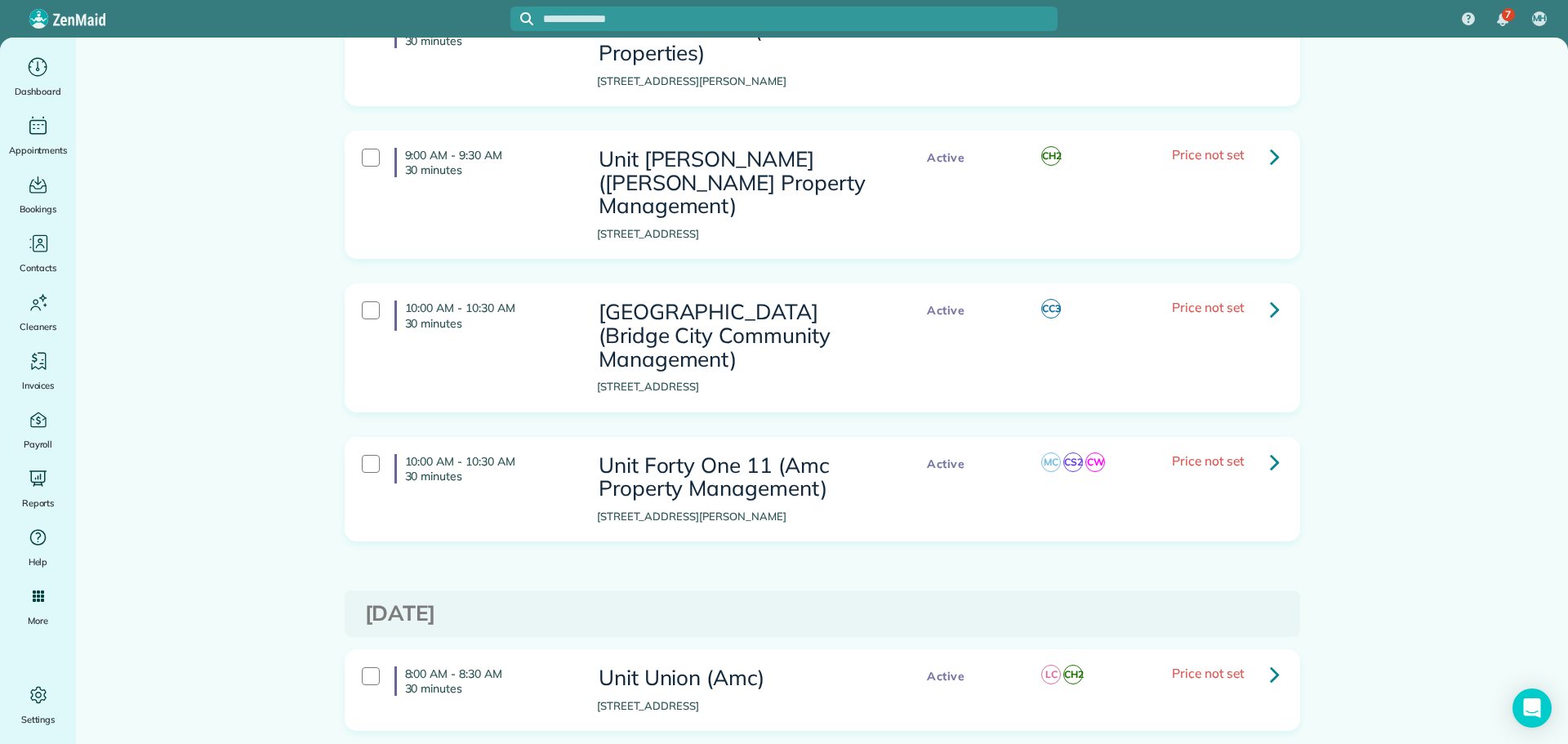
scroll to position [2205, 0]
click at [1270, 141] on icon at bounding box center [1275, 155] width 10 height 29
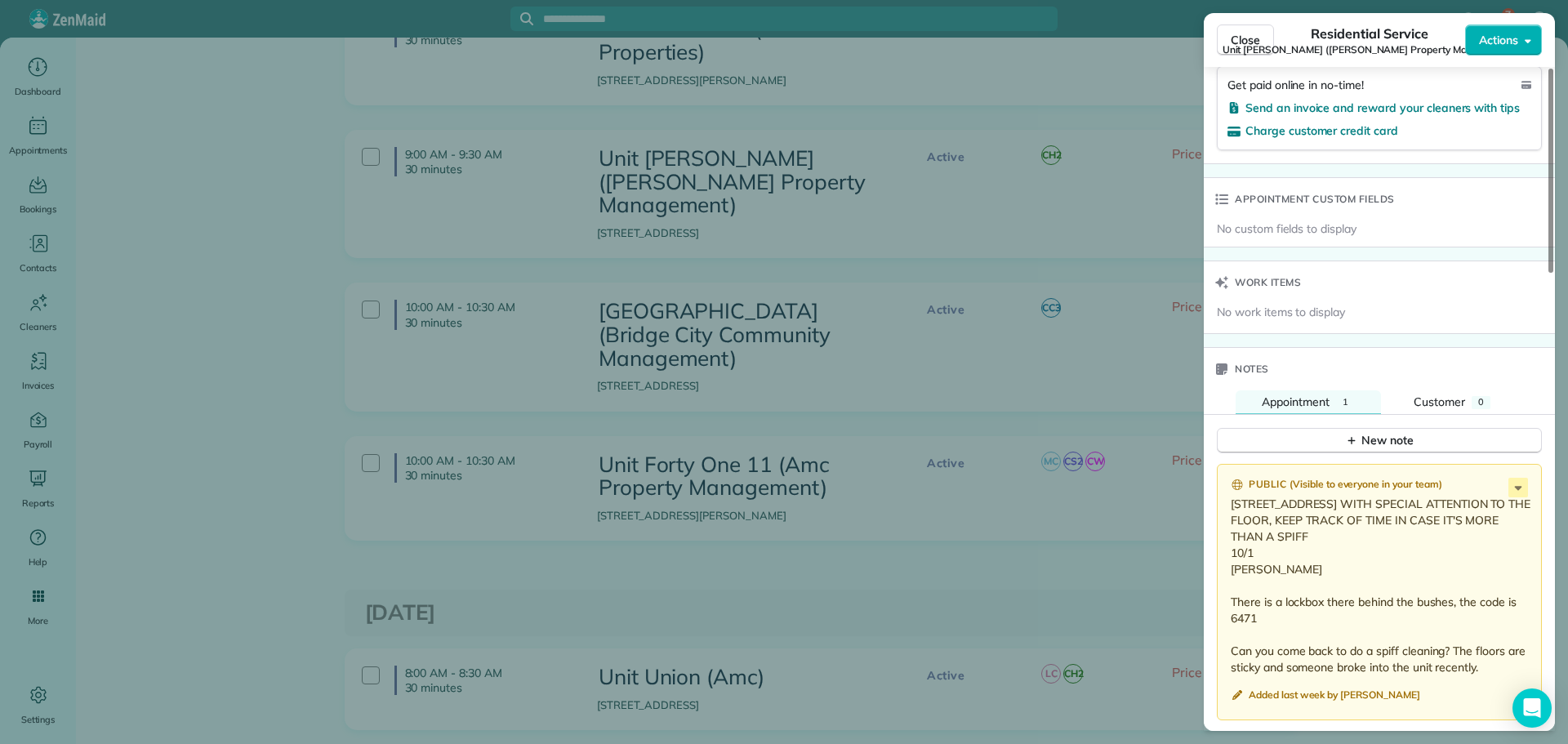
scroll to position [1244, 0]
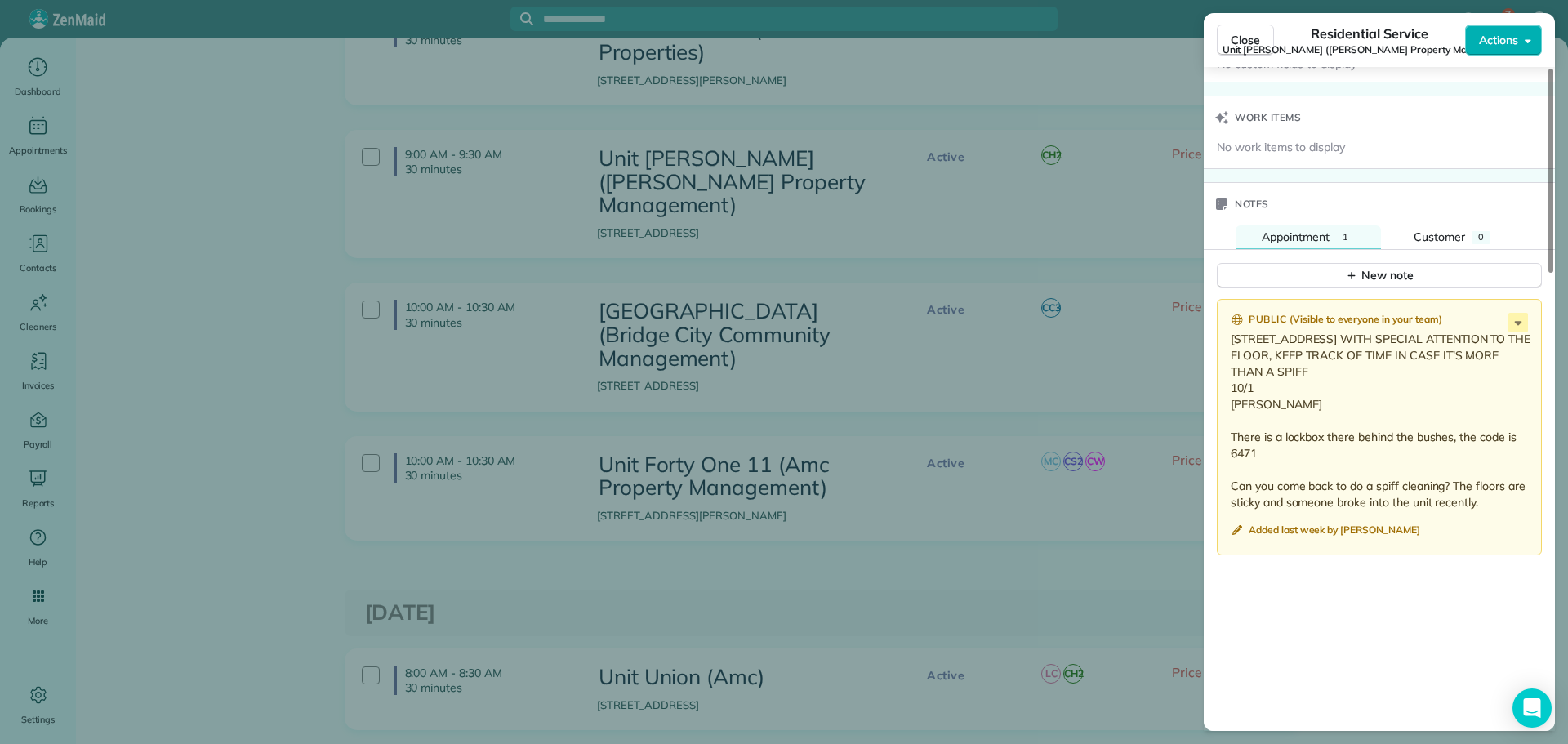
drag, startPoint x: 1257, startPoint y: 407, endPoint x: 1226, endPoint y: 343, distance: 71.1
click at [1226, 343] on div "Public ( Visible to everyone in your team ) 5726 SE 83rd Ave SPIFF WITH SPECIAL…" at bounding box center [1380, 426] width 325 height 256
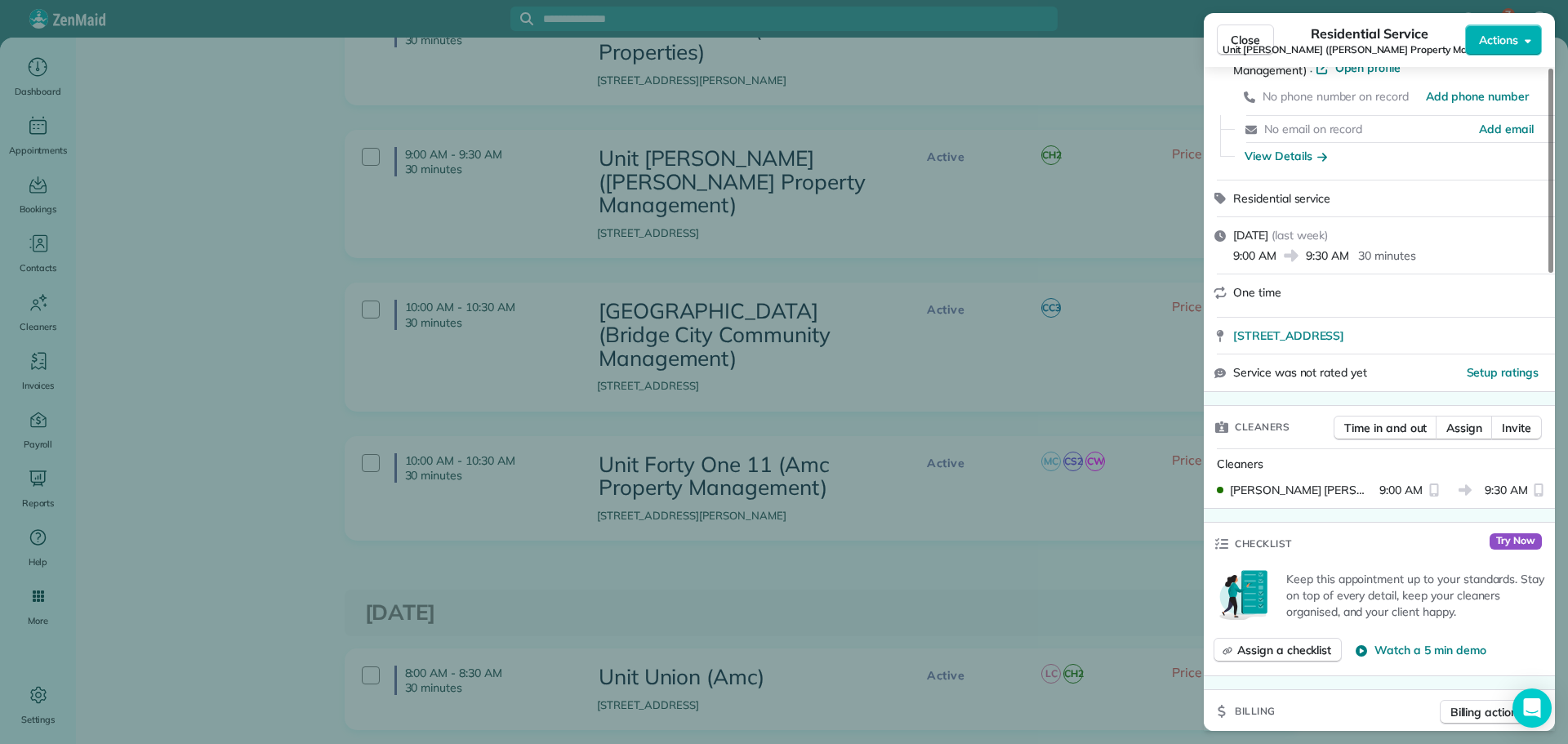
scroll to position [0, 0]
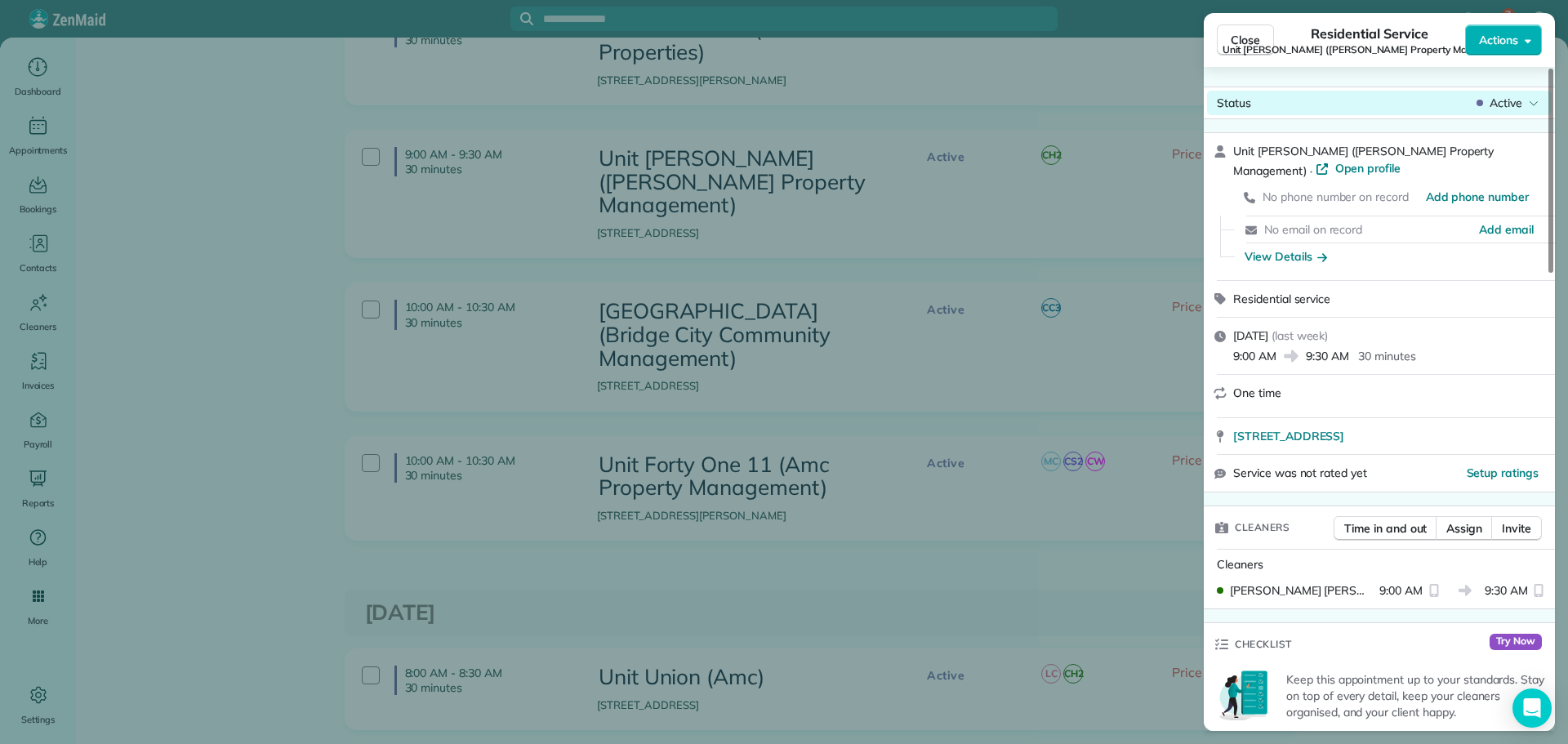
click at [1514, 103] on span "Active" at bounding box center [1506, 103] width 33 height 16
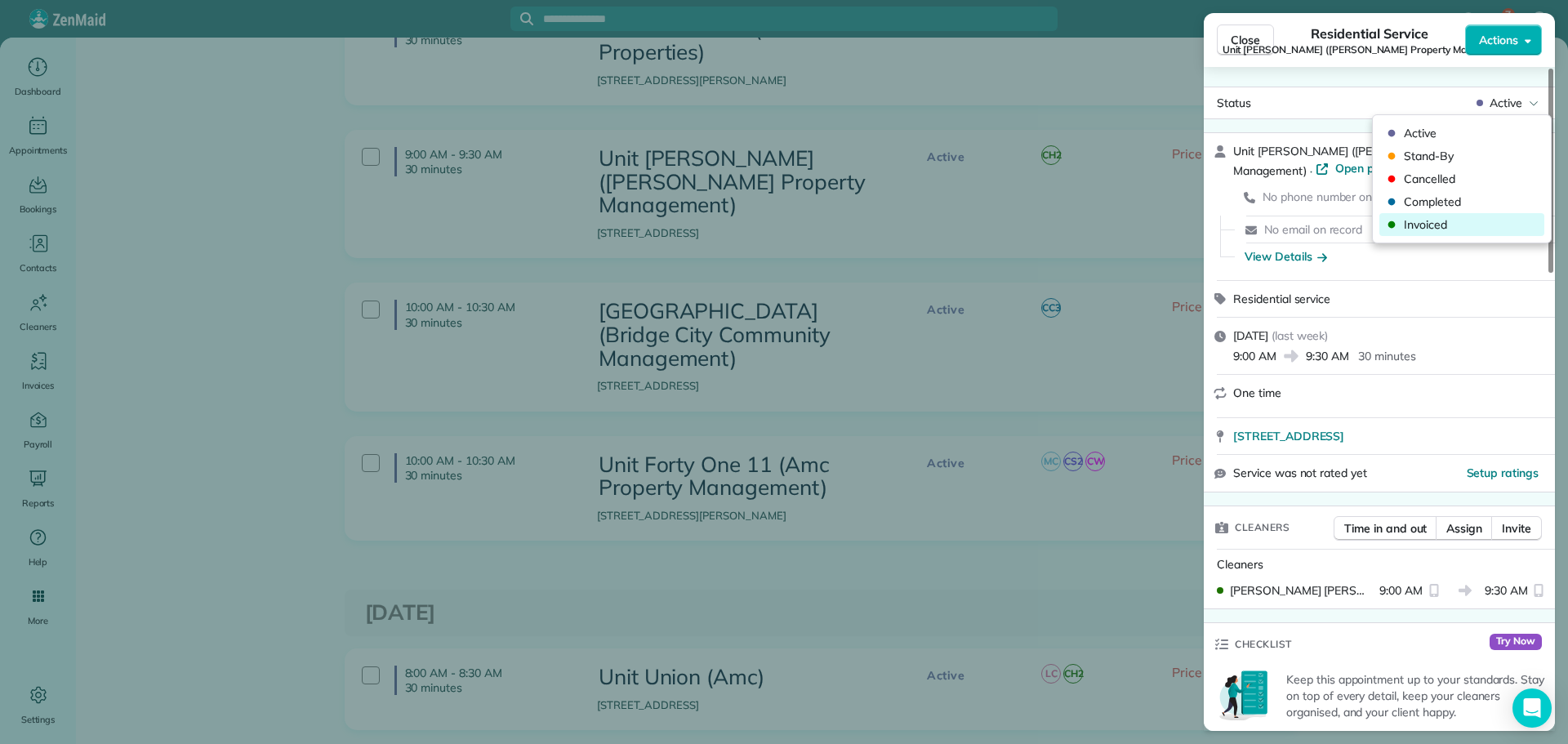
click at [1458, 225] on span "Invoiced" at bounding box center [1473, 224] width 137 height 16
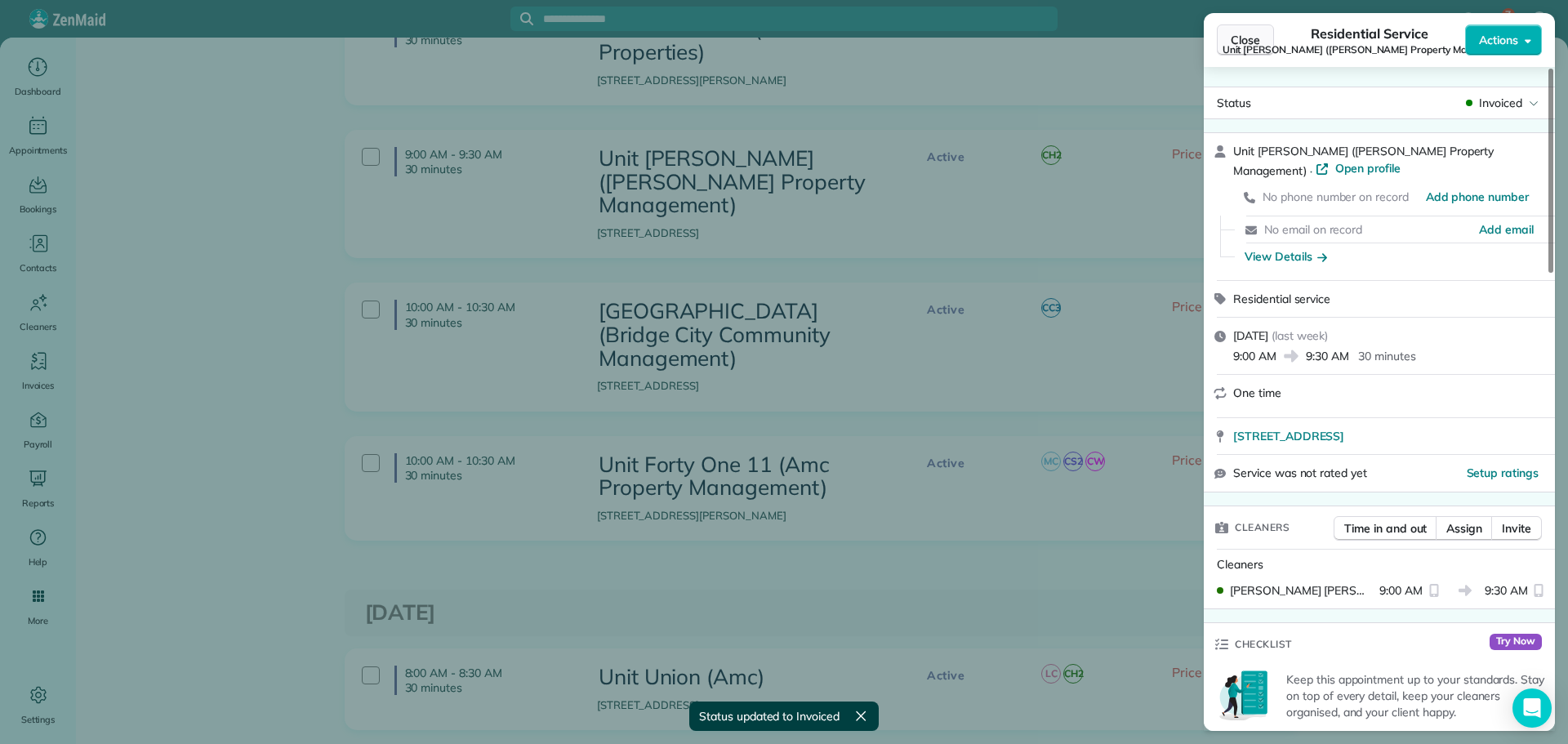
click at [1248, 36] on span "Close" at bounding box center [1246, 40] width 30 height 16
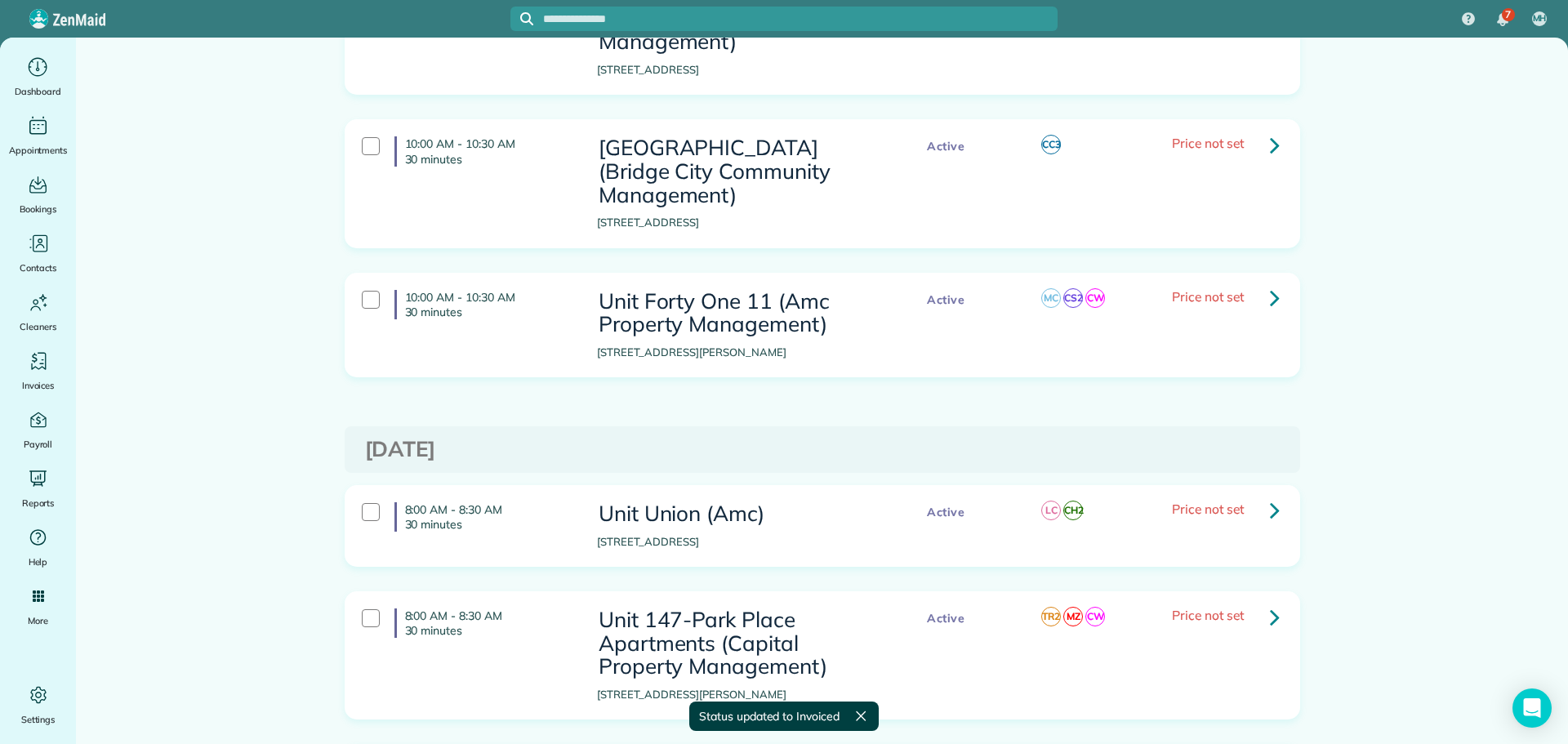
scroll to position [2450, 0]
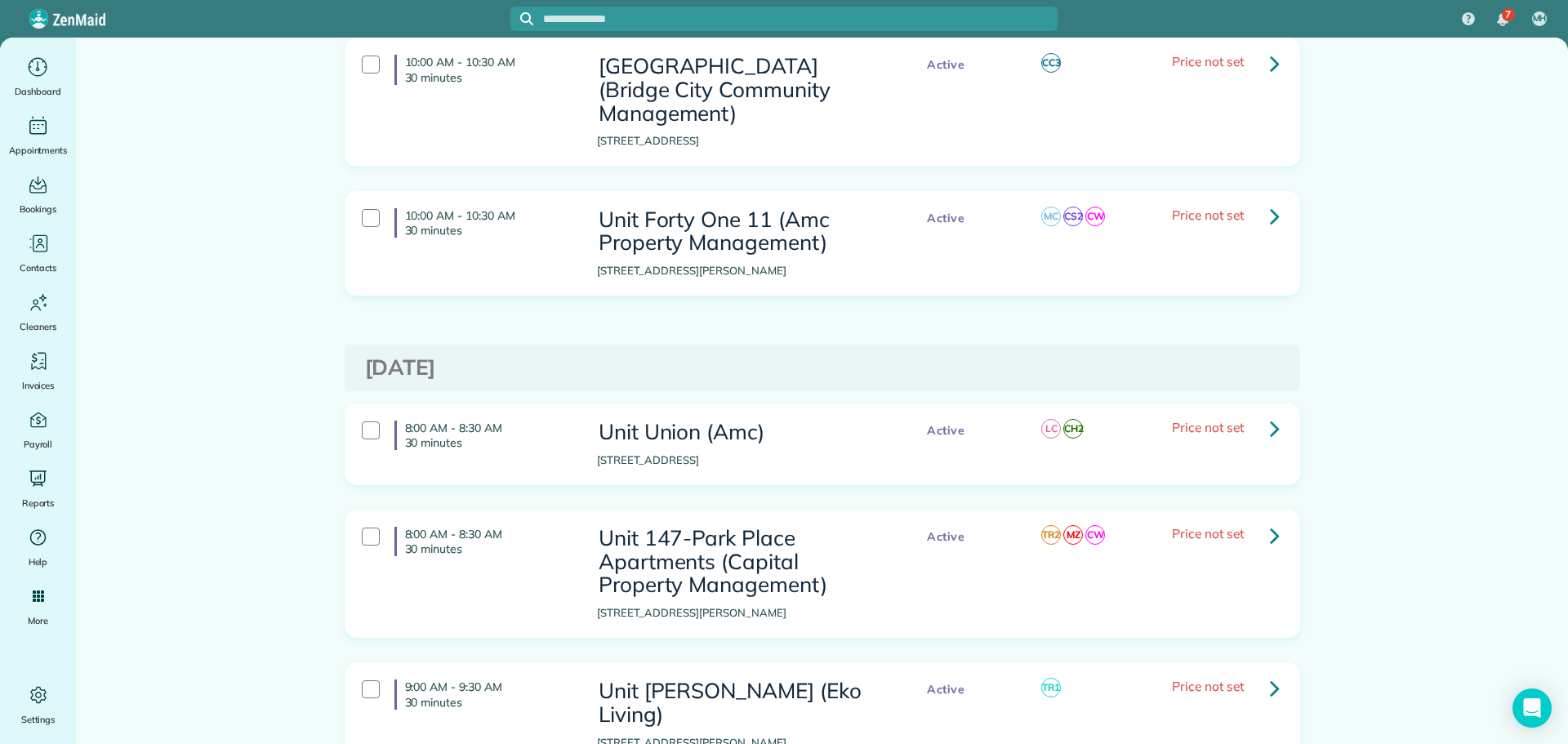
click at [1273, 202] on icon at bounding box center [1275, 216] width 10 height 29
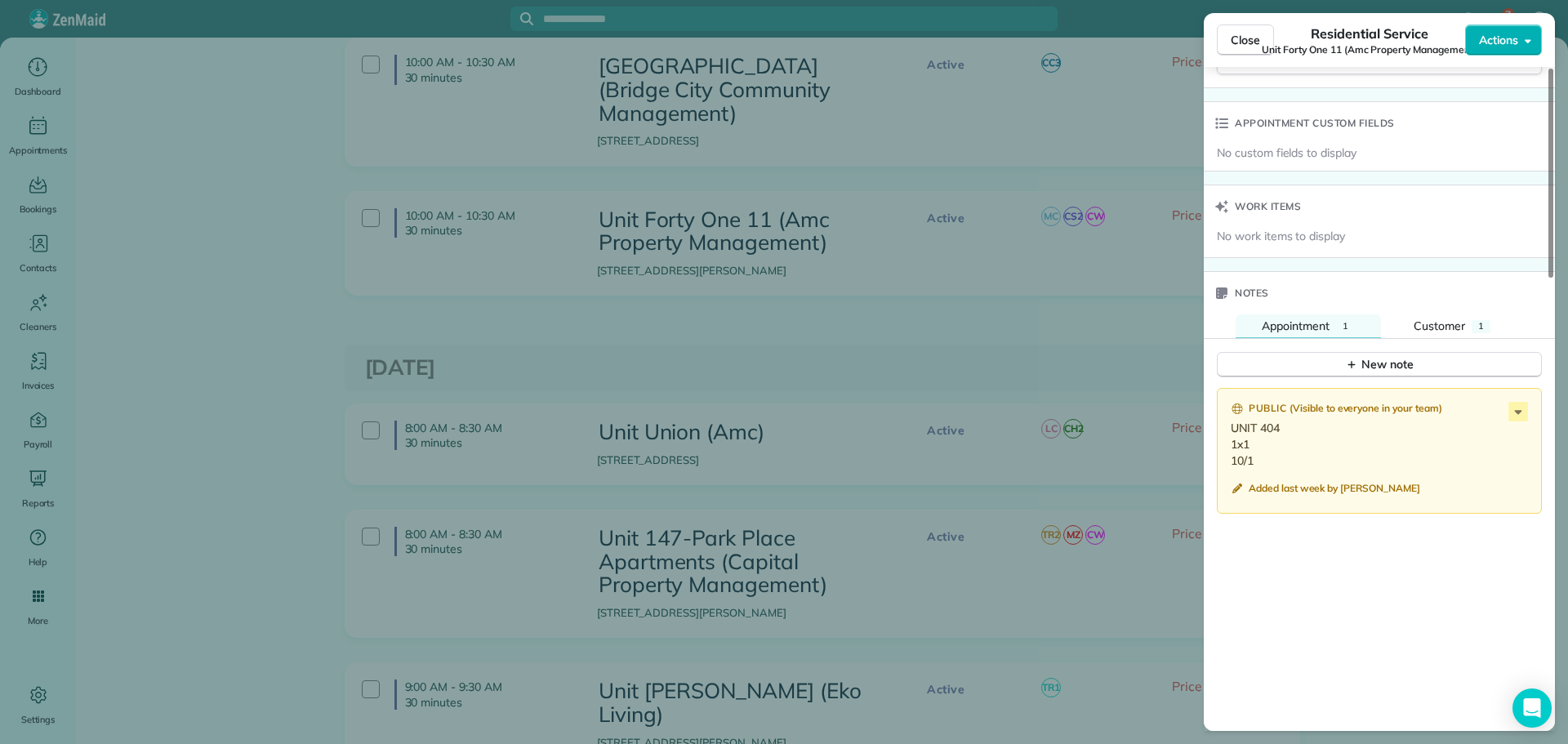
scroll to position [1225, 0]
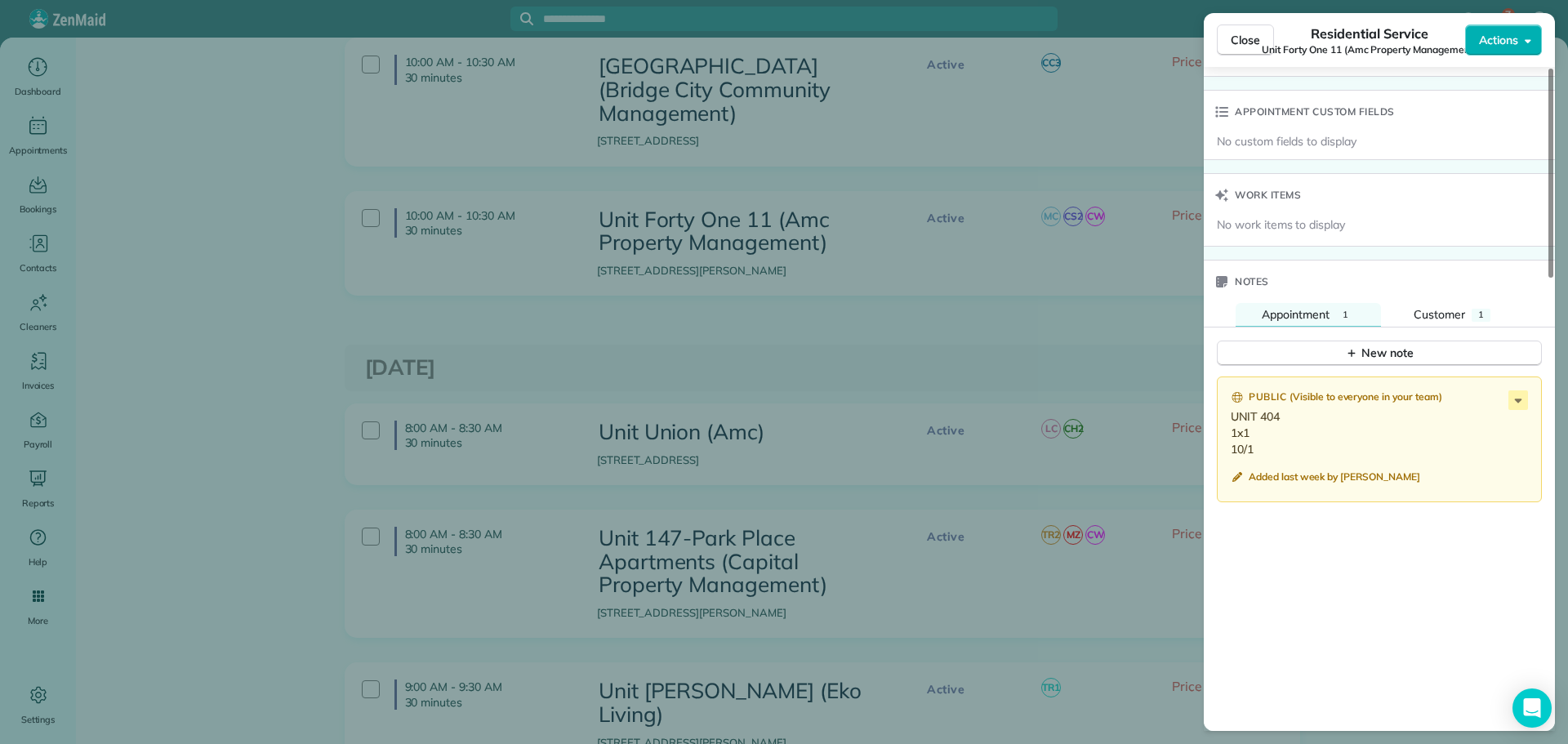
drag, startPoint x: 1256, startPoint y: 463, endPoint x: 1231, endPoint y: 430, distance: 41.4
click at [1231, 430] on p "UNIT 404 1x1 10/1" at bounding box center [1382, 432] width 301 height 49
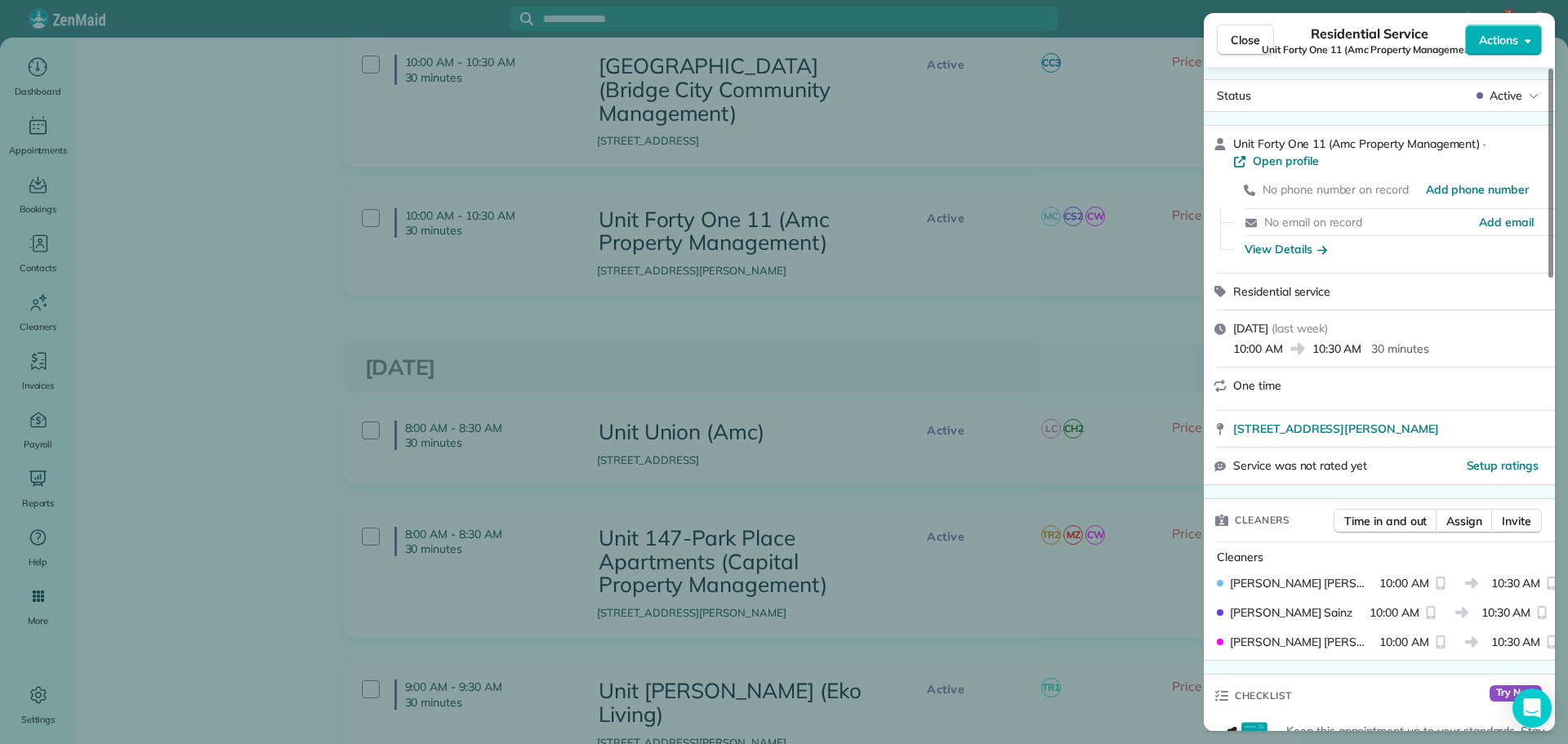
scroll to position [0, 0]
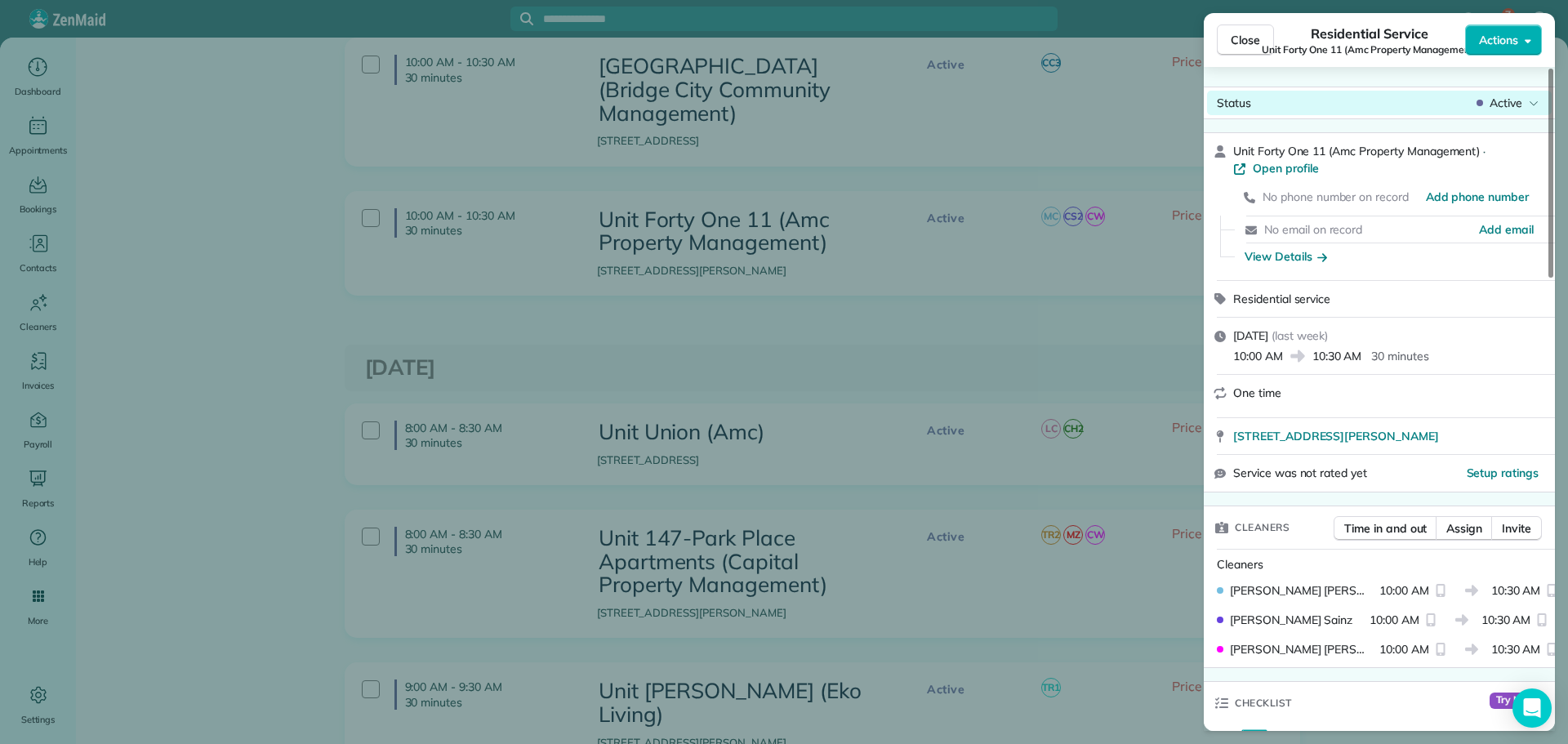
click at [1504, 103] on span "Active" at bounding box center [1506, 103] width 33 height 16
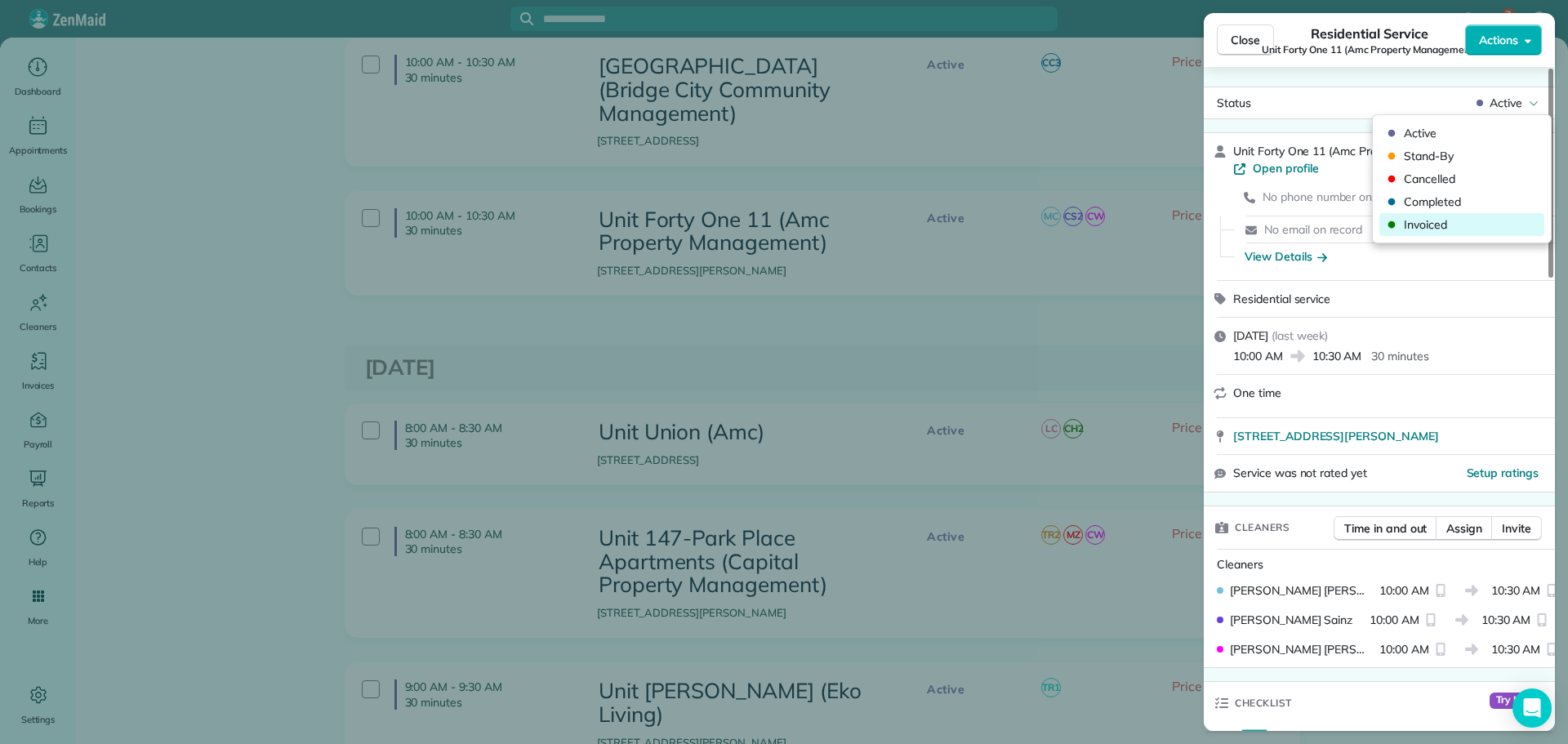
click at [1448, 234] on div "Invoiced" at bounding box center [1462, 224] width 165 height 23
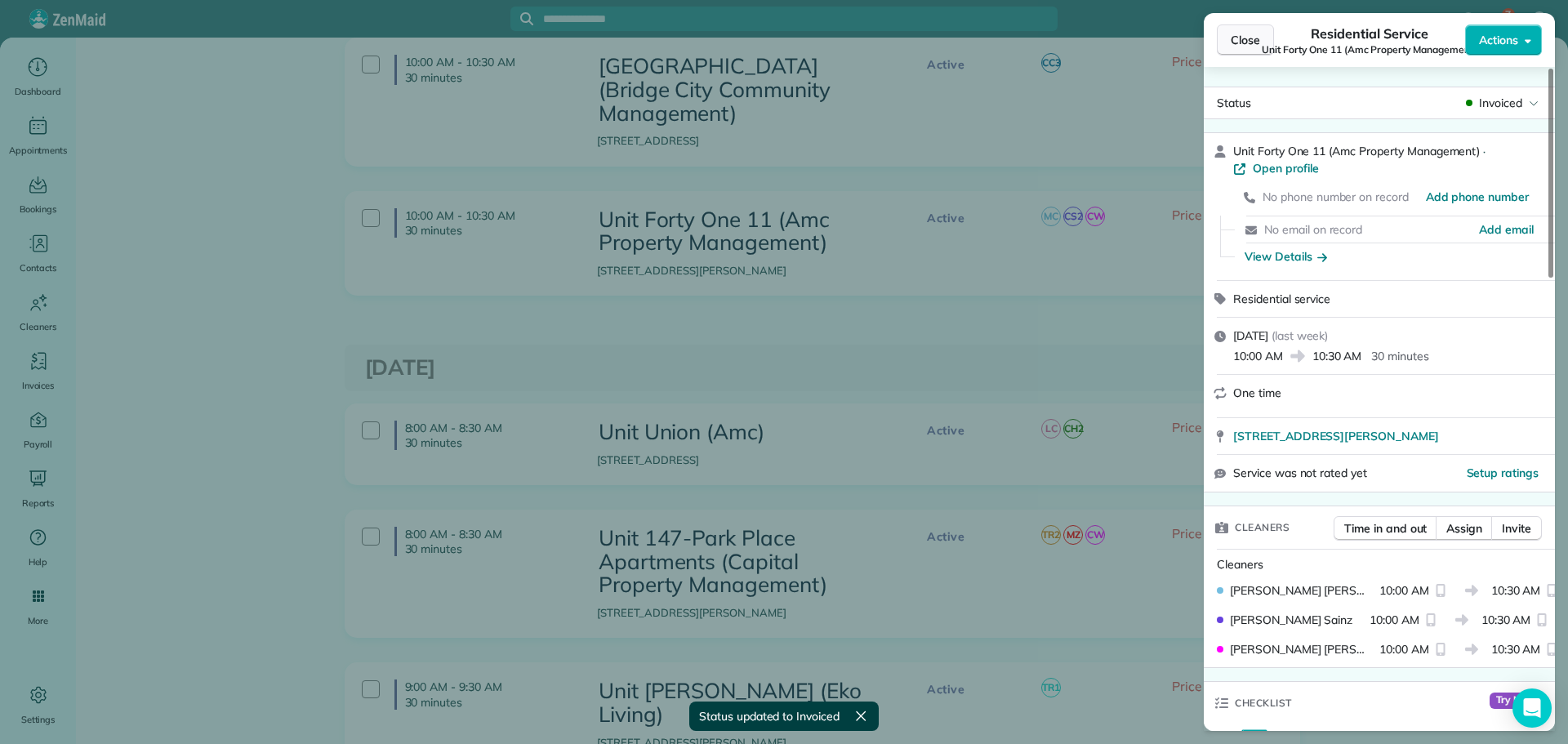
click at [1250, 44] on span "Close" at bounding box center [1246, 40] width 30 height 16
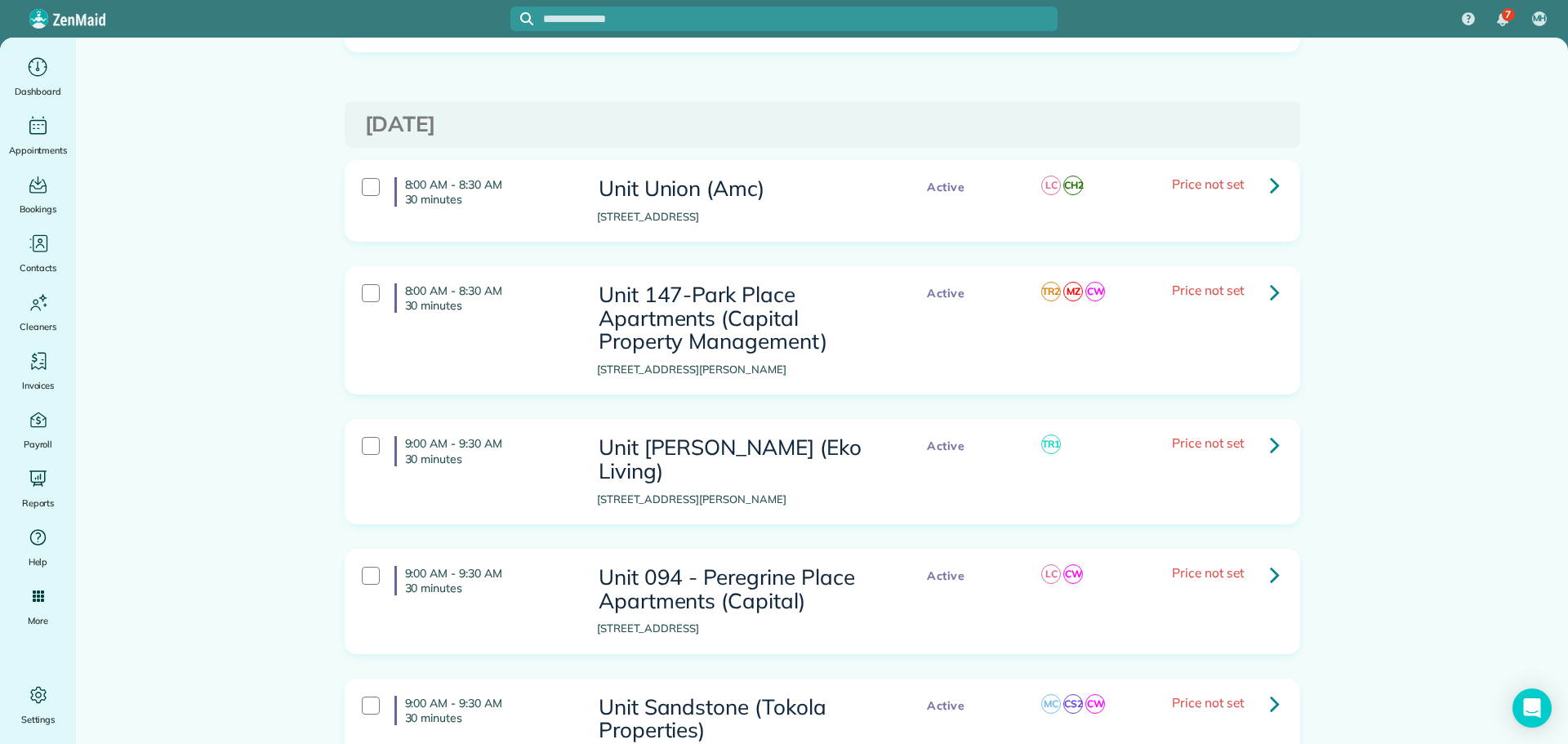
scroll to position [2695, 0]
click at [1260, 167] on link at bounding box center [1275, 183] width 33 height 33
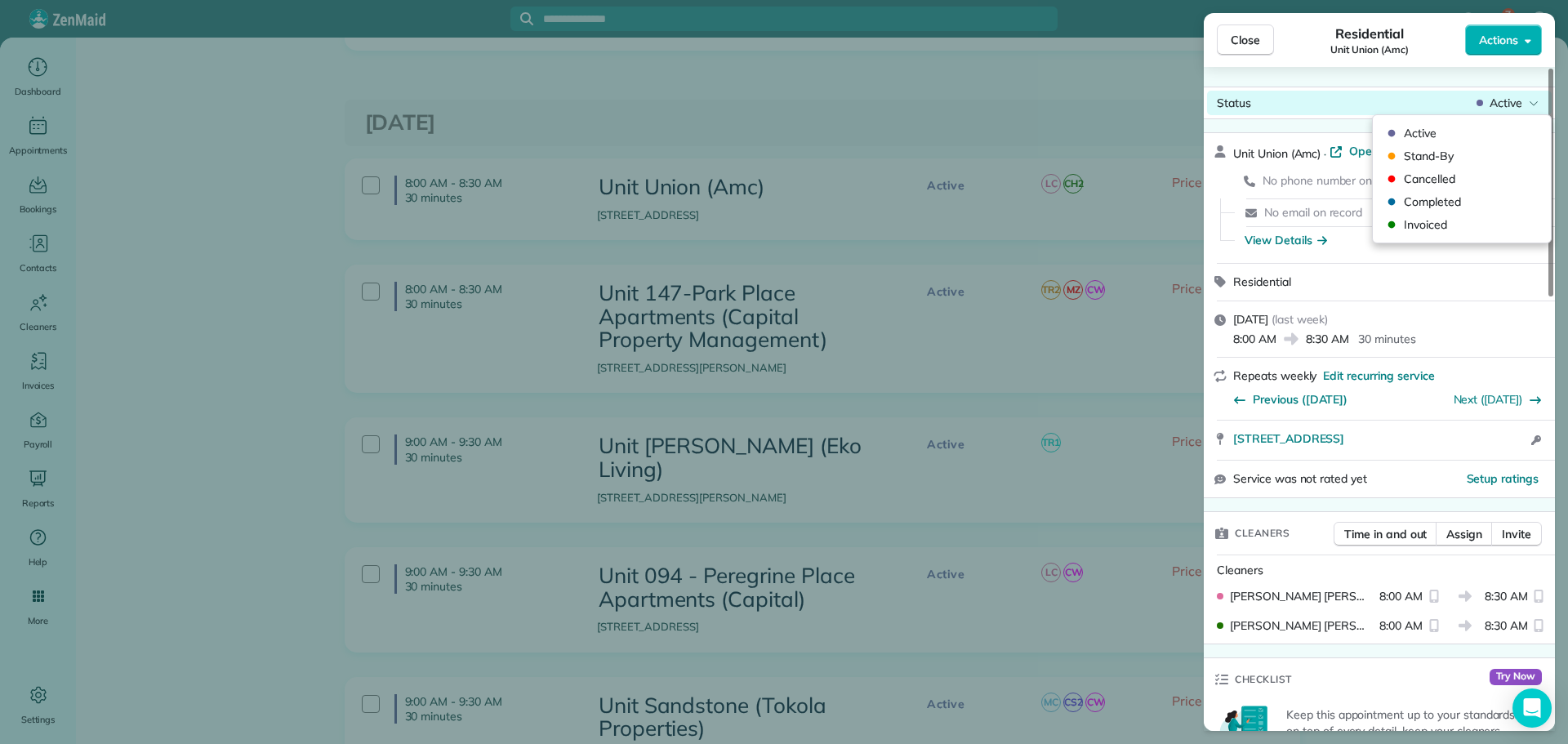
click at [1505, 108] on span "Active" at bounding box center [1506, 103] width 33 height 16
click at [1450, 224] on span "Invoiced" at bounding box center [1473, 224] width 137 height 16
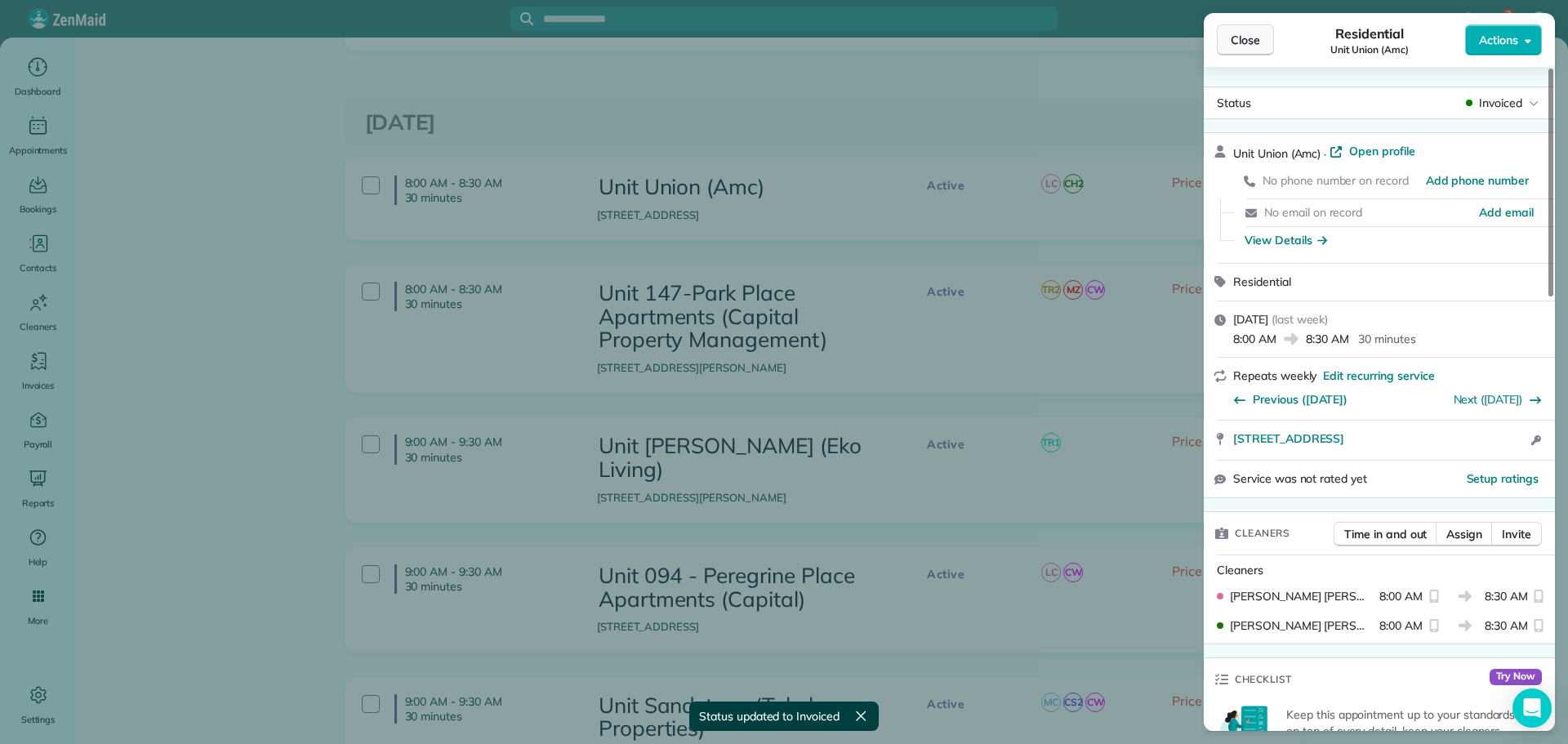
click at [1258, 44] on span "Close" at bounding box center [1246, 40] width 30 height 16
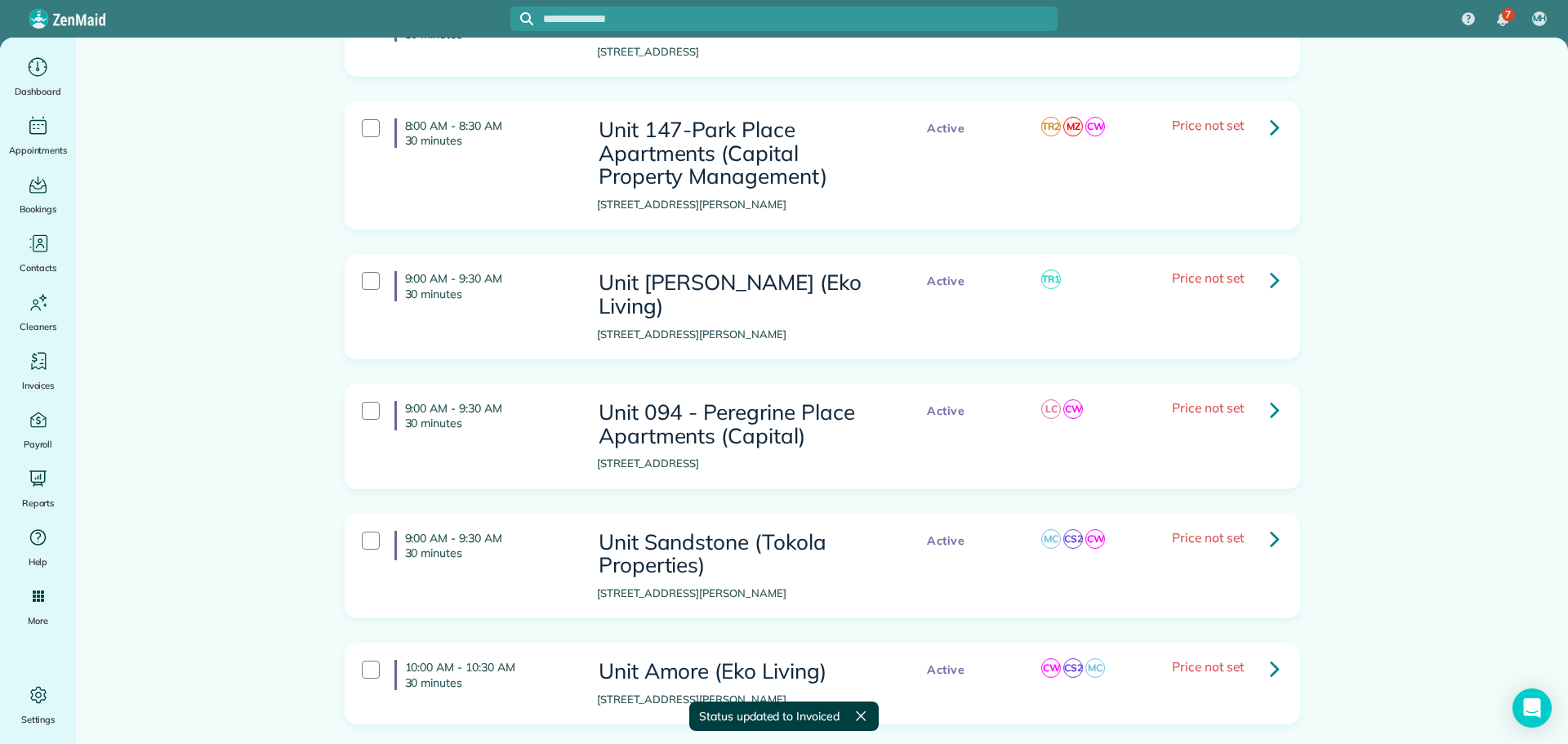
scroll to position [2777, 0]
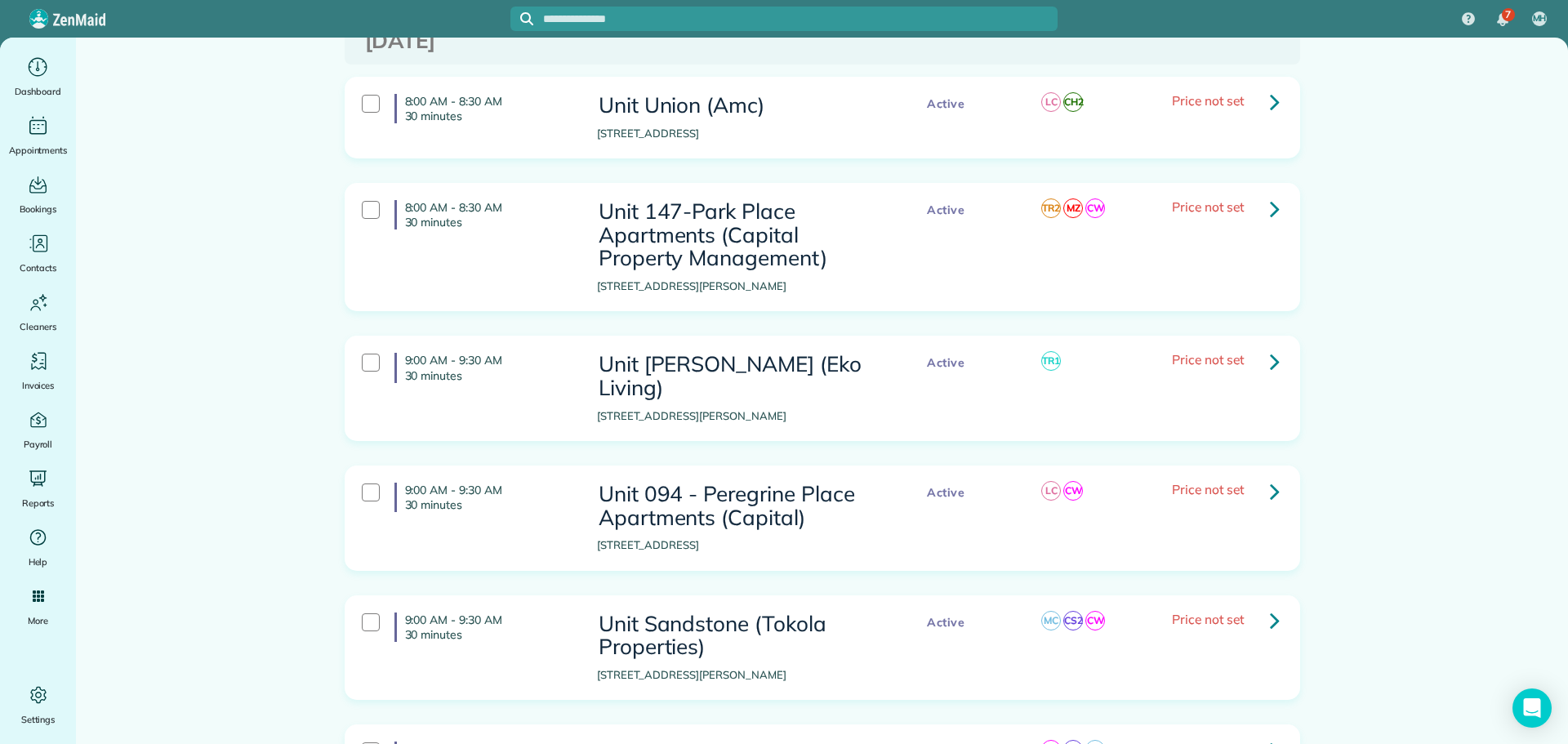
click at [1273, 194] on icon at bounding box center [1275, 208] width 10 height 29
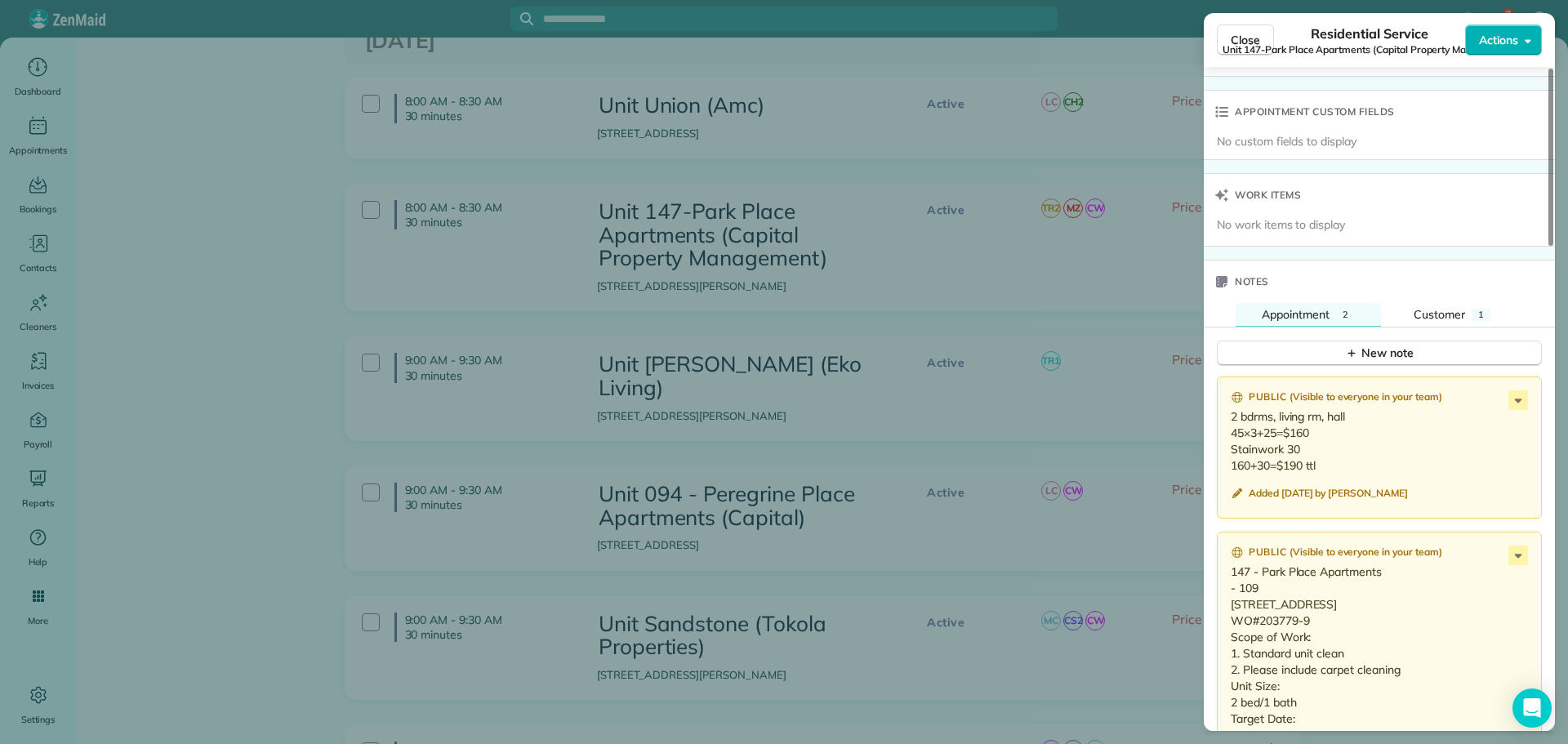
scroll to position [1388, 0]
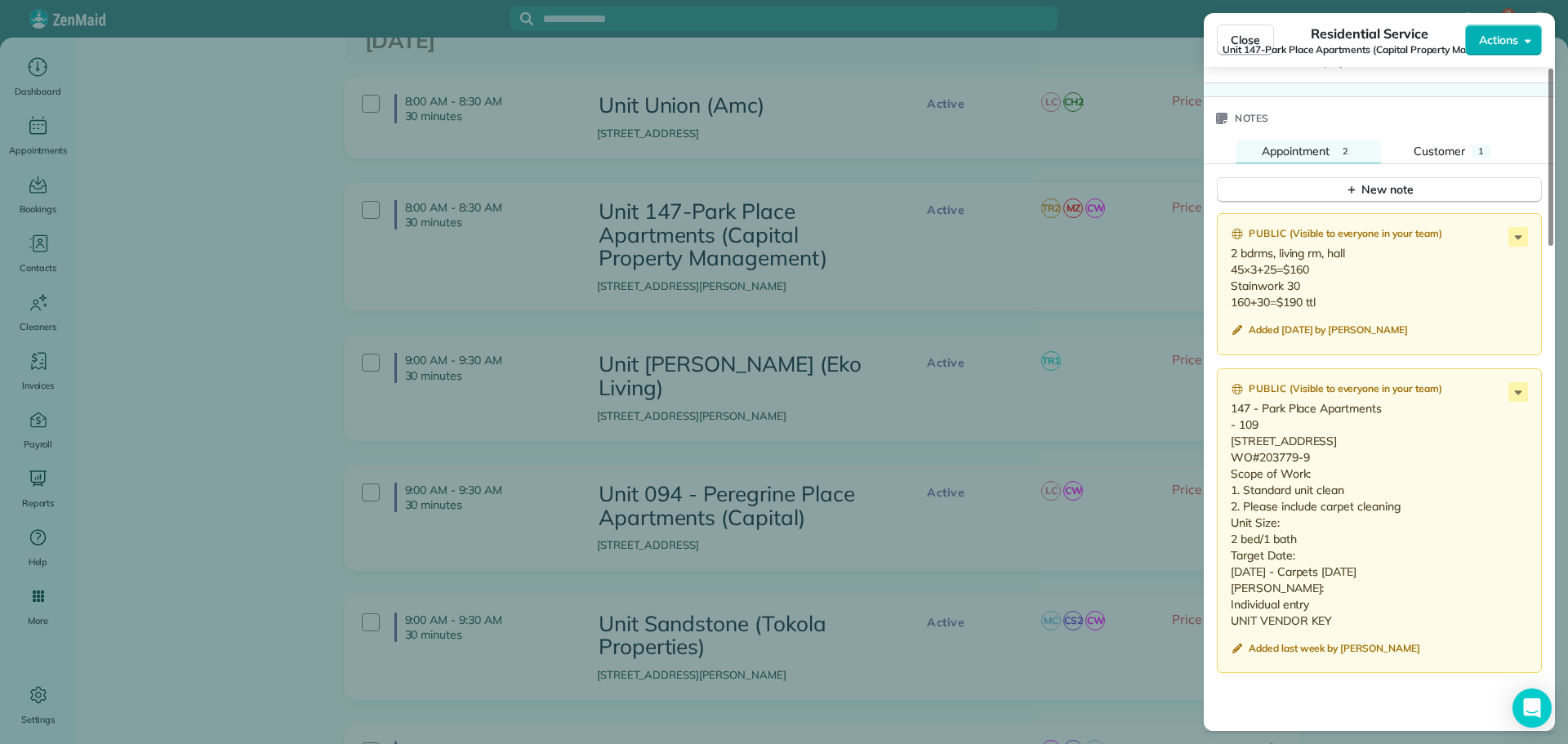
drag, startPoint x: 1259, startPoint y: 620, endPoint x: 1224, endPoint y: 411, distance: 211.9
click at [1224, 411] on div "Public ( Visible to everyone in your team ) 147 - Park Place Apartments - 109 2…" at bounding box center [1380, 521] width 325 height 306
click at [1328, 289] on p "2 bdrms, living rm, hall 45×3+25=$160 Stainwork 30 160+30=$190 ttl" at bounding box center [1382, 278] width 301 height 66
drag, startPoint x: 1322, startPoint y: 303, endPoint x: 1232, endPoint y: 258, distance: 100.6
click at [1232, 258] on p "2 bdrms, living rm, hall 45×3+25=$160 Stainwork 30 160+30=$190 ttl" at bounding box center [1382, 278] width 301 height 66
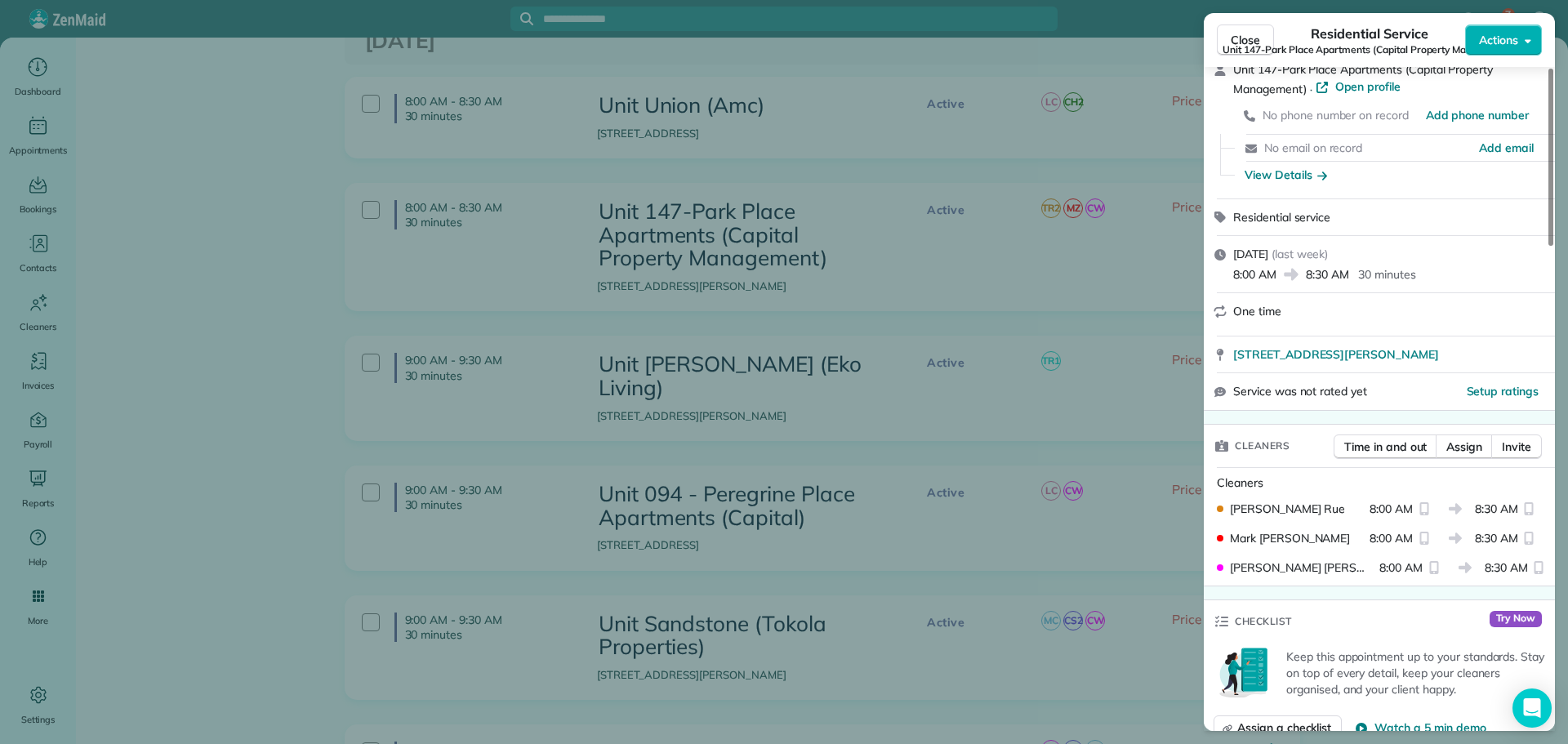
scroll to position [0, 0]
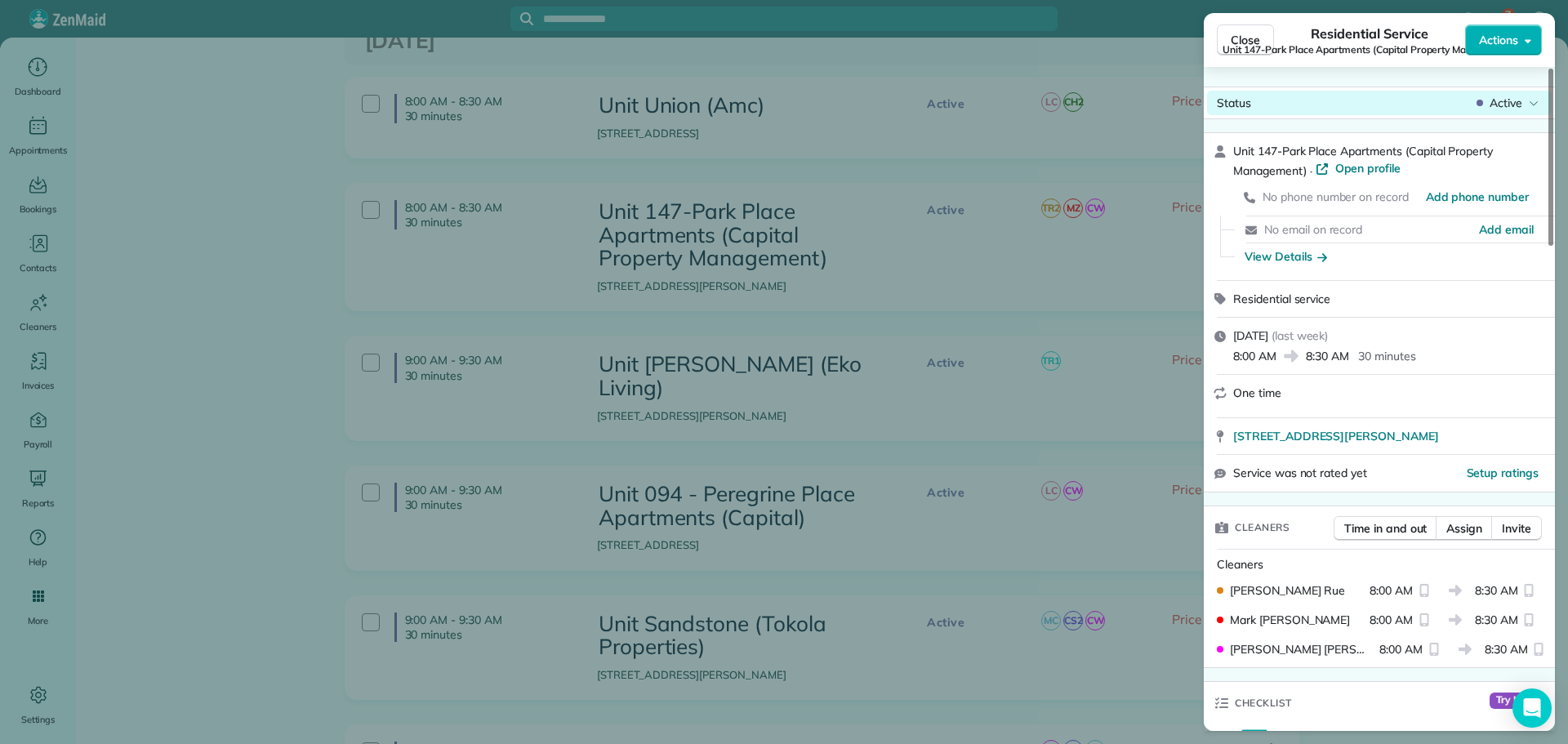
click at [1505, 104] on span "Active" at bounding box center [1506, 103] width 33 height 16
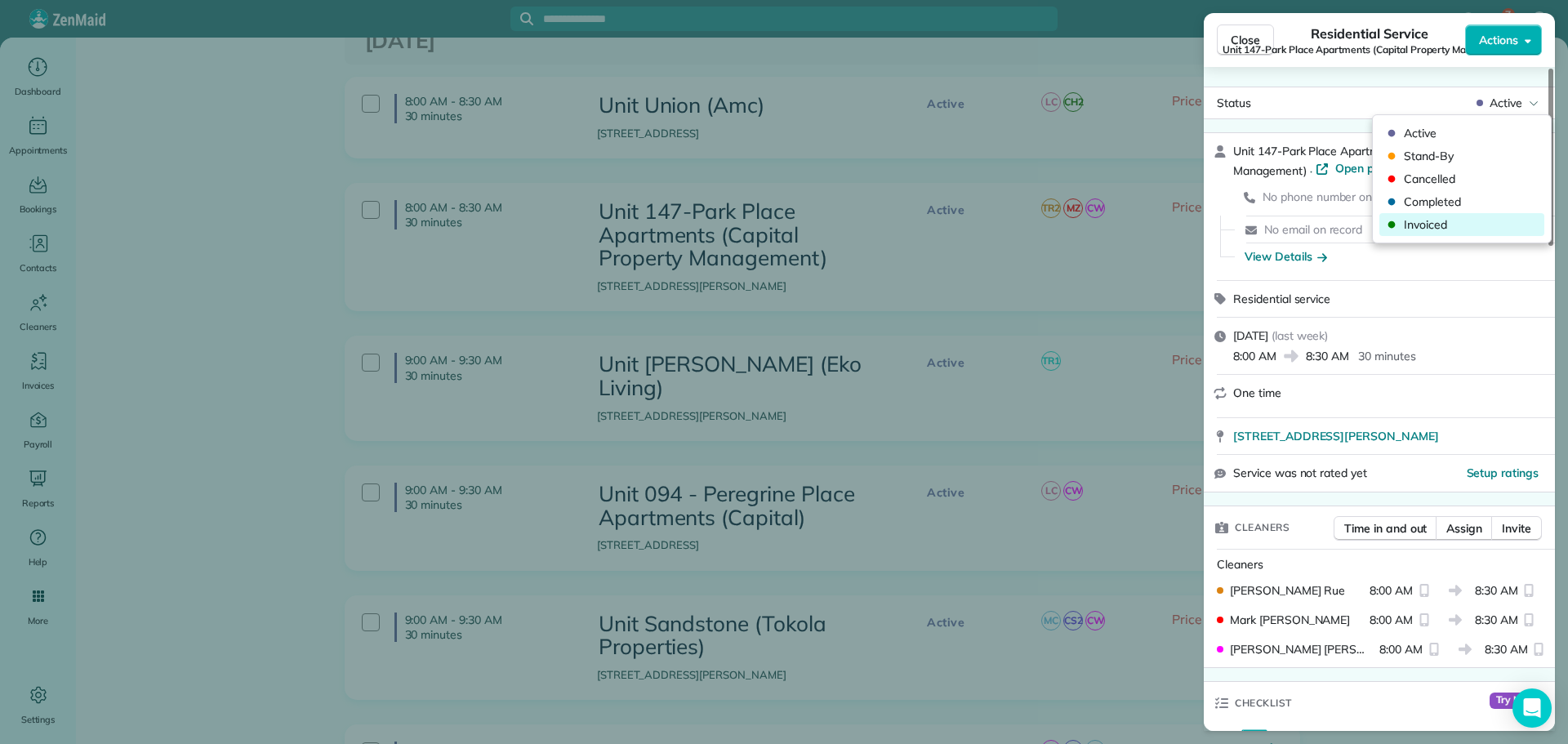
click at [1414, 225] on span "Invoiced" at bounding box center [1473, 224] width 137 height 16
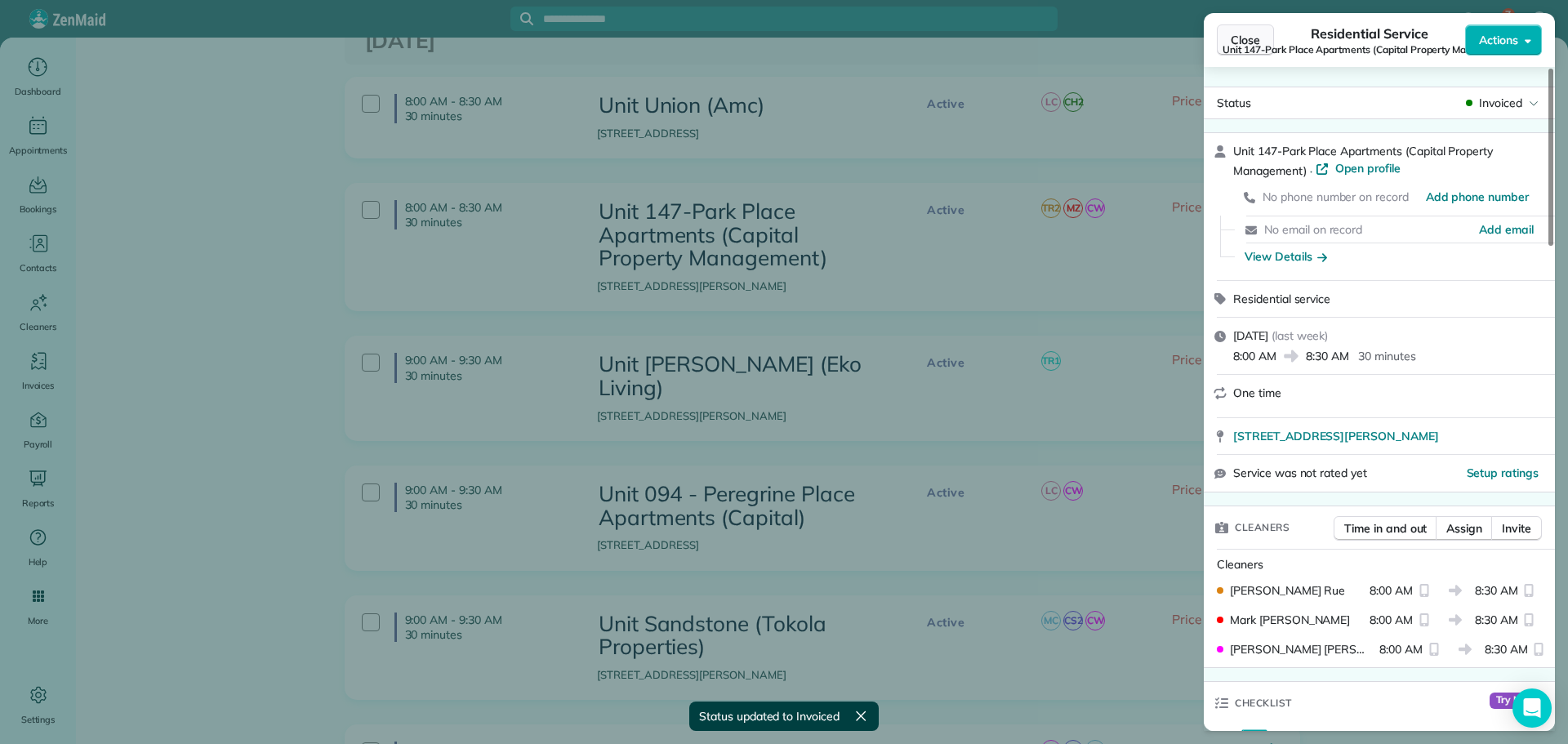
click at [1253, 37] on span "Close" at bounding box center [1246, 40] width 30 height 16
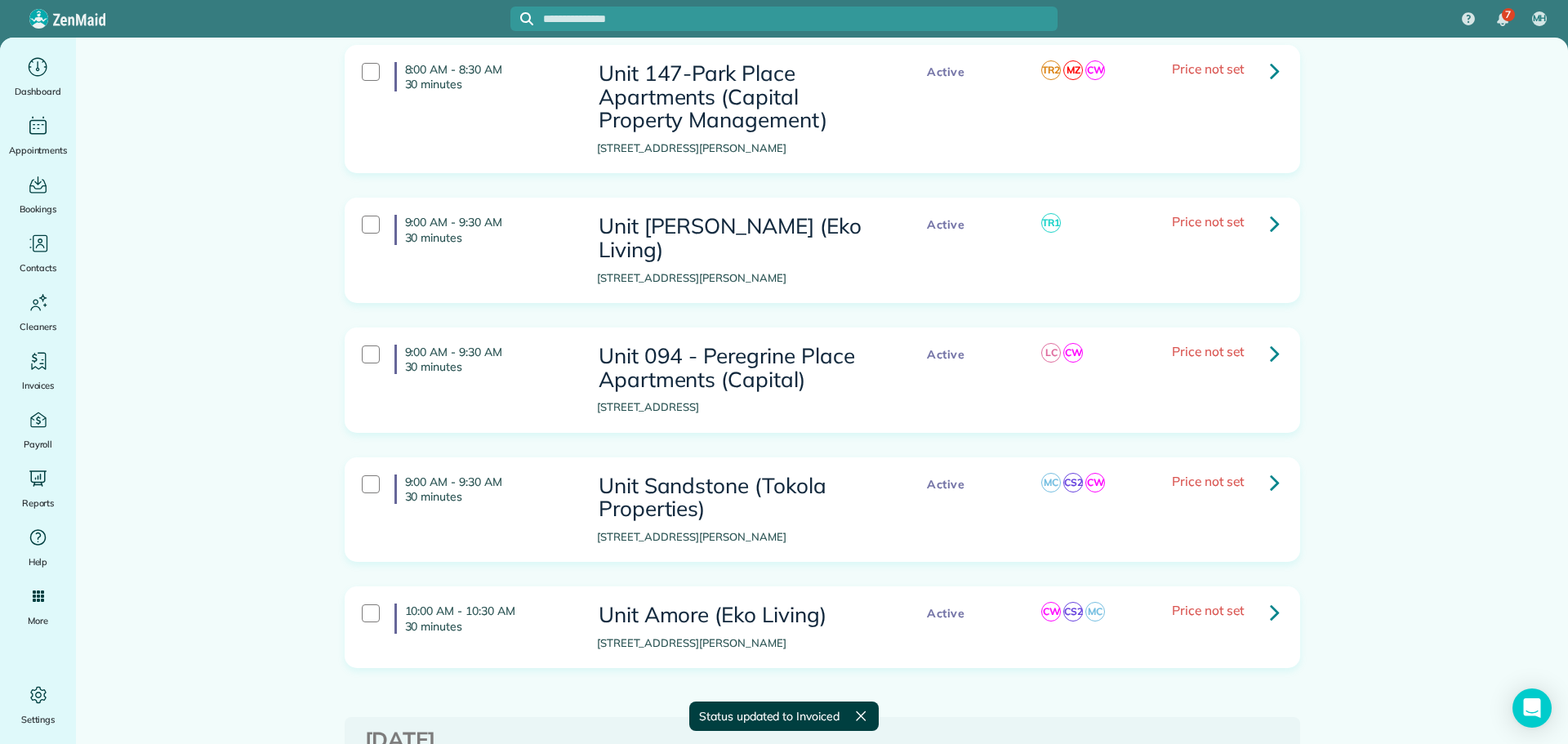
scroll to position [2940, 0]
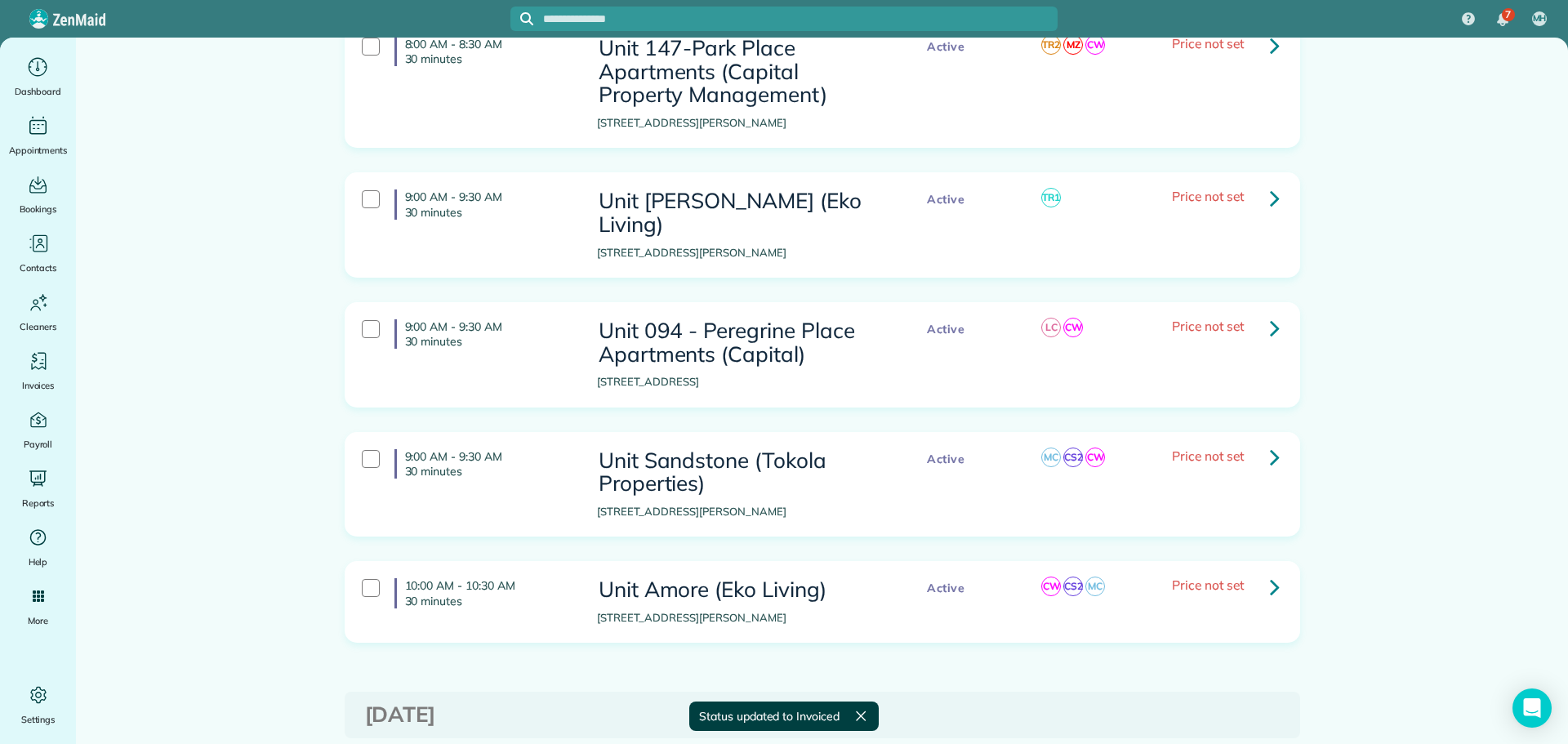
click at [1273, 184] on icon at bounding box center [1275, 198] width 10 height 29
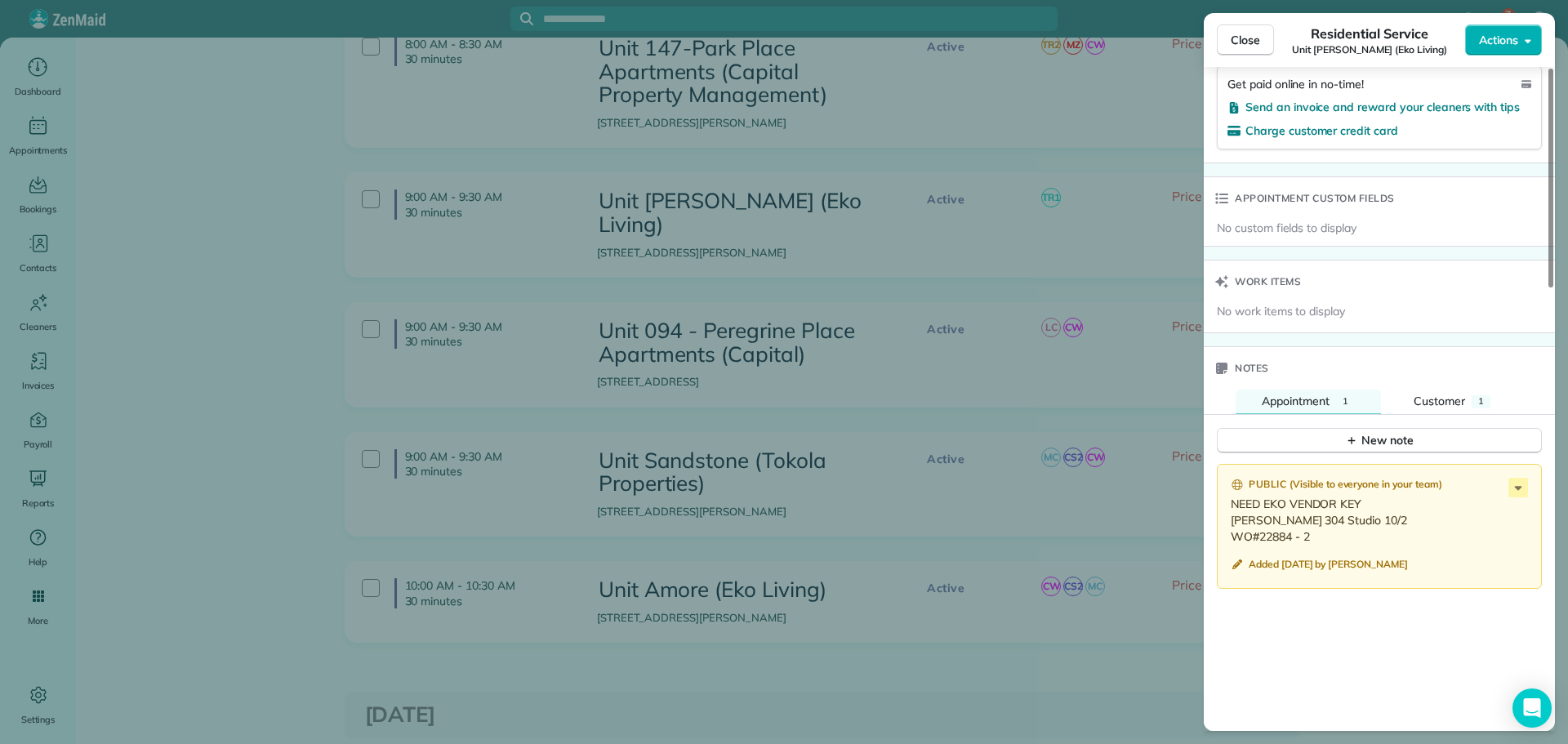
scroll to position [1341, 0]
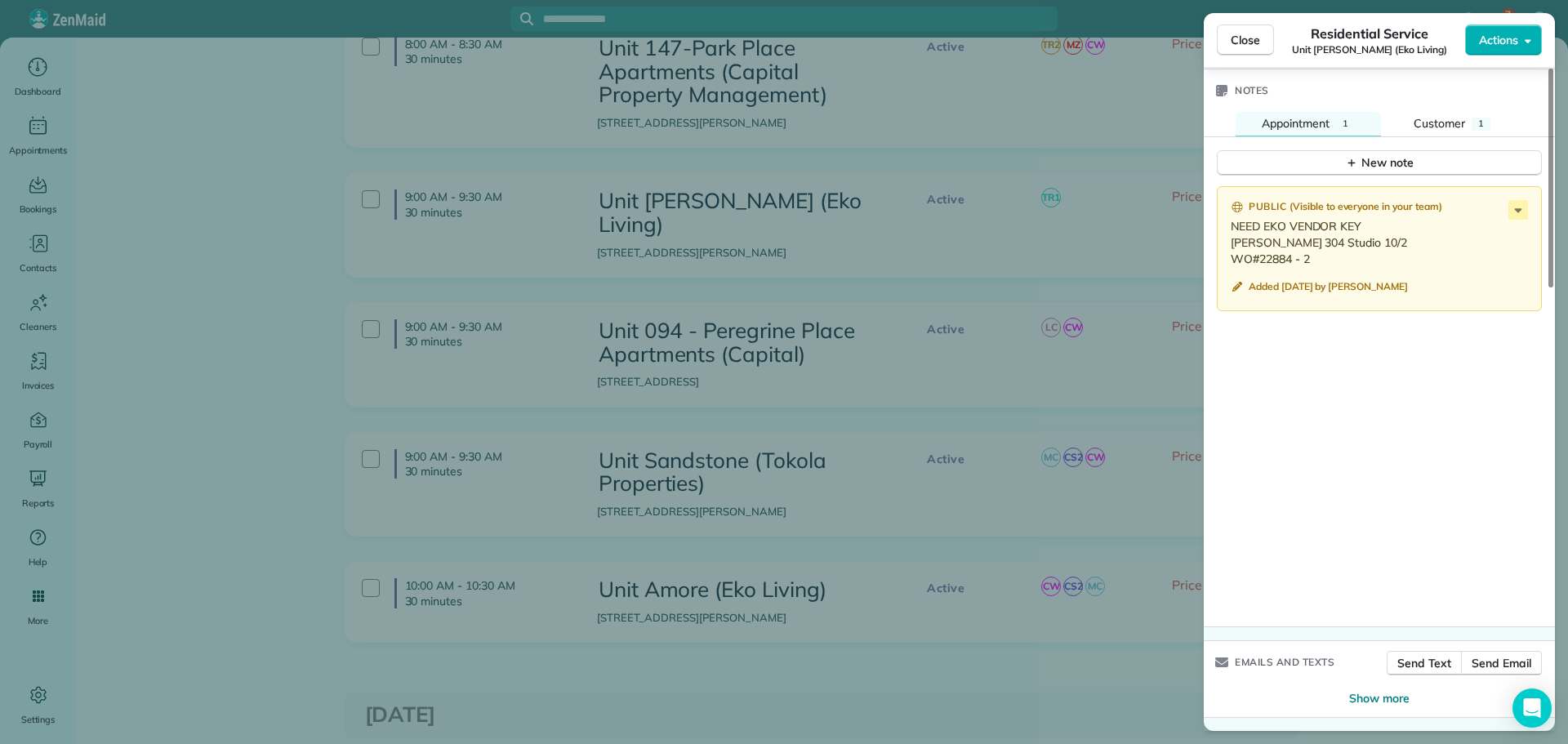
drag, startPoint x: 1313, startPoint y: 257, endPoint x: 1232, endPoint y: 246, distance: 81.7
click at [1232, 246] on p "NEED EKO VENDOR KEY Everett 304 Studio 10/2 WO#22884 - 2" at bounding box center [1382, 242] width 301 height 49
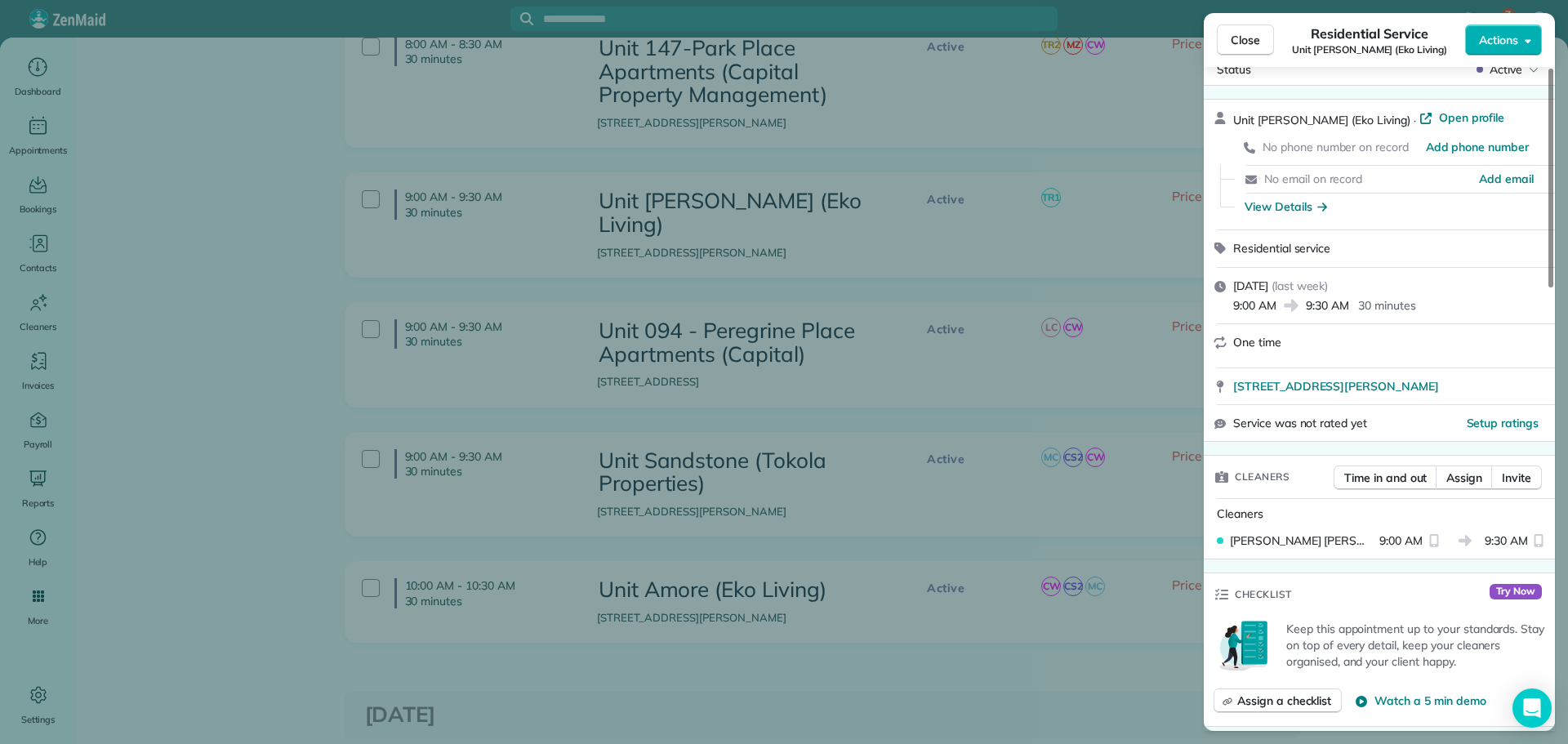
scroll to position [0, 0]
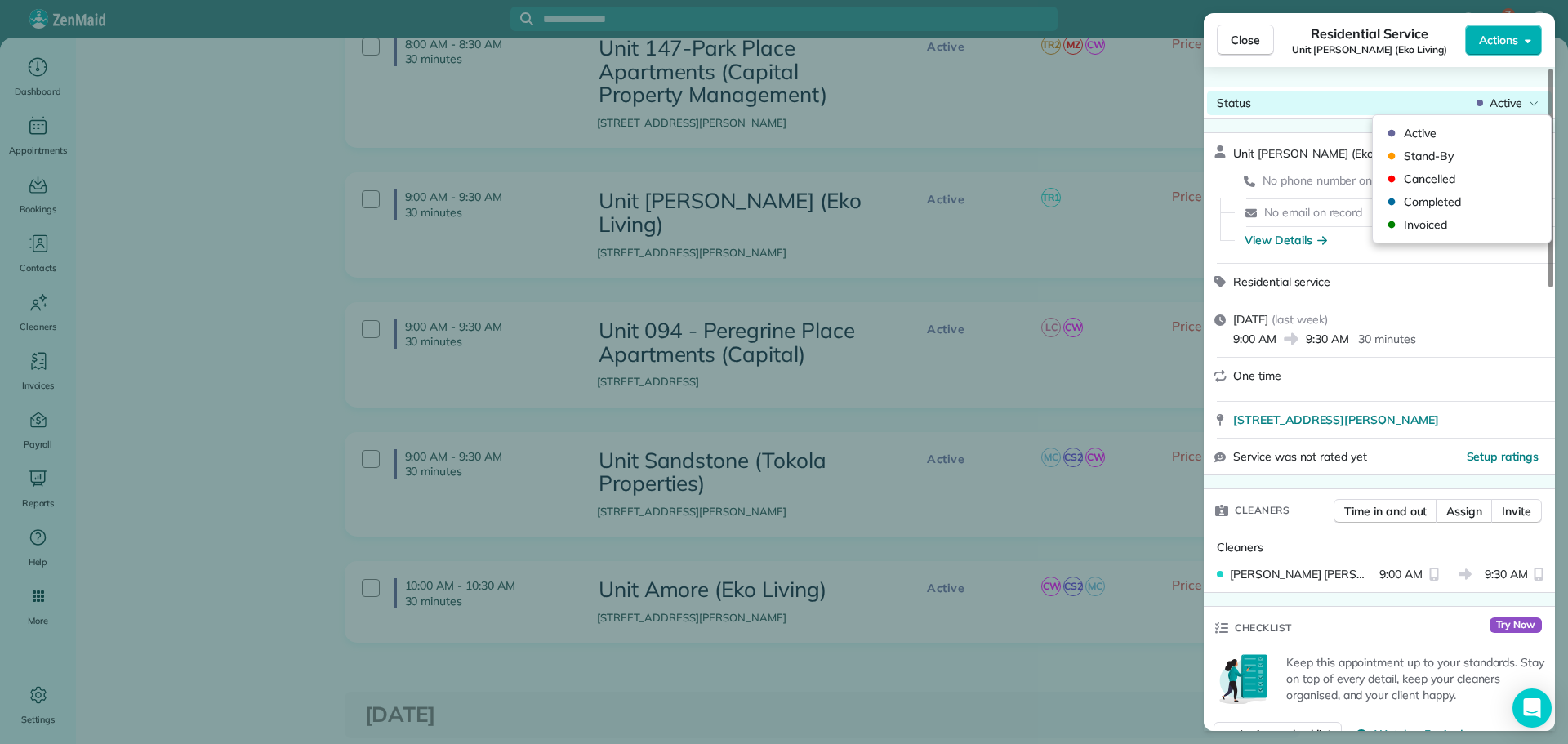
click at [1514, 104] on span "Active" at bounding box center [1506, 103] width 33 height 16
click at [1459, 222] on span "Invoiced" at bounding box center [1473, 224] width 137 height 16
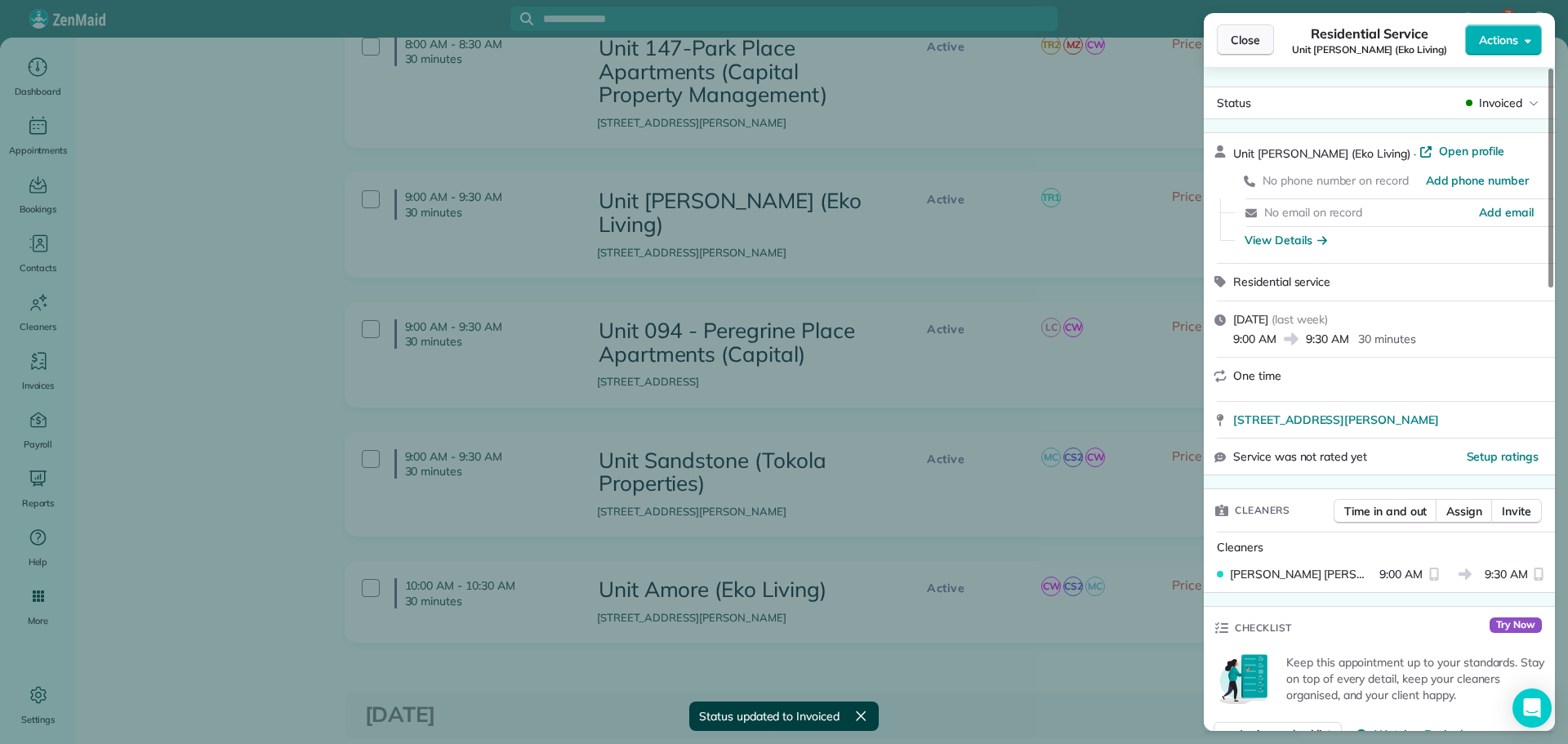
click at [1254, 40] on span "Close" at bounding box center [1246, 40] width 30 height 16
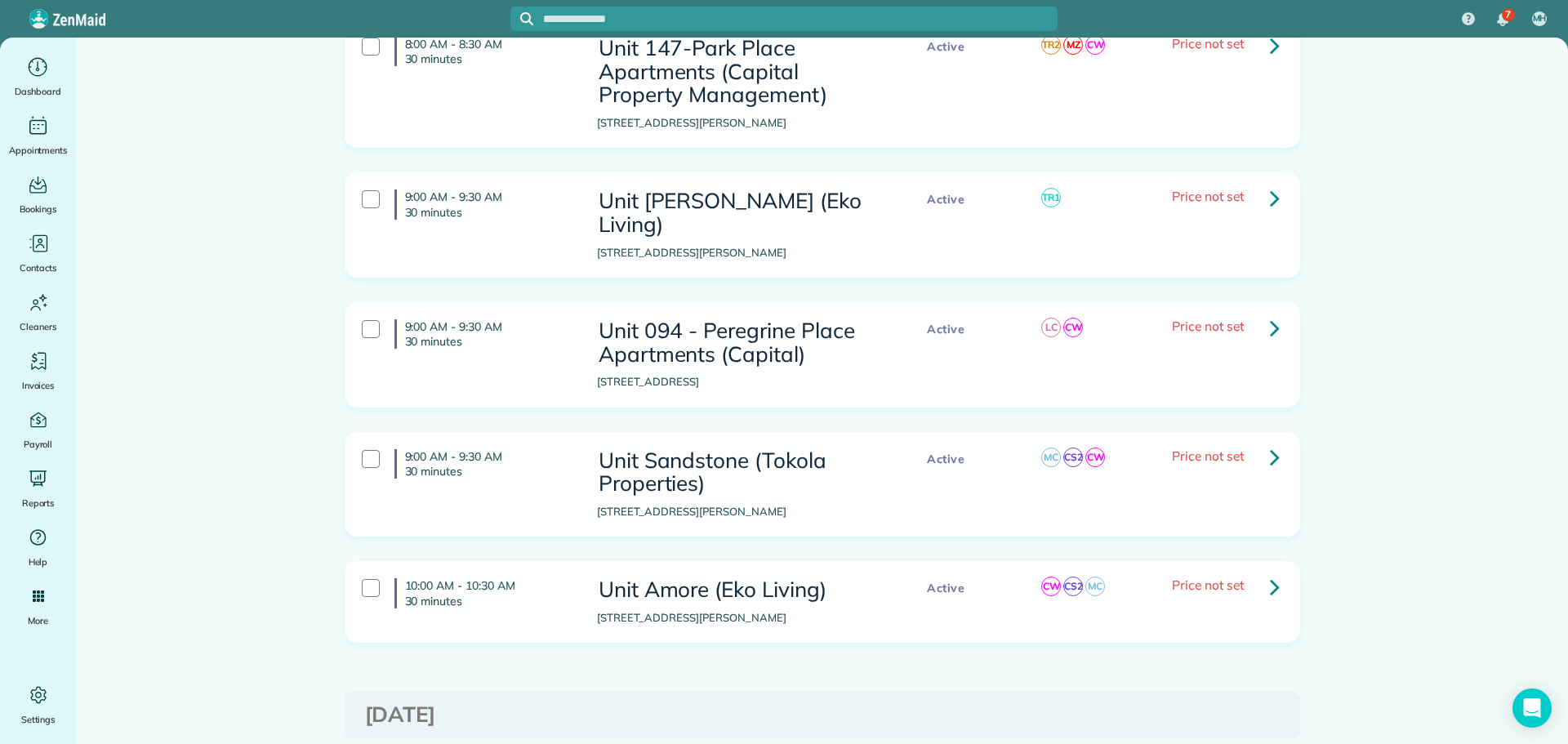
click at [1273, 314] on icon at bounding box center [1275, 328] width 10 height 29
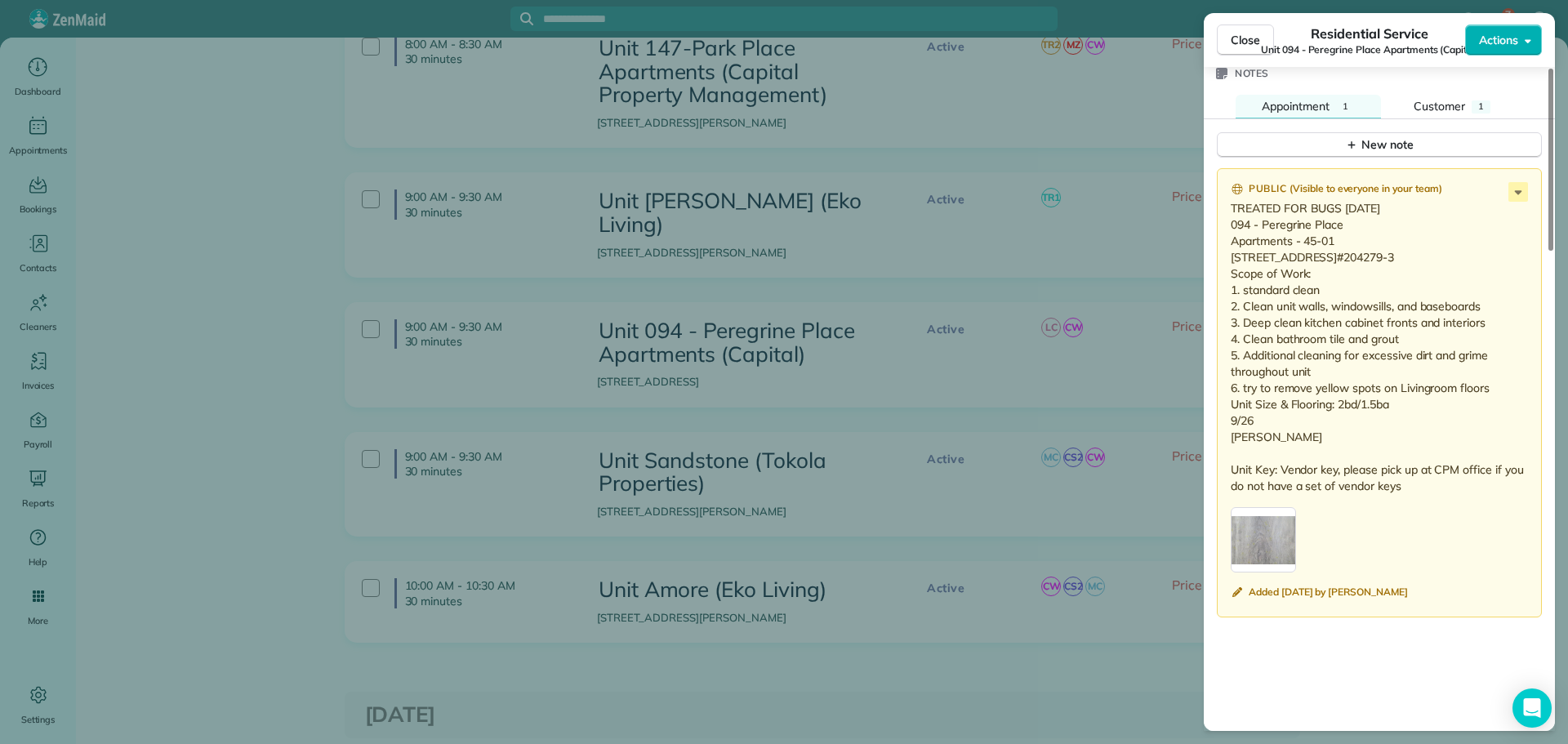
scroll to position [1474, 0]
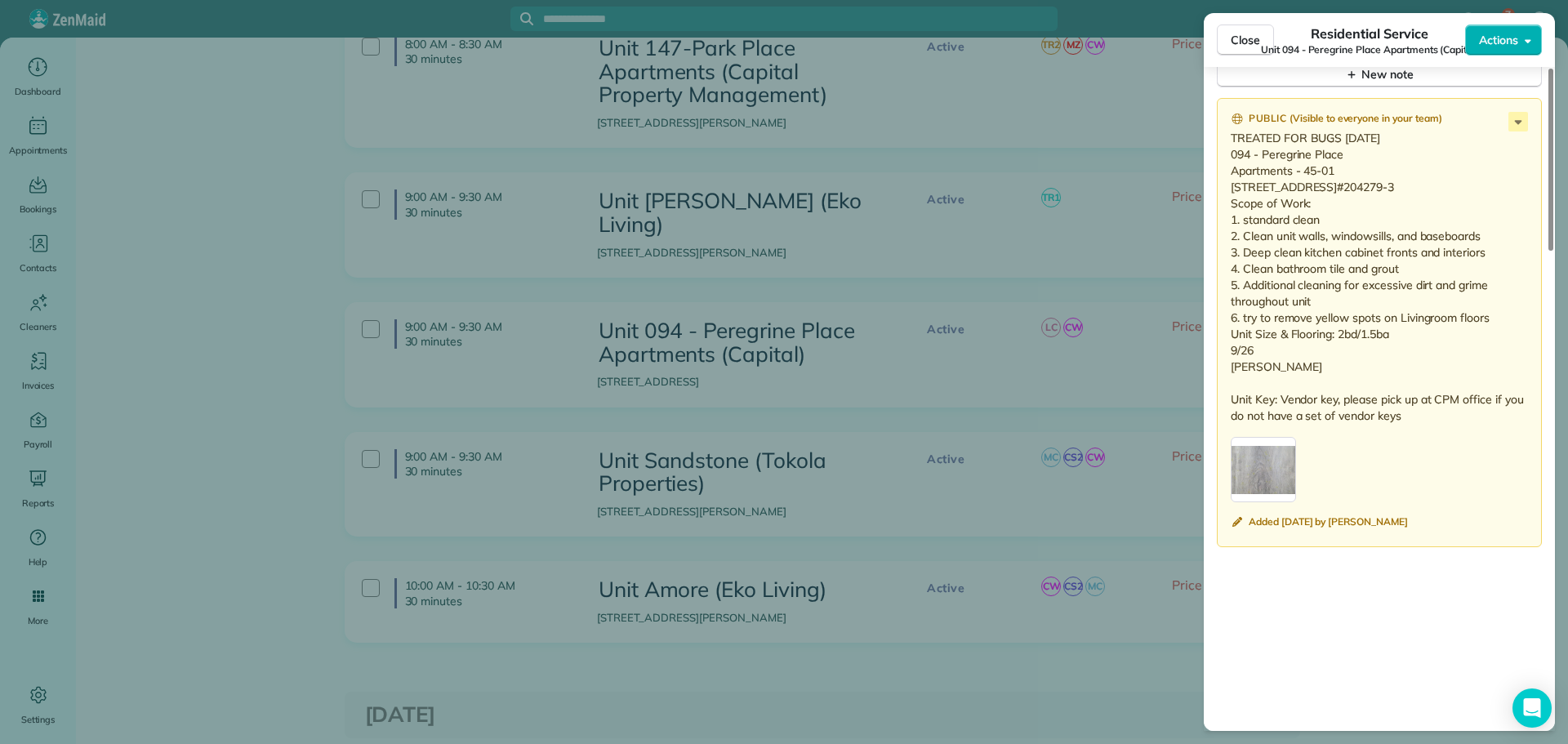
click at [1050, 287] on div "Close Residential Service Unit 094 - Peregrine Place Apartments (Capital) Actio…" at bounding box center [784, 372] width 1568 height 744
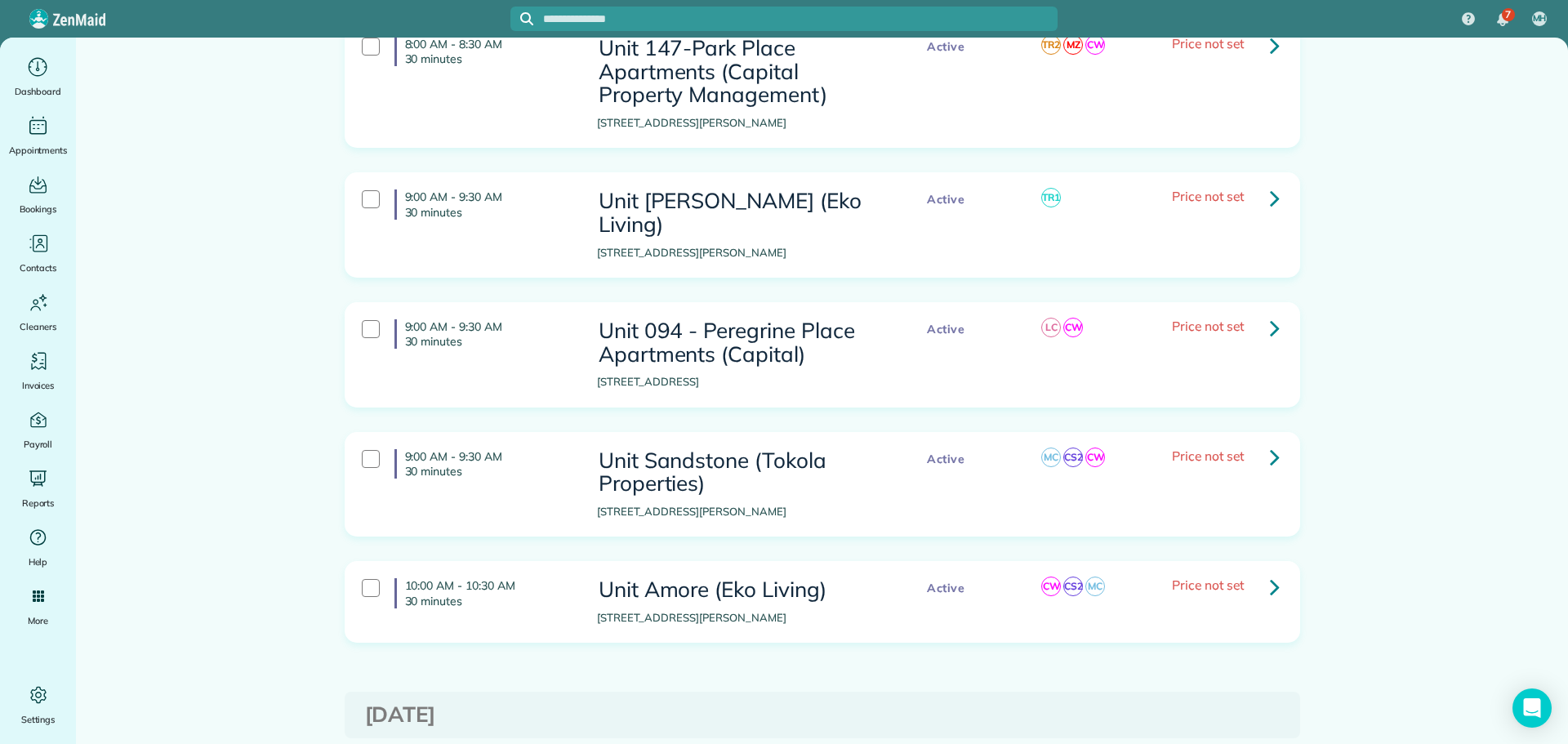
click at [1262, 441] on link at bounding box center [1275, 457] width 33 height 33
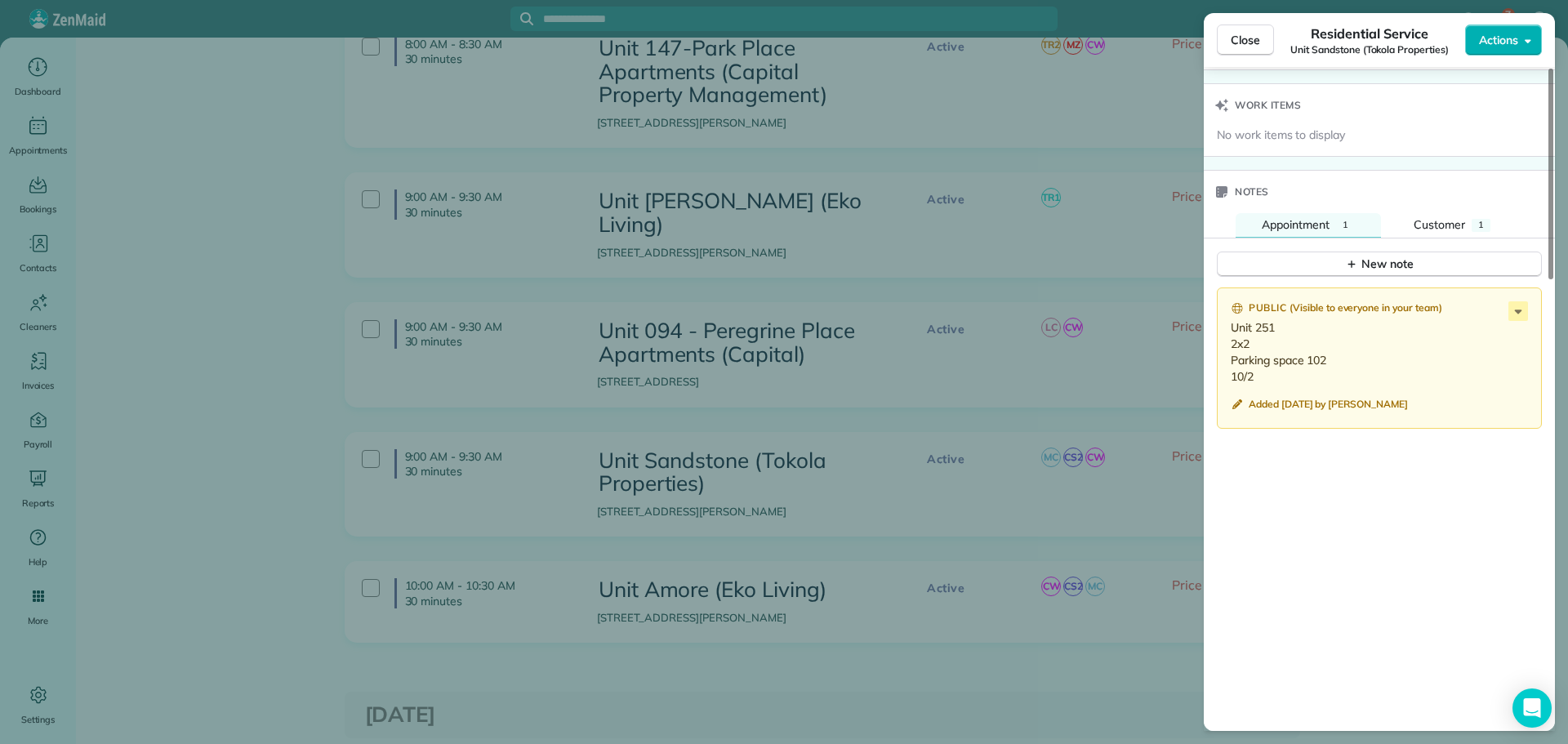
scroll to position [1307, 0]
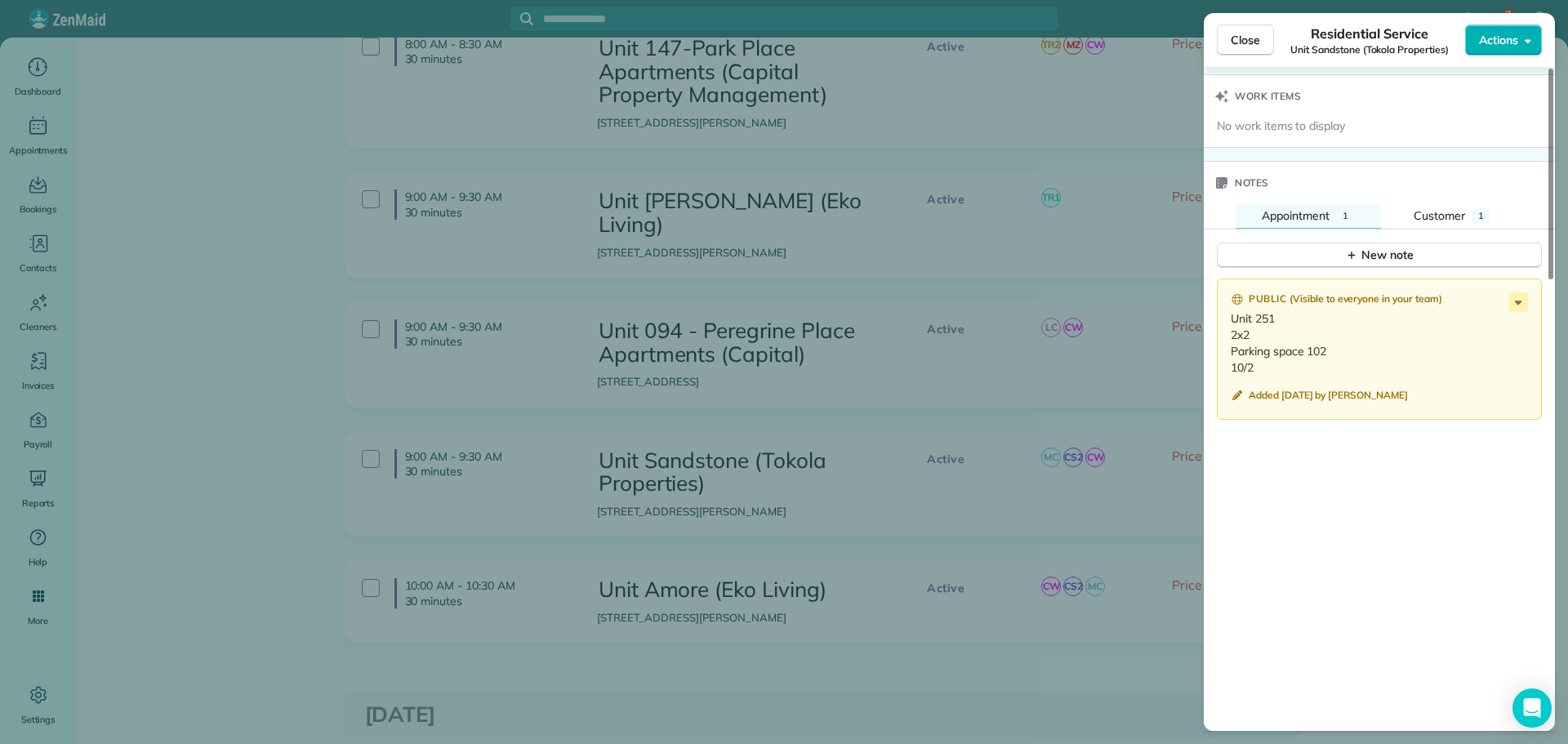
drag, startPoint x: 1257, startPoint y: 366, endPoint x: 1228, endPoint y: 320, distance: 54.4
click at [1228, 320] on div "Public ( Visible to everyone in your team ) Unit 251 2x2 Parking space 102 10/2…" at bounding box center [1380, 350] width 325 height 142
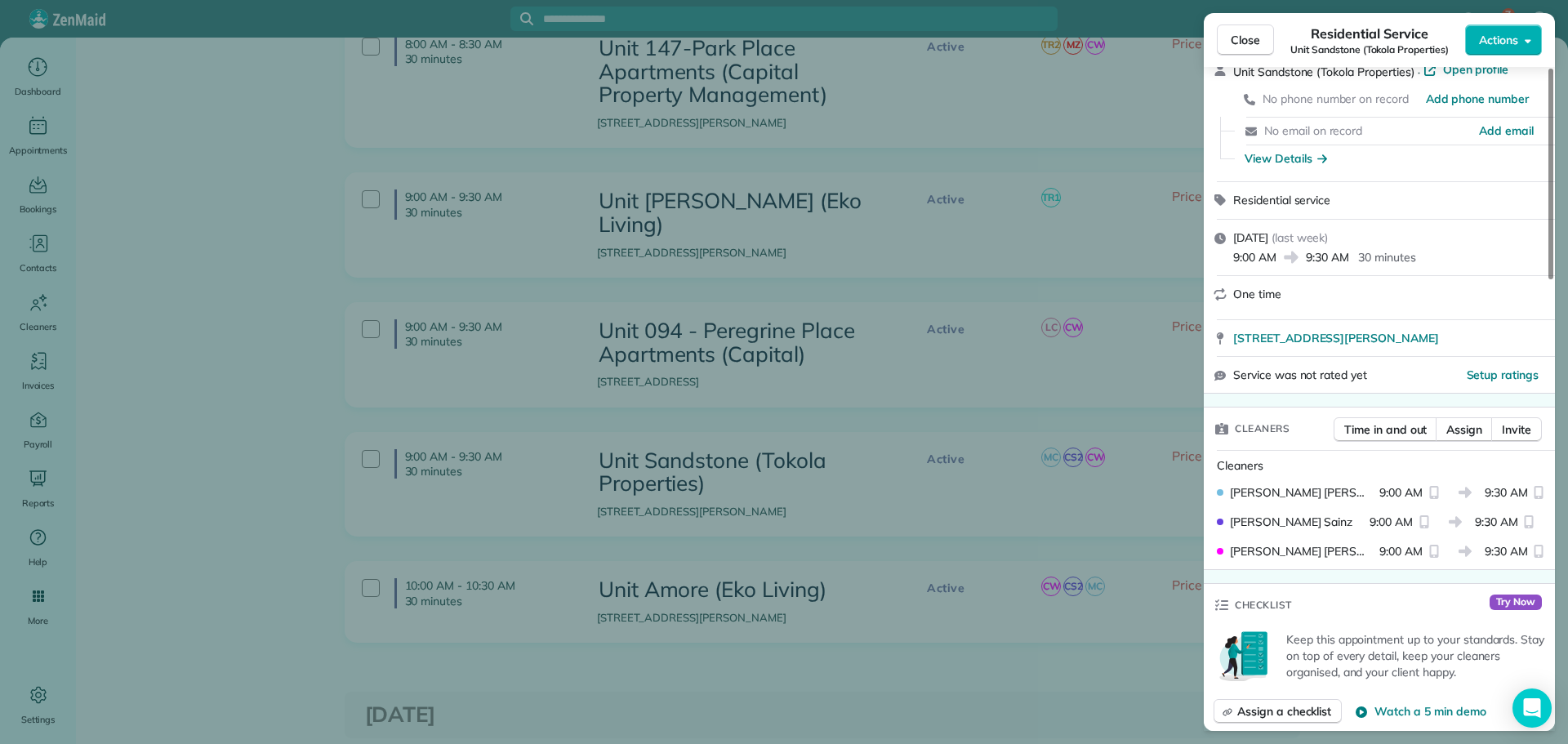
scroll to position [0, 0]
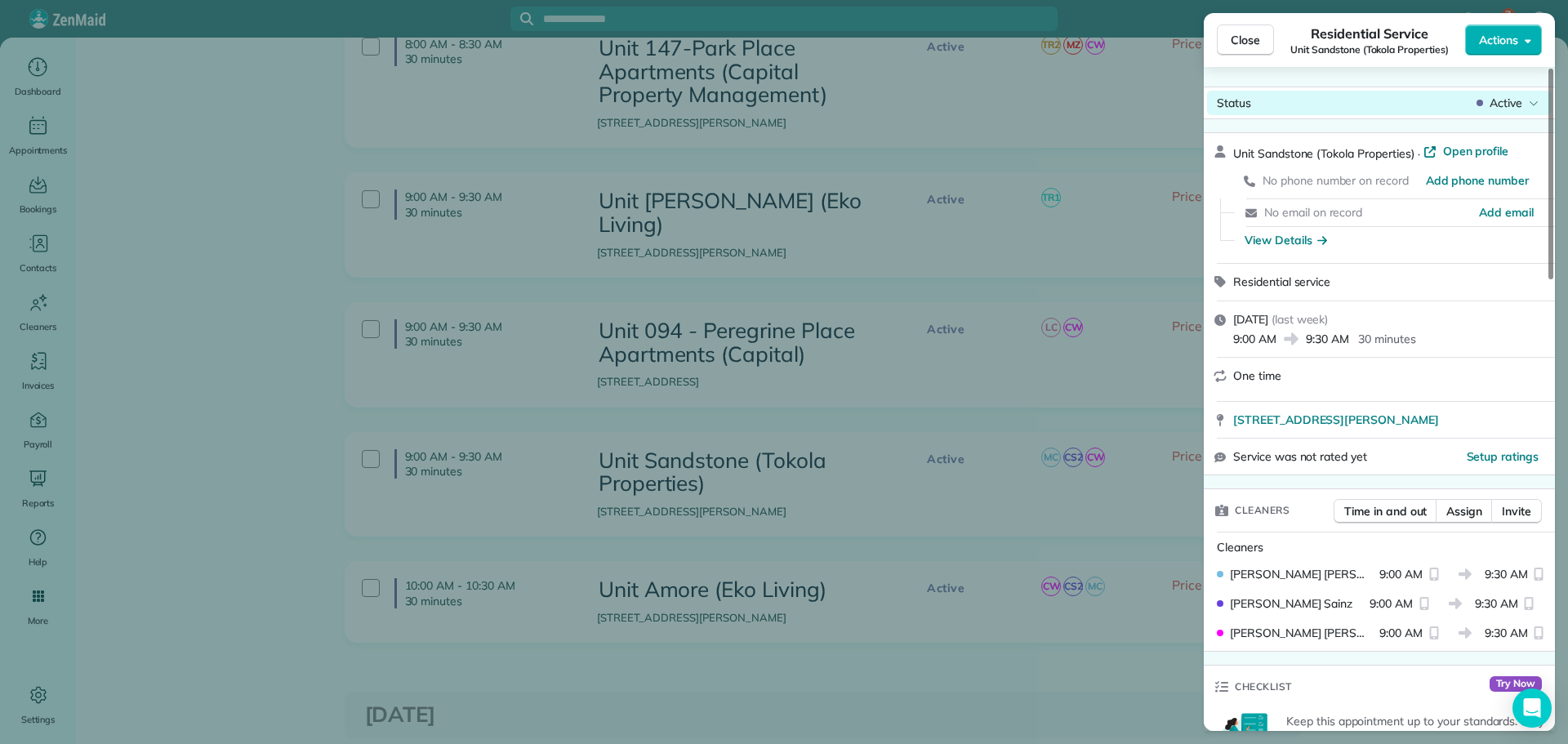
click at [1506, 103] on span "Active" at bounding box center [1506, 103] width 33 height 16
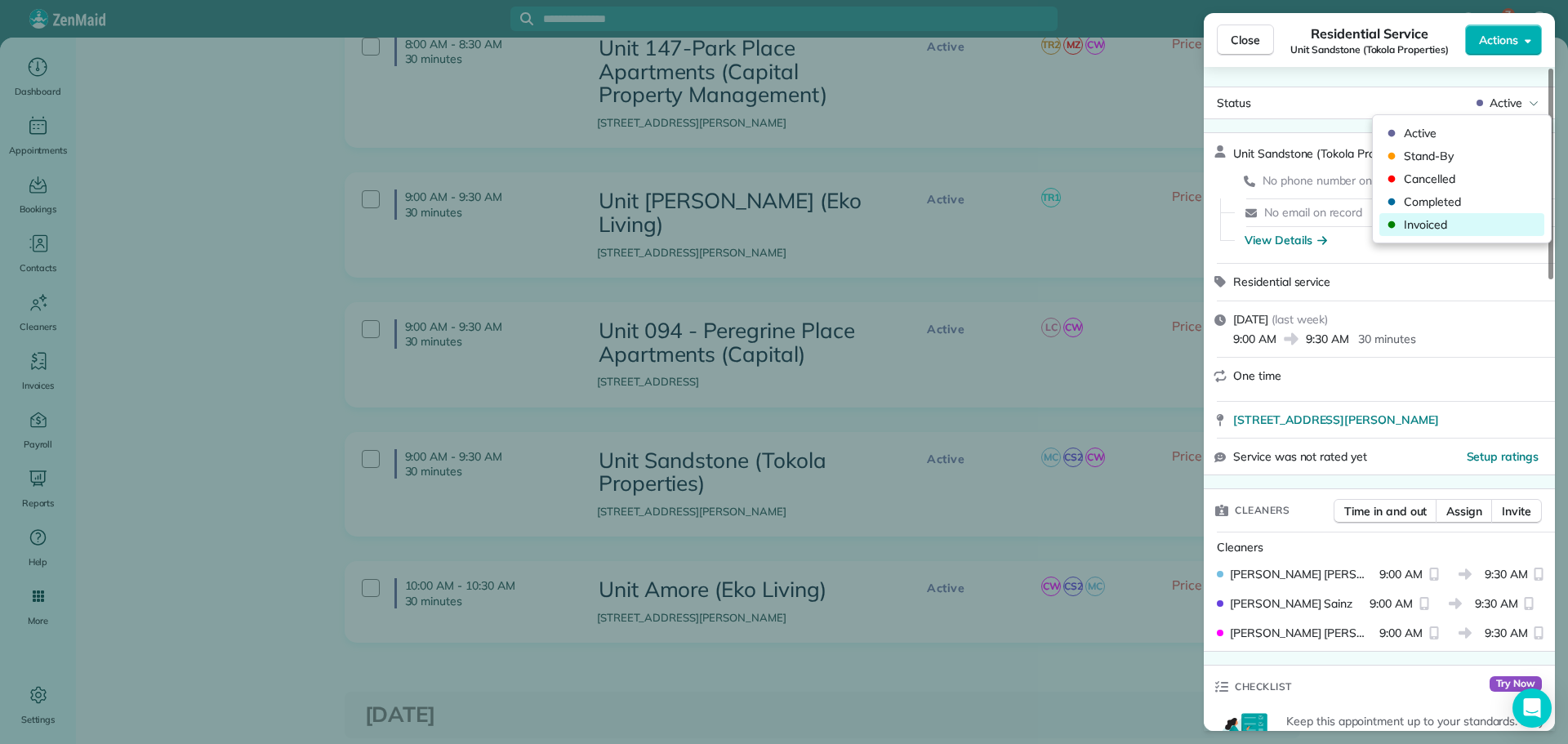
click at [1445, 224] on span "Invoiced" at bounding box center [1473, 224] width 137 height 16
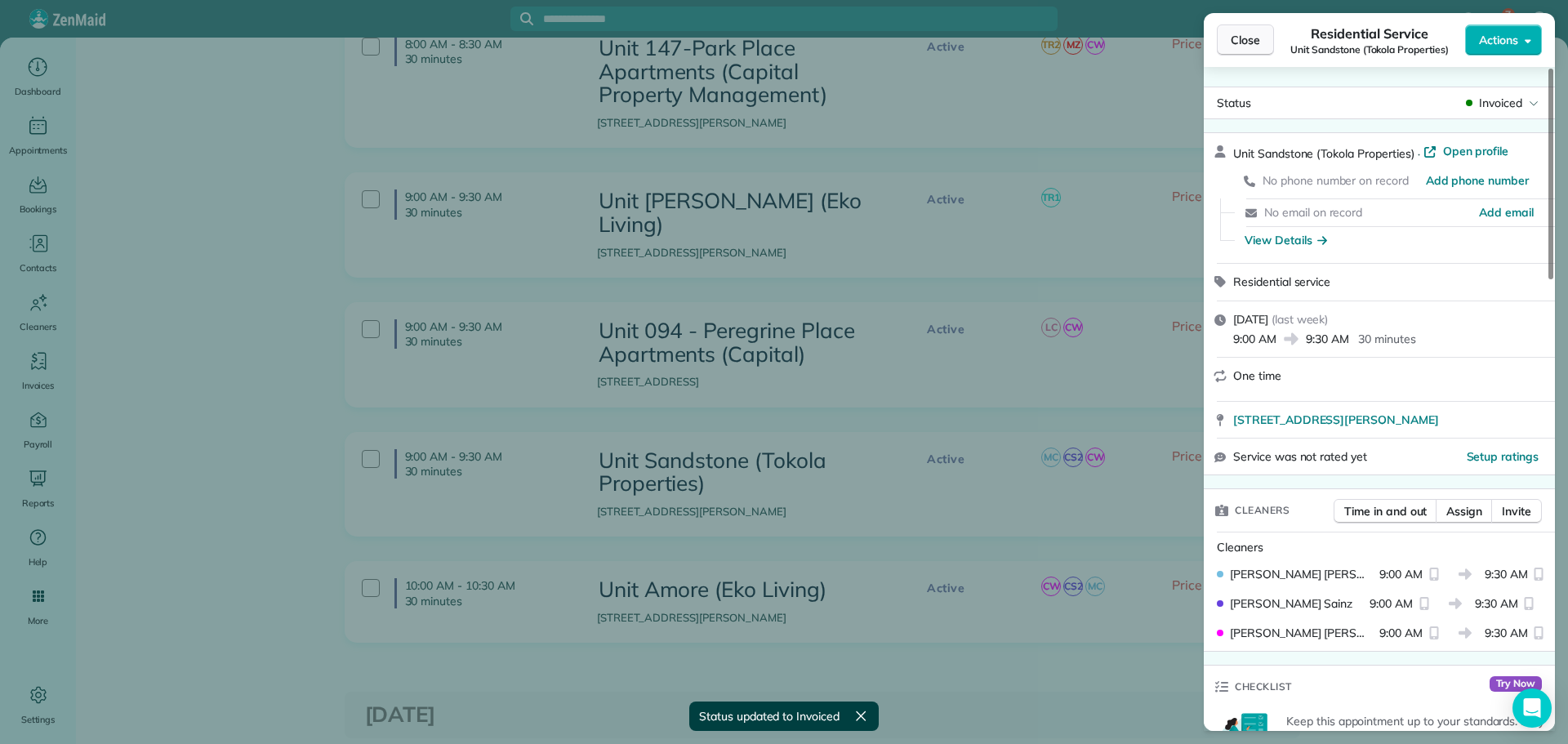
click at [1263, 45] on button "Close" at bounding box center [1245, 40] width 57 height 31
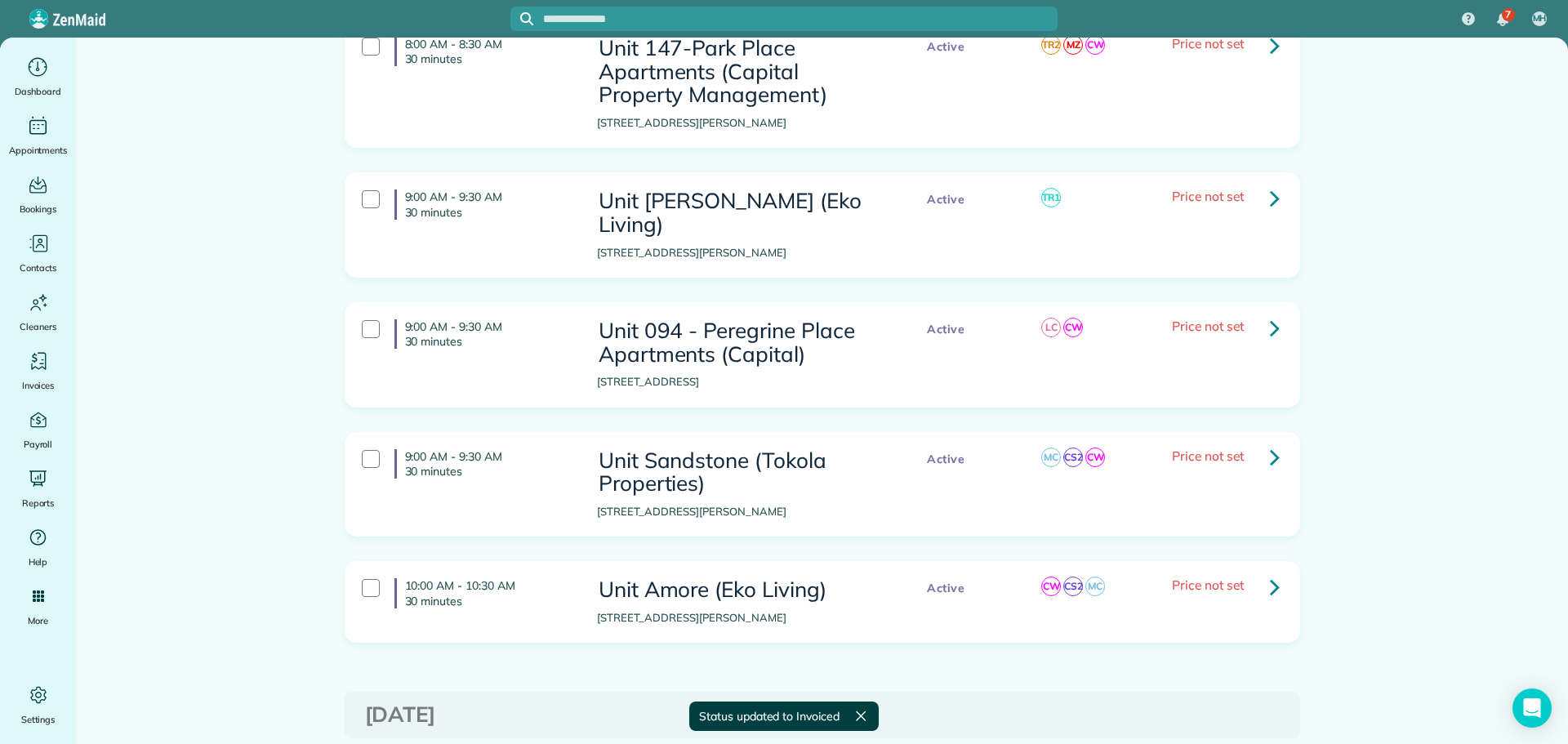
click at [1261, 570] on link at bounding box center [1275, 586] width 33 height 33
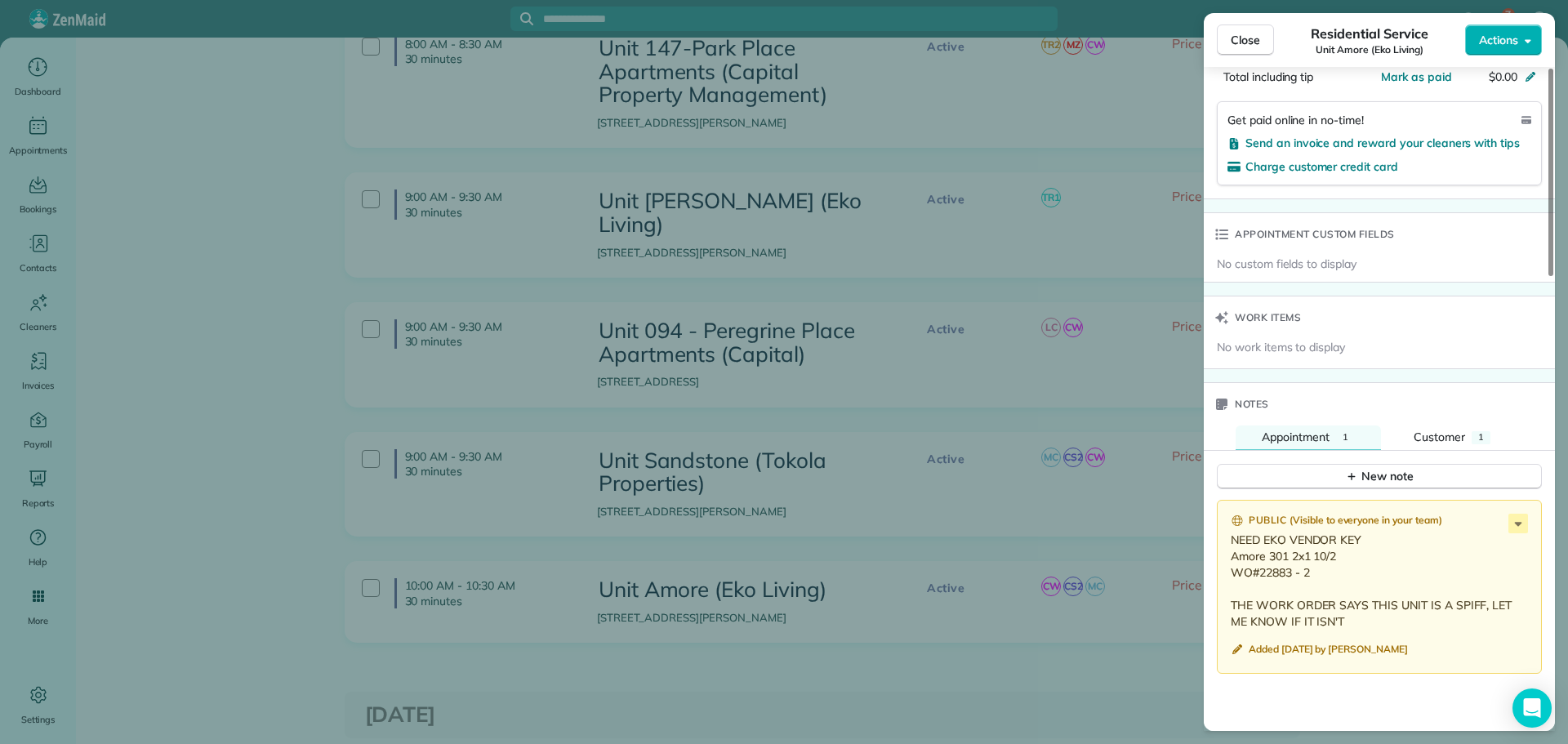
scroll to position [1147, 0]
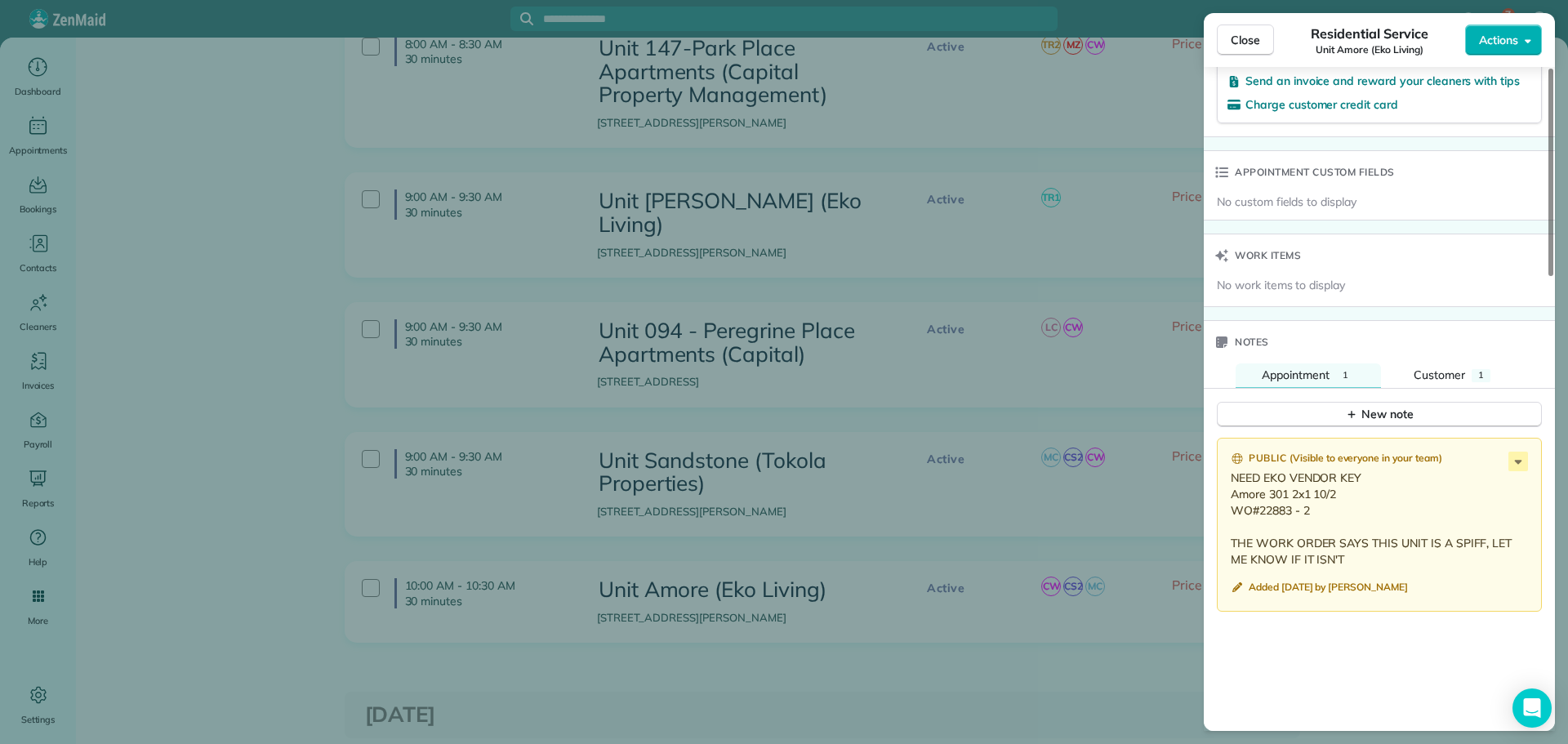
drag, startPoint x: 1311, startPoint y: 512, endPoint x: 1233, endPoint y: 501, distance: 78.8
click at [1233, 501] on p "NEED EKO VENDOR KEY Amore 301 2x1 10/2 WO#22883 - 2 THE WORK ORDER SAYS THIS UN…" at bounding box center [1382, 519] width 301 height 98
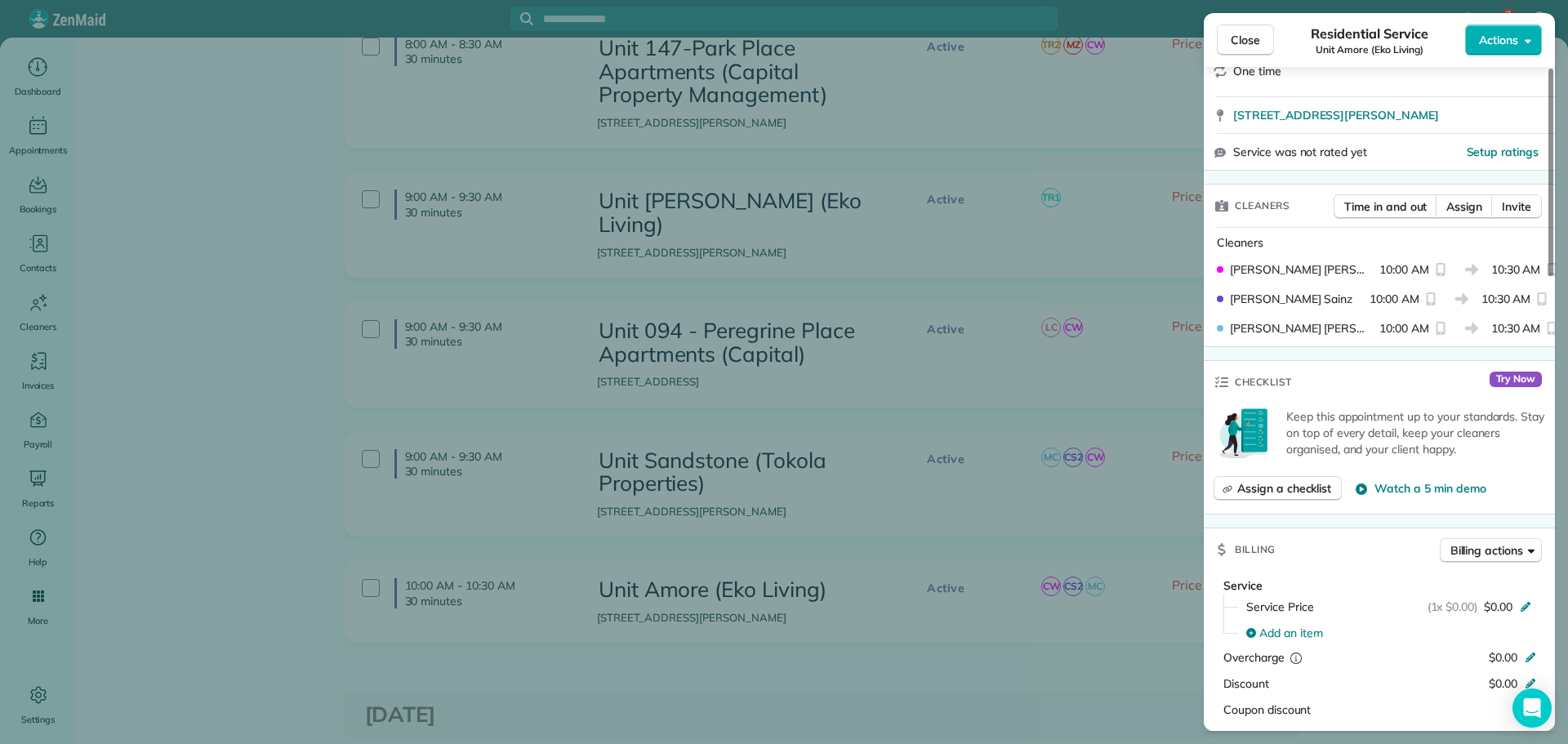
scroll to position [0, 0]
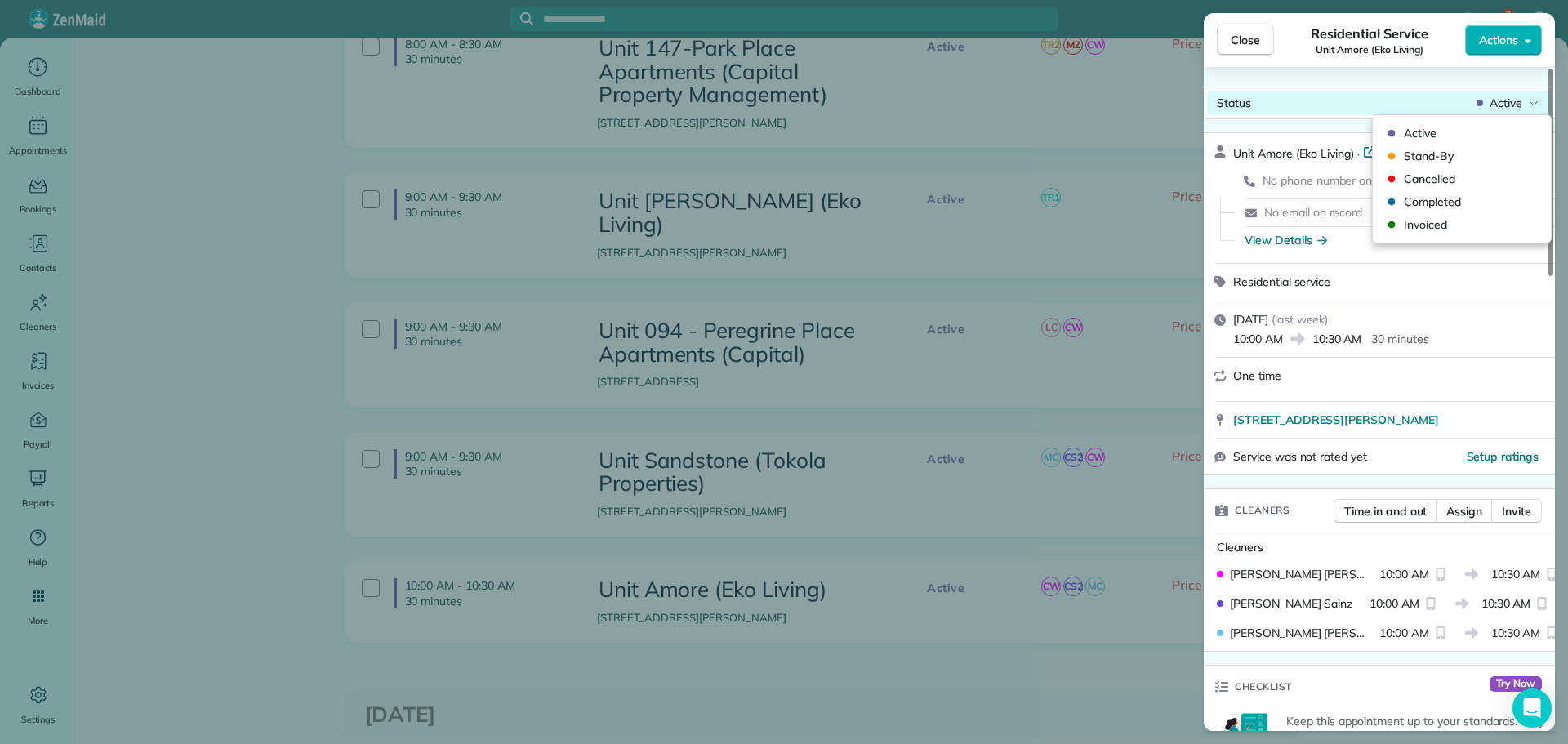
click at [1512, 108] on span "Active" at bounding box center [1506, 103] width 33 height 16
click at [1458, 224] on span "Invoiced" at bounding box center [1473, 224] width 137 height 16
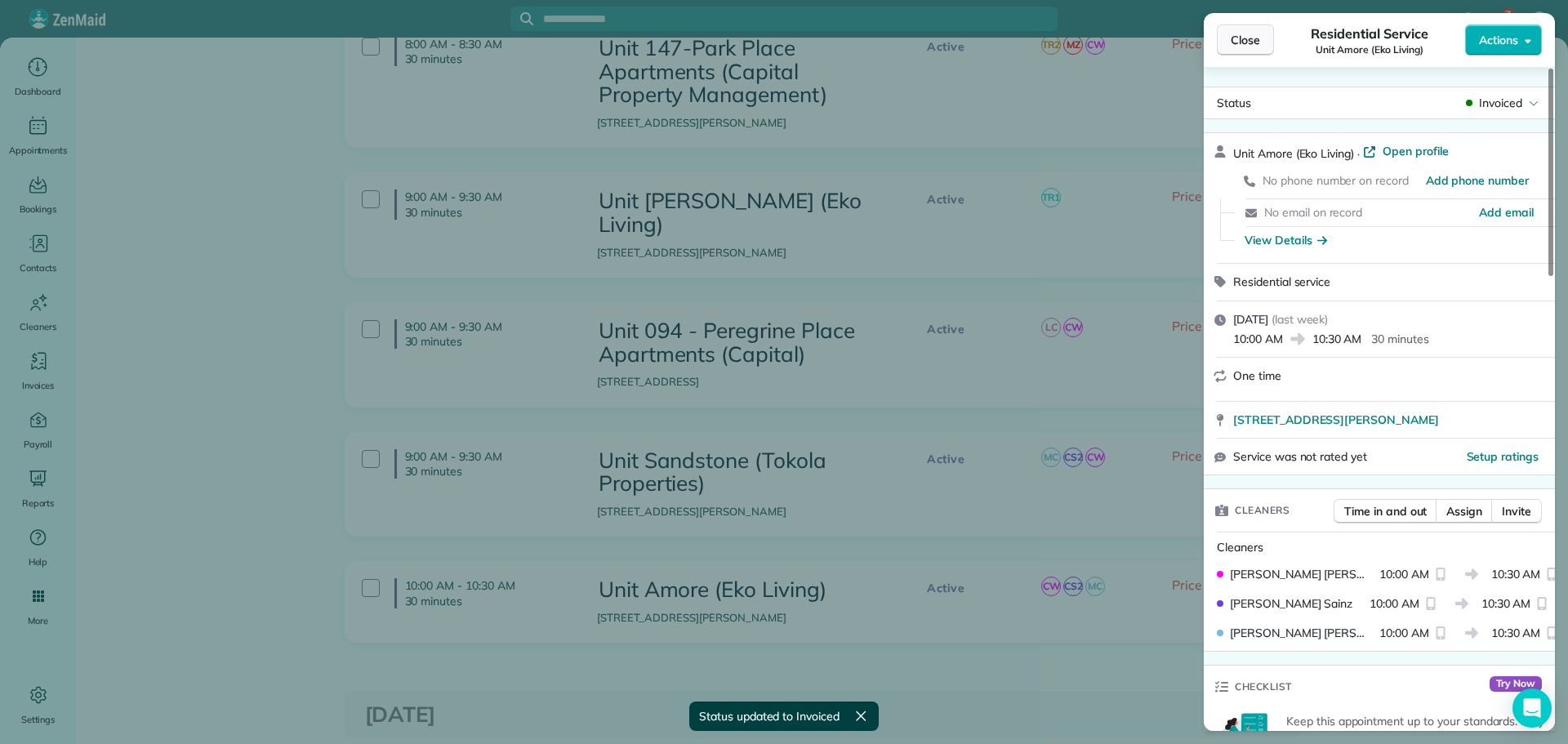
click at [1249, 47] on span "Close" at bounding box center [1246, 40] width 30 height 16
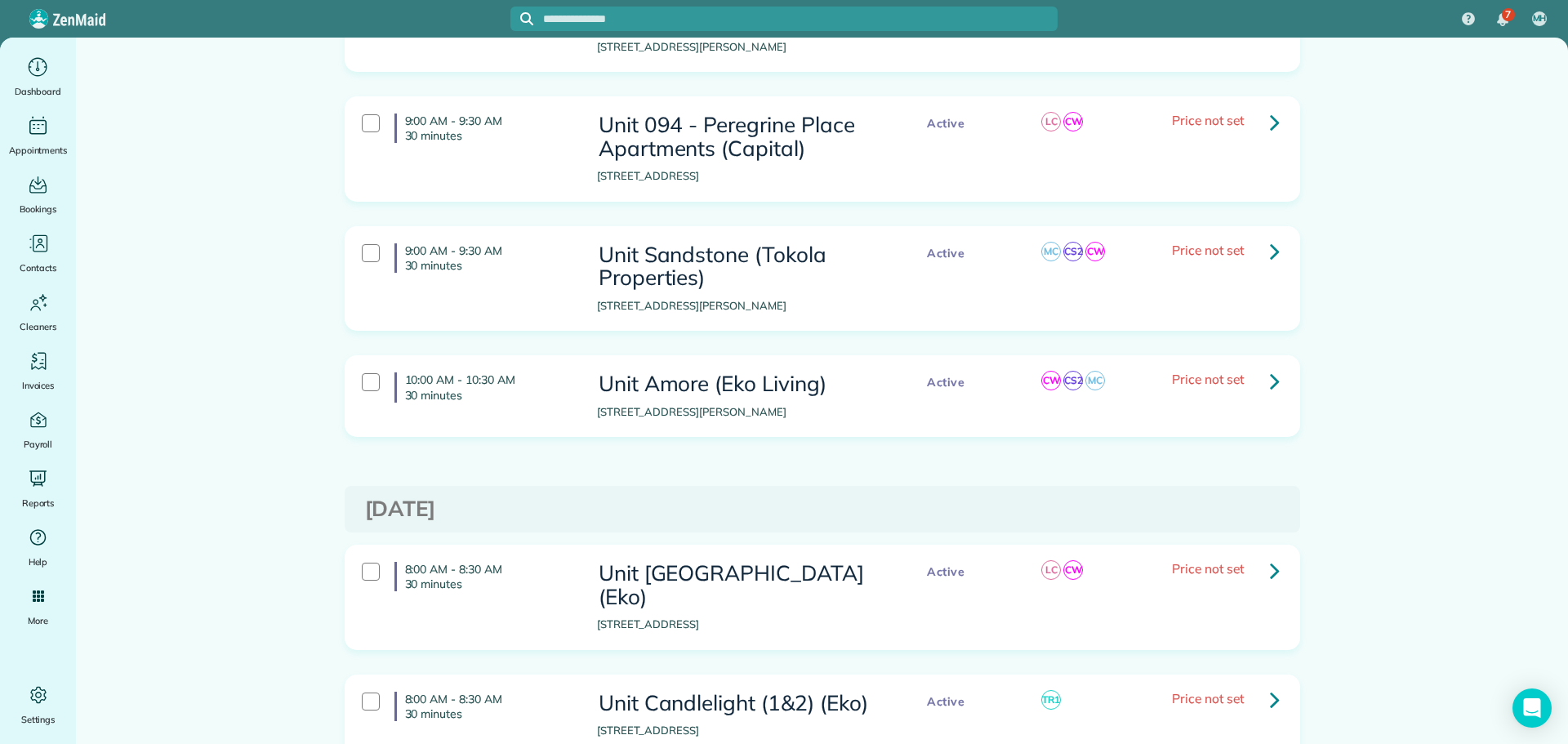
scroll to position [3391, 0]
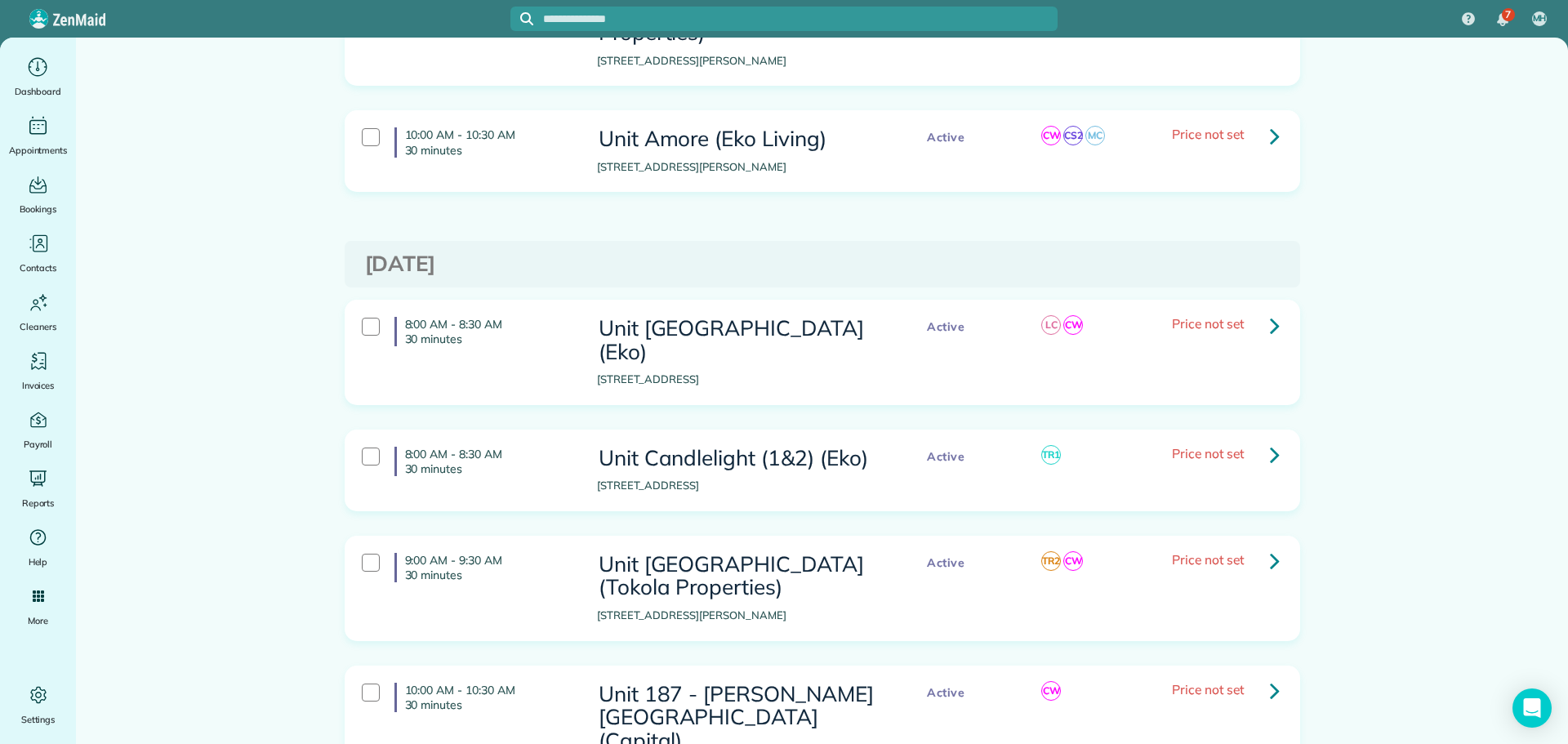
click at [1270, 311] on icon at bounding box center [1275, 325] width 10 height 29
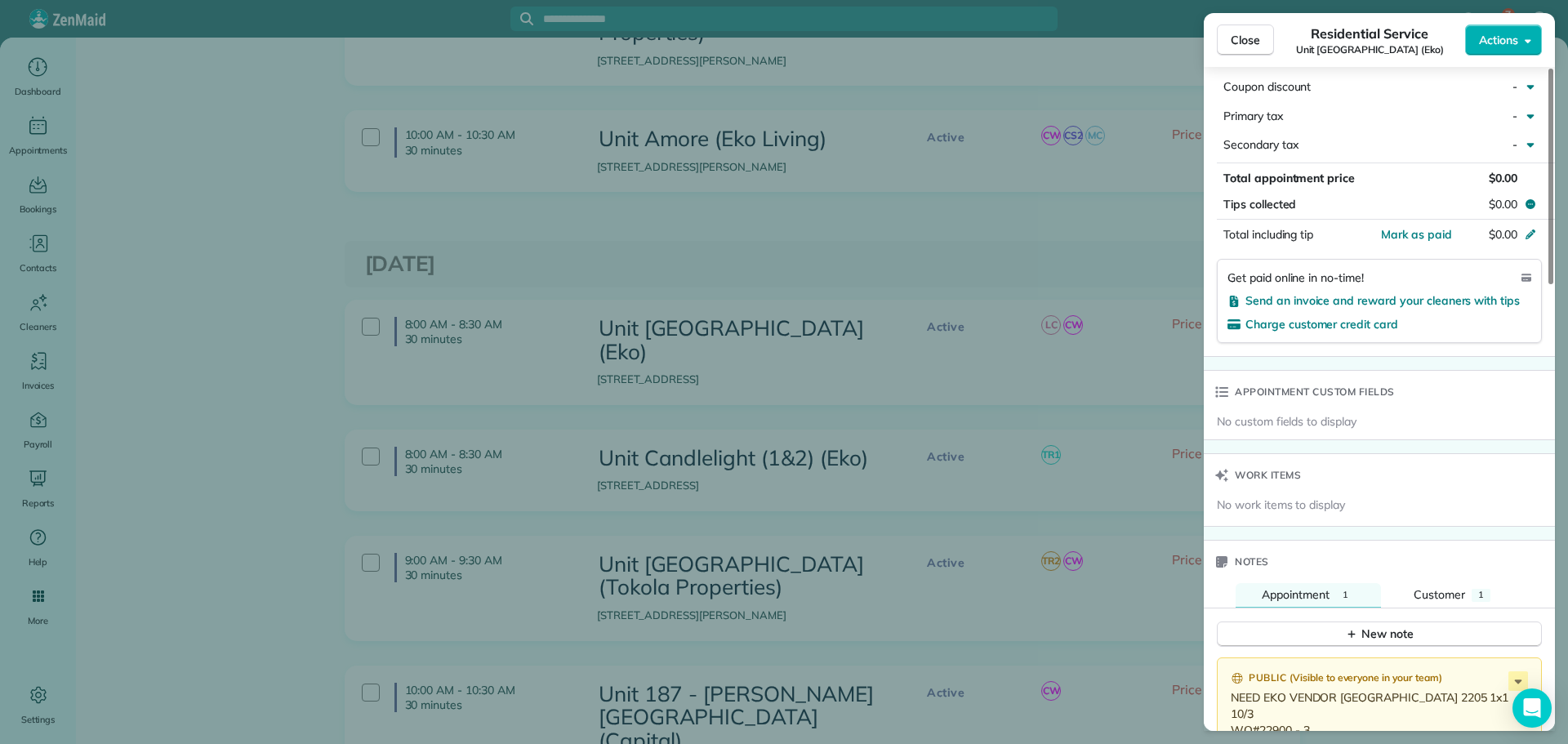
scroll to position [1143, 0]
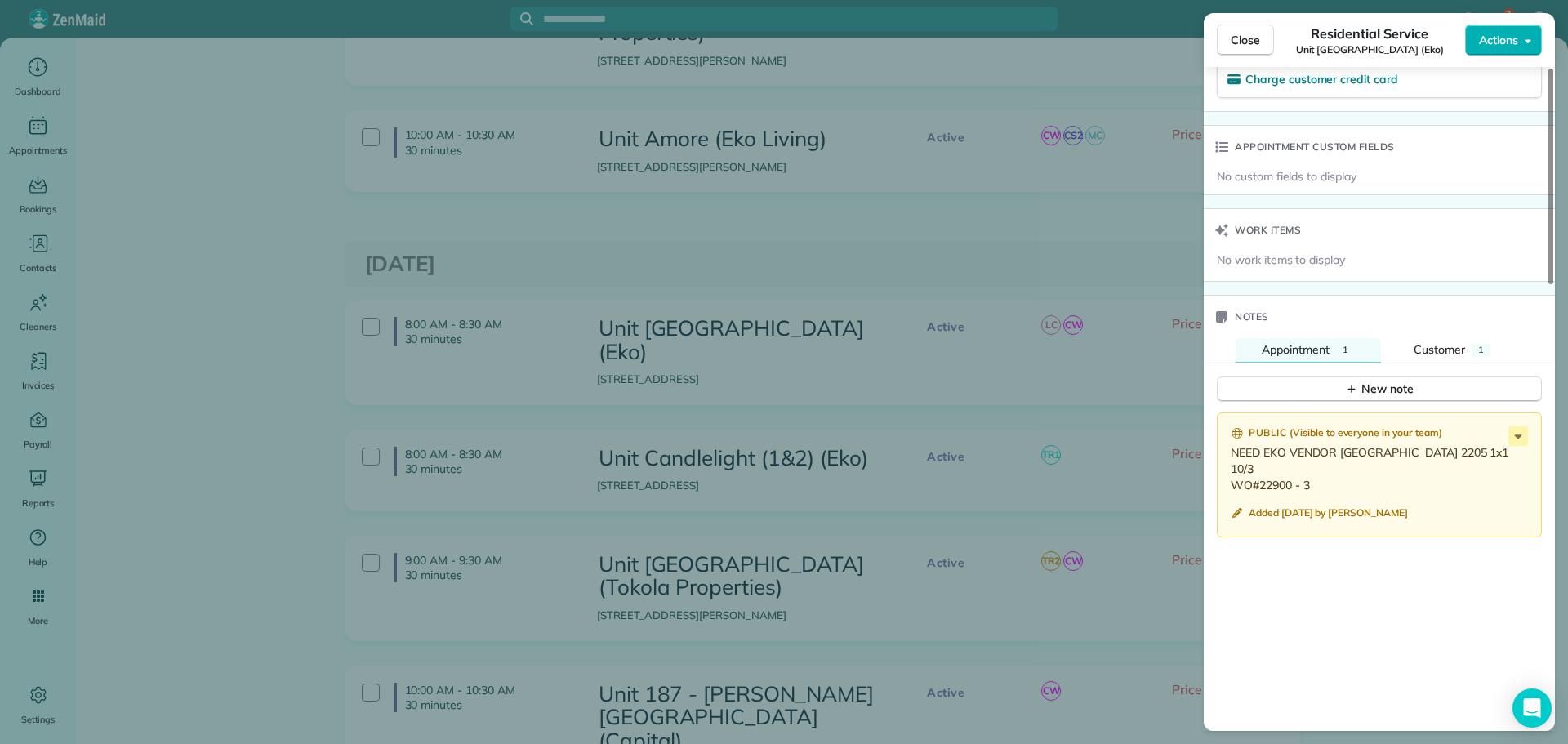
drag, startPoint x: 1314, startPoint y: 485, endPoint x: 1232, endPoint y: 474, distance: 82.7
click at [1232, 474] on p "NEED EKO VENDOR KEY Cap Hill 2205 1x1 10/3 WO#22900 - 3" at bounding box center [1382, 468] width 301 height 49
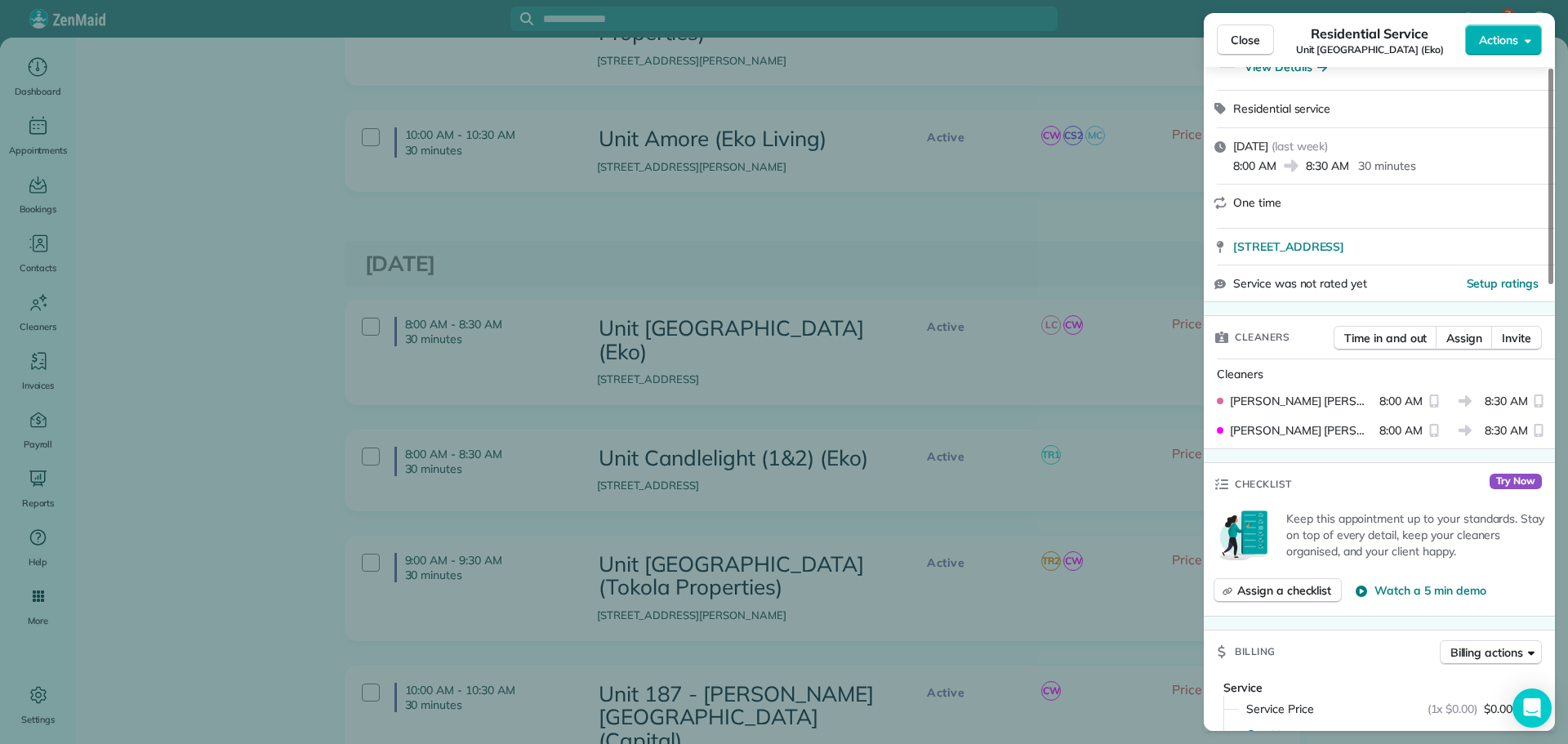
scroll to position [0, 0]
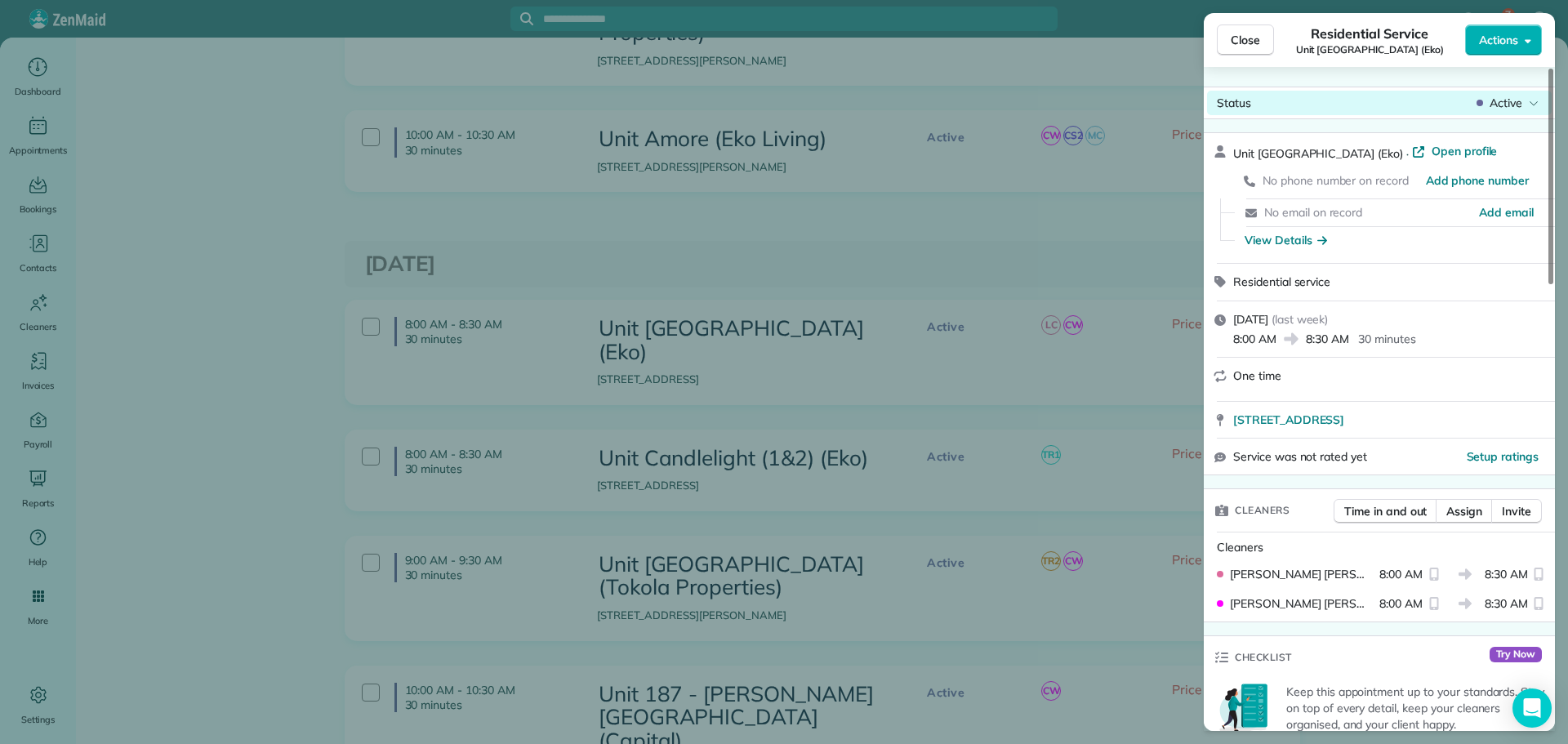
click at [1509, 100] on span "Active" at bounding box center [1506, 103] width 33 height 16
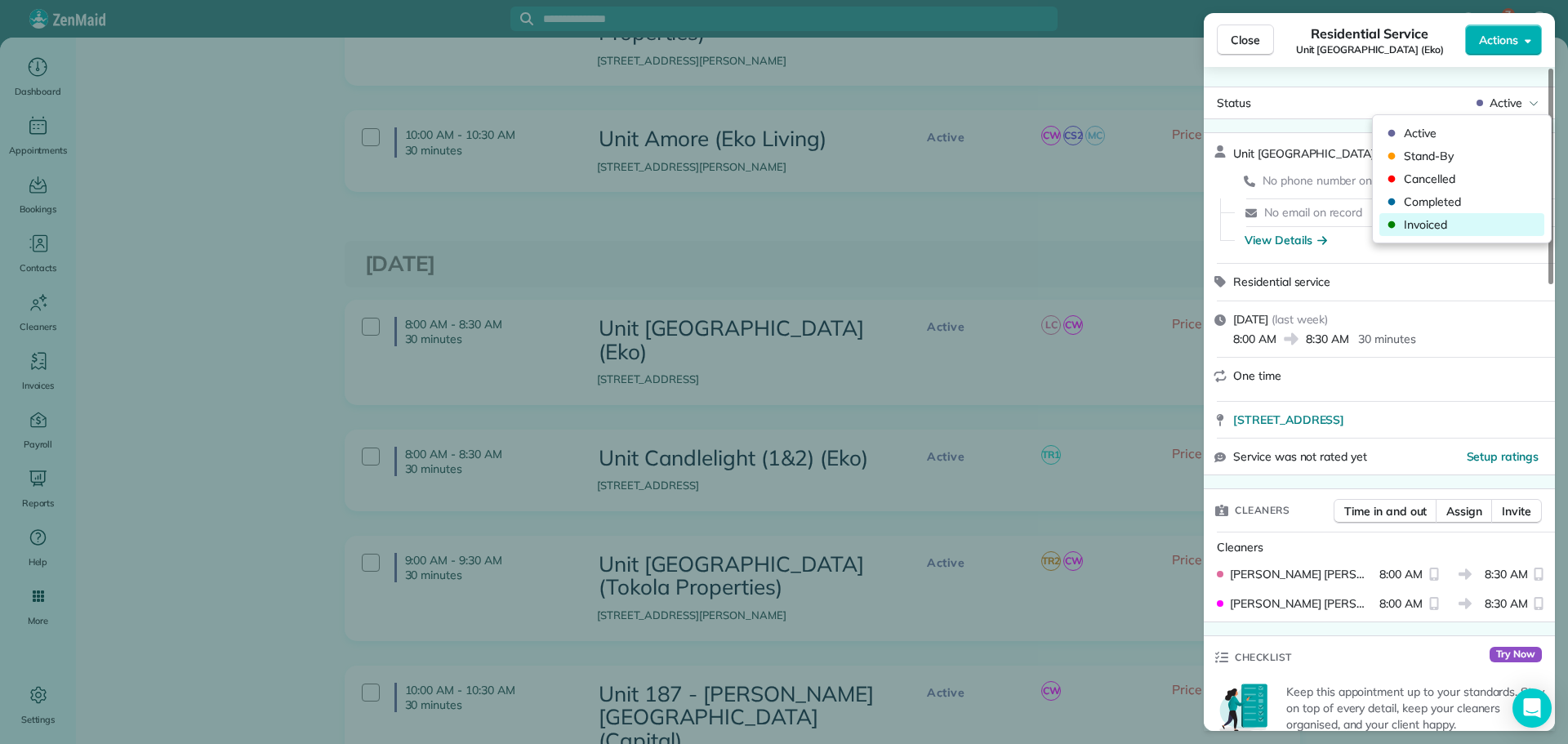
click at [1464, 217] on span "Invoiced" at bounding box center [1473, 224] width 137 height 16
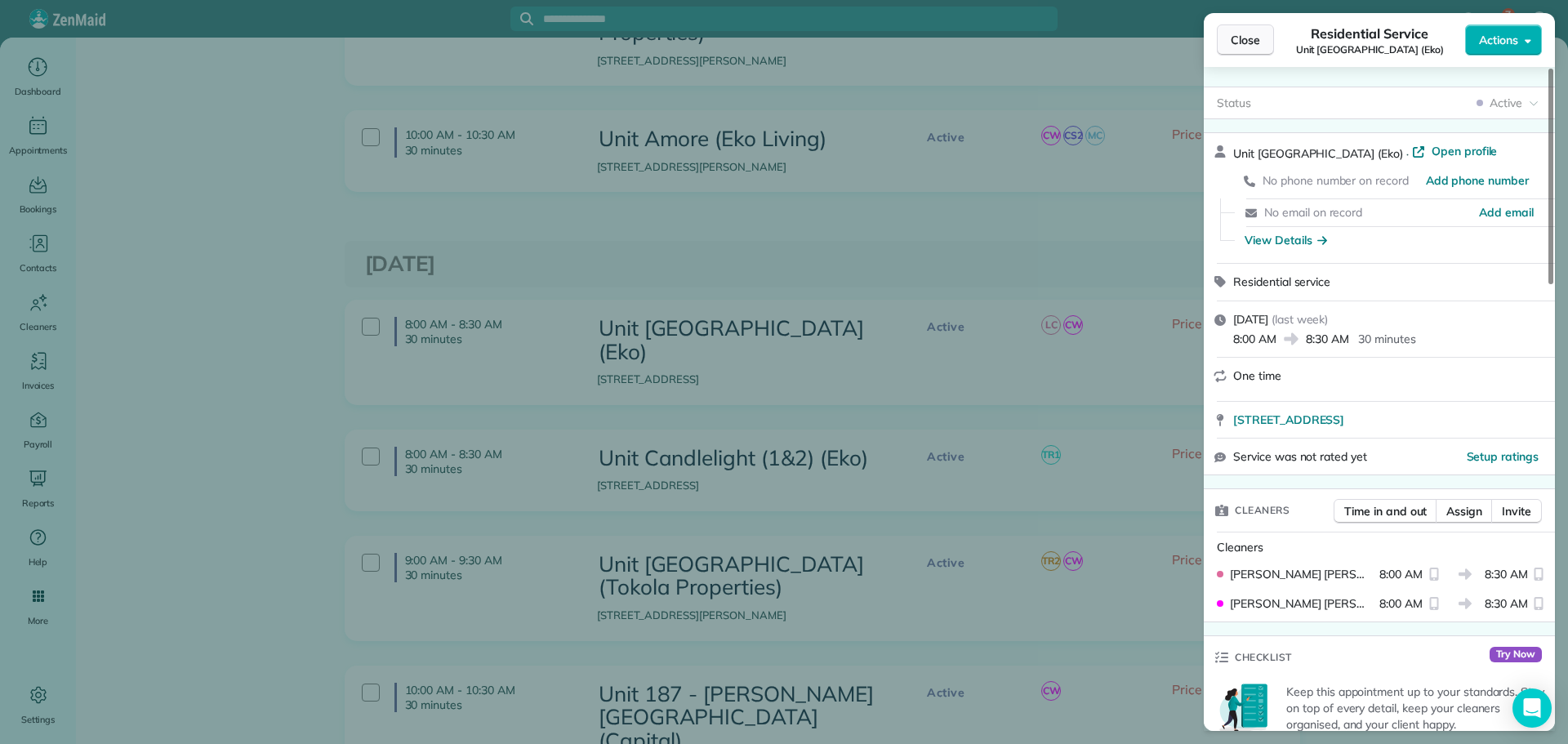
click at [1252, 48] on span "Close" at bounding box center [1246, 40] width 30 height 16
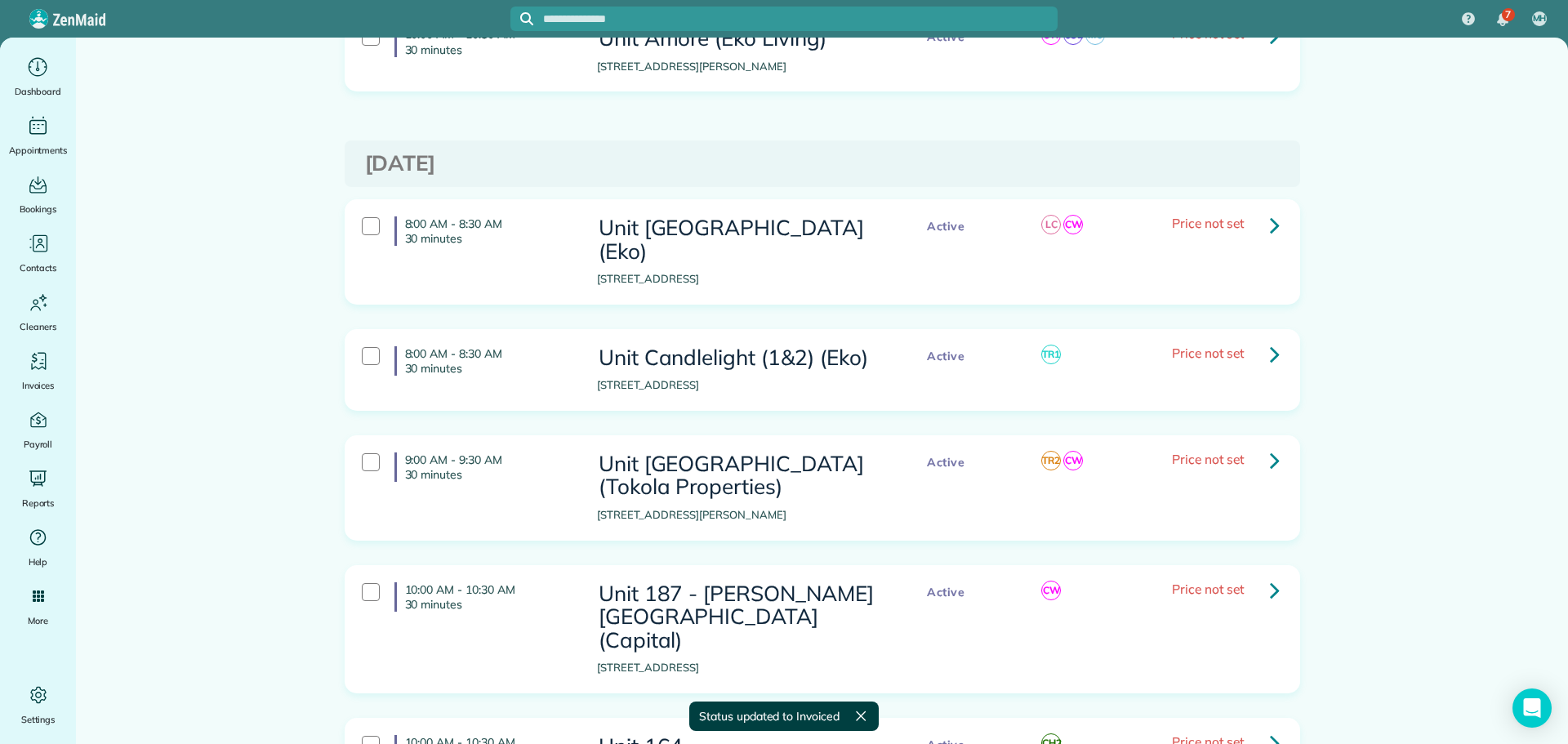
scroll to position [3555, 0]
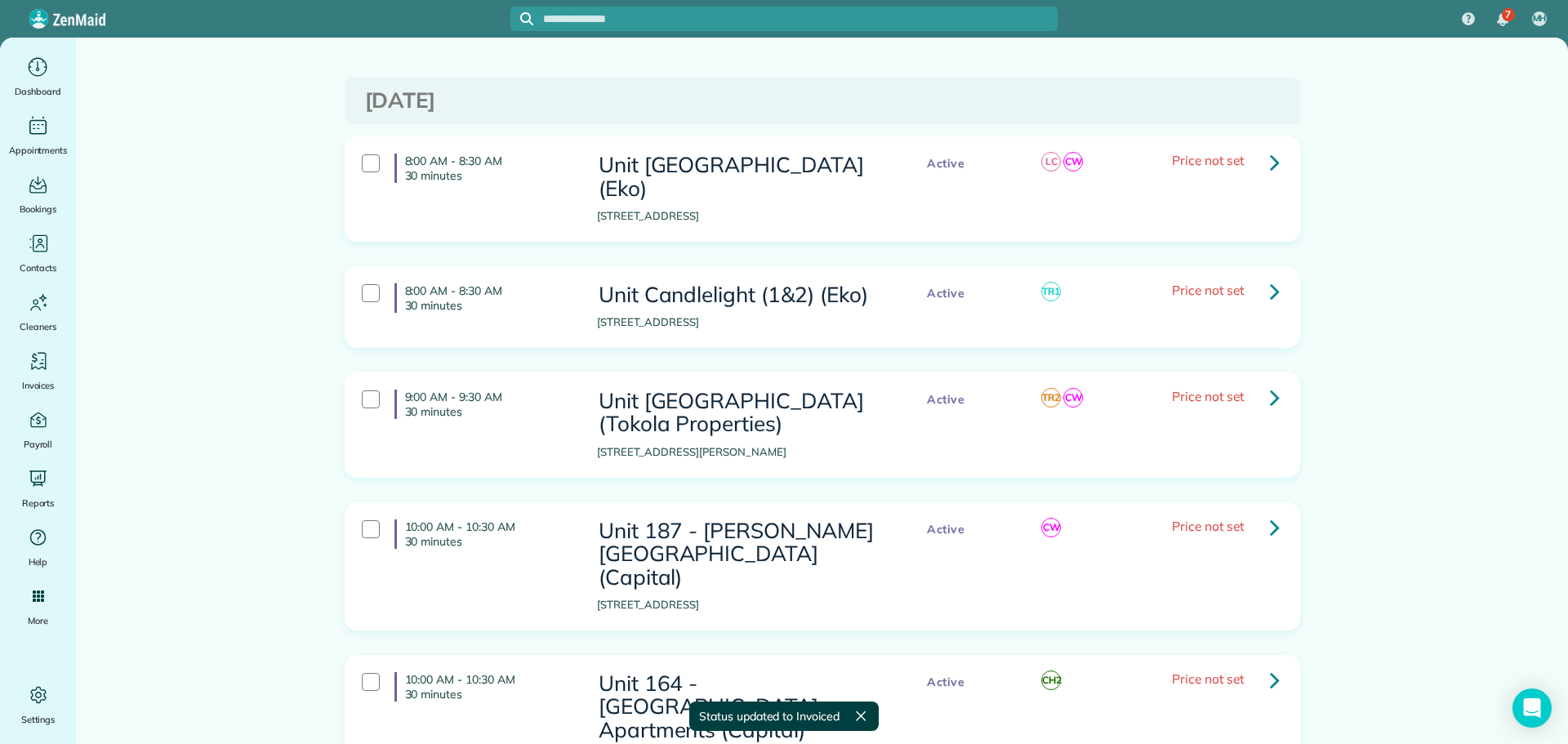
click at [1270, 277] on icon at bounding box center [1275, 291] width 10 height 29
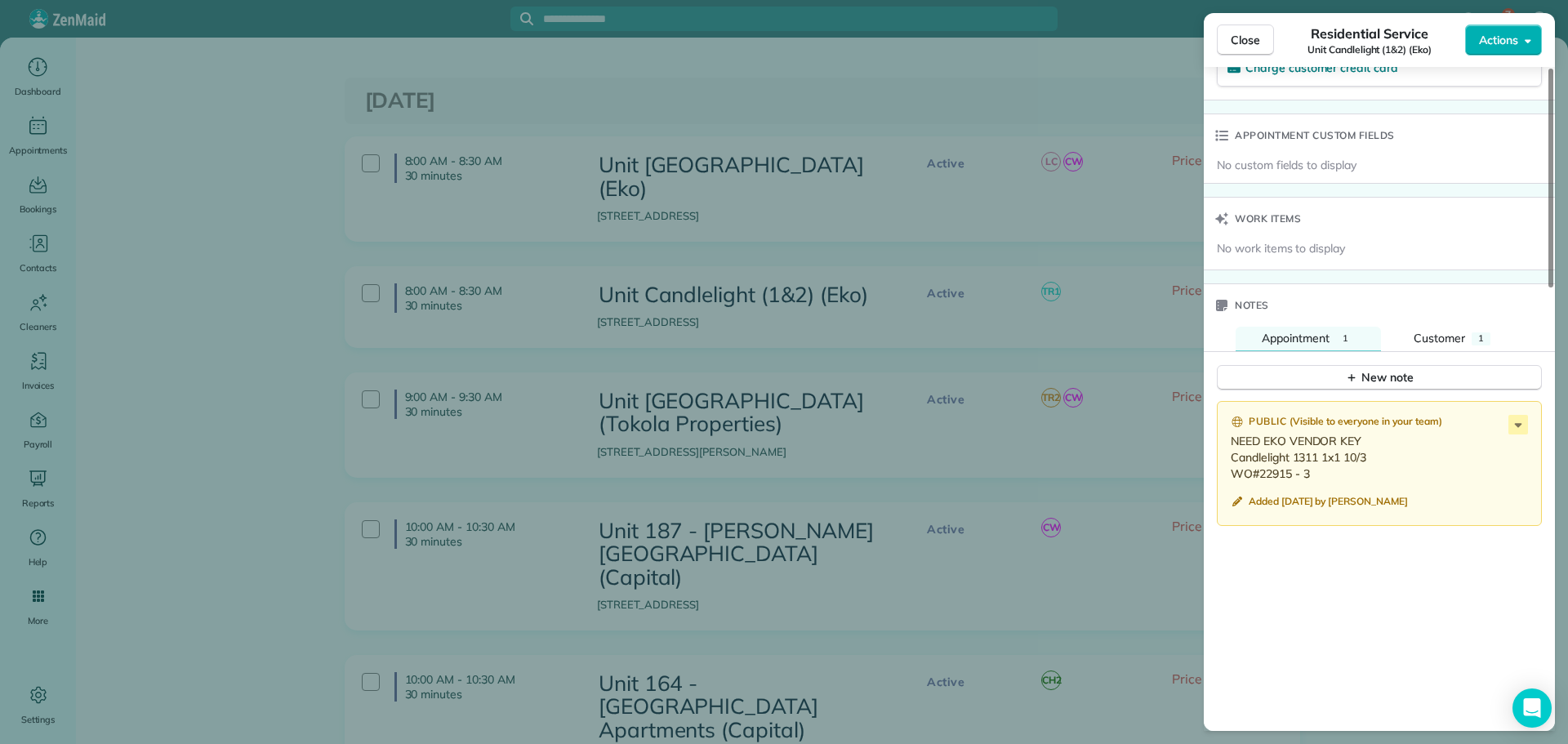
scroll to position [1143, 0]
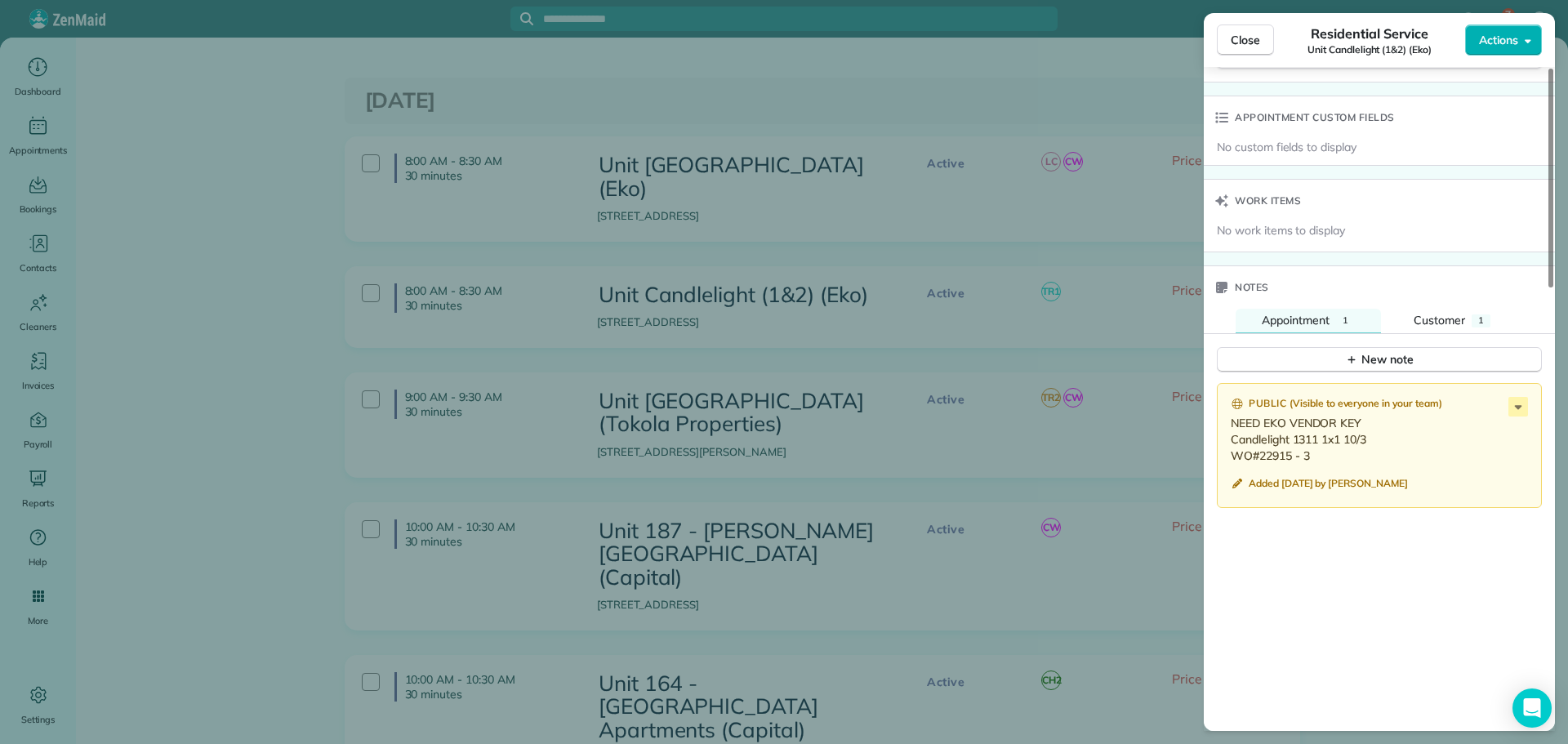
drag, startPoint x: 1311, startPoint y: 458, endPoint x: 1229, endPoint y: 445, distance: 83.0
click at [1229, 445] on div "Public ( Visible to everyone in your team ) NEED EKO VENDOR KEY Candlelight 131…" at bounding box center [1380, 446] width 325 height 125
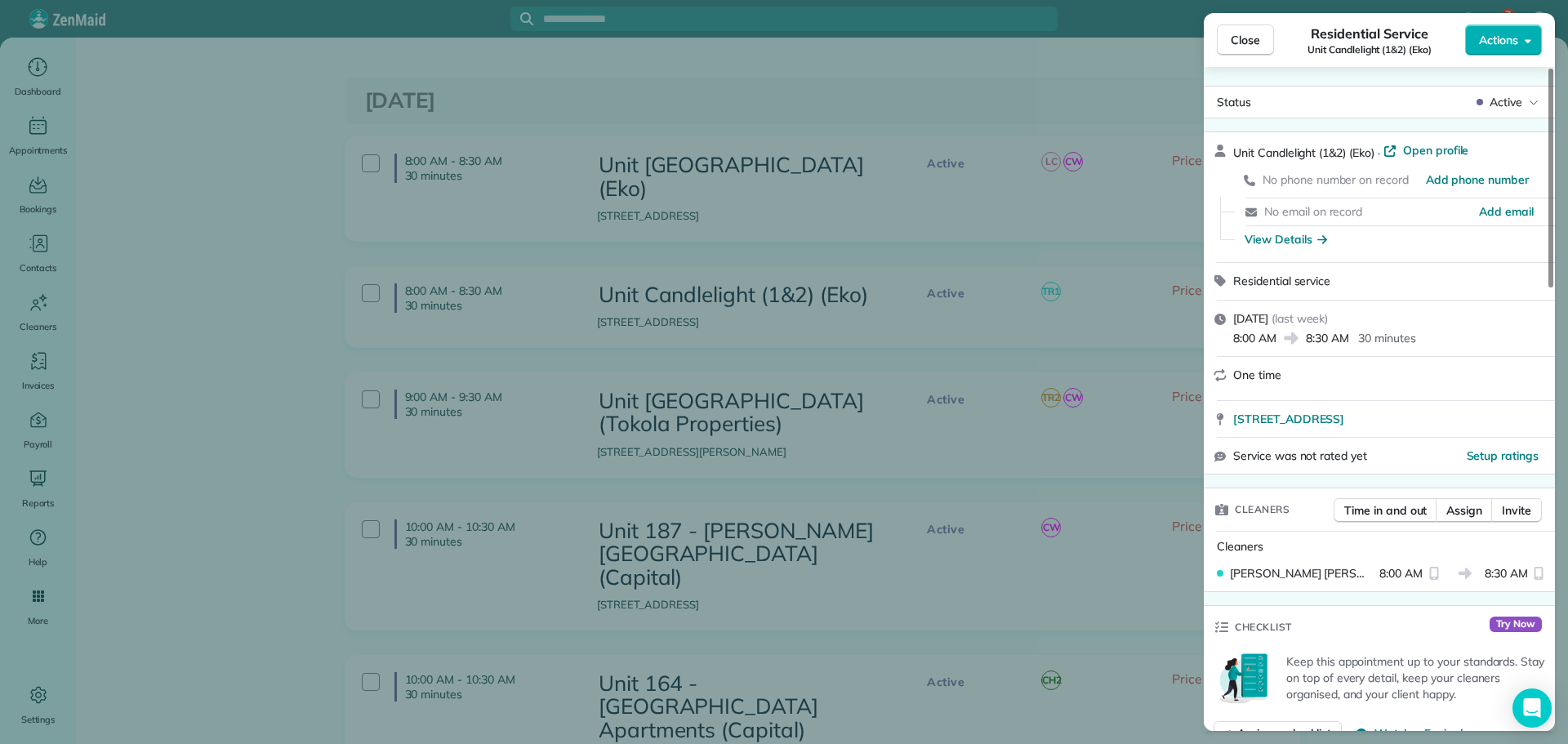
scroll to position [0, 0]
click at [1508, 98] on span "Active" at bounding box center [1506, 103] width 33 height 16
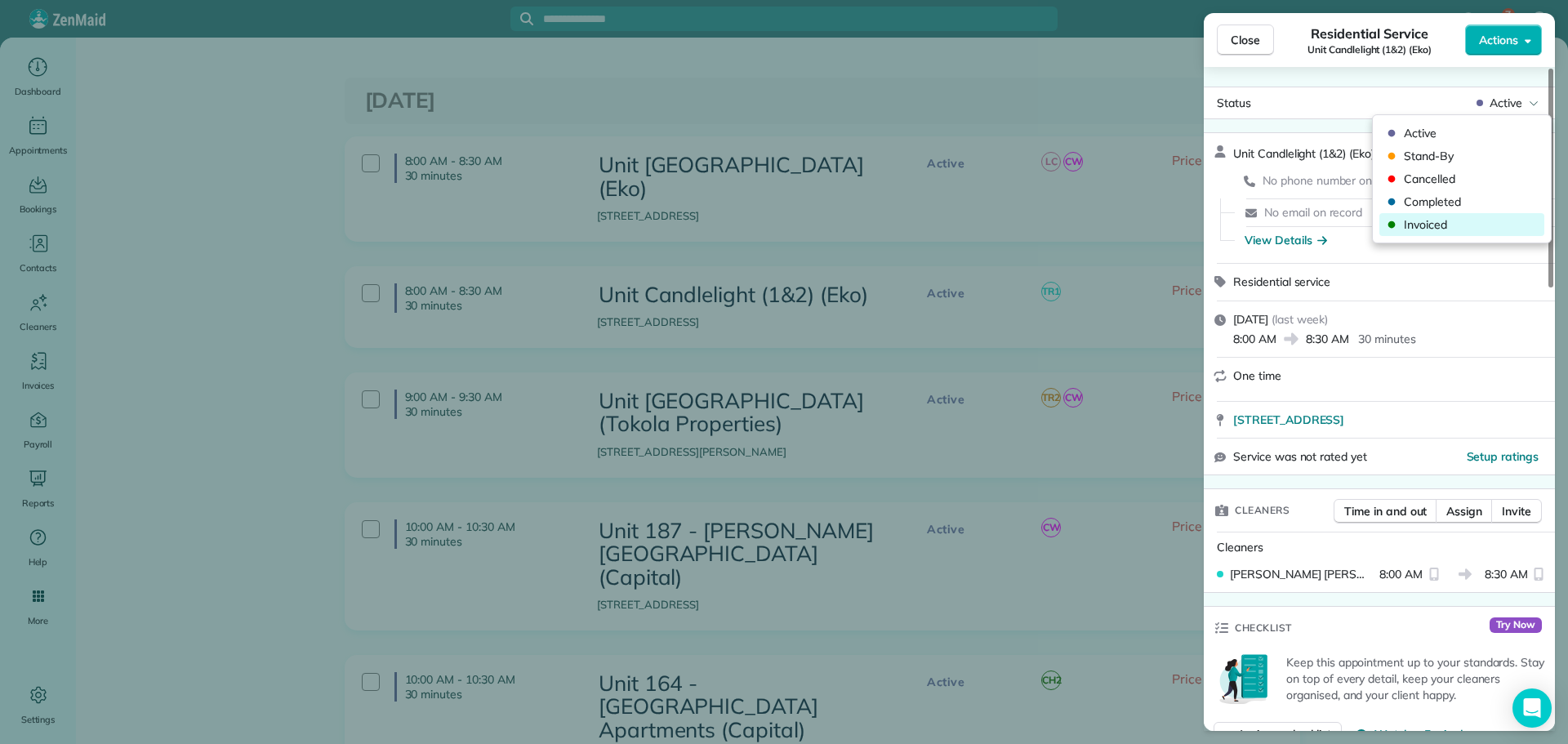
click at [1484, 222] on span "Invoiced" at bounding box center [1473, 224] width 137 height 16
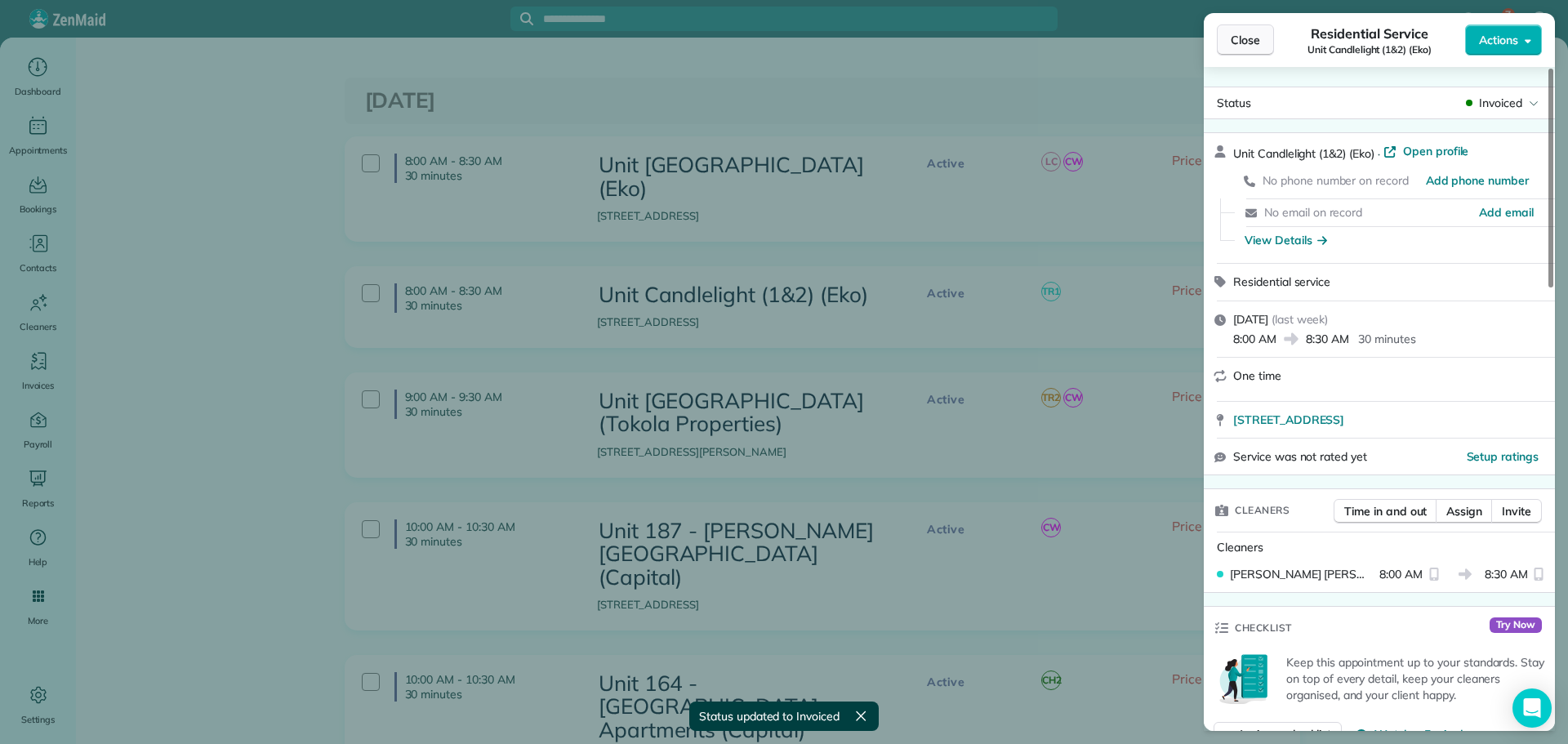
click at [1249, 43] on span "Close" at bounding box center [1246, 40] width 30 height 16
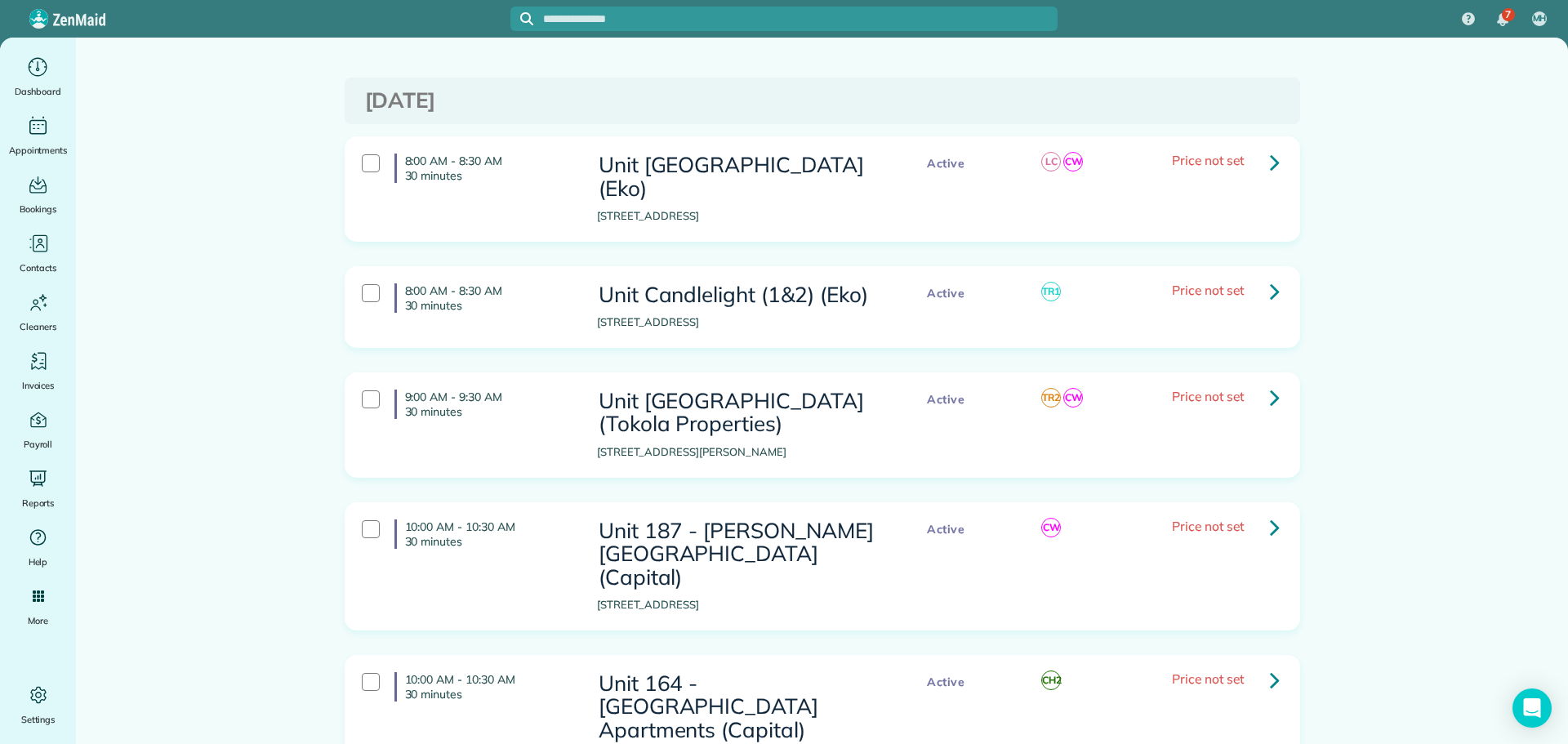
click at [1270, 383] on icon at bounding box center [1275, 397] width 10 height 29
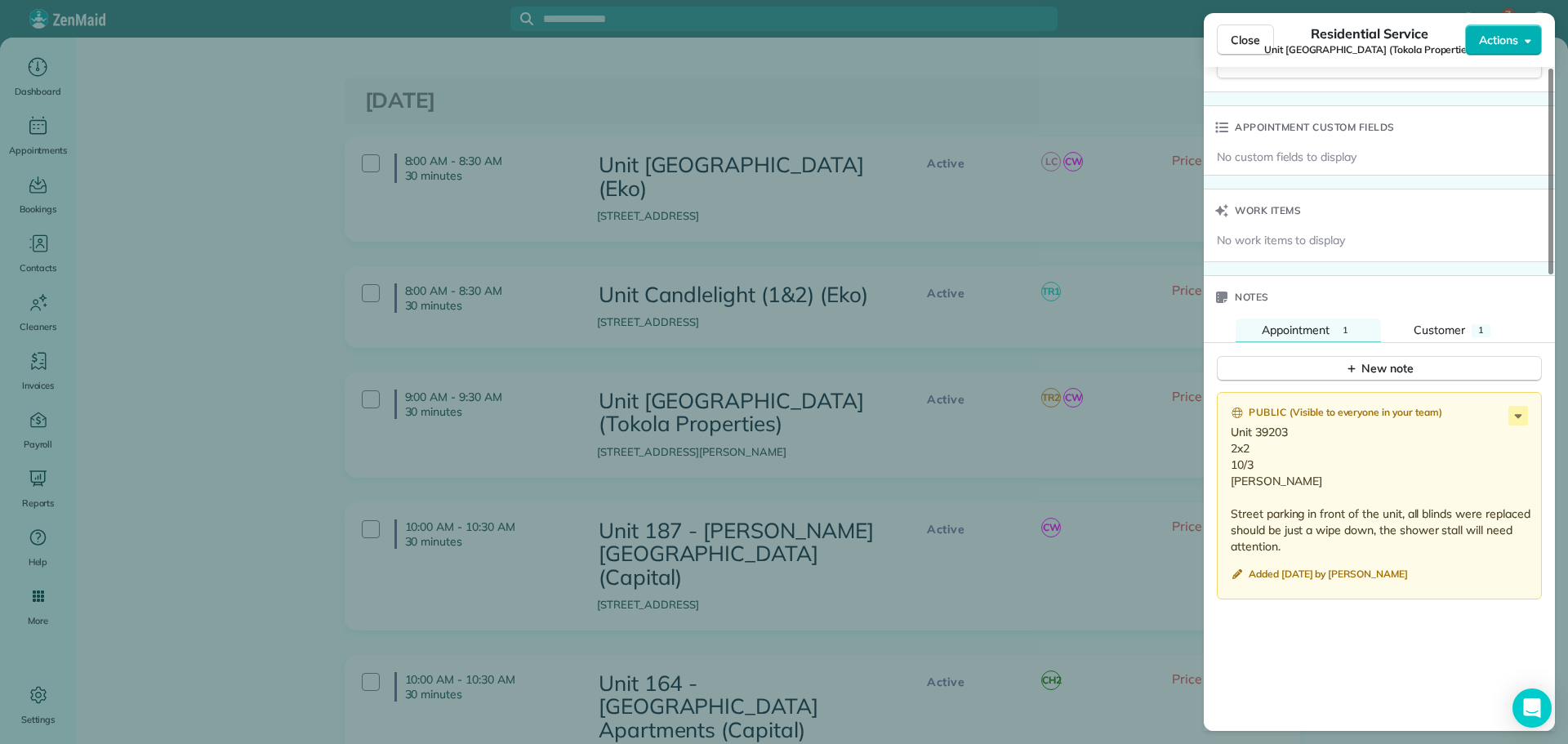
scroll to position [1307, 0]
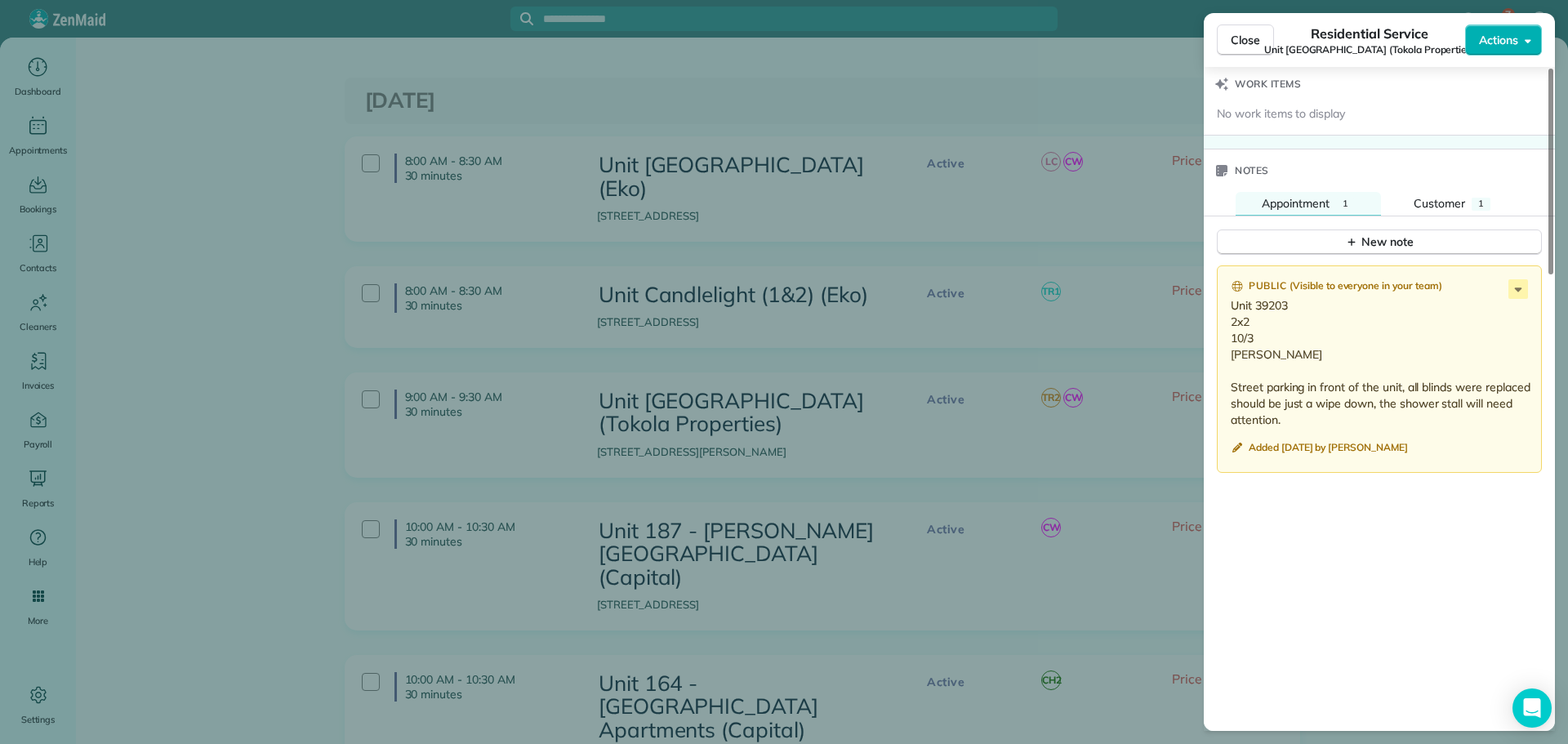
drag, startPoint x: 1286, startPoint y: 356, endPoint x: 1218, endPoint y: 310, distance: 82.1
click at [1218, 310] on div "Public ( Visible to everyone in your team ) Unit 39203 2x2 10/3 Stephanie Stree…" at bounding box center [1380, 370] width 325 height 207
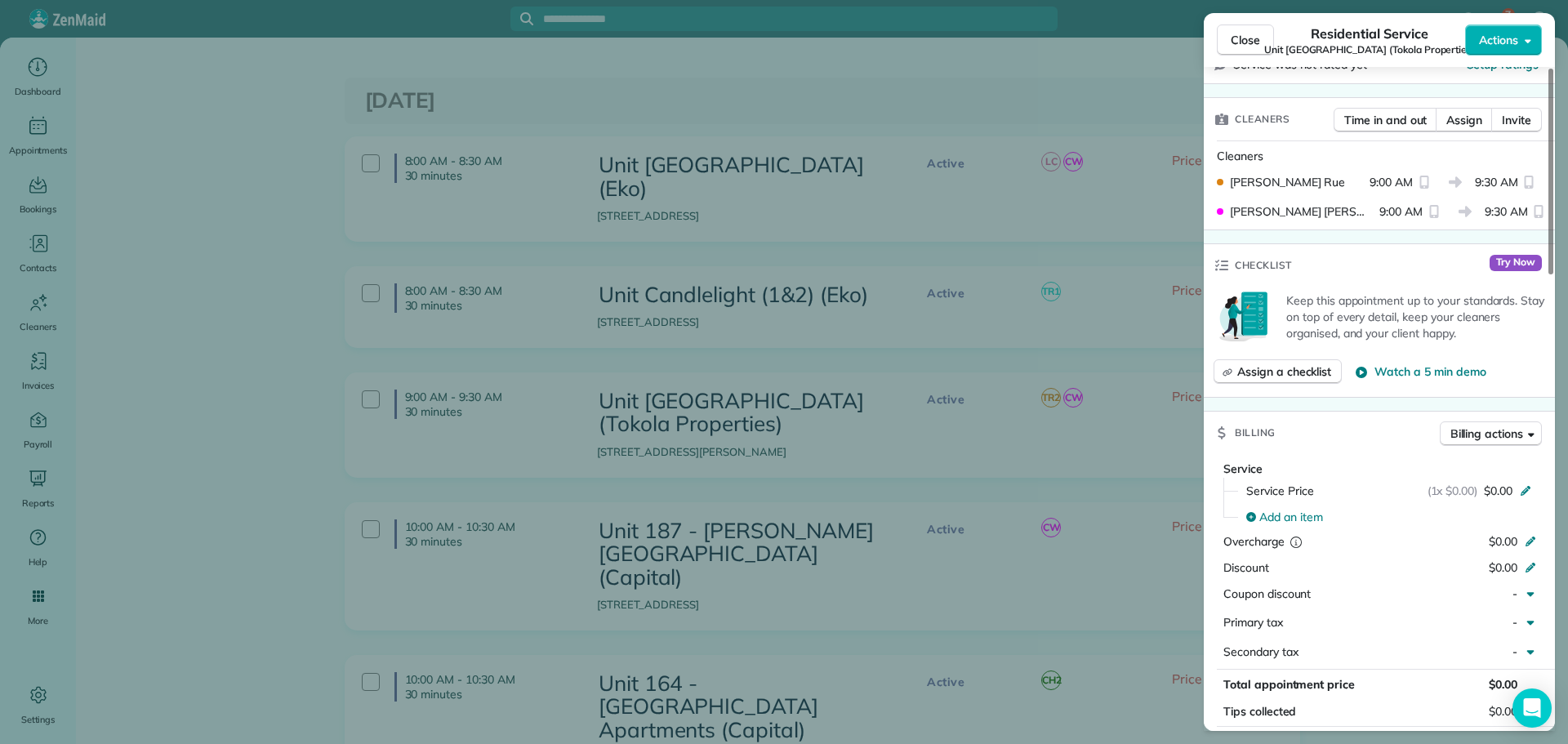
scroll to position [0, 0]
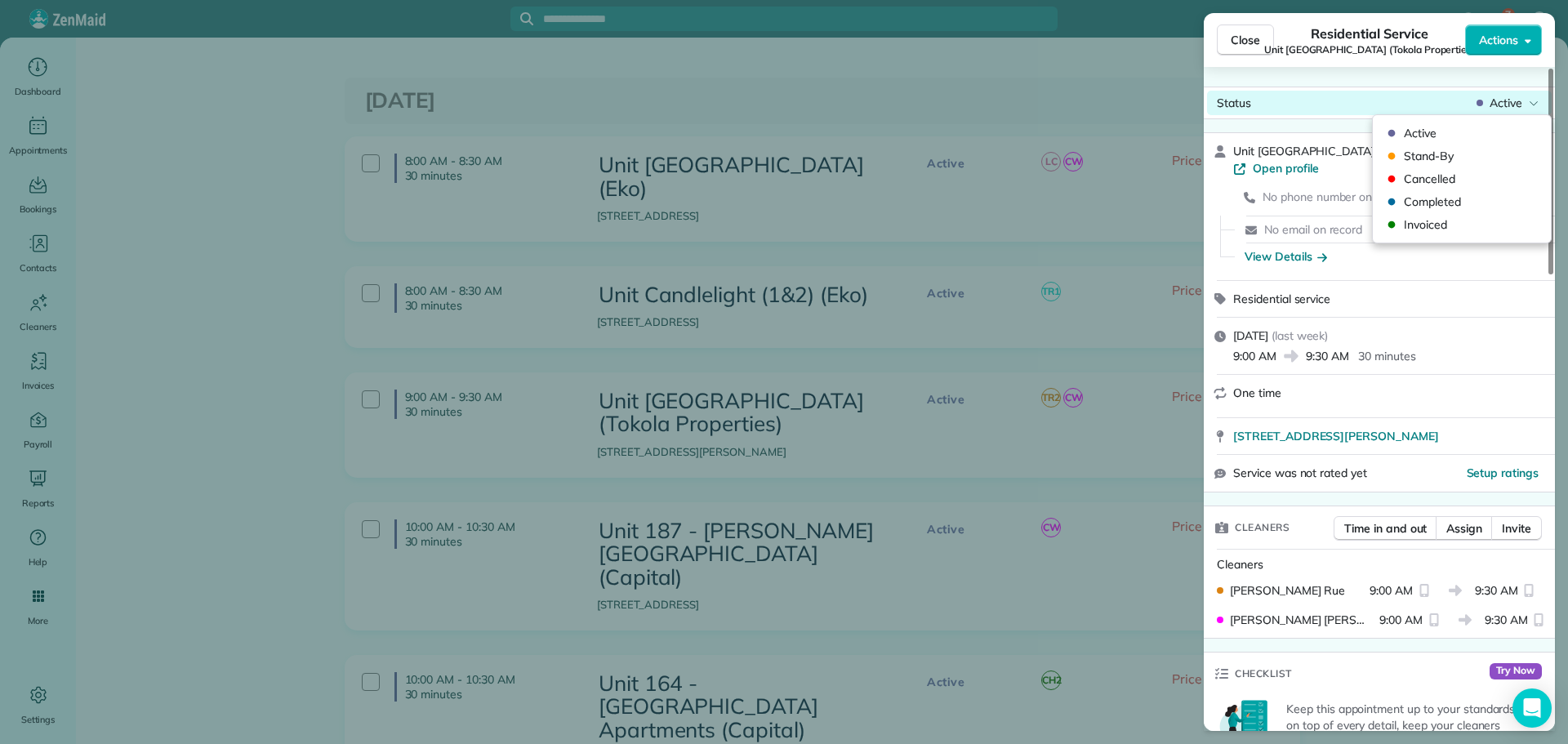
click at [1512, 103] on span "Active" at bounding box center [1506, 103] width 33 height 16
click at [1459, 221] on span "Invoiced" at bounding box center [1473, 224] width 137 height 16
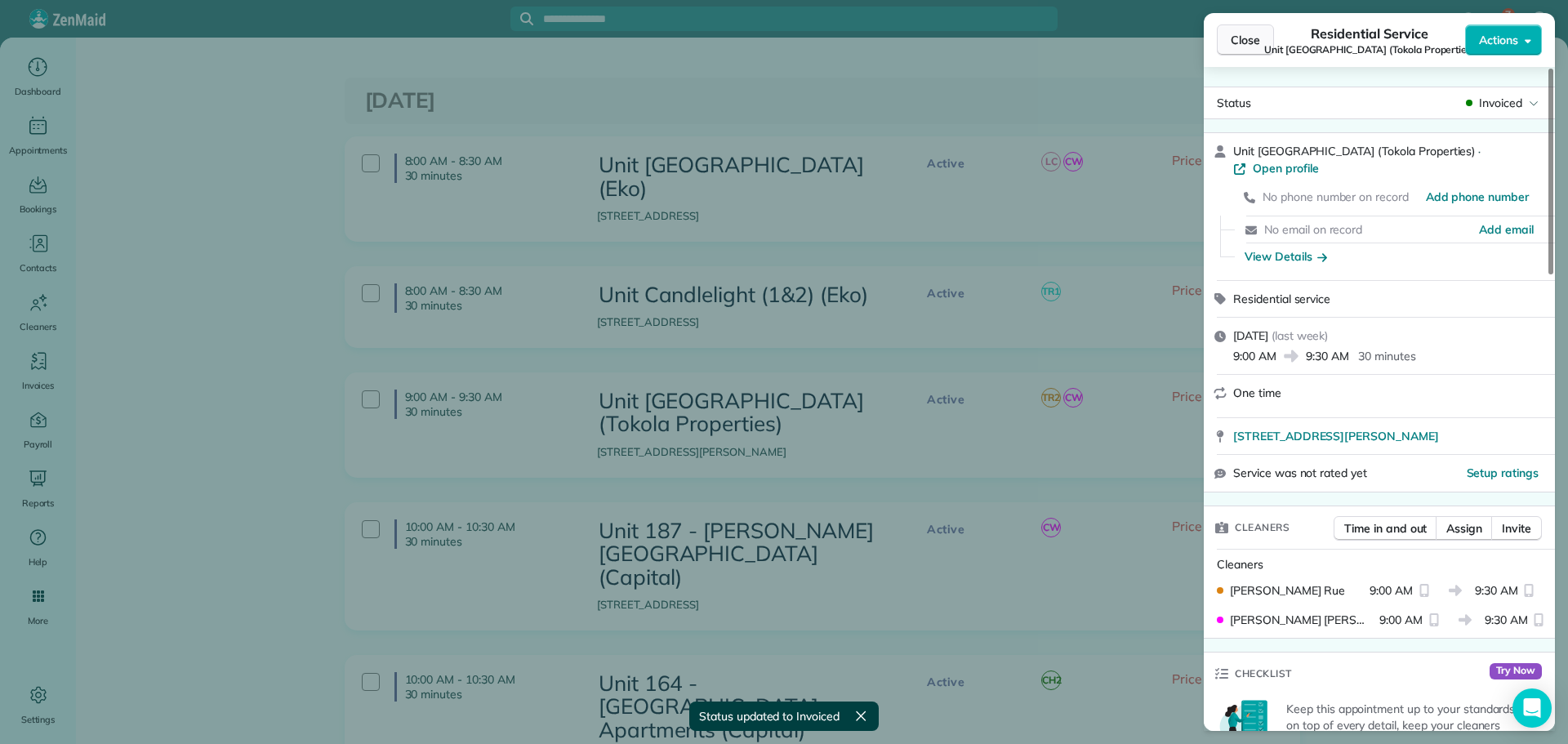
click at [1251, 36] on span "Close" at bounding box center [1246, 40] width 30 height 16
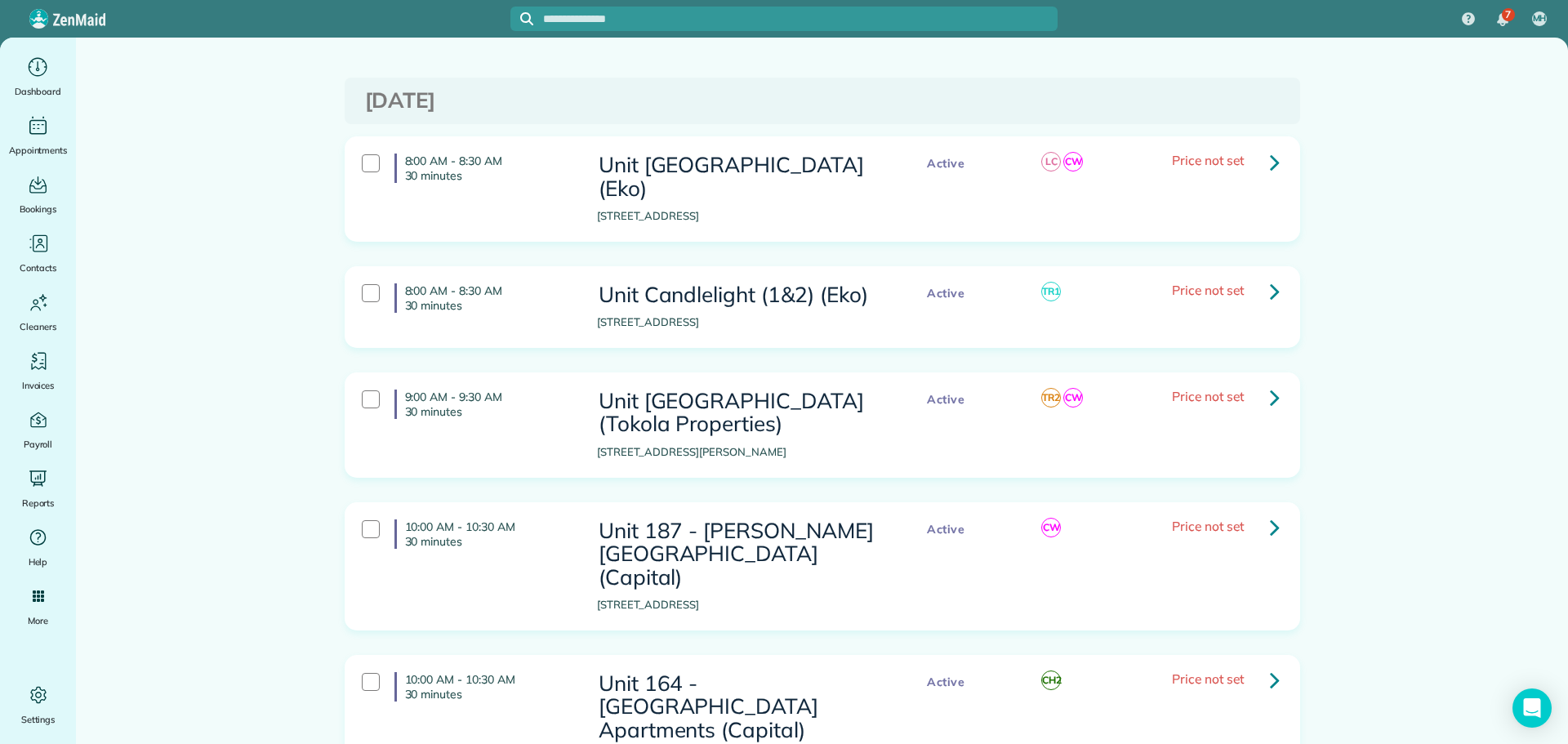
click at [1270, 513] on icon at bounding box center [1275, 527] width 10 height 29
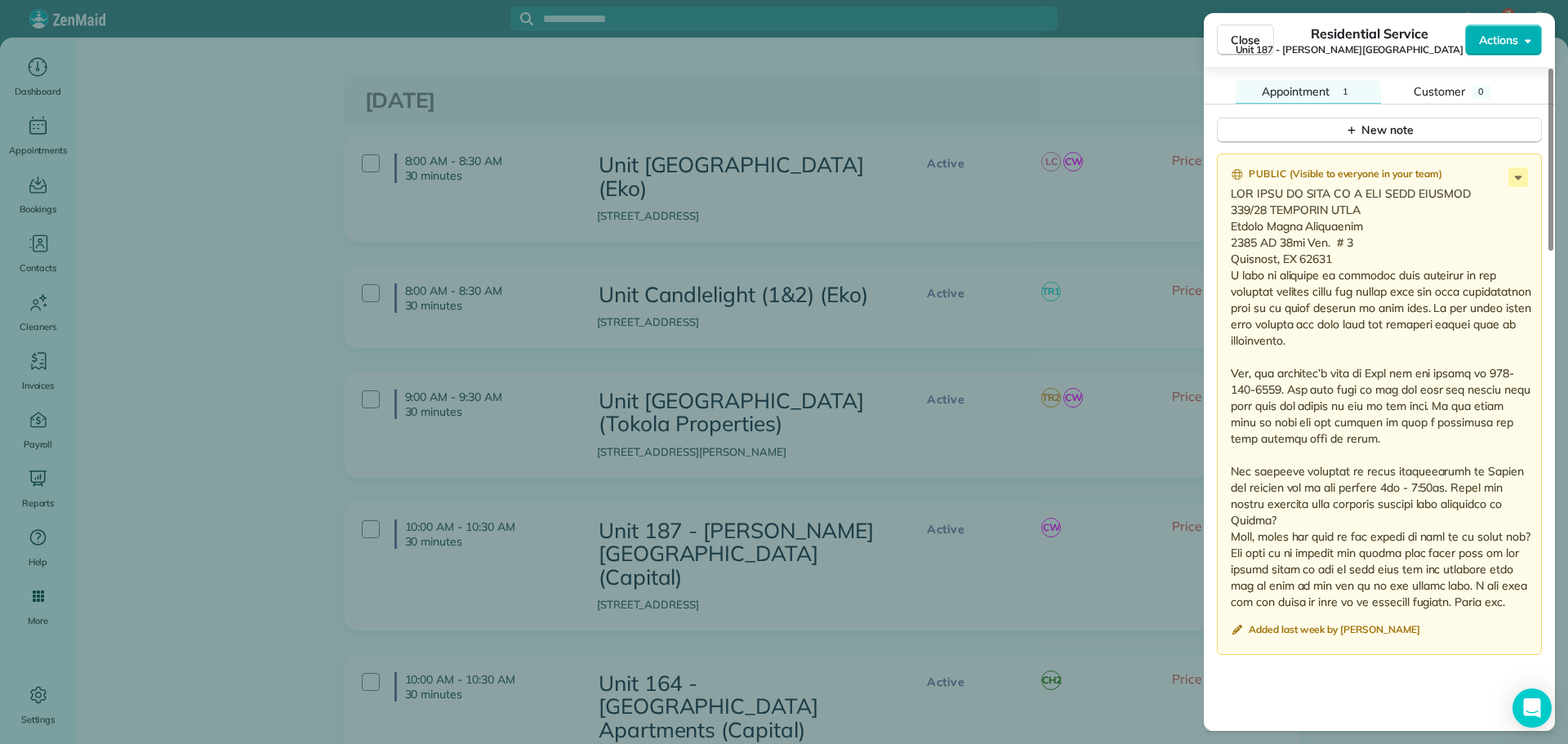
scroll to position [1470, 0]
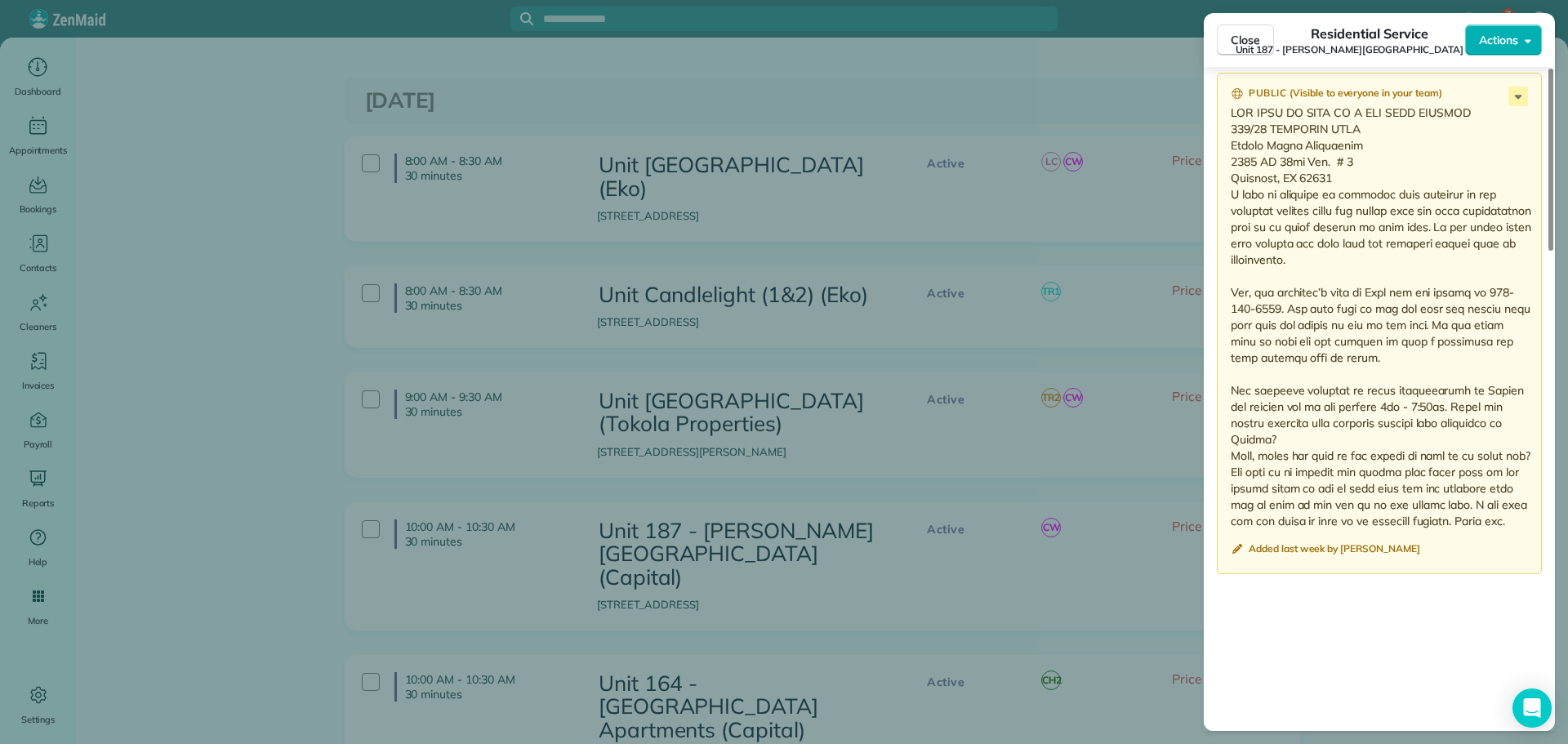
drag, startPoint x: 1232, startPoint y: 129, endPoint x: 1403, endPoint y: 256, distance: 213.0
click at [1403, 256] on p at bounding box center [1382, 317] width 301 height 424
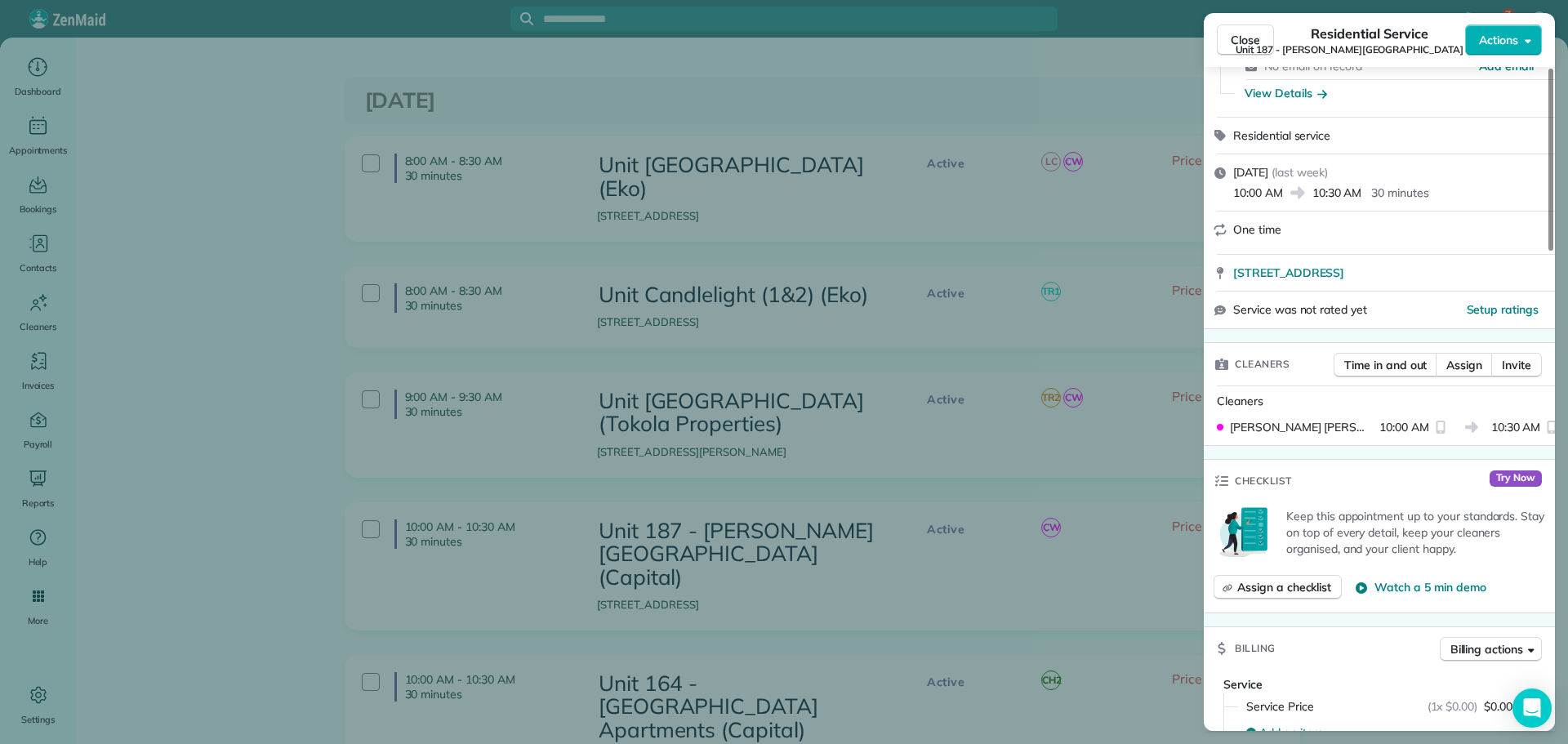
scroll to position [0, 0]
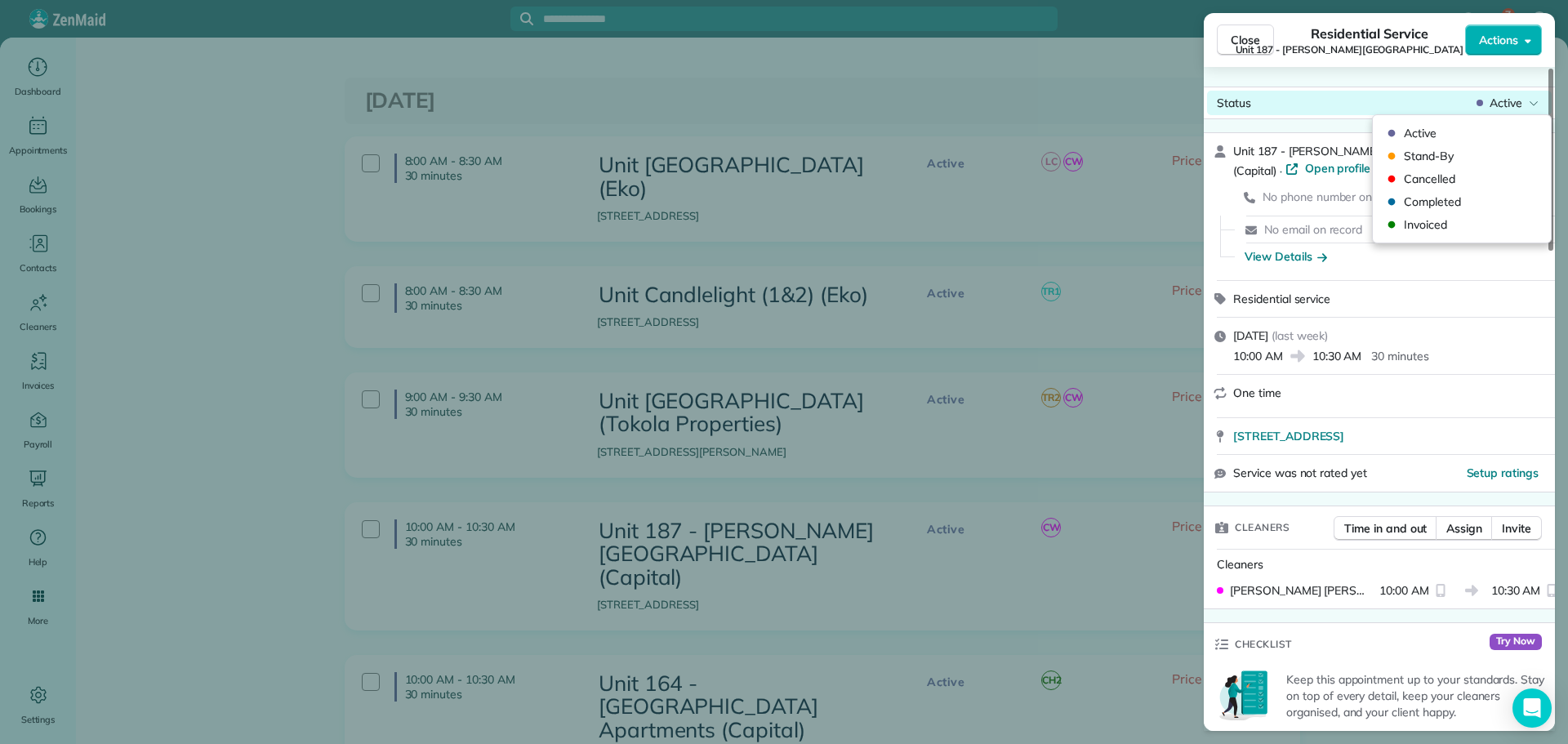
click at [1524, 107] on div "Active" at bounding box center [1507, 103] width 69 height 16
click at [1449, 229] on span "Invoiced" at bounding box center [1473, 224] width 137 height 16
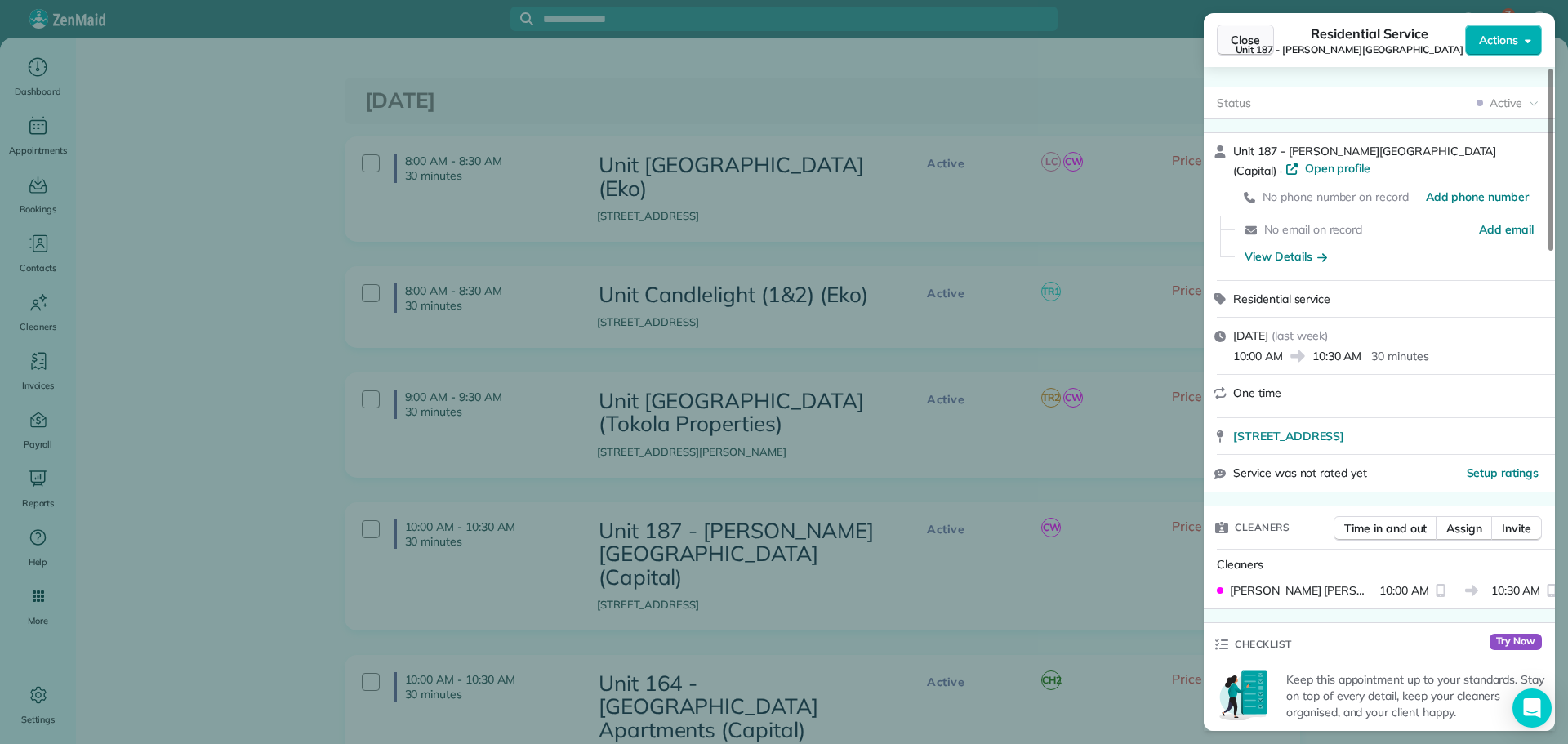
click at [1244, 34] on span "Close" at bounding box center [1246, 40] width 30 height 16
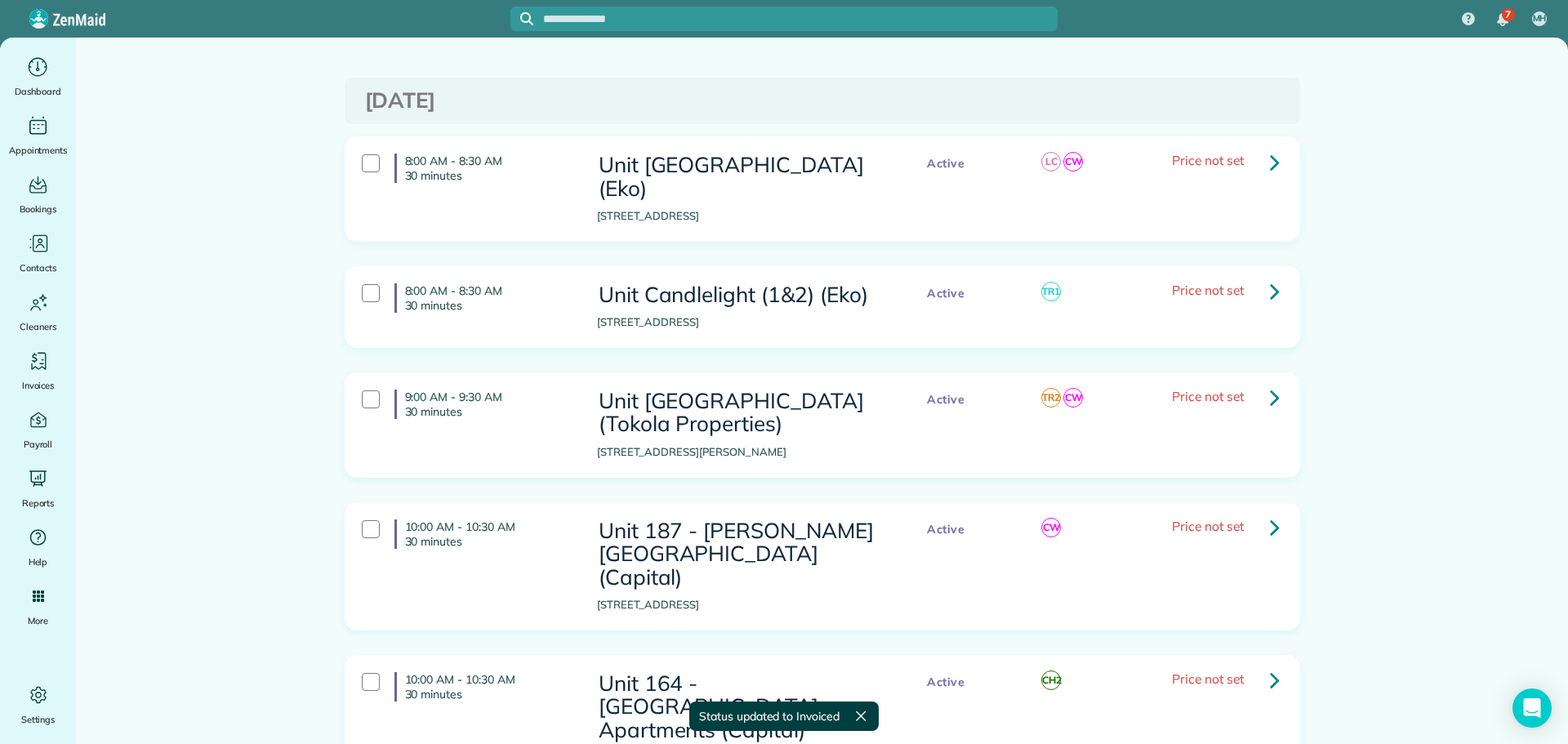
click at [1270, 665] on icon at bounding box center [1275, 679] width 10 height 29
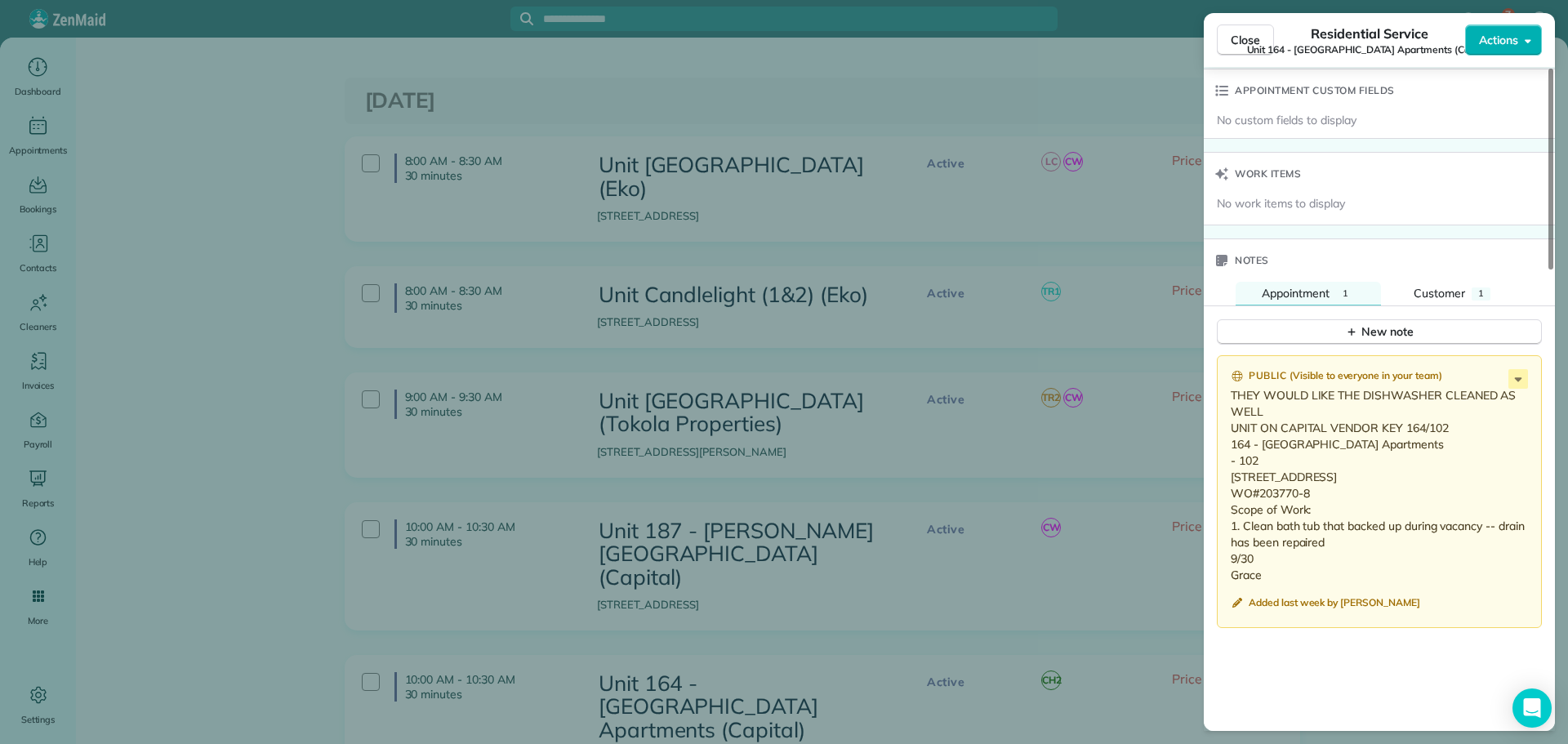
scroll to position [1226, 0]
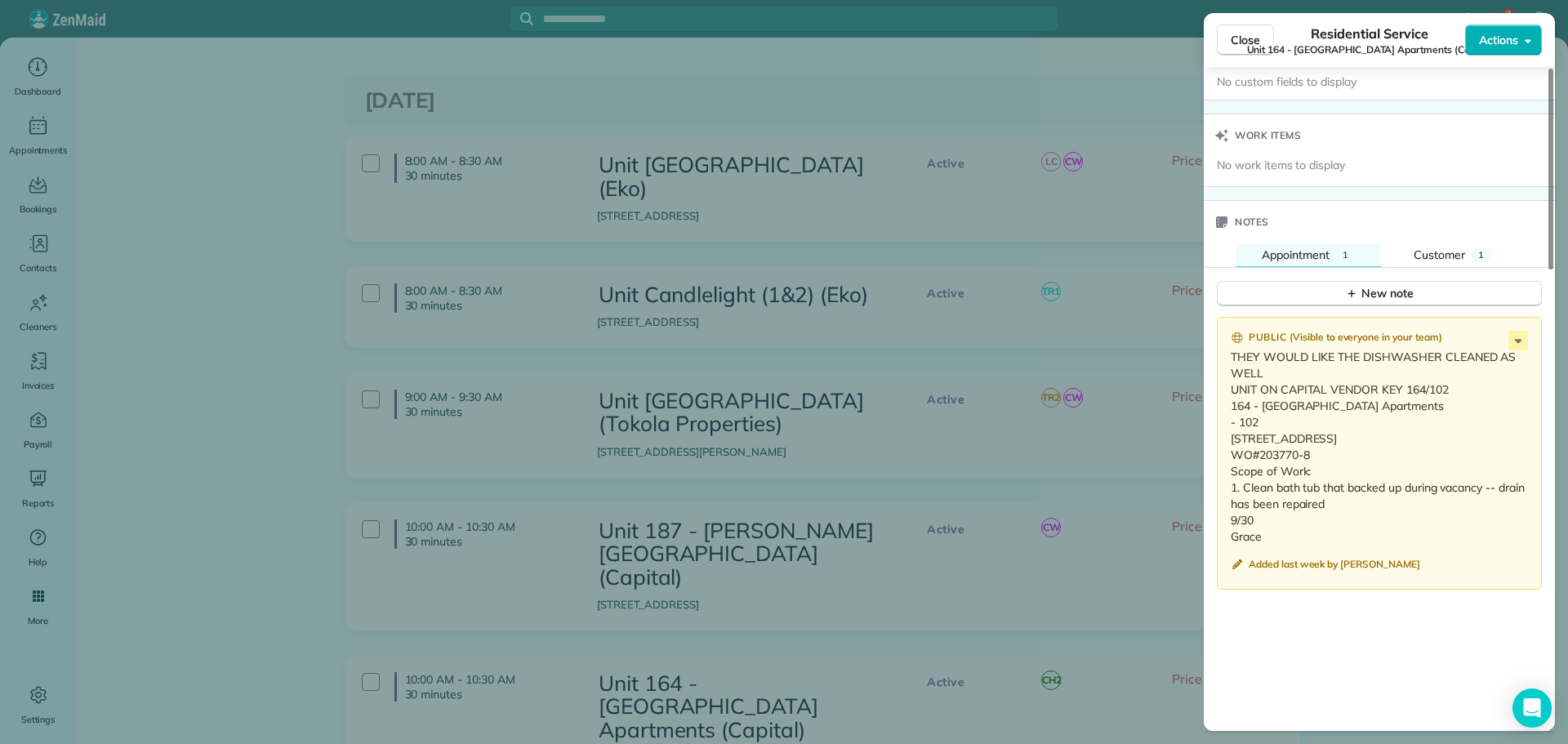
drag, startPoint x: 1269, startPoint y: 555, endPoint x: 1223, endPoint y: 403, distance: 158.8
click at [1223, 403] on div "Public ( Visible to everyone in your team ) THEY WOULD LIKE THE DISHWASHER CLEA…" at bounding box center [1380, 453] width 325 height 273
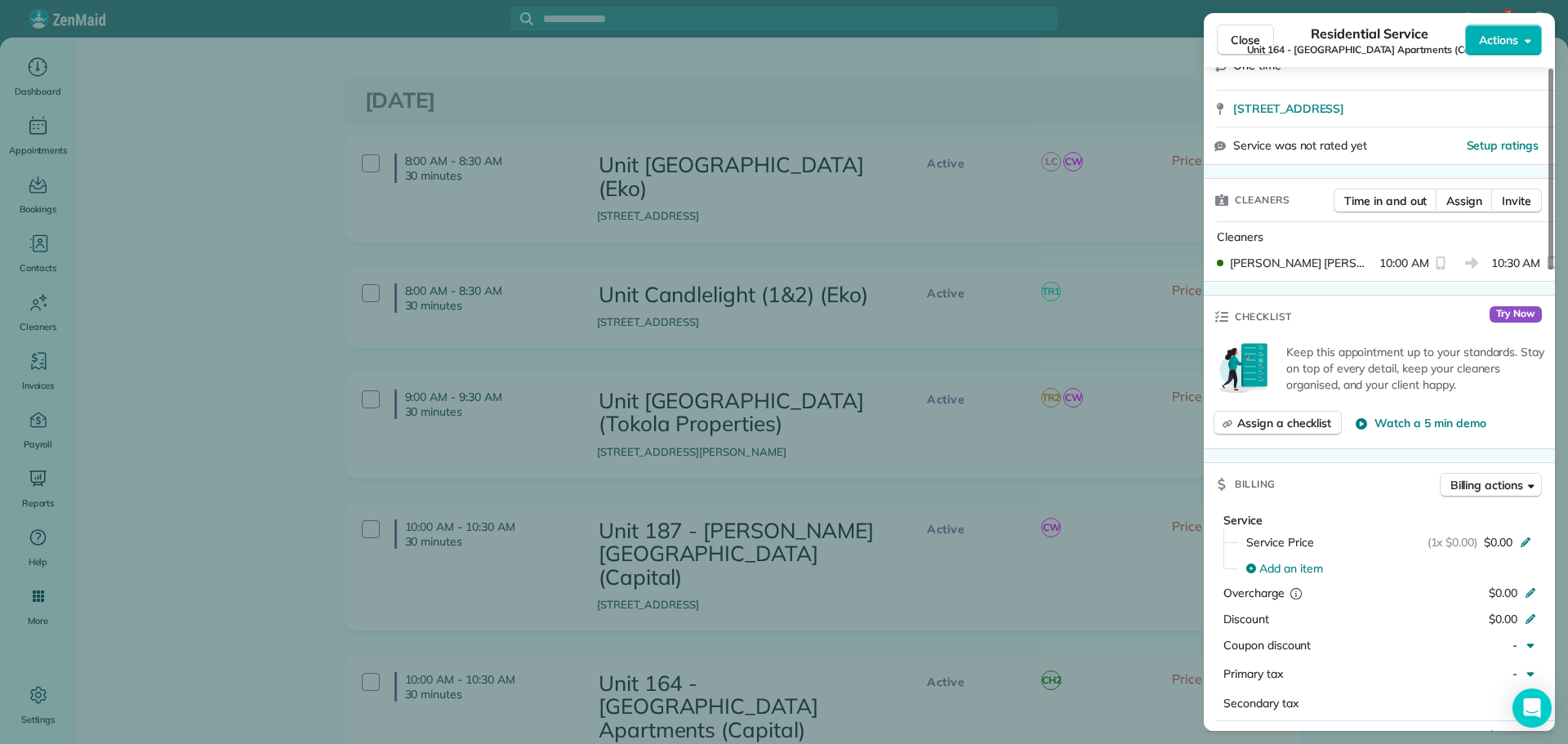
scroll to position [0, 0]
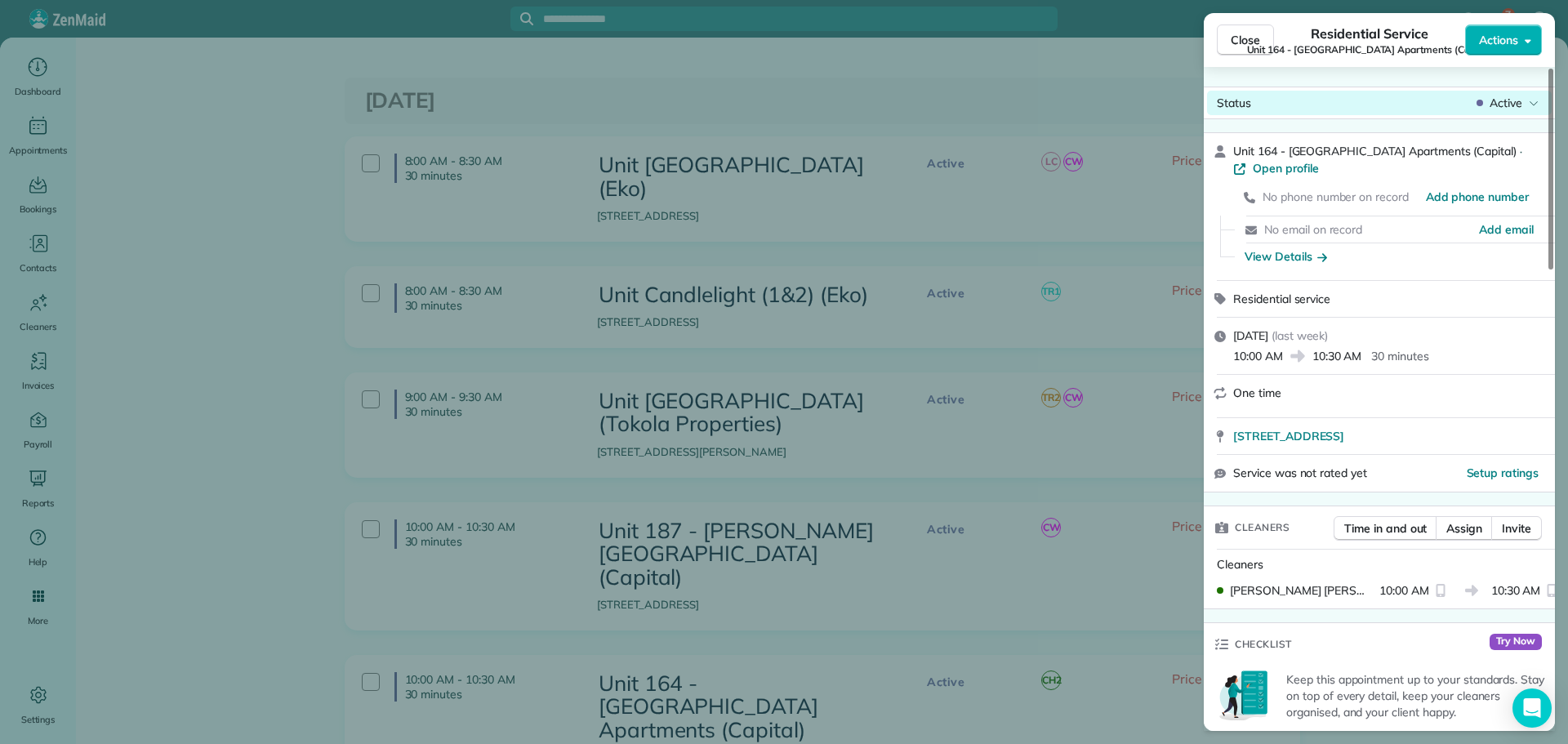
click at [1518, 109] on span "Active" at bounding box center [1506, 103] width 33 height 16
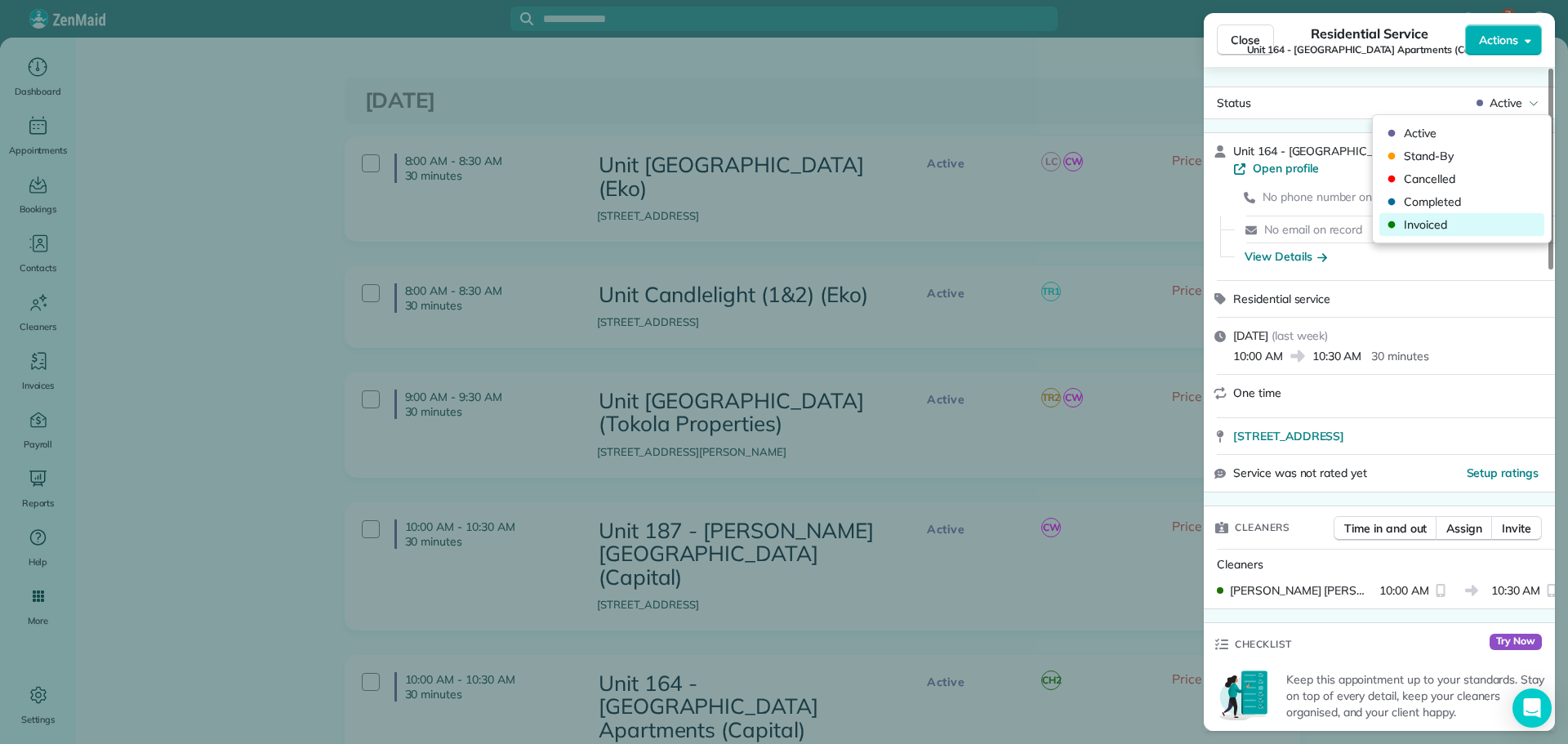
click at [1465, 229] on span "Invoiced" at bounding box center [1473, 224] width 137 height 16
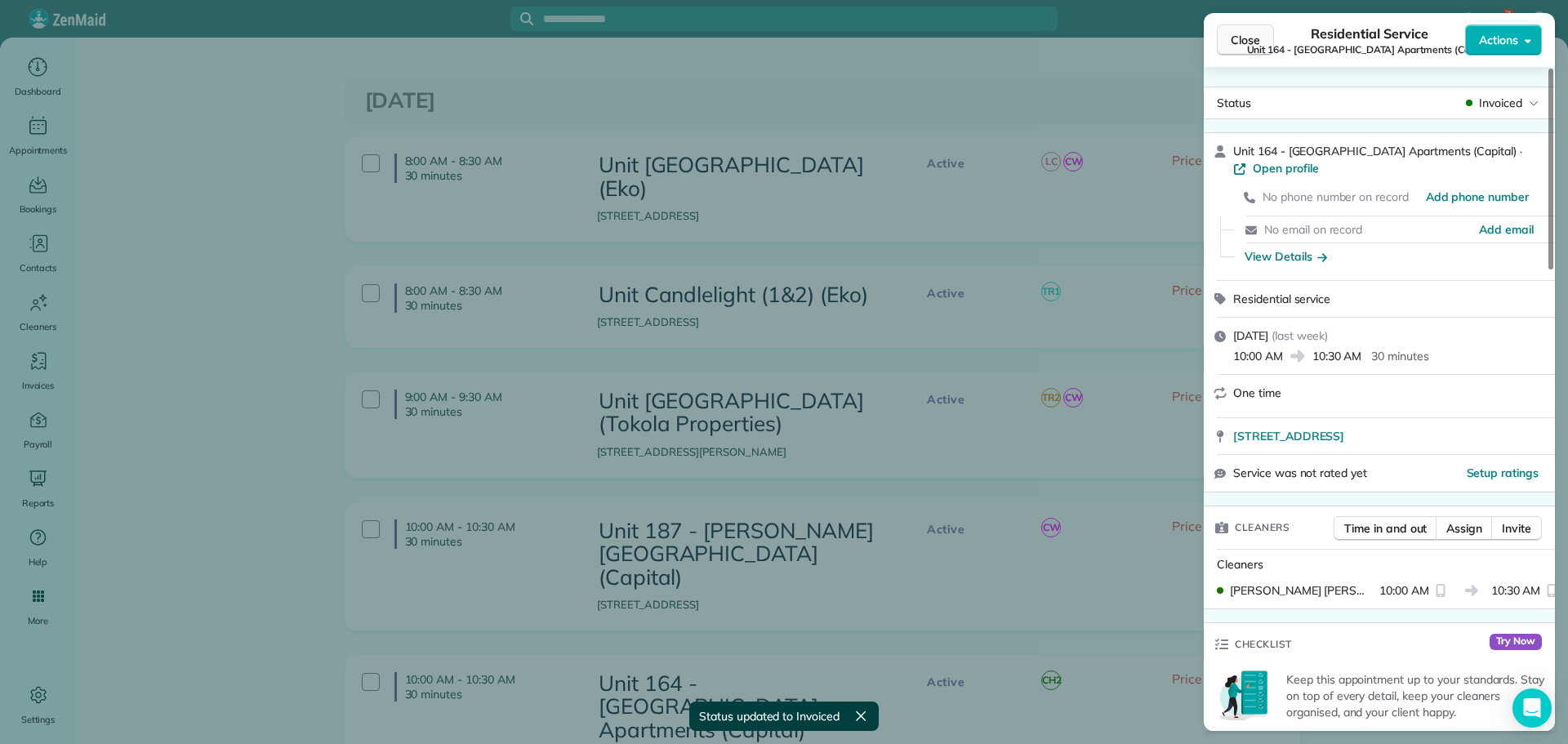
click at [1252, 41] on span "Close" at bounding box center [1246, 40] width 30 height 16
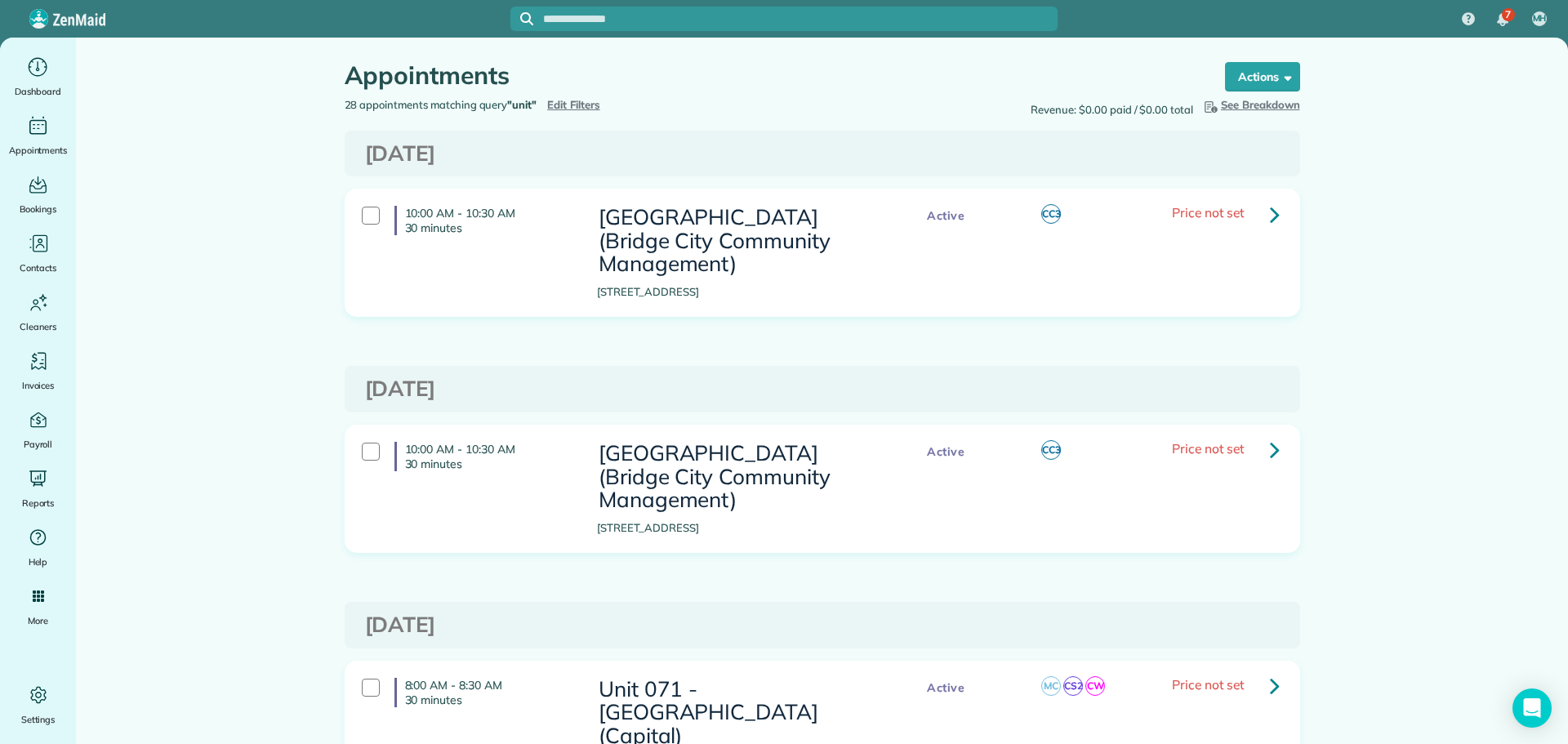
click at [584, 102] on span "Edit Filters" at bounding box center [573, 104] width 53 height 13
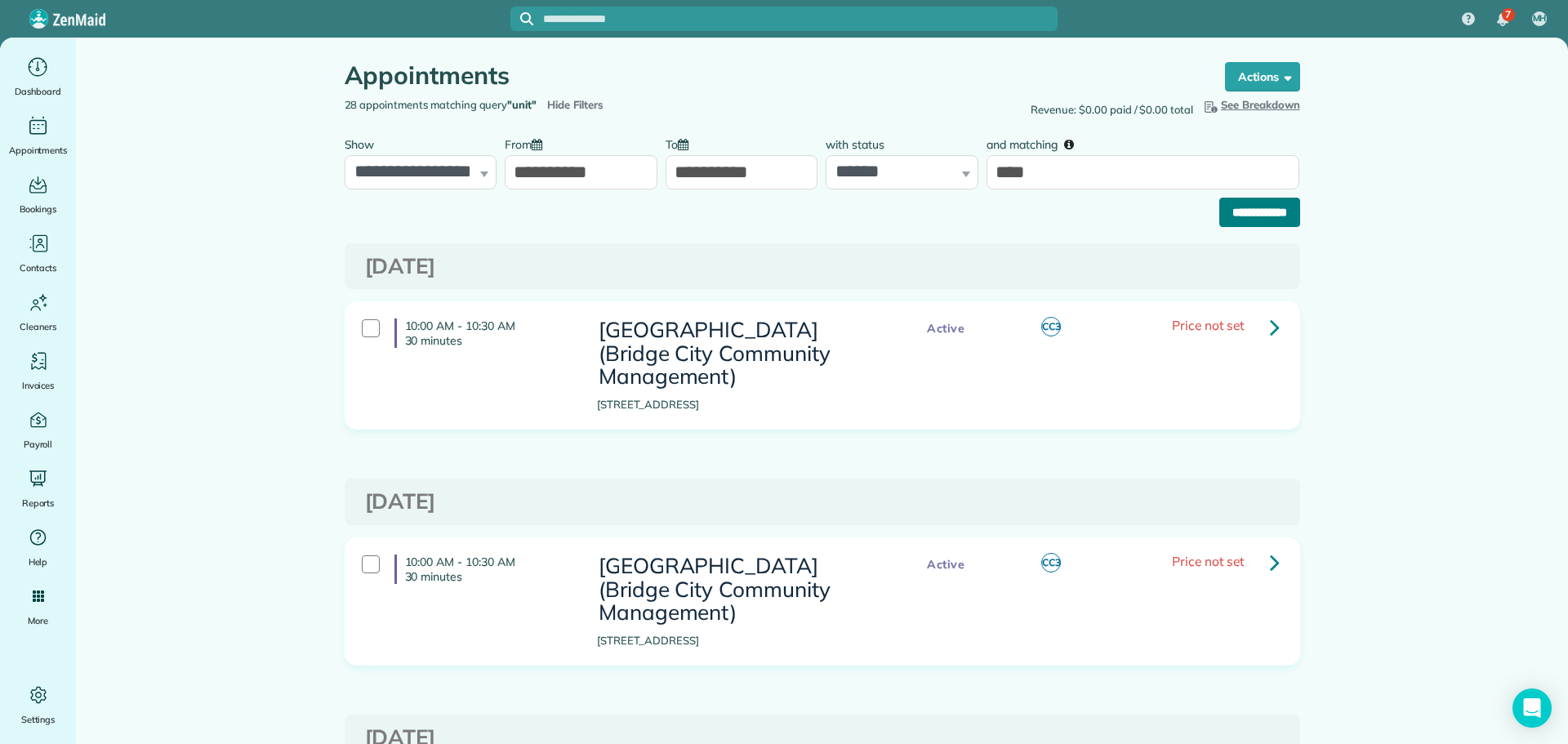
click at [1245, 219] on input "**********" at bounding box center [1259, 212] width 81 height 30
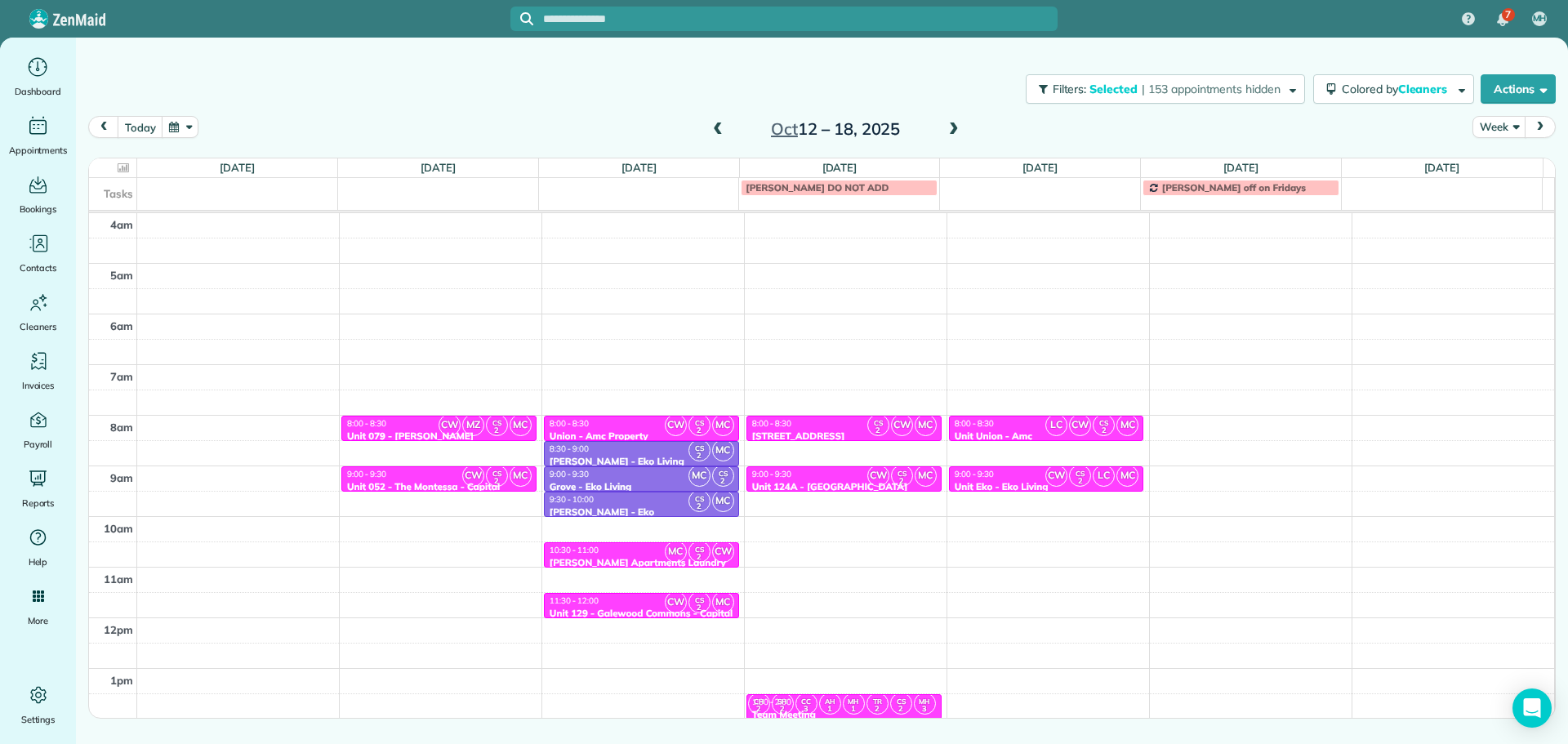
scroll to position [152, 0]
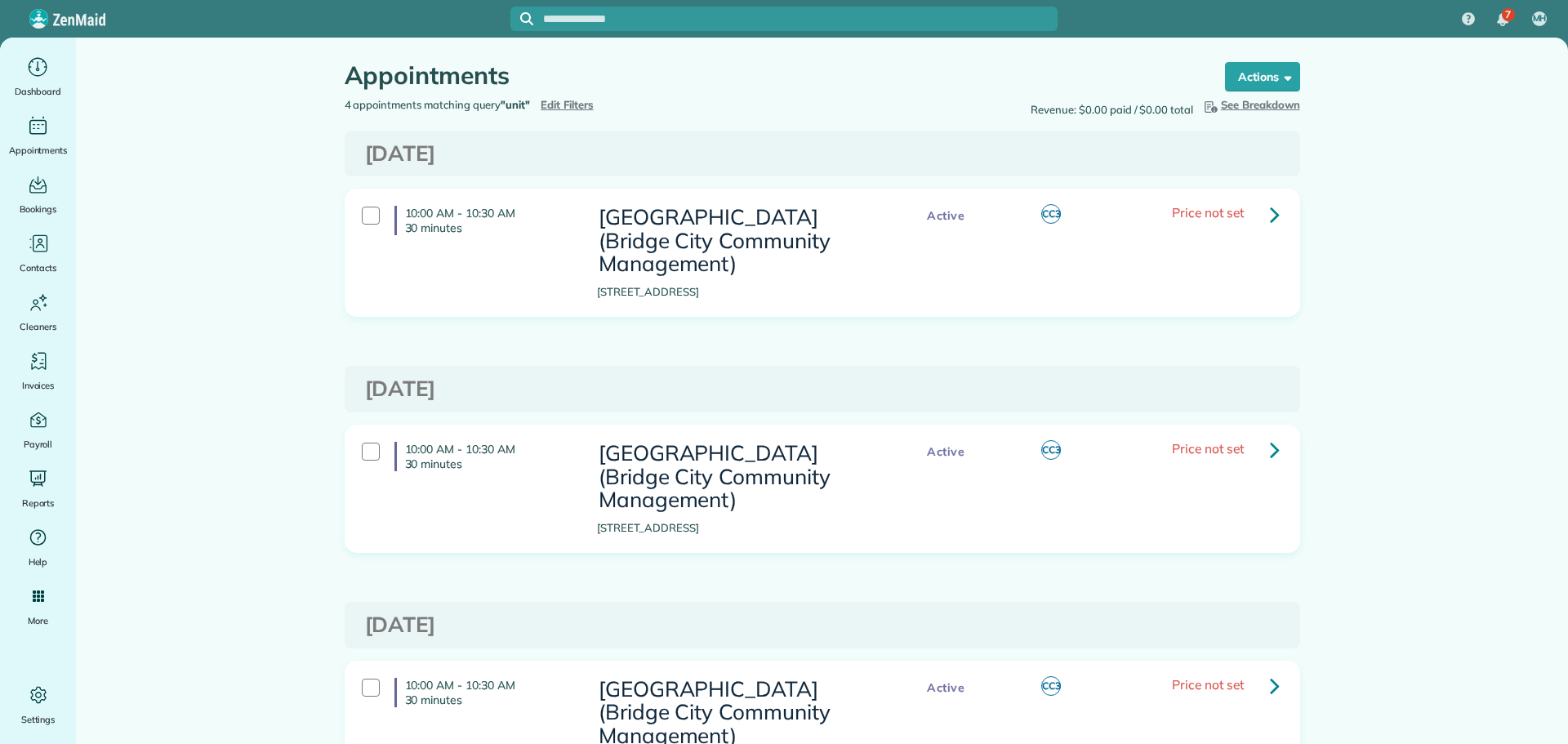
scroll to position [343, 0]
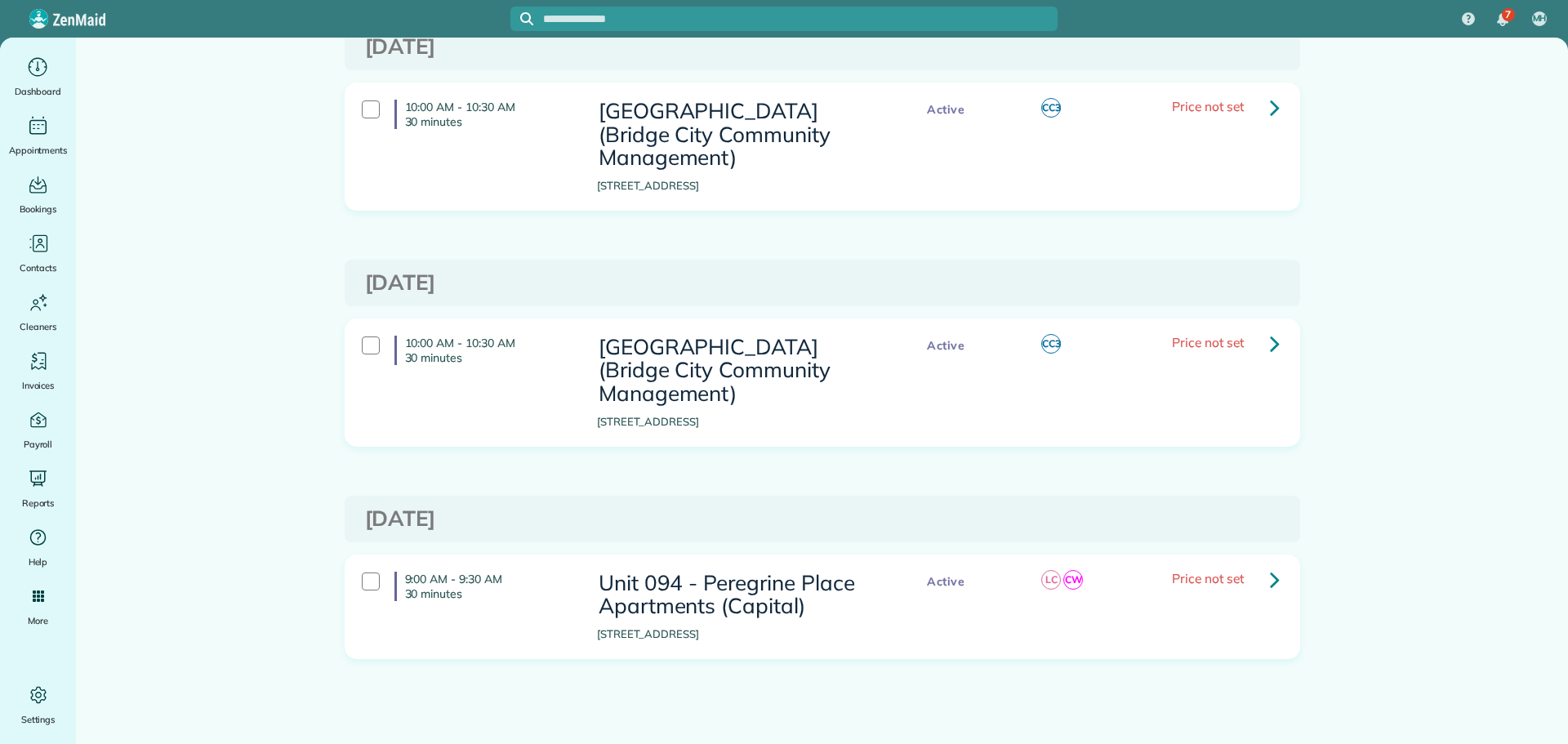
click at [1270, 579] on icon at bounding box center [1275, 579] width 10 height 29
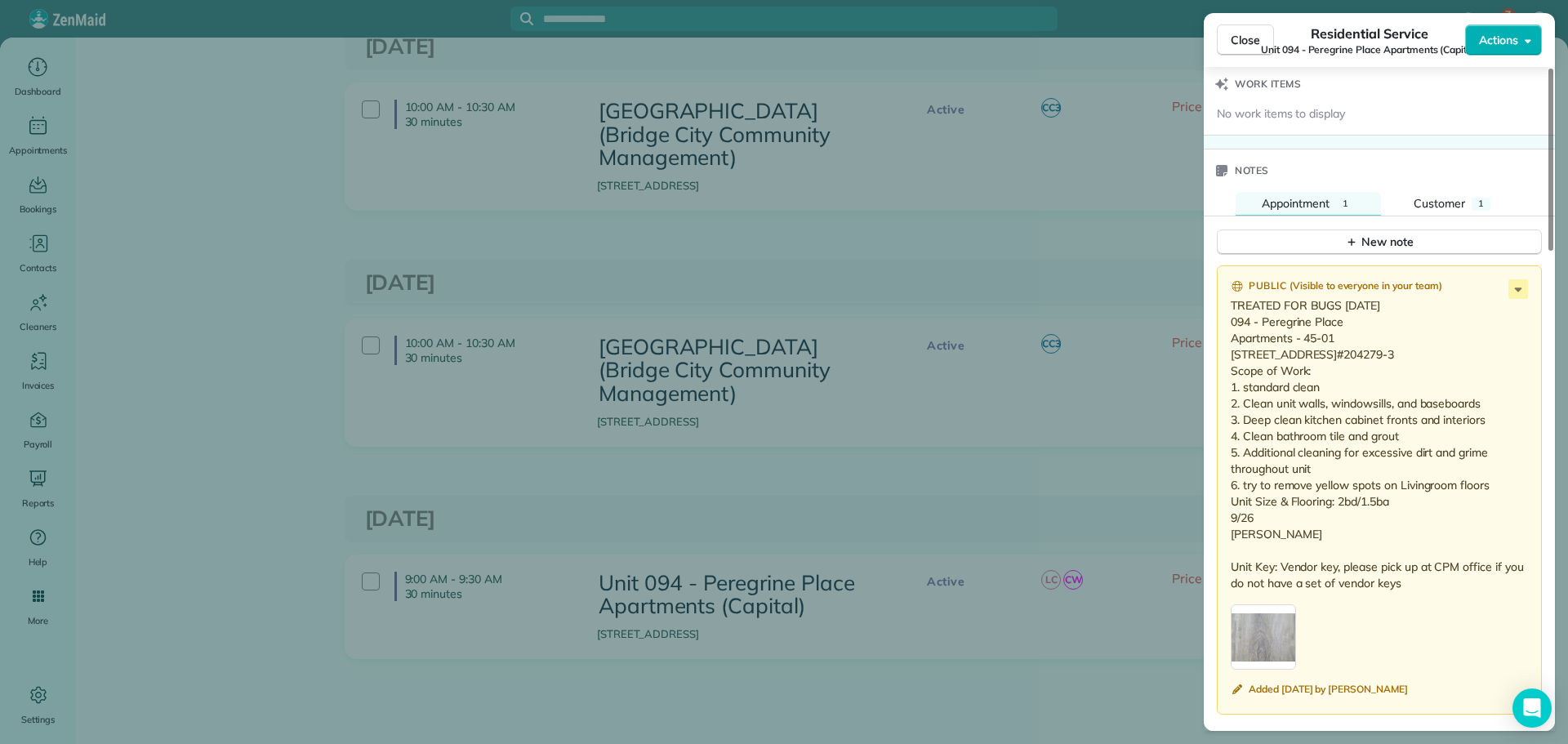
scroll to position [1470, 0]
